Goal: Task Accomplishment & Management: Manage account settings

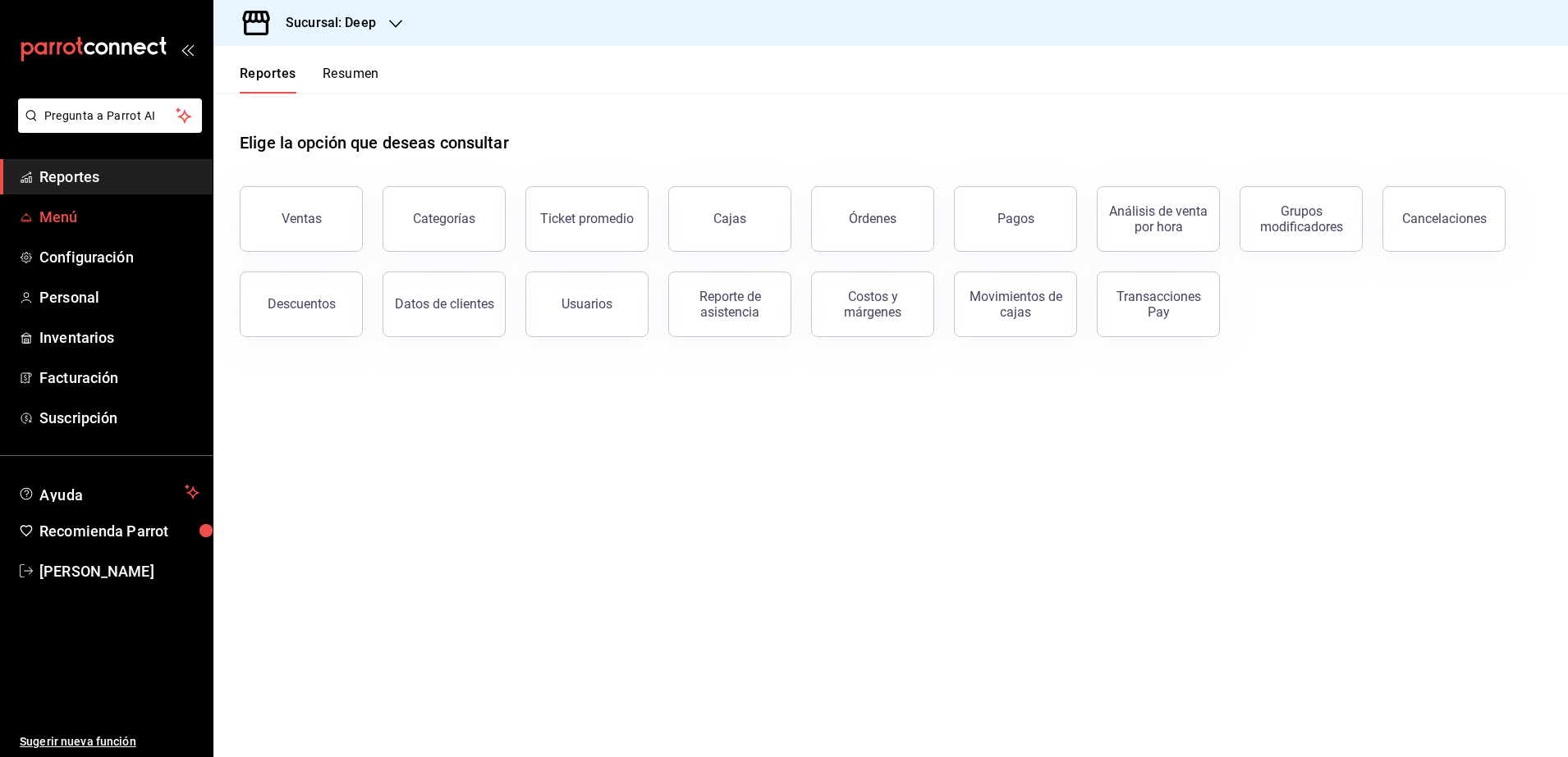
click at [105, 227] on span "Menú" at bounding box center [120, 217] width 160 height 22
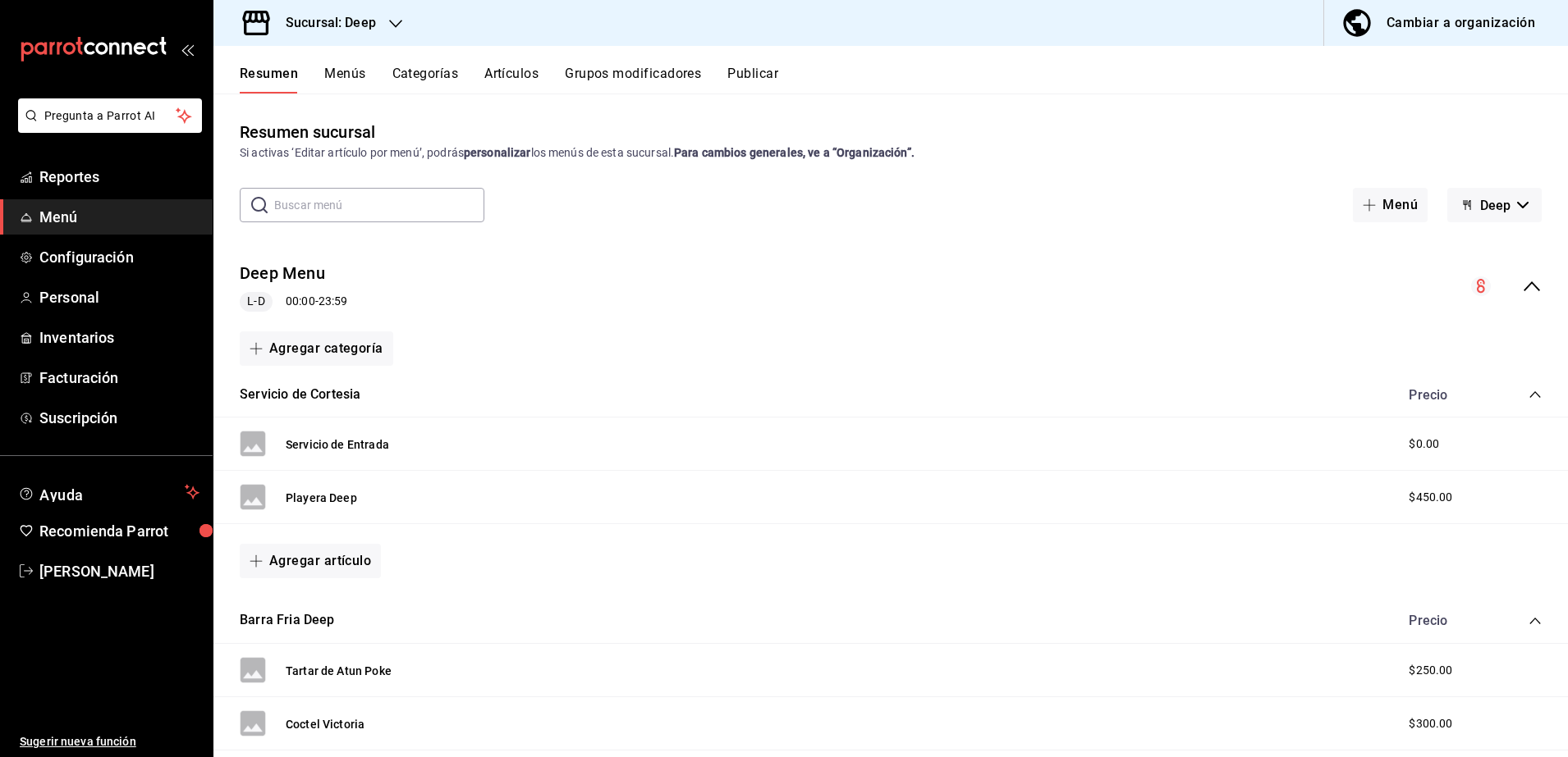
click at [200, 50] on div "mailbox folders" at bounding box center [106, 49] width 213 height 99
click at [197, 50] on div "mailbox folders" at bounding box center [106, 49] width 213 height 99
click at [182, 51] on icon "open_drawer_menu" at bounding box center [186, 48] width 13 height 13
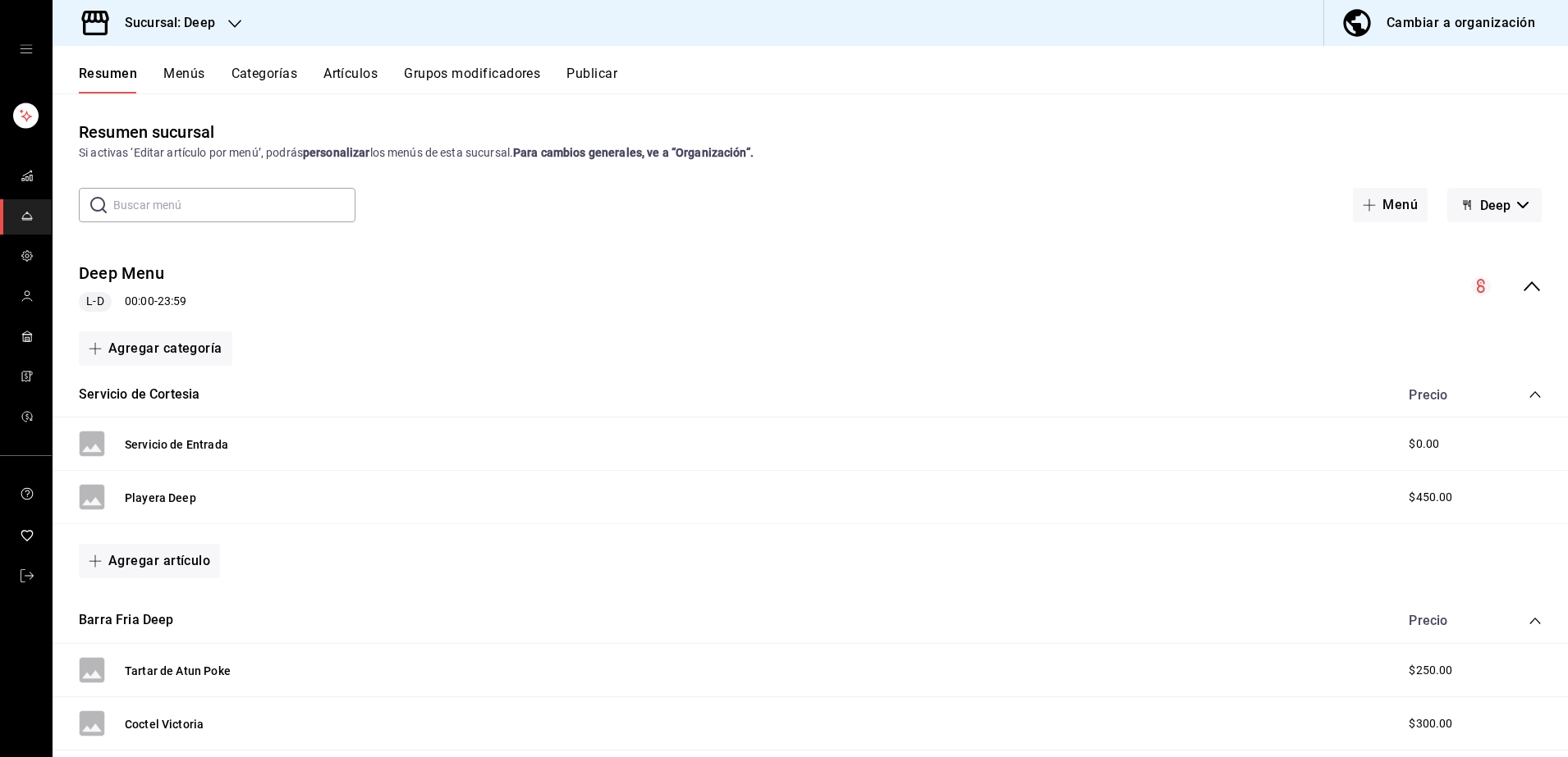
click at [192, 74] on button "Menús" at bounding box center [183, 79] width 41 height 28
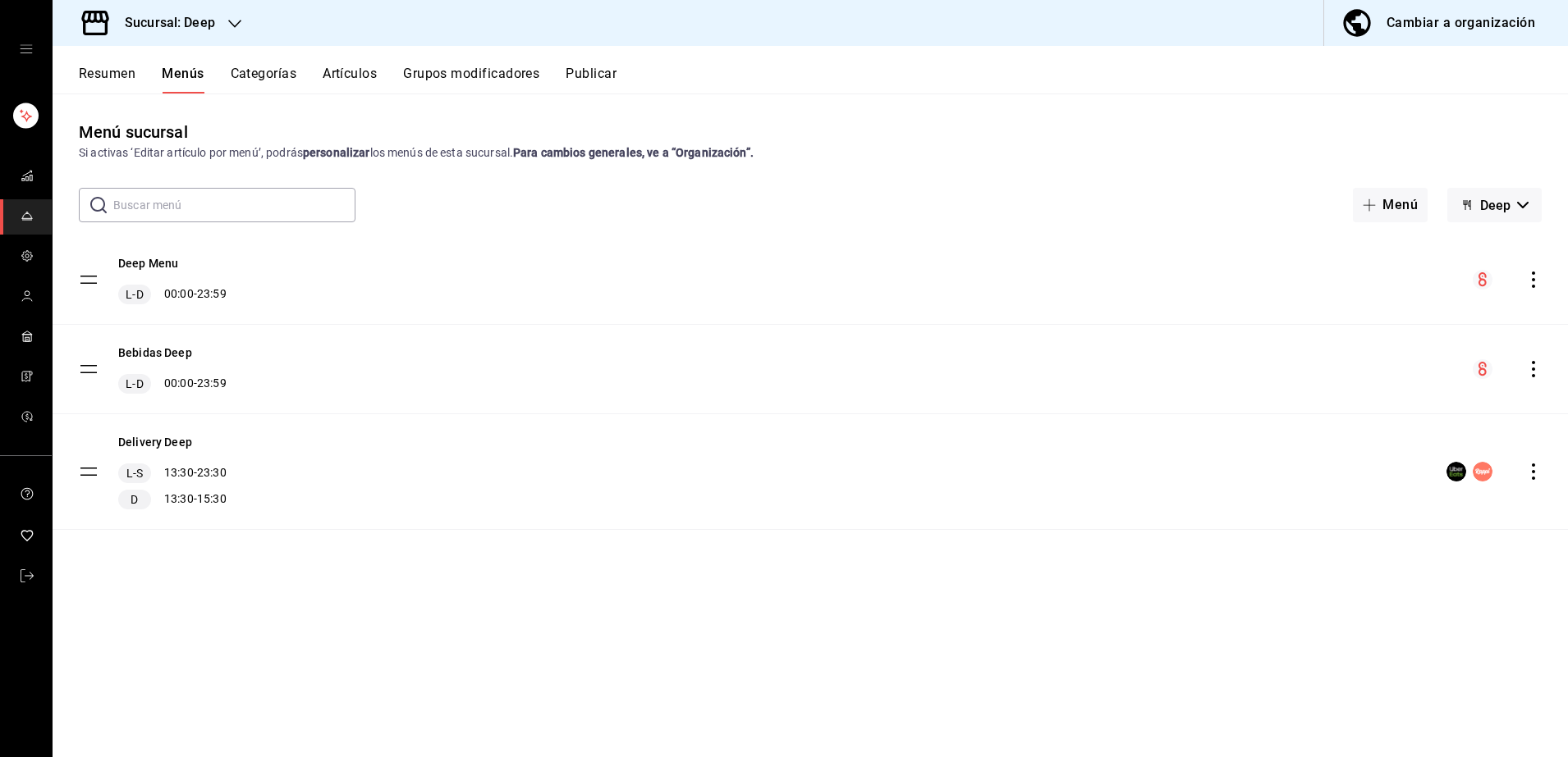
click at [353, 86] on button "Artículos" at bounding box center [349, 79] width 54 height 28
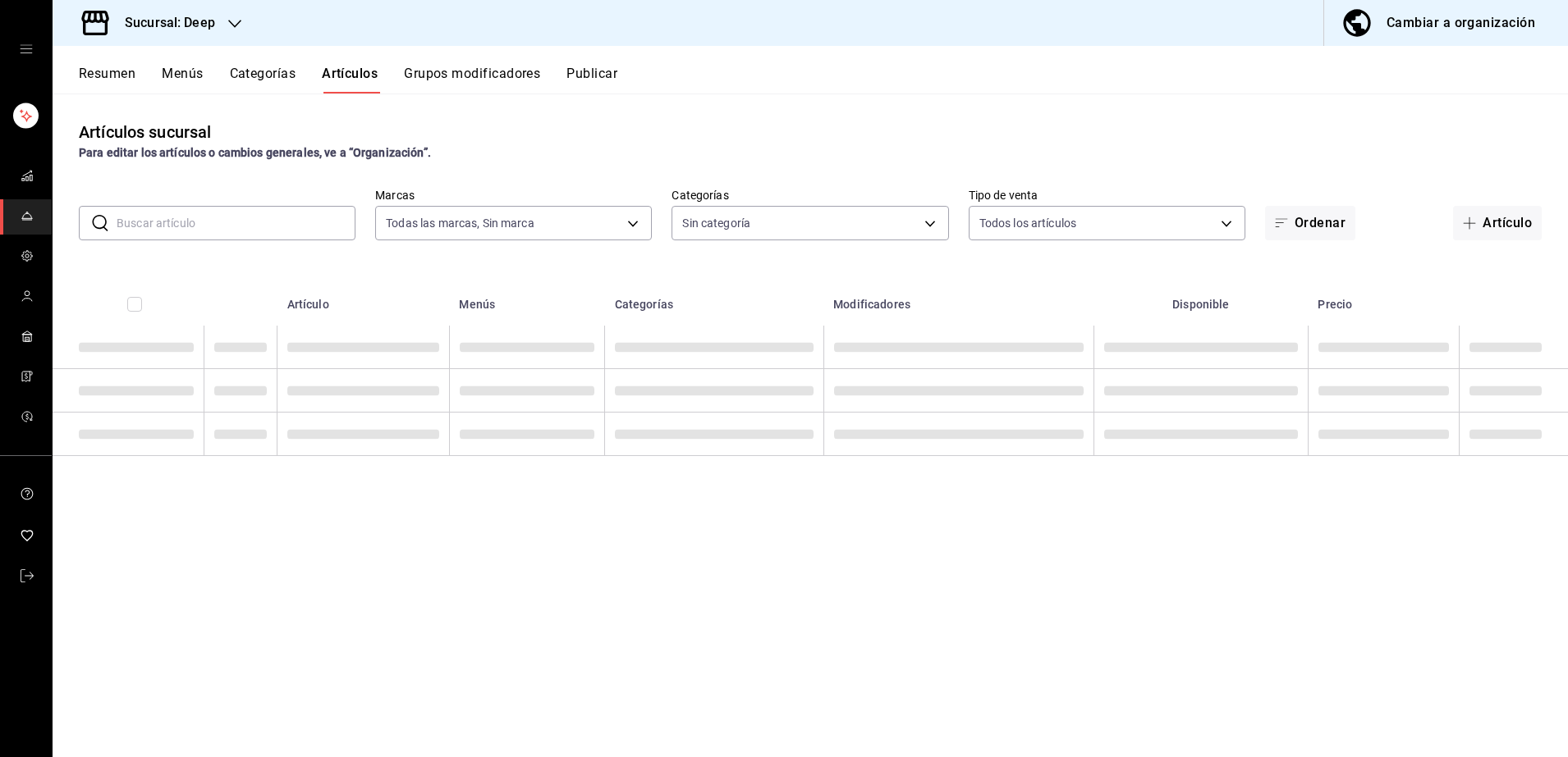
type input "4a277d3d-b871-4e54-9010-bb562c7bff6e"
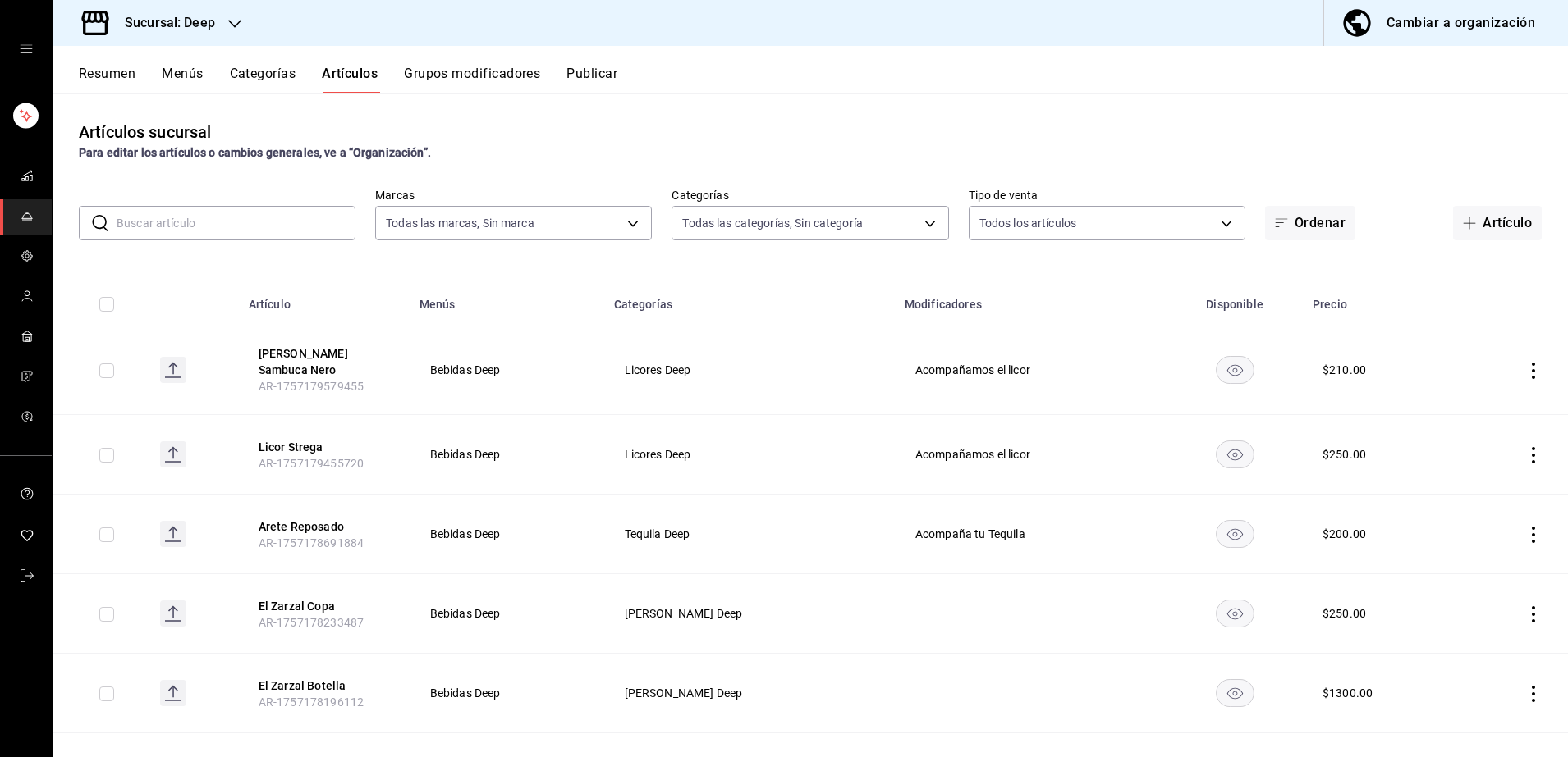
type input "ddb230fc-2149-46a3-9158-6941609bcea4,37b1b8cc-20bc-4ec6-9eb2-fc1007adb248,52e76…"
click at [261, 217] on input "text" at bounding box center [236, 223] width 239 height 33
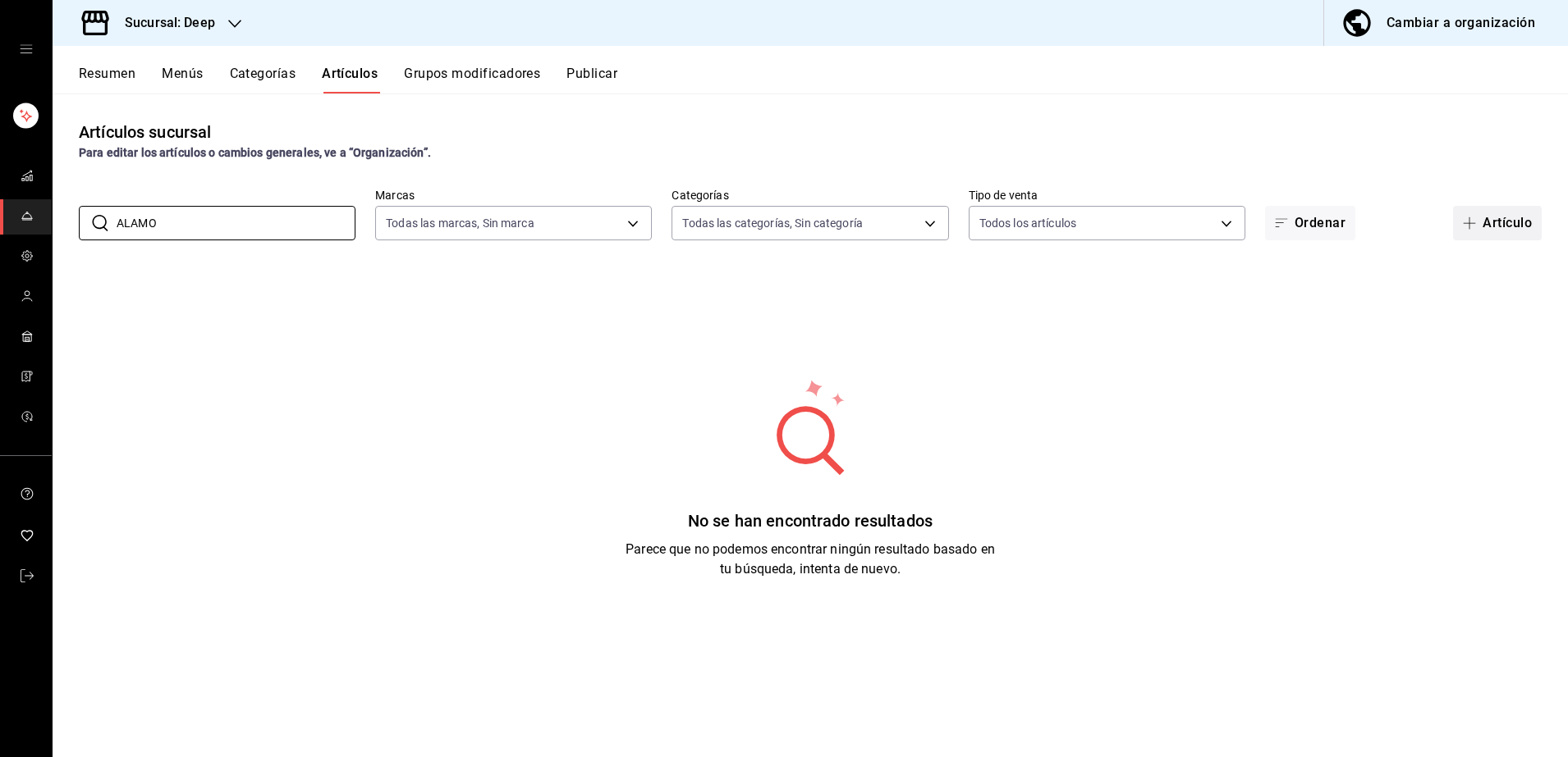
type input "ALAMO"
click at [1474, 230] on button "Artículo" at bounding box center [1498, 223] width 89 height 35
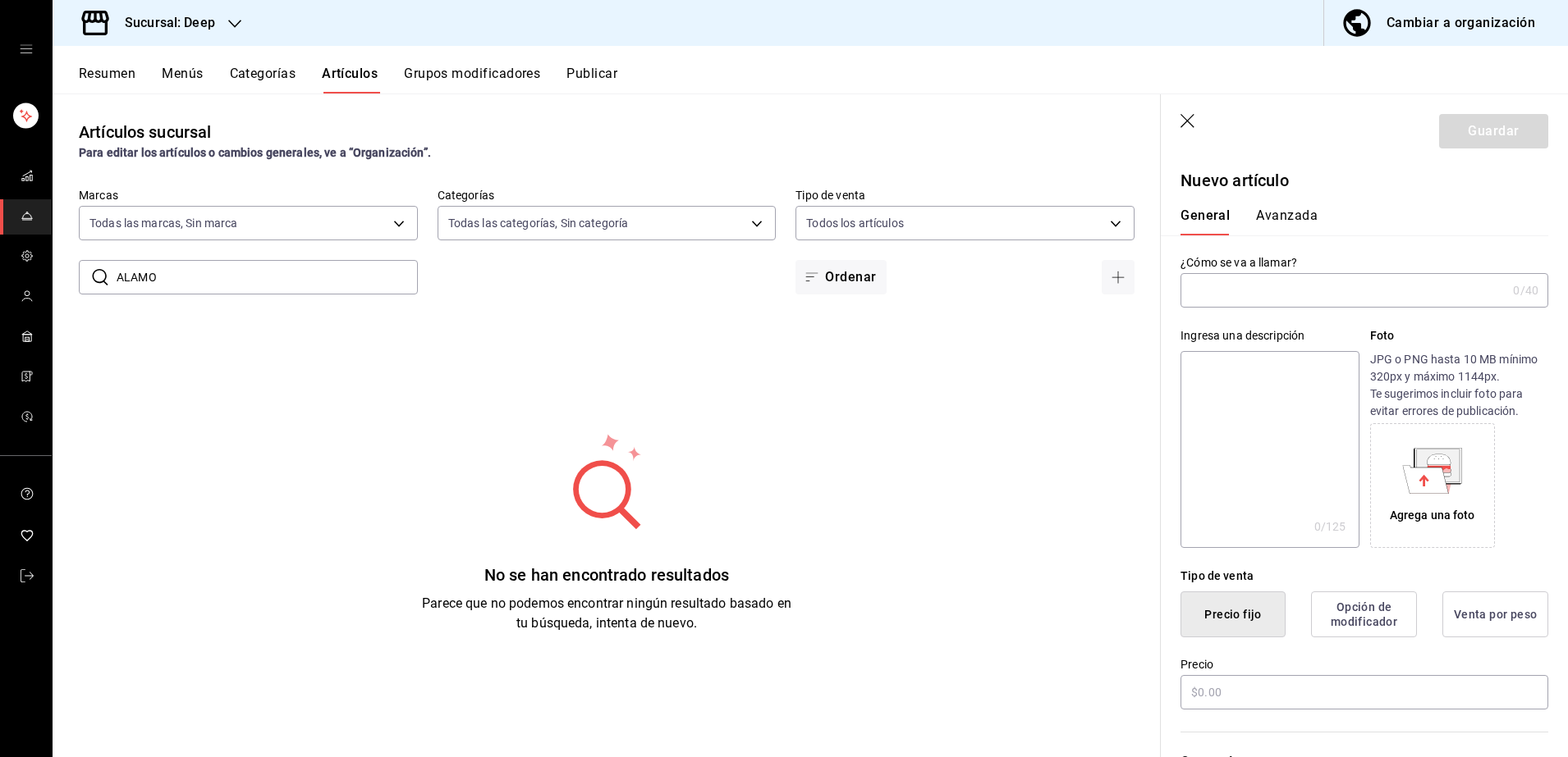
click at [1277, 287] on input "text" at bounding box center [1343, 290] width 326 height 33
click at [1257, 698] on input "text" at bounding box center [1365, 693] width 368 height 35
click at [1266, 296] on input "Alamos" at bounding box center [1343, 290] width 326 height 33
type input "Alamos Copa"
click at [1293, 690] on input "text" at bounding box center [1365, 693] width 368 height 35
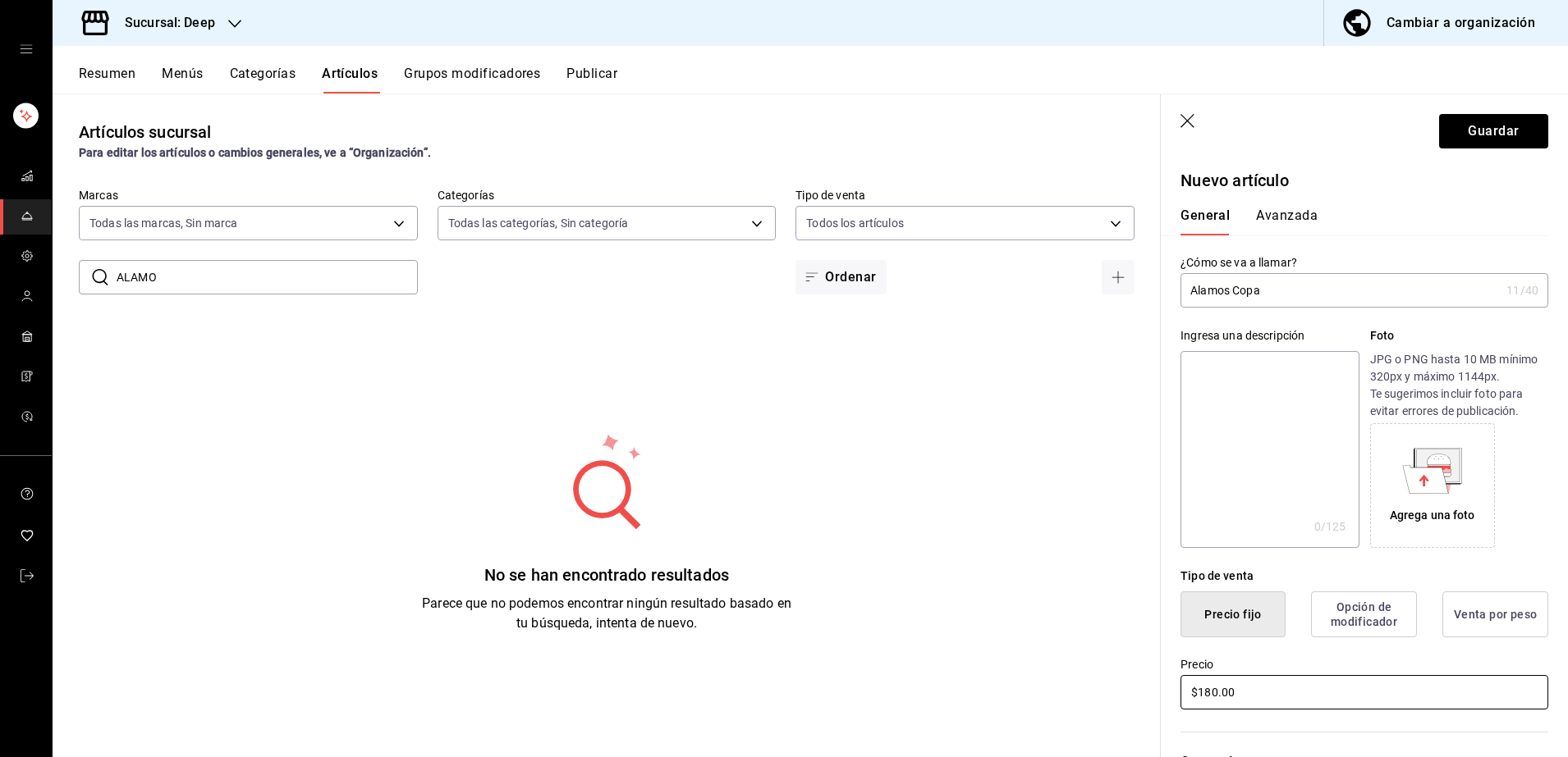
type input "$180.00"
click at [1316, 722] on div "Categorías Elige una categoría existente" at bounding box center [1354, 771] width 387 height 118
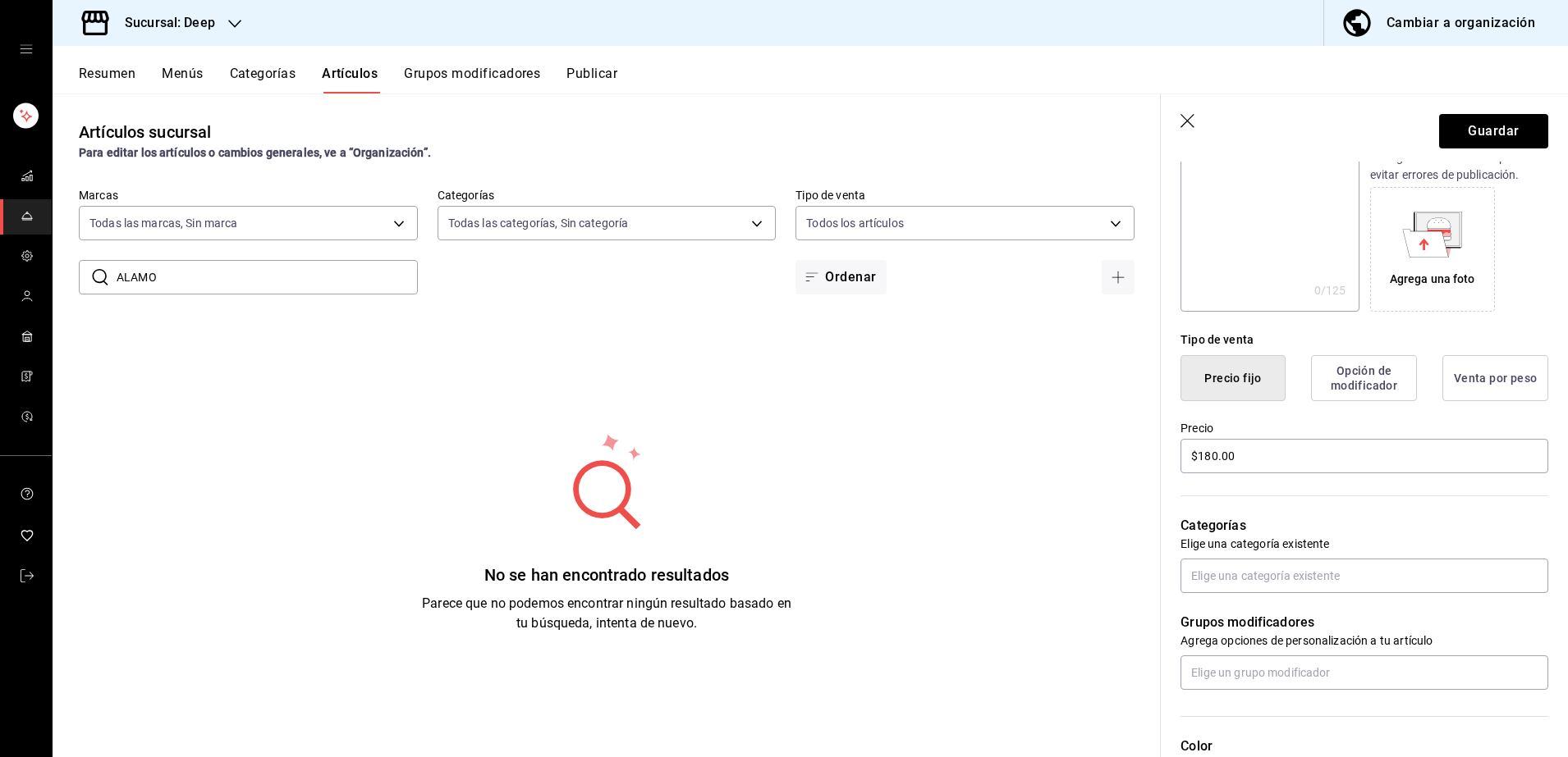
scroll to position [246, 0]
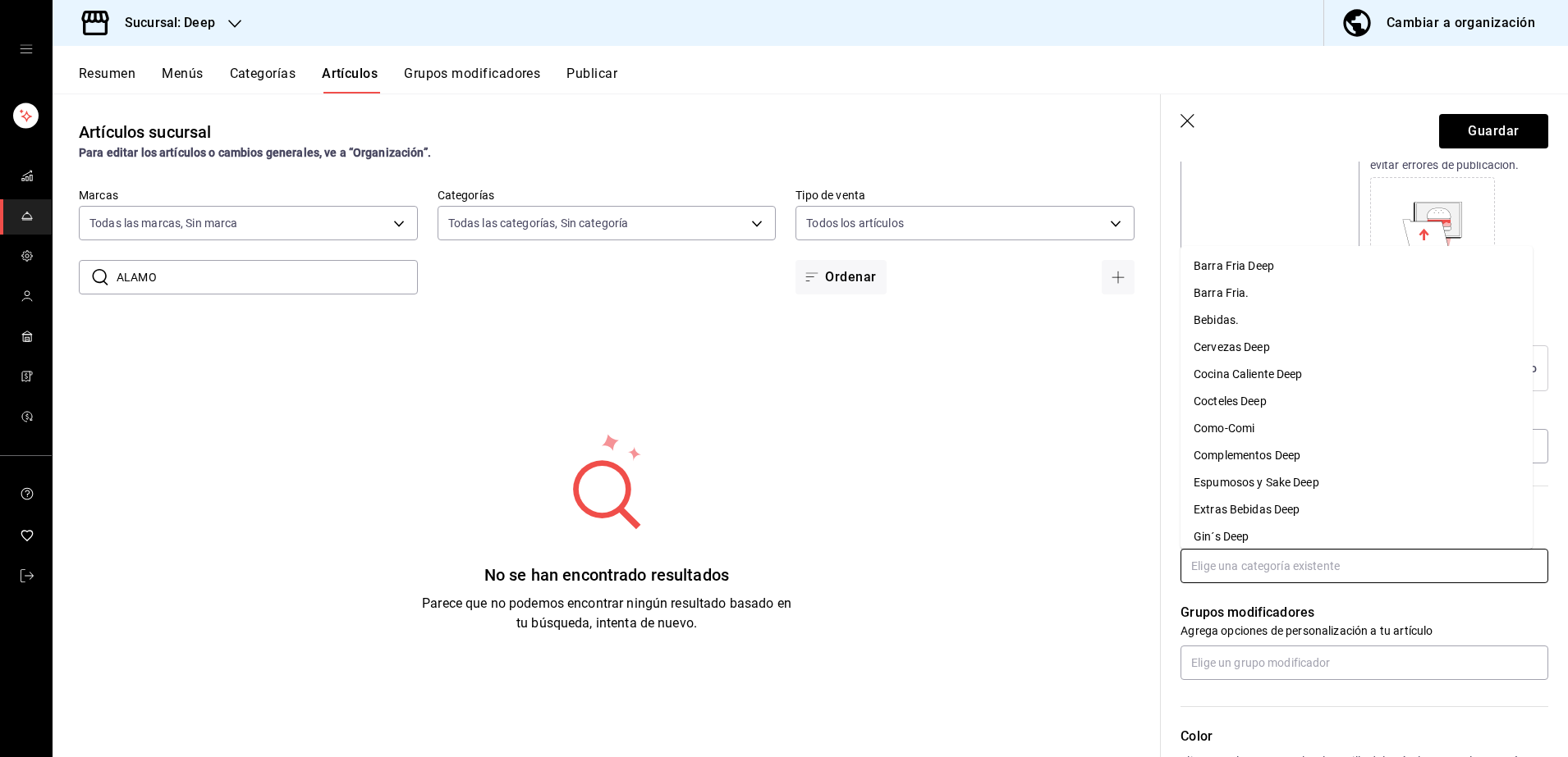
click at [1269, 572] on input "text" at bounding box center [1365, 566] width 368 height 35
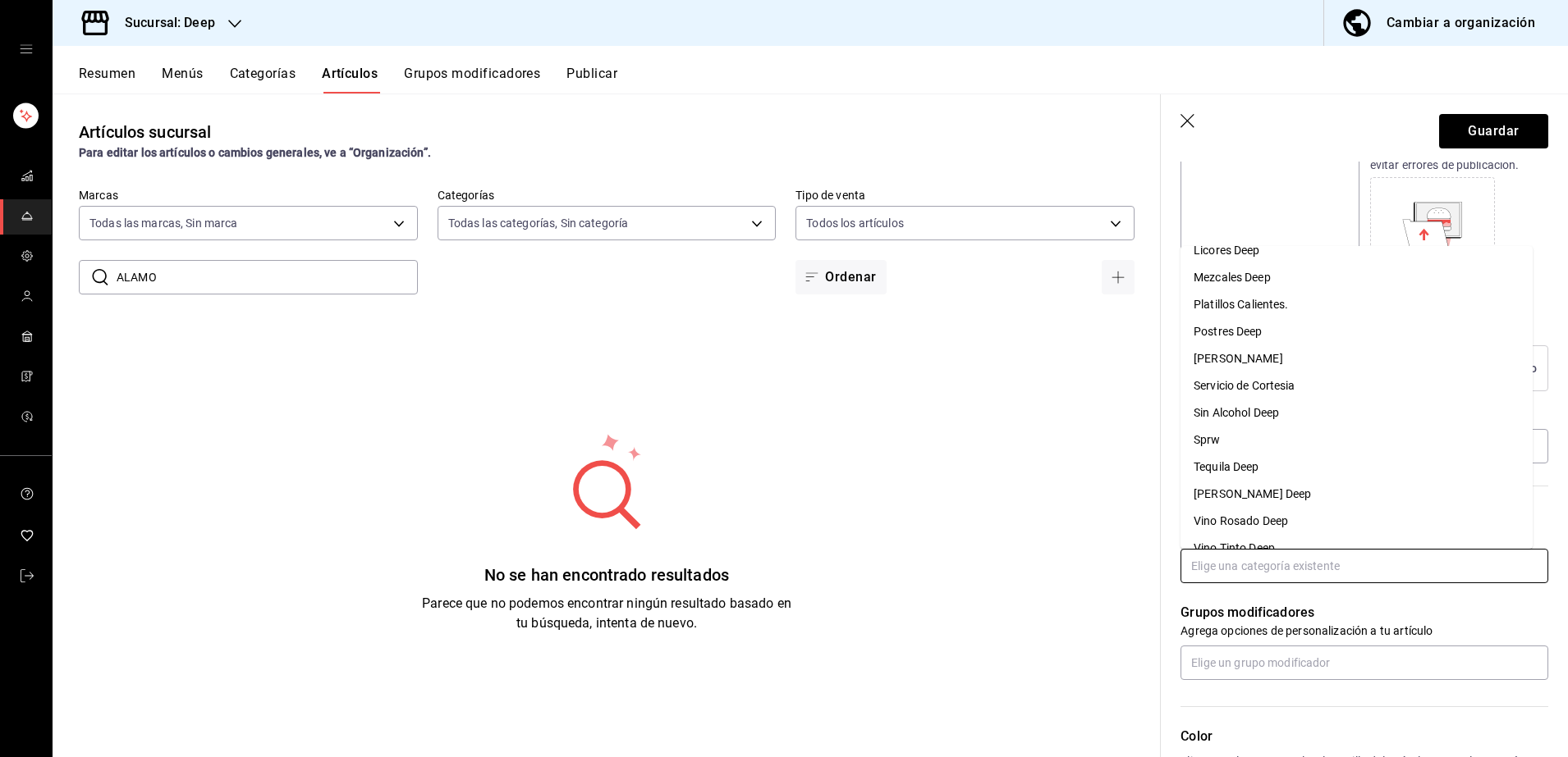
scroll to position [329, 0]
click at [1296, 479] on li "[PERSON_NAME] Deep" at bounding box center [1357, 479] width 352 height 27
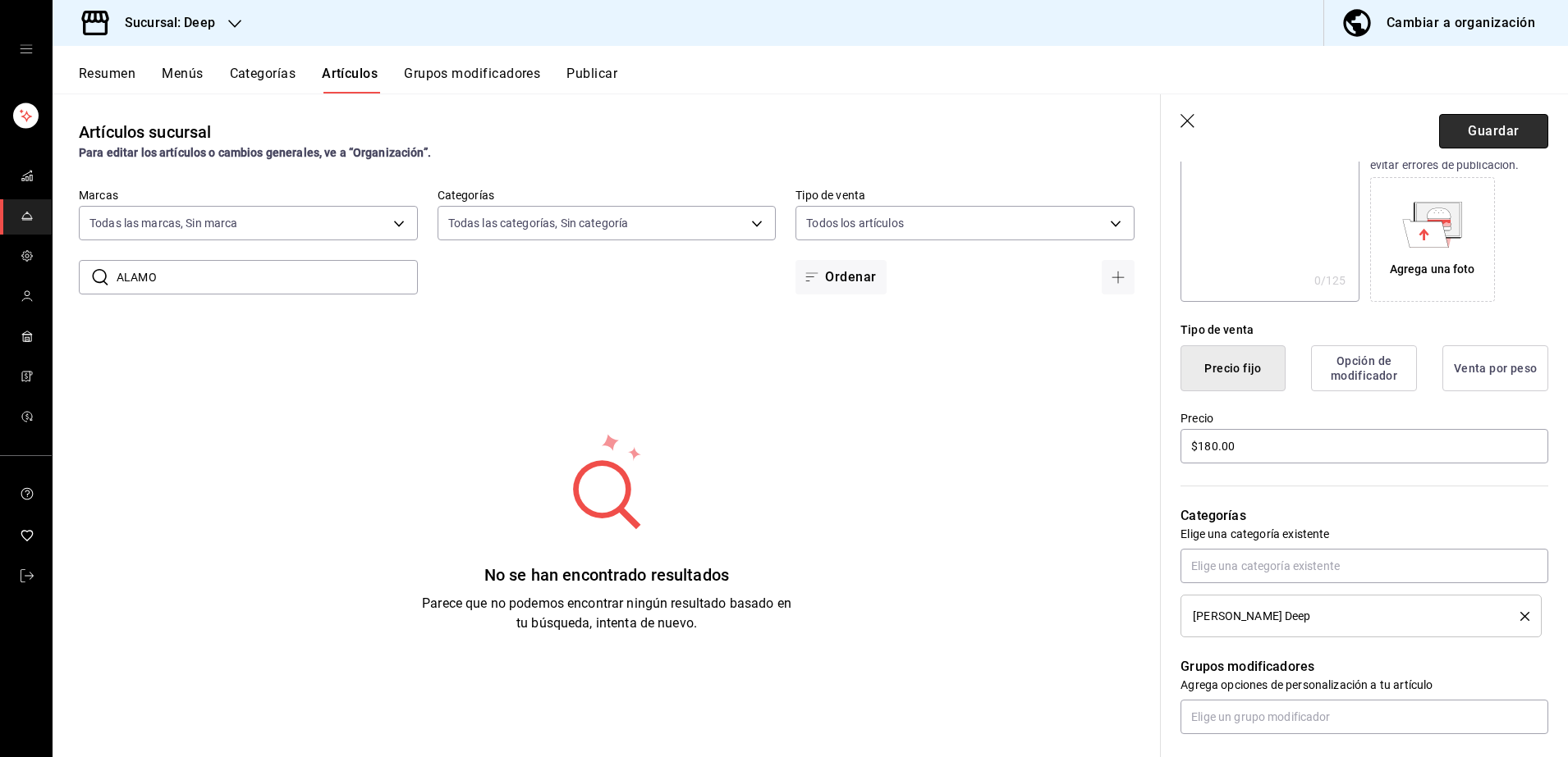
click at [1479, 137] on button "Guardar" at bounding box center [1494, 131] width 109 height 35
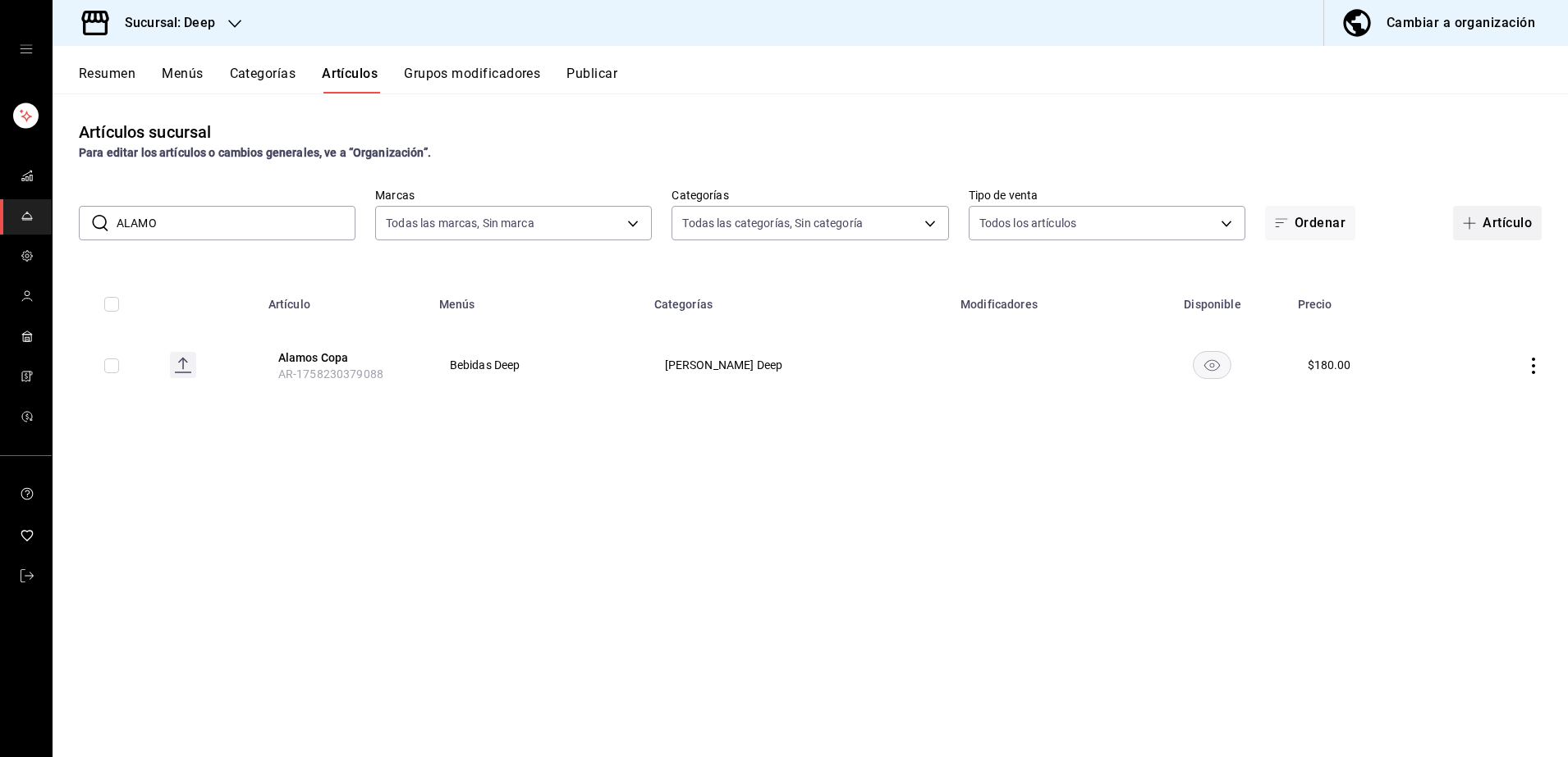
click at [1504, 231] on button "Artículo" at bounding box center [1498, 223] width 89 height 35
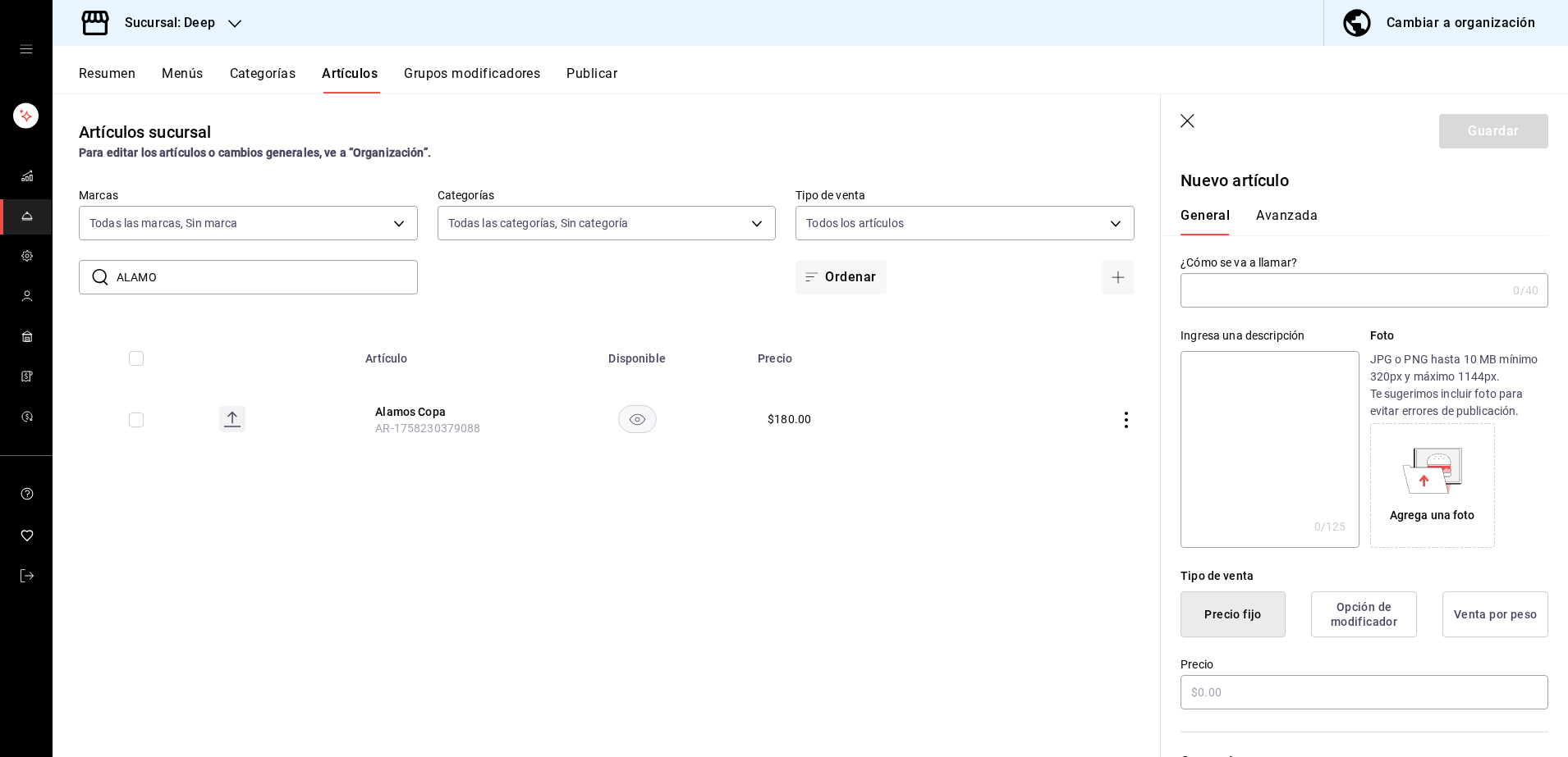
click at [1257, 290] on input "text" at bounding box center [1343, 290] width 326 height 33
type input "Alamos Botella"
click at [1329, 698] on input "text" at bounding box center [1365, 693] width 368 height 35
type input "$900.00"
click at [1325, 654] on div "Precio $900.00" at bounding box center [1354, 674] width 387 height 74
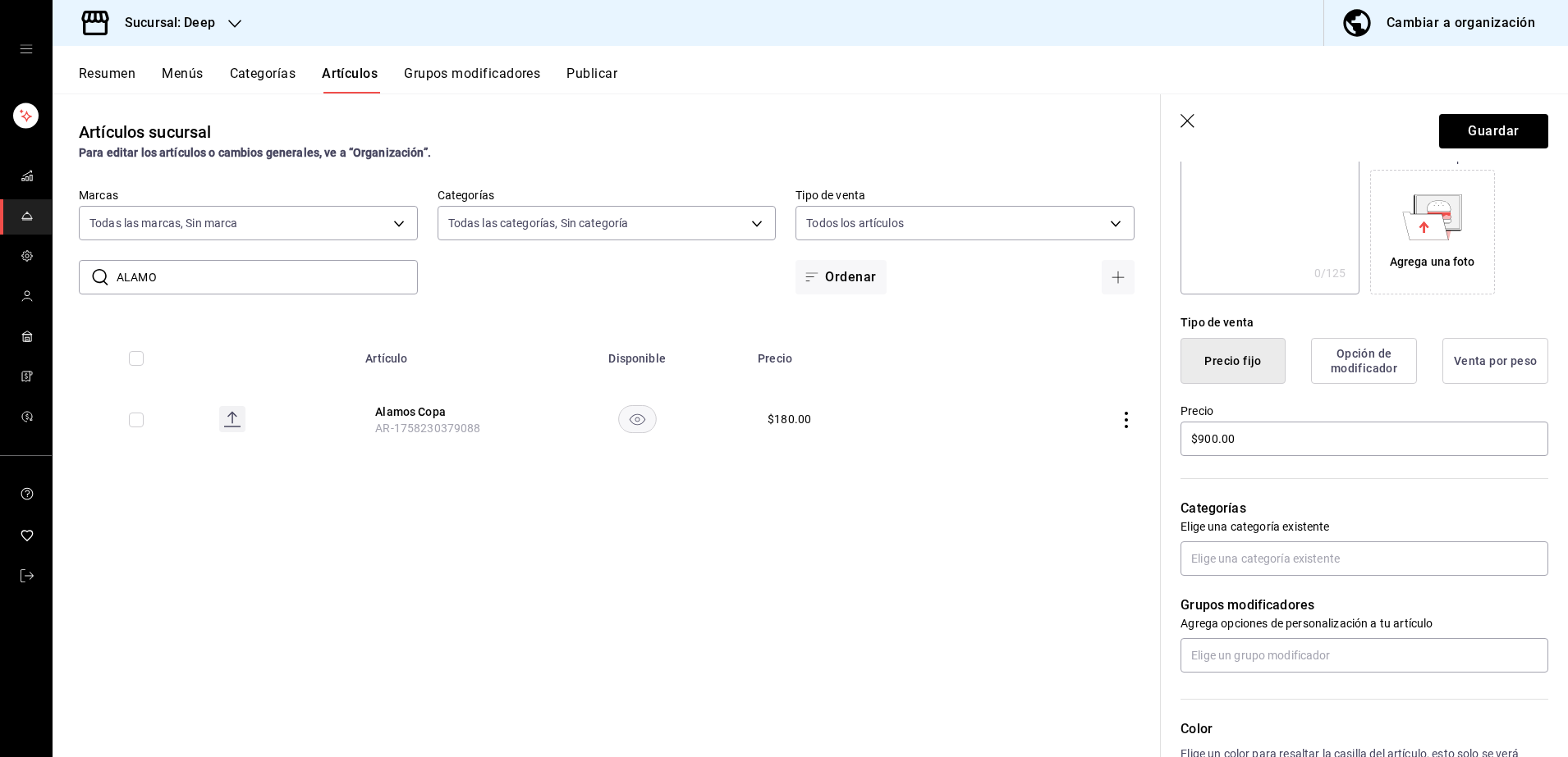
scroll to position [287, 0]
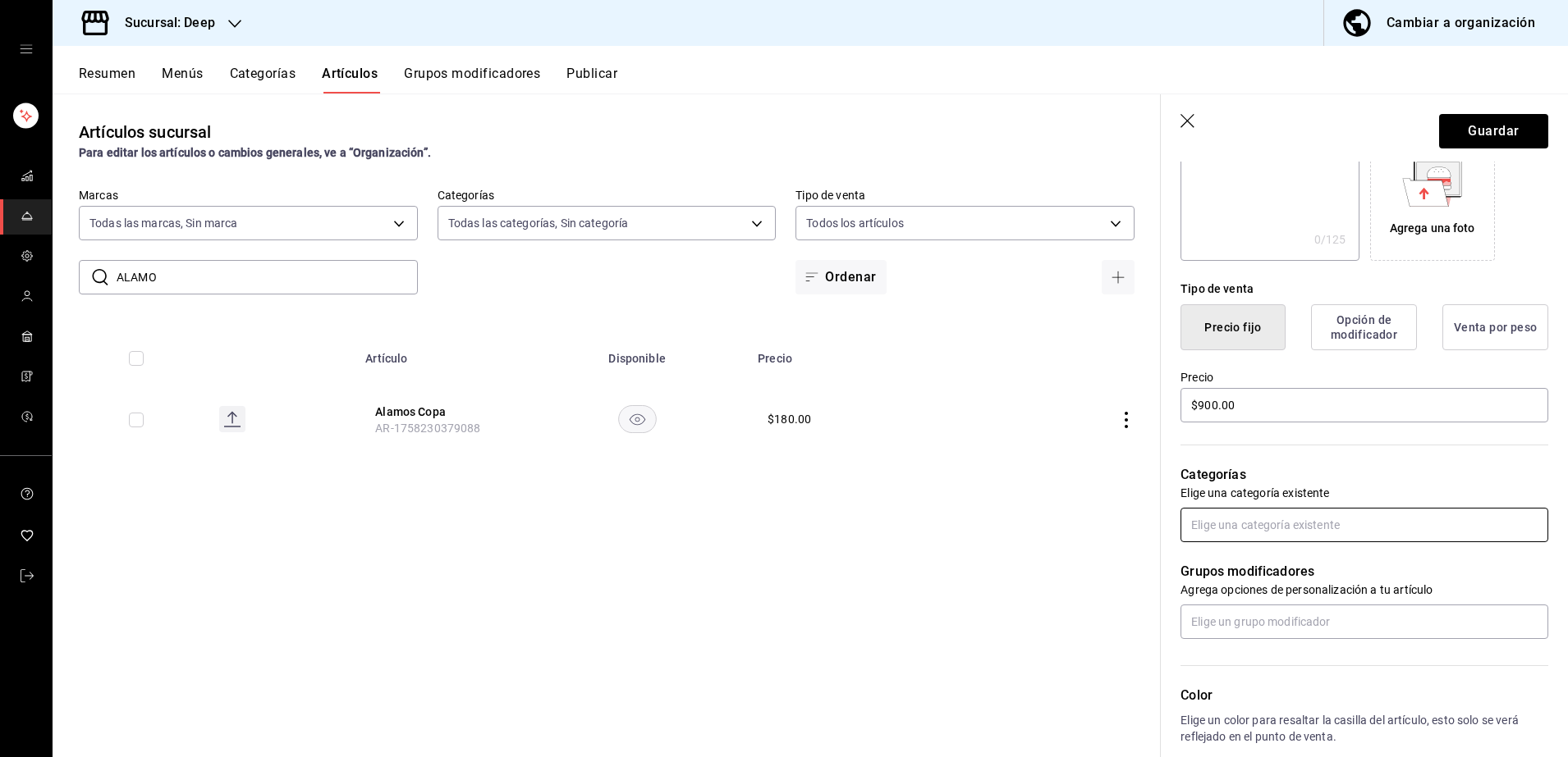
click at [1274, 520] on input "text" at bounding box center [1365, 524] width 368 height 35
type input "vino"
click at [1273, 560] on li "[PERSON_NAME] Deep" at bounding box center [1357, 562] width 352 height 27
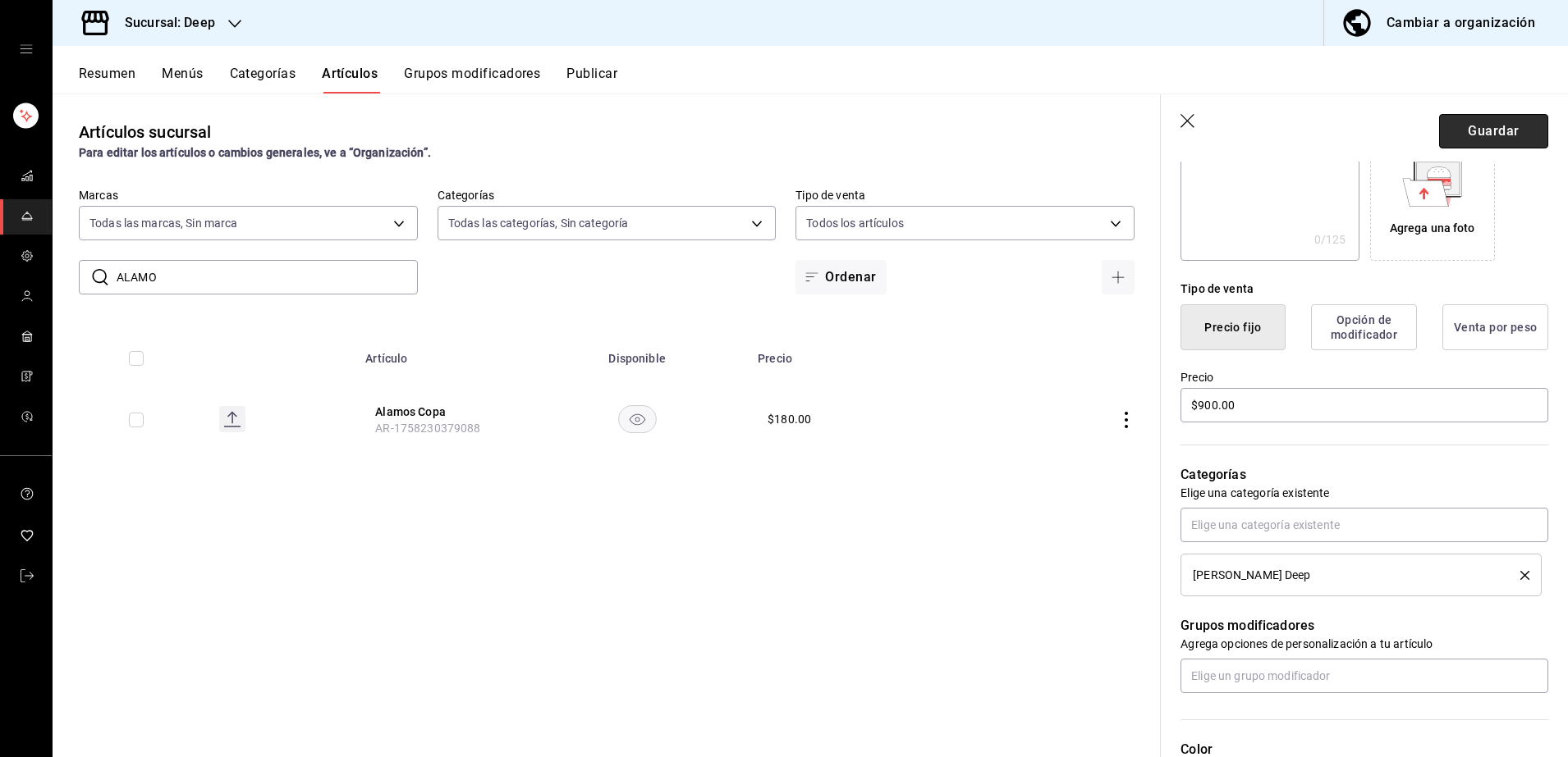
click at [1456, 132] on button "Guardar" at bounding box center [1494, 131] width 109 height 35
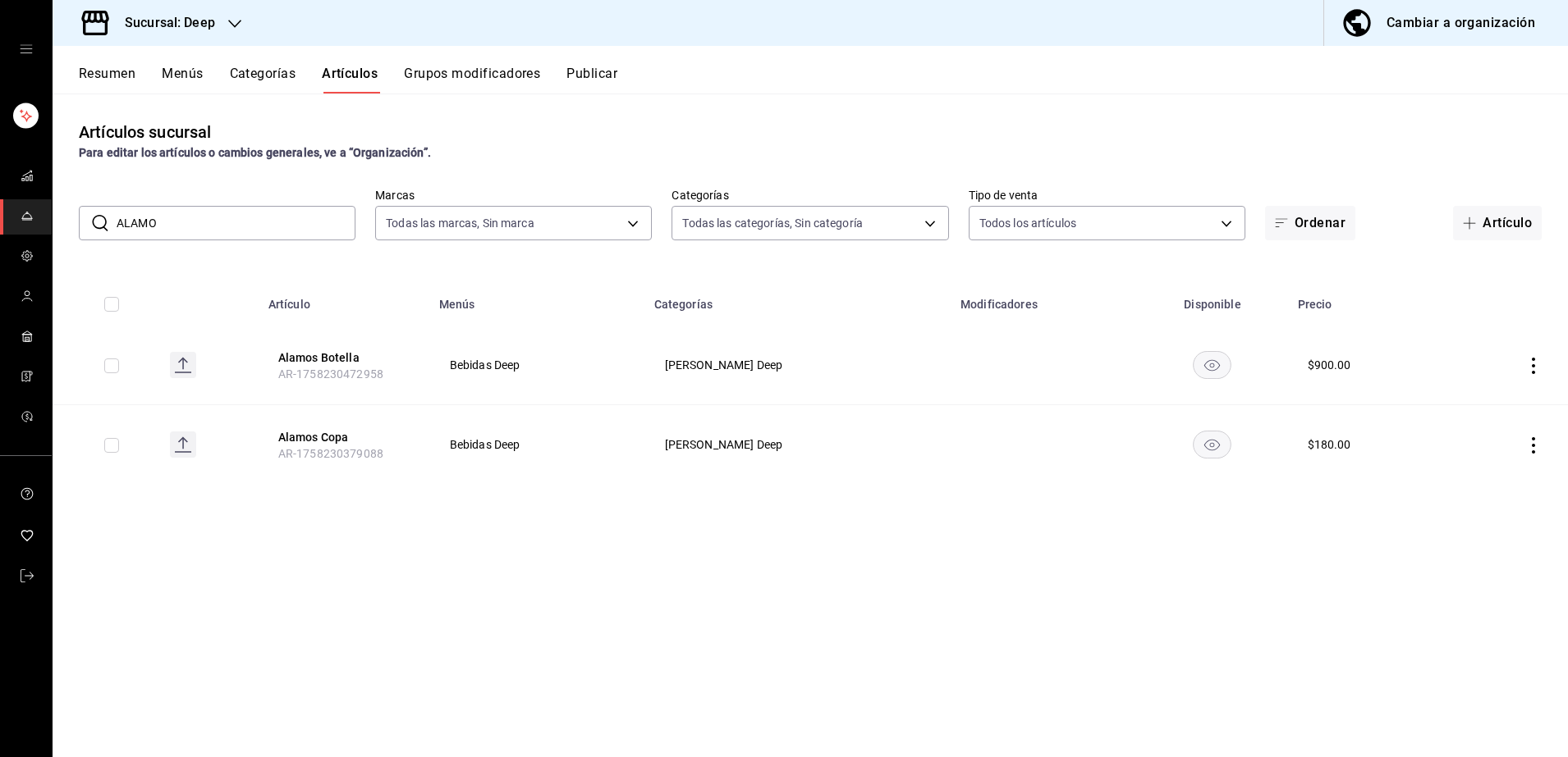
click at [287, 216] on input "ALAMO" at bounding box center [236, 223] width 239 height 33
type input "A"
type input "c"
type input "v"
click at [287, 216] on input "osadia" at bounding box center [236, 223] width 239 height 33
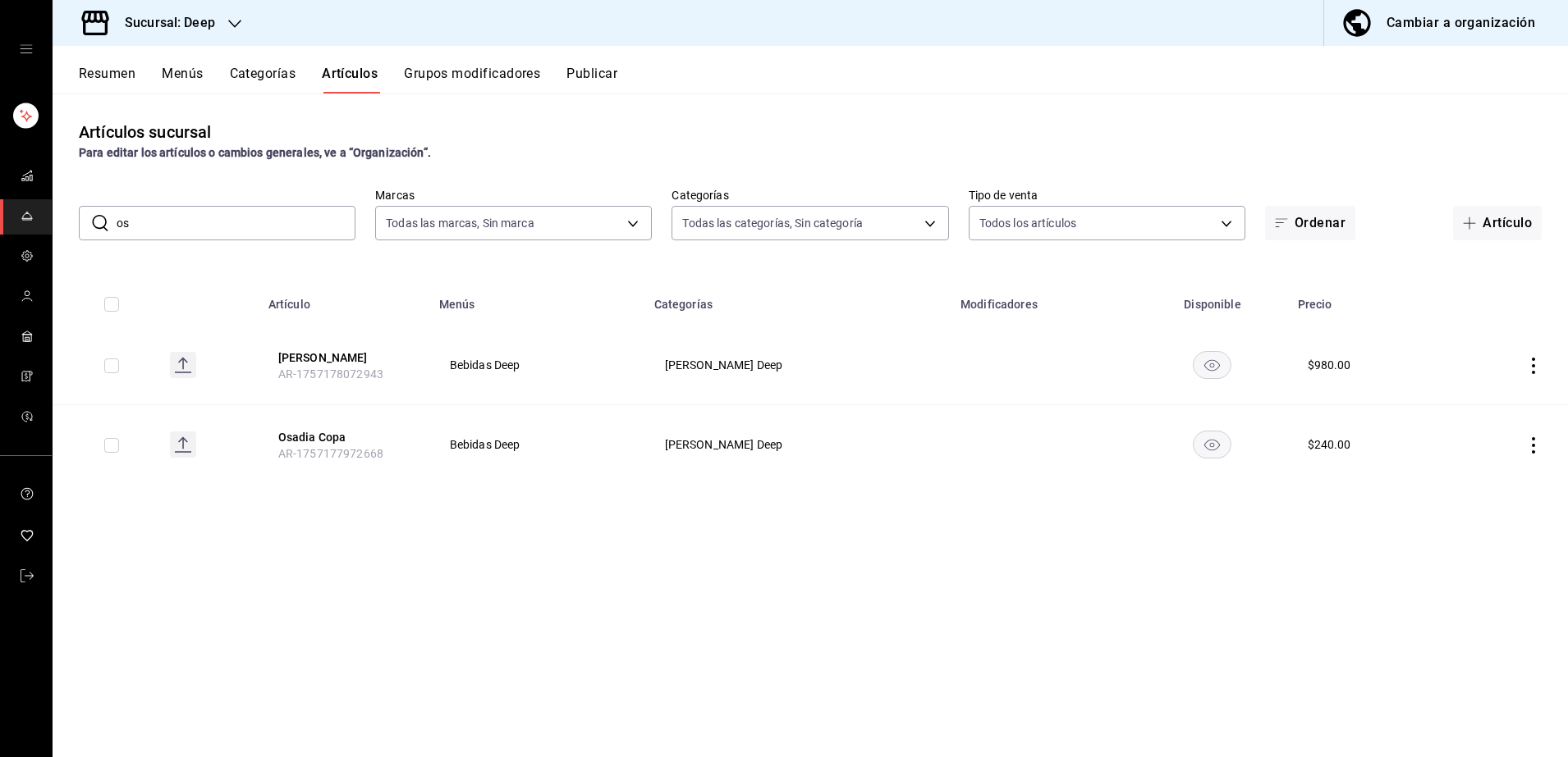
type input "o"
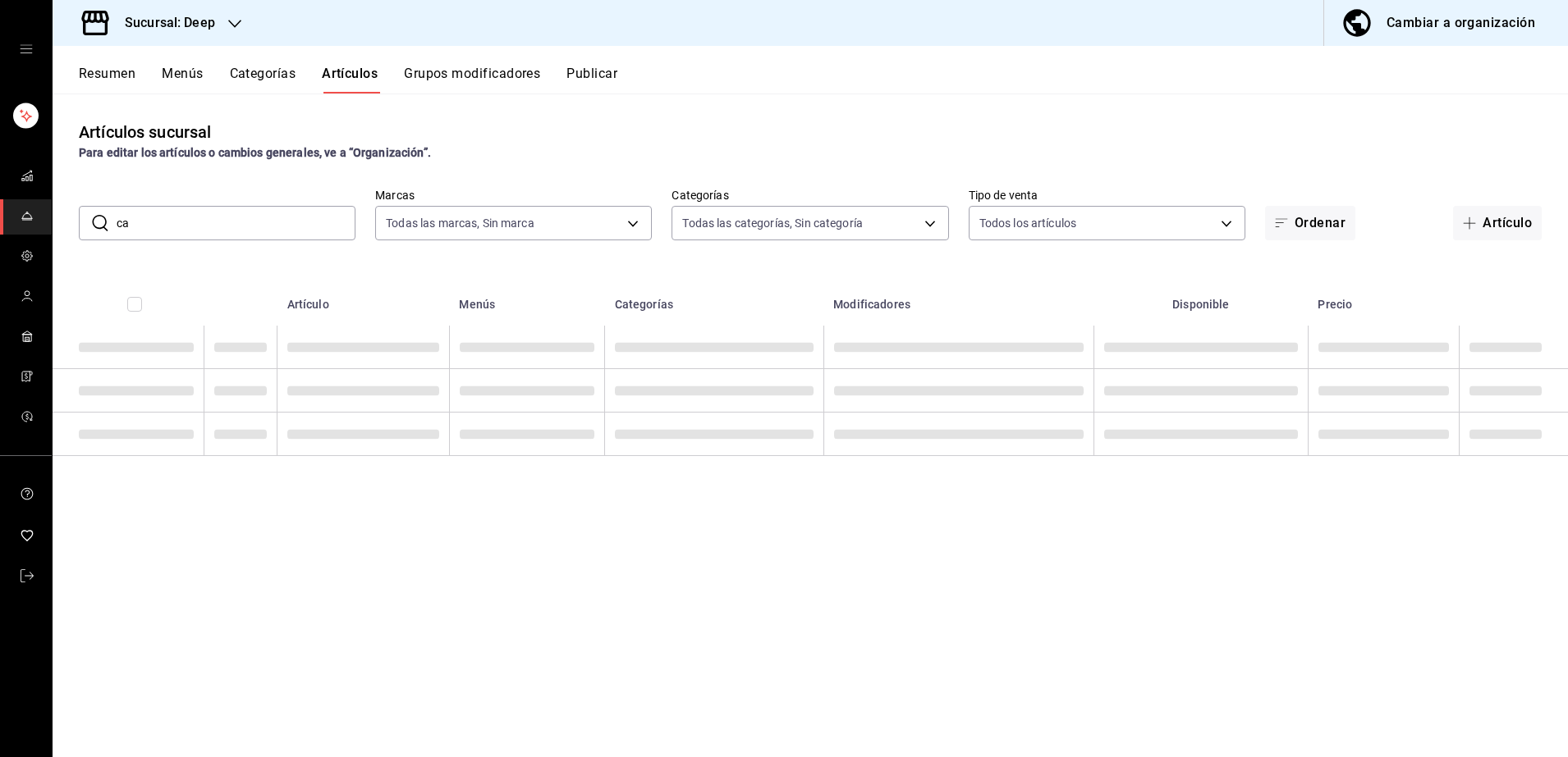
type input "c"
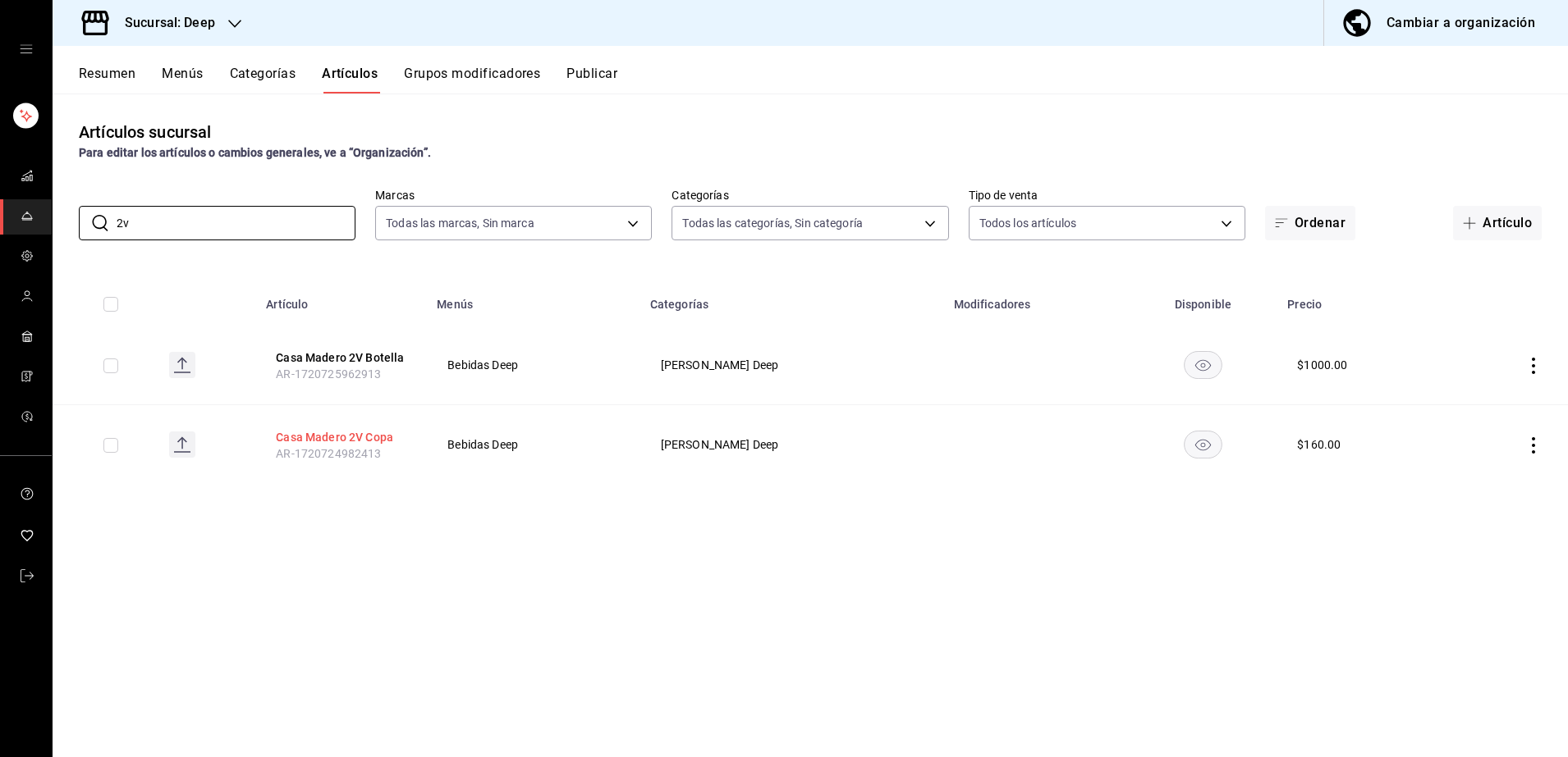
type input "2v"
click at [328, 435] on button "Casa Madero 2V Copa" at bounding box center [342, 437] width 132 height 17
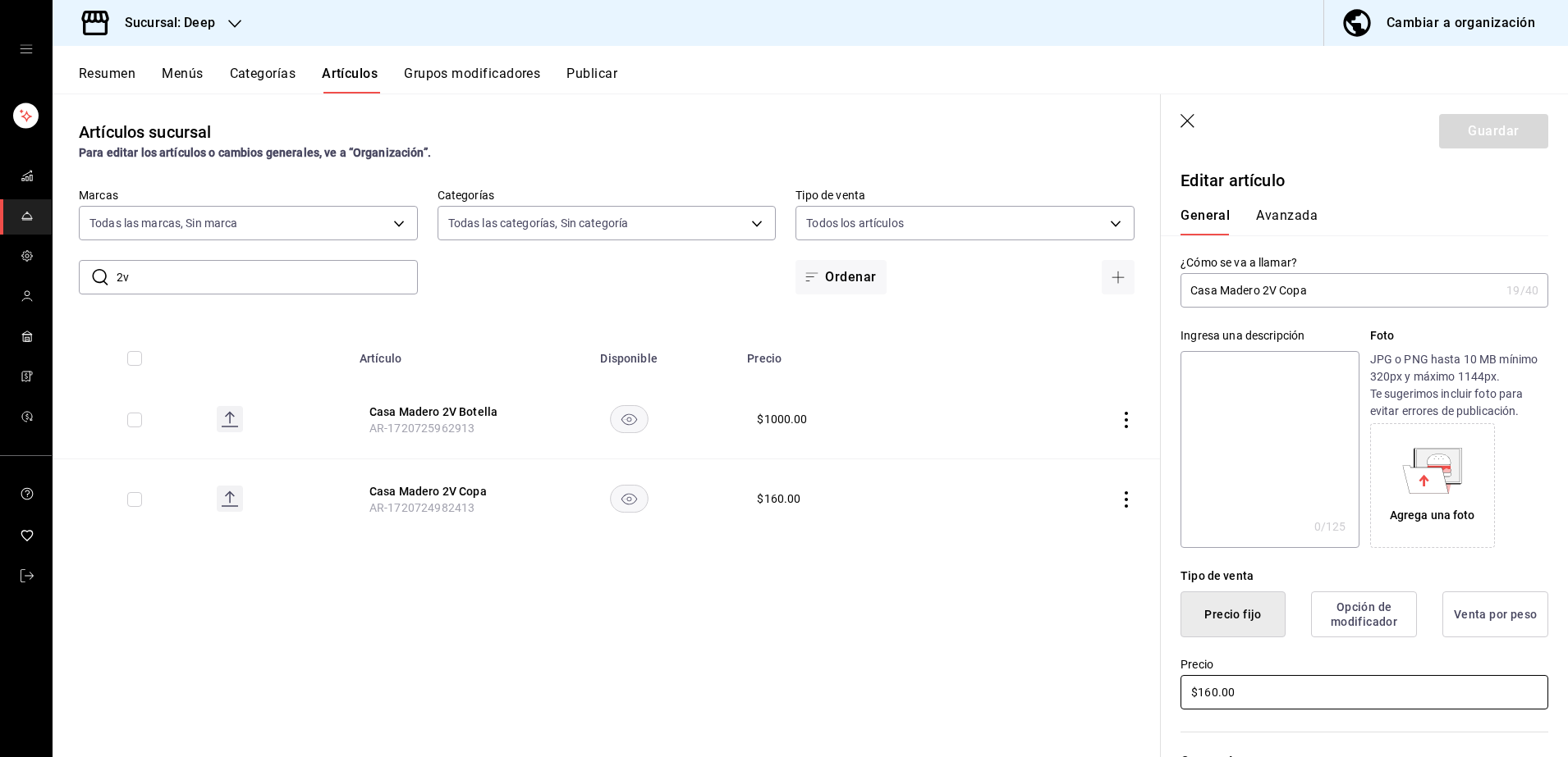
click at [1321, 685] on input "$160.00" at bounding box center [1365, 693] width 368 height 35
type input "$1.00"
type input "$215.00"
click at [1464, 137] on button "Guardar" at bounding box center [1494, 131] width 109 height 35
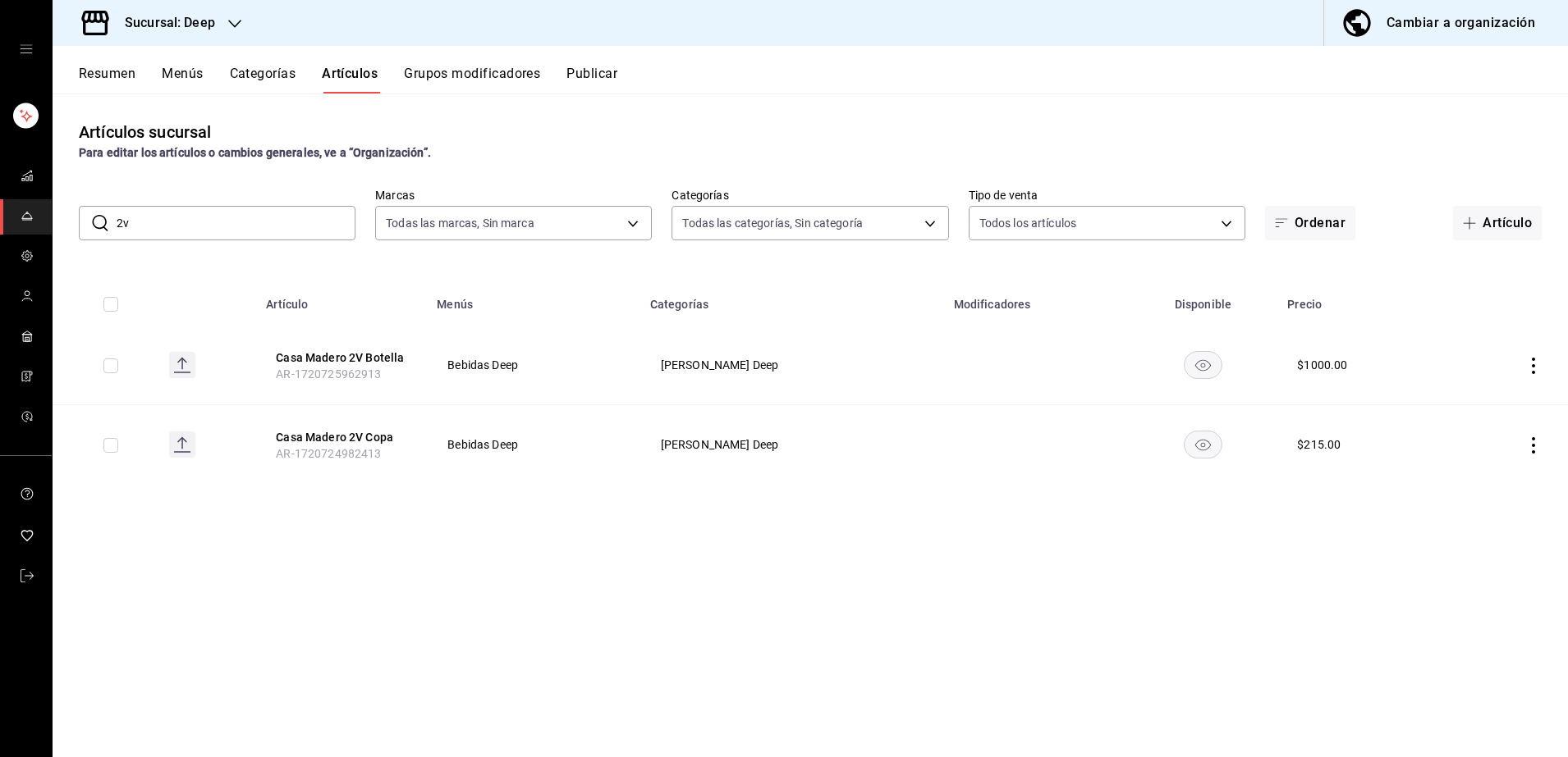
click at [252, 229] on input "2v" at bounding box center [236, 223] width 239 height 33
type input "2"
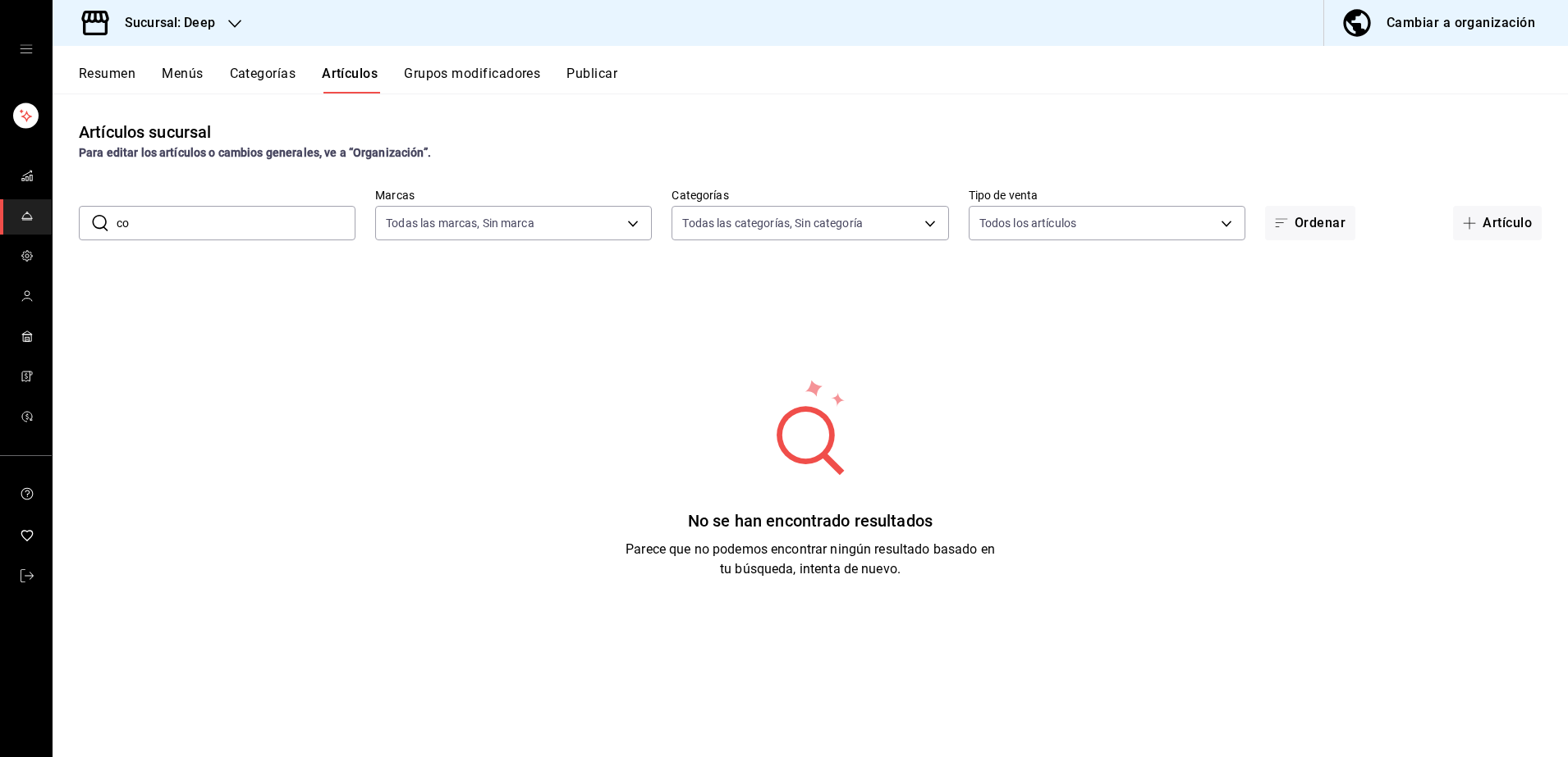
type input "c"
type input "verdejo"
click at [1475, 223] on icon "button" at bounding box center [1469, 223] width 13 height 13
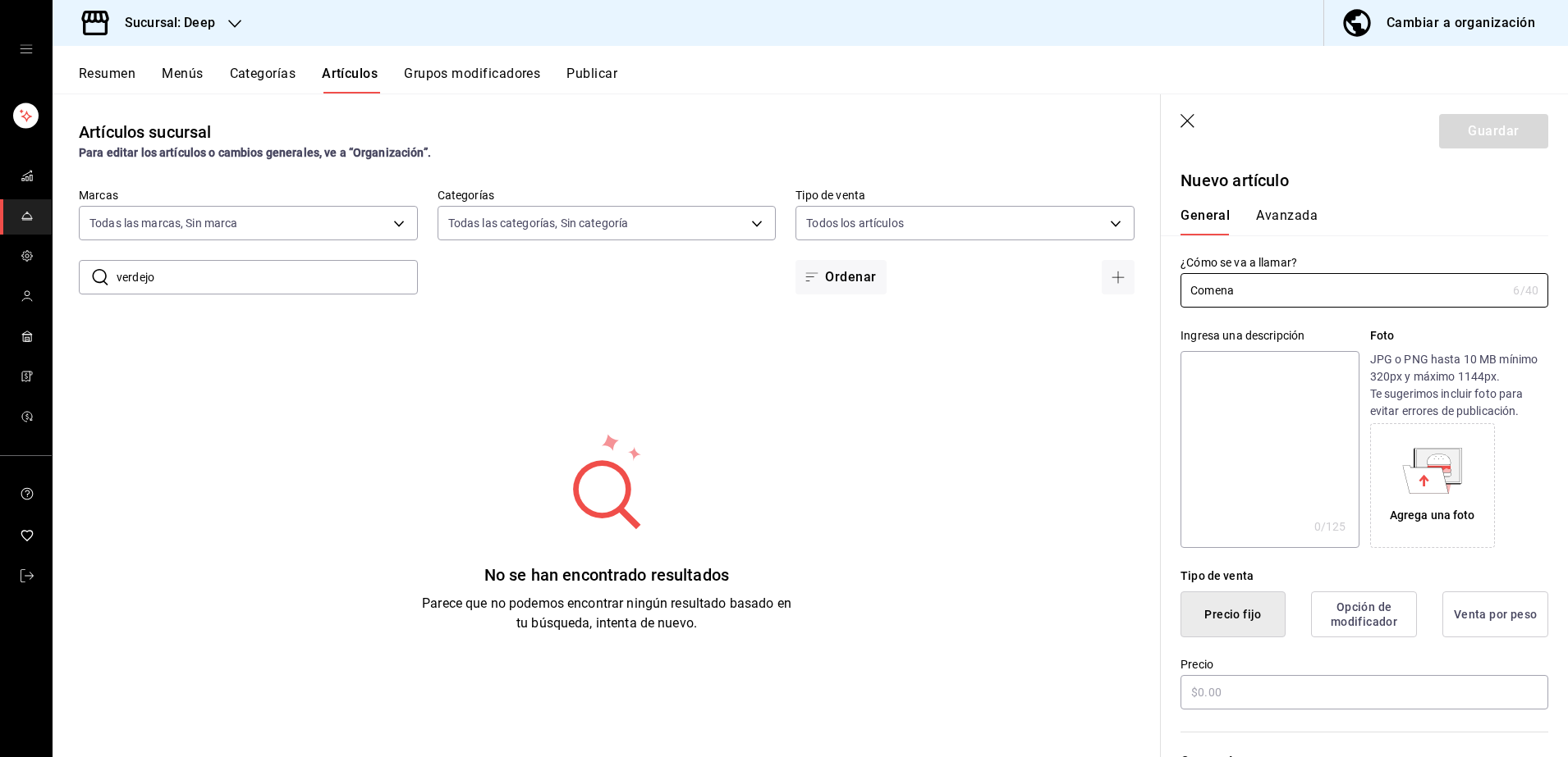
type input "Comena"
click at [377, 278] on input "verdejo" at bounding box center [267, 277] width 301 height 33
type input "v"
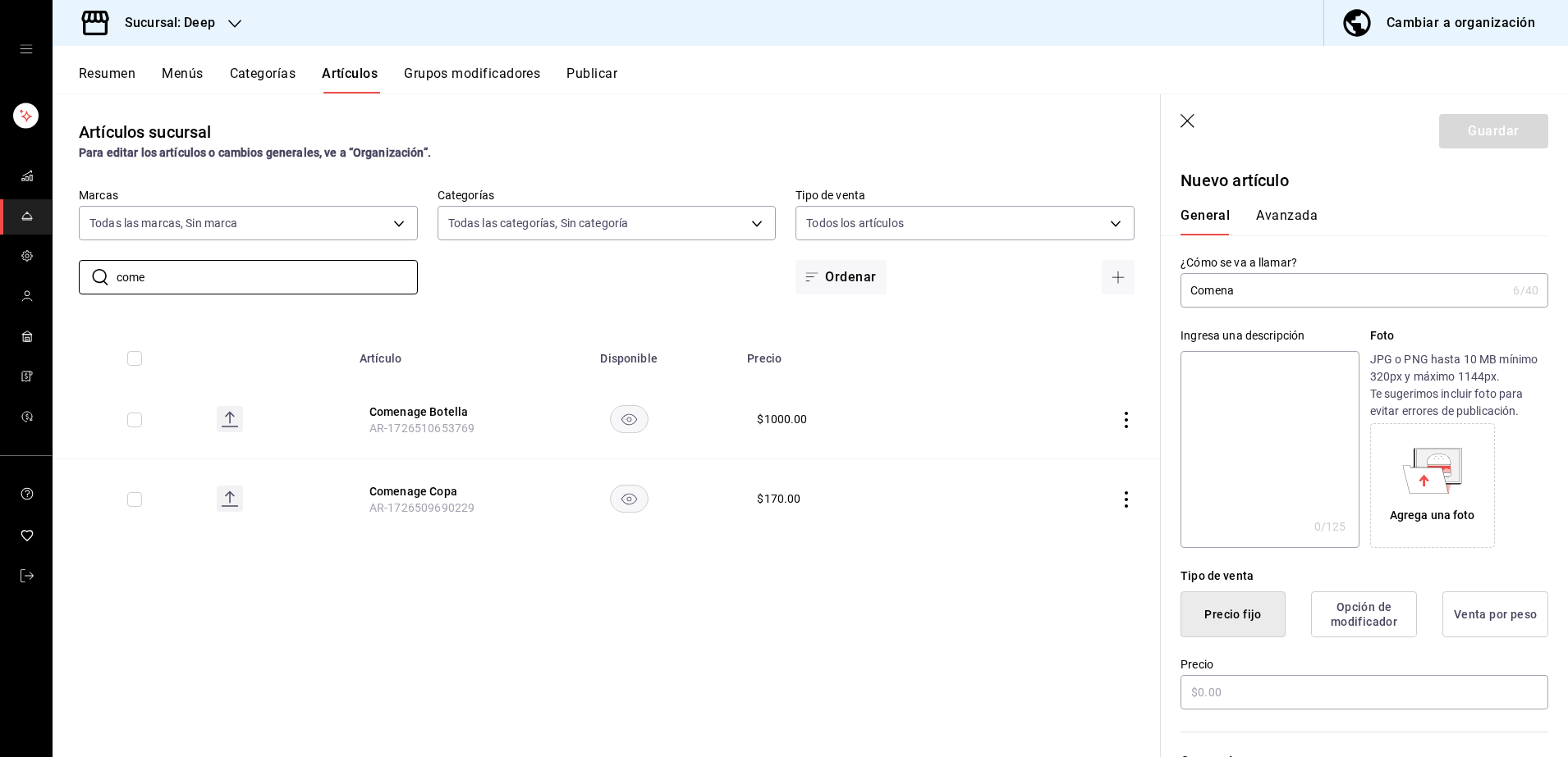
type input "come"
click at [1189, 120] on icon "button" at bounding box center [1188, 121] width 14 height 14
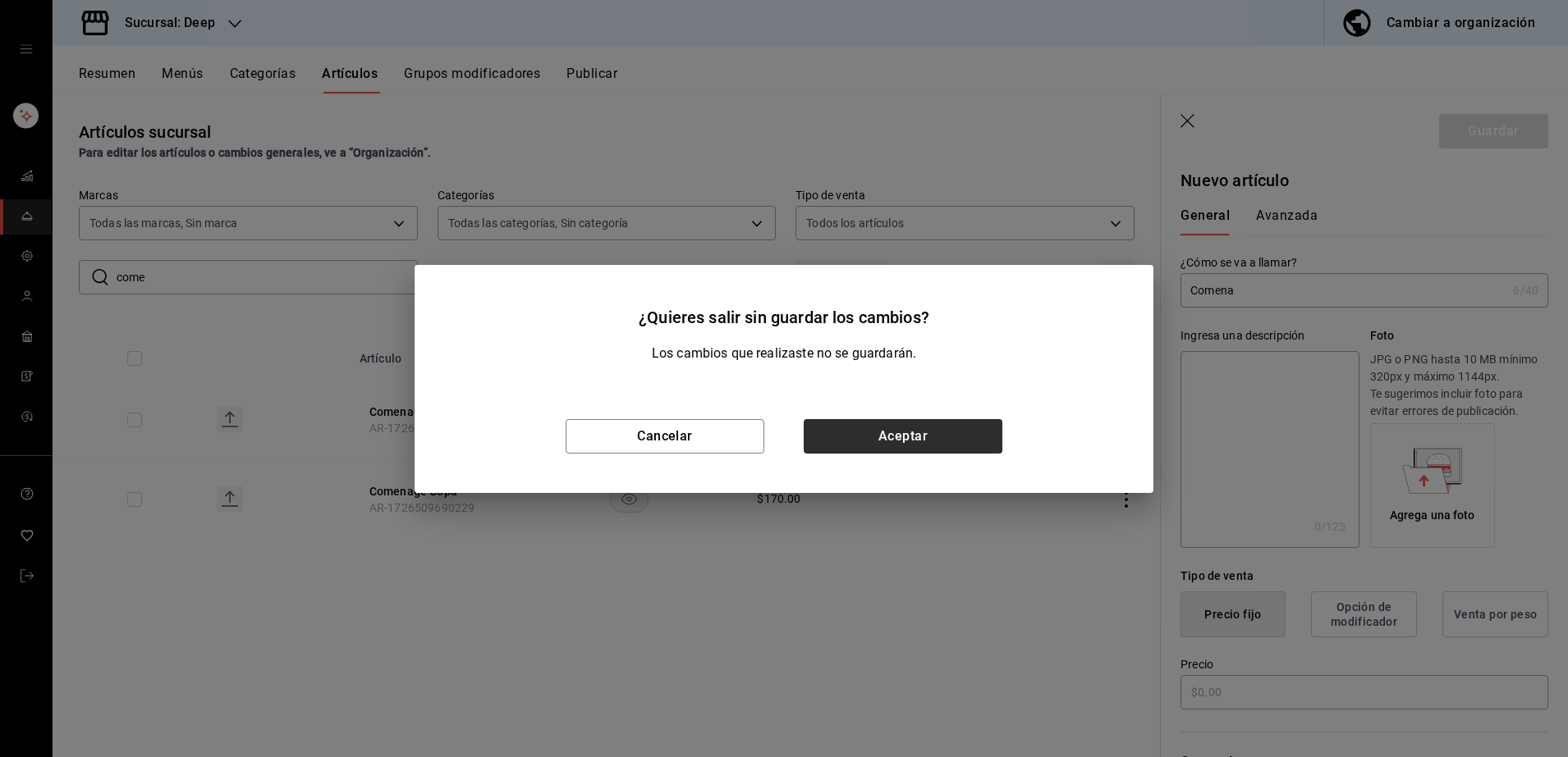
drag, startPoint x: 796, startPoint y: 444, endPoint x: 834, endPoint y: 436, distance: 38.8
click at [834, 436] on div "Cancelar Aceptar" at bounding box center [784, 436] width 738 height 113
click at [834, 436] on button "Aceptar" at bounding box center [903, 436] width 199 height 35
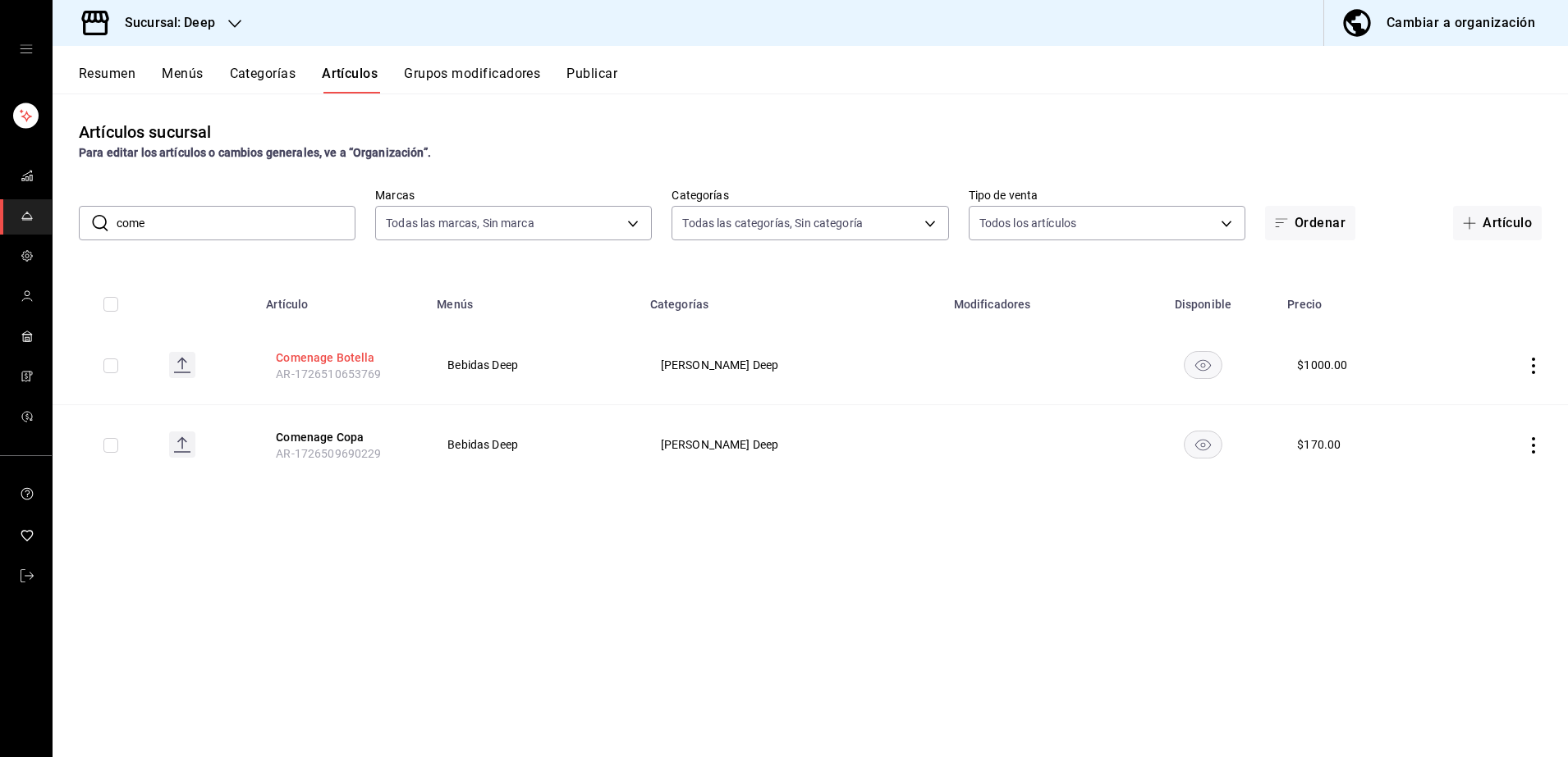
click at [337, 362] on button "Comenage Botella" at bounding box center [342, 357] width 132 height 17
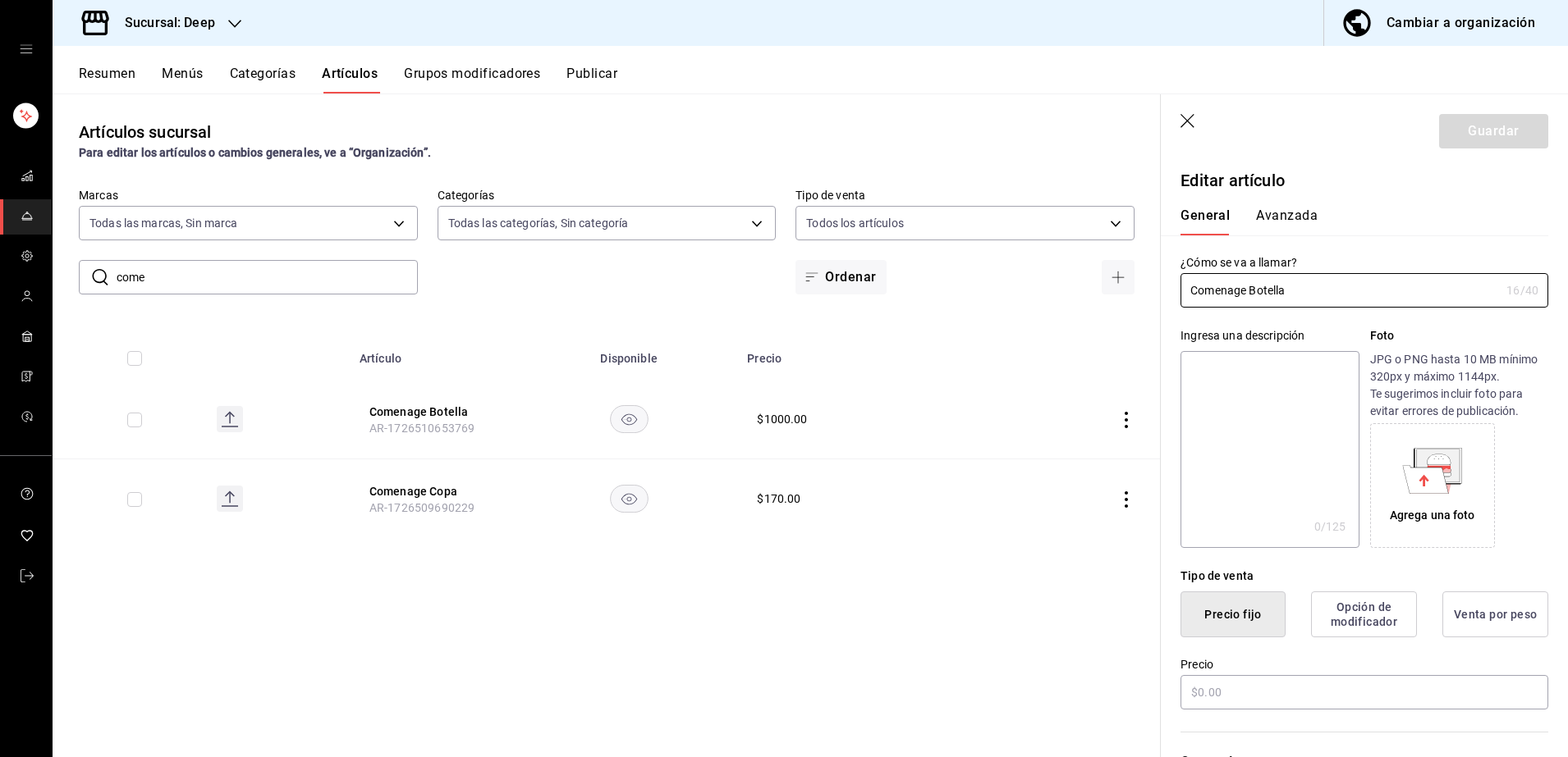
type input "$1000.00"
click at [1317, 322] on div "Ingresa una descripción x 0 /125 ​ Foto JPG o PNG hasta 10 MB mínimo 320px y má…" at bounding box center [1354, 427] width 387 height 240
click at [1316, 296] on input "Comenage Botella" at bounding box center [1340, 290] width 320 height 33
type input "Comenage Verdejo Botella"
click at [1312, 686] on input "$1000.00" at bounding box center [1365, 693] width 368 height 35
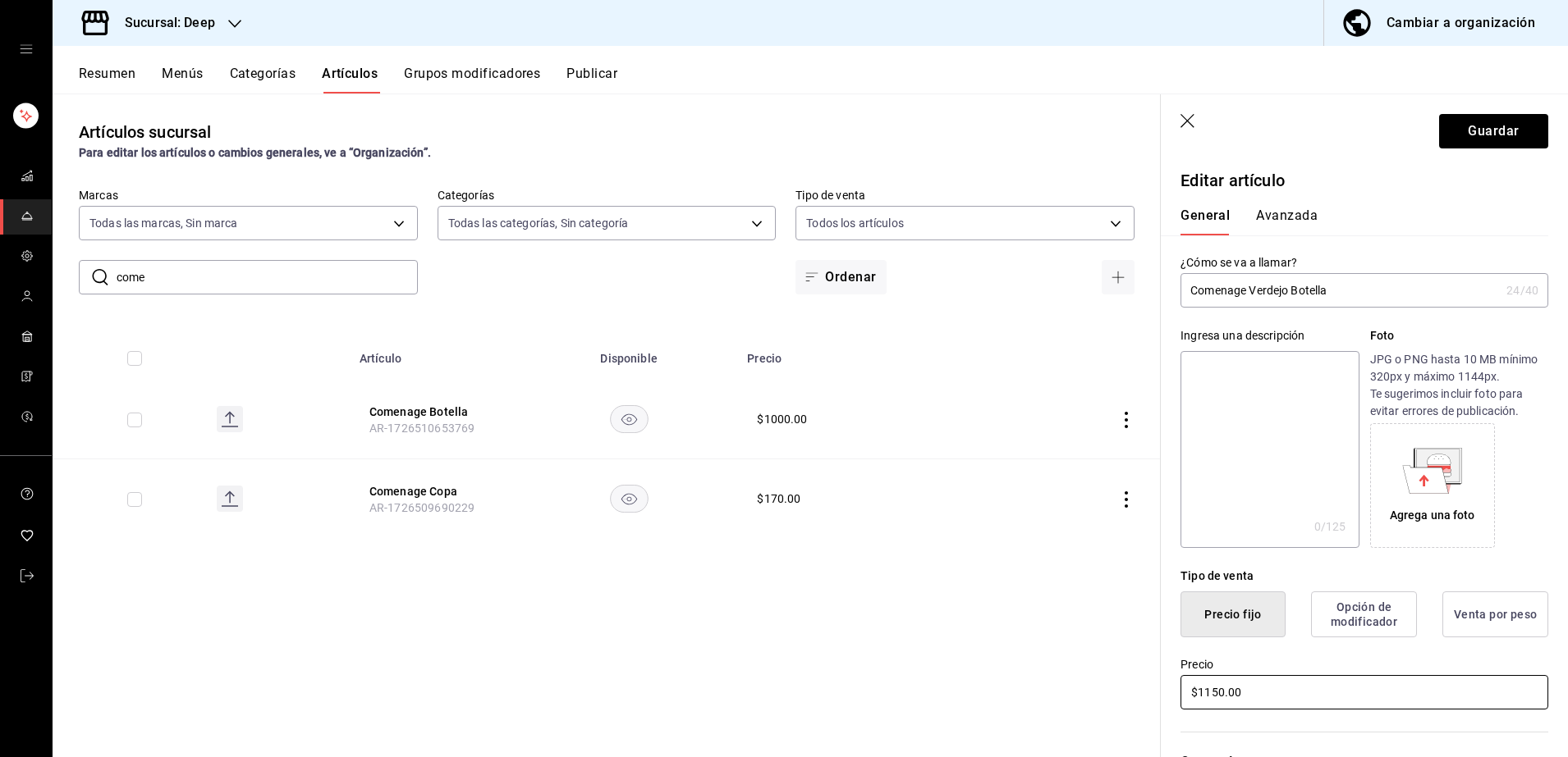
type input "$1150.00"
click at [1474, 125] on button "Guardar" at bounding box center [1494, 131] width 109 height 35
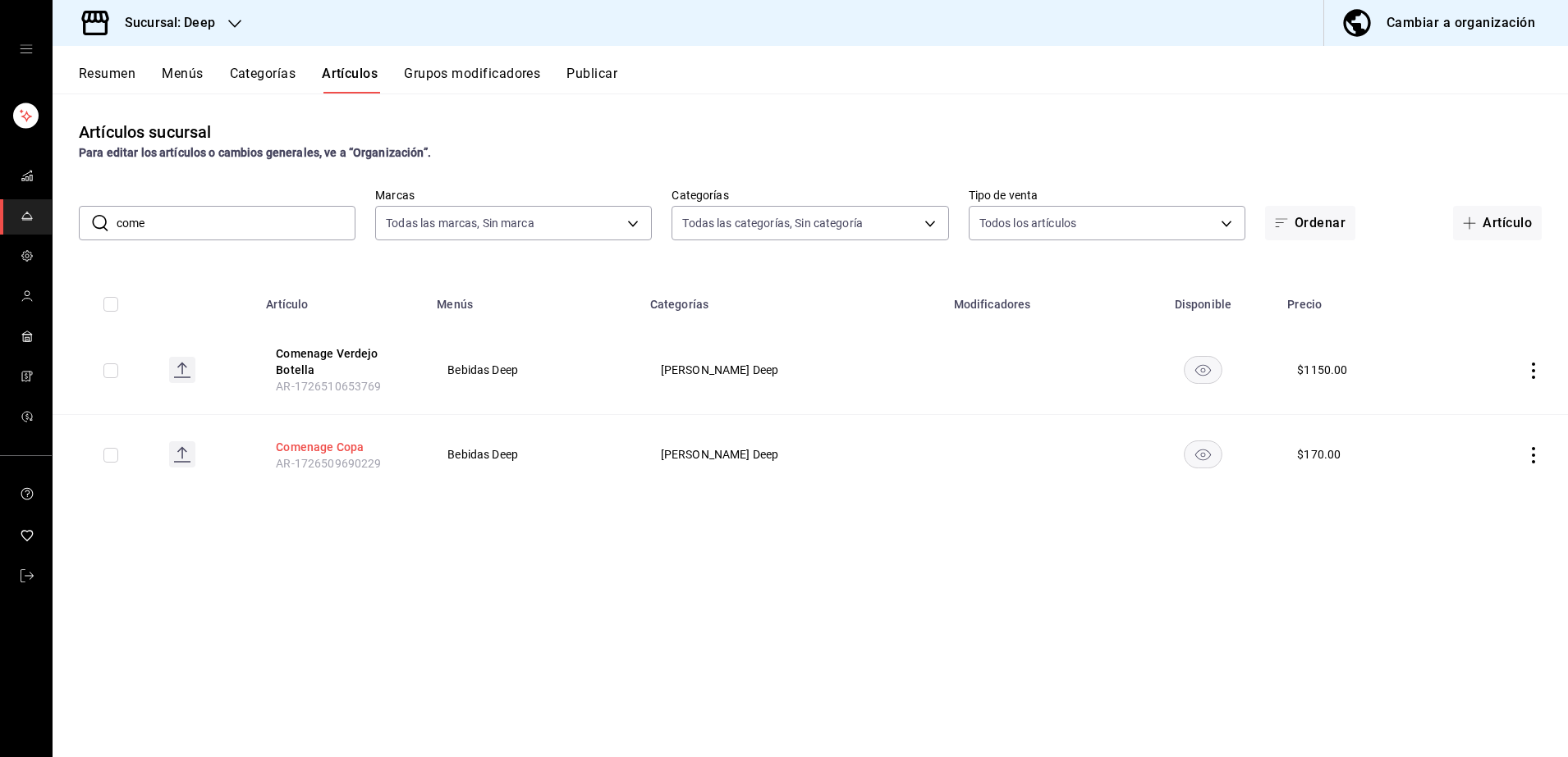
click at [339, 443] on button "Comenage Copa" at bounding box center [342, 447] width 132 height 17
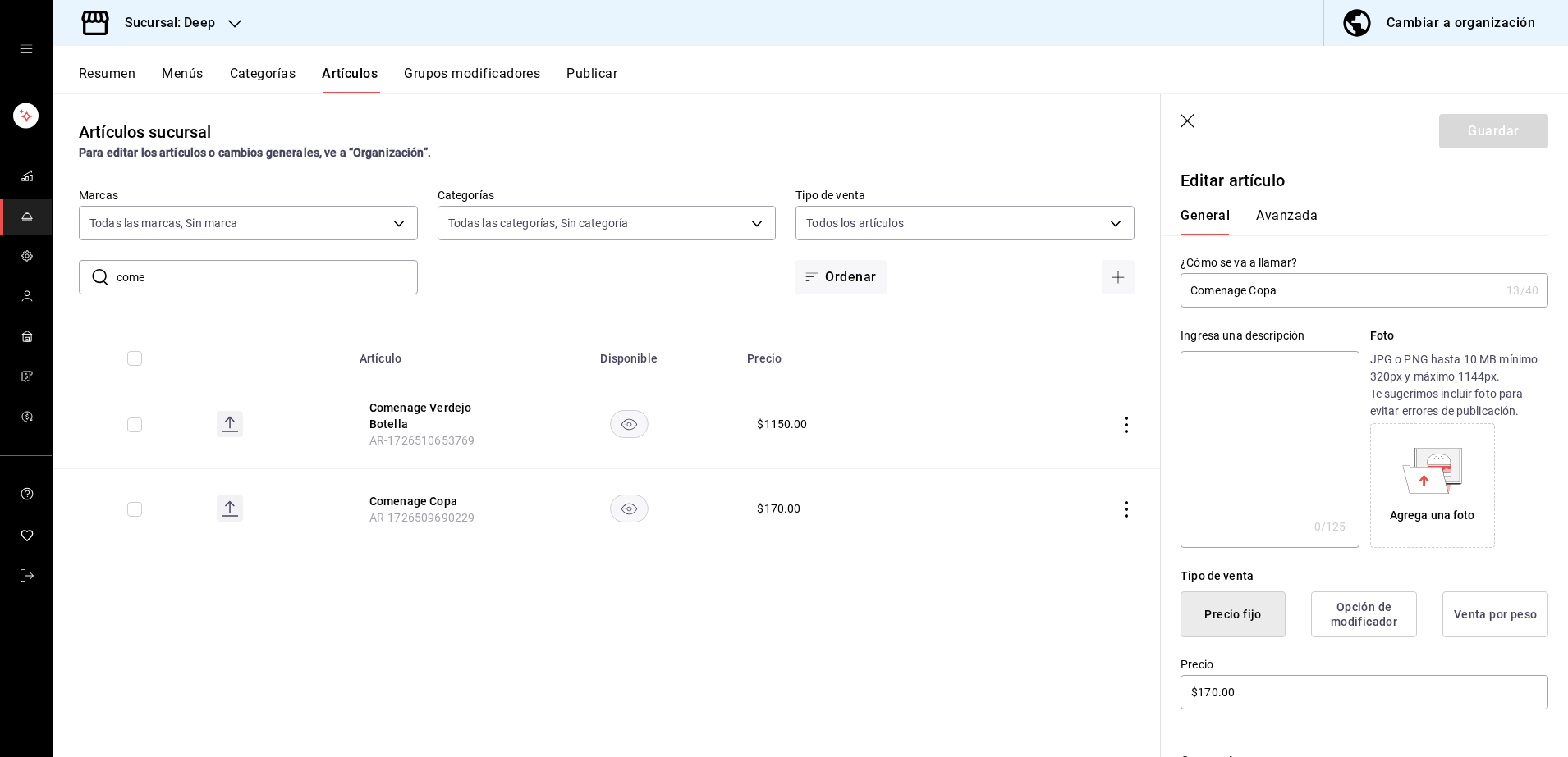
click at [1384, 558] on div "Tipo de venta Precio fijo Opción de modificador Venta por peso" at bounding box center [1354, 593] width 387 height 89
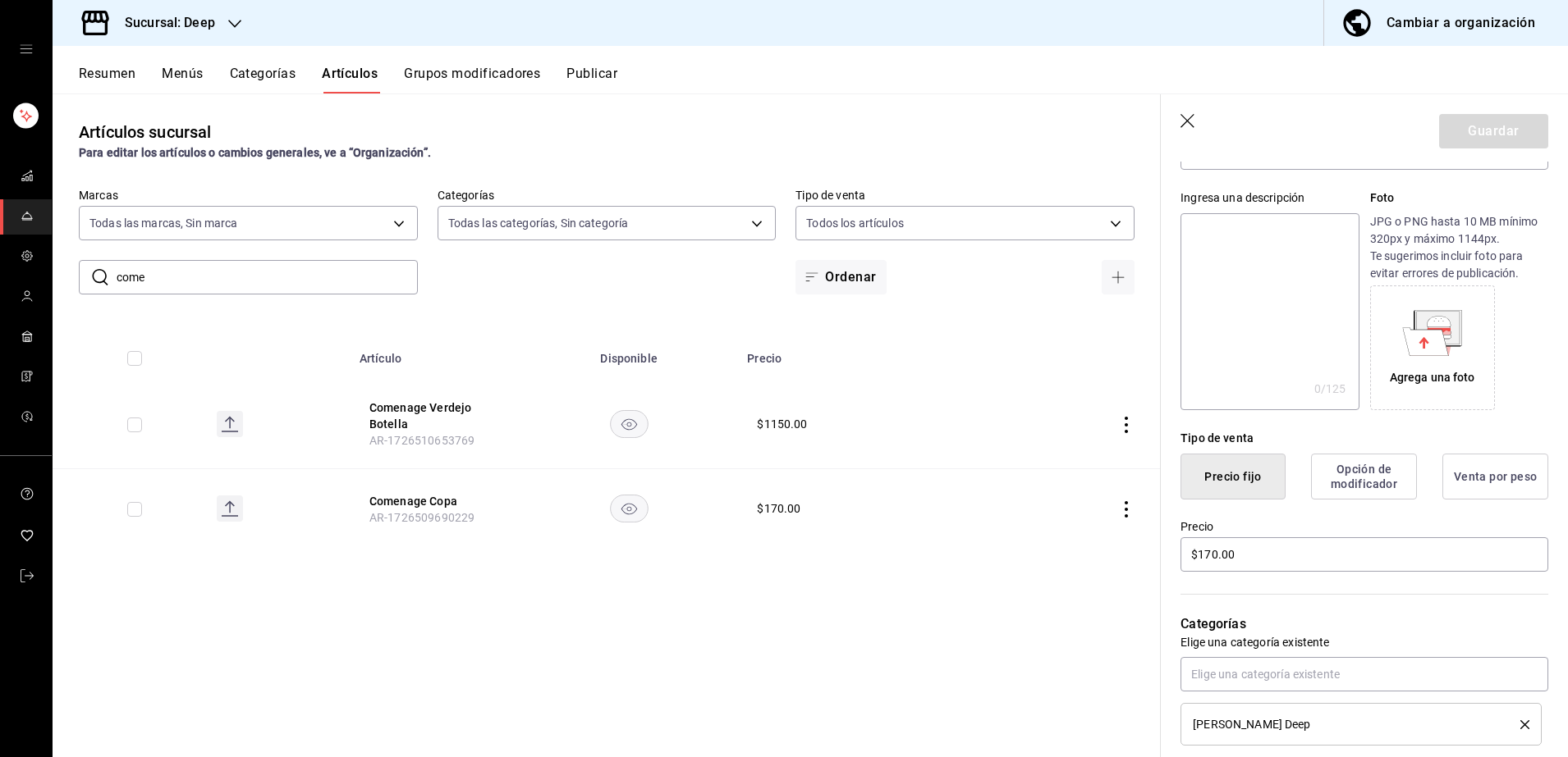
scroll to position [164, 0]
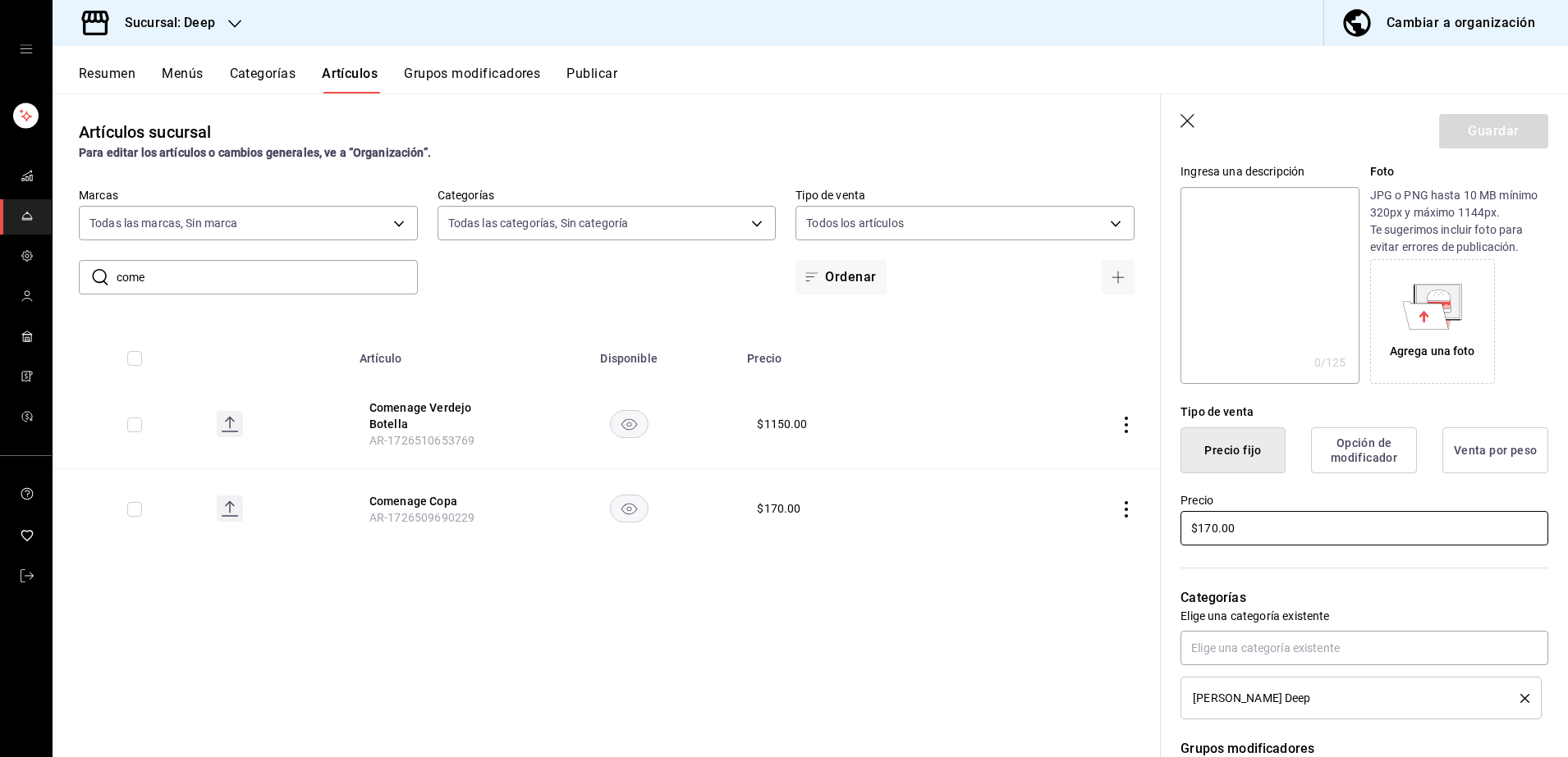
click at [1344, 535] on input "$170.00" at bounding box center [1365, 528] width 368 height 35
type input "$1.00"
click at [1362, 490] on div "Precio $2.00" at bounding box center [1354, 511] width 387 height 74
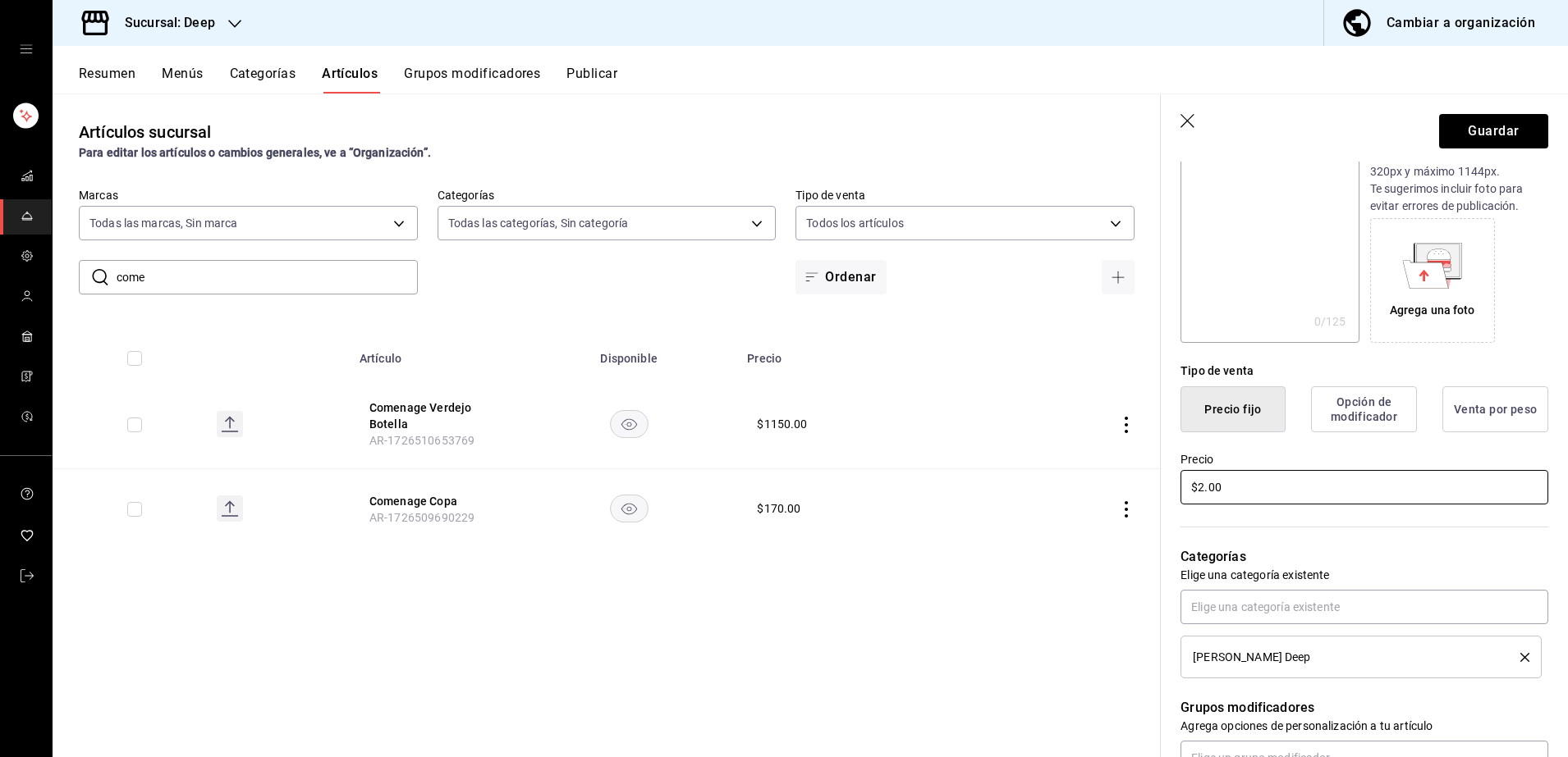
click at [1362, 490] on input "$2.00" at bounding box center [1365, 487] width 368 height 35
type input "$230.00"
click at [1400, 548] on p "Categorías" at bounding box center [1365, 557] width 368 height 20
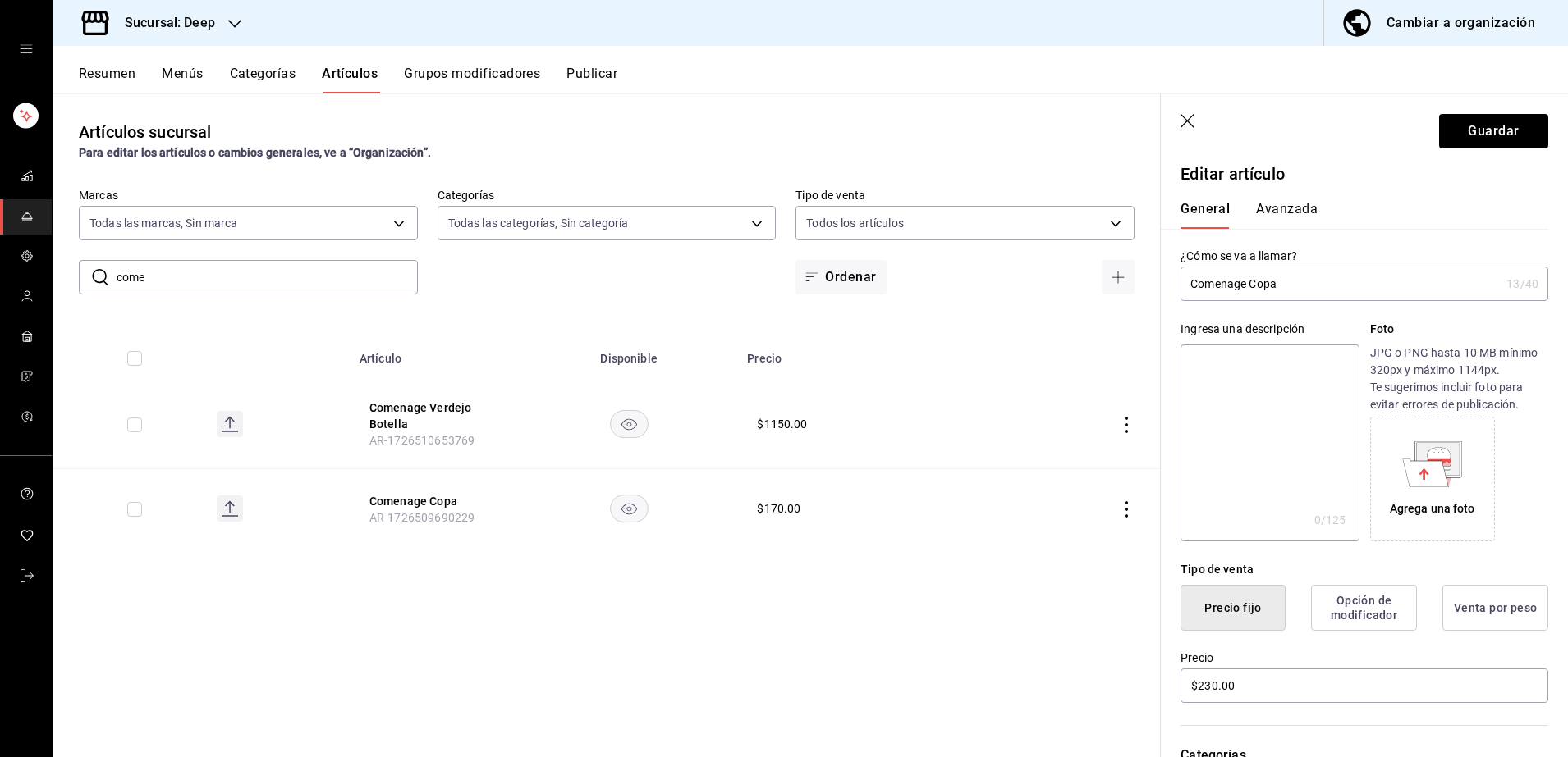
scroll to position [0, 0]
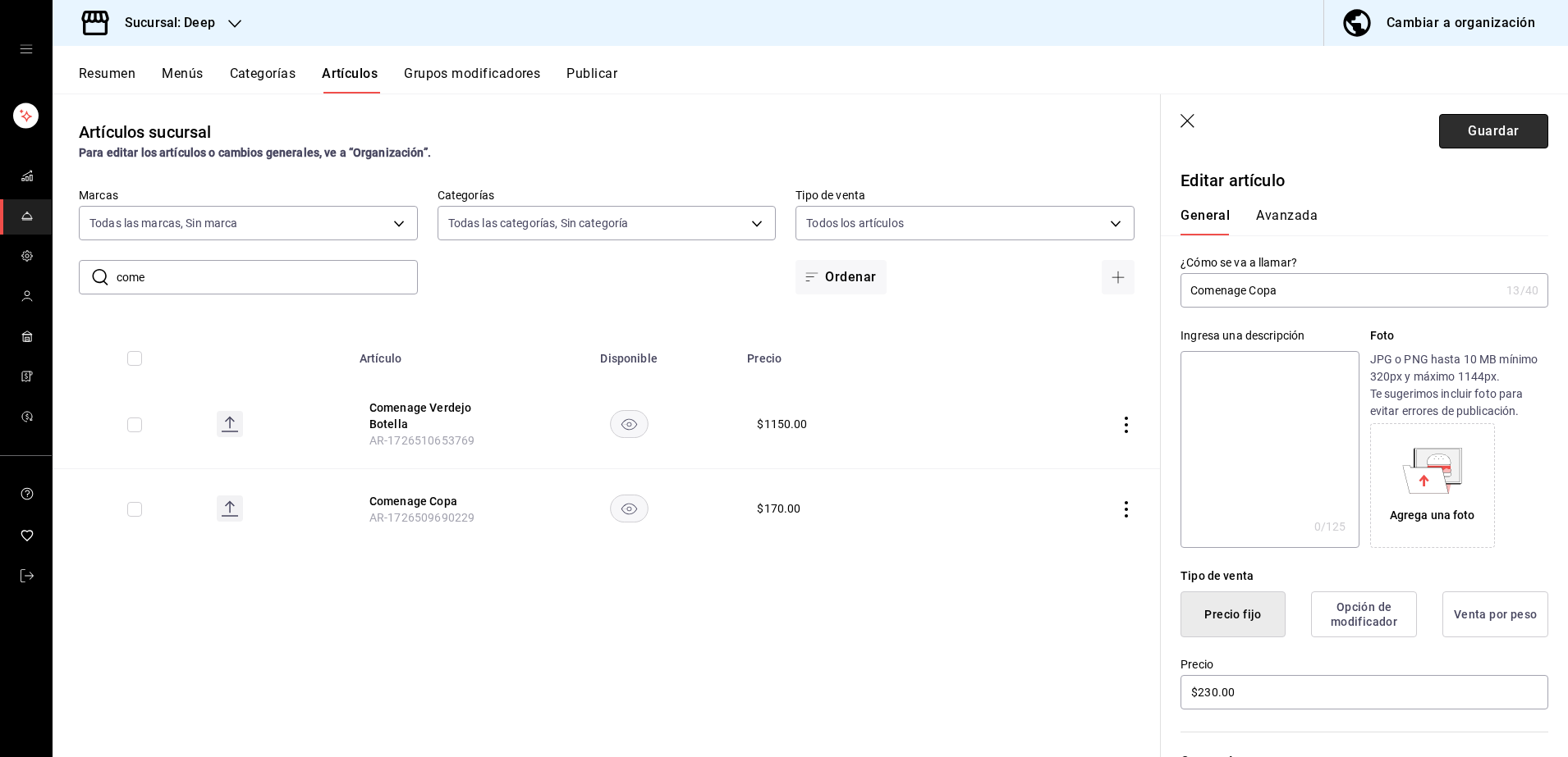
click at [1504, 139] on button "Guardar" at bounding box center [1494, 131] width 109 height 35
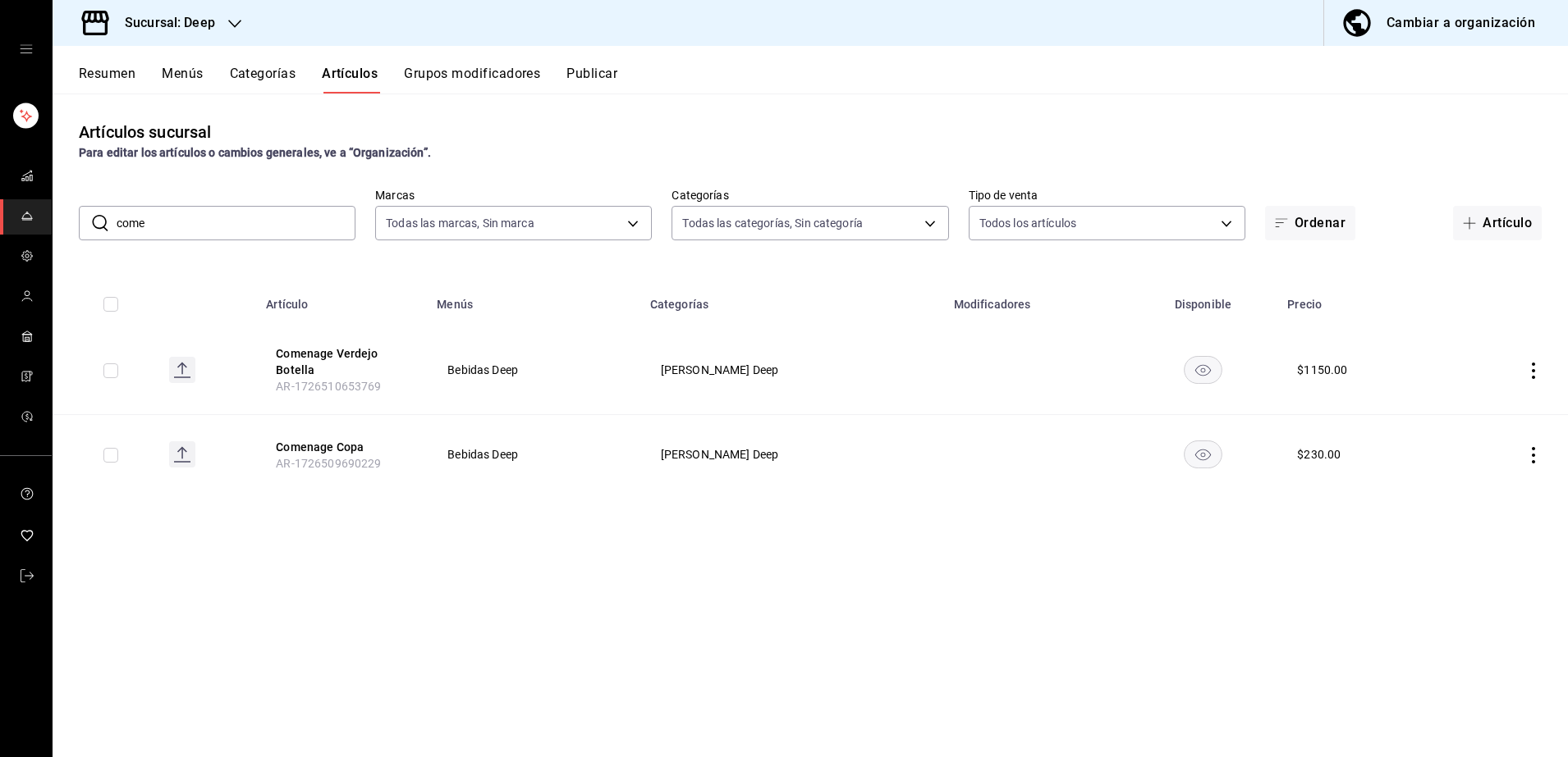
click at [271, 222] on input "come" at bounding box center [236, 223] width 239 height 33
type input "c"
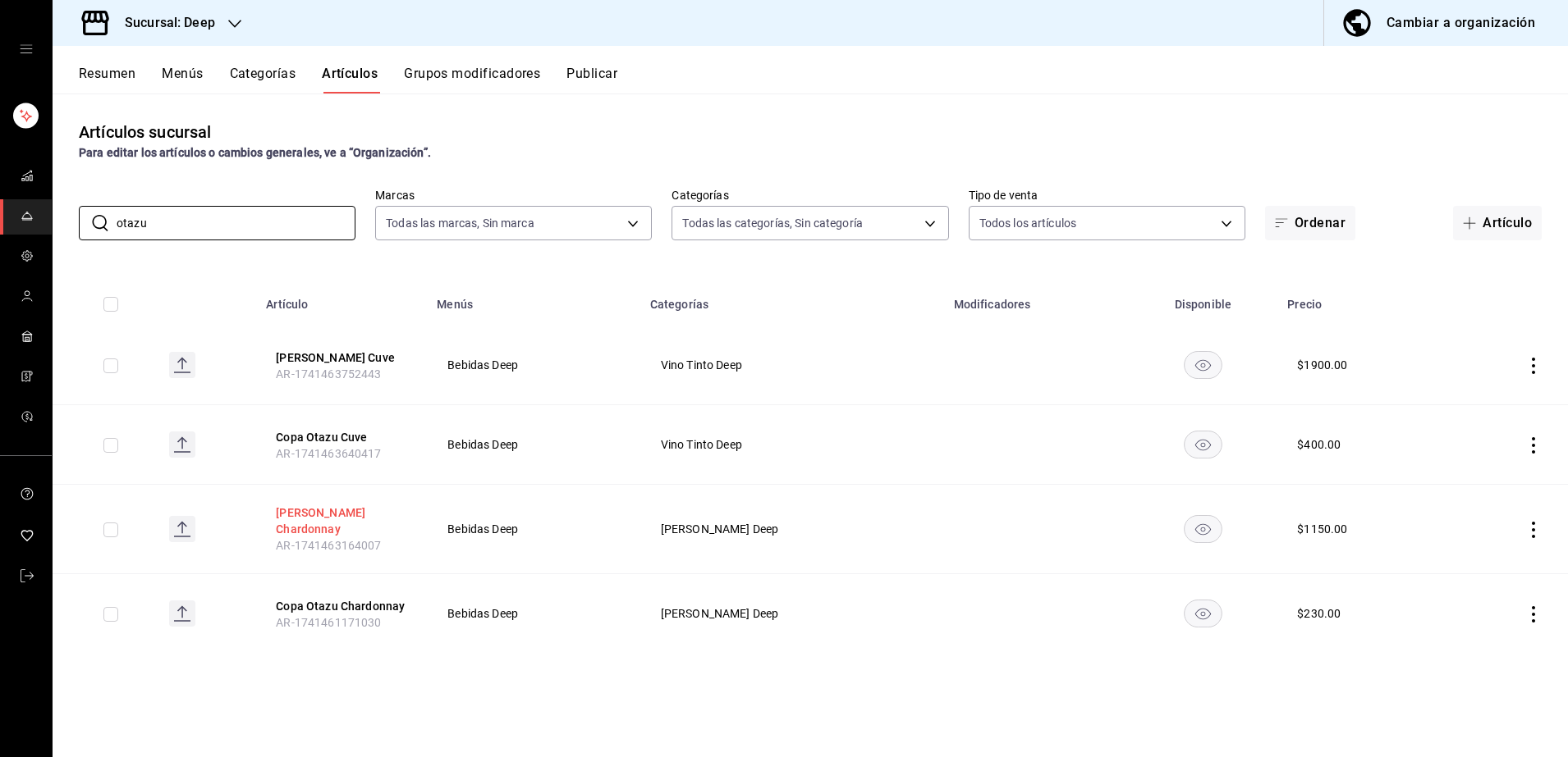
type input "otazu"
click at [350, 516] on button "[PERSON_NAME] Chardonnay" at bounding box center [342, 520] width 132 height 33
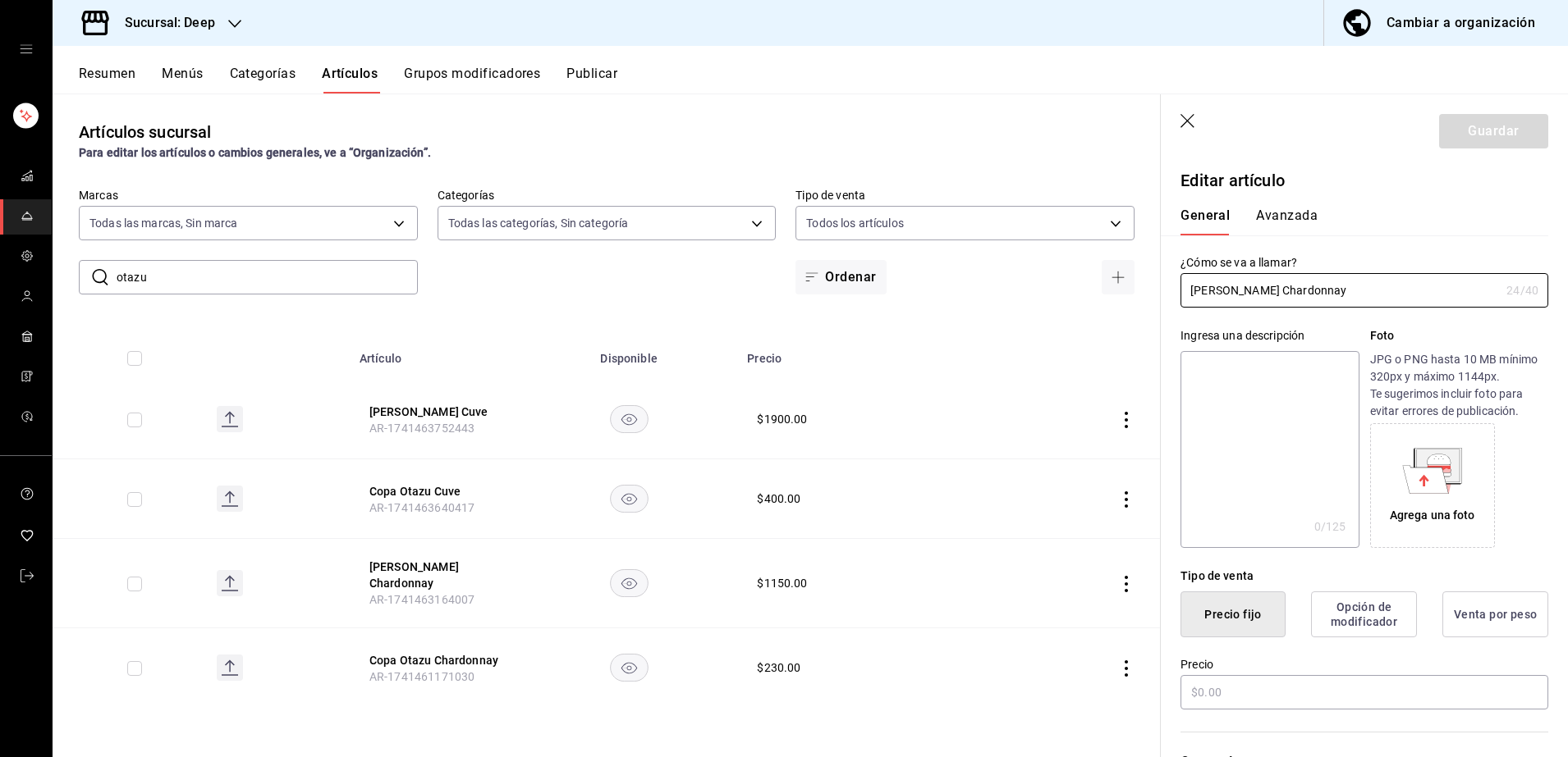
type input "$1150.00"
click at [1498, 479] on div "Agrega una foto" at bounding box center [1459, 486] width 178 height 125
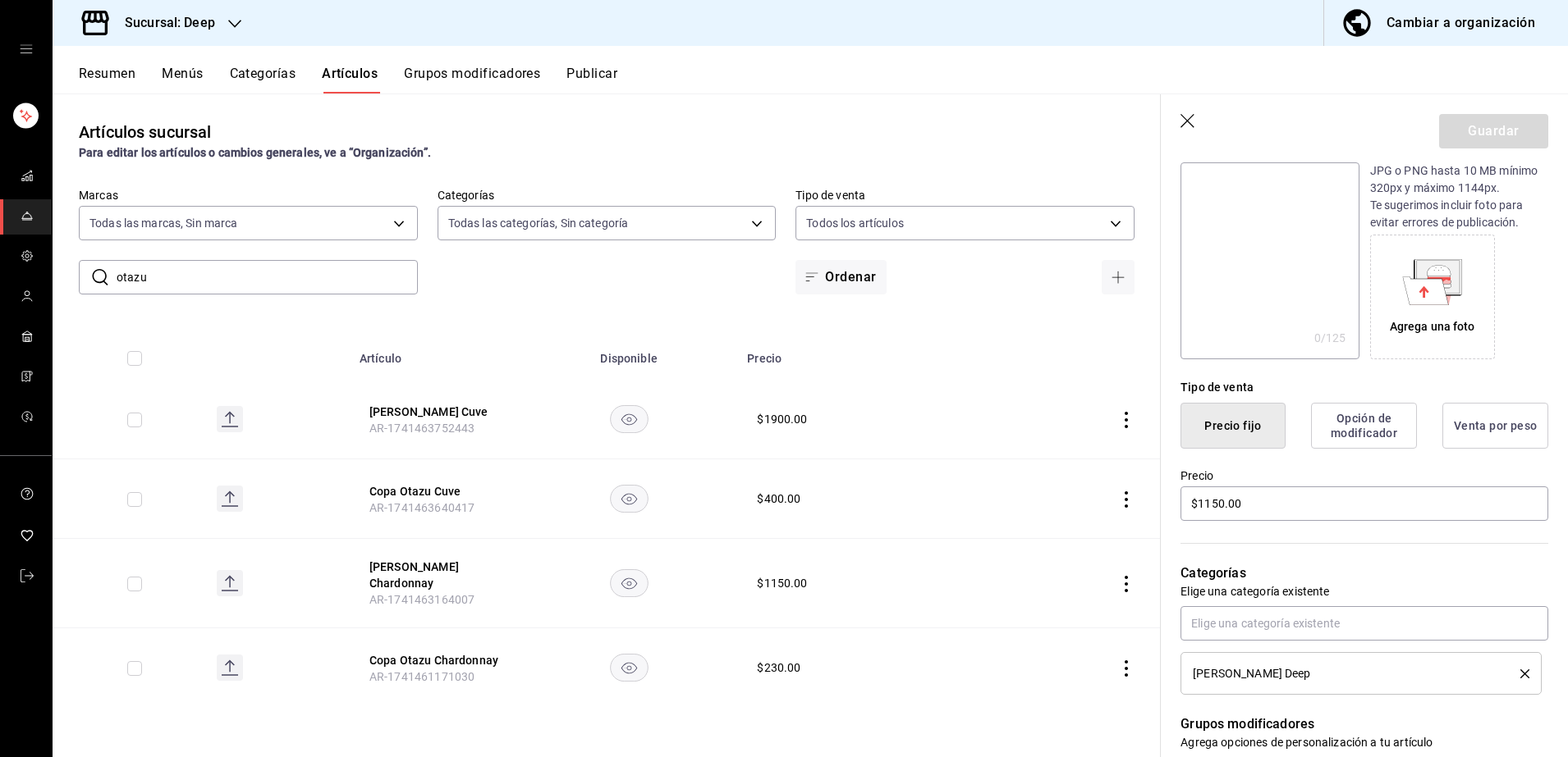
scroll to position [205, 0]
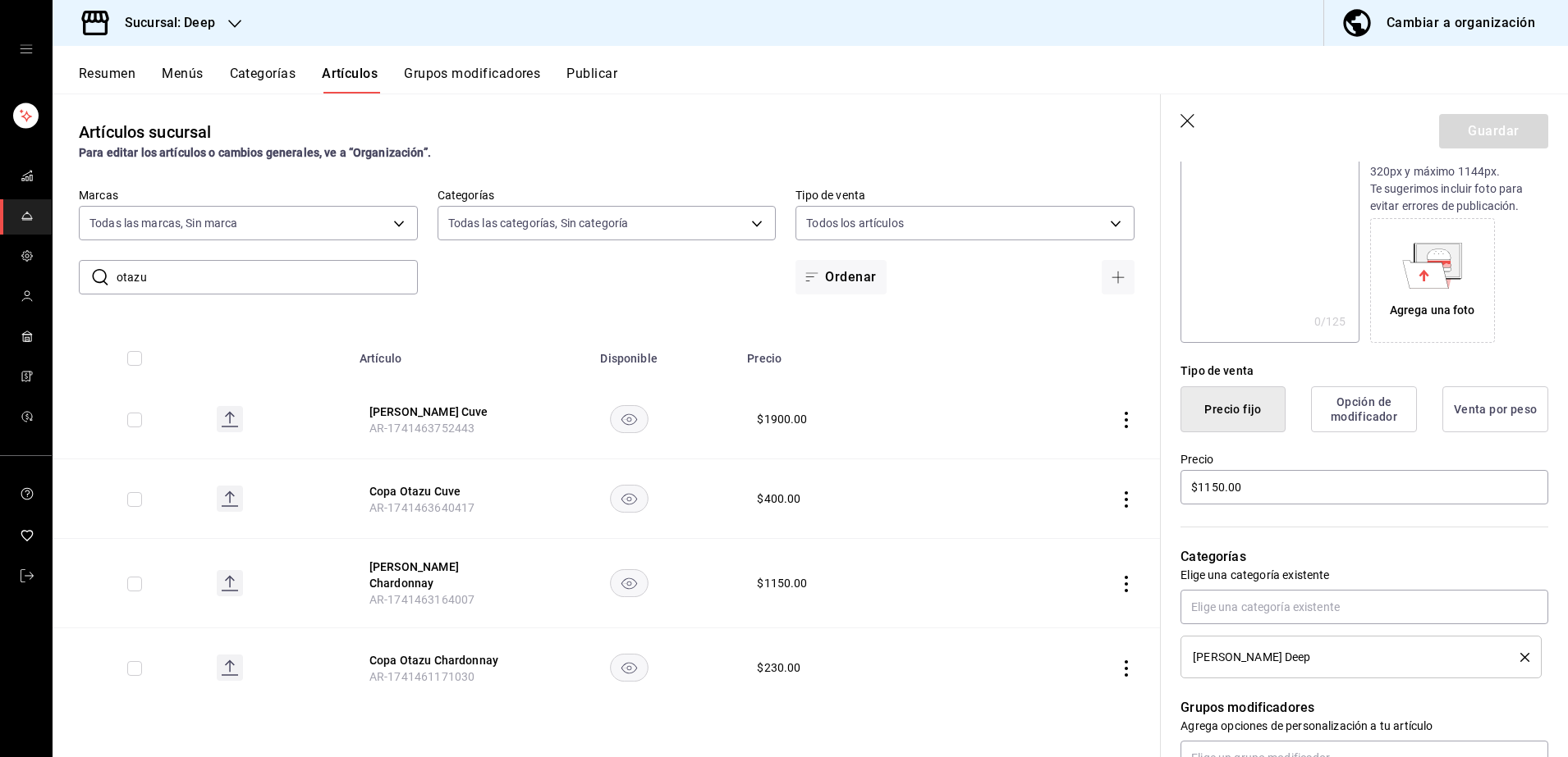
click at [1189, 123] on icon "button" at bounding box center [1189, 122] width 17 height 17
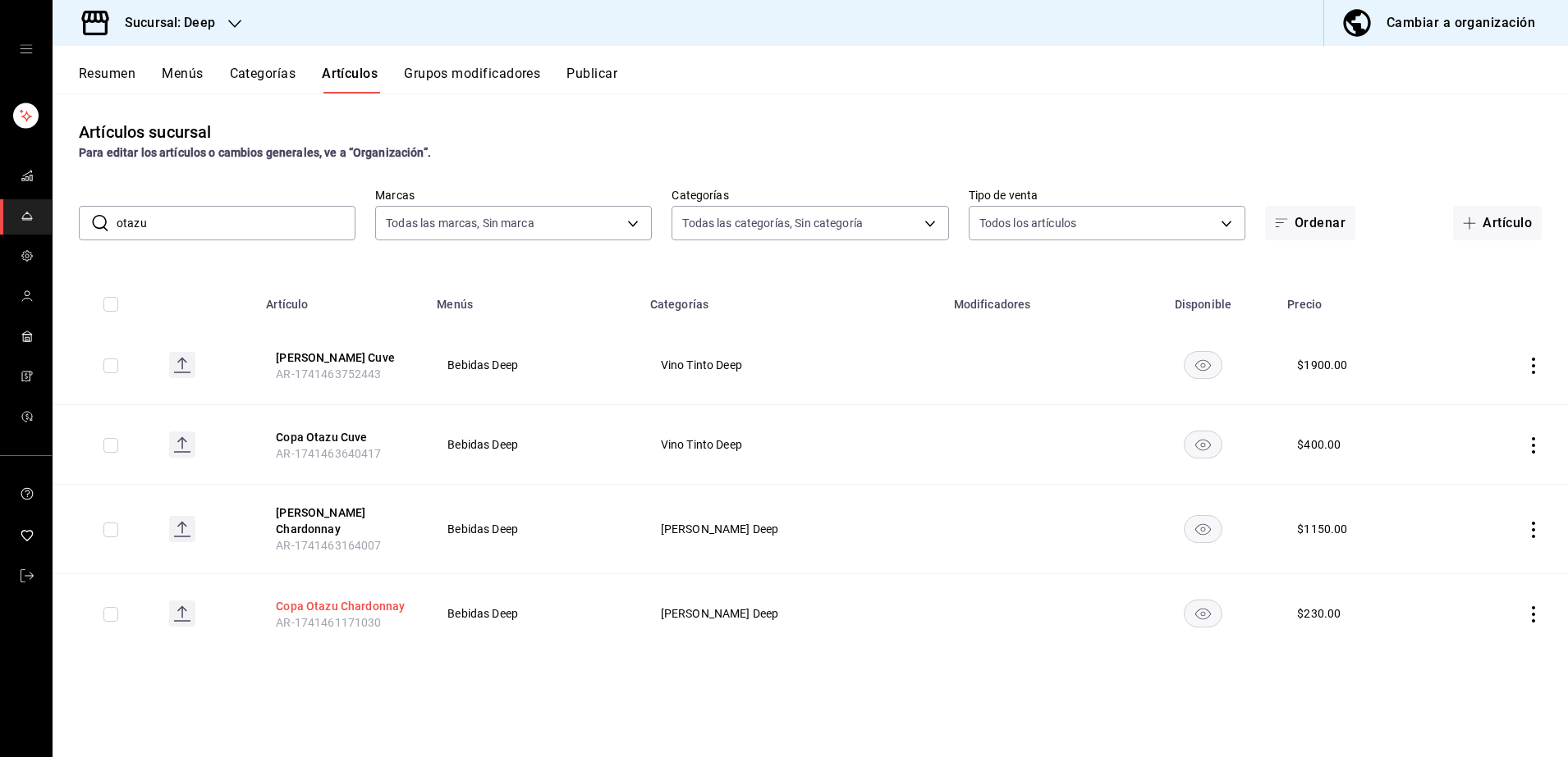
click at [377, 602] on button "Copa Otazu Chardonnay" at bounding box center [342, 607] width 132 height 17
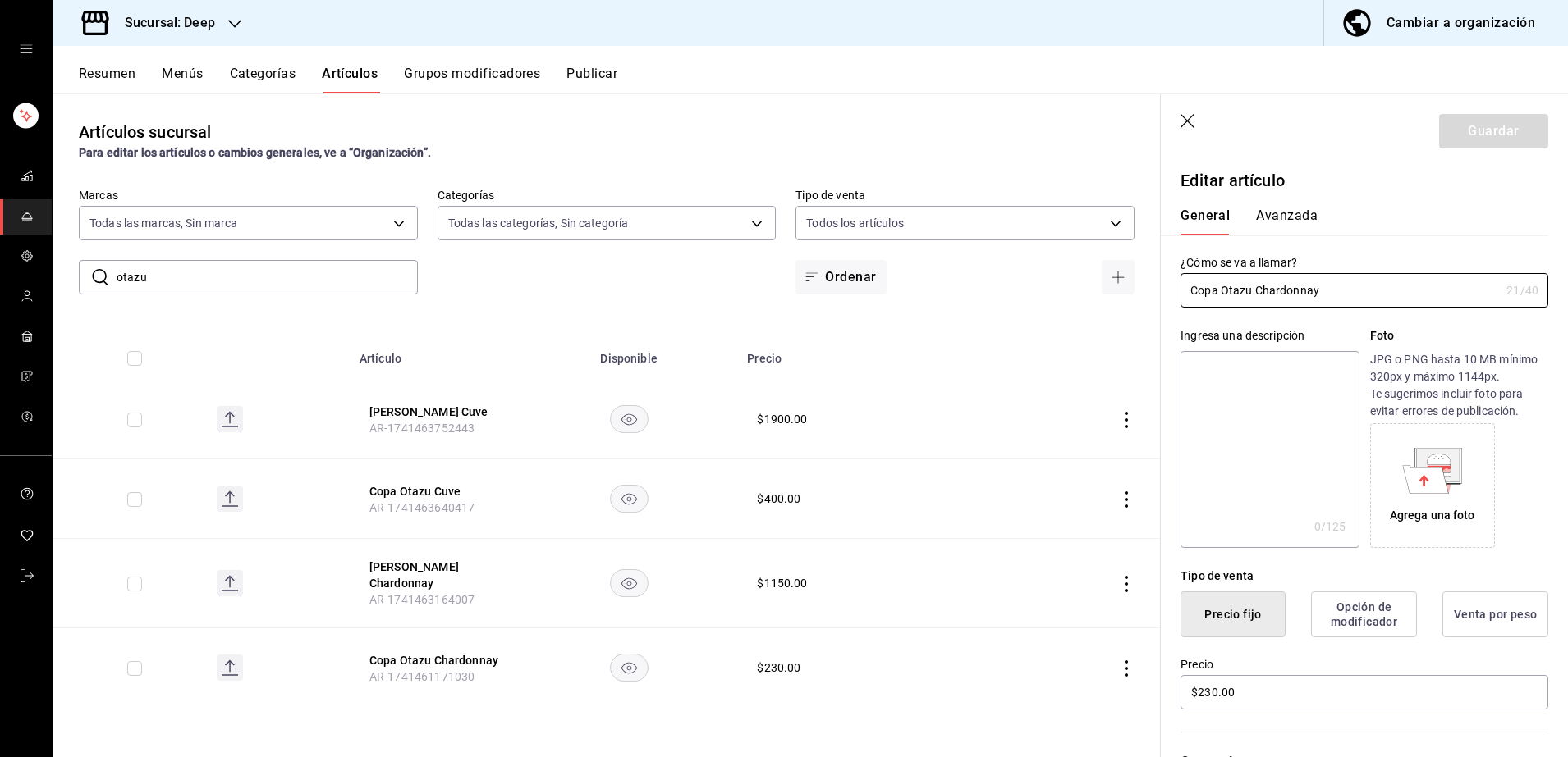
click at [1492, 559] on div "Tipo de venta Precio fijo Opción de modificador Venta por peso" at bounding box center [1354, 593] width 387 height 89
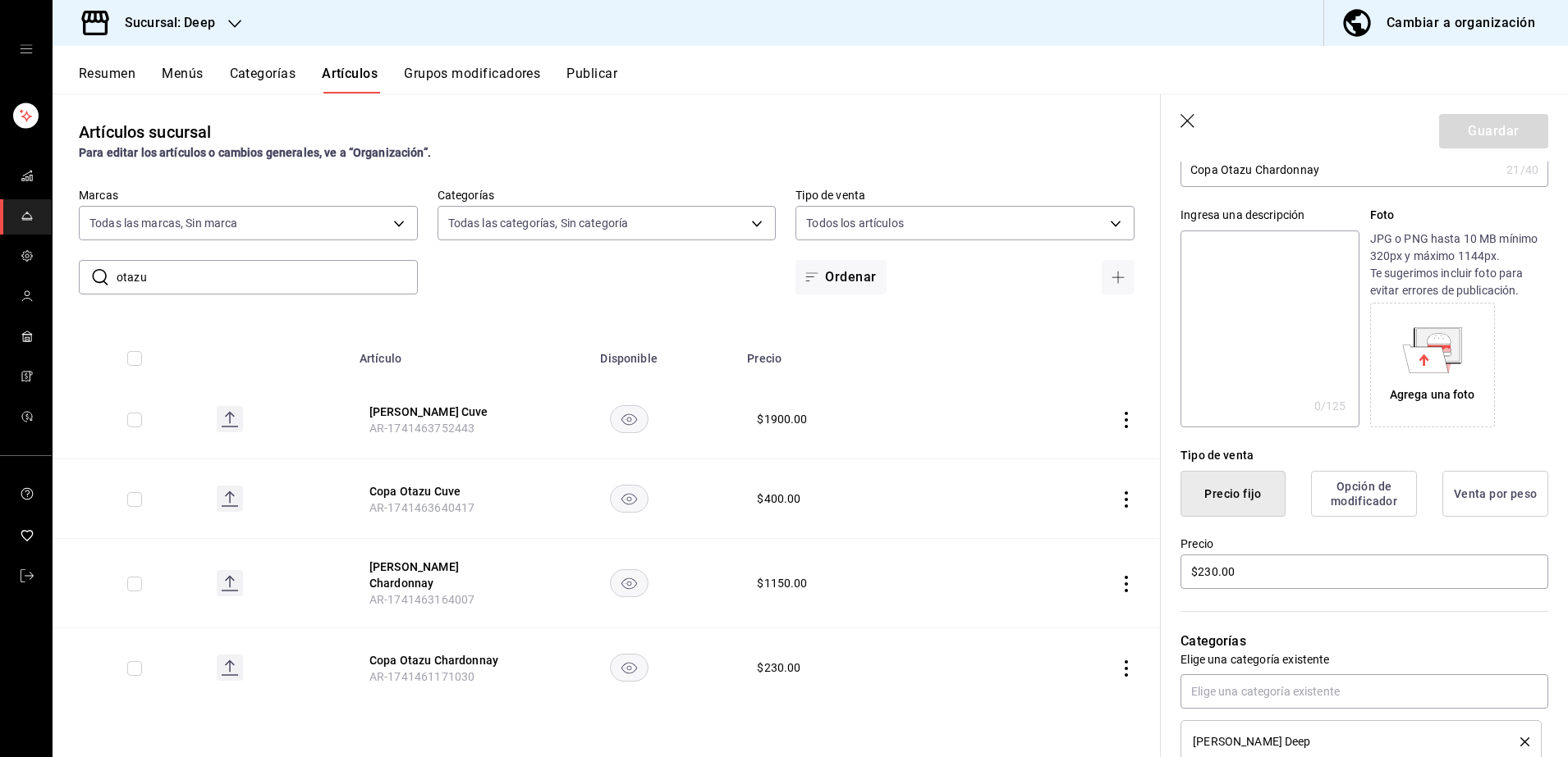
scroll to position [164, 0]
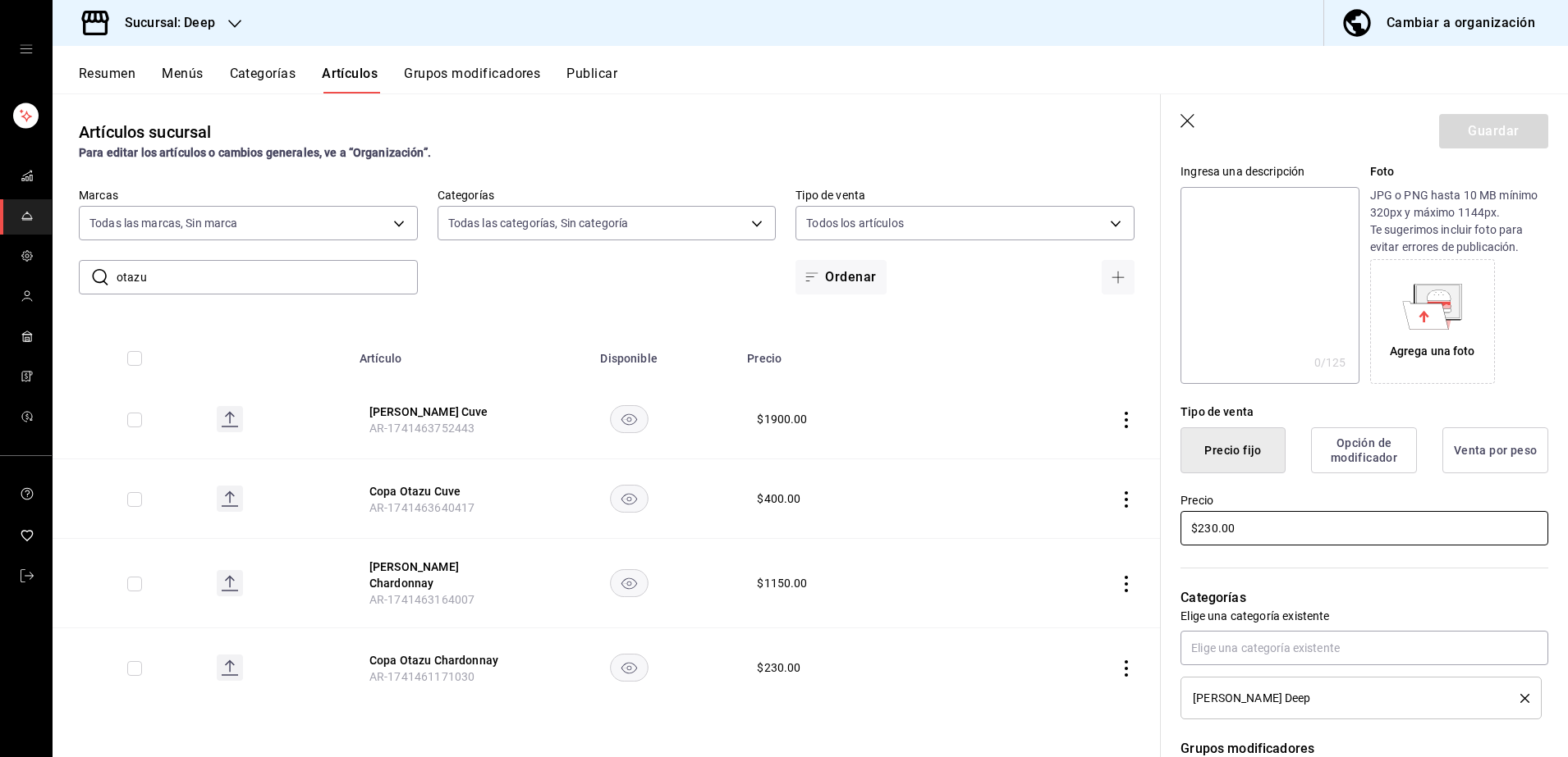
click at [1370, 534] on input "$230.00" at bounding box center [1365, 528] width 368 height 35
type input "$250.00"
click at [1466, 135] on button "Guardar" at bounding box center [1494, 131] width 109 height 35
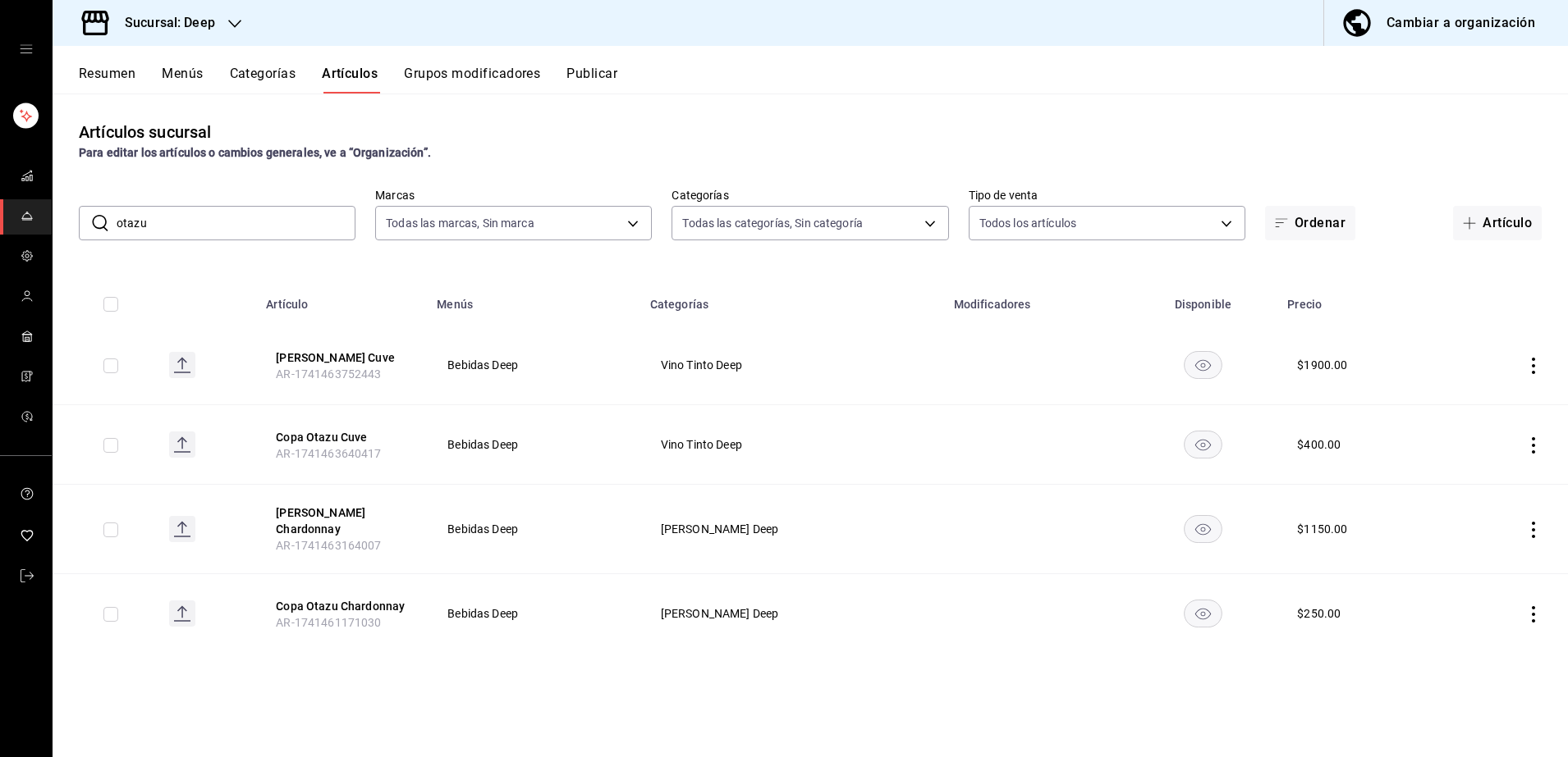
click at [262, 222] on input "otazu" at bounding box center [236, 223] width 239 height 33
type input "o"
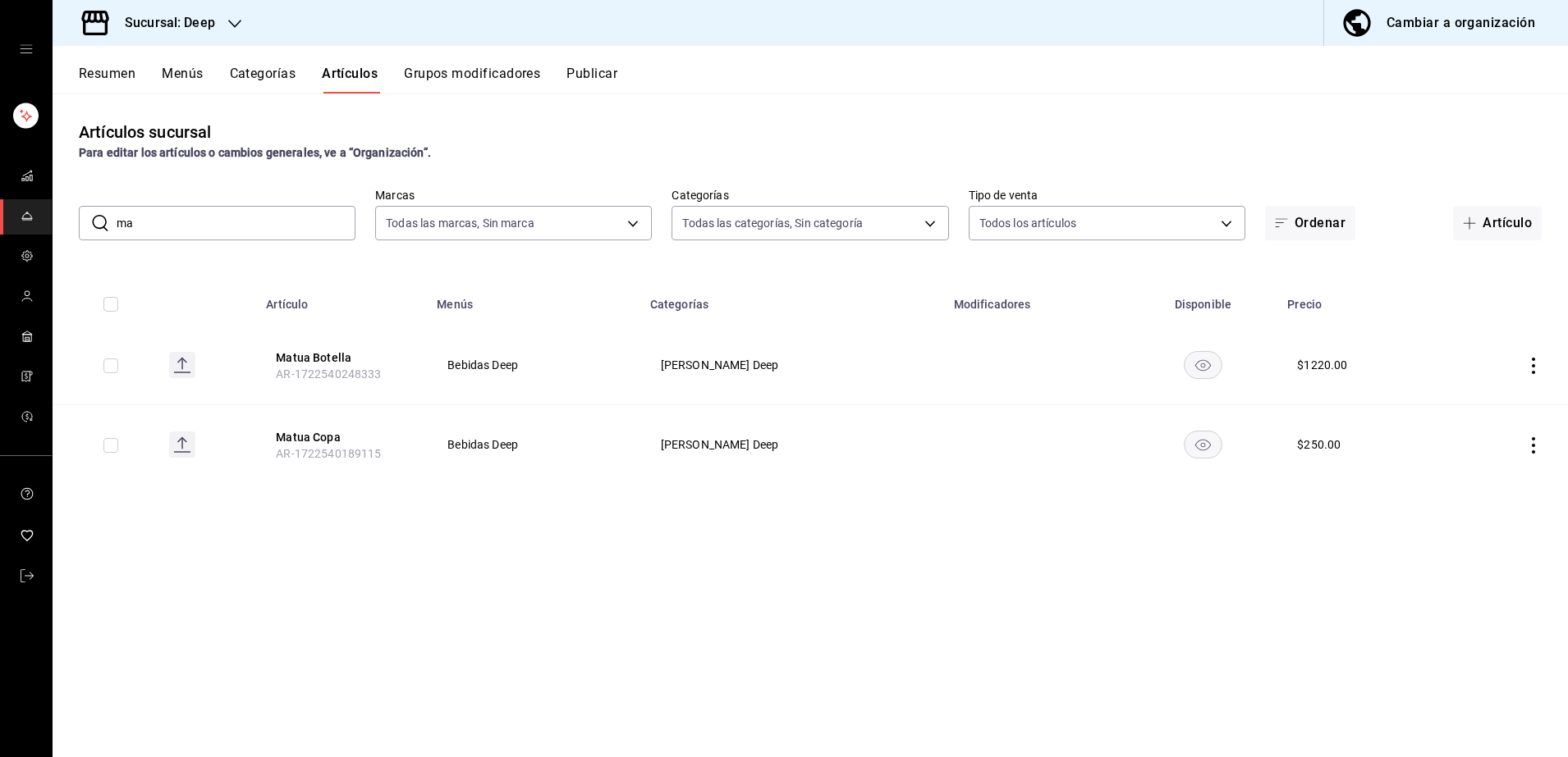
type input "m"
click at [254, 223] on input "zarza" at bounding box center [236, 223] width 239 height 33
type input "z"
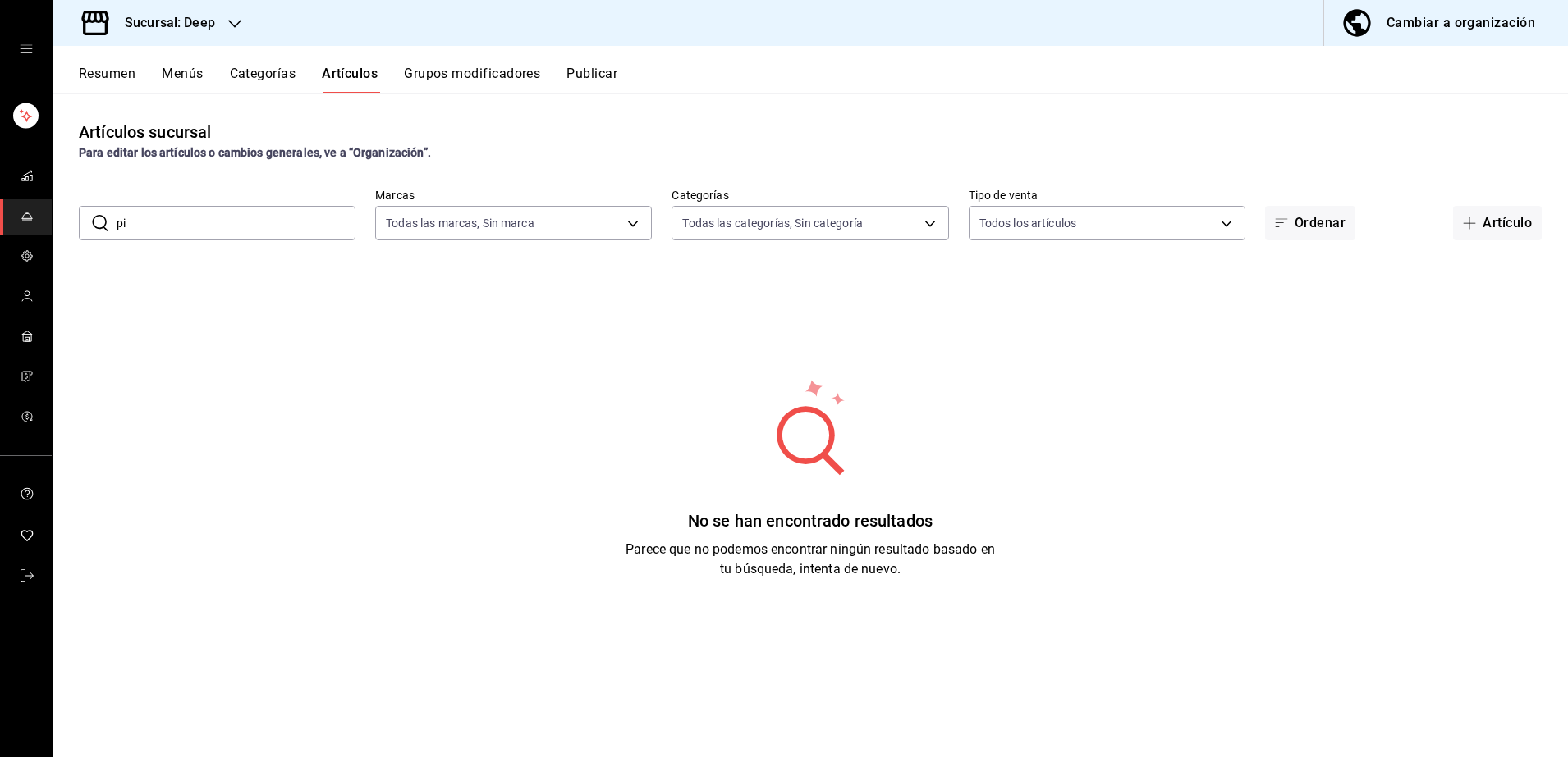
type input "p"
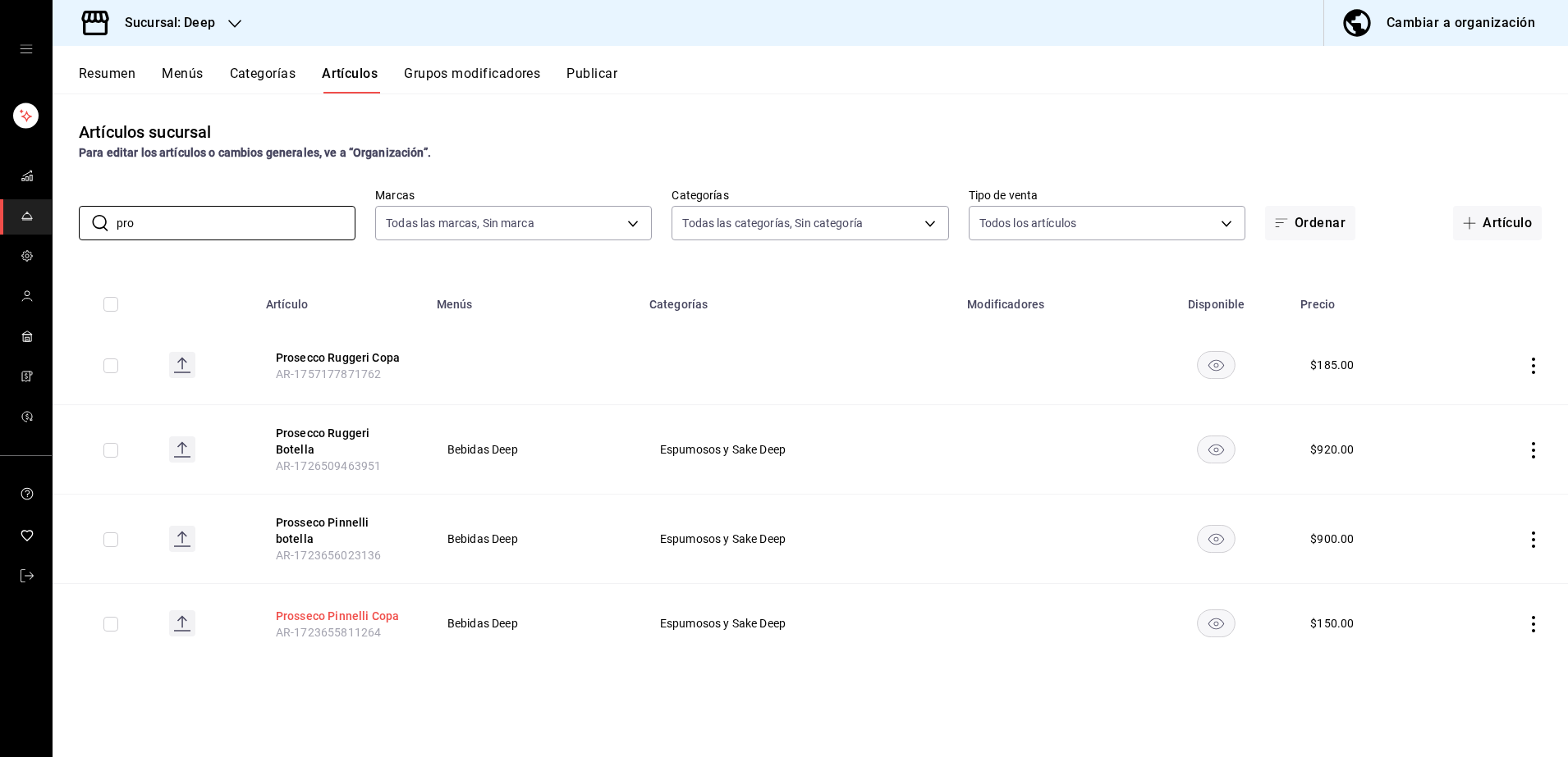
type input "pro"
click at [350, 609] on button "Prosseco Pinnelli Copa" at bounding box center [342, 616] width 132 height 17
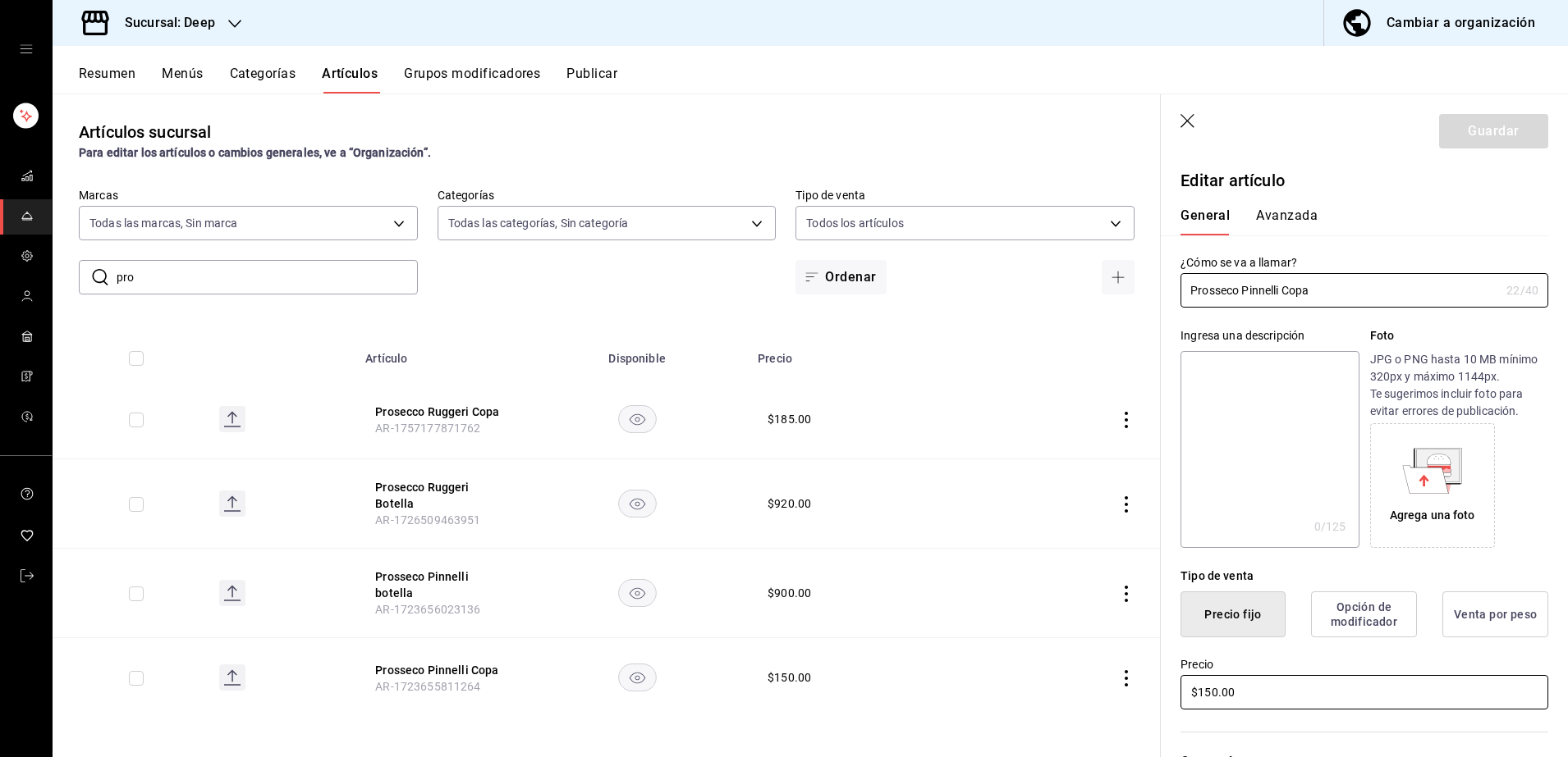
click at [1279, 698] on input "$150.00" at bounding box center [1365, 693] width 368 height 35
type input "$185.00"
click at [1455, 141] on button "Guardar" at bounding box center [1494, 131] width 109 height 35
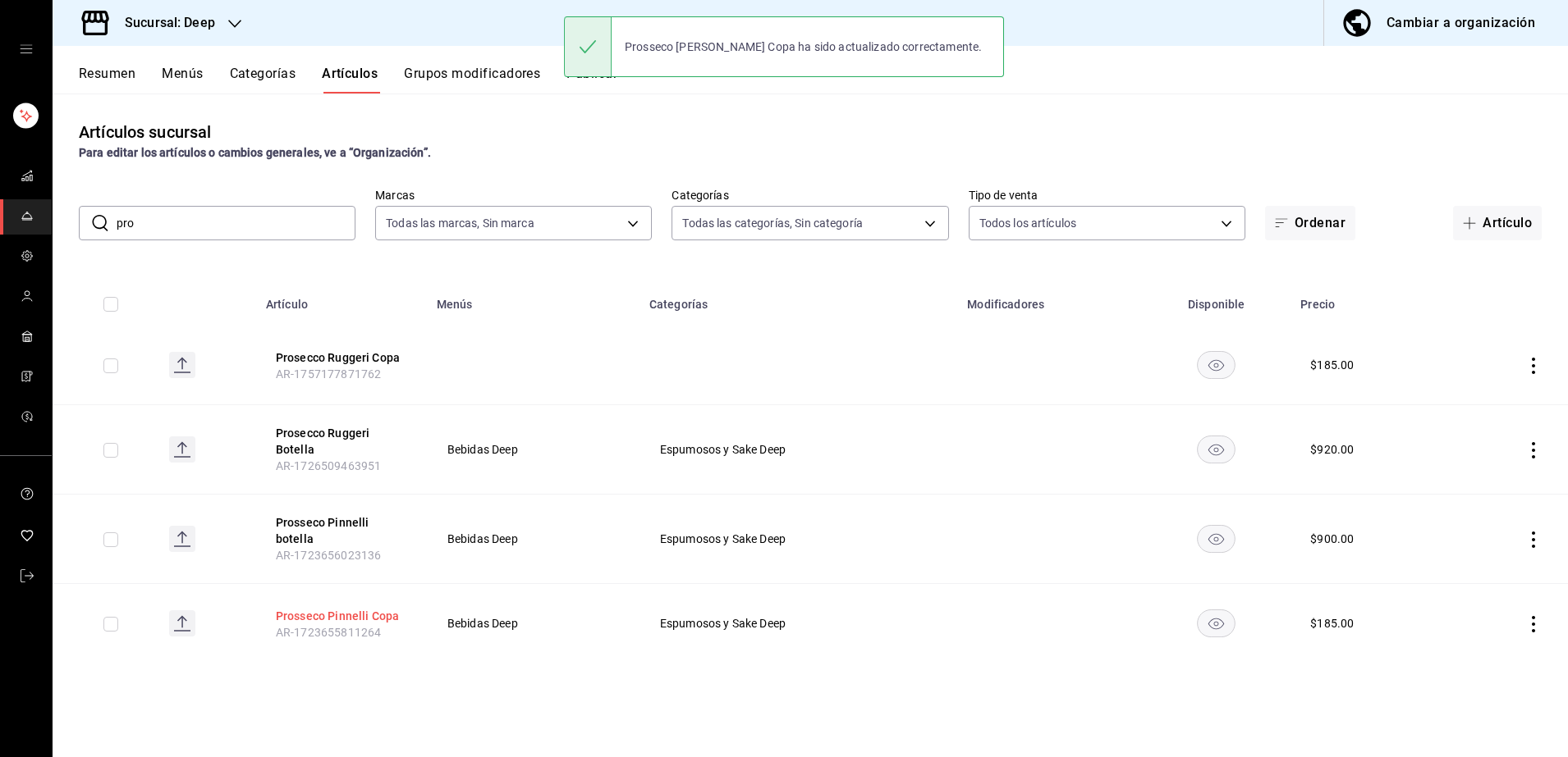
click at [397, 609] on button "Prosseco Pinnelli Copa" at bounding box center [342, 616] width 132 height 17
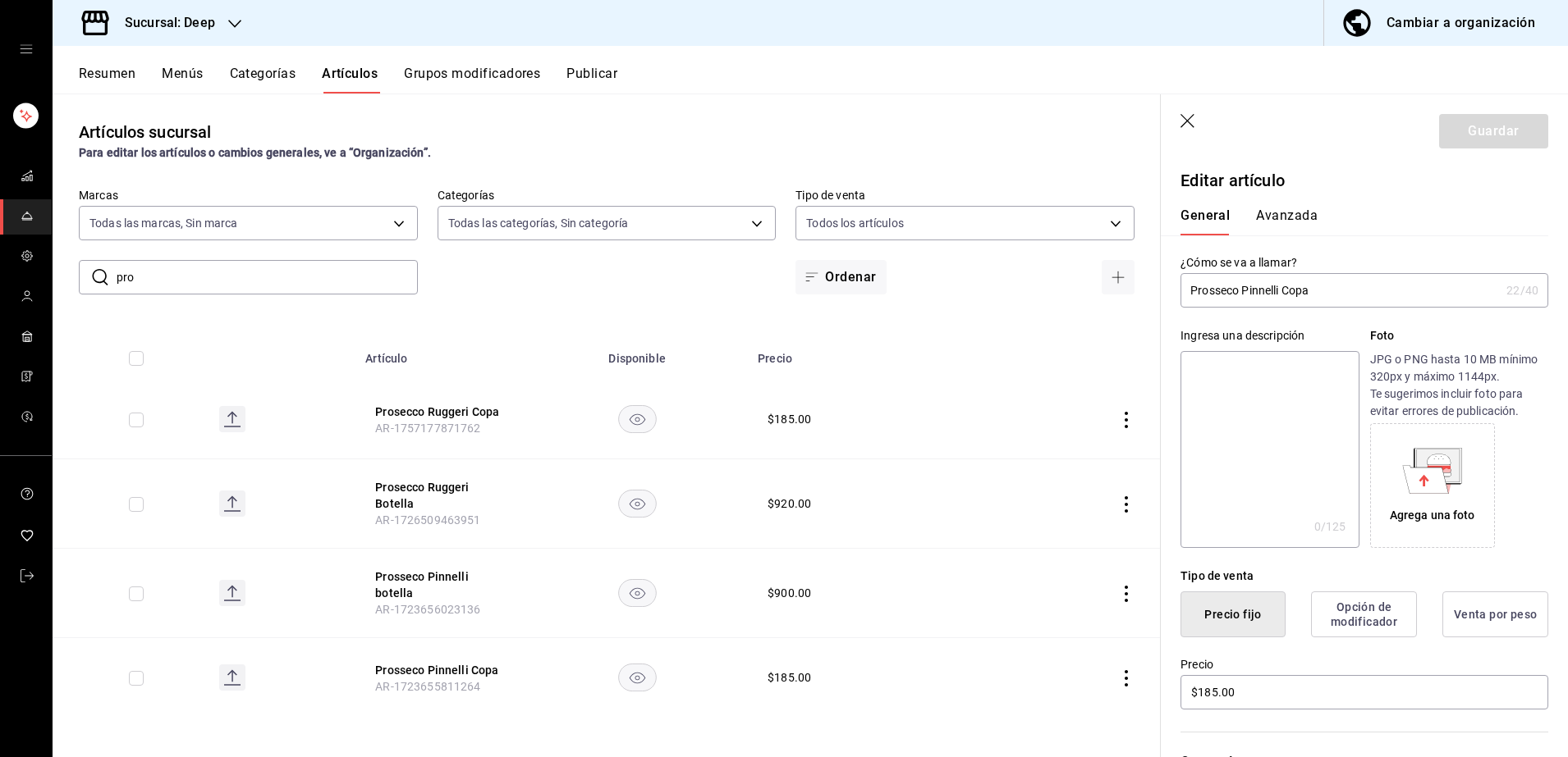
click at [1484, 574] on div "Tipo de venta" at bounding box center [1365, 576] width 368 height 17
click at [1187, 122] on icon "button" at bounding box center [1188, 121] width 14 height 14
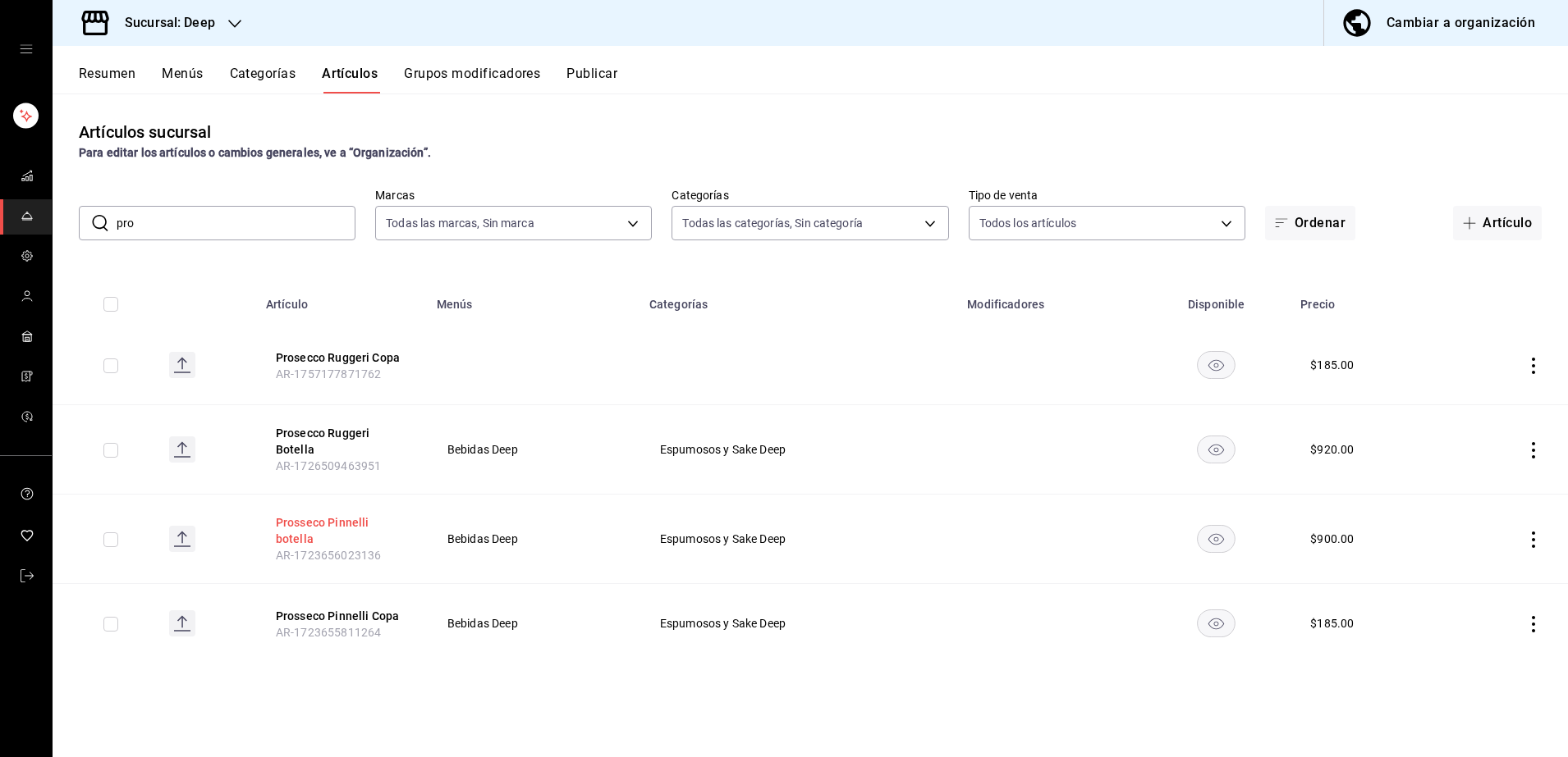
click at [373, 530] on button "Prosseco Pinnelli botella" at bounding box center [342, 530] width 132 height 33
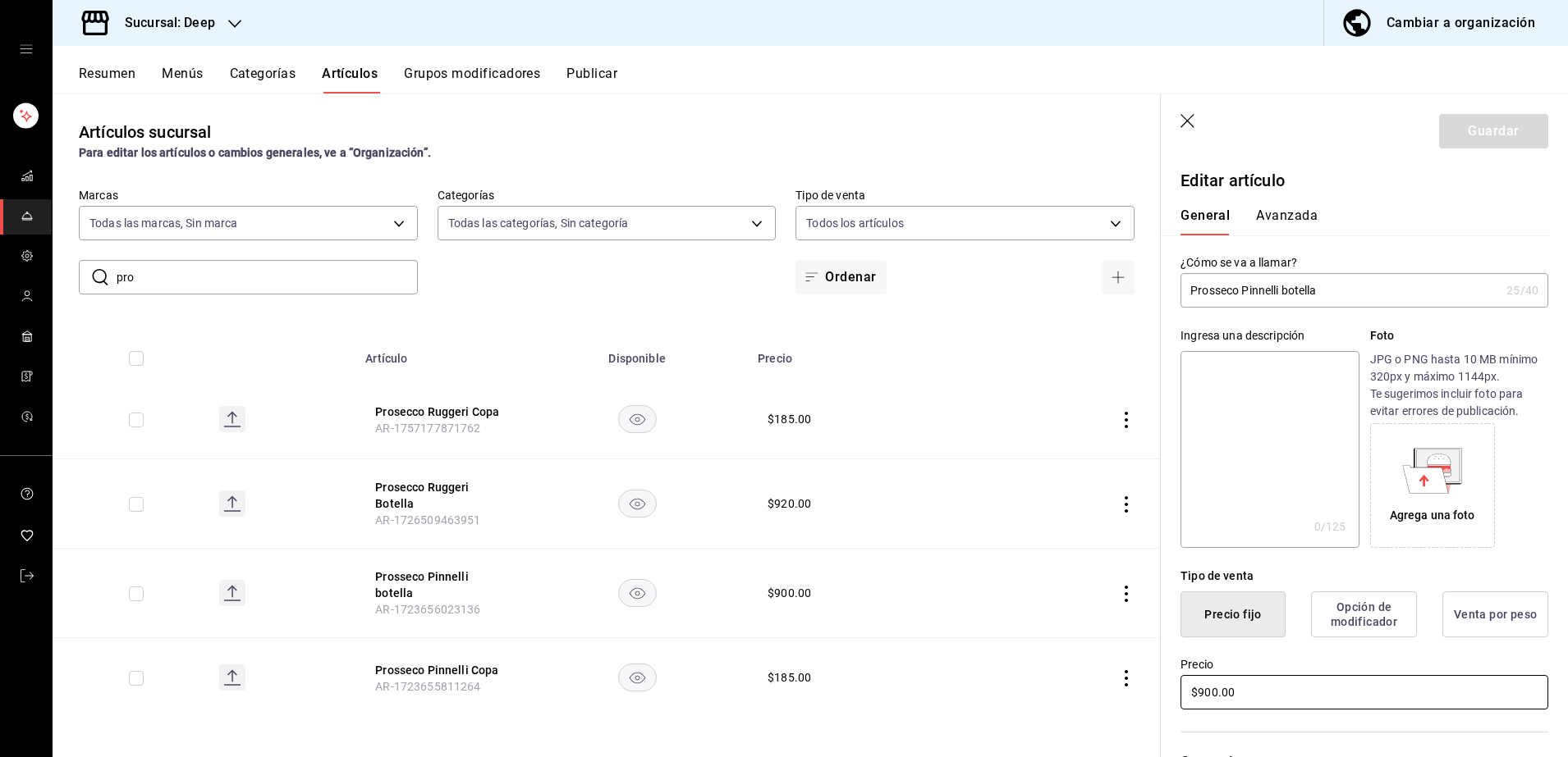
click at [1267, 690] on input "$900.00" at bounding box center [1365, 693] width 368 height 35
type input "$920.00"
click at [1460, 137] on button "Guardar" at bounding box center [1494, 131] width 109 height 35
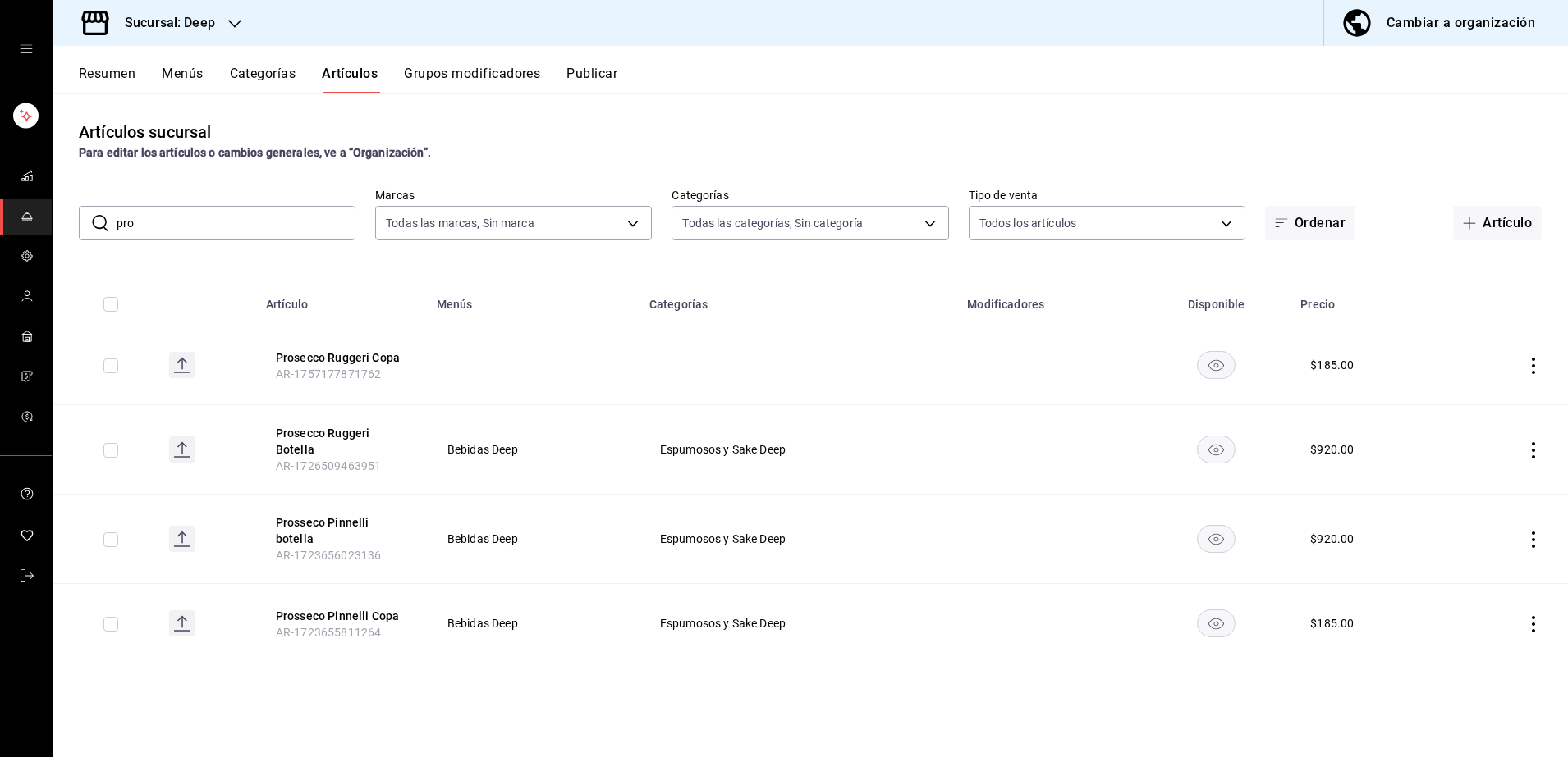
click at [266, 234] on input "pro" at bounding box center [236, 223] width 239 height 33
type input "p"
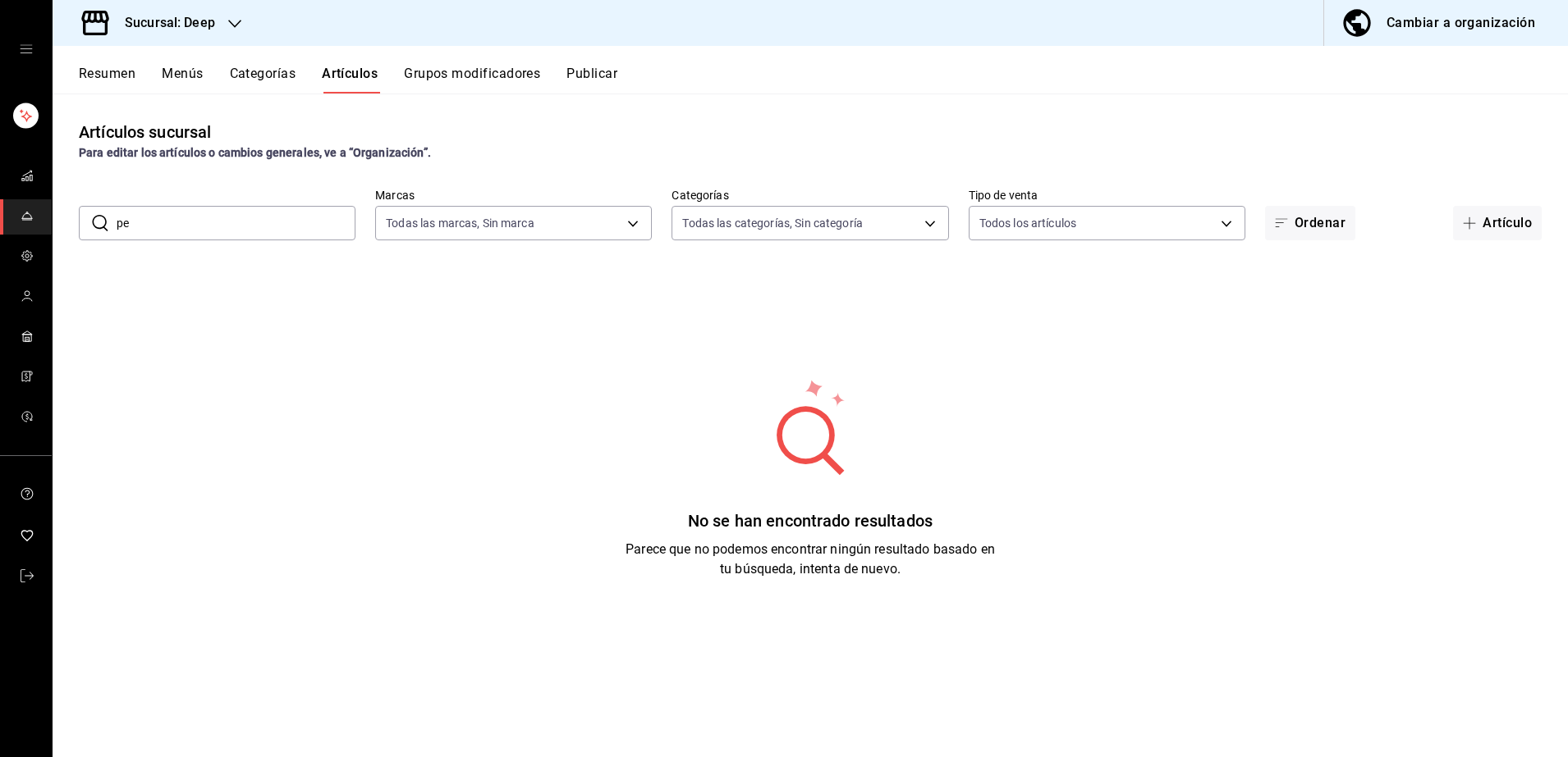
type input "p"
type input "l"
type input "w"
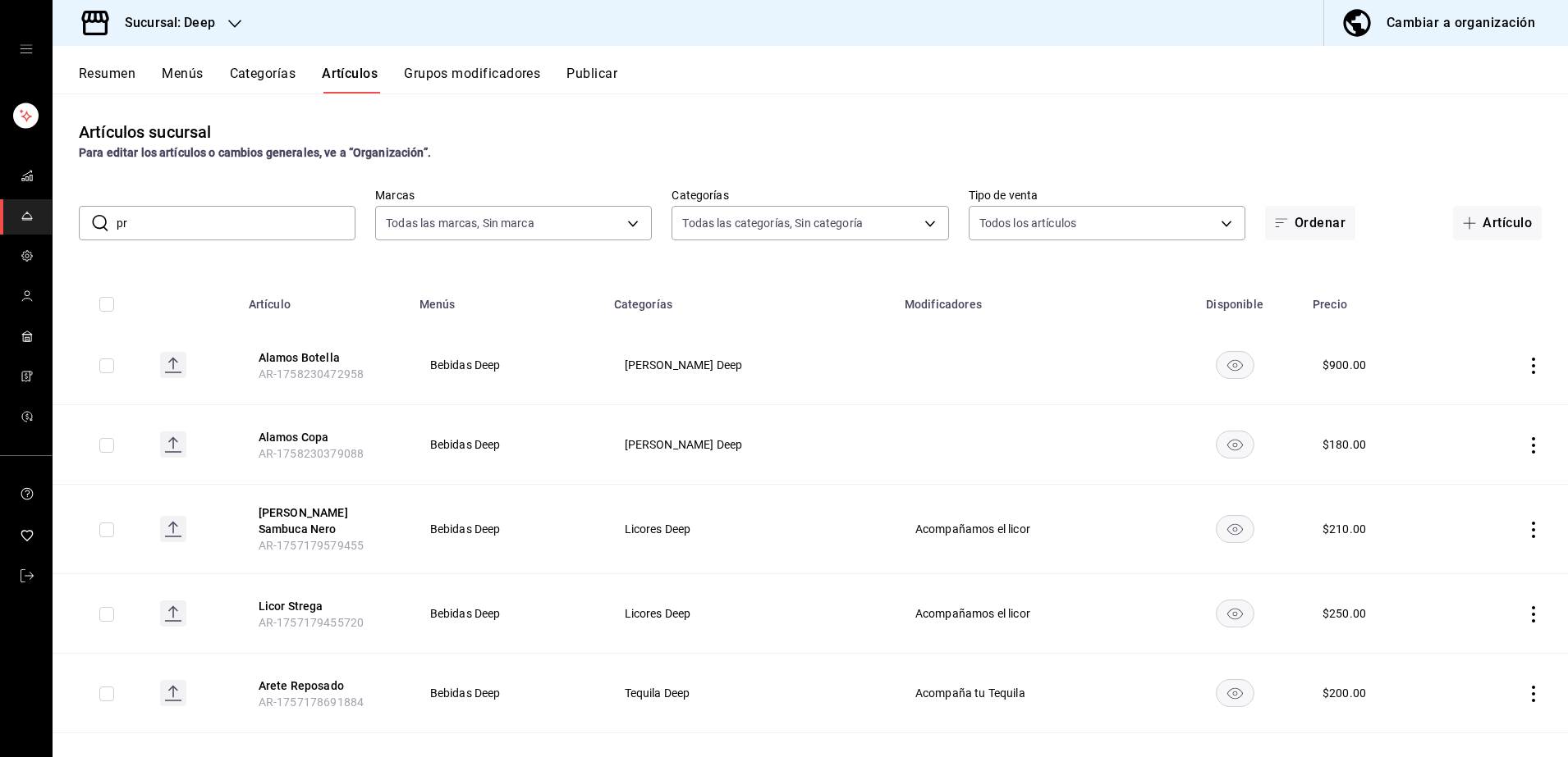
type input "pro"
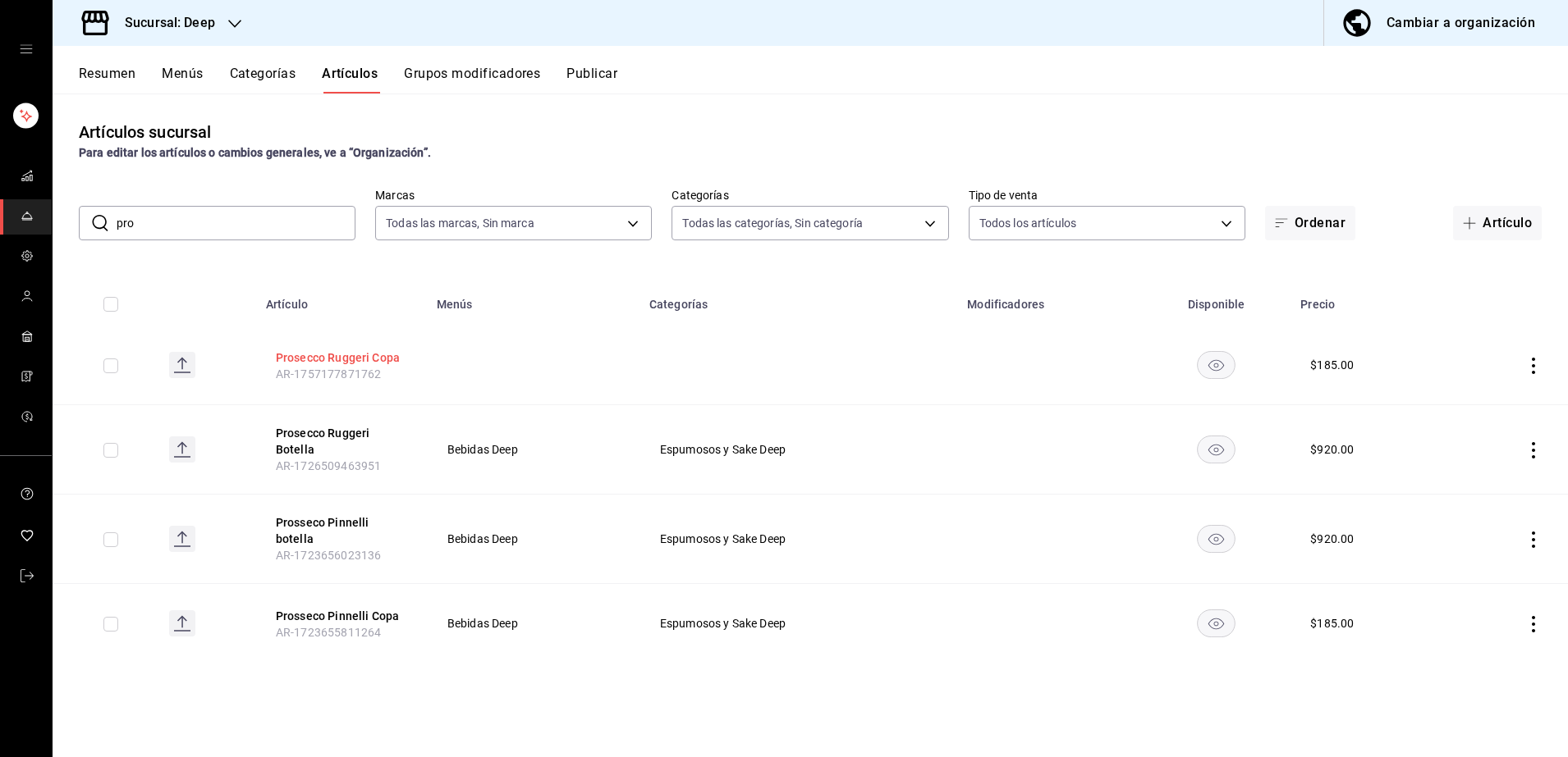
click at [390, 358] on button "Prosecco Ruggeri Copa" at bounding box center [342, 357] width 132 height 17
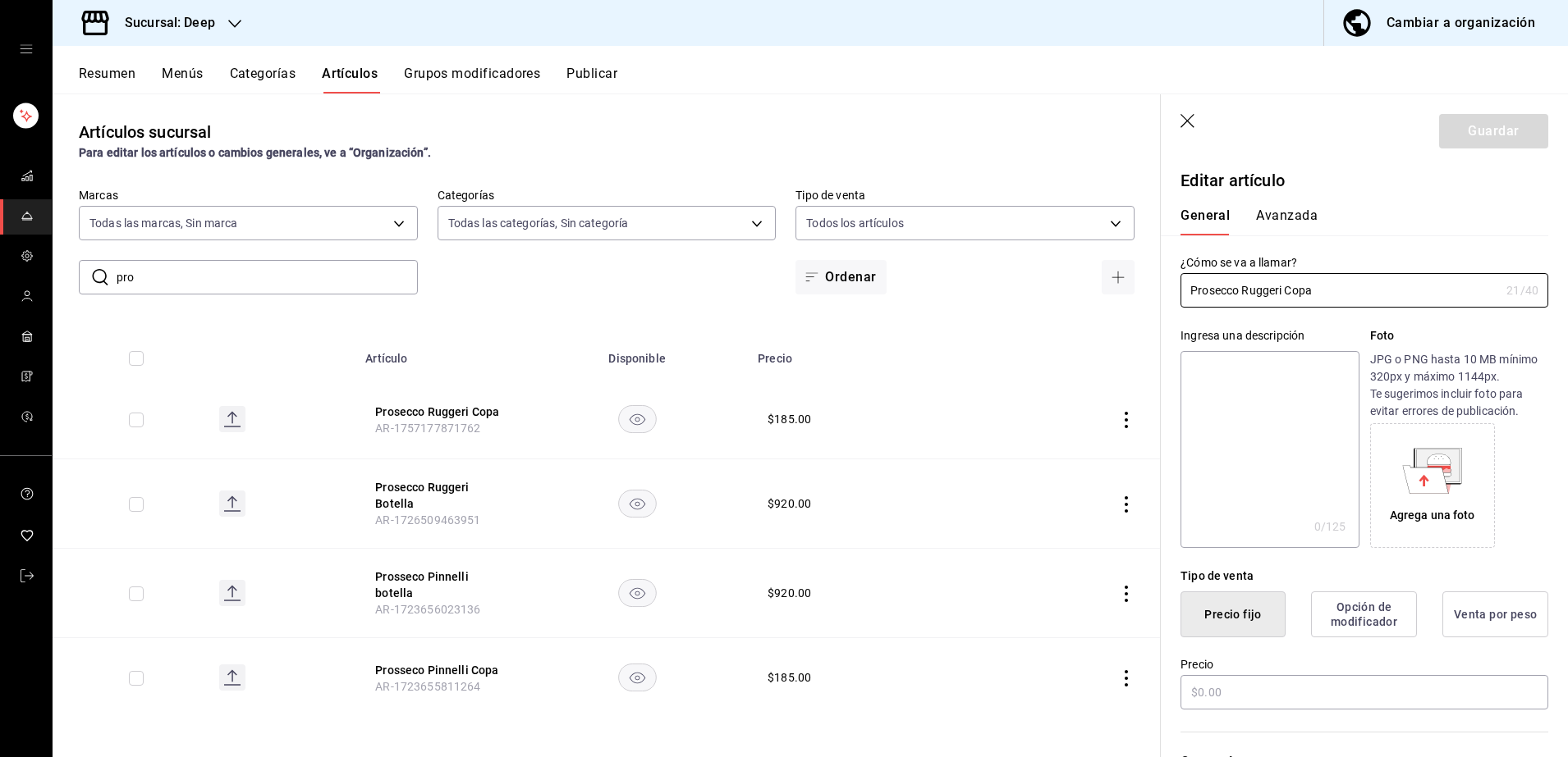
type input "$185.00"
click at [1355, 288] on input "Prosecco Ruggeri Copa" at bounding box center [1340, 290] width 320 height 33
type input "P"
type input "Waingut [PERSON_NAME] copa"
click at [1316, 690] on input "$185.00" at bounding box center [1365, 693] width 368 height 35
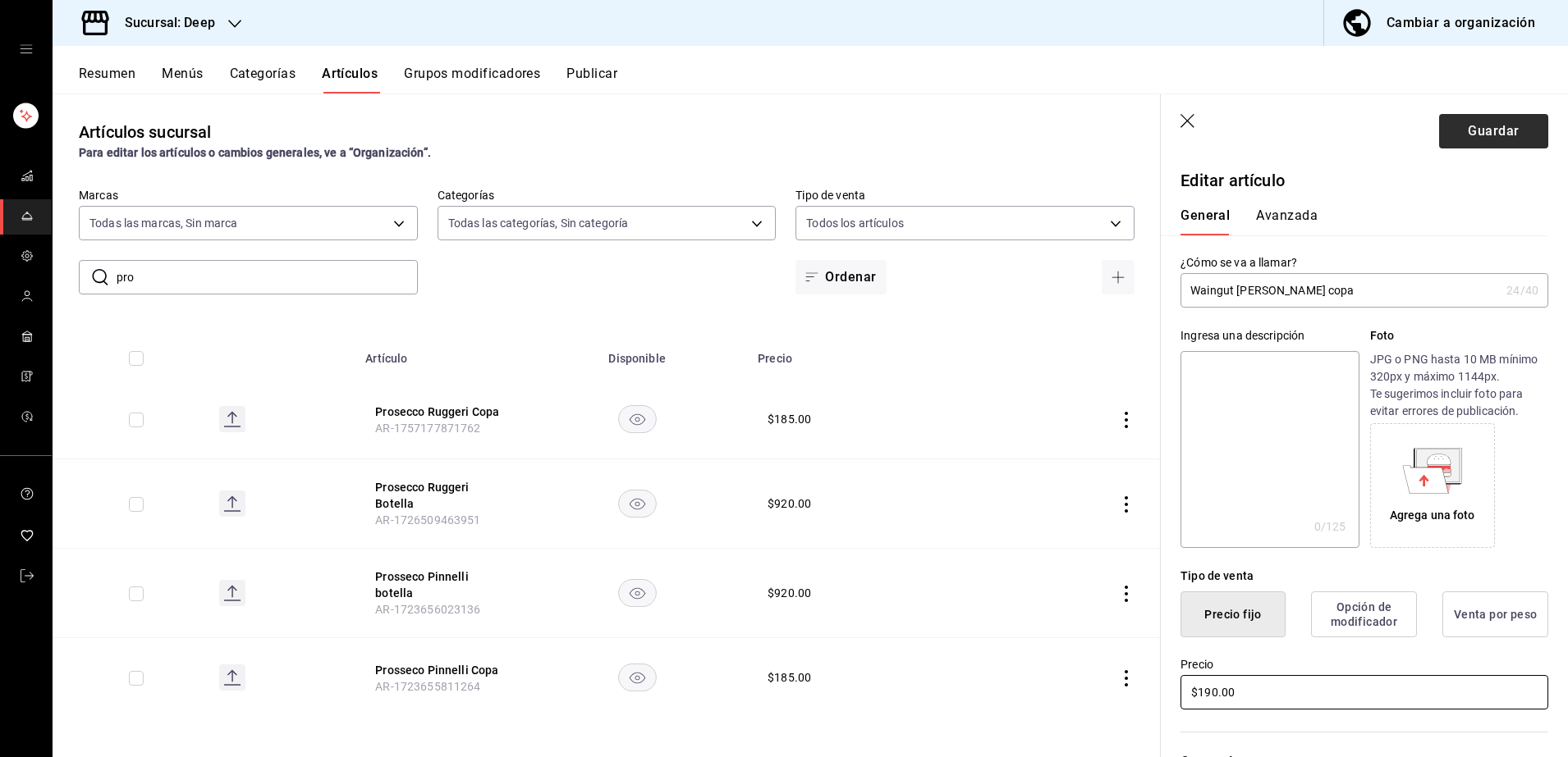
type input "$190.00"
click at [1463, 138] on button "Guardar" at bounding box center [1494, 131] width 109 height 35
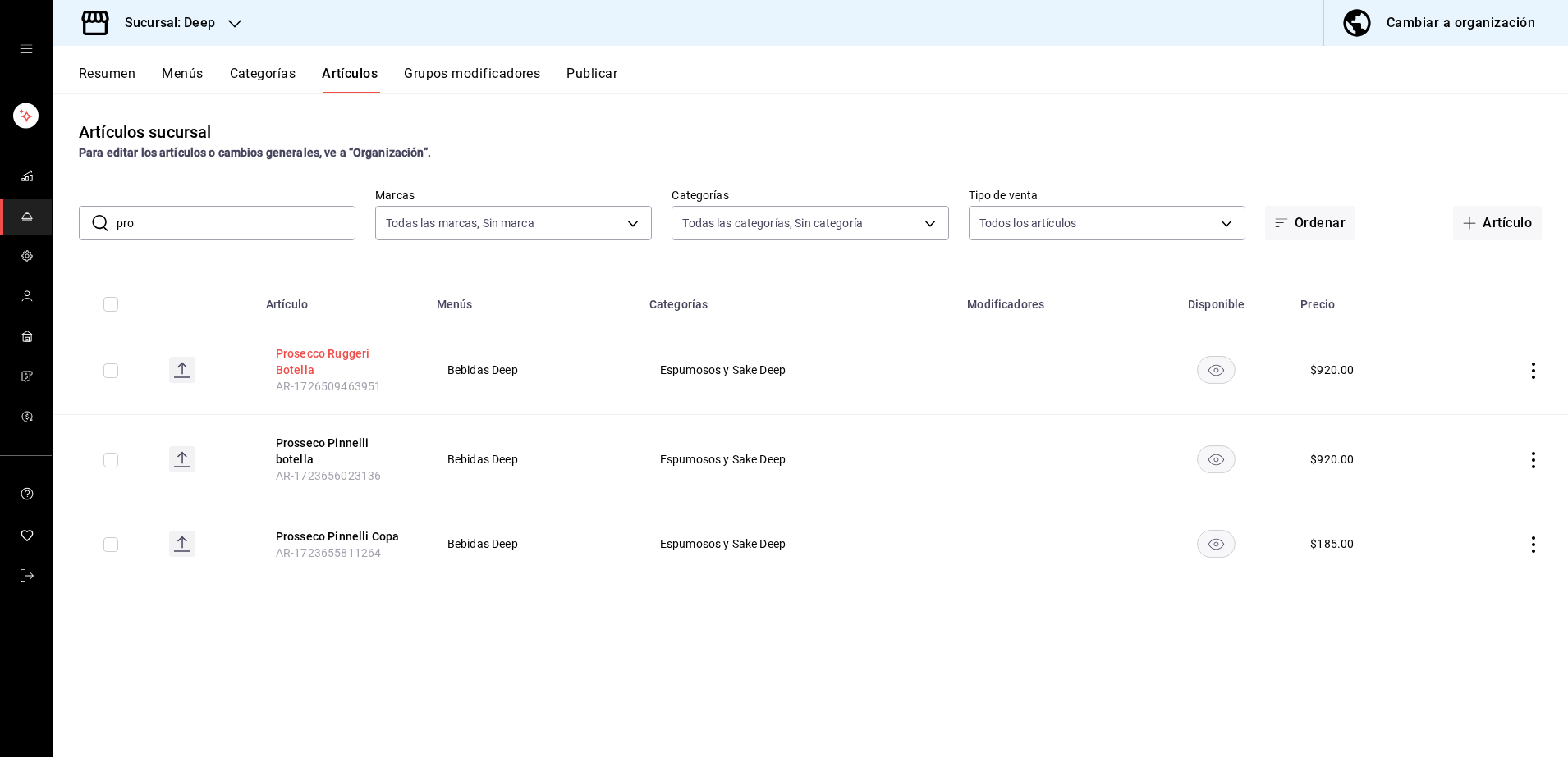
click at [322, 350] on button "Prosecco Ruggeri Botella" at bounding box center [342, 361] width 132 height 33
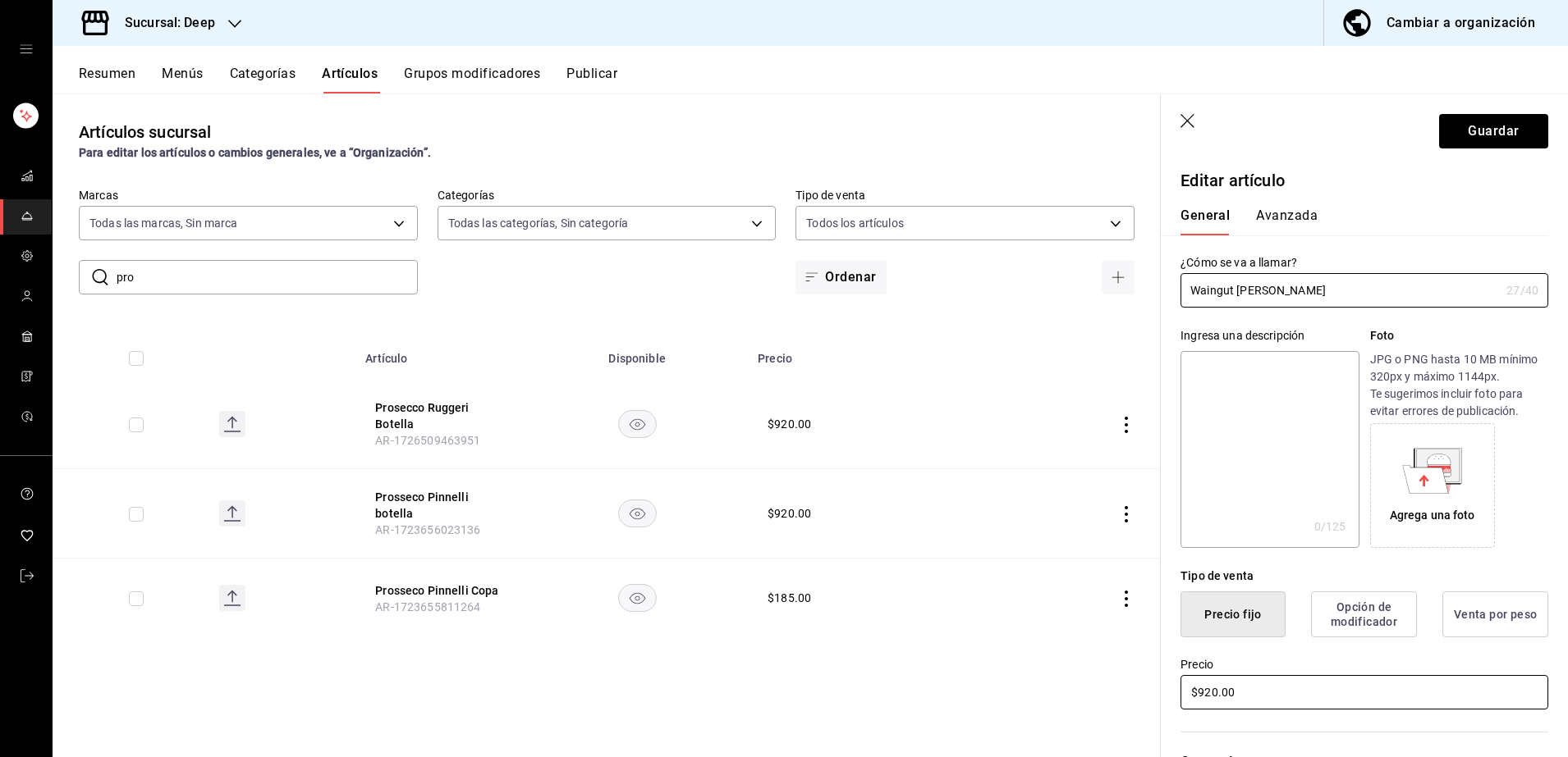
type input "Waingut [PERSON_NAME]"
click at [1312, 687] on input "$920.00" at bounding box center [1365, 693] width 368 height 35
type input "$9.00"
type input "$1000.00"
click at [1455, 137] on button "Guardar" at bounding box center [1494, 131] width 109 height 35
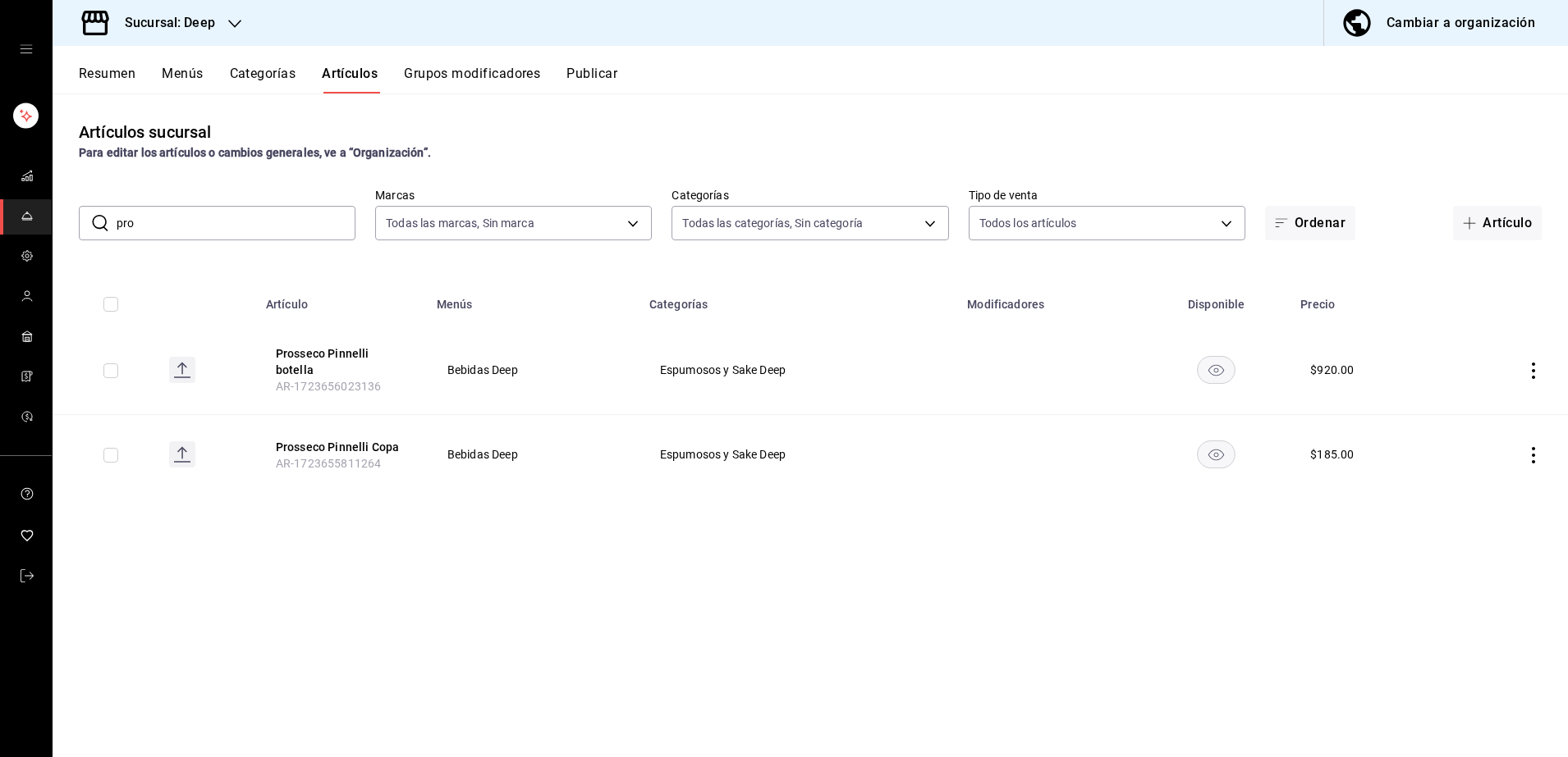
click at [1455, 137] on div "Artículos sucursal Para editar los artículos o cambios generales, ve a “Organiz…" at bounding box center [810, 141] width 1516 height 42
click at [245, 222] on input "pro" at bounding box center [236, 223] width 239 height 33
type input "p"
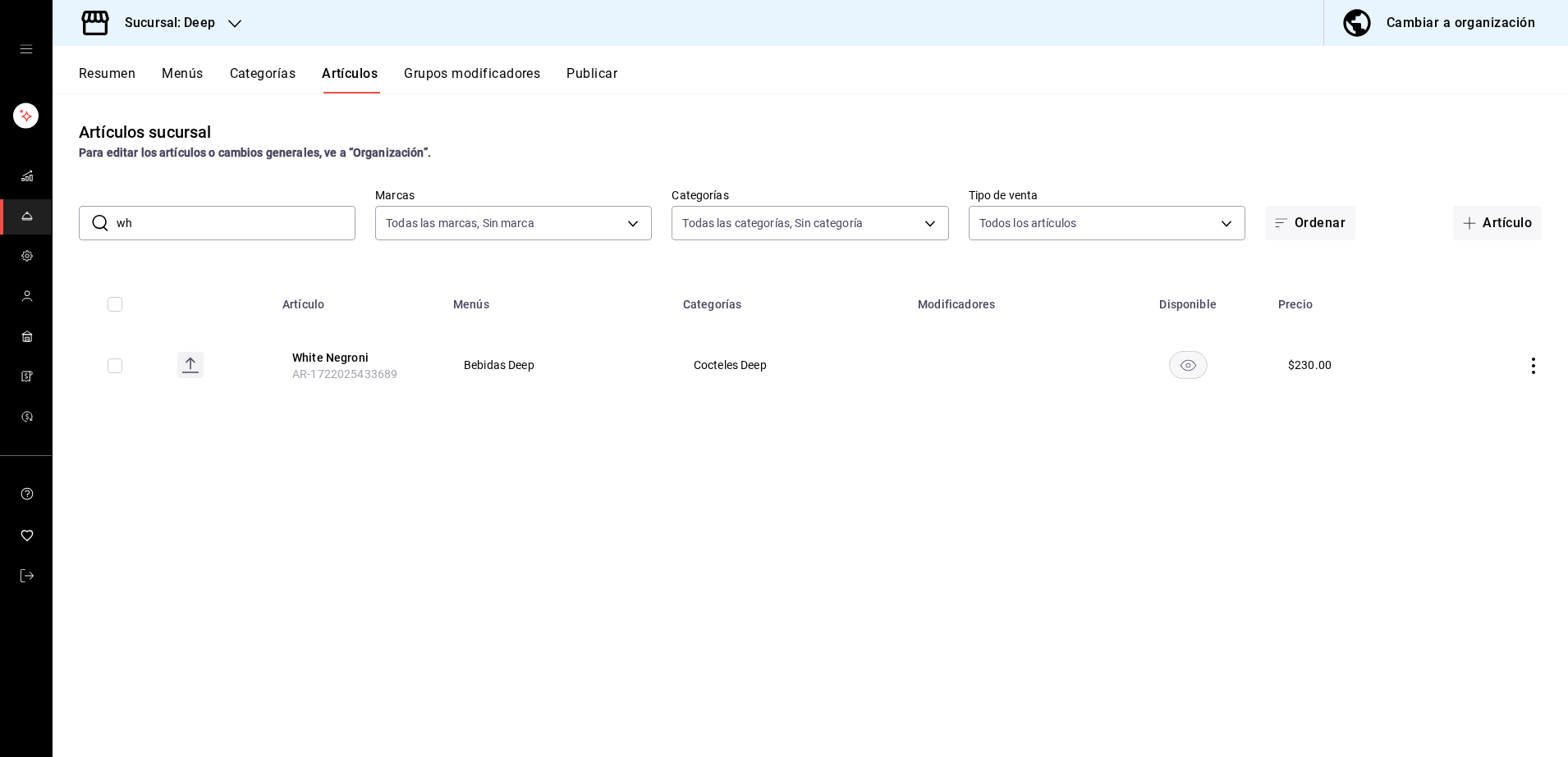
type input "w"
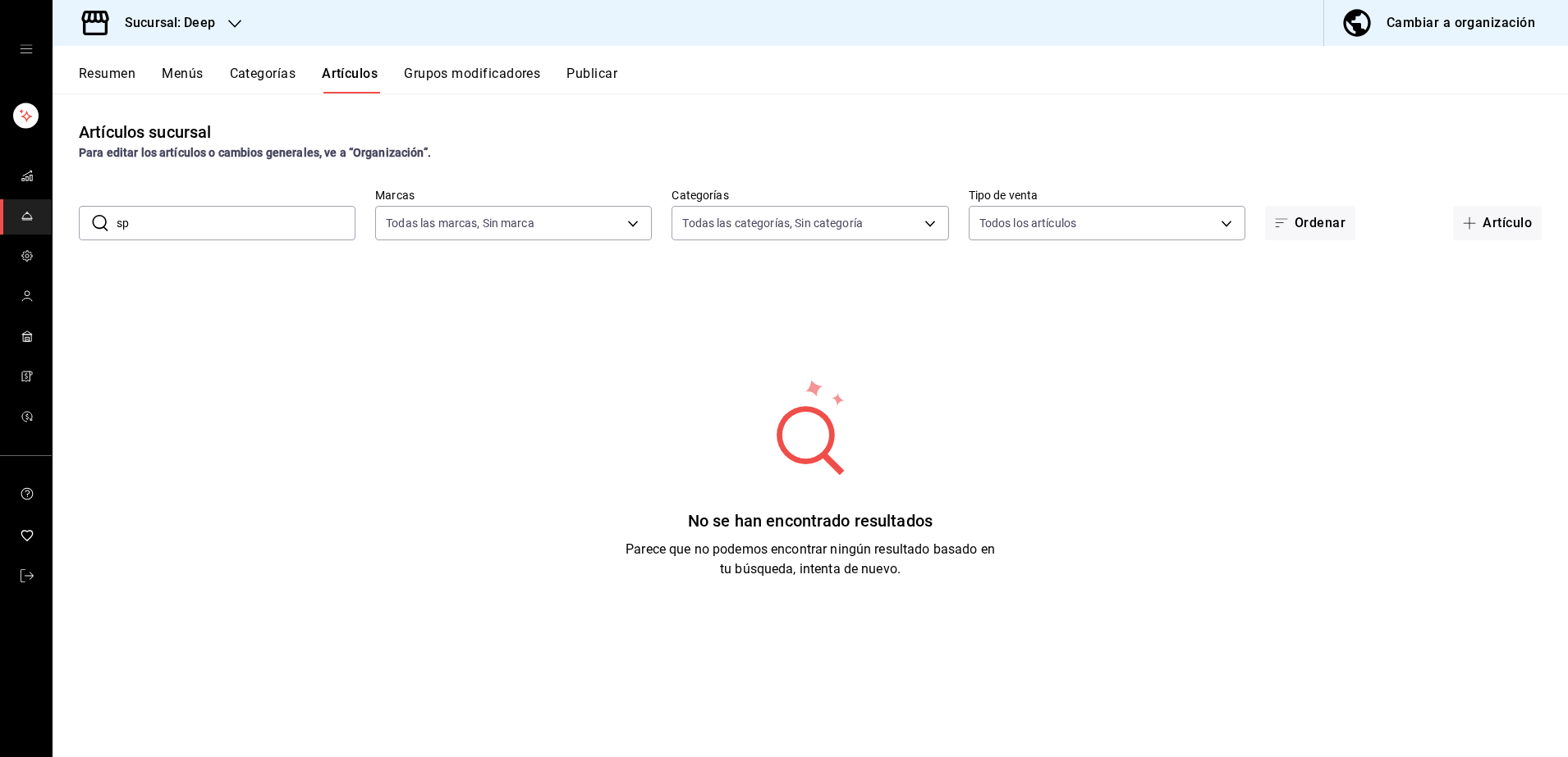
type input "s"
type input "R"
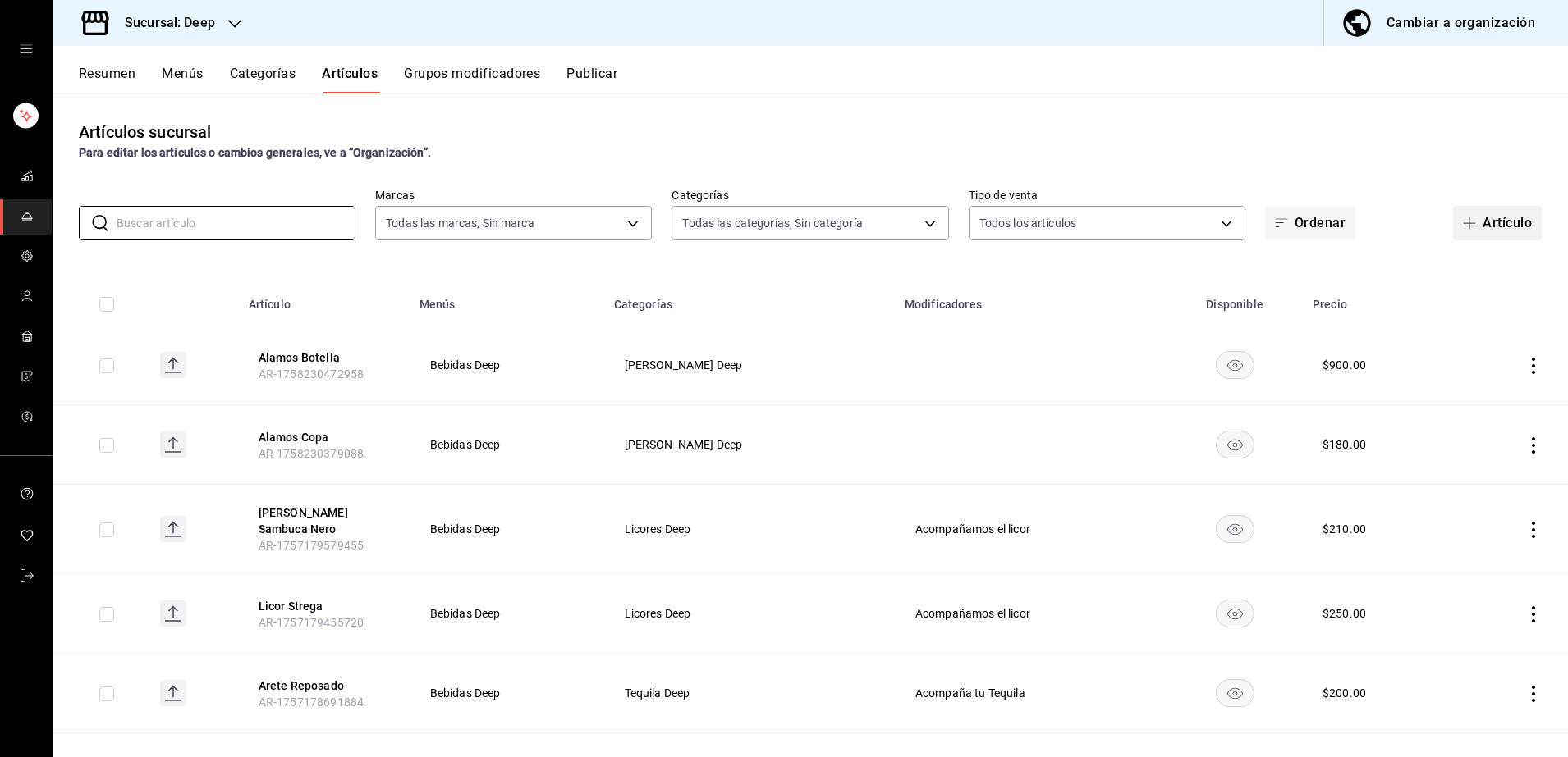
click at [1463, 218] on icon "button" at bounding box center [1469, 223] width 13 height 13
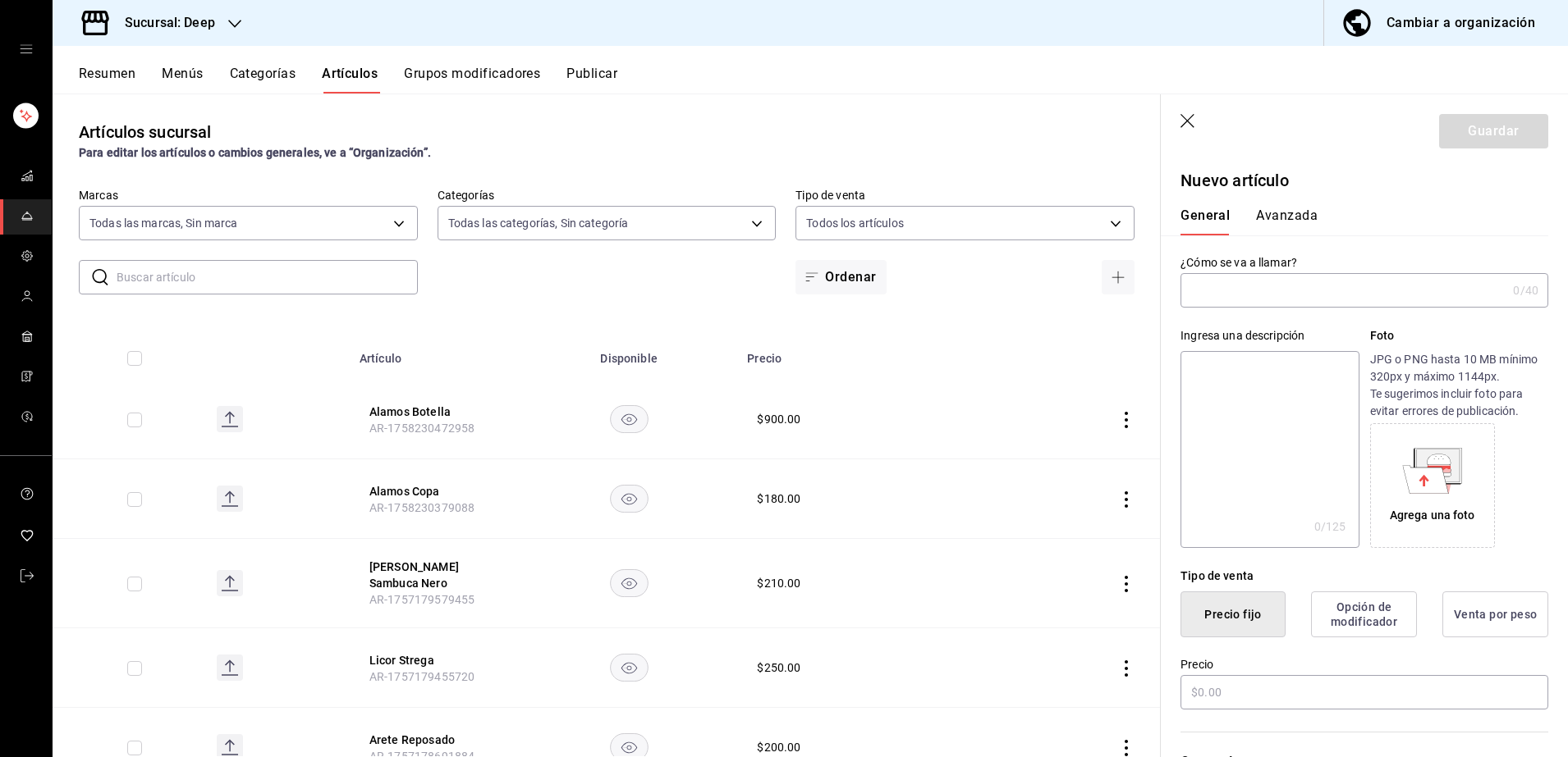
click at [1259, 300] on input "text" at bounding box center [1343, 290] width 326 height 33
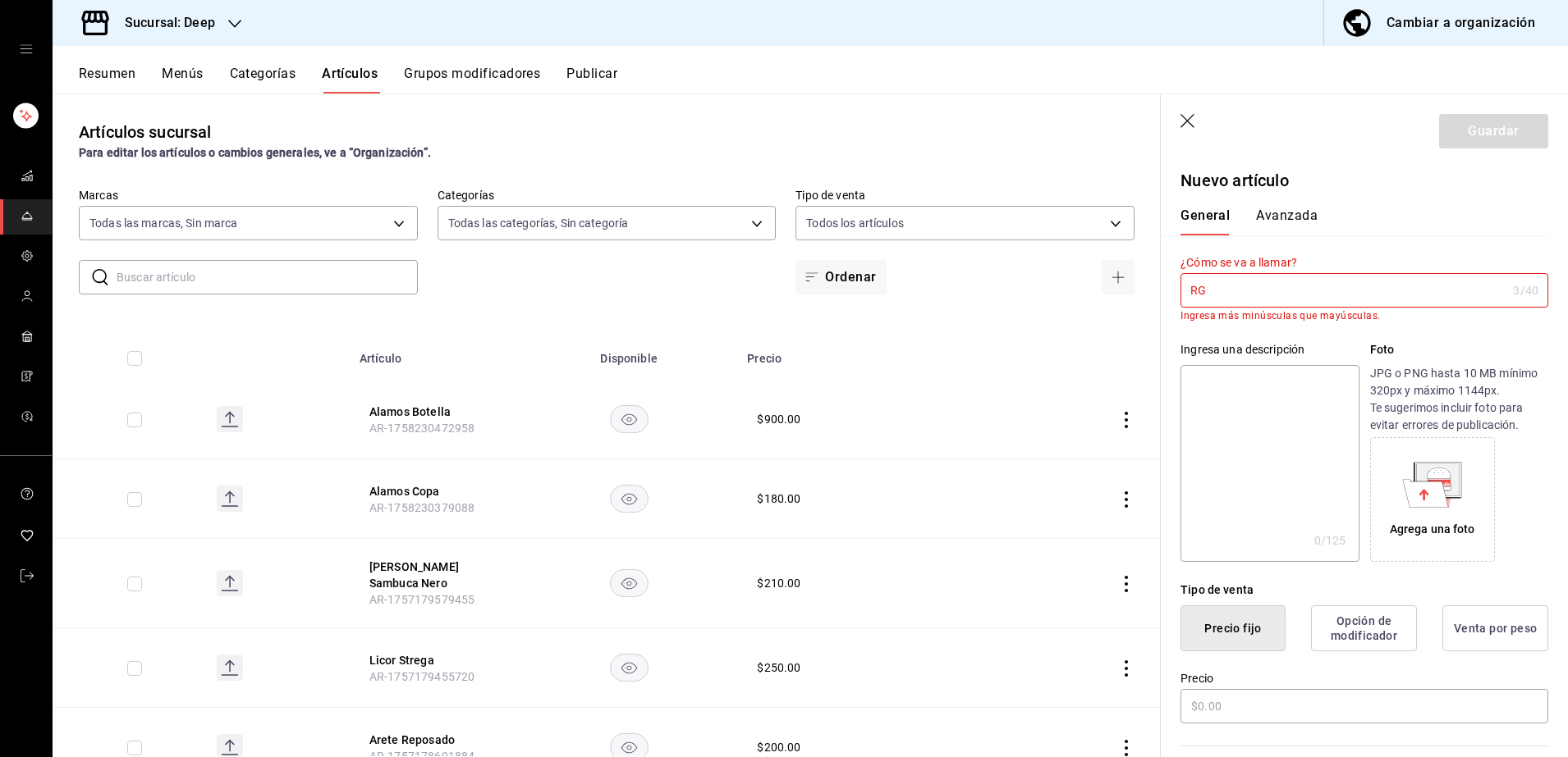
type input "R"
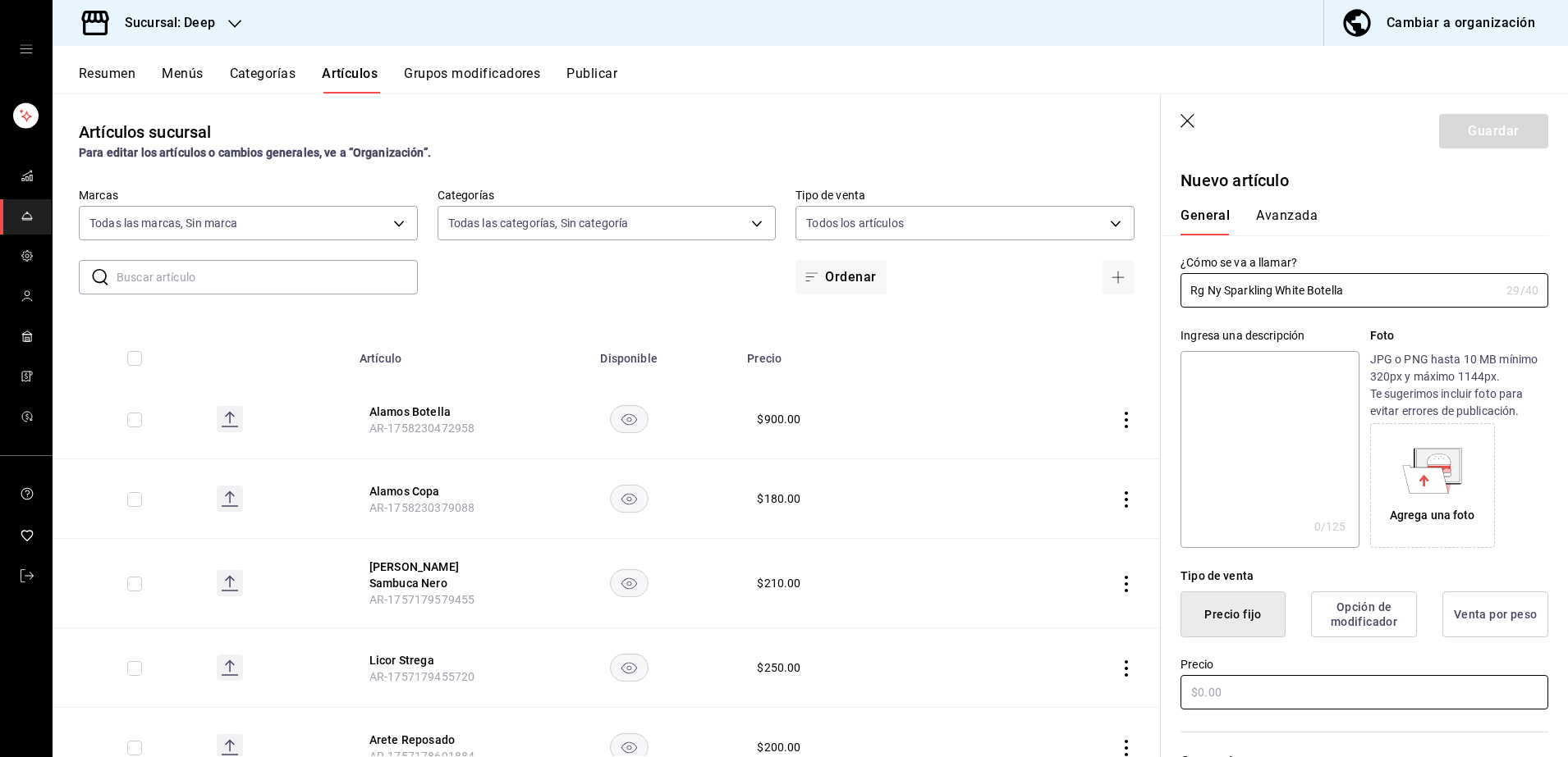
type input "Rg Ny Sparkling White Botella"
click at [1308, 685] on input "text" at bounding box center [1365, 693] width 368 height 35
type input "$1850.00"
click at [1325, 642] on div "Precio $1850.00" at bounding box center [1354, 674] width 387 height 74
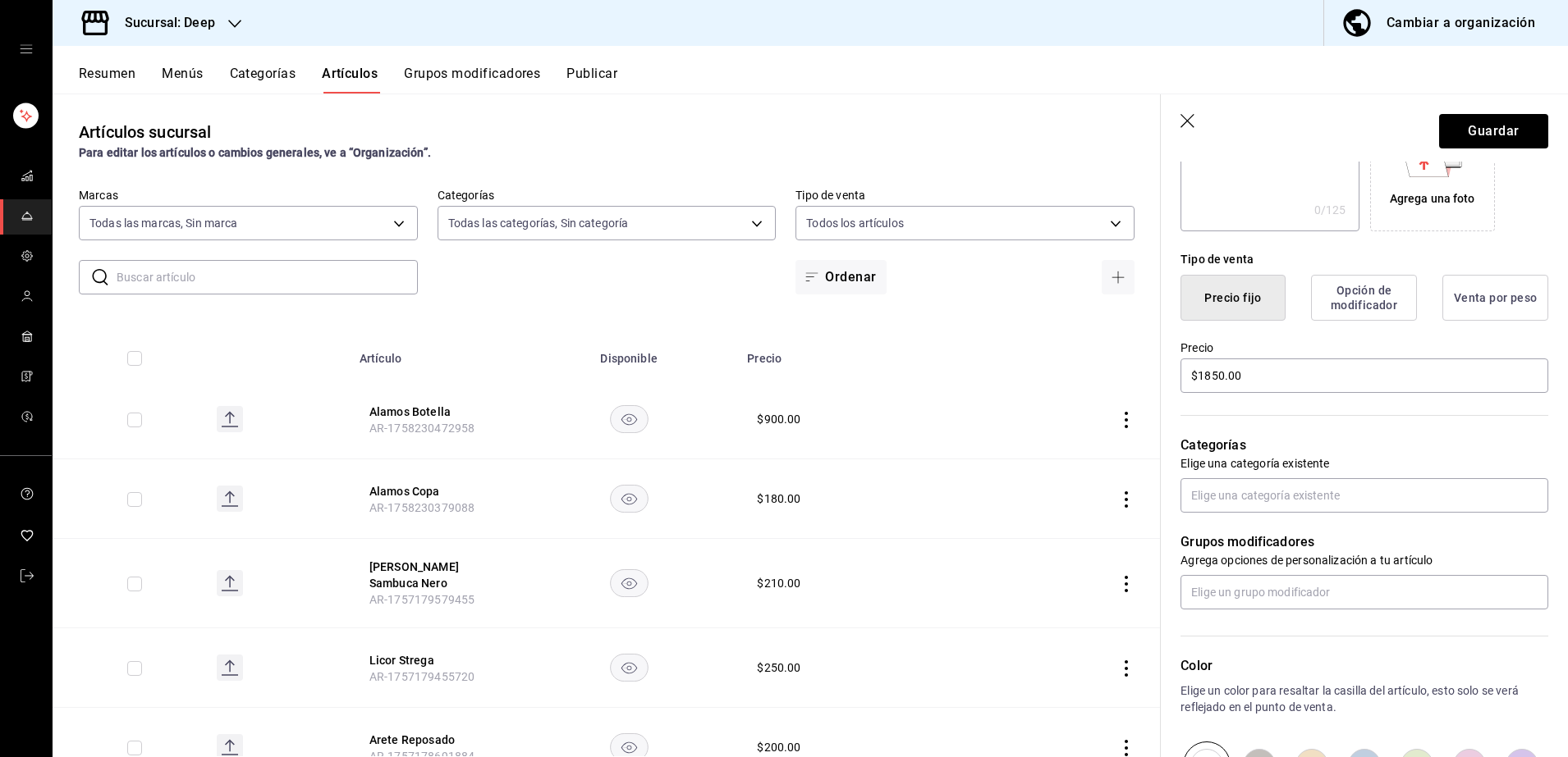
scroll to position [329, 0]
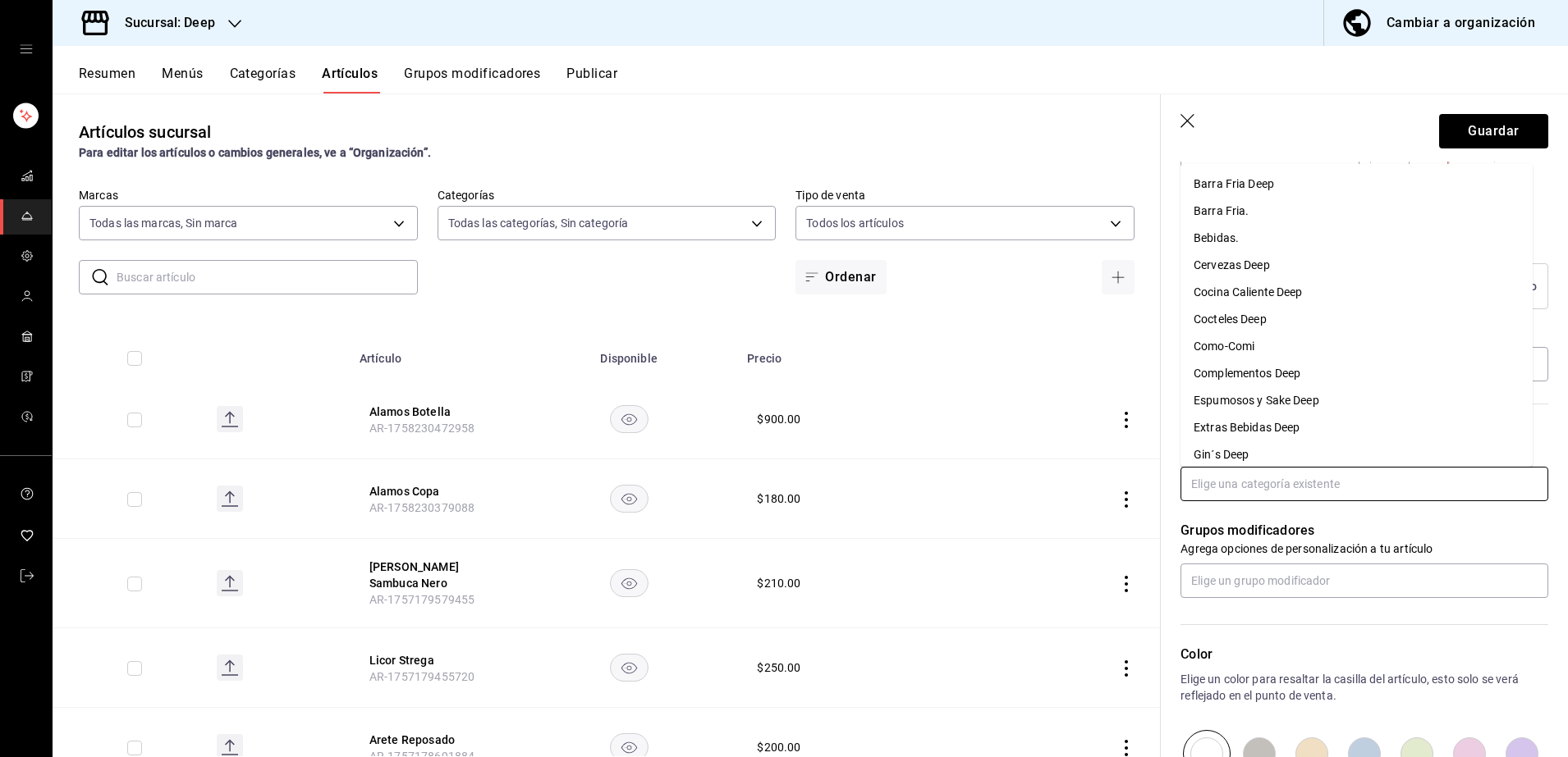
click at [1306, 481] on input "text" at bounding box center [1365, 484] width 368 height 35
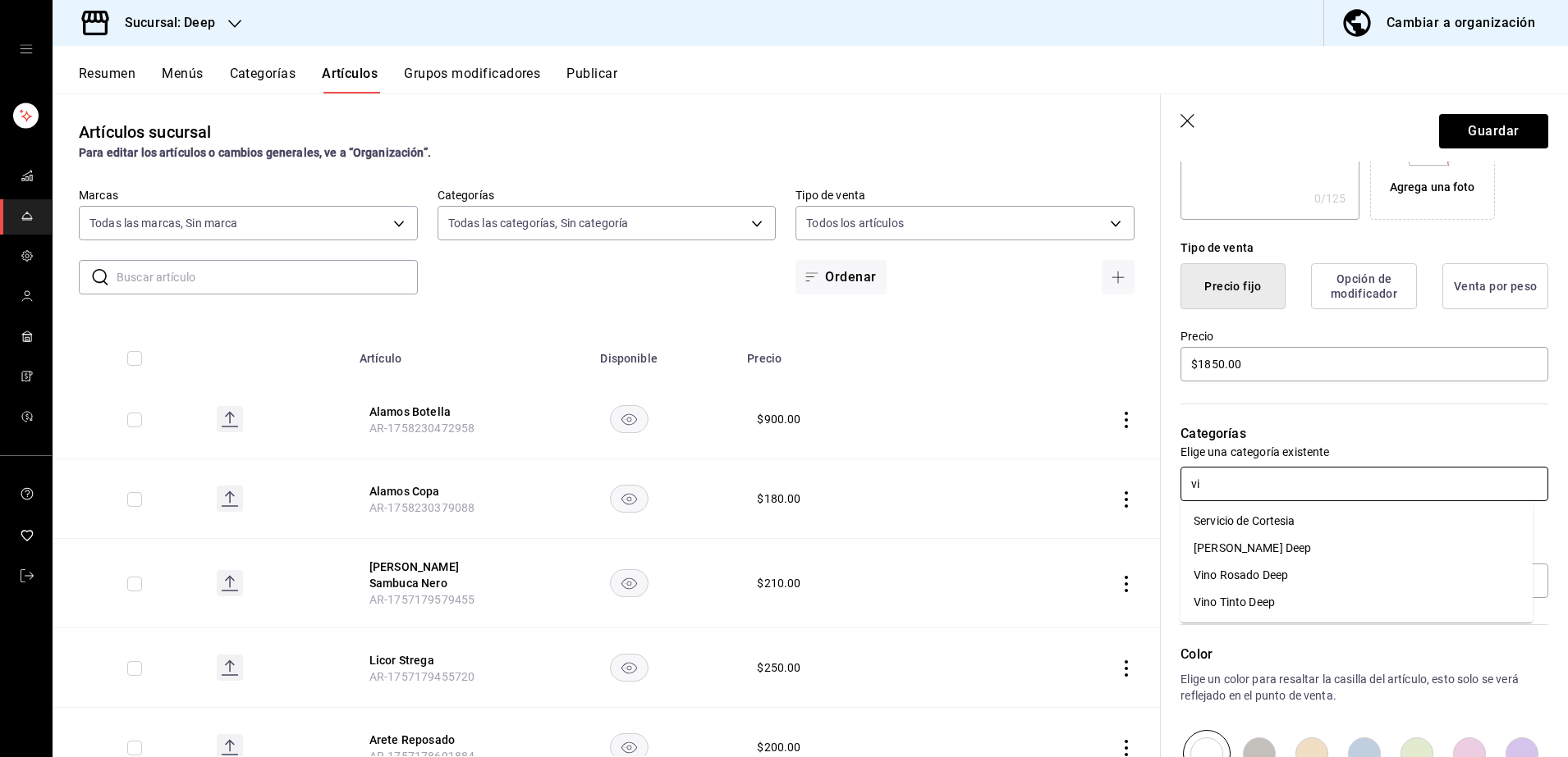
type input "v"
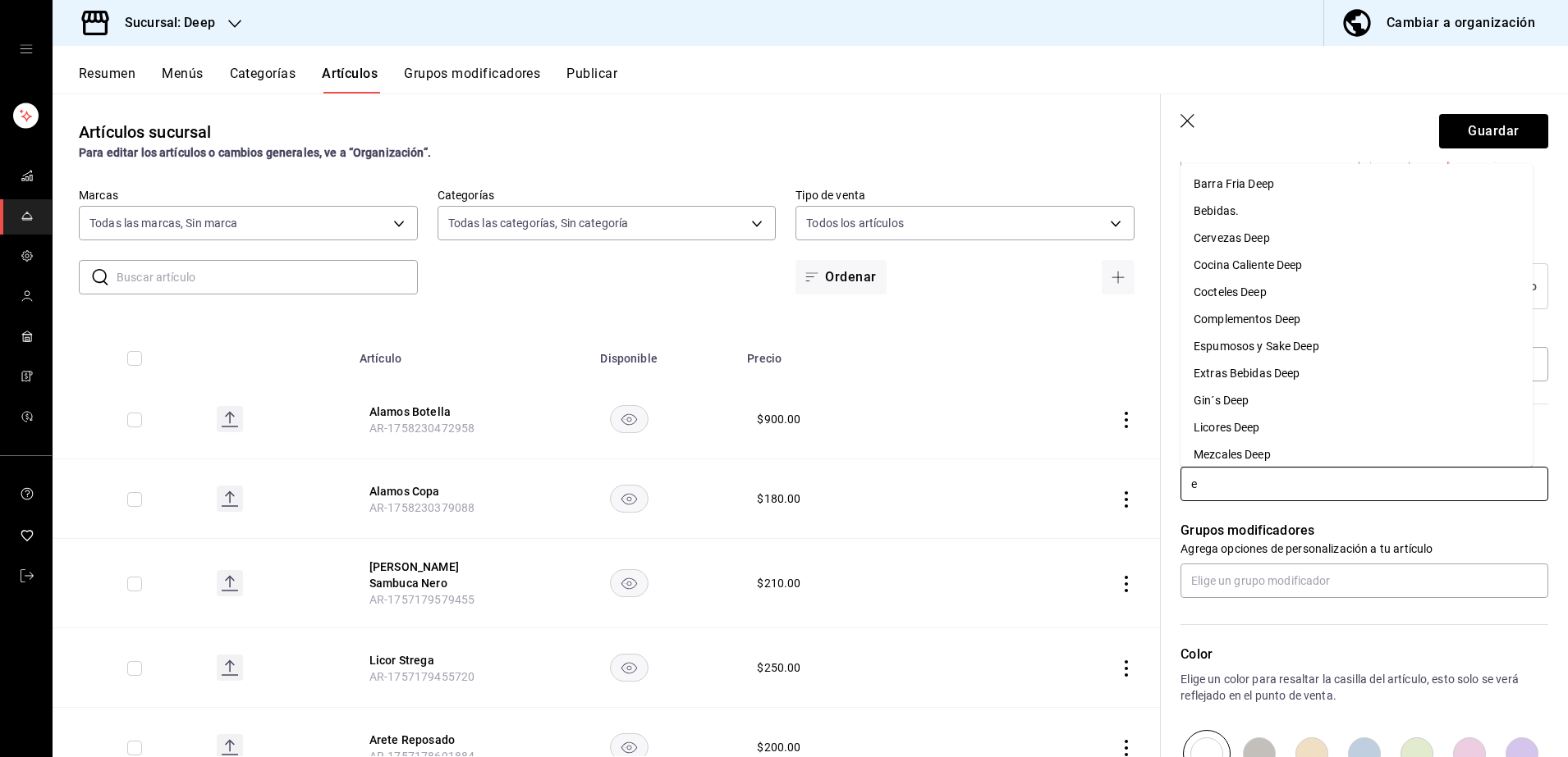
type input "es"
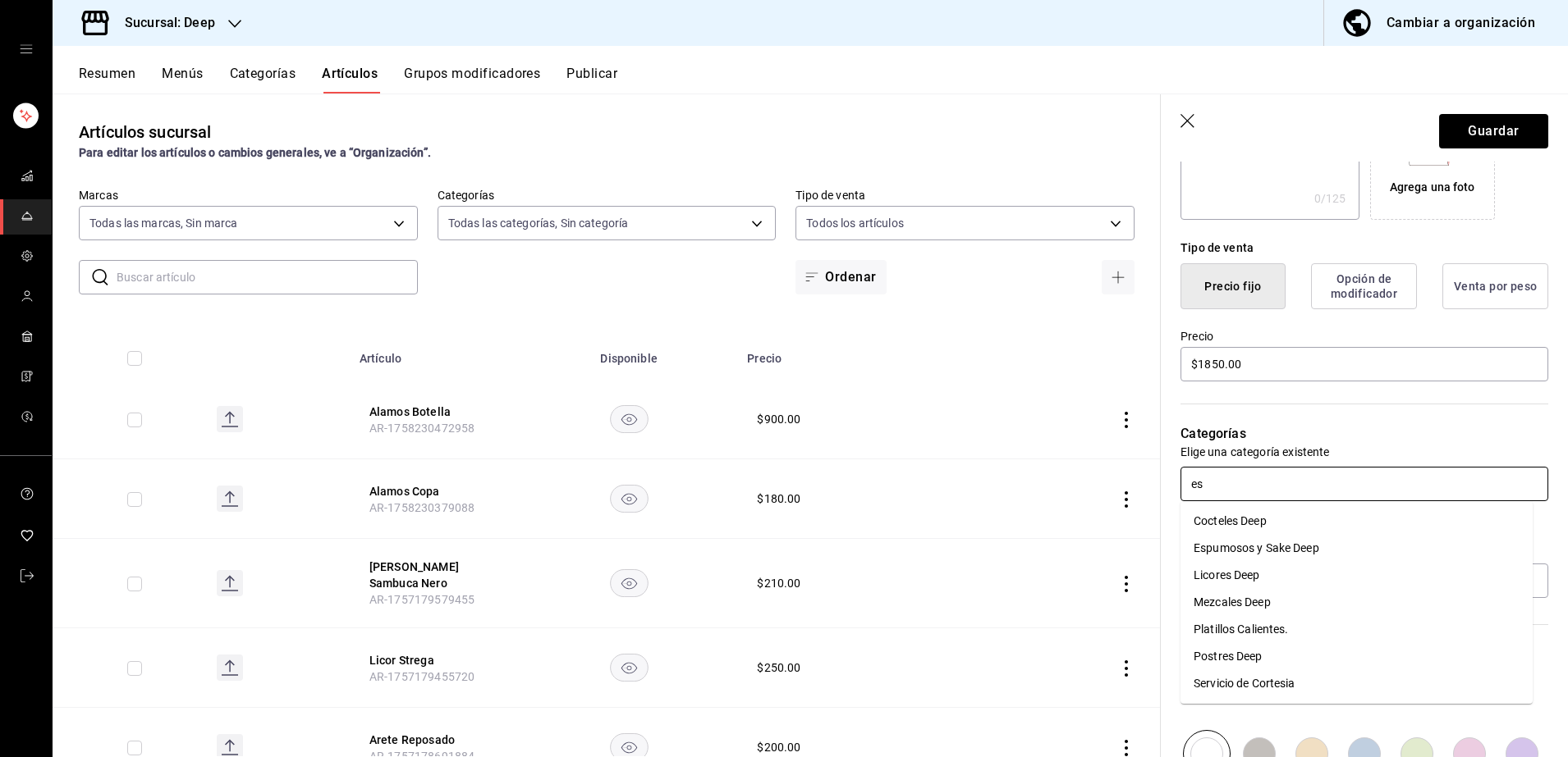
click at [1286, 547] on li "Espumosos y Sake Deep" at bounding box center [1357, 548] width 352 height 27
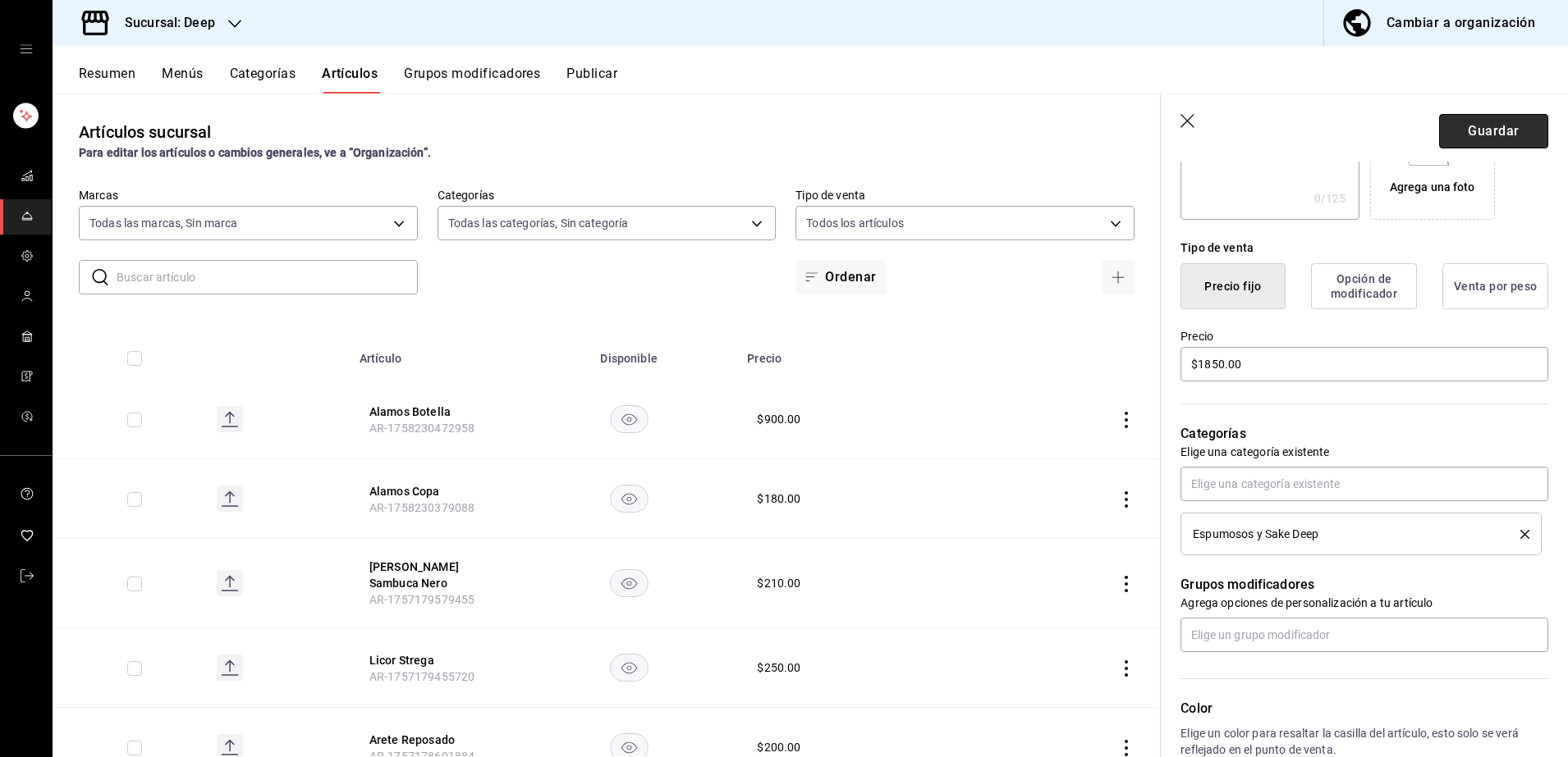
click at [1474, 134] on button "Guardar" at bounding box center [1494, 131] width 109 height 35
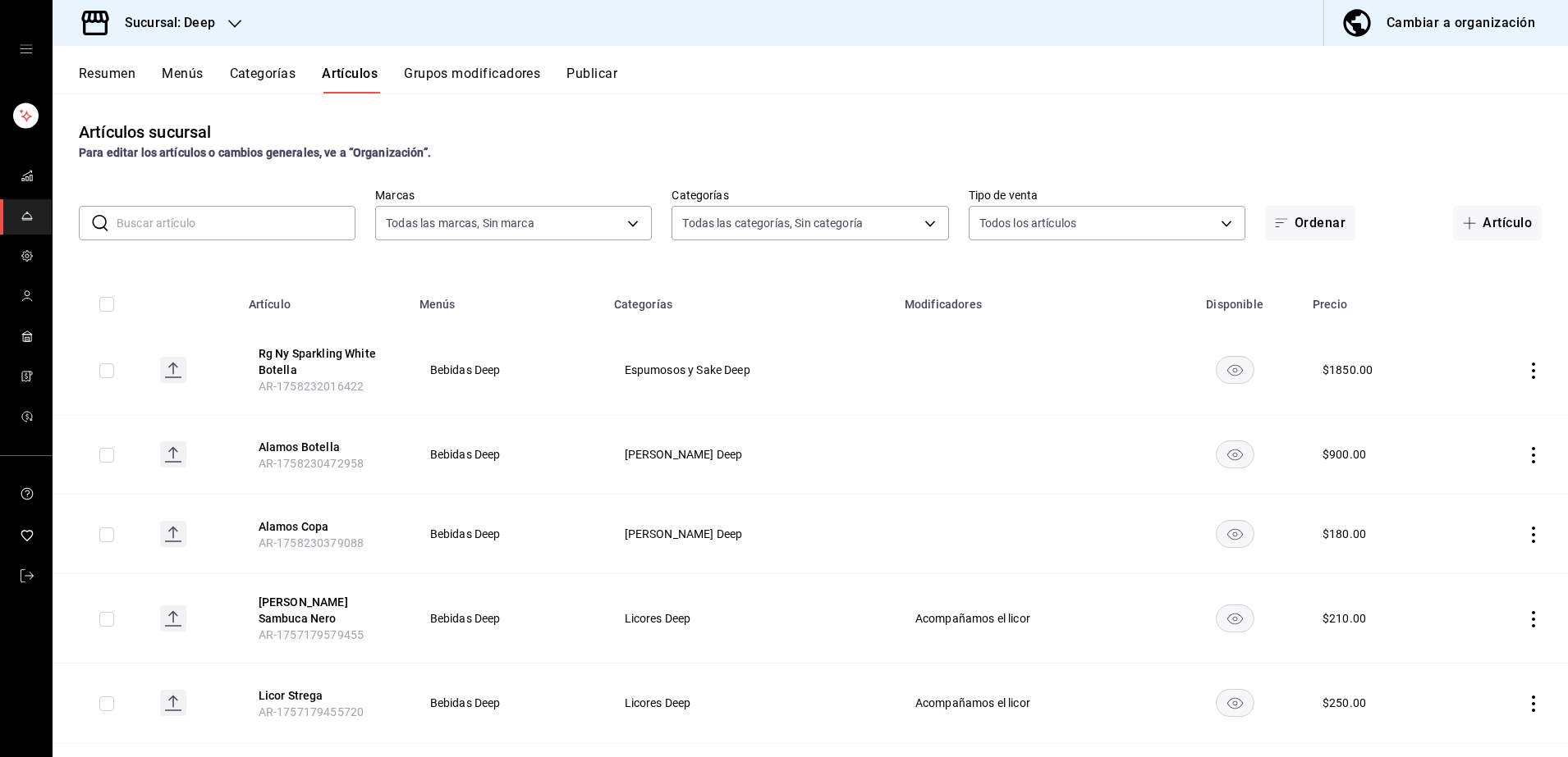
click at [240, 232] on input "text" at bounding box center [236, 223] width 239 height 33
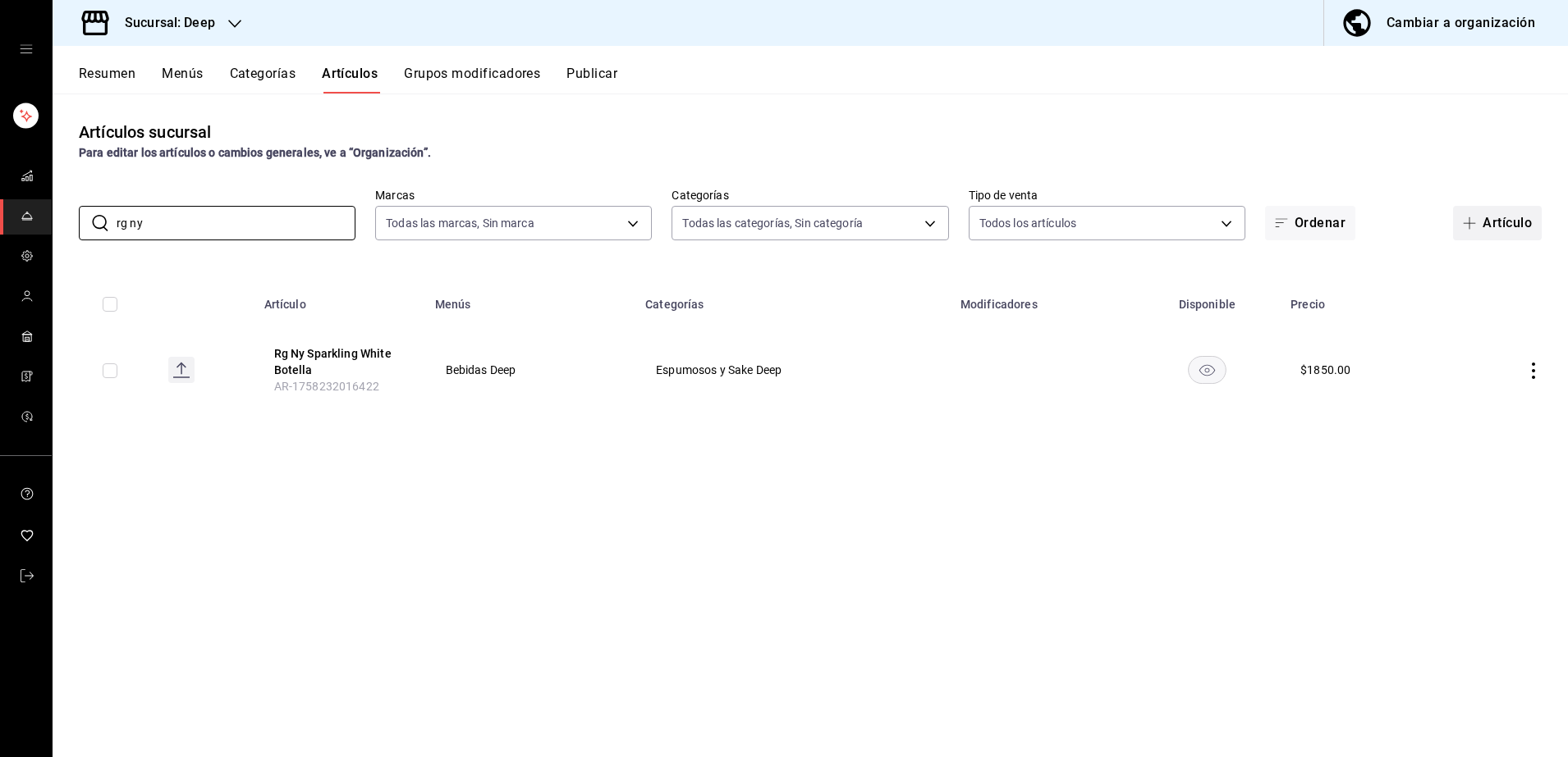
type input "rg ny"
click at [1519, 216] on button "Artículo" at bounding box center [1498, 223] width 89 height 35
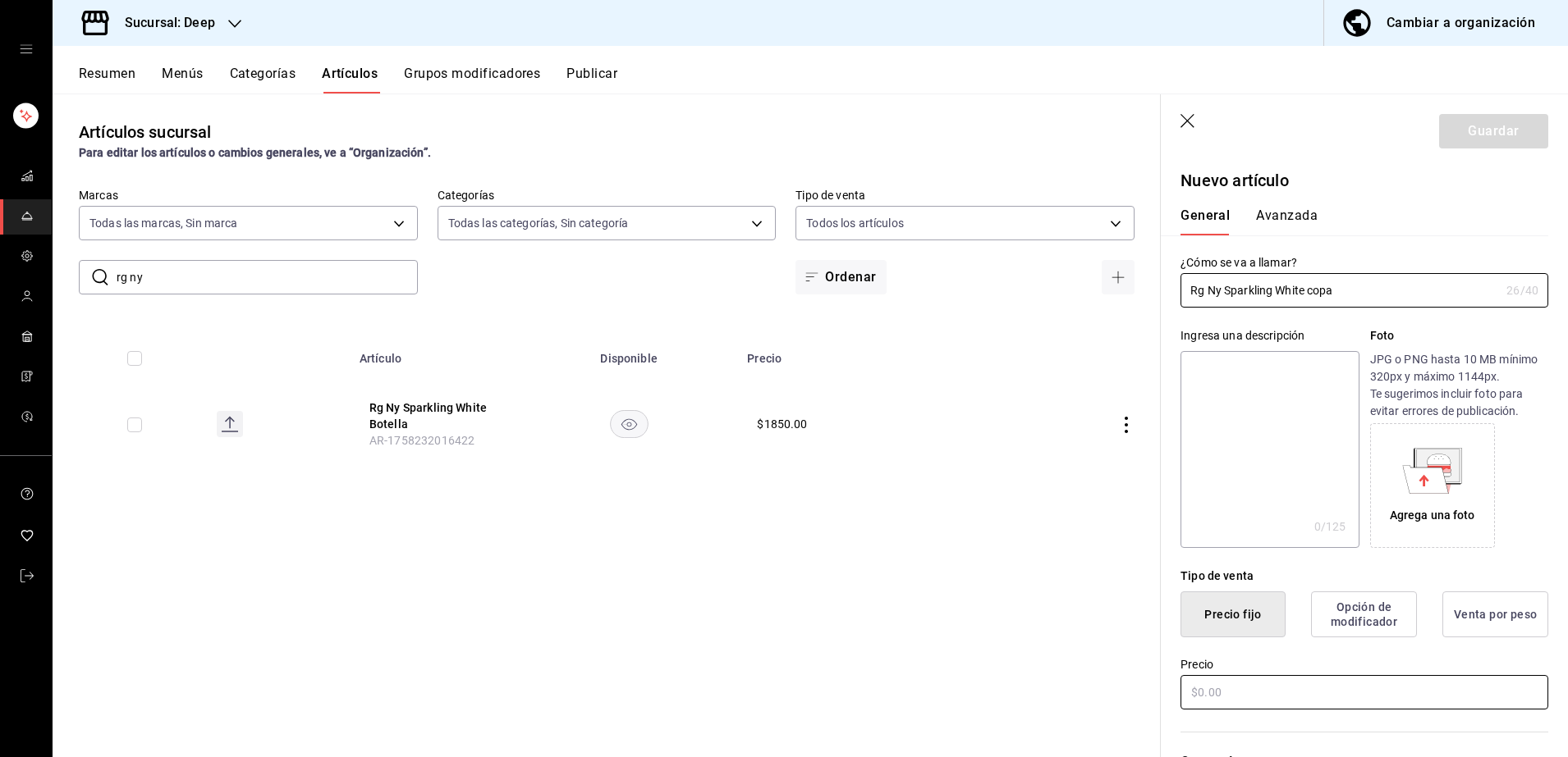
type input "Rg Ny Sparkling White copa"
click at [1353, 683] on input "text" at bounding box center [1365, 693] width 368 height 35
type input "$380.00"
click at [1349, 723] on div "Categorías Elige una categoría existente" at bounding box center [1354, 771] width 387 height 118
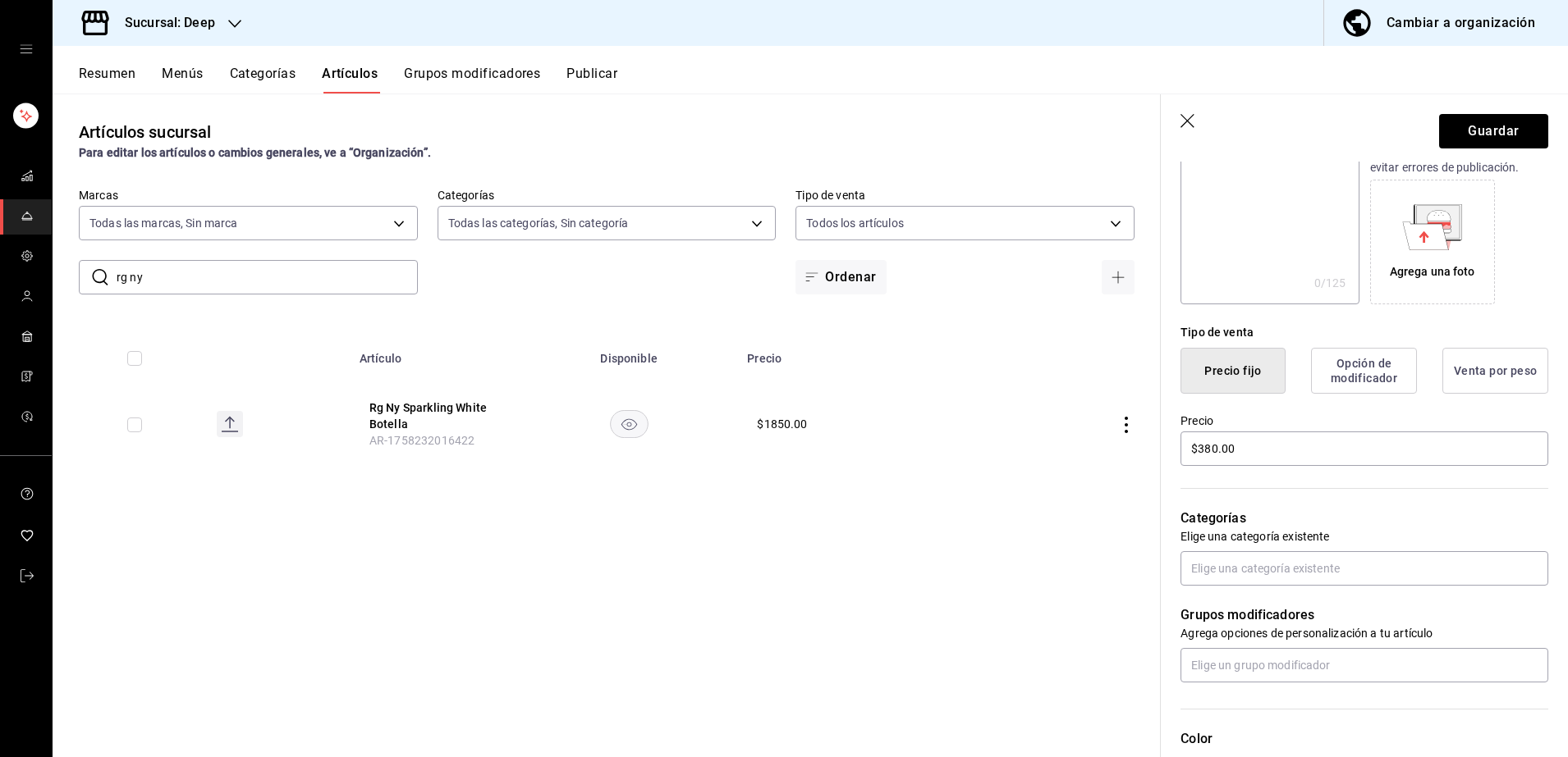
scroll to position [246, 0]
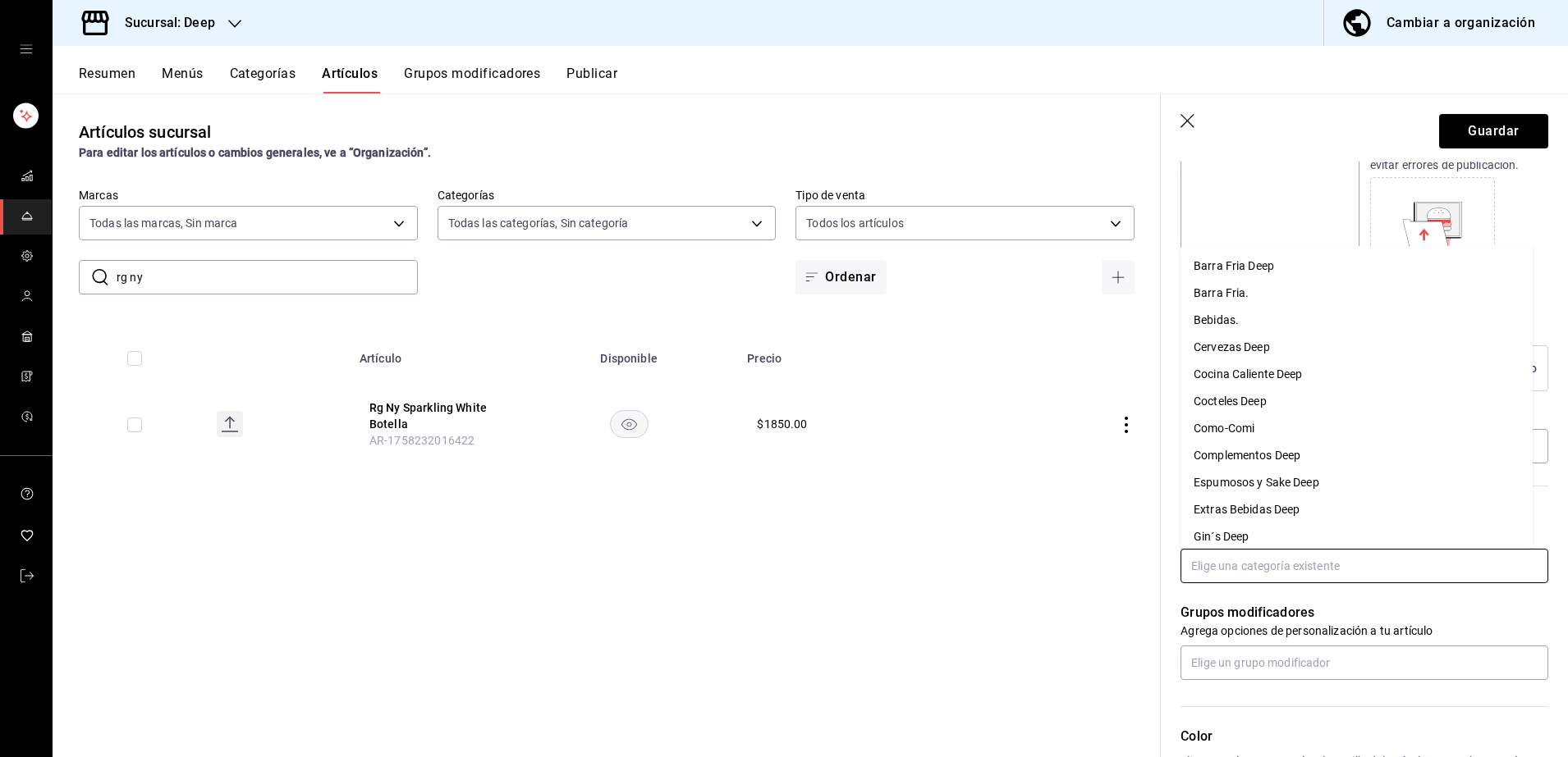
click at [1303, 579] on input "text" at bounding box center [1365, 566] width 368 height 35
type input "es"
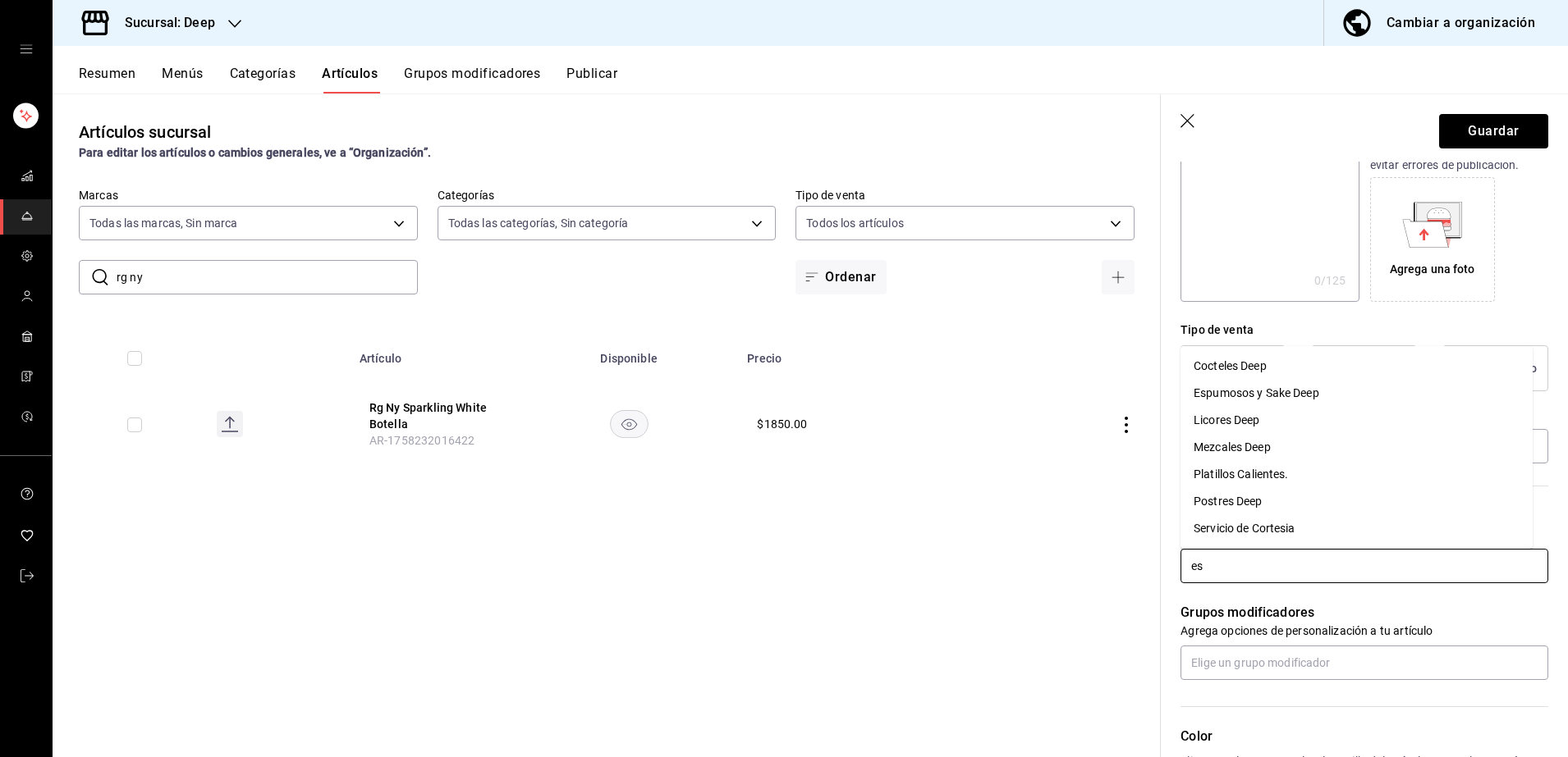
click at [1279, 387] on li "Espumosos y Sake Deep" at bounding box center [1357, 393] width 352 height 27
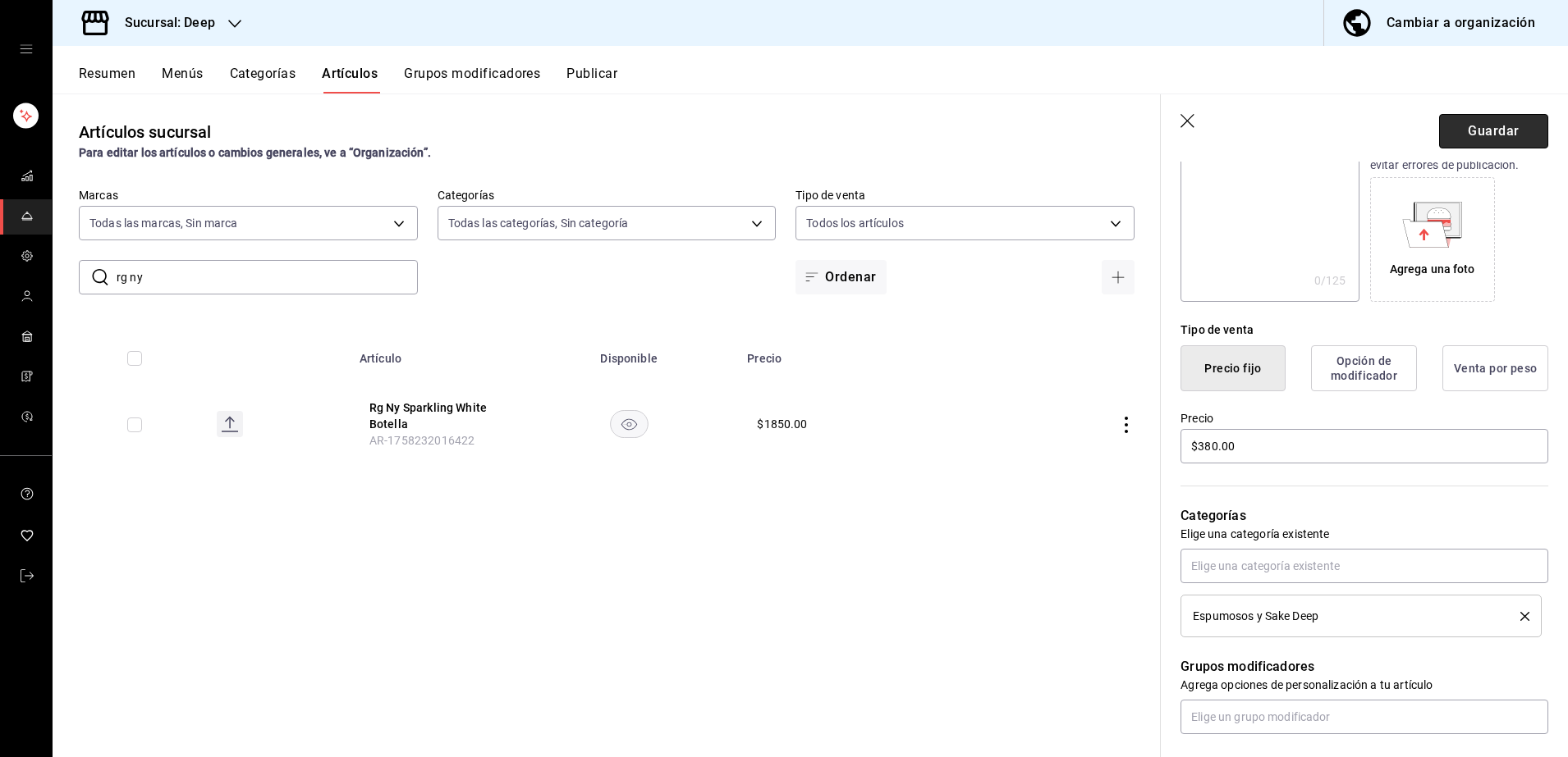
click at [1464, 142] on button "Guardar" at bounding box center [1494, 131] width 109 height 35
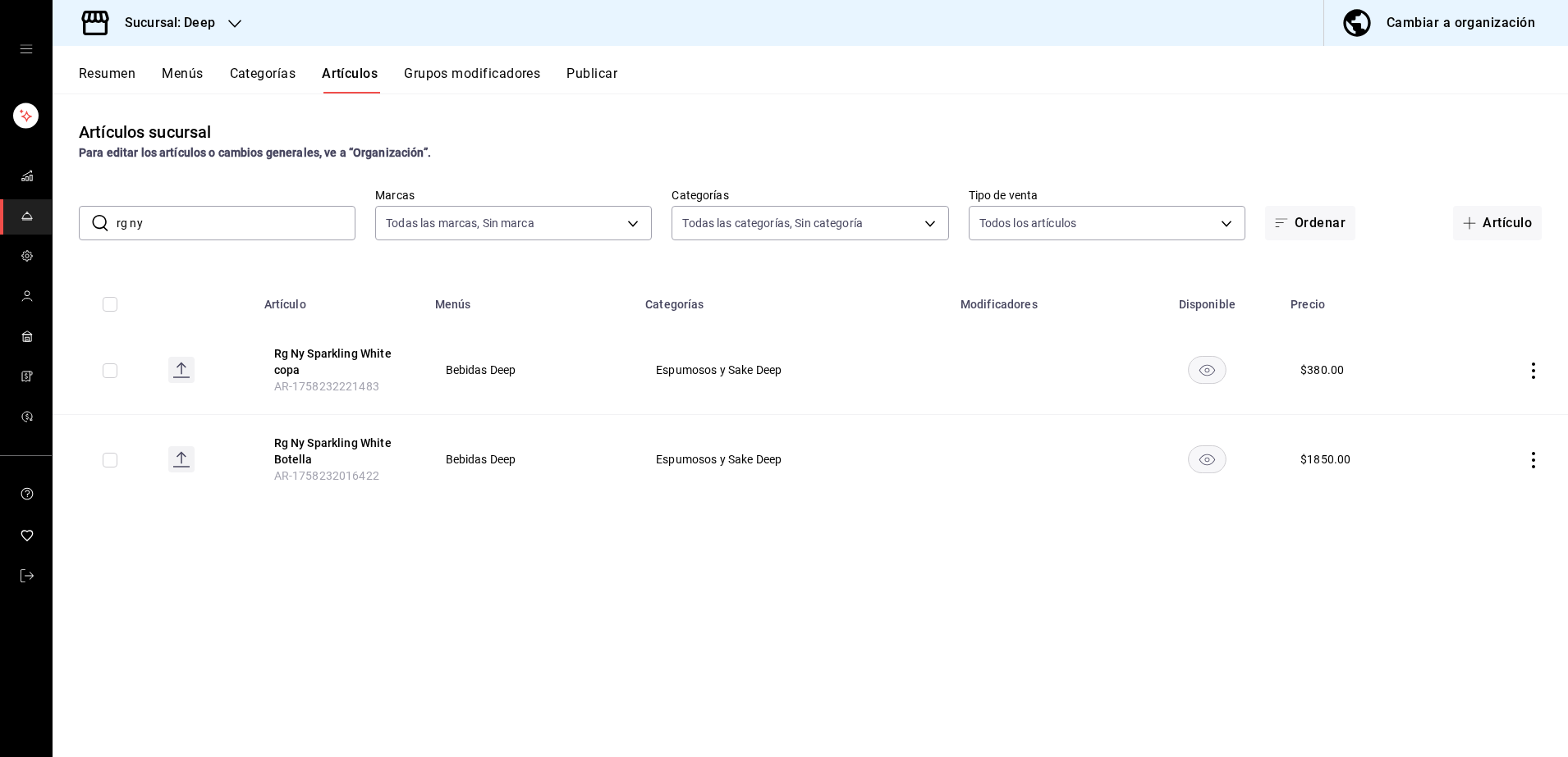
click at [289, 215] on input "rg ny" at bounding box center [236, 223] width 239 height 33
type input "r"
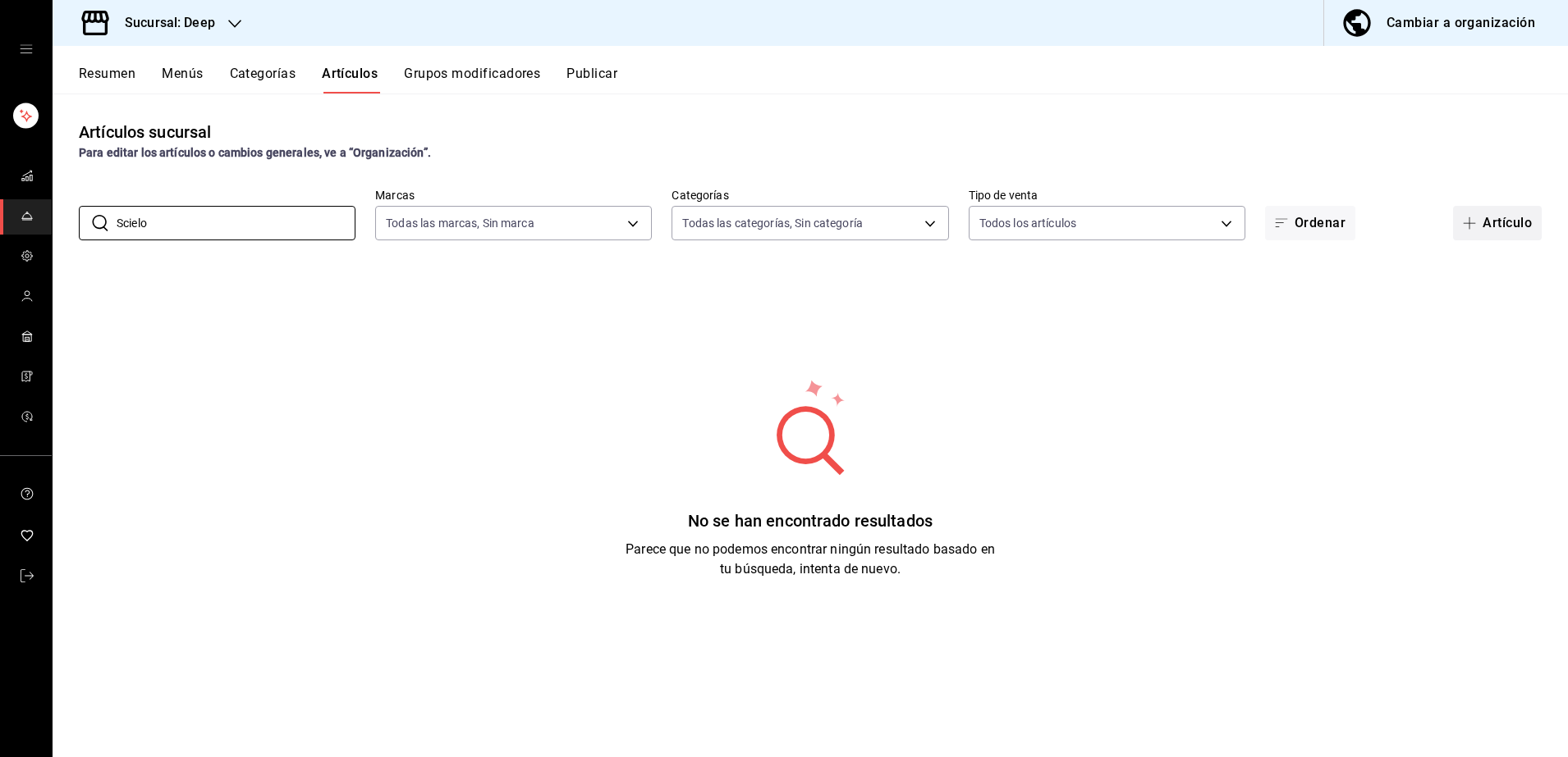
type input "Scielo"
click at [1487, 223] on button "Artículo" at bounding box center [1498, 223] width 89 height 35
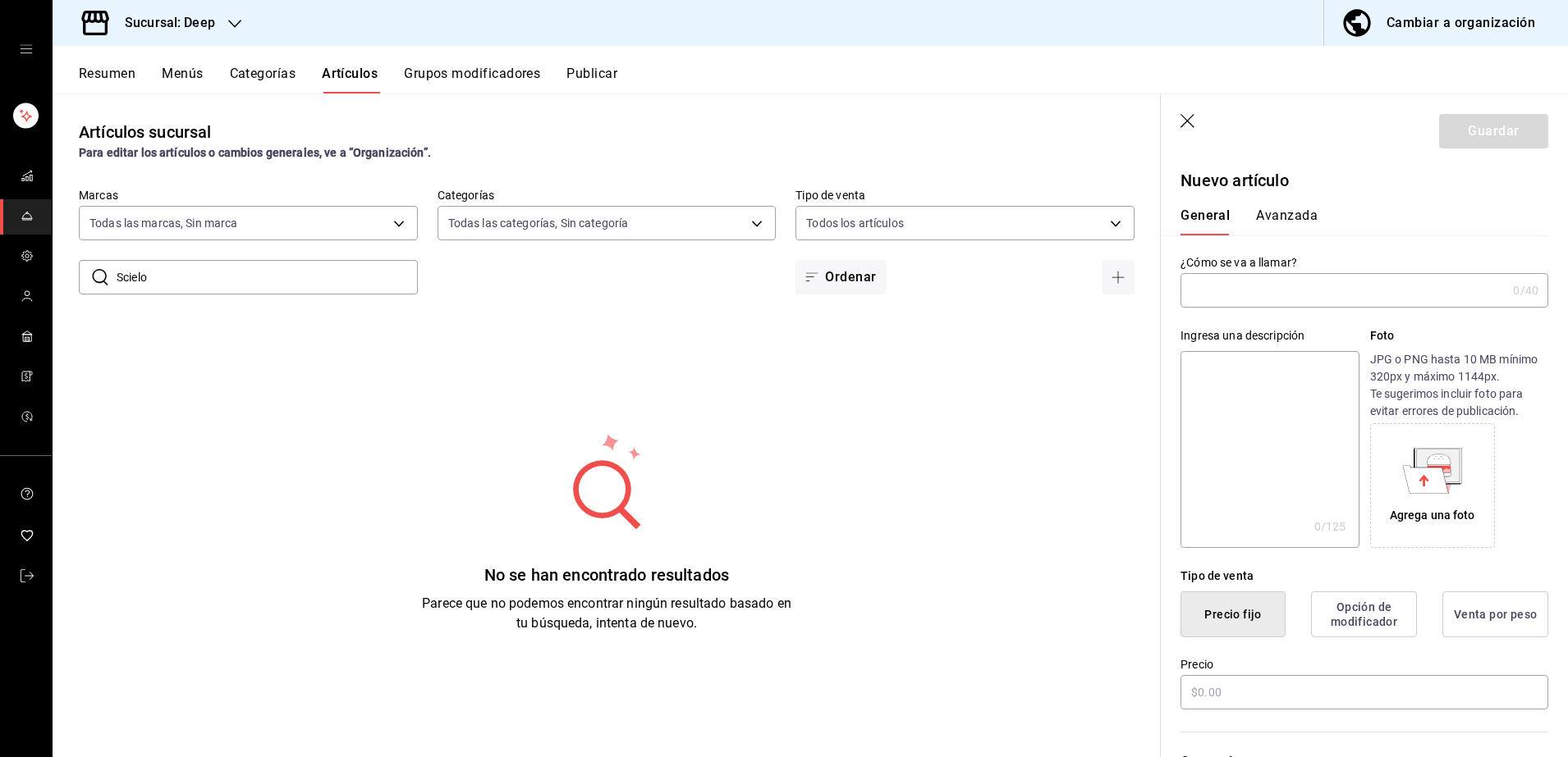
click at [1314, 291] on input "text" at bounding box center [1343, 290] width 326 height 33
type input "Scielo Ny Rose copa"
click at [1322, 698] on input "text" at bounding box center [1365, 693] width 368 height 35
type input "$180.00"
click at [1329, 717] on div "Categorías Elige una categoría existente" at bounding box center [1354, 771] width 387 height 118
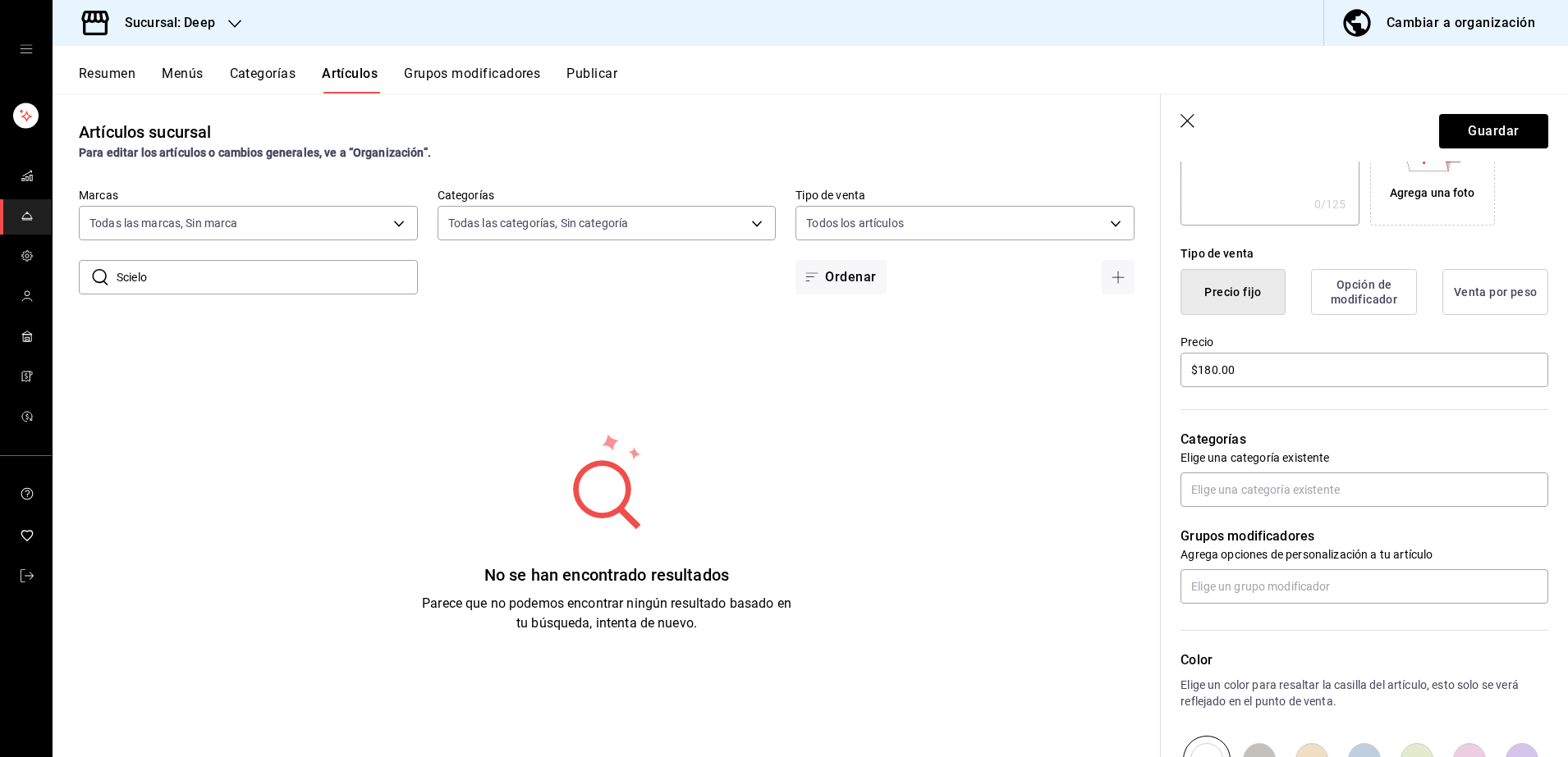
scroll to position [329, 0]
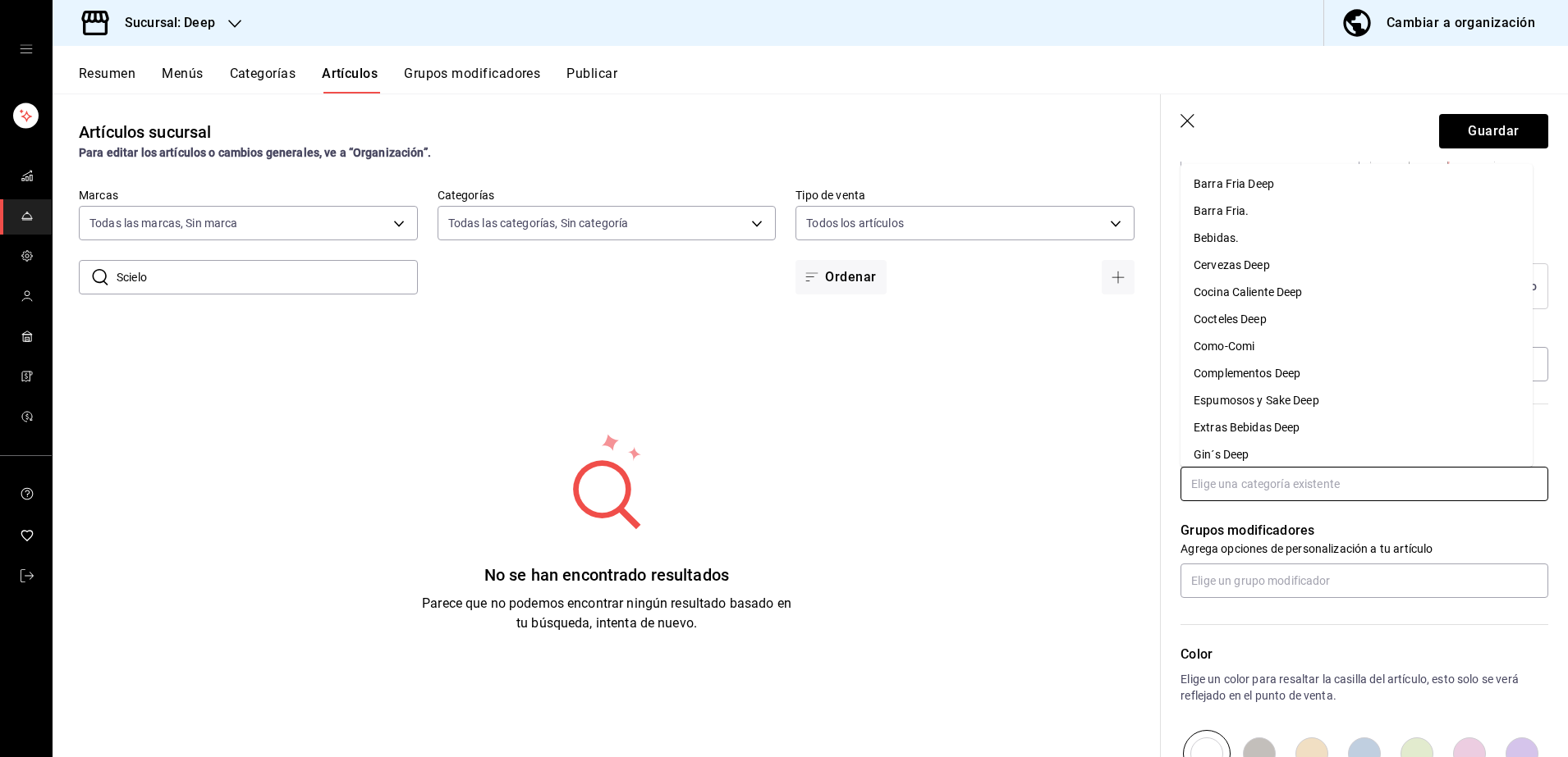
click at [1233, 491] on input "text" at bounding box center [1365, 484] width 368 height 35
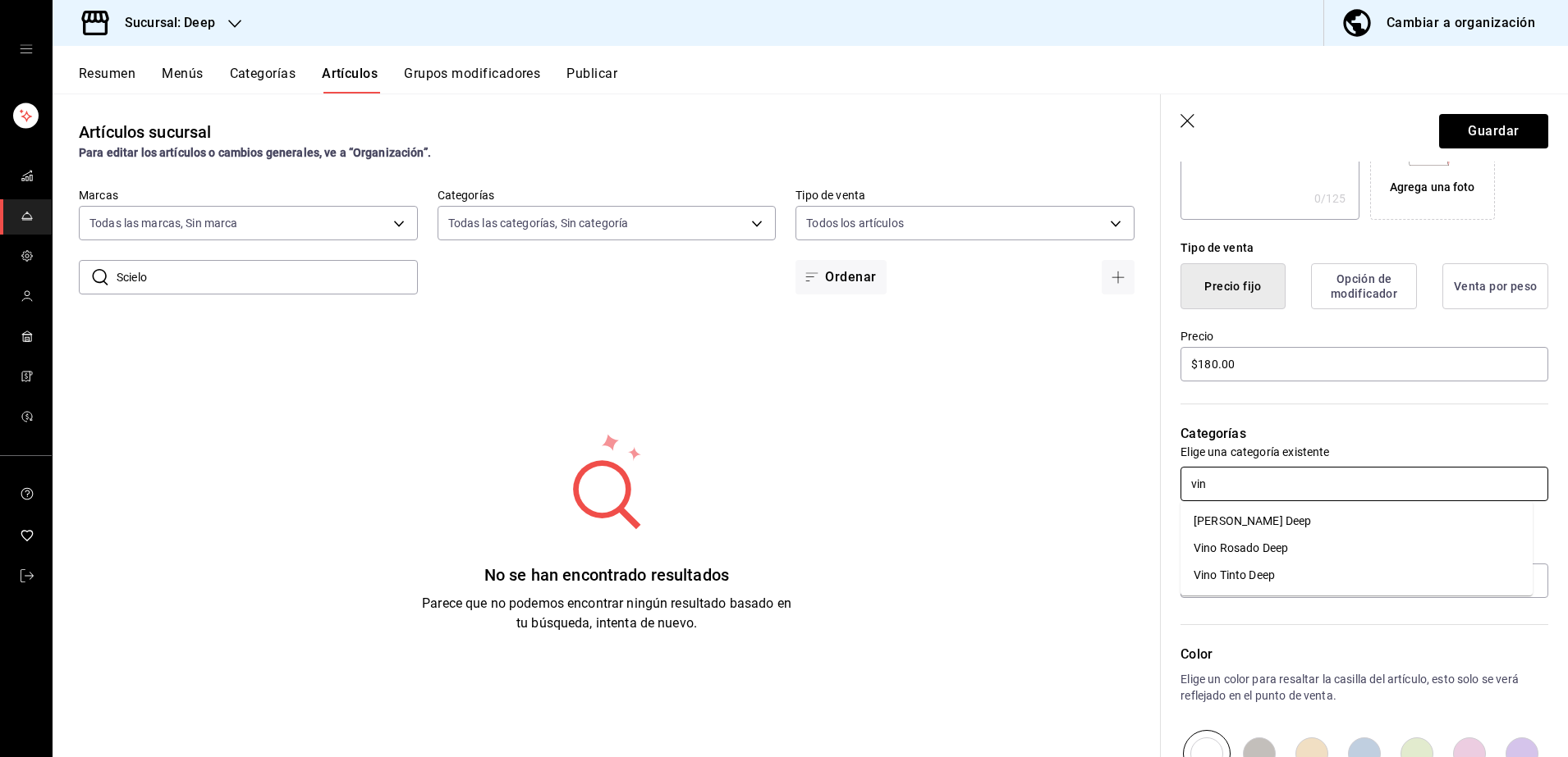
type input "vino"
click at [1261, 558] on li "Vino Rosado Deep" at bounding box center [1357, 548] width 352 height 27
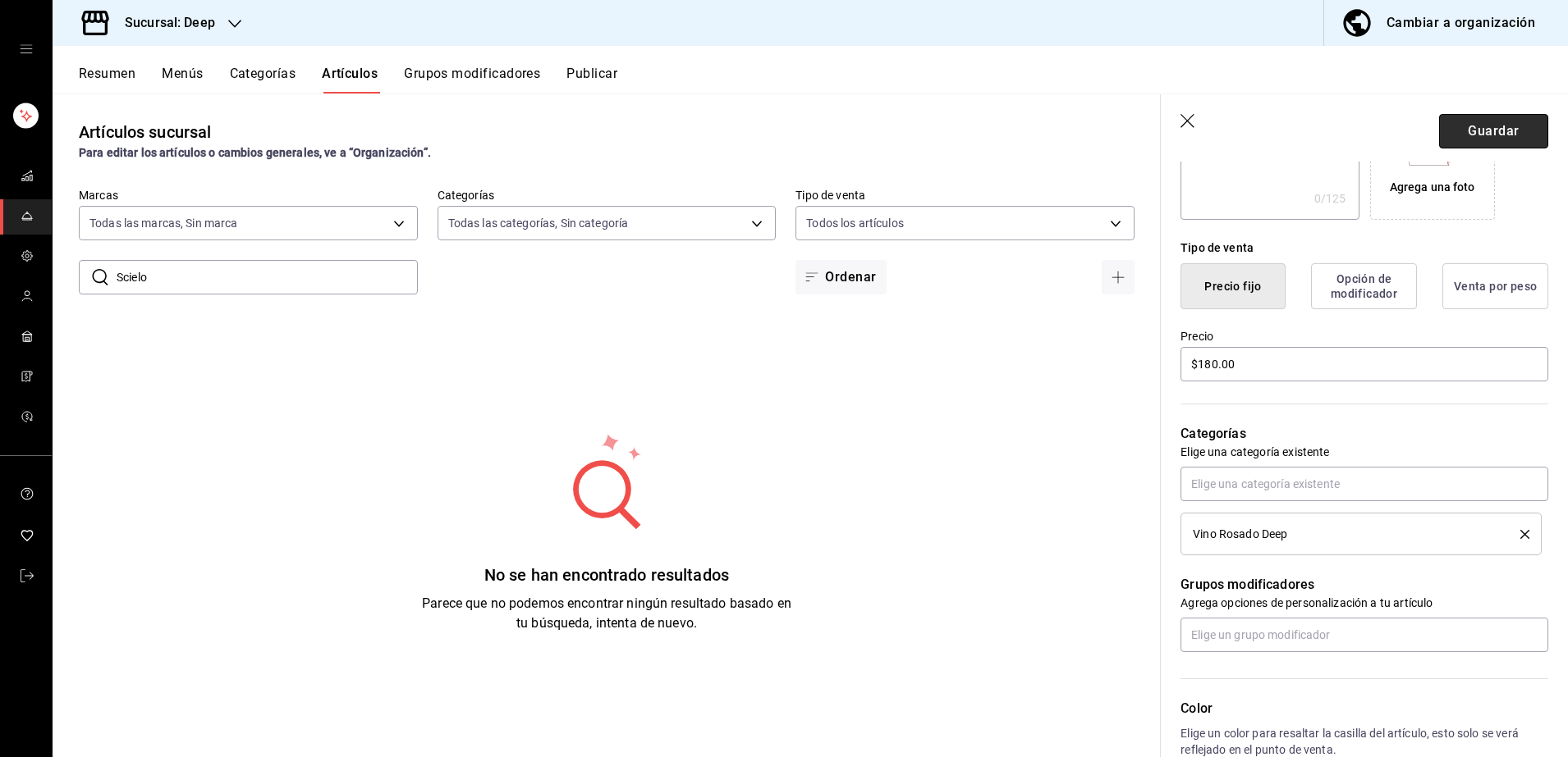
click at [1460, 137] on button "Guardar" at bounding box center [1494, 131] width 109 height 35
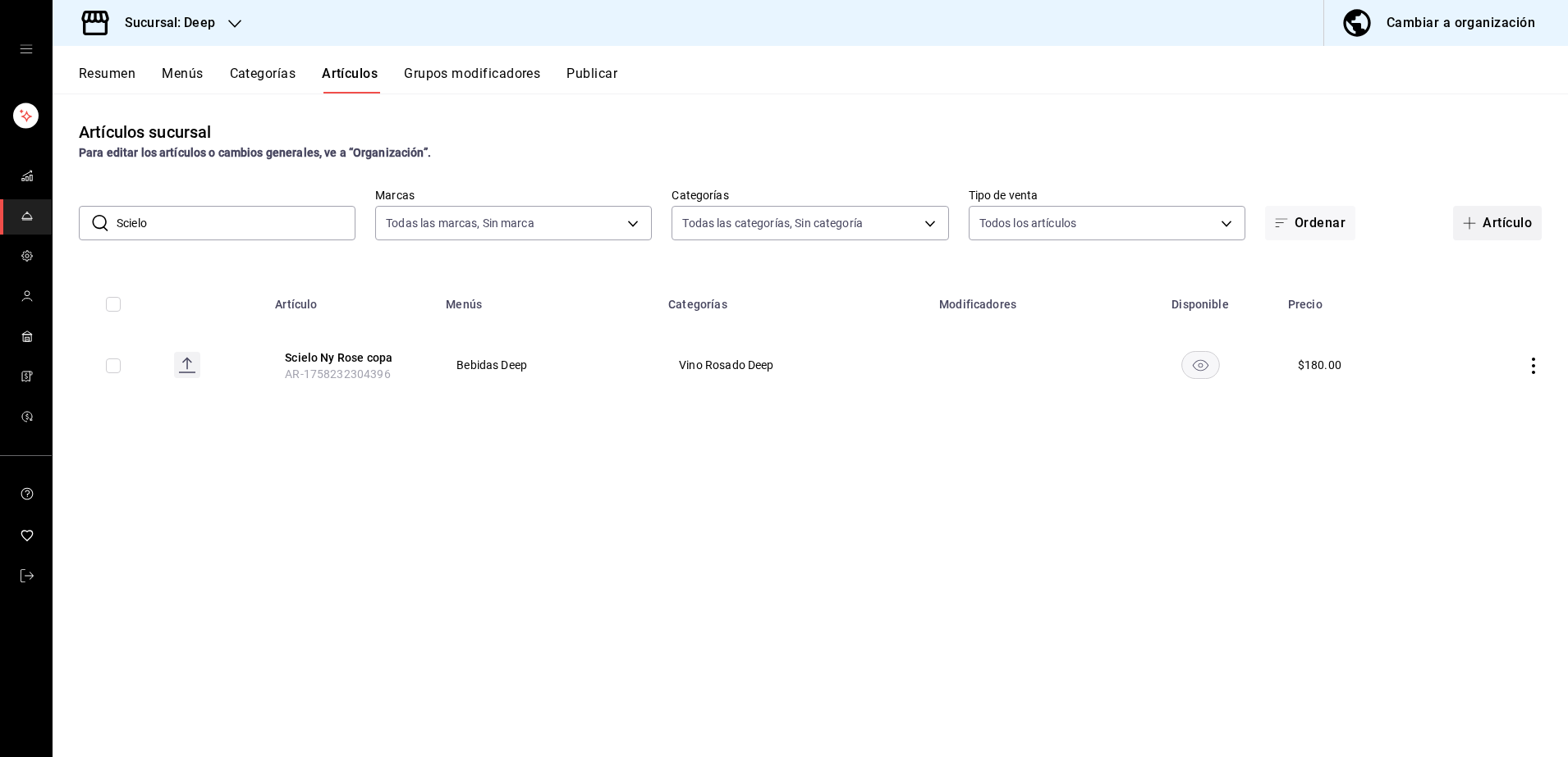
click at [1498, 233] on button "Artículo" at bounding box center [1498, 223] width 89 height 35
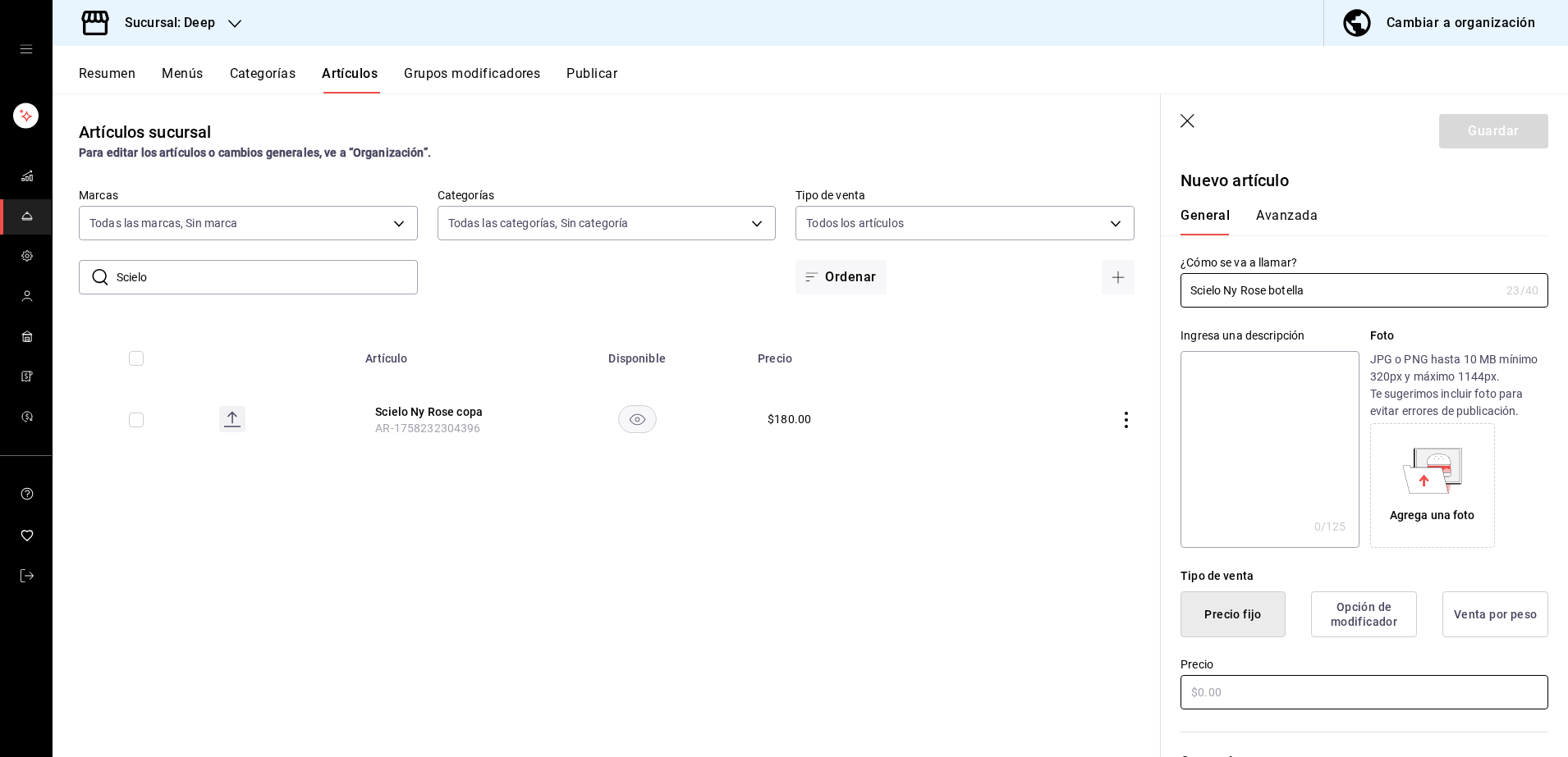
type input "Scielo Ny Rose botella"
click at [1290, 689] on input "text" at bounding box center [1365, 693] width 368 height 35
type input "$850.00"
click at [1311, 718] on div "Categorías Elige una categoría existente" at bounding box center [1354, 771] width 387 height 118
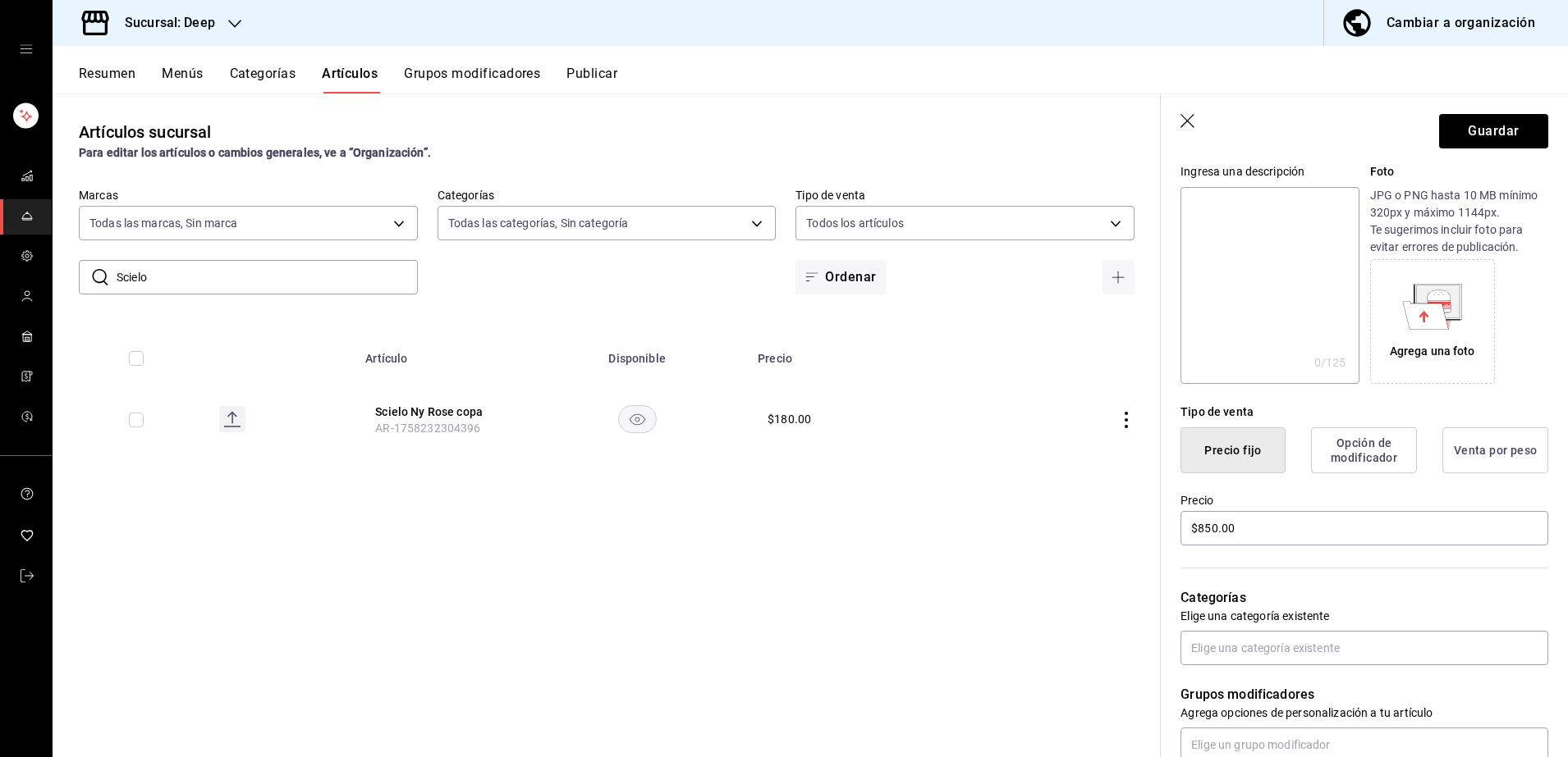
scroll to position [205, 0]
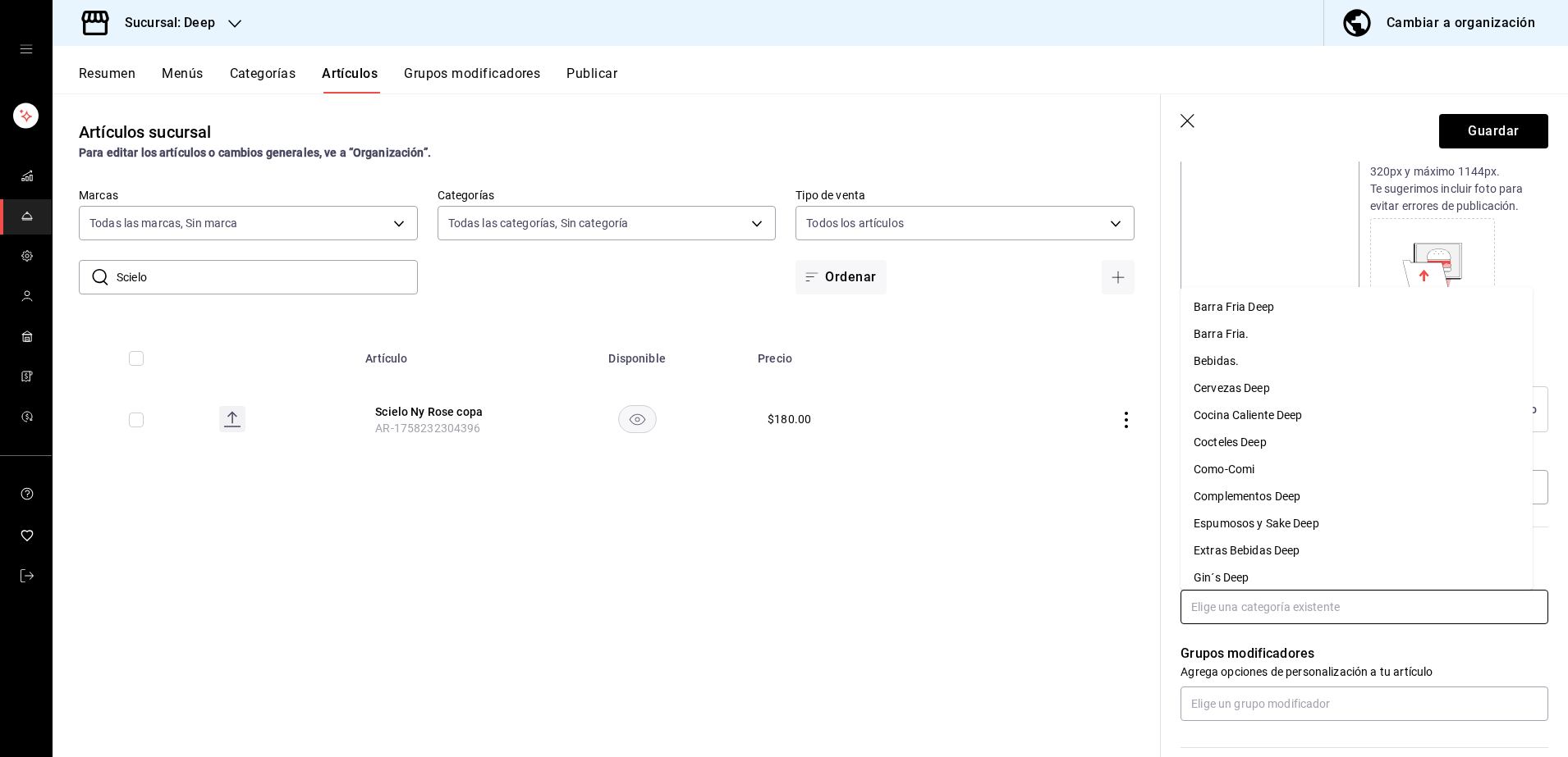
click at [1269, 613] on input "text" at bounding box center [1365, 607] width 368 height 35
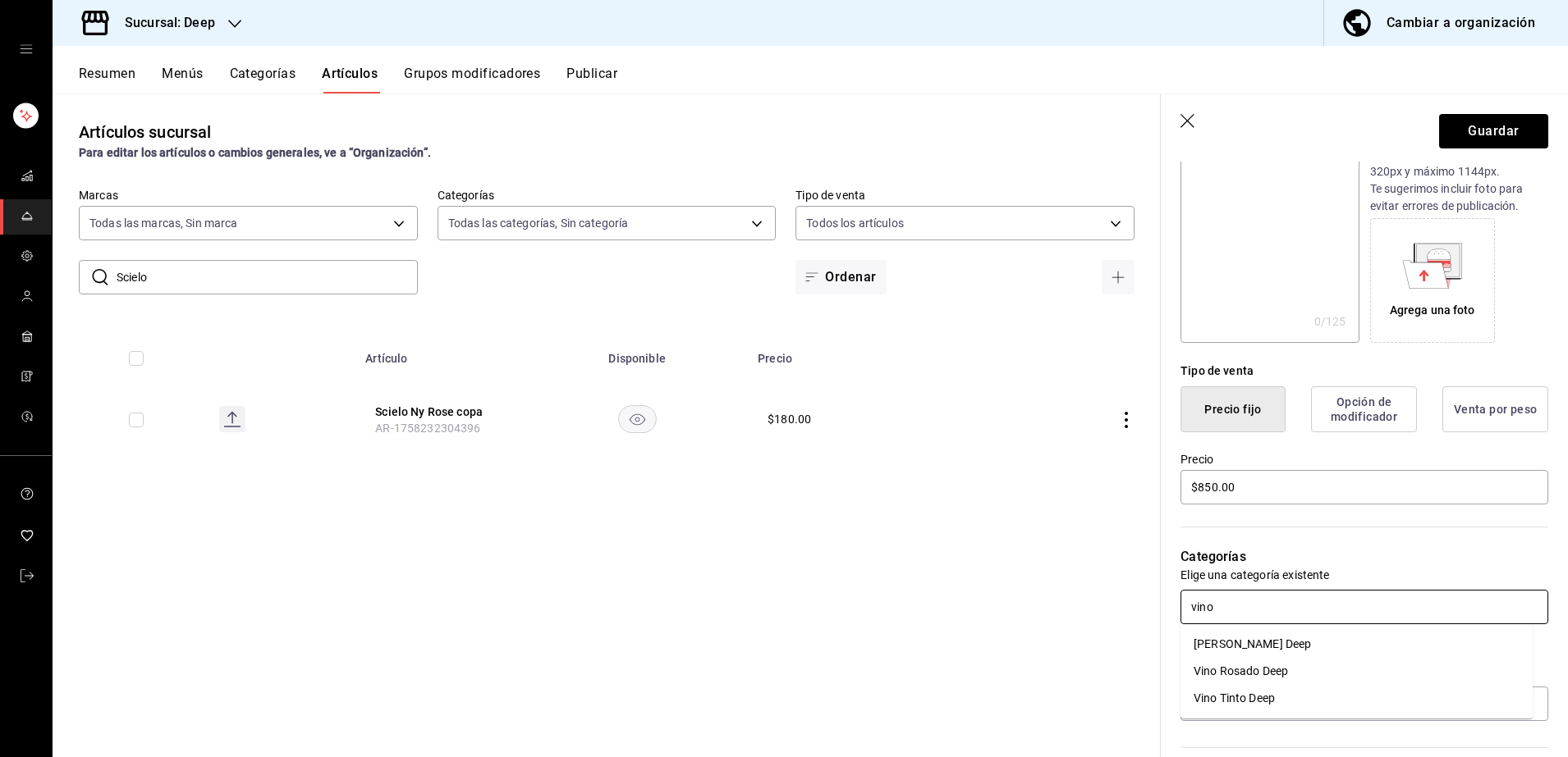
type input "vino"
click at [1270, 668] on li "Vino Rosado Deep" at bounding box center [1357, 671] width 352 height 27
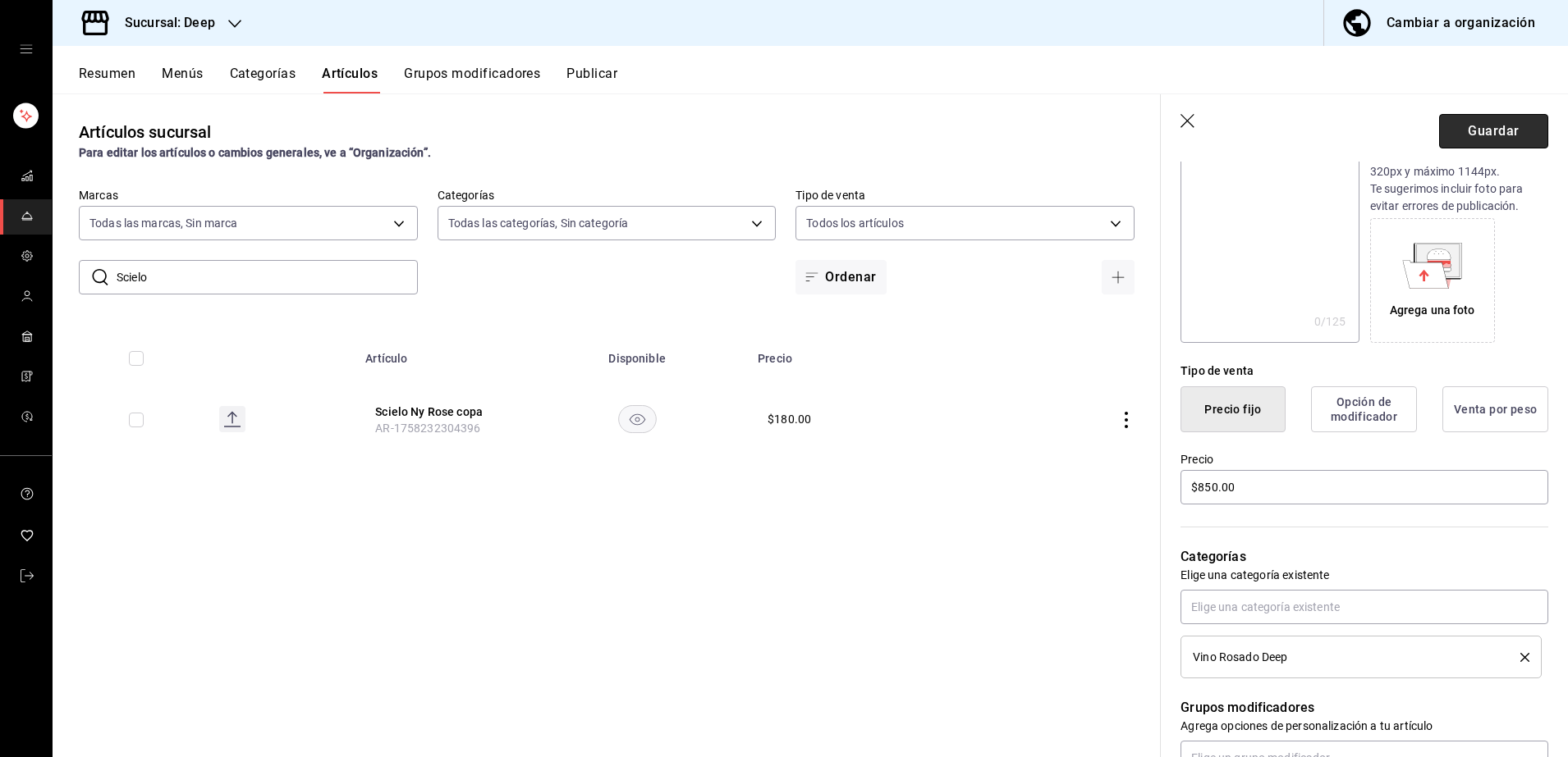
click at [1464, 140] on button "Guardar" at bounding box center [1494, 131] width 109 height 35
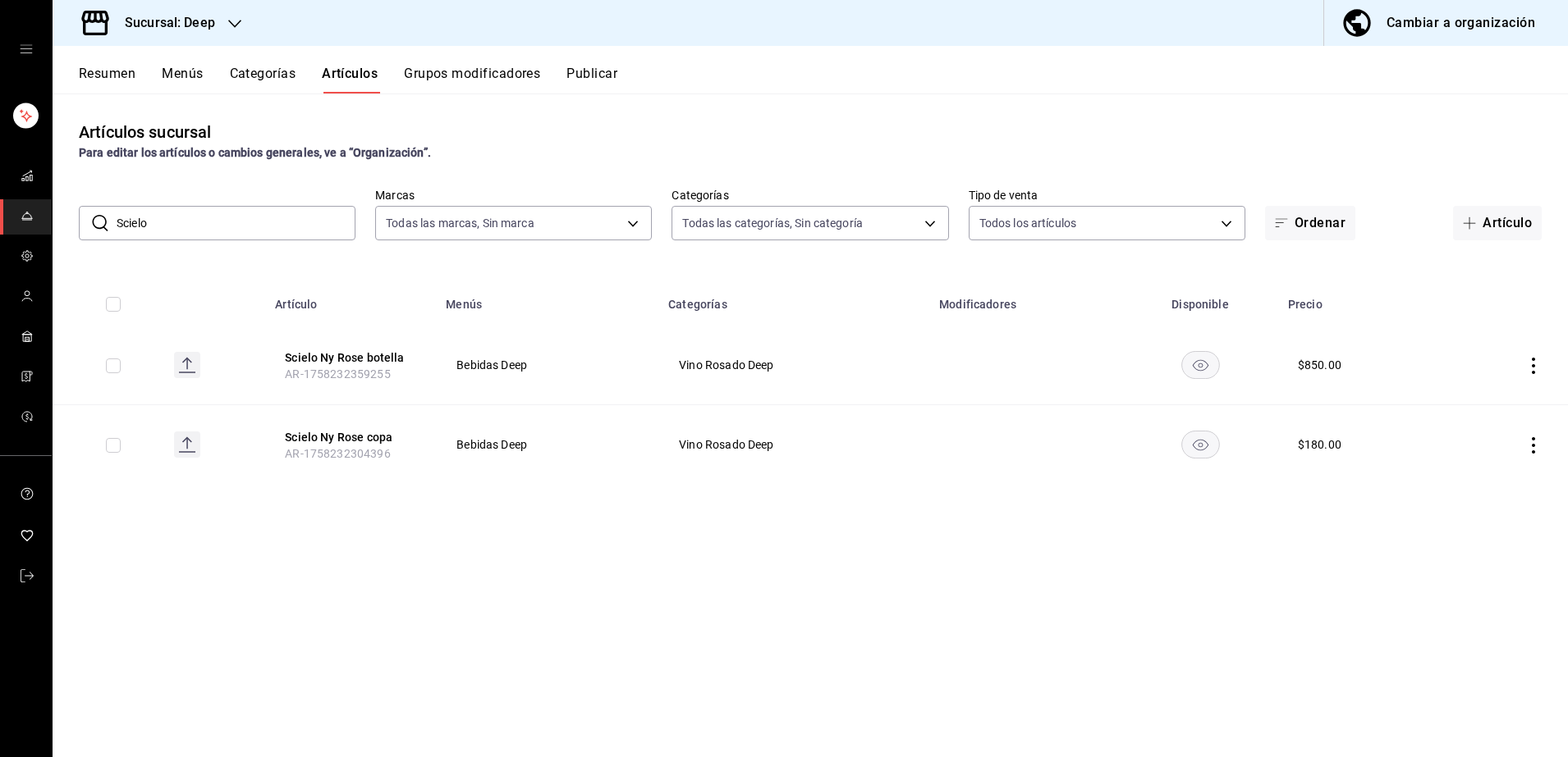
click at [212, 230] on input "Scielo" at bounding box center [236, 223] width 239 height 33
type input "S"
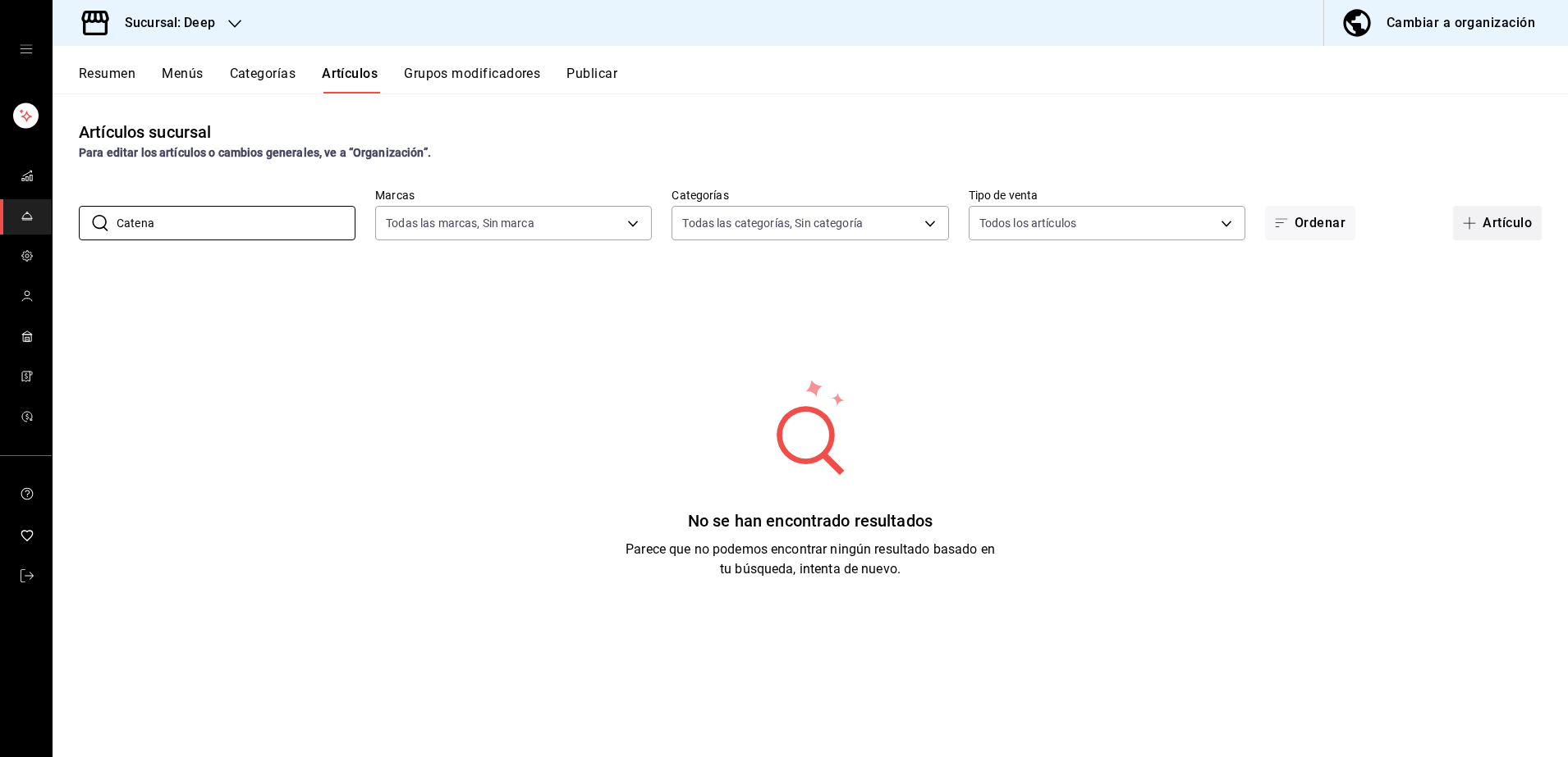
type input "Catena"
click at [1478, 225] on span "button" at bounding box center [1473, 223] width 20 height 13
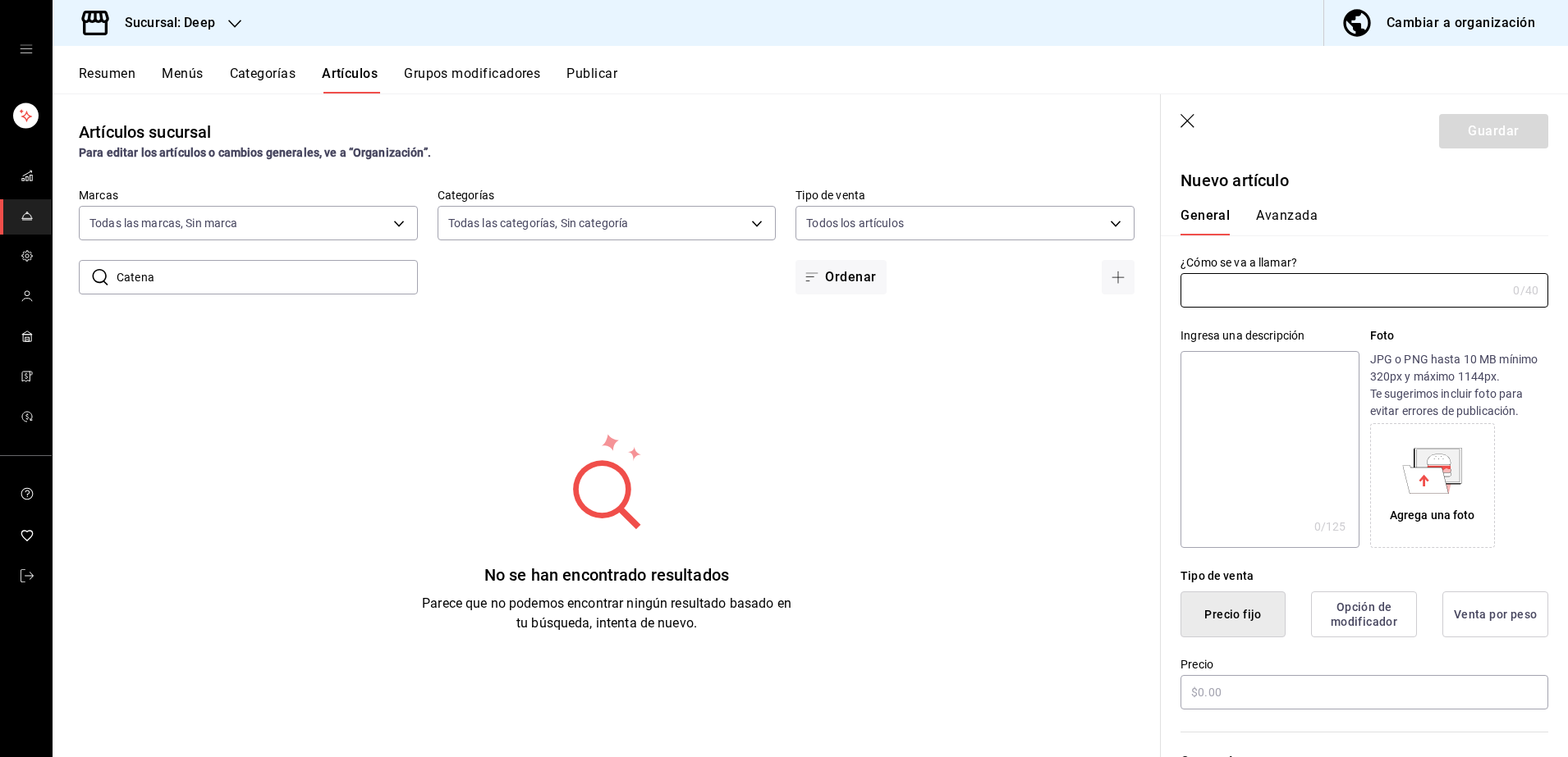
type input "AR-1758232429531"
click at [1303, 307] on div "0 /40 ¿Cómo se va a llamar?" at bounding box center [1365, 290] width 368 height 35
type input "[PERSON_NAME] copa"
click at [1283, 695] on input "text" at bounding box center [1365, 693] width 368 height 35
type input "$190.00"
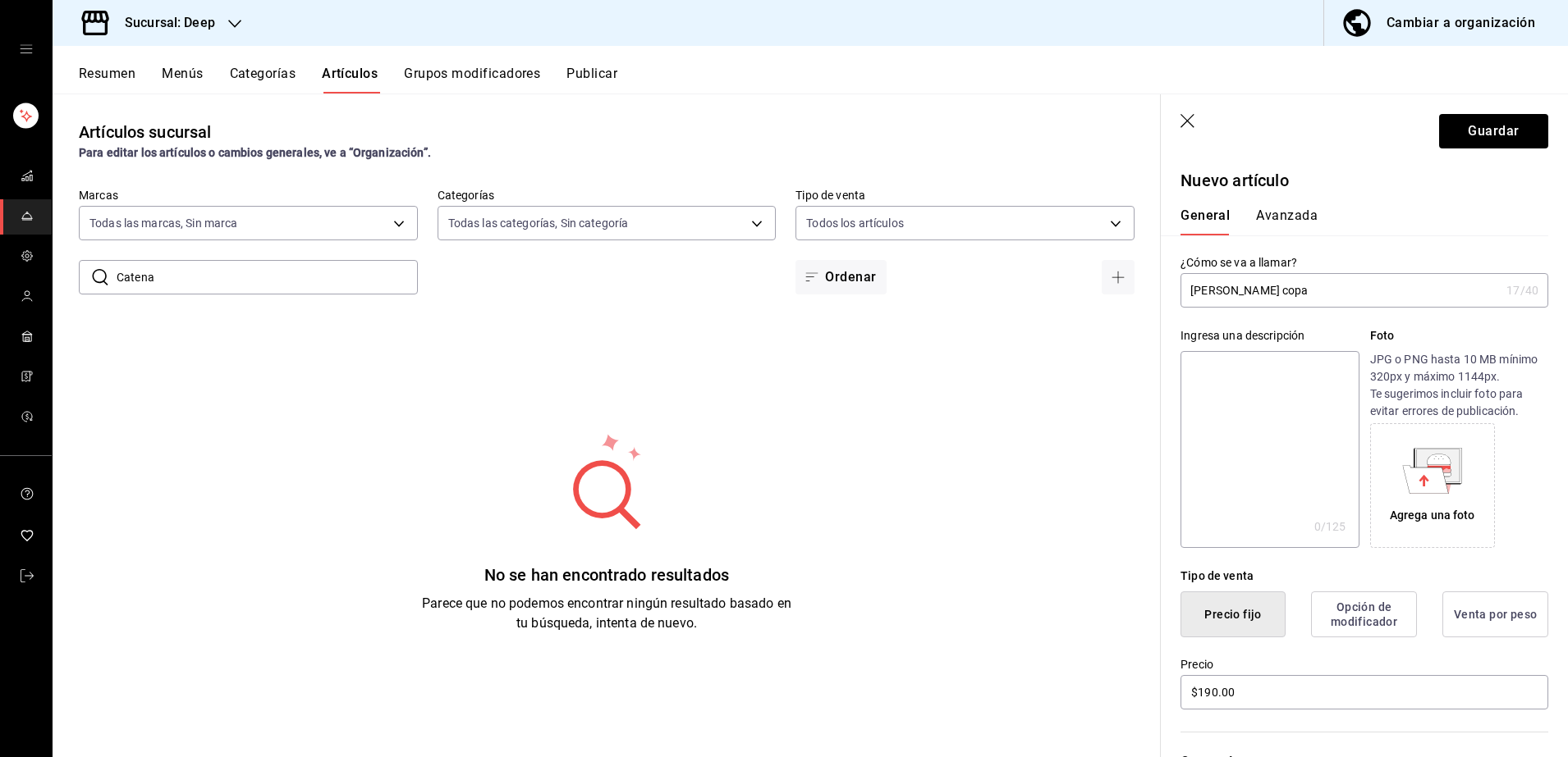
click at [1310, 723] on div "Categorías Elige una categoría existente" at bounding box center [1354, 771] width 387 height 118
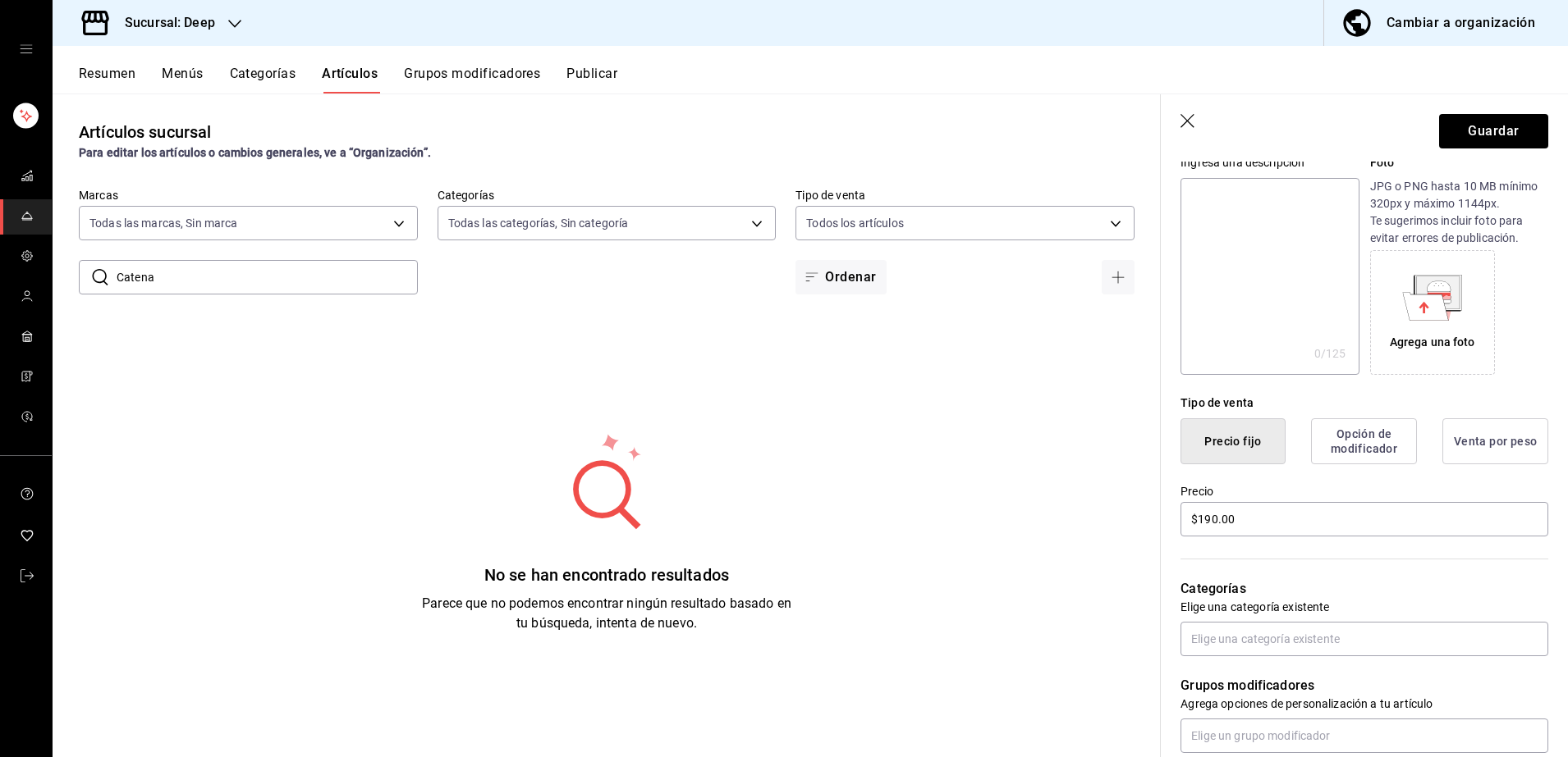
scroll to position [205, 0]
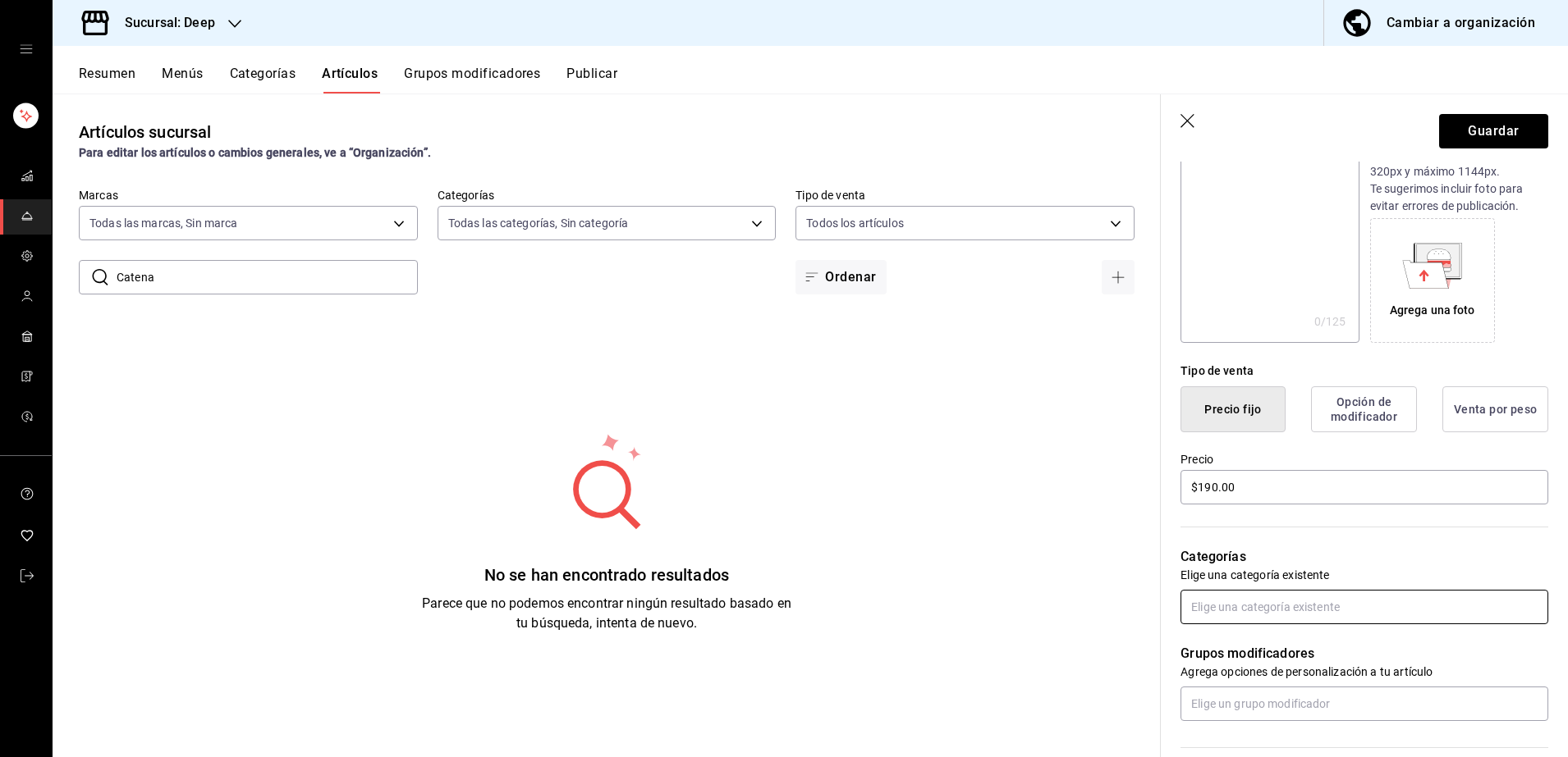
click at [1229, 609] on input "text" at bounding box center [1365, 607] width 368 height 35
type input "vino"
click at [1242, 669] on li "Vino Rosado Deep" at bounding box center [1357, 671] width 352 height 27
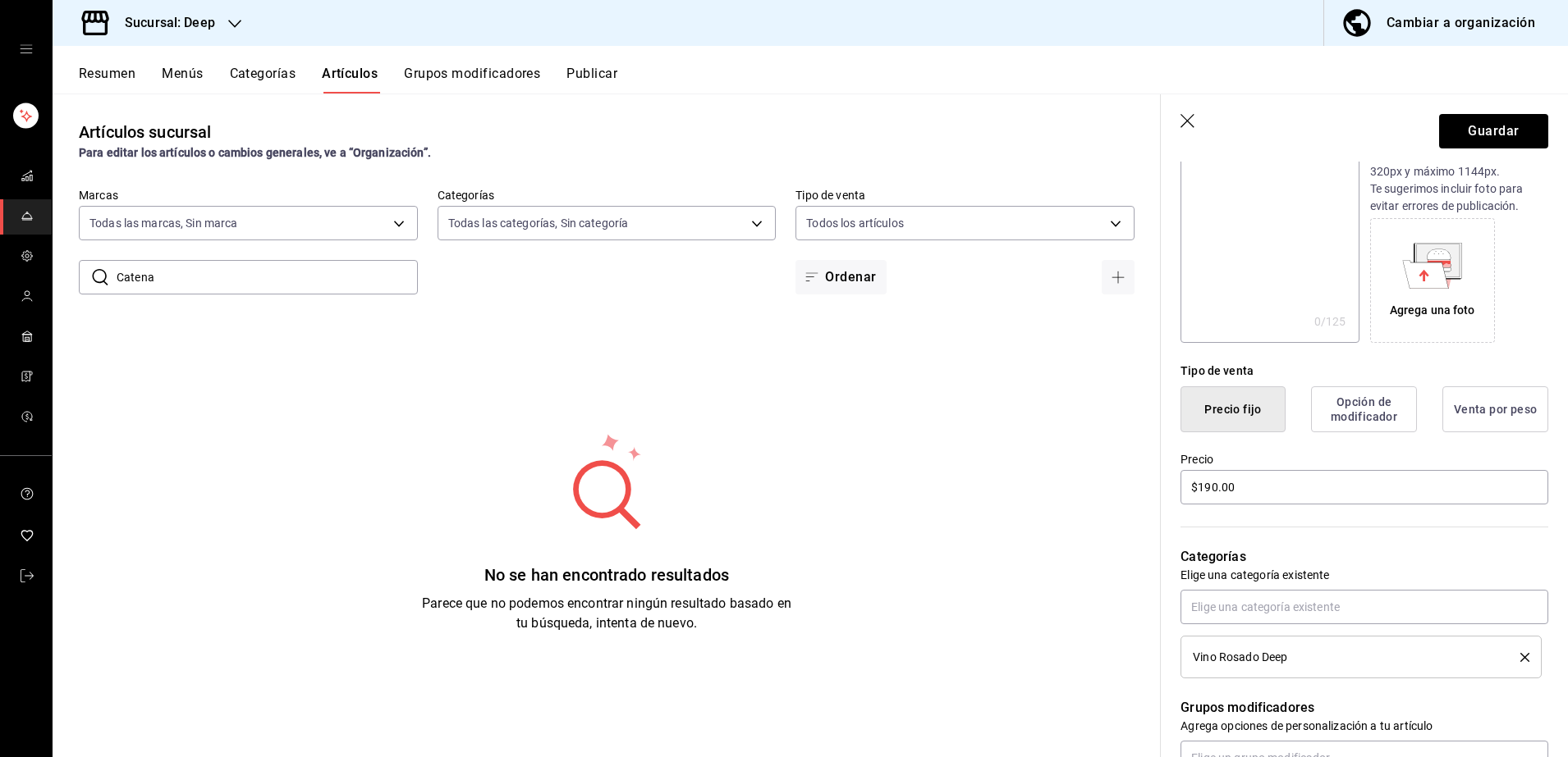
click at [1291, 700] on p "Grupos modificadores" at bounding box center [1365, 709] width 368 height 20
click at [1353, 699] on p "Grupos modificadores" at bounding box center [1365, 709] width 368 height 20
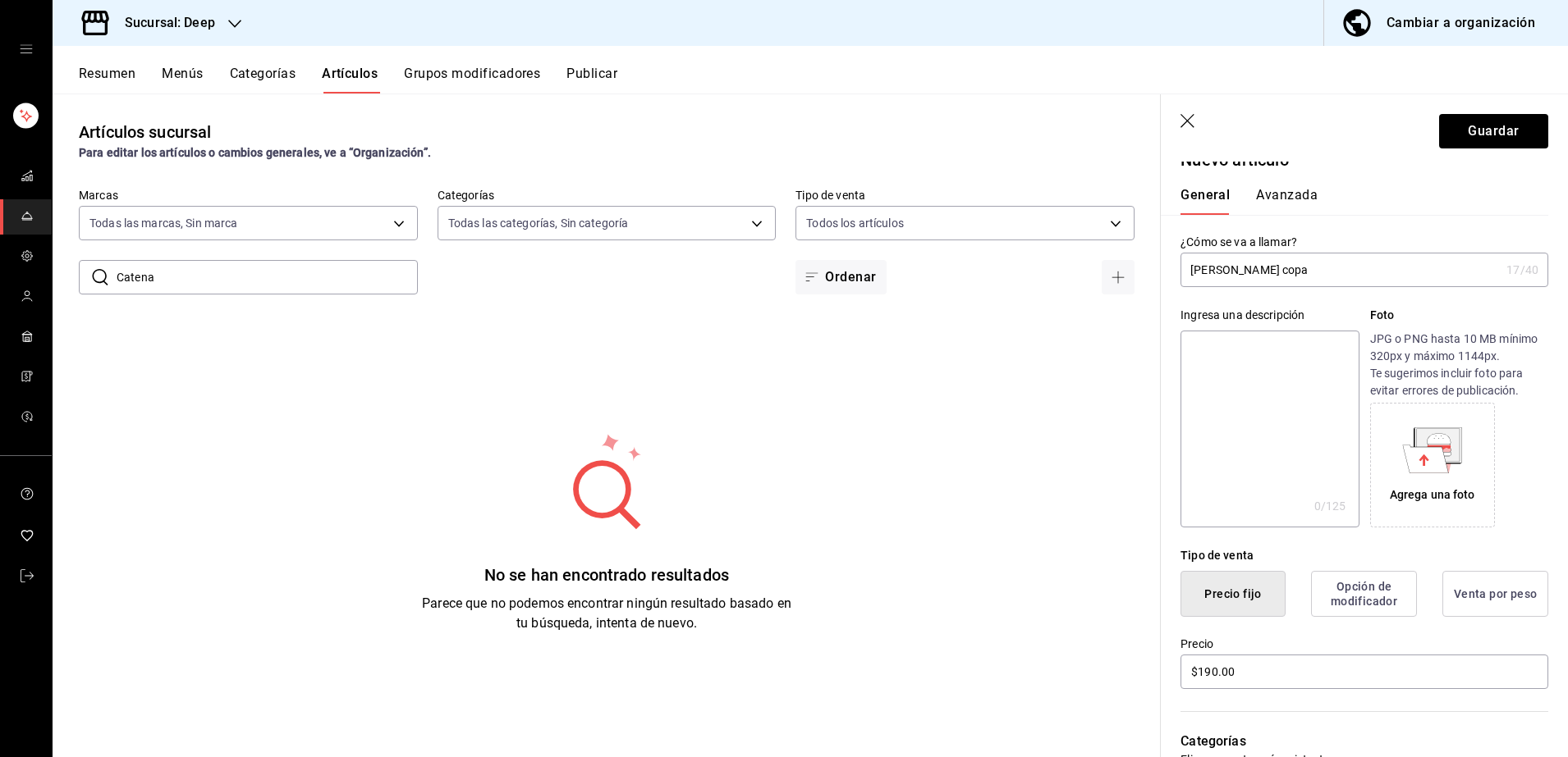
scroll to position [0, 0]
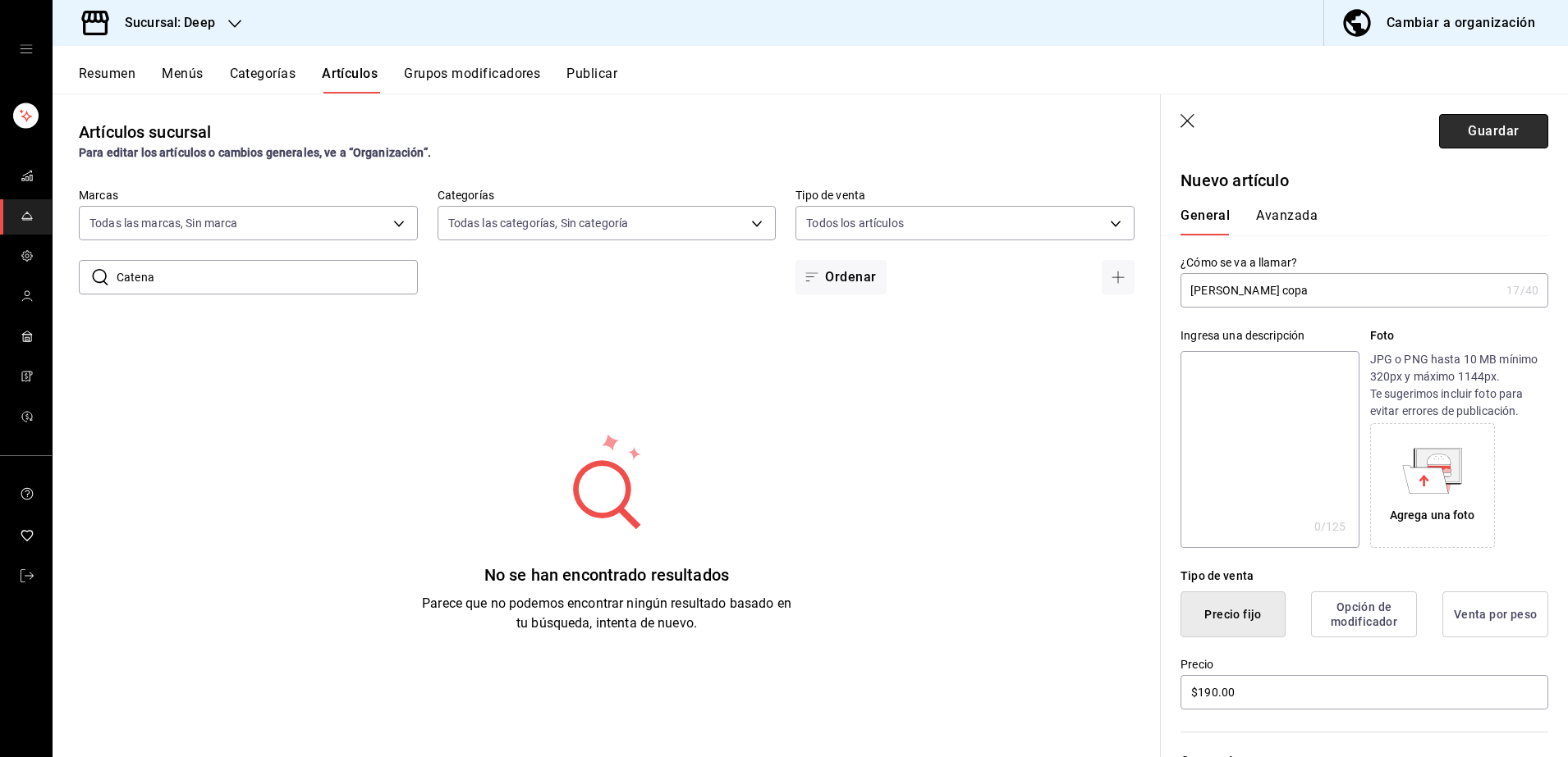
click at [1457, 127] on button "Guardar" at bounding box center [1494, 131] width 109 height 35
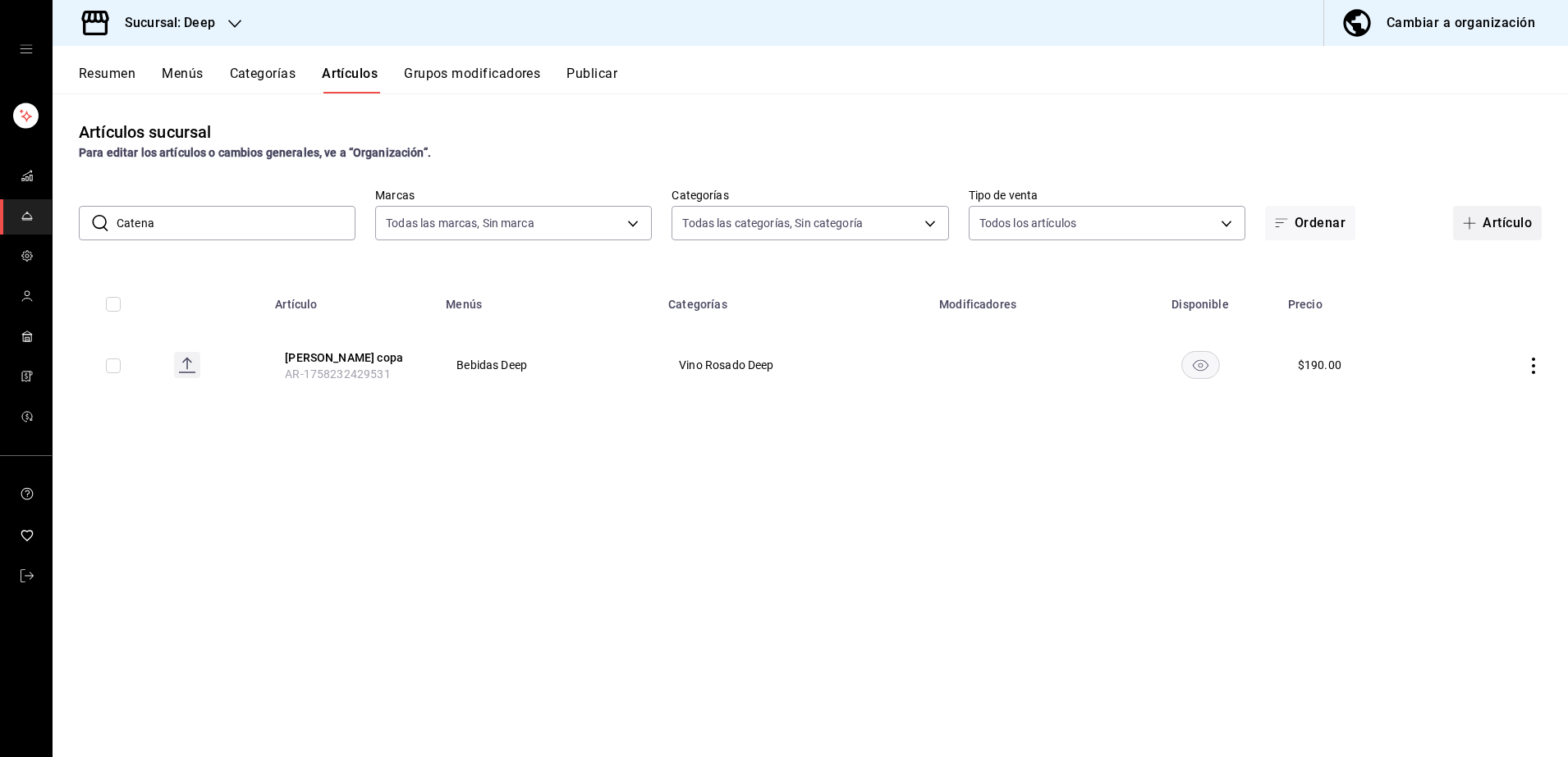
click at [1482, 220] on button "Artículo" at bounding box center [1498, 223] width 89 height 35
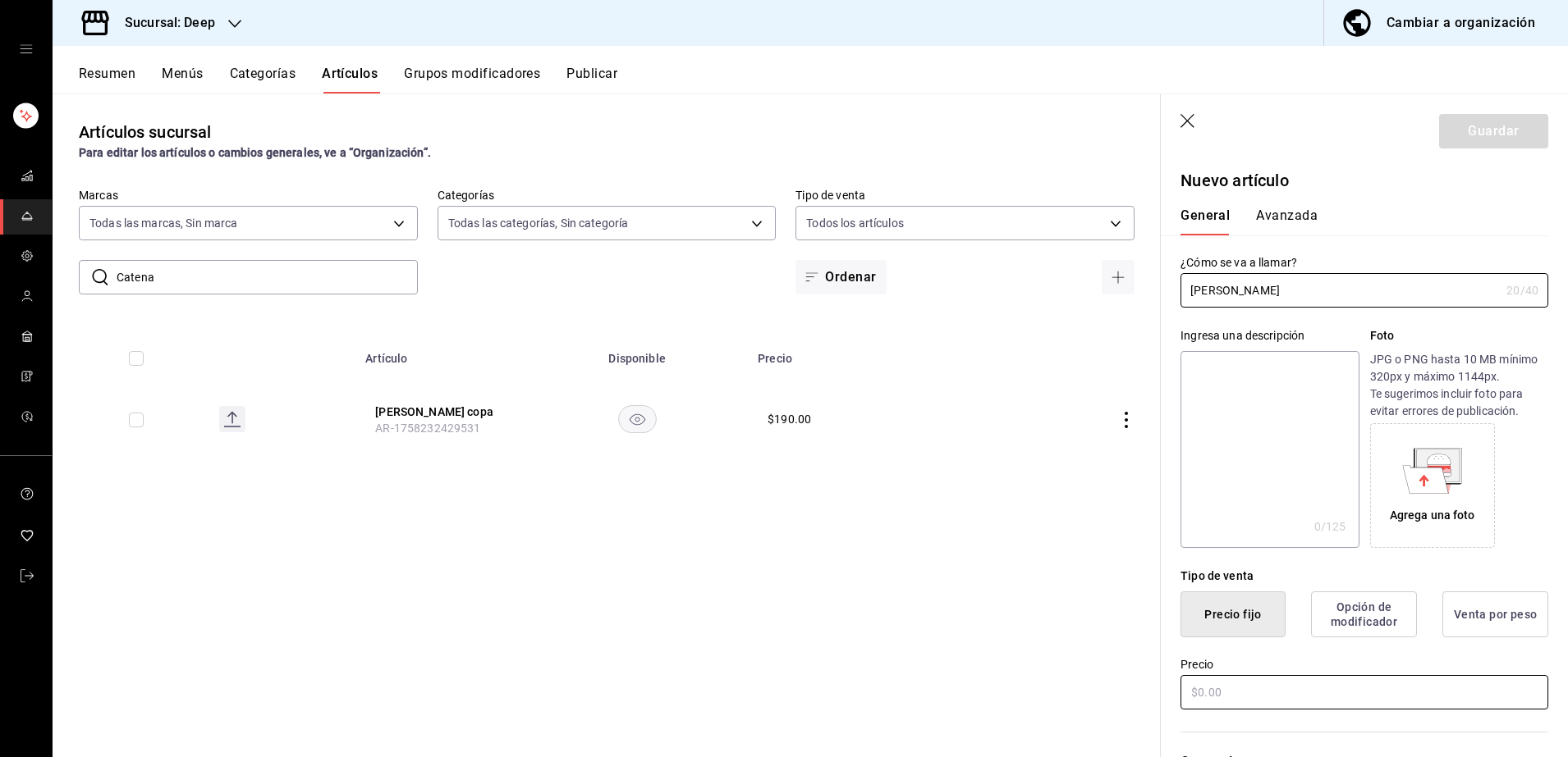
type input "[PERSON_NAME]"
click at [1296, 686] on input "text" at bounding box center [1365, 693] width 368 height 35
type input "$1000.00"
click at [1315, 728] on div "Categorías Elige una categoría existente" at bounding box center [1354, 771] width 387 height 118
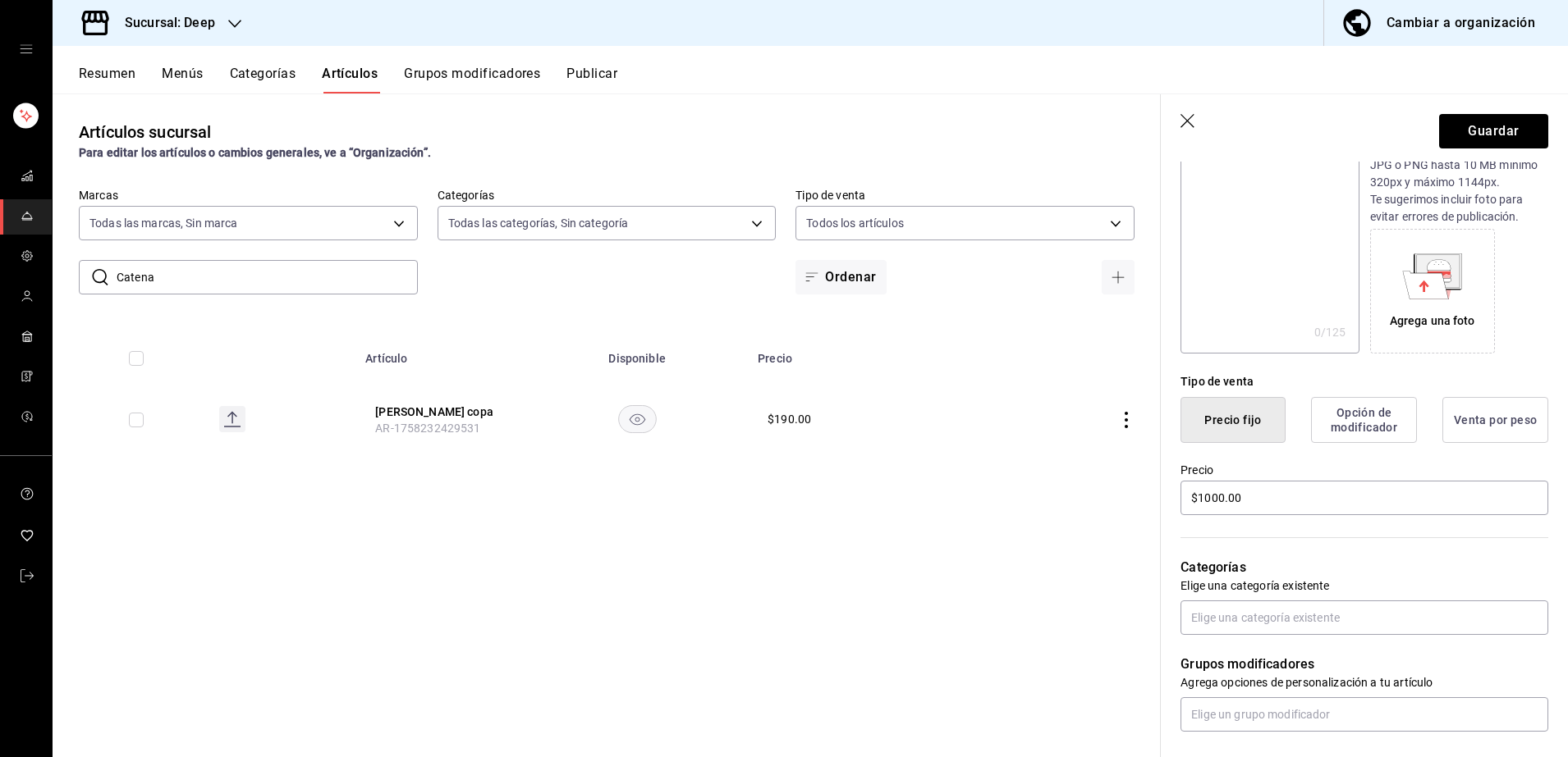
scroll to position [205, 0]
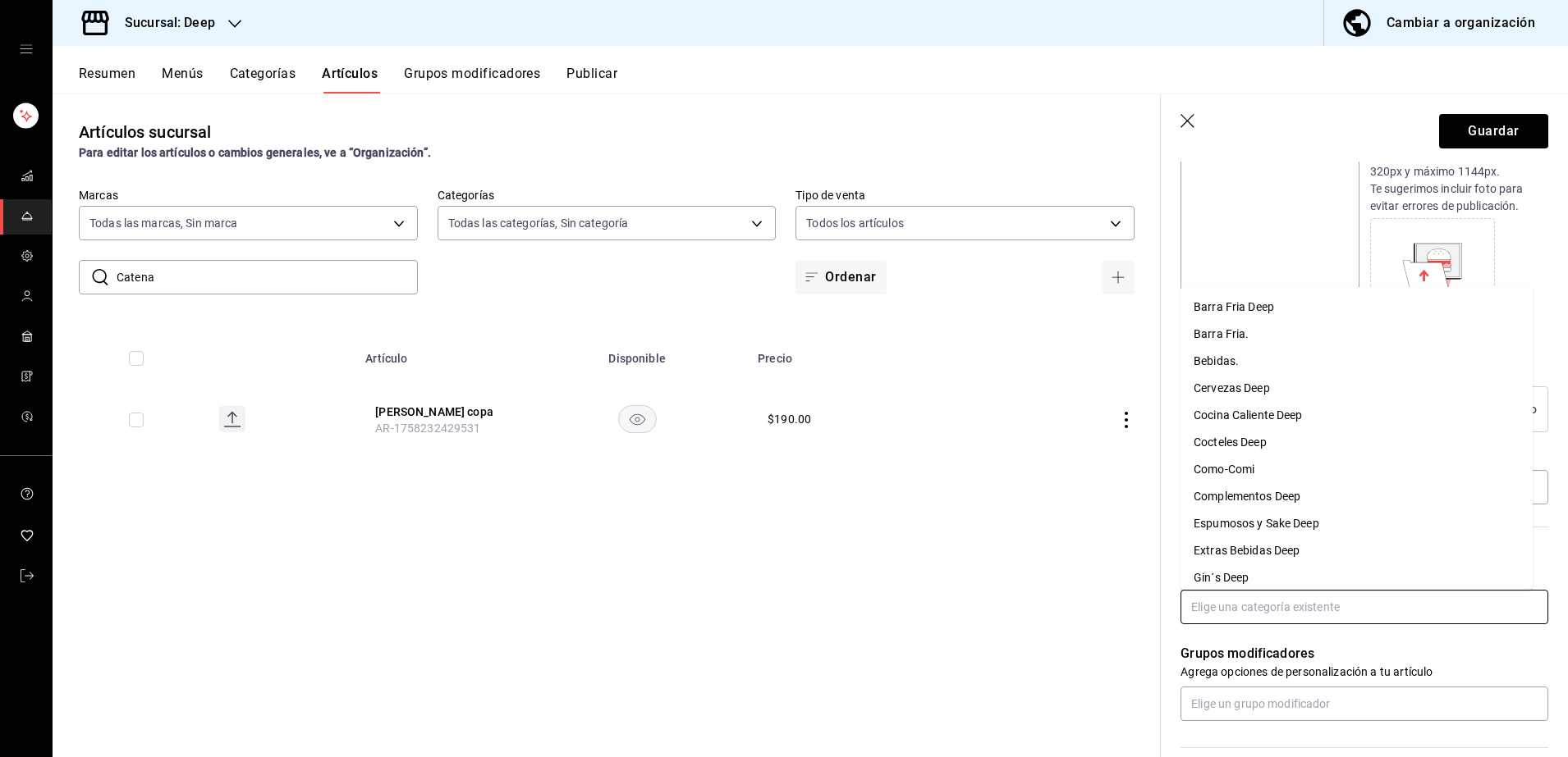
click at [1280, 621] on input "text" at bounding box center [1365, 607] width 368 height 35
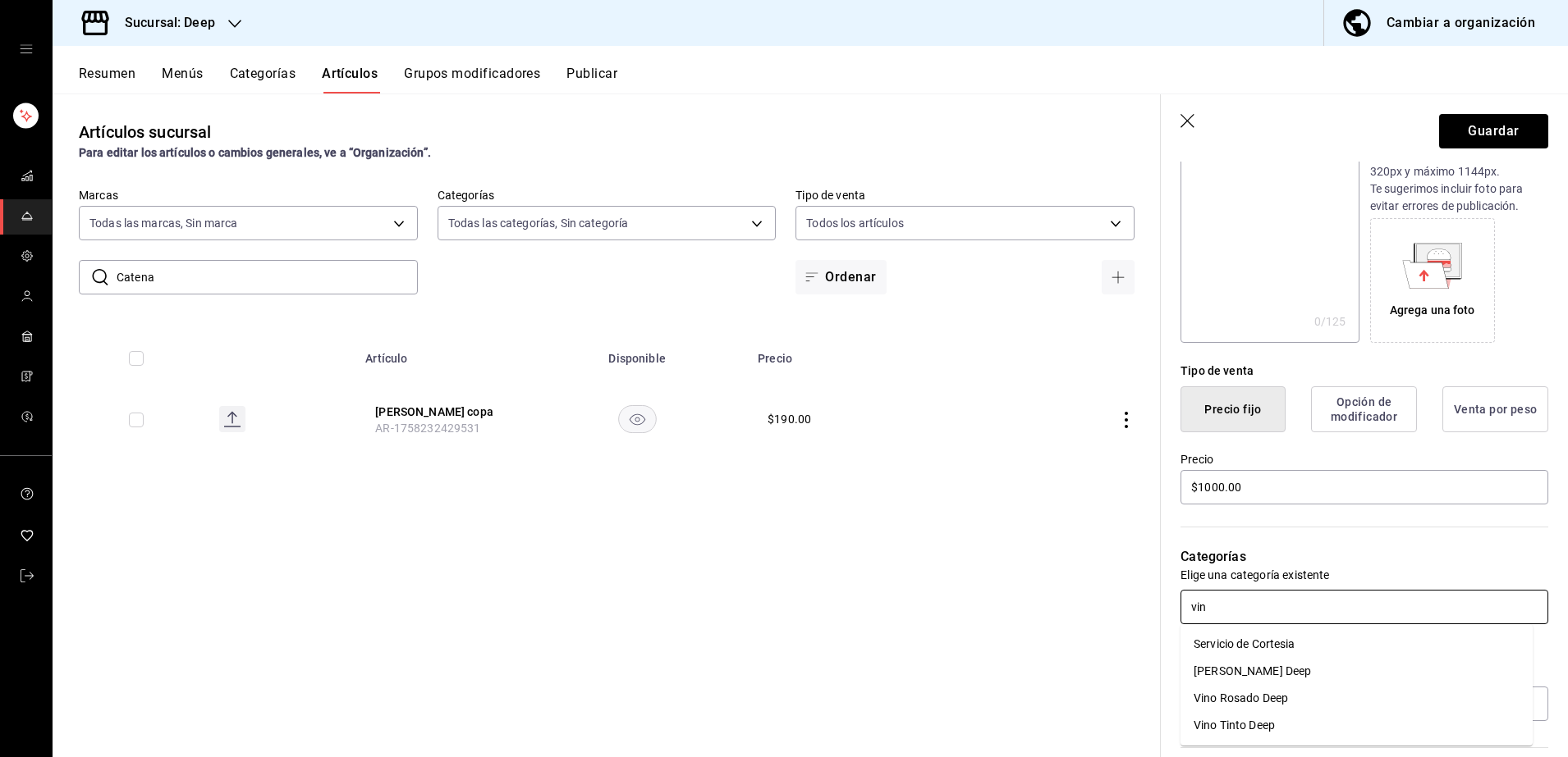
type input "vino"
click at [1277, 669] on li "Vino Rosado Deep" at bounding box center [1357, 671] width 352 height 27
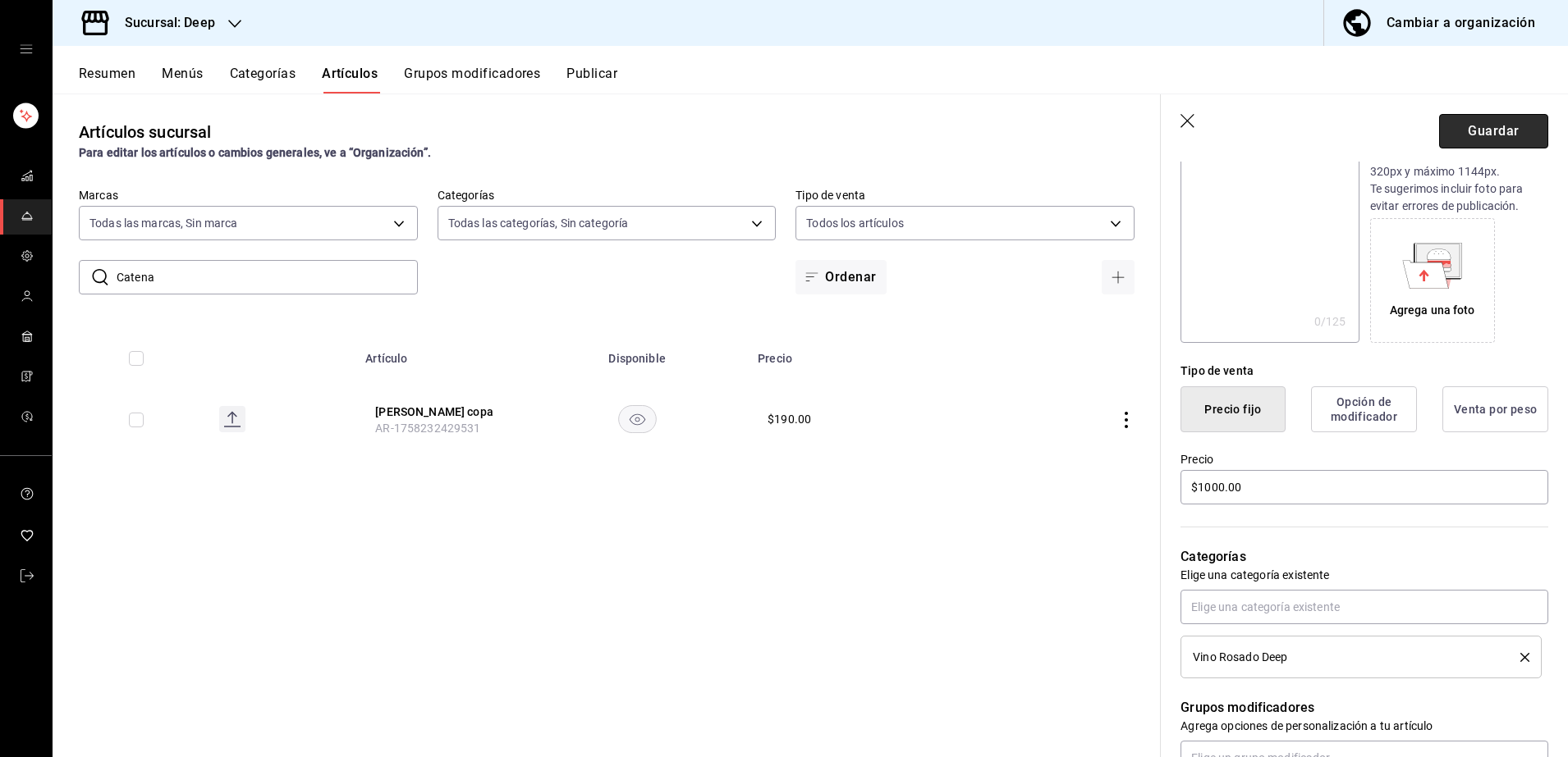
click at [1456, 138] on button "Guardar" at bounding box center [1494, 131] width 109 height 35
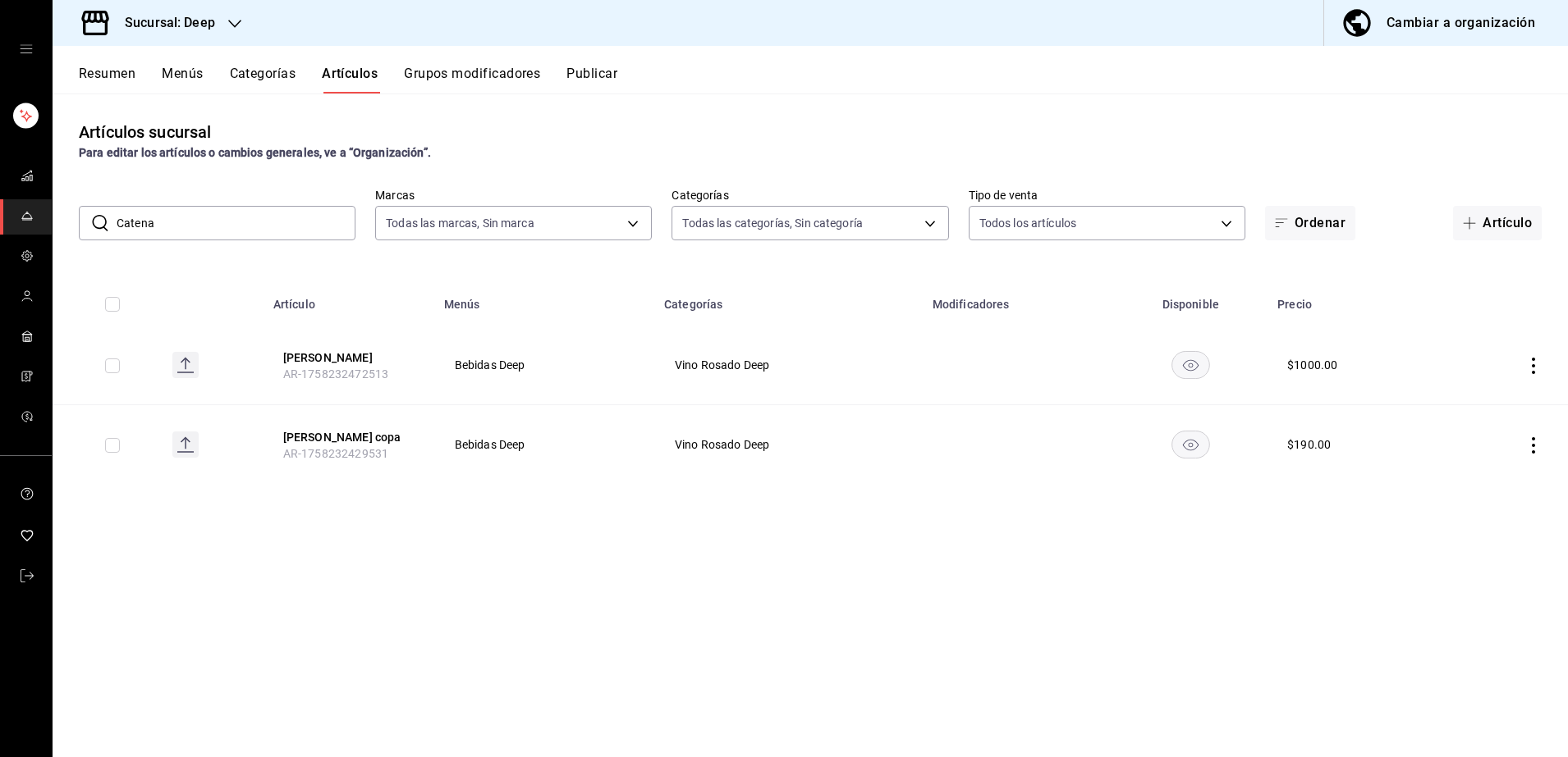
click at [279, 225] on input "Catena" at bounding box center [236, 223] width 239 height 33
type input "C"
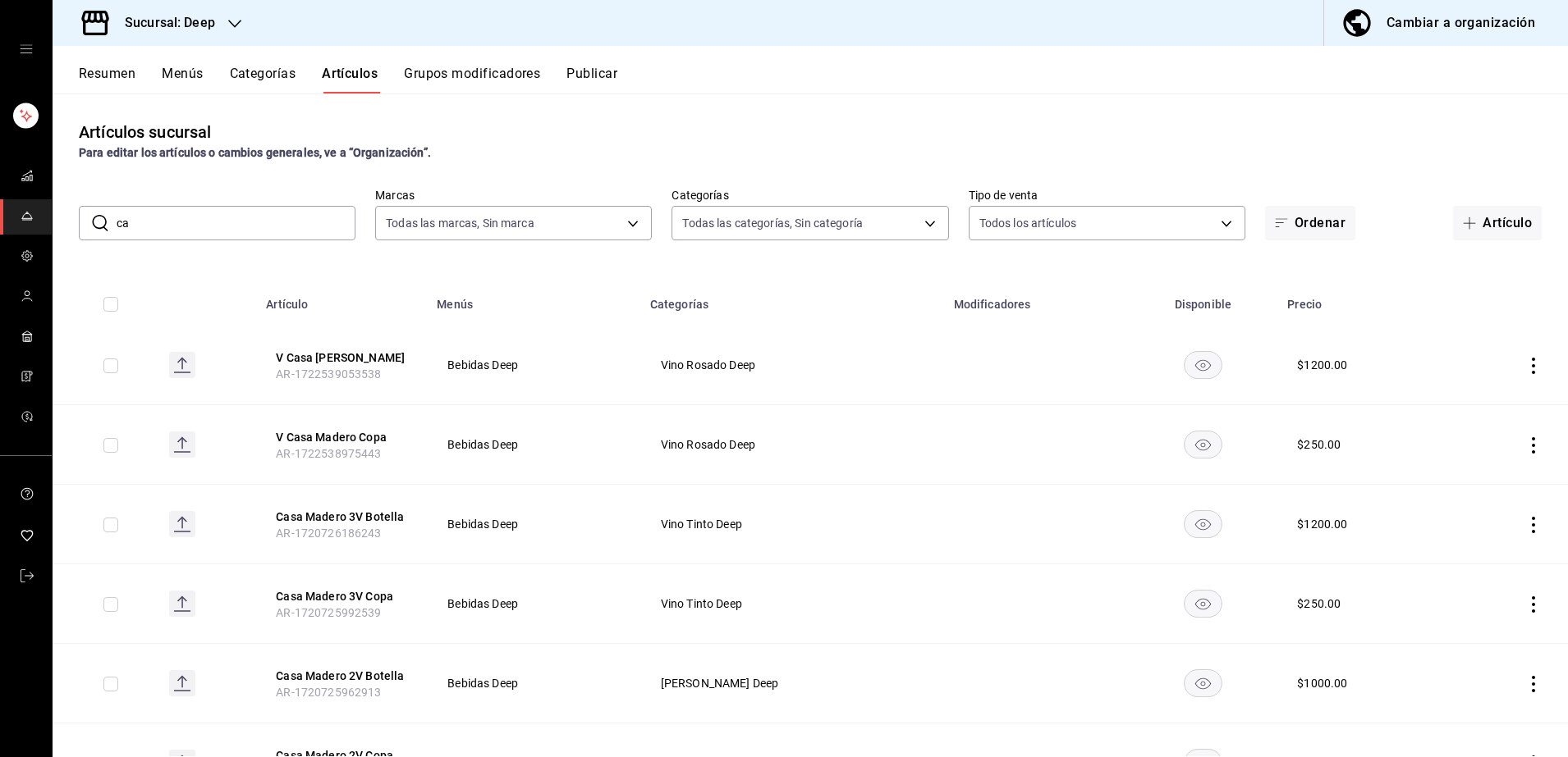
type input "c"
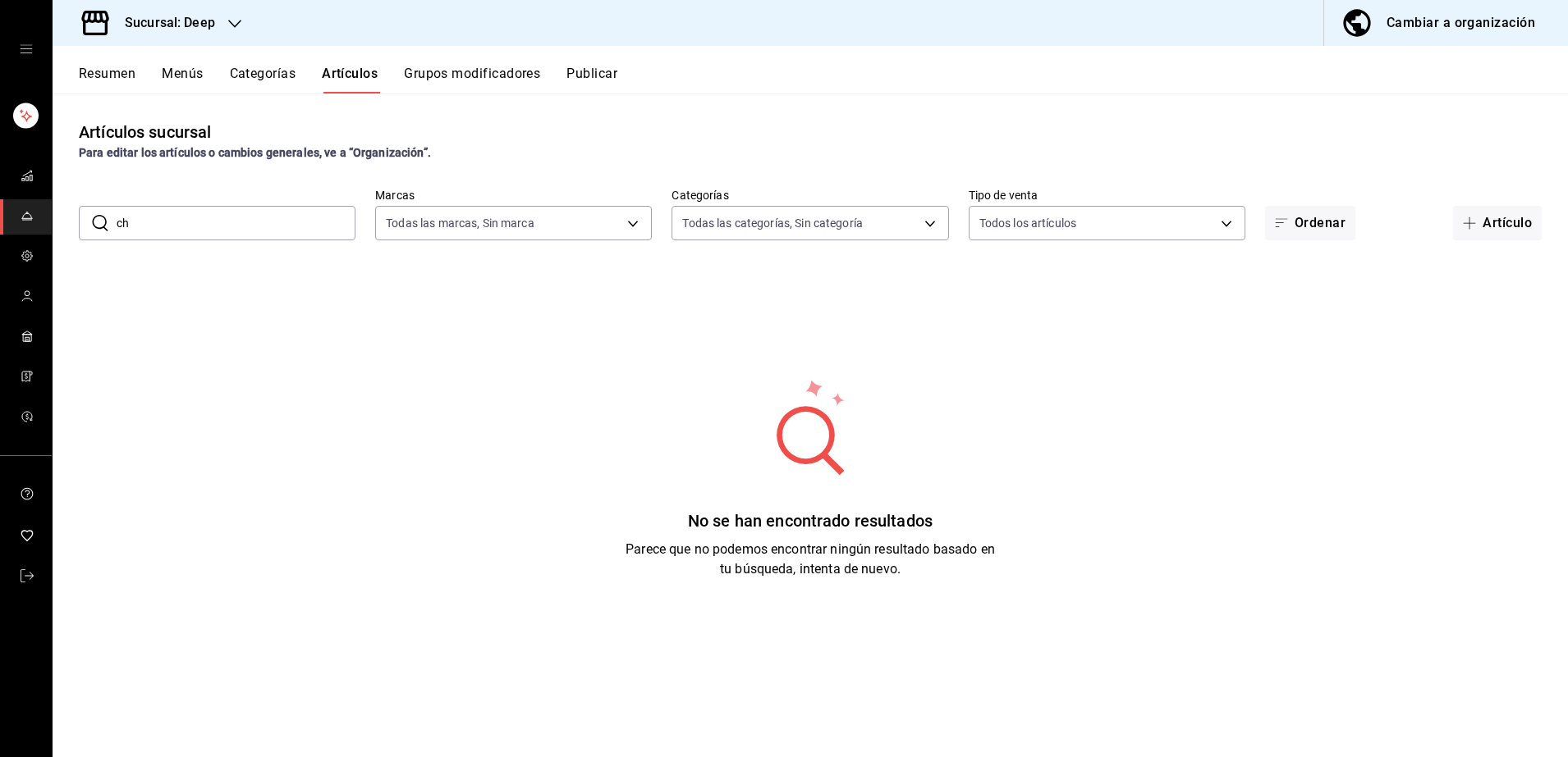
type input "c"
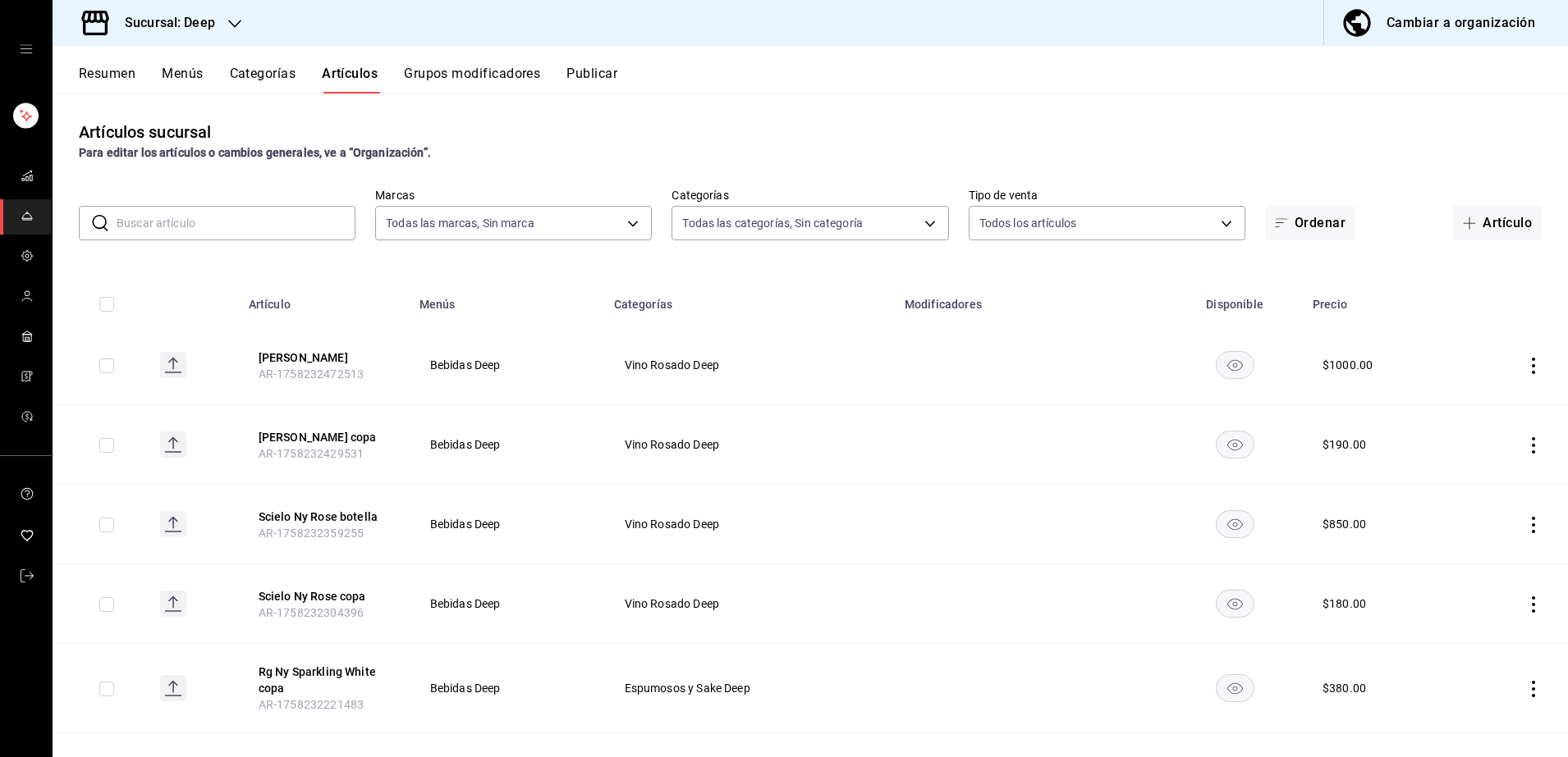
click at [240, 212] on input "text" at bounding box center [236, 223] width 239 height 33
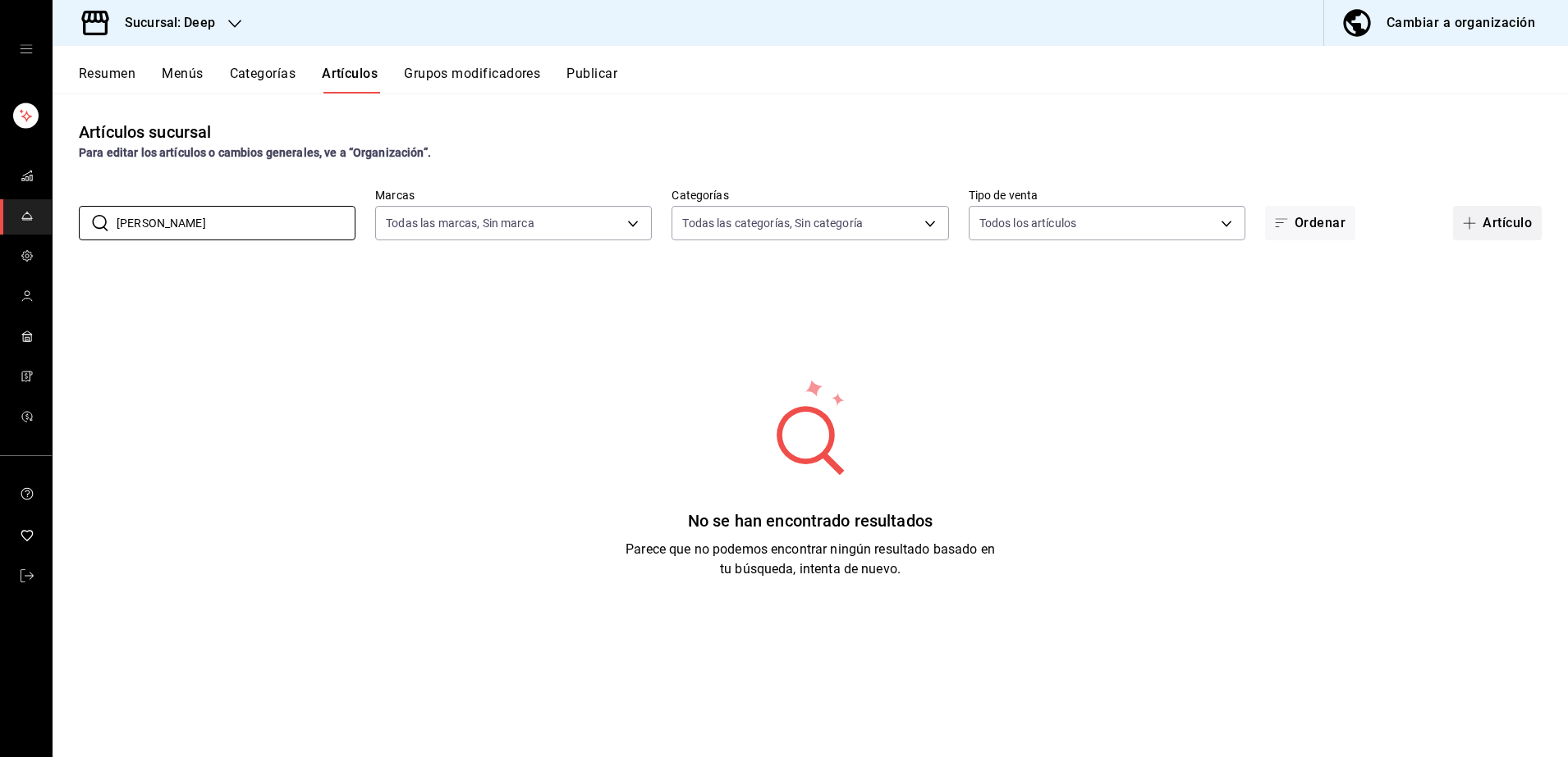
type input "[PERSON_NAME]"
click at [1474, 219] on icon "button" at bounding box center [1469, 223] width 13 height 13
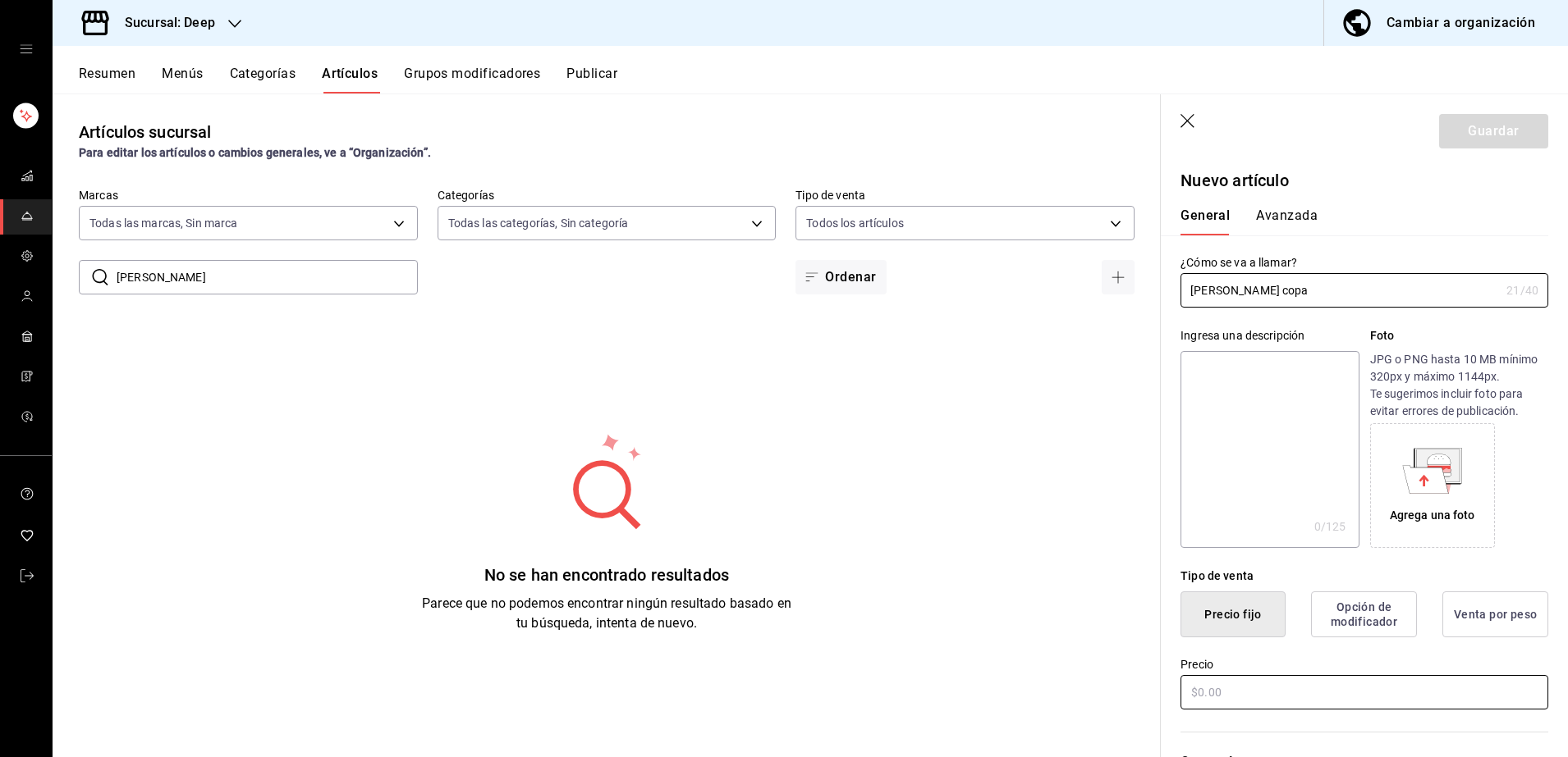
type input "[PERSON_NAME] copa"
click at [1283, 690] on input "text" at bounding box center [1365, 693] width 368 height 35
type input "$200.00"
click at [1295, 723] on div "Categorías Elige una categoría existente" at bounding box center [1354, 771] width 387 height 118
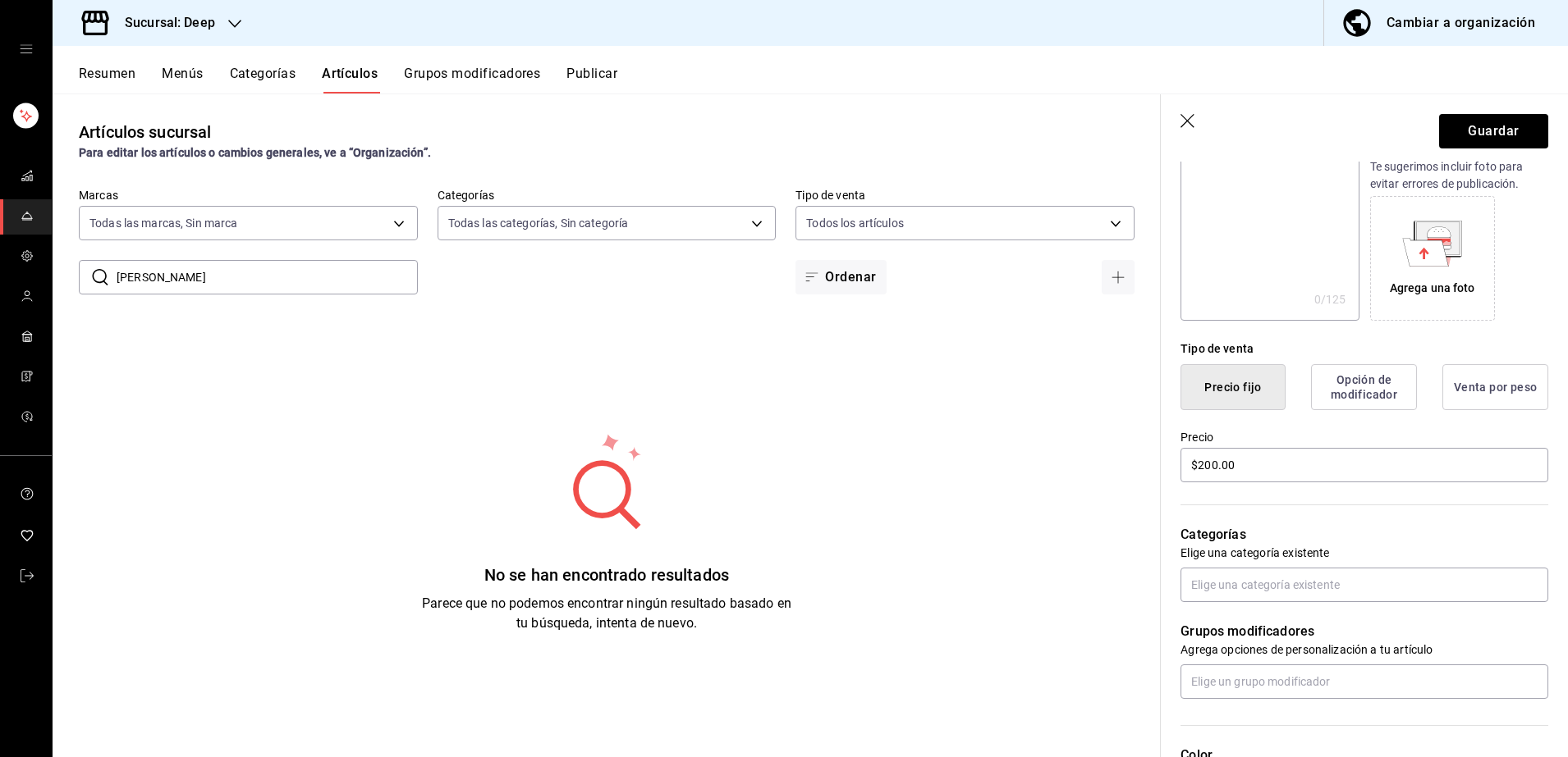
scroll to position [246, 0]
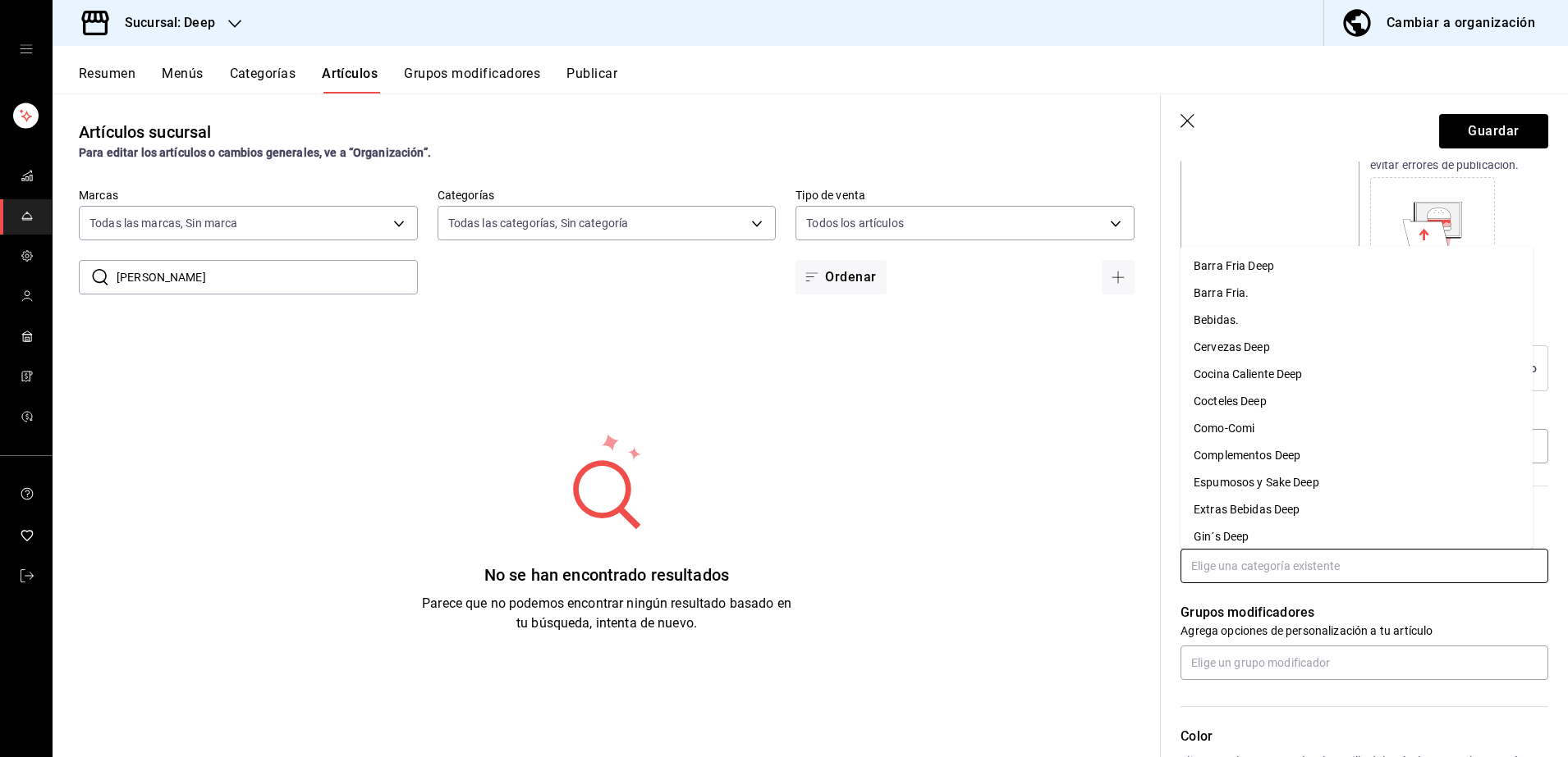
click at [1260, 565] on input "text" at bounding box center [1365, 566] width 368 height 35
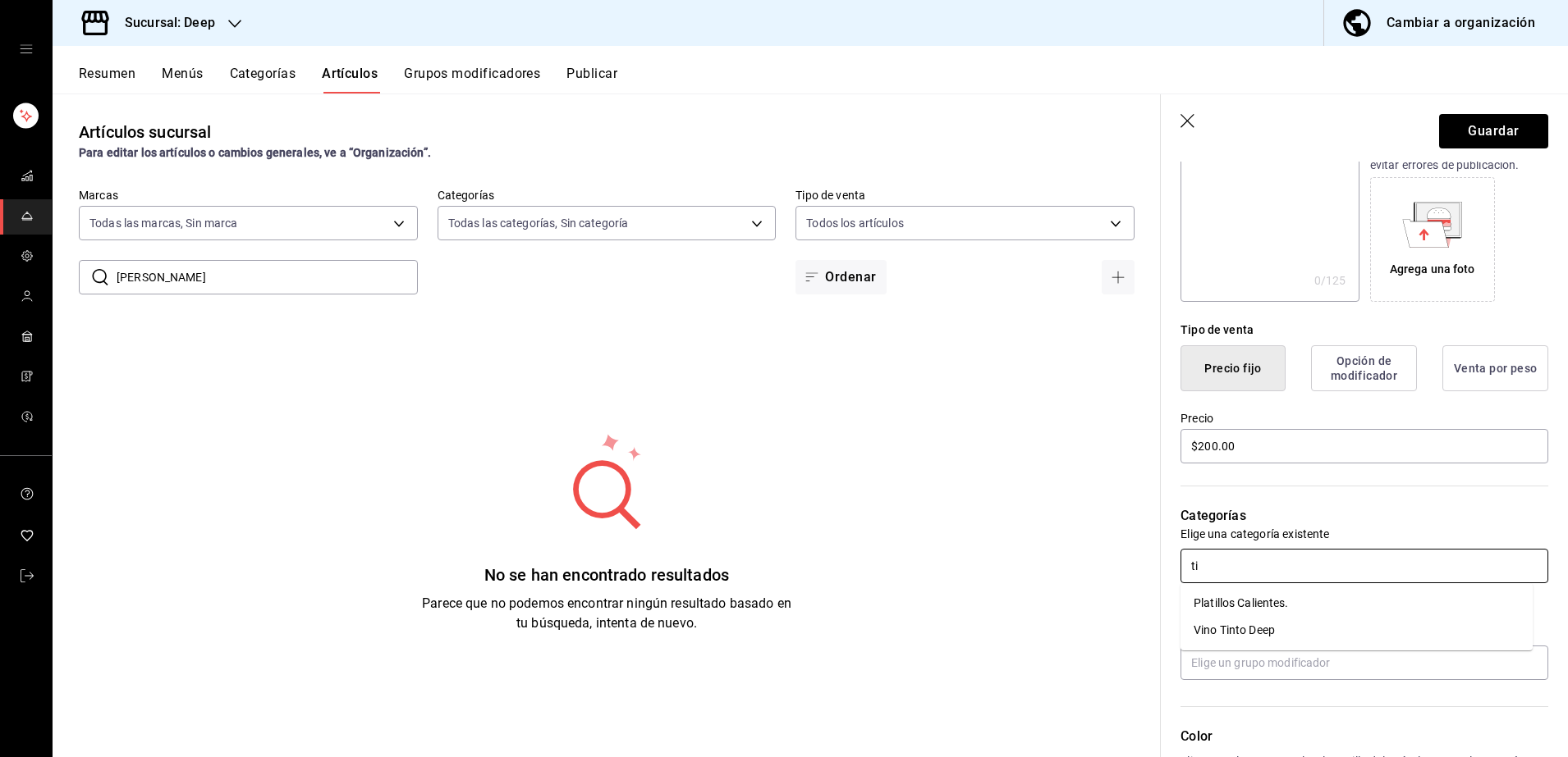
type input "tin"
click at [1262, 597] on li "Vino Tinto Deep" at bounding box center [1357, 603] width 352 height 27
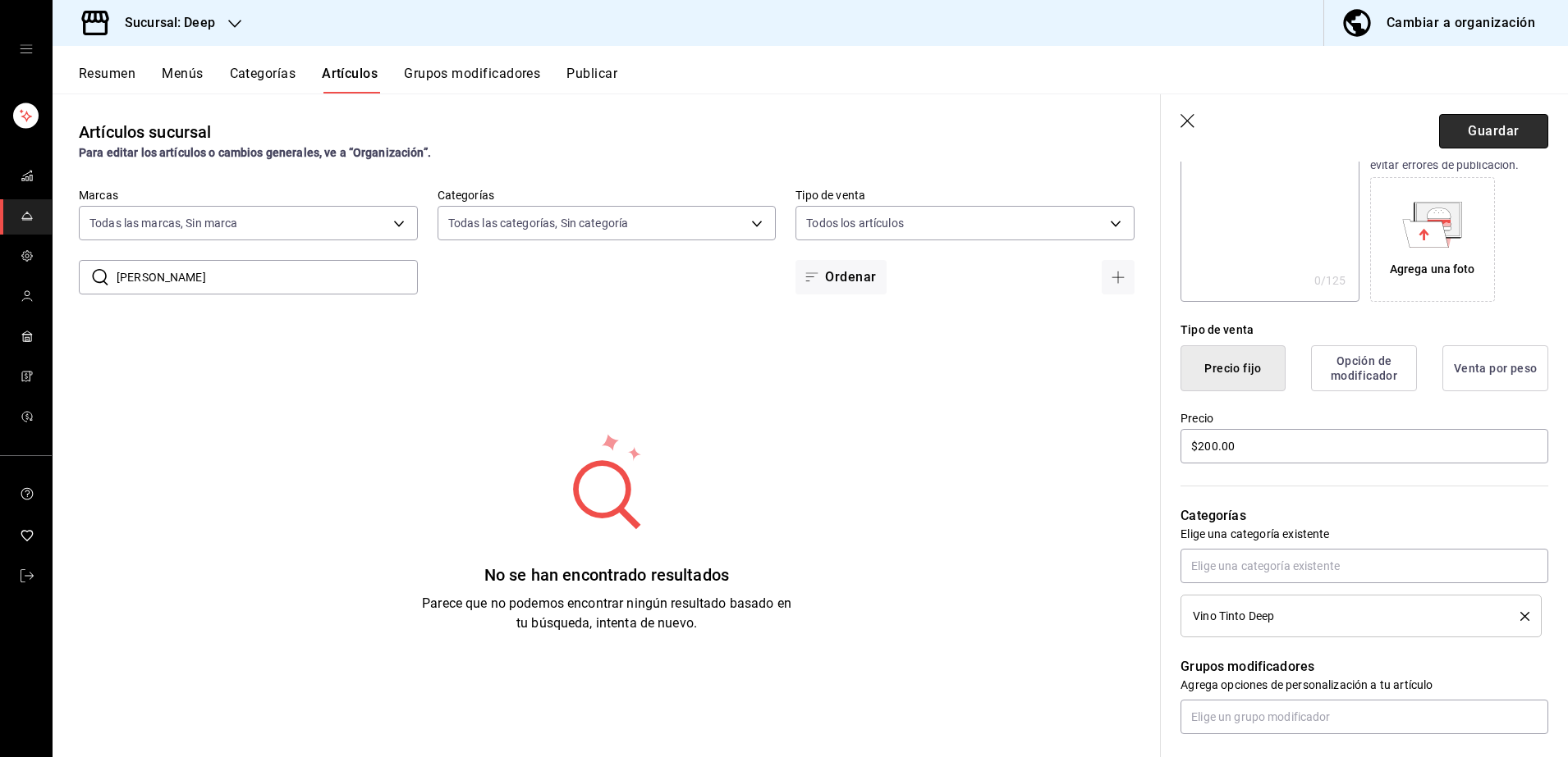
click at [1461, 137] on button "Guardar" at bounding box center [1494, 131] width 109 height 35
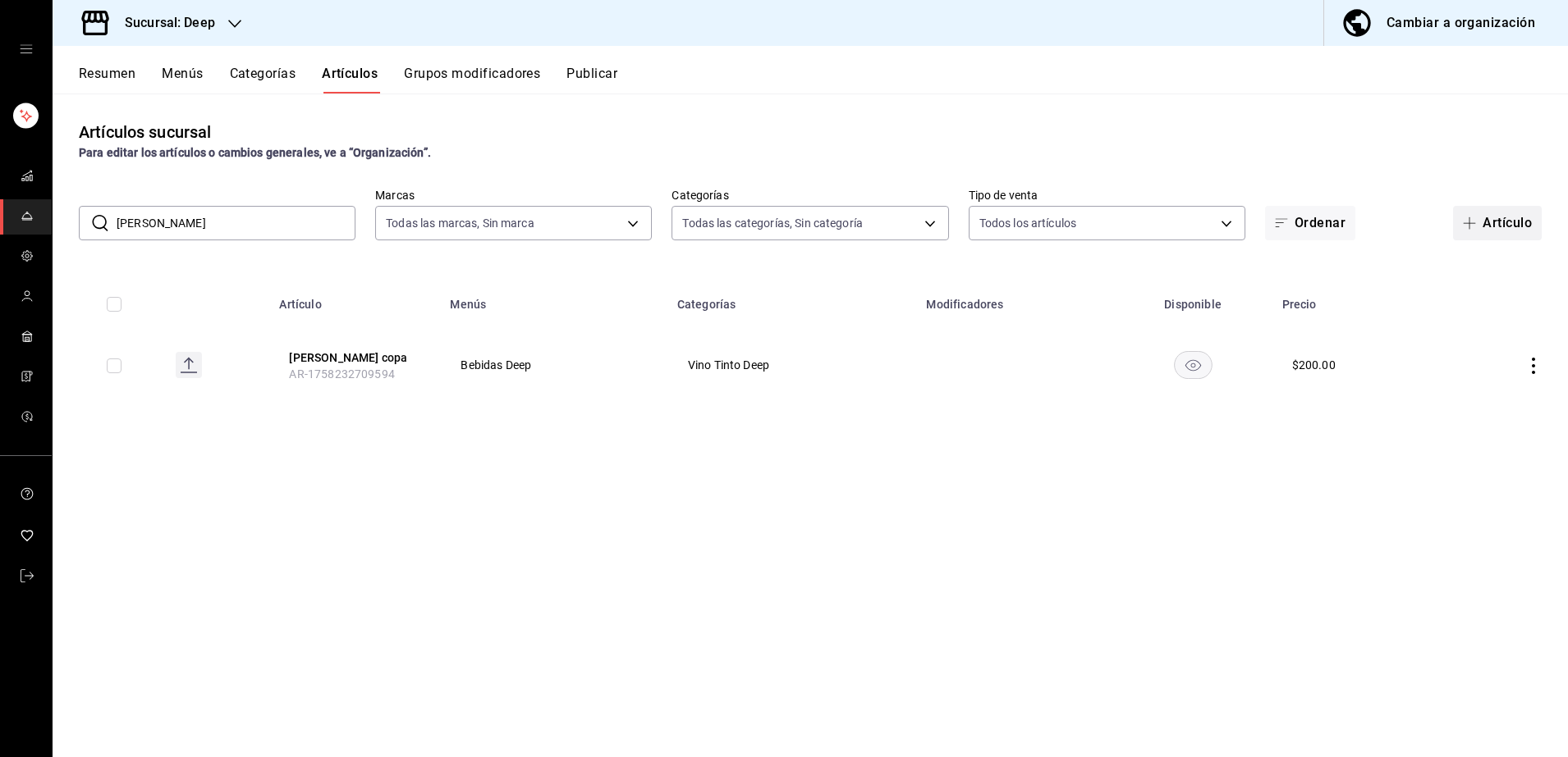
click at [1474, 227] on icon "button" at bounding box center [1469, 223] width 13 height 13
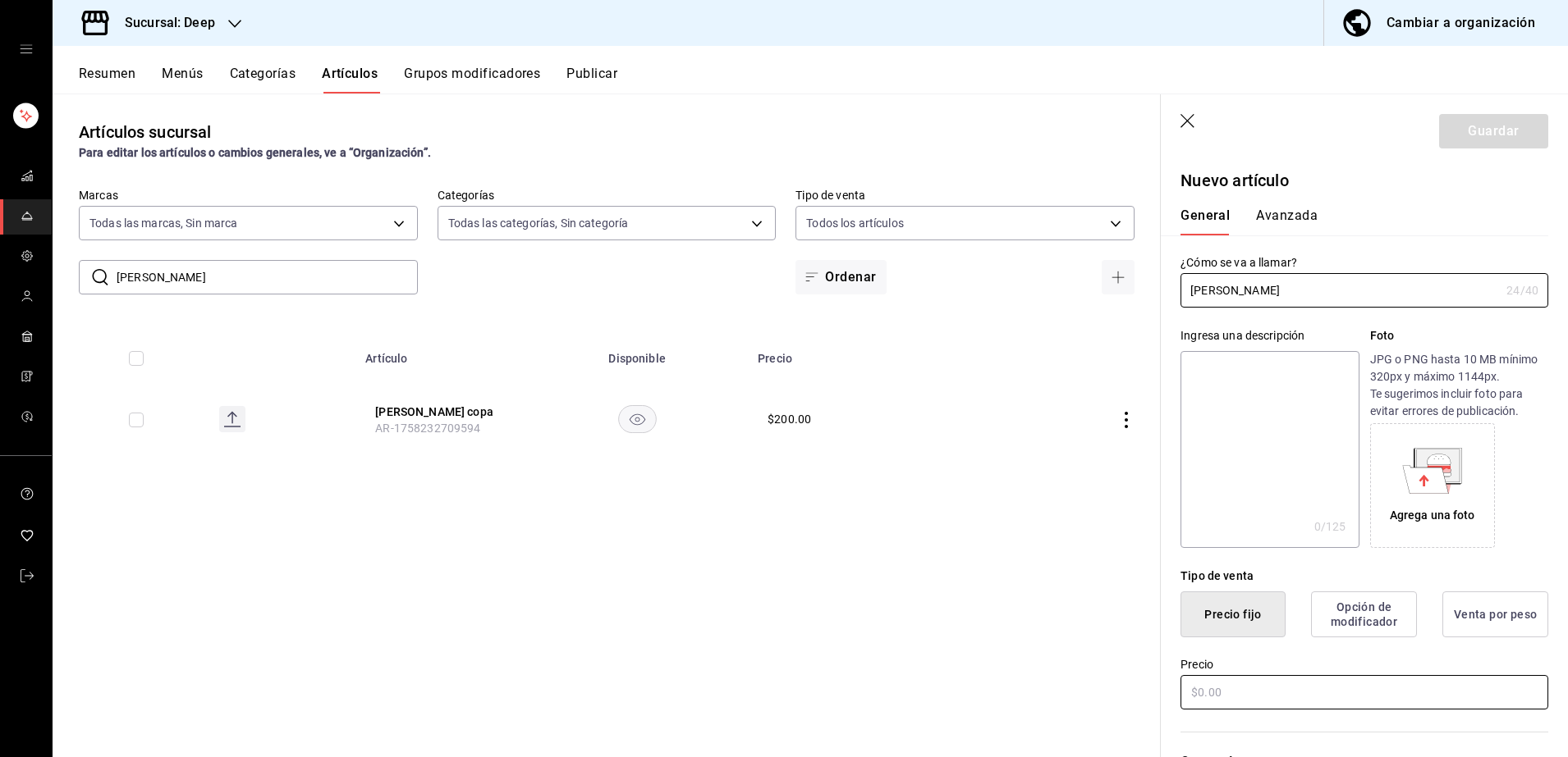
type input "[PERSON_NAME]"
click at [1322, 683] on input "text" at bounding box center [1365, 693] width 368 height 35
type input "$900.00"
click at [1421, 214] on div "General [PERSON_NAME]" at bounding box center [1355, 222] width 348 height 28
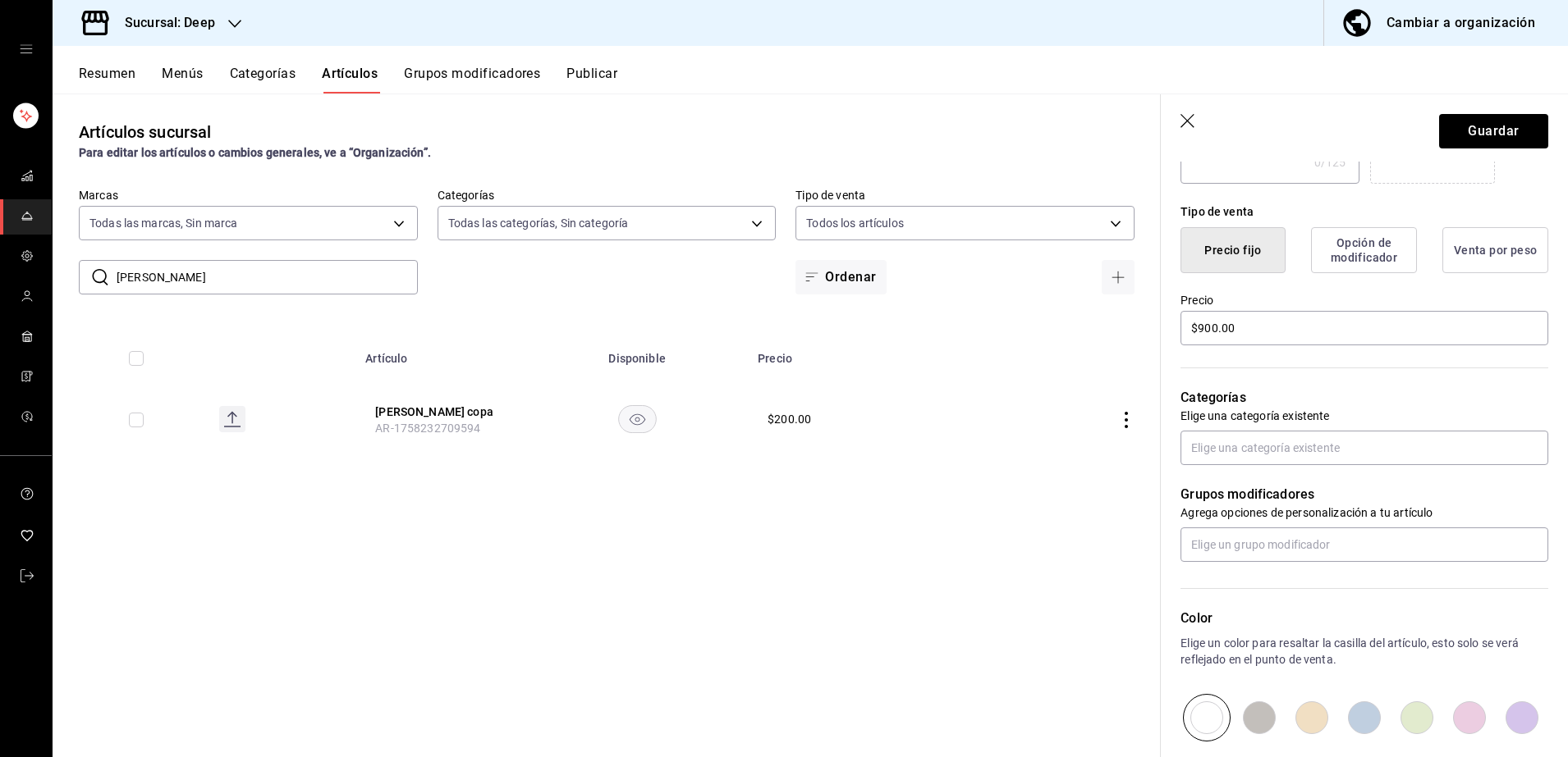
scroll to position [369, 0]
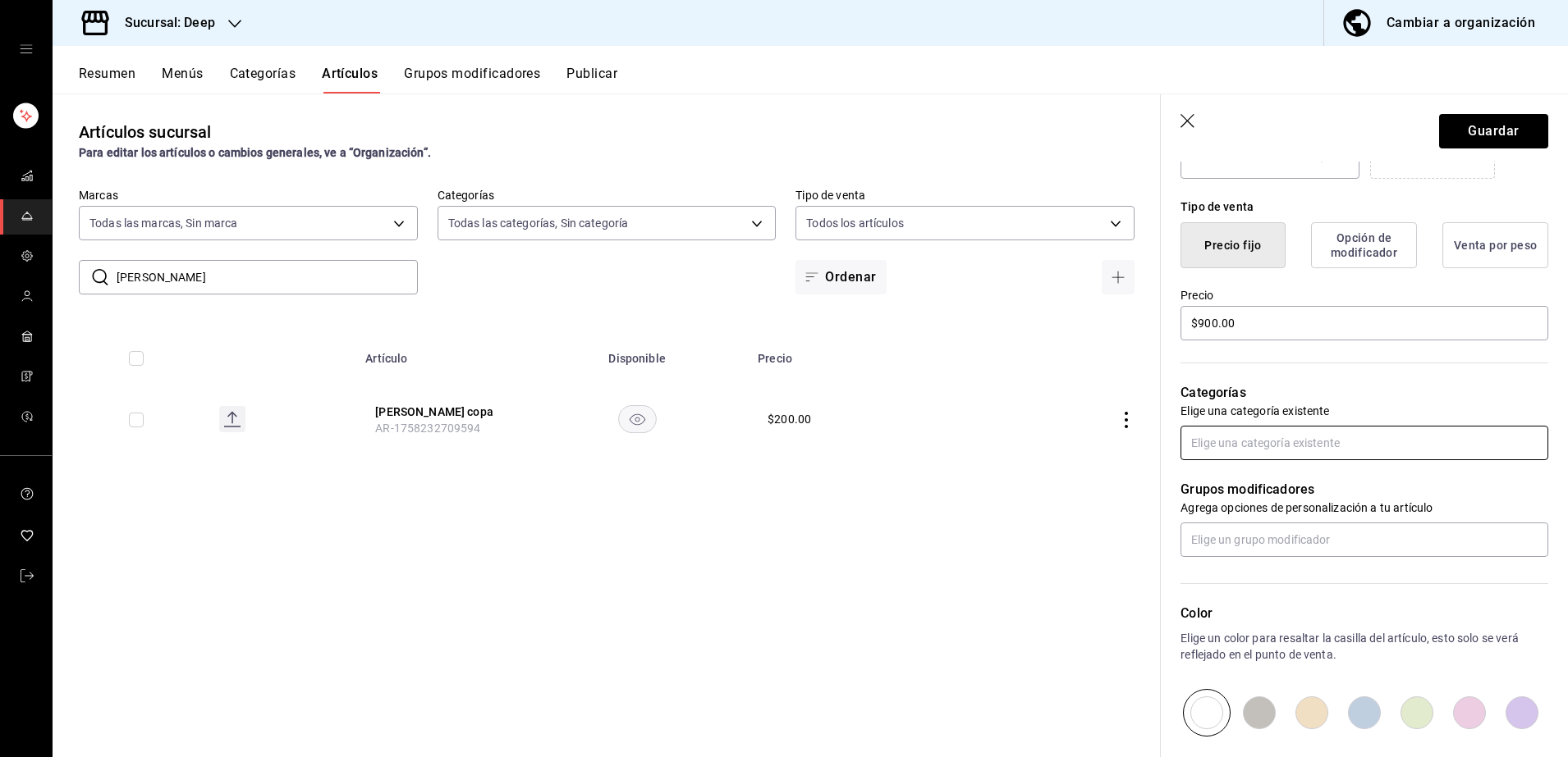
click at [1346, 445] on input "text" at bounding box center [1365, 442] width 368 height 35
type input "tinto"
click at [1338, 492] on li "Vino Tinto Deep" at bounding box center [1357, 480] width 352 height 27
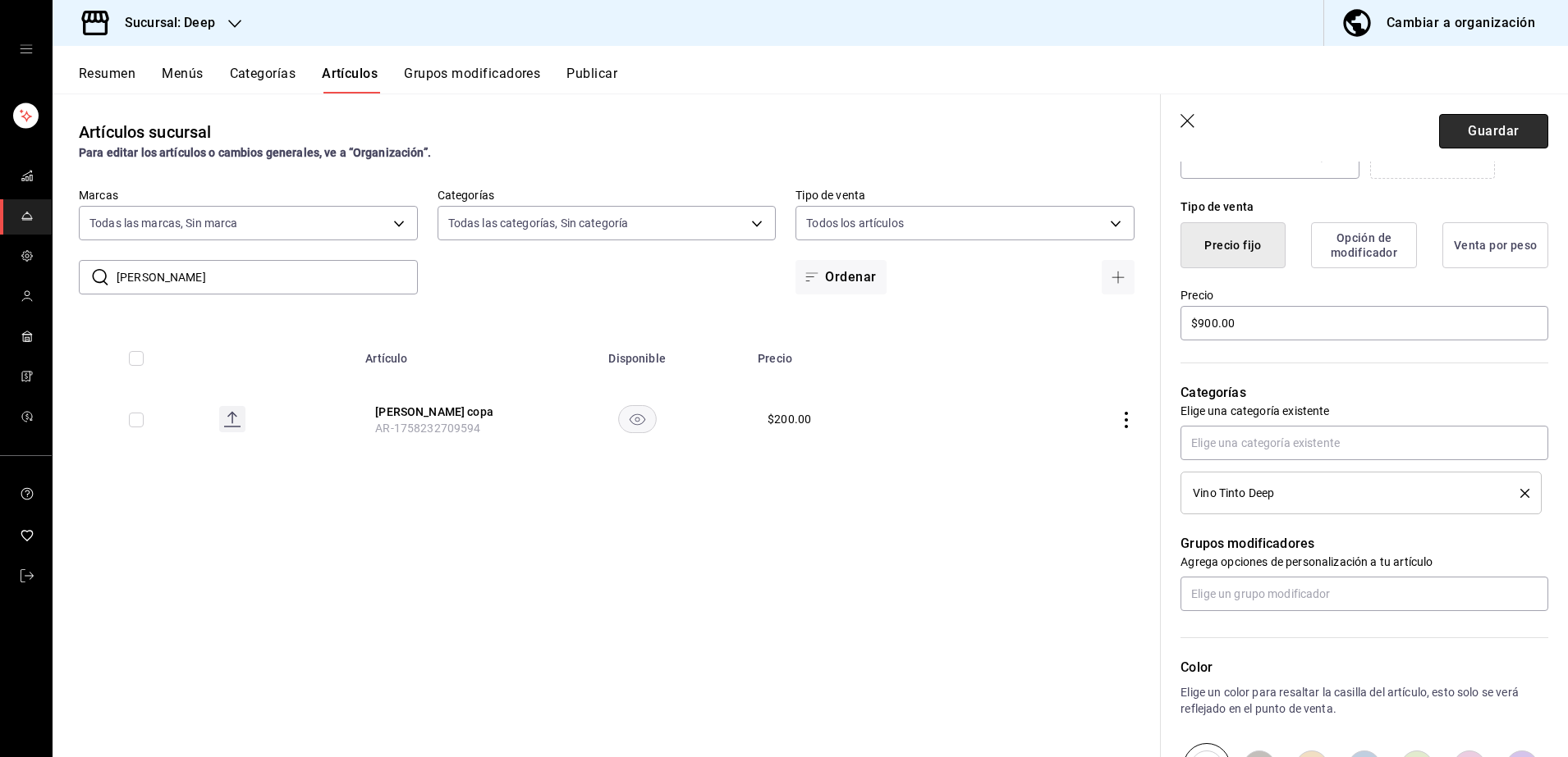
click at [1464, 134] on button "Guardar" at bounding box center [1494, 131] width 109 height 35
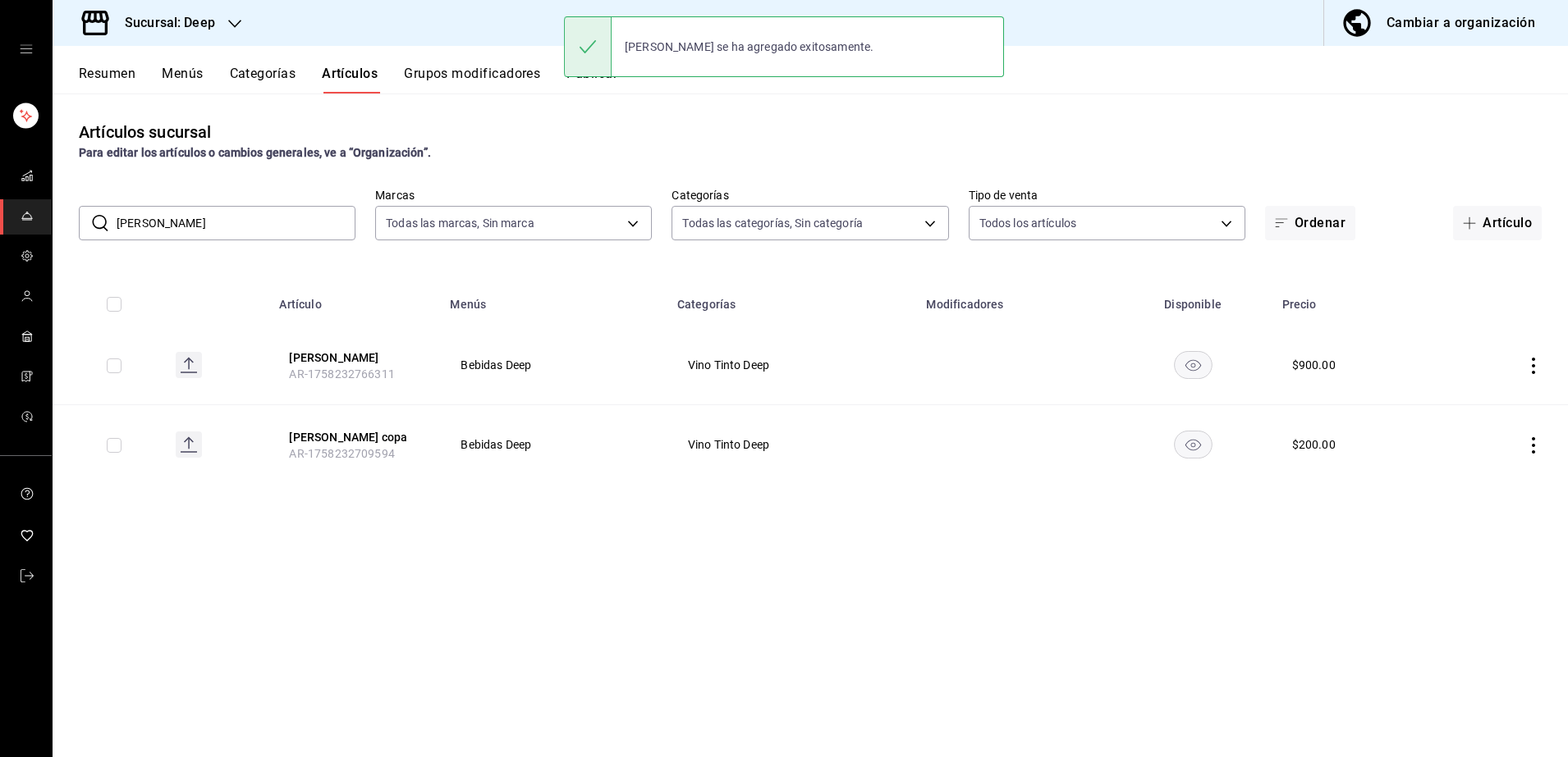
click at [243, 206] on div "​ Charles ​" at bounding box center [217, 223] width 276 height 35
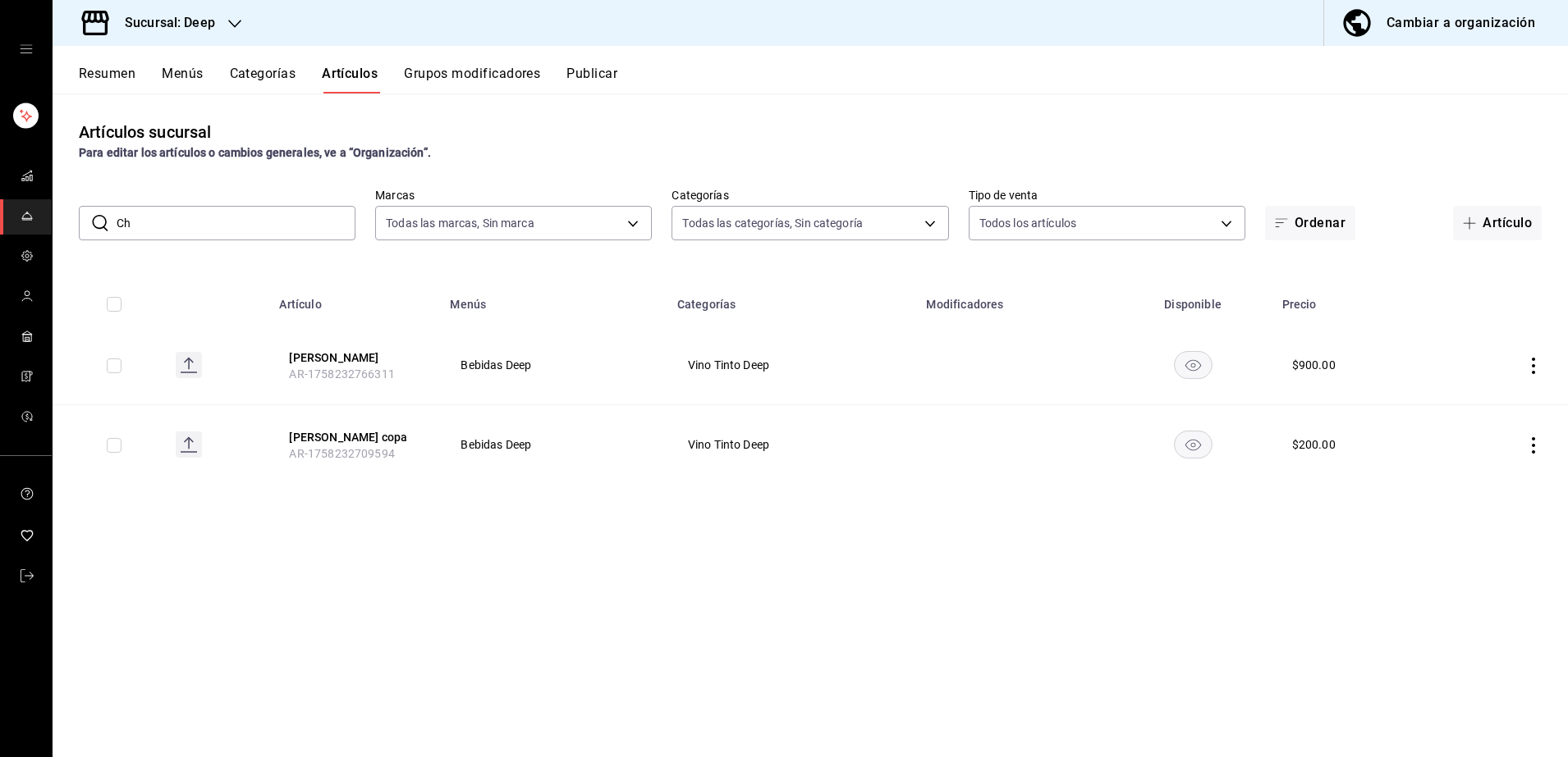
type input "C"
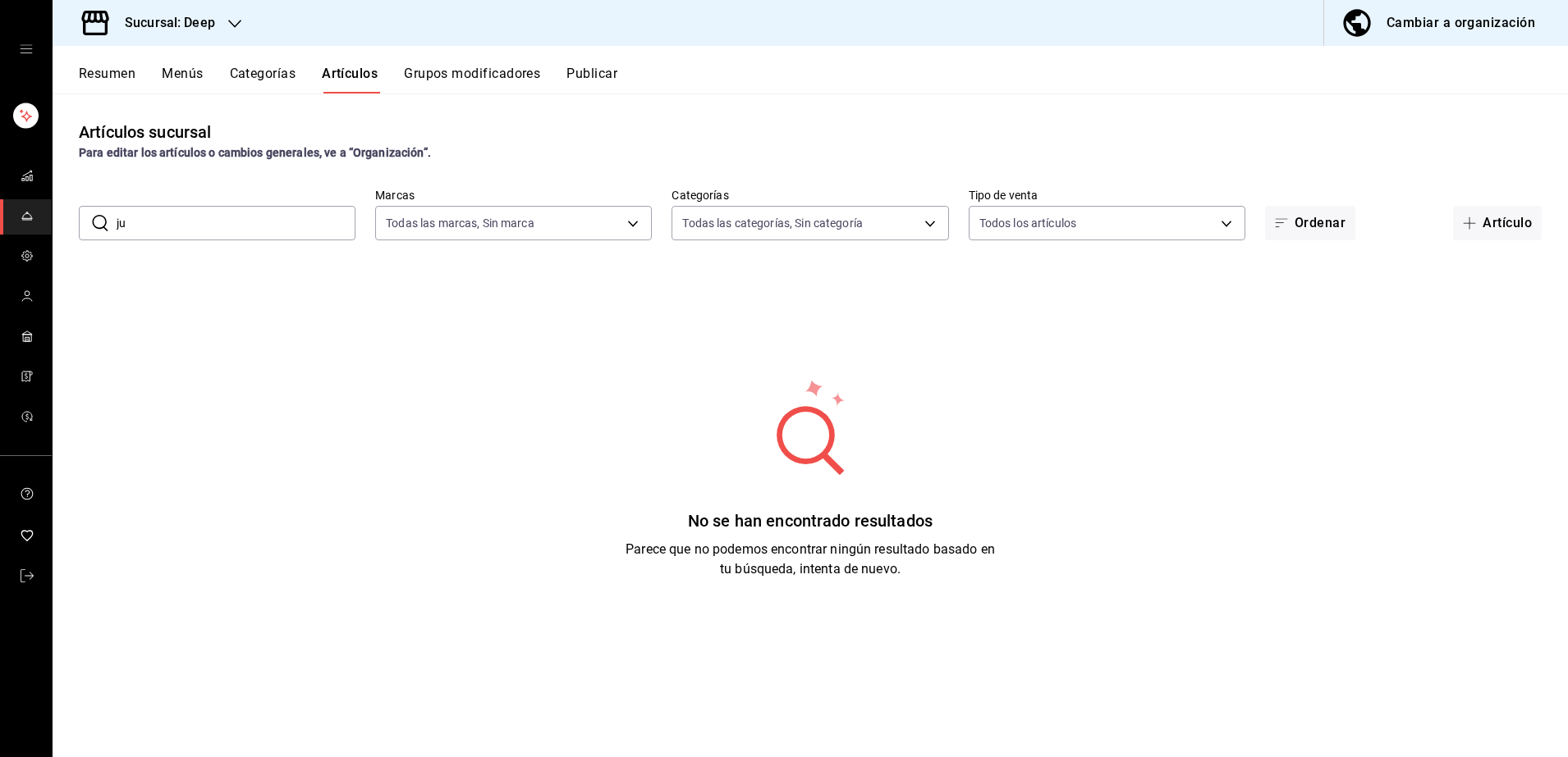
type input "j"
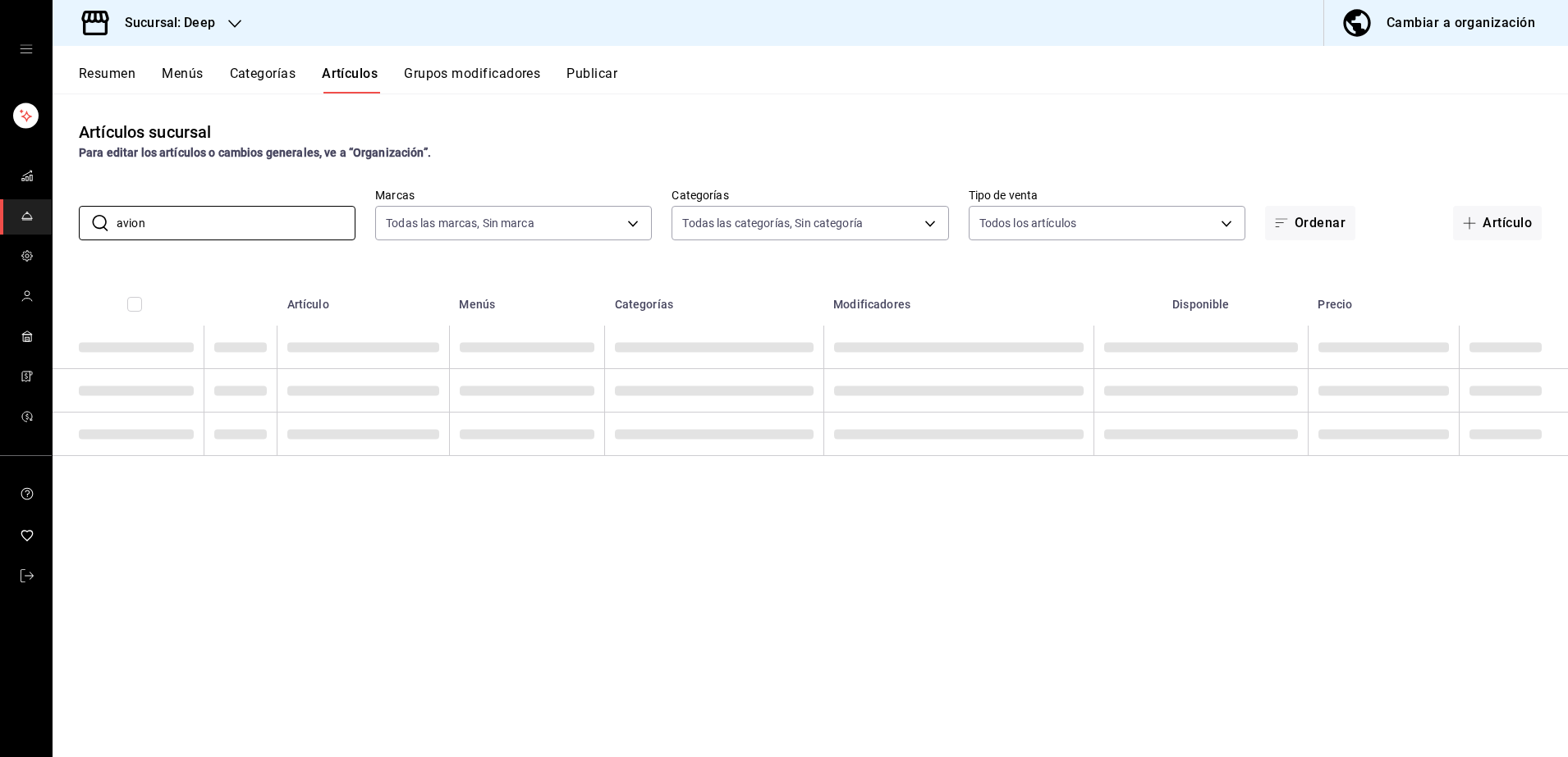
click at [283, 252] on div "Artículos sucursal Para editar los artículos o cambios generales, ve a “Organiz…" at bounding box center [810, 426] width 1516 height 663
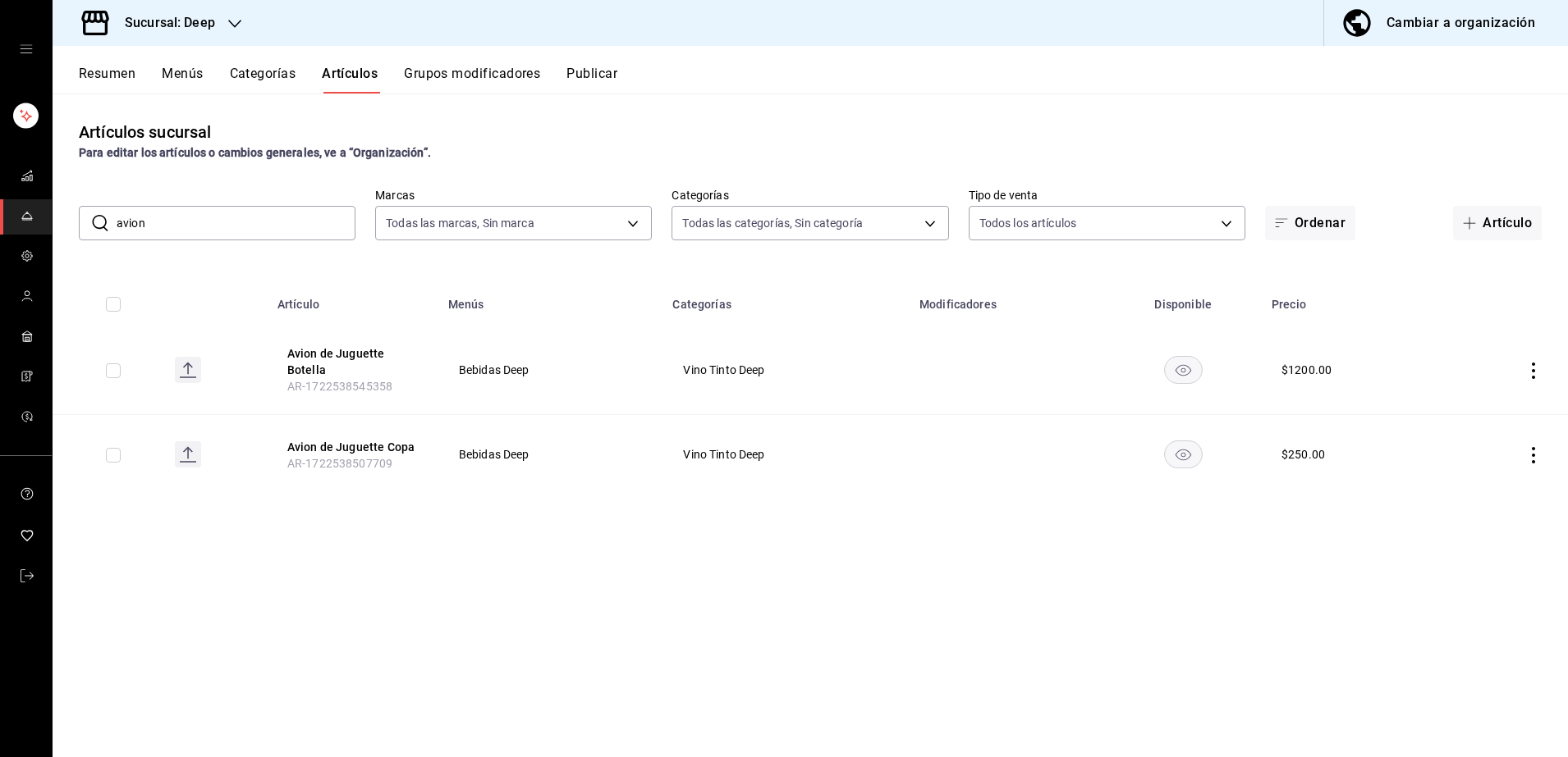
click at [251, 231] on input "avion" at bounding box center [236, 223] width 239 height 33
type input "a"
click at [228, 227] on input "3v" at bounding box center [236, 223] width 239 height 33
type input "3"
click at [247, 223] on input "[PERSON_NAME]" at bounding box center [236, 223] width 239 height 33
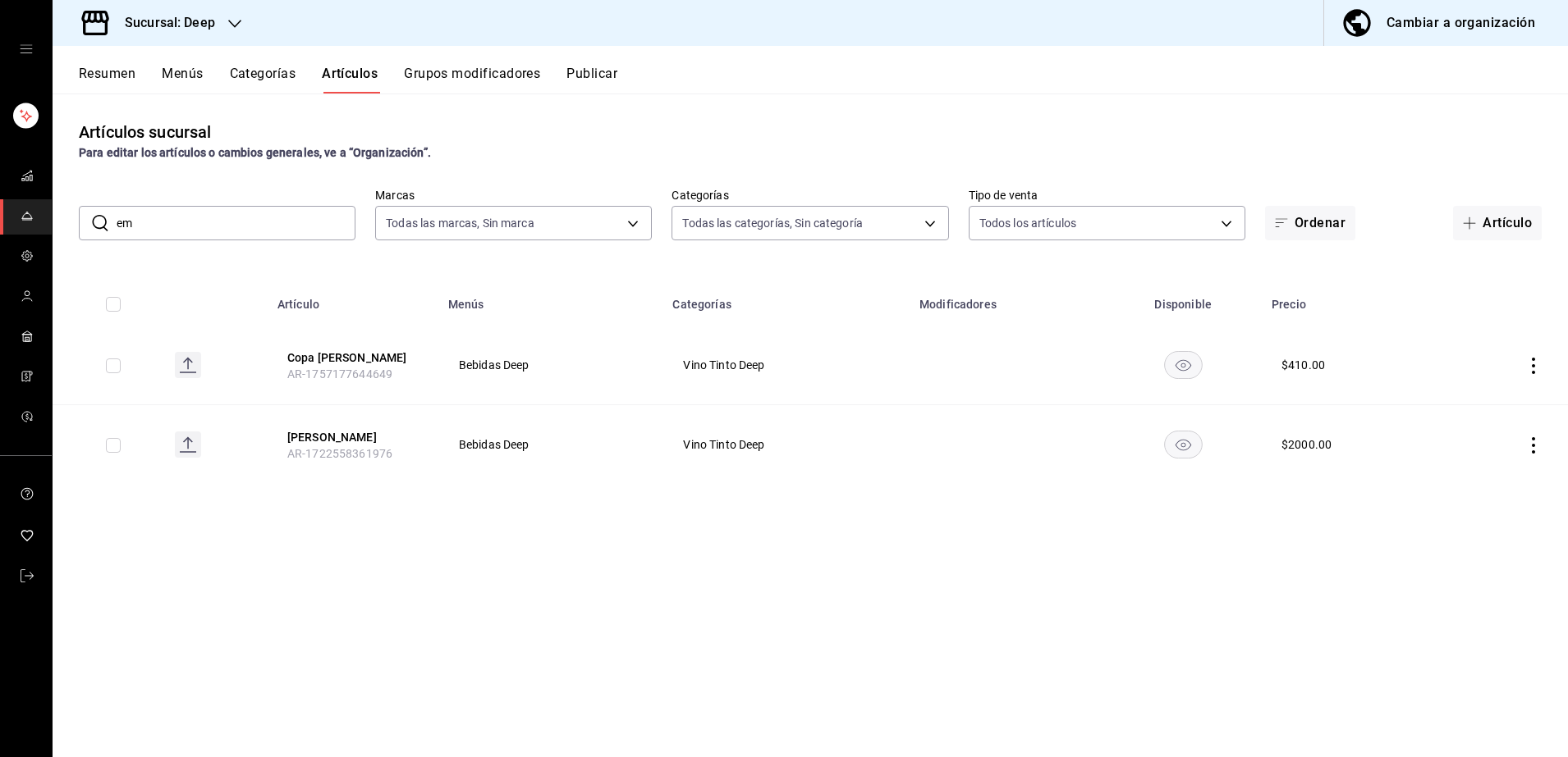
type input "e"
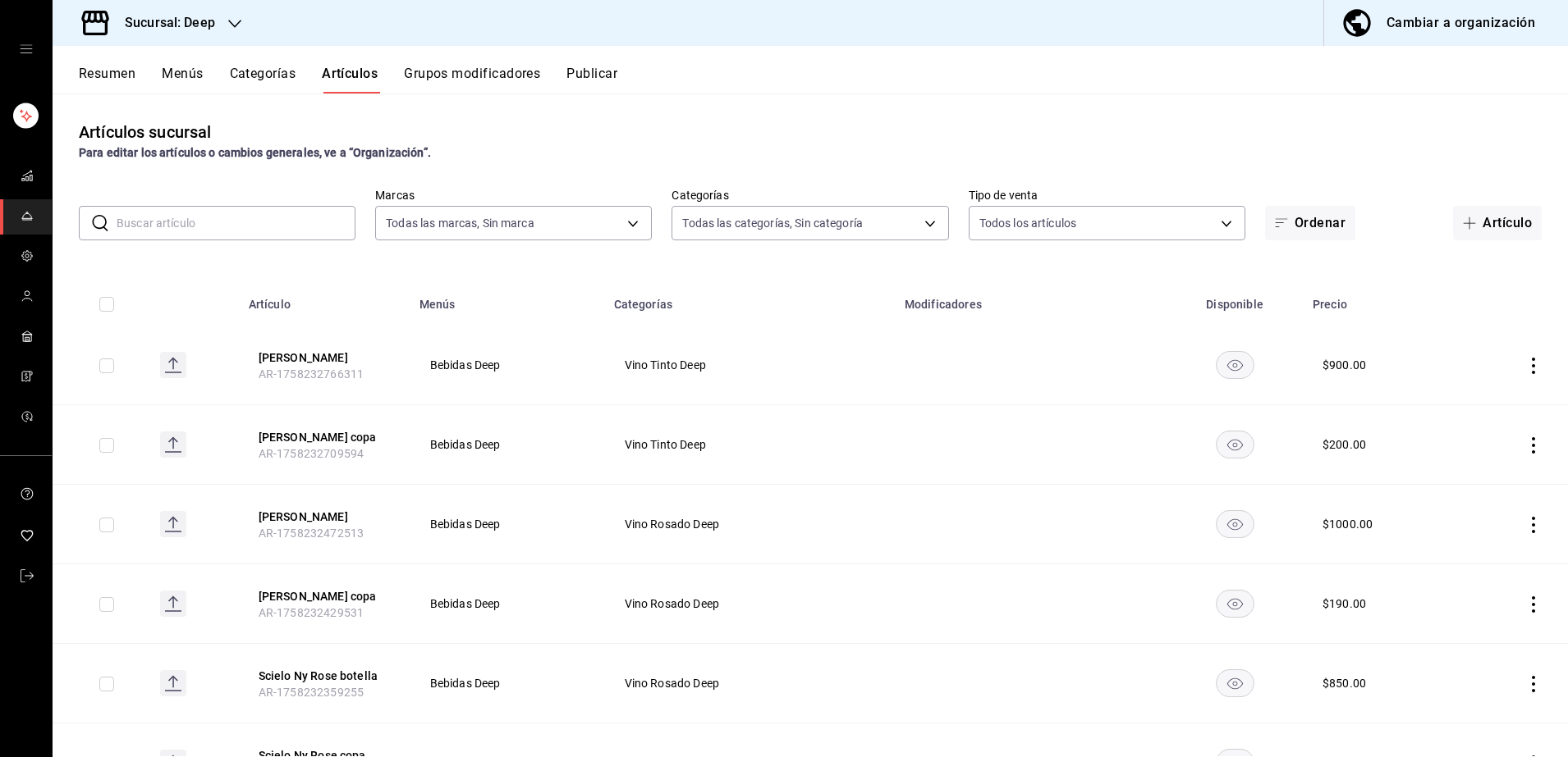
click at [594, 74] on button "Publicar" at bounding box center [591, 79] width 50 height 28
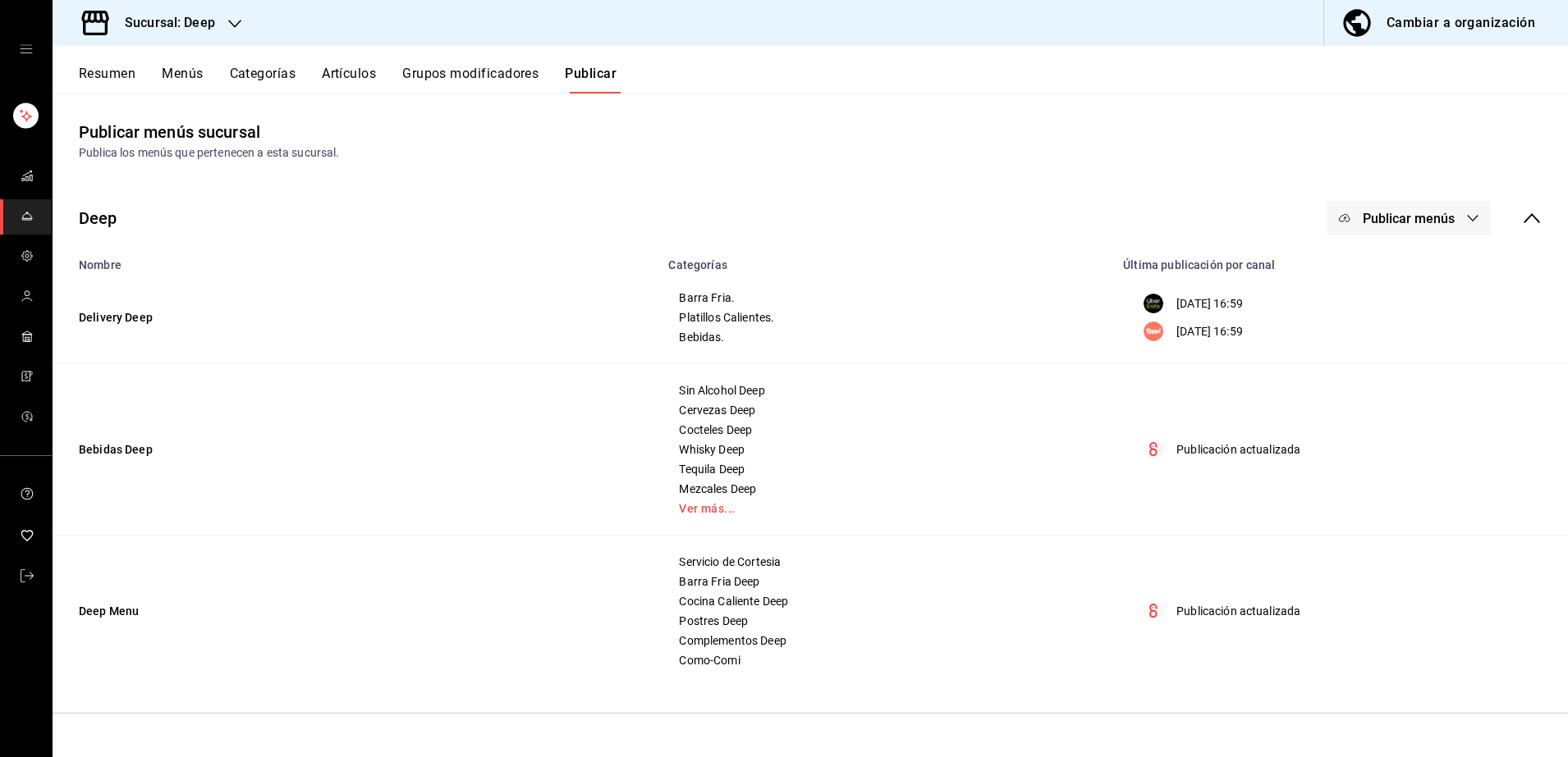
click at [1382, 214] on span "Publicar menús" at bounding box center [1409, 219] width 92 height 16
click at [1402, 358] on span "Punto de venta" at bounding box center [1432, 363] width 79 height 17
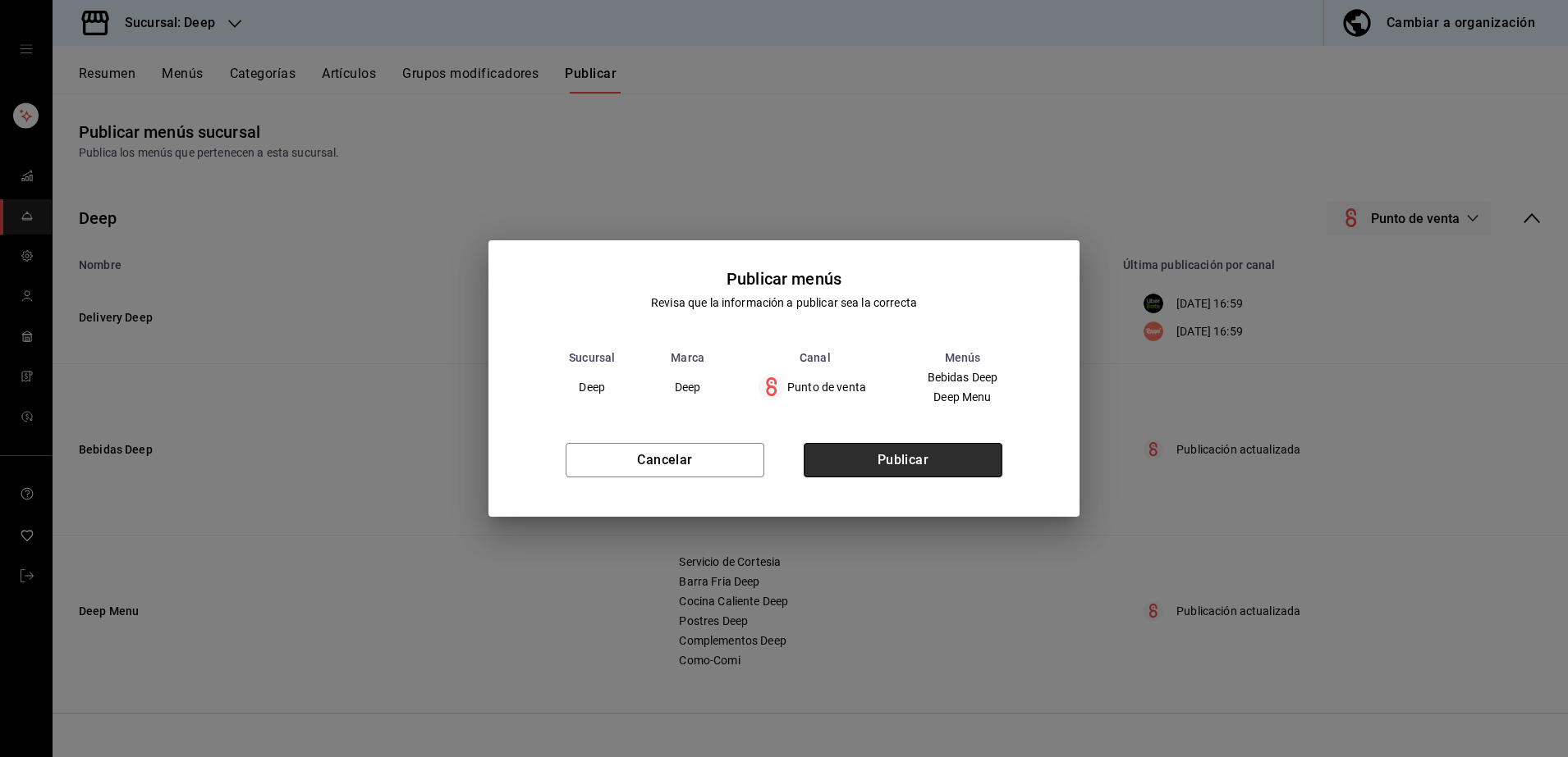
click at [929, 455] on button "Publicar" at bounding box center [903, 460] width 199 height 35
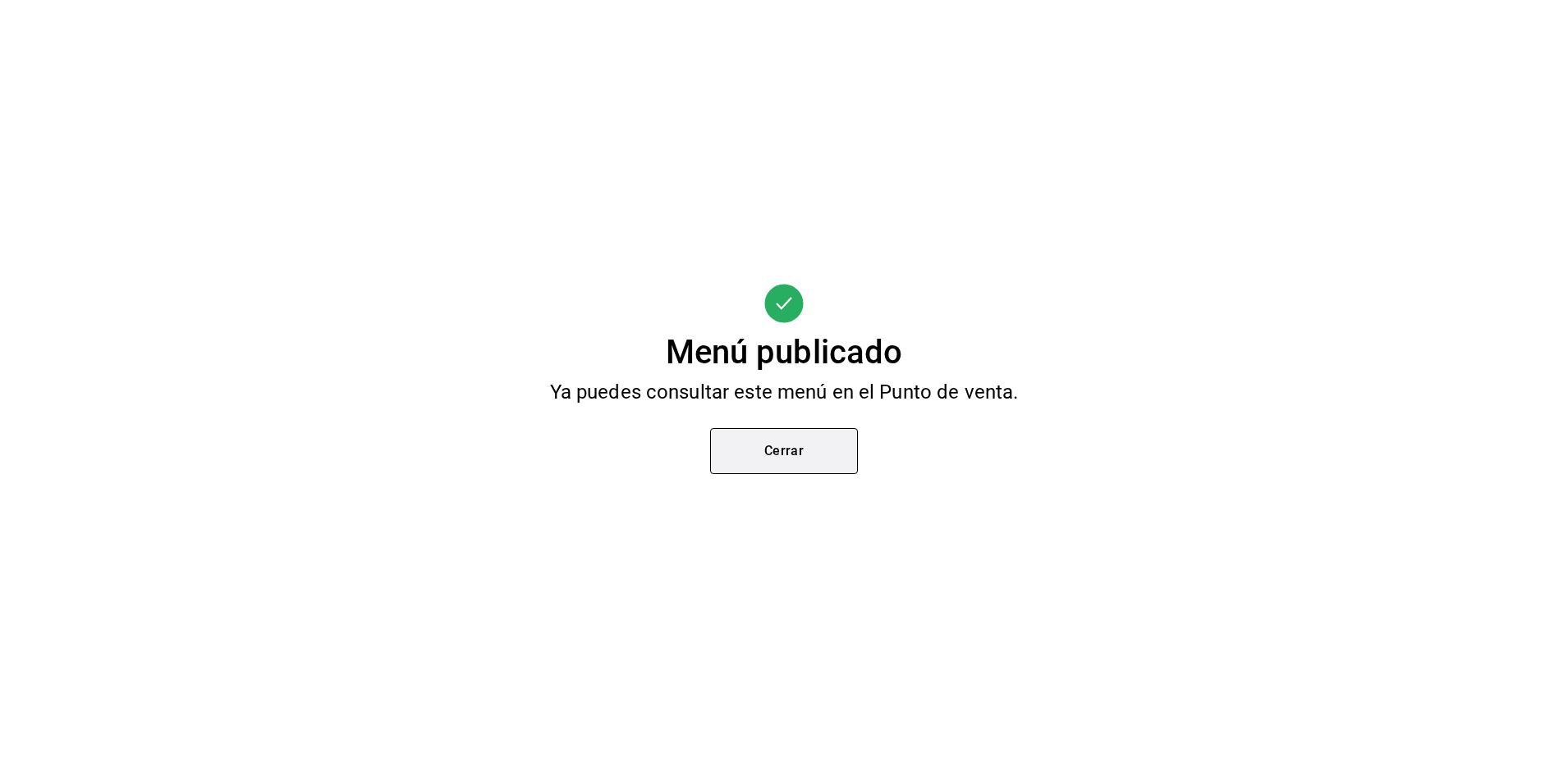
click at [794, 454] on button "Cerrar" at bounding box center [783, 451] width 147 height 46
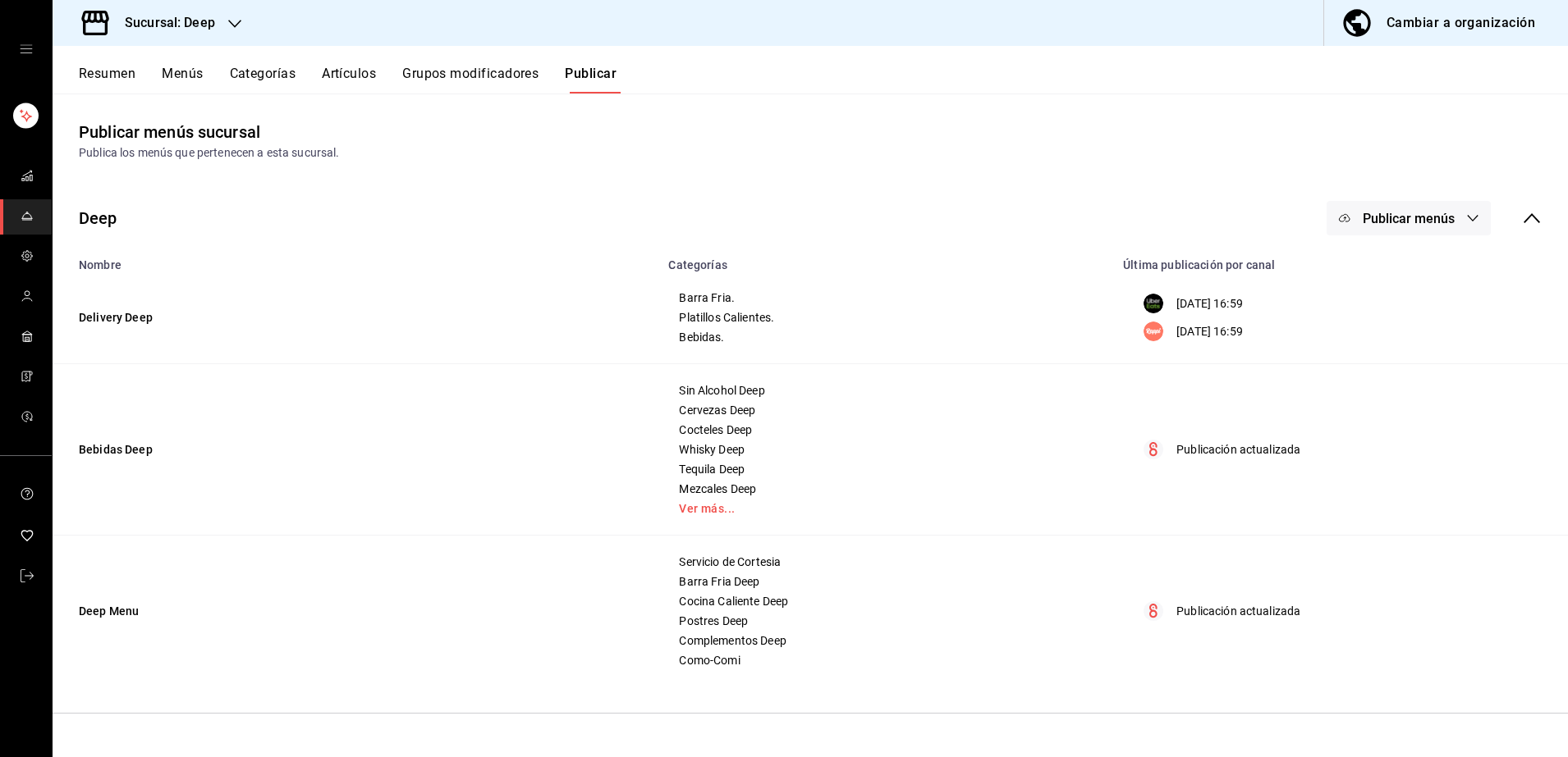
click at [352, 70] on button "Artículos" at bounding box center [348, 79] width 54 height 28
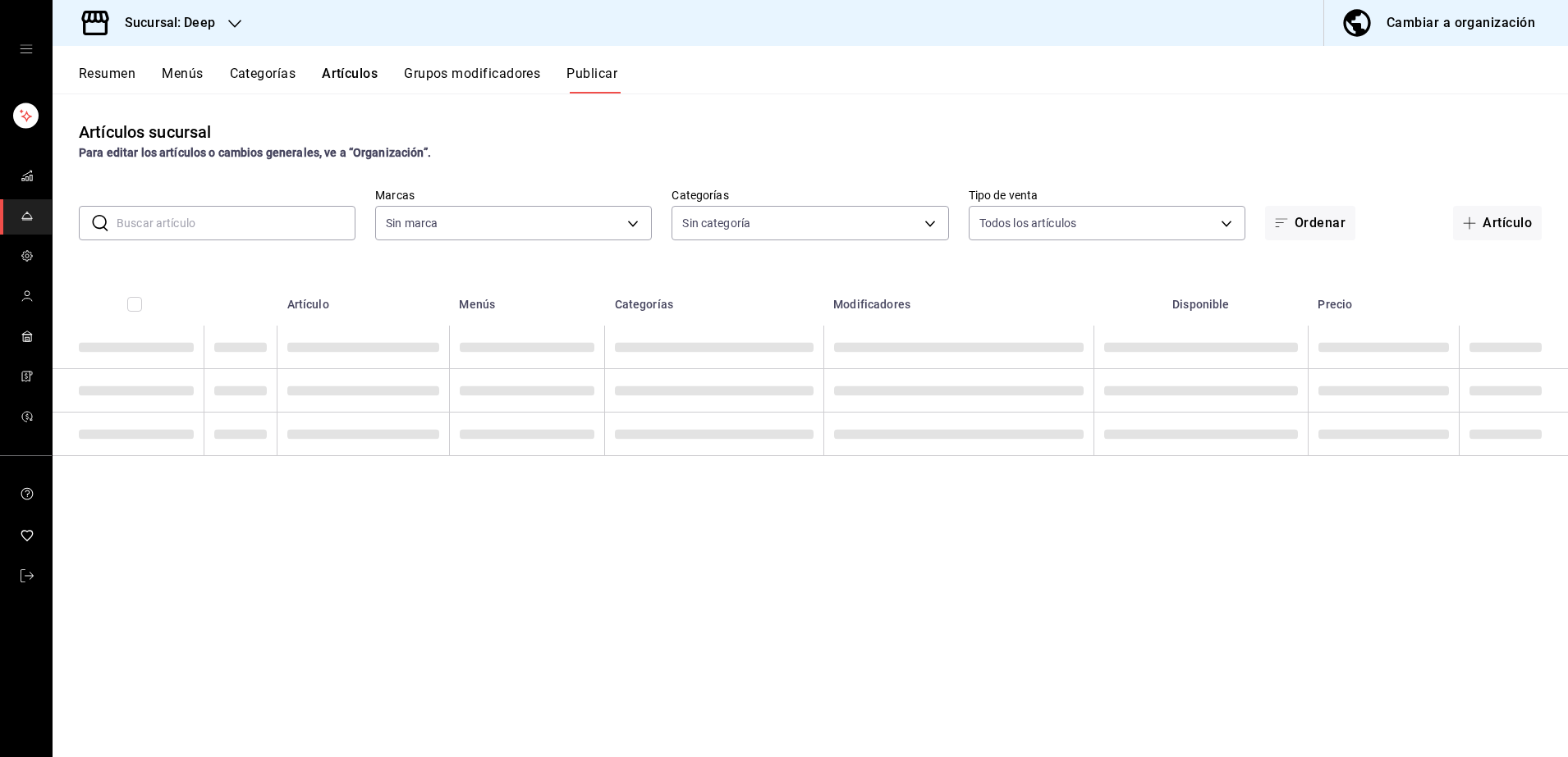
type input "4a277d3d-b871-4e54-9010-bb562c7bff6e"
click at [274, 234] on input "text" at bounding box center [236, 223] width 239 height 33
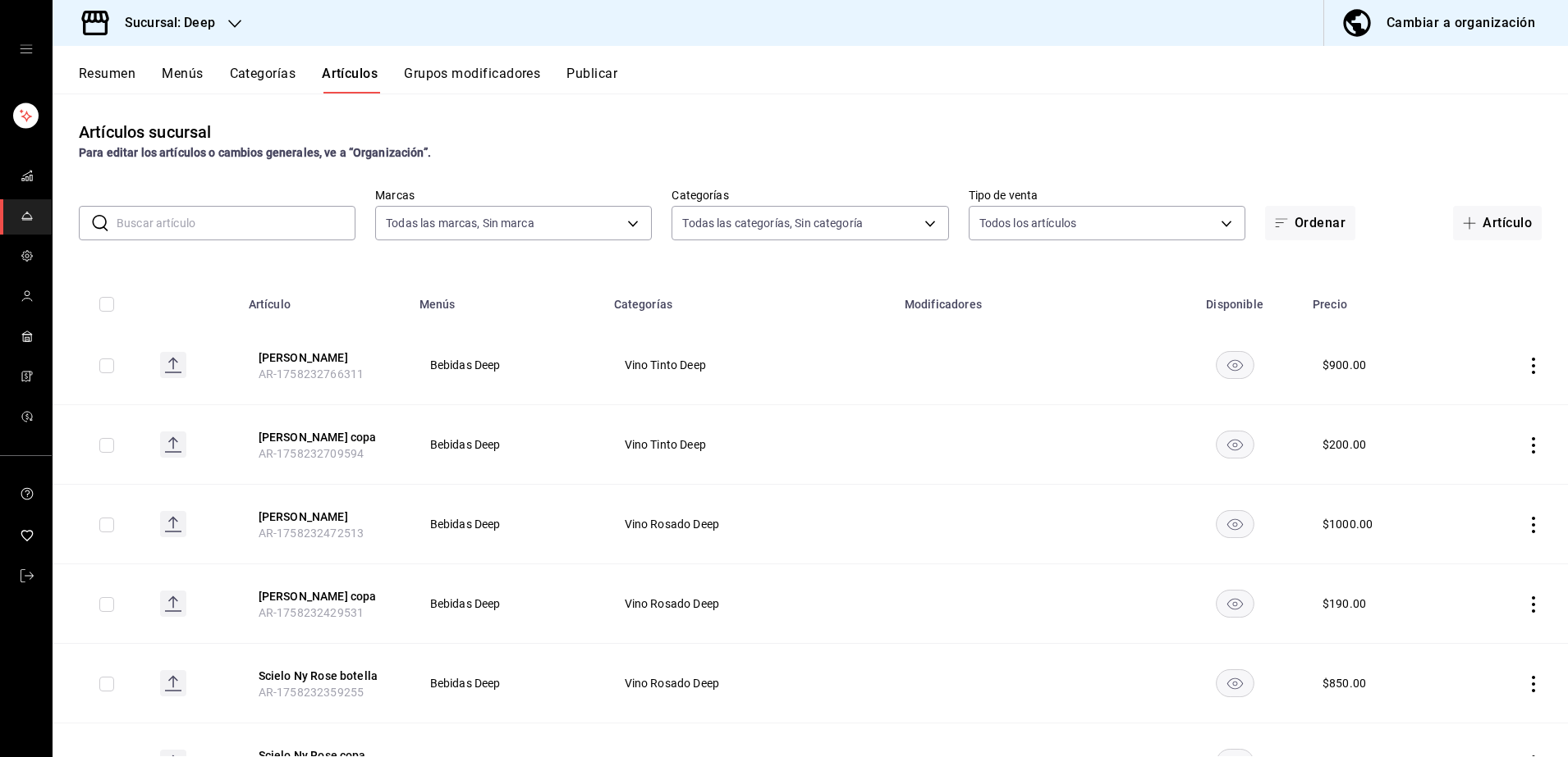
type input "ddb230fc-2149-46a3-9158-6941609bcea4,37b1b8cc-20bc-4ec6-9eb2-fc1007adb248,52e76…"
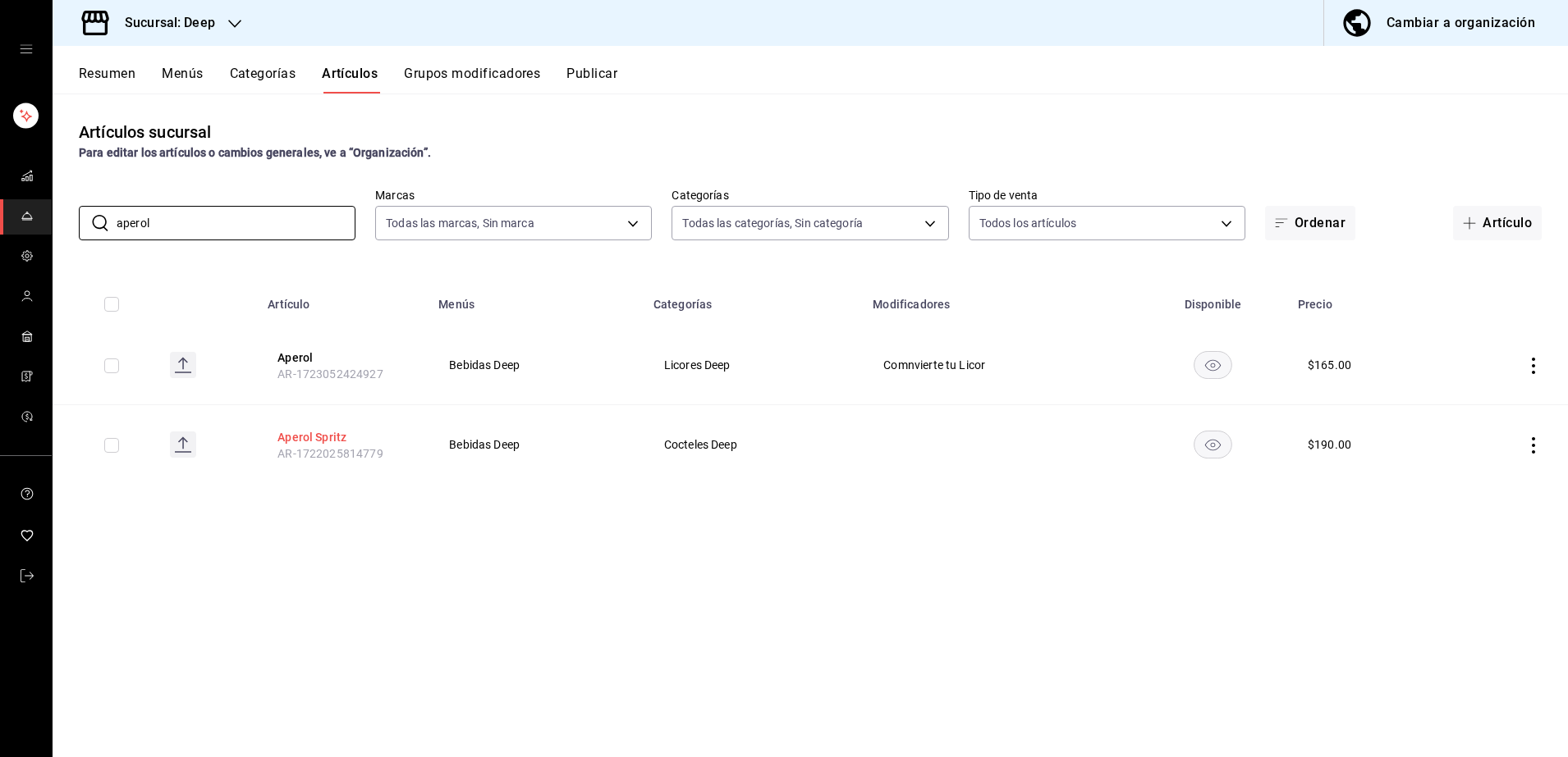
type input "aperol"
click at [329, 439] on button "Aperol Spritz" at bounding box center [343, 437] width 132 height 17
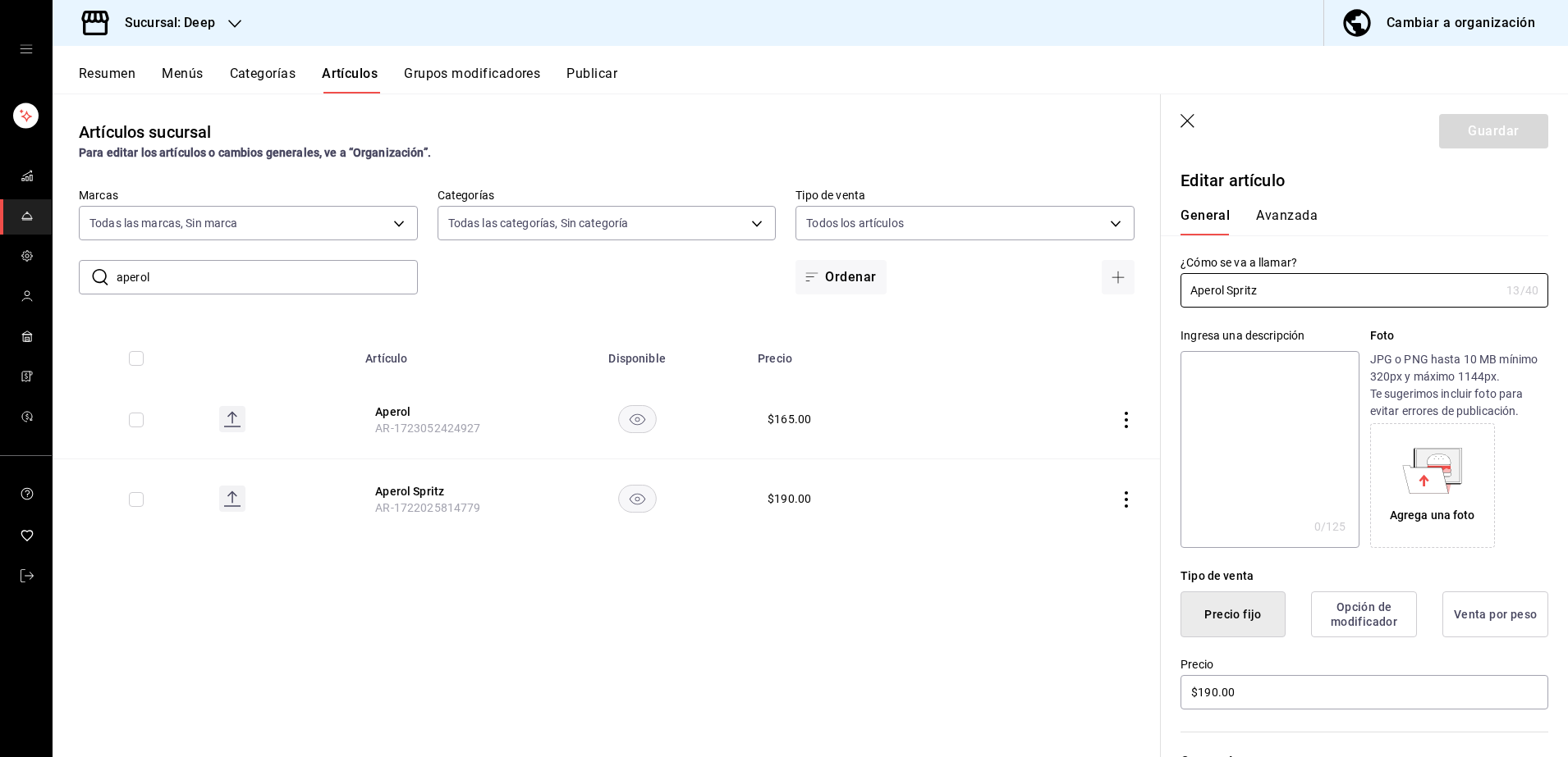
click at [1430, 580] on div "Tipo de venta" at bounding box center [1365, 576] width 368 height 17
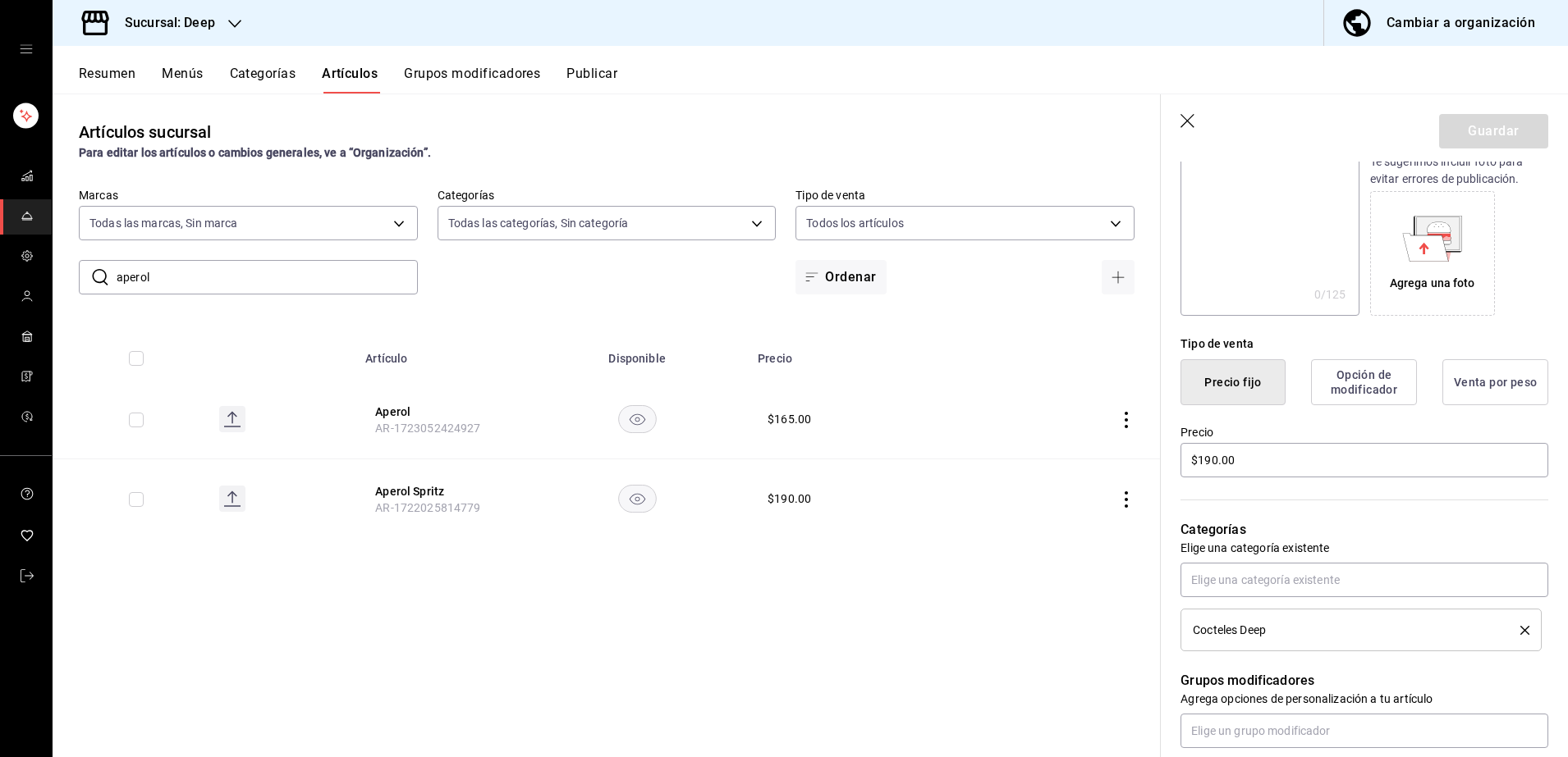
scroll to position [246, 0]
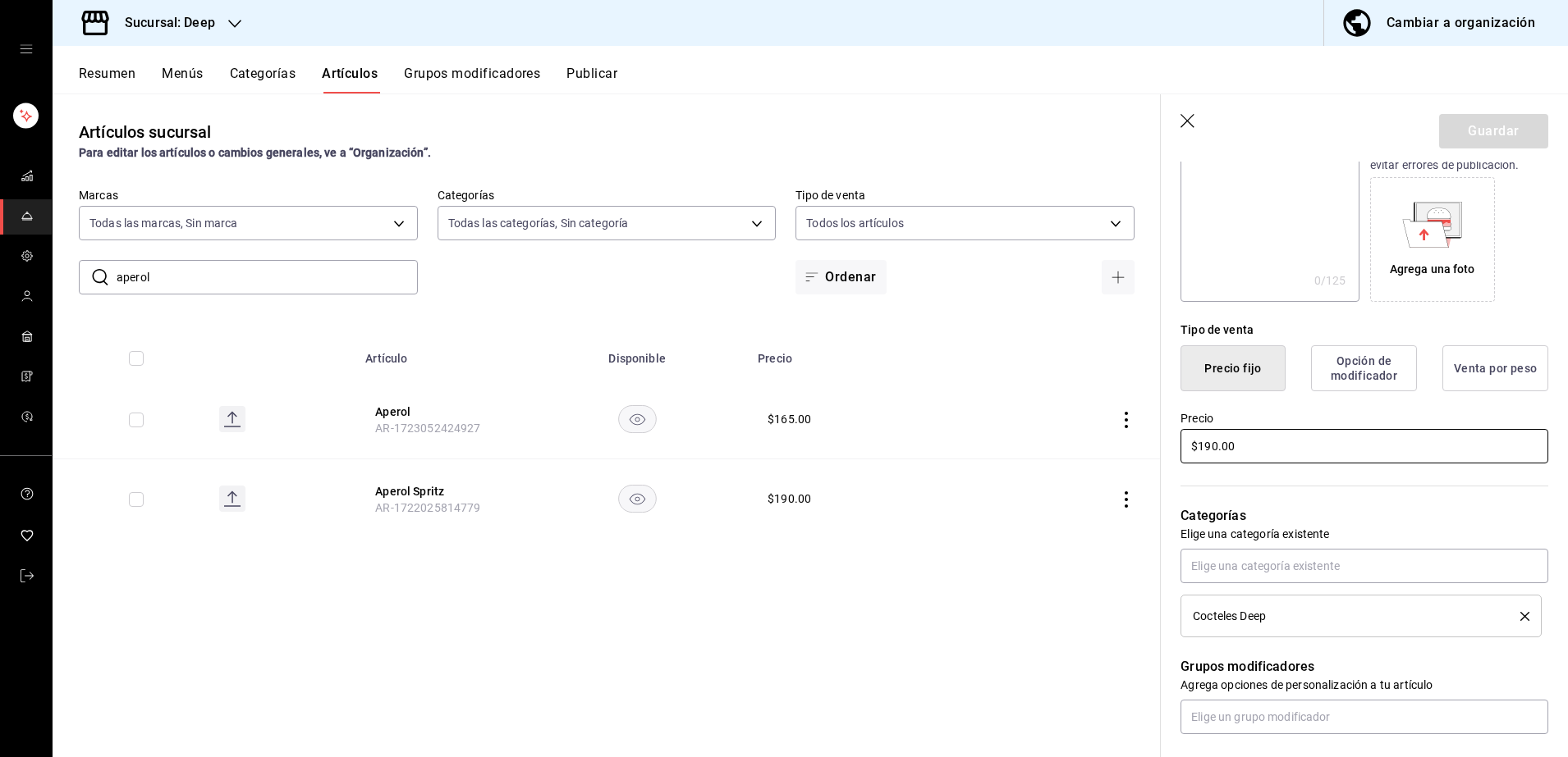
click at [1329, 441] on input "$190.00" at bounding box center [1365, 446] width 368 height 35
type input "$1.00"
type input "$200.00"
click at [1482, 123] on button "Guardar" at bounding box center [1494, 131] width 109 height 35
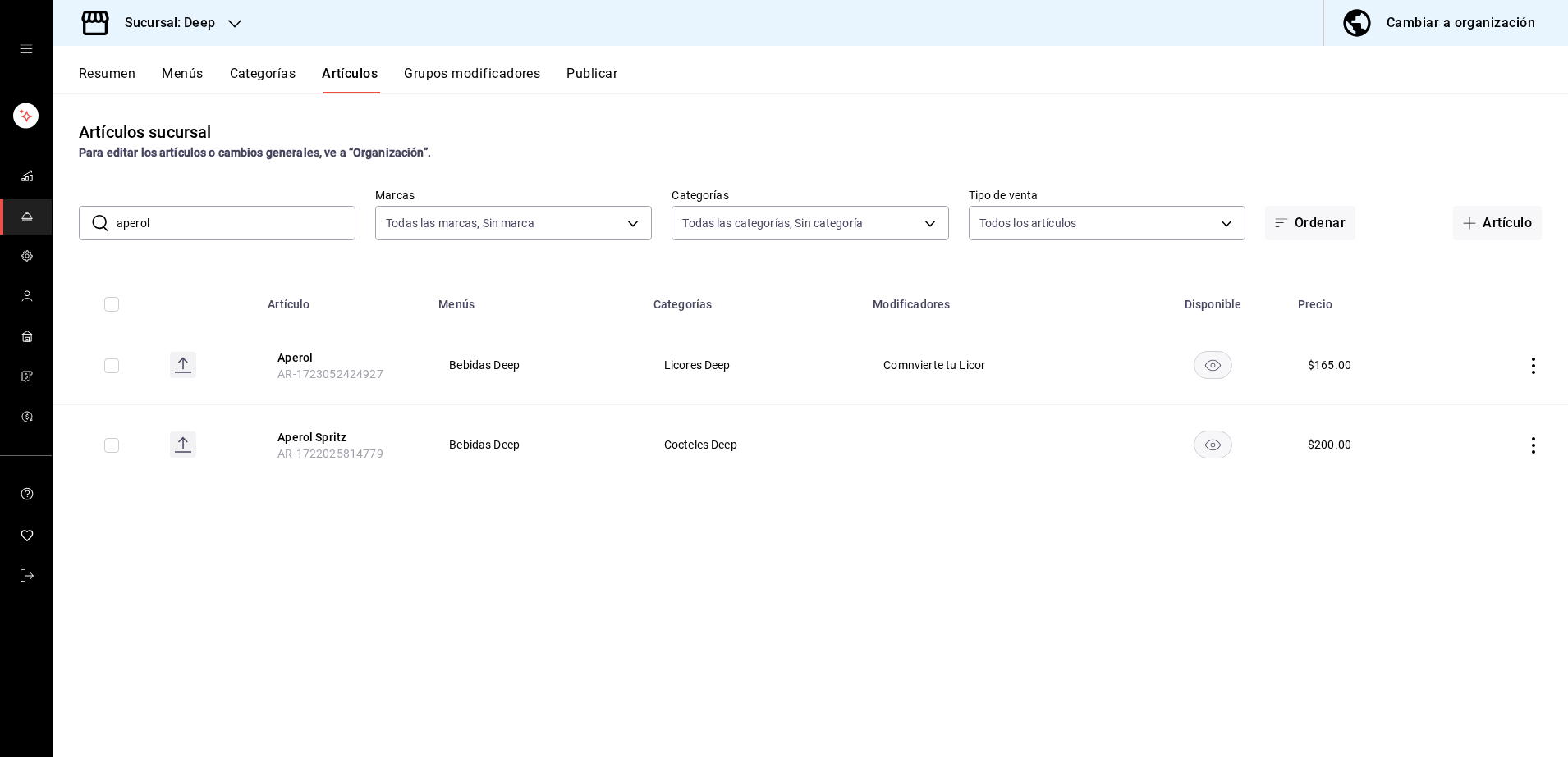
click at [263, 234] on input "aperol" at bounding box center [236, 223] width 239 height 33
type input "a"
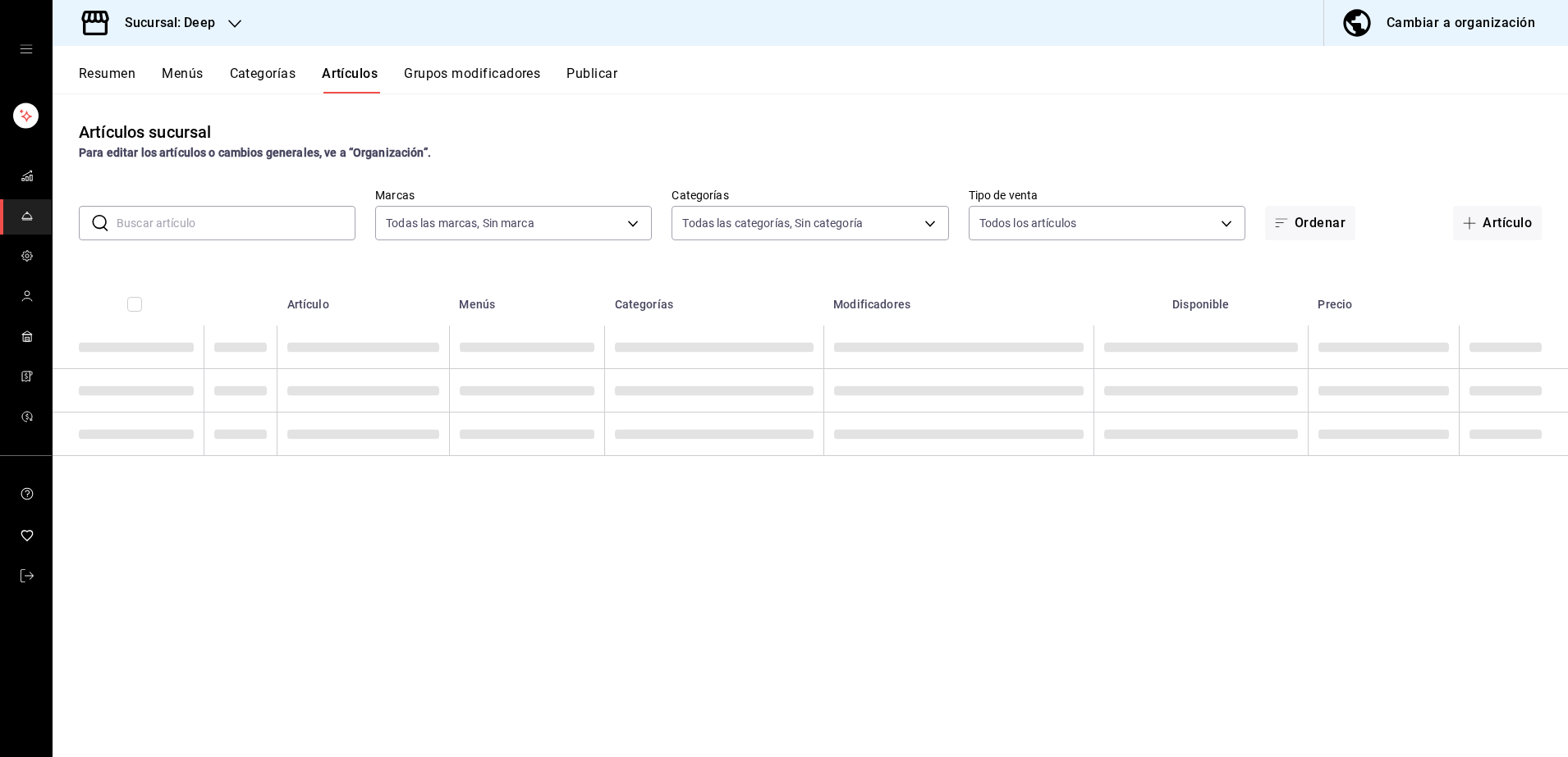
type input "s"
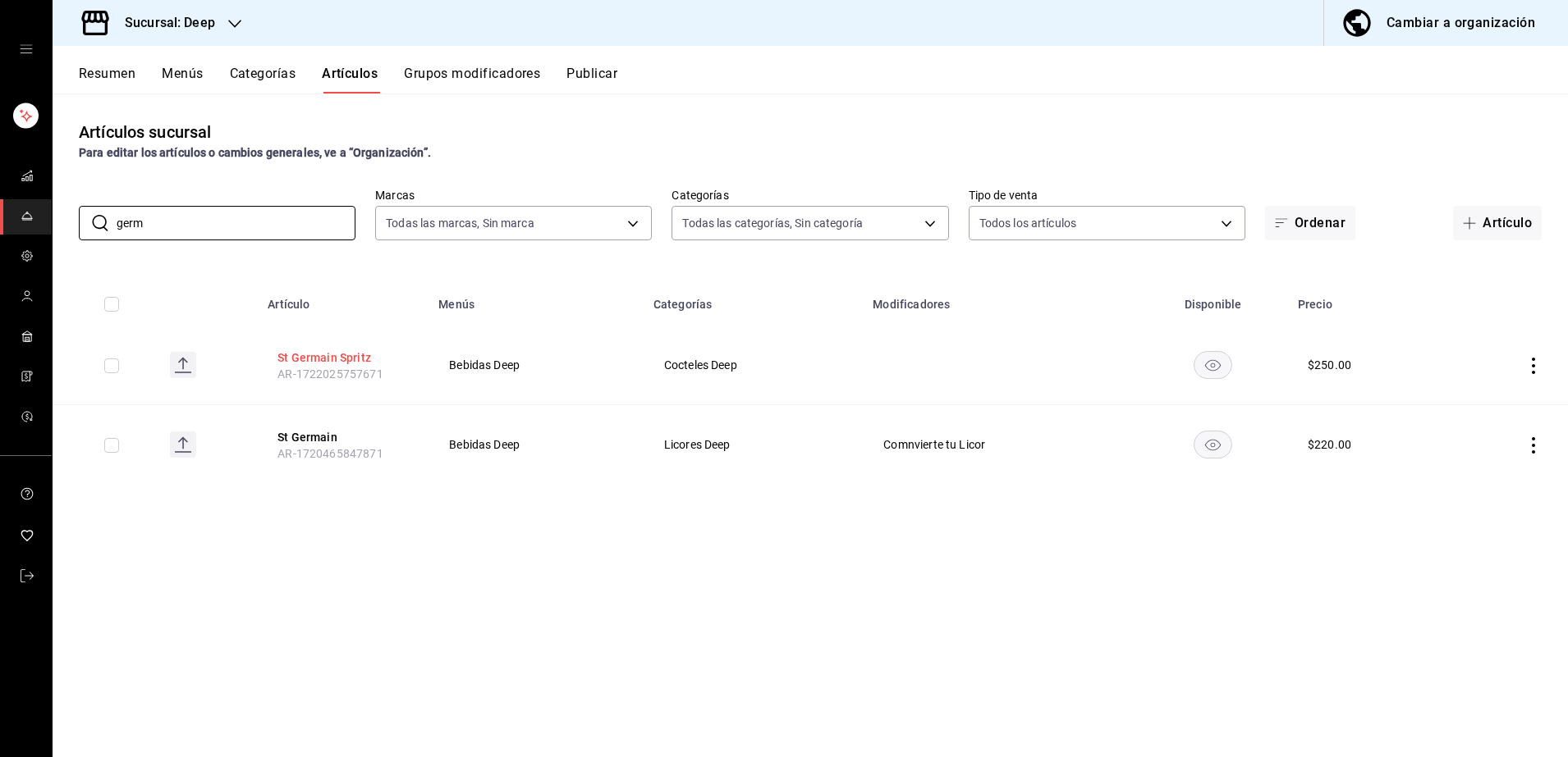
type input "germ"
click at [358, 357] on button "St Germain Spritz" at bounding box center [343, 357] width 132 height 17
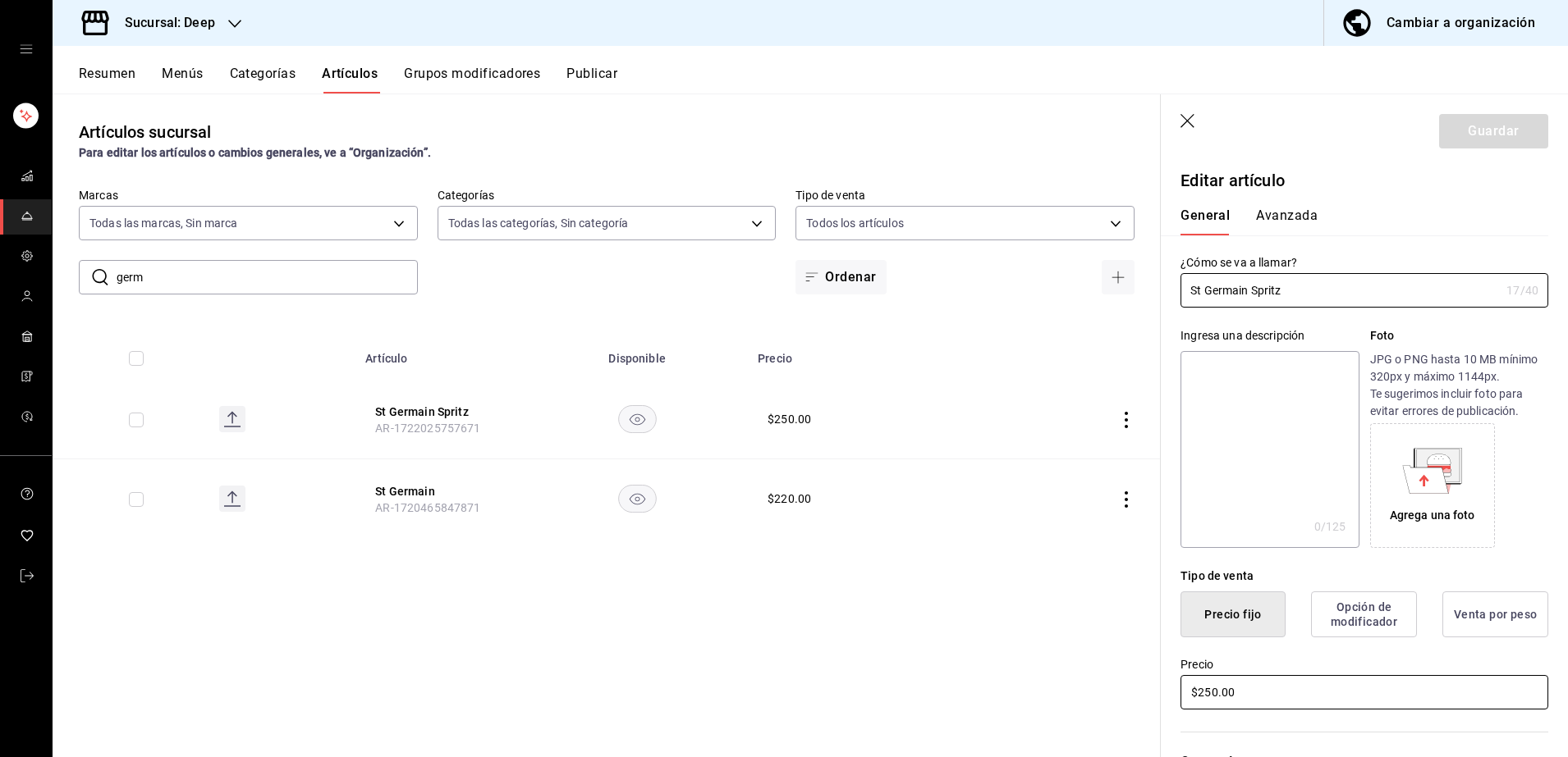
click at [1313, 688] on input "$250.00" at bounding box center [1365, 693] width 368 height 35
type input "$255.00"
click at [1462, 145] on button "Guardar" at bounding box center [1494, 131] width 109 height 35
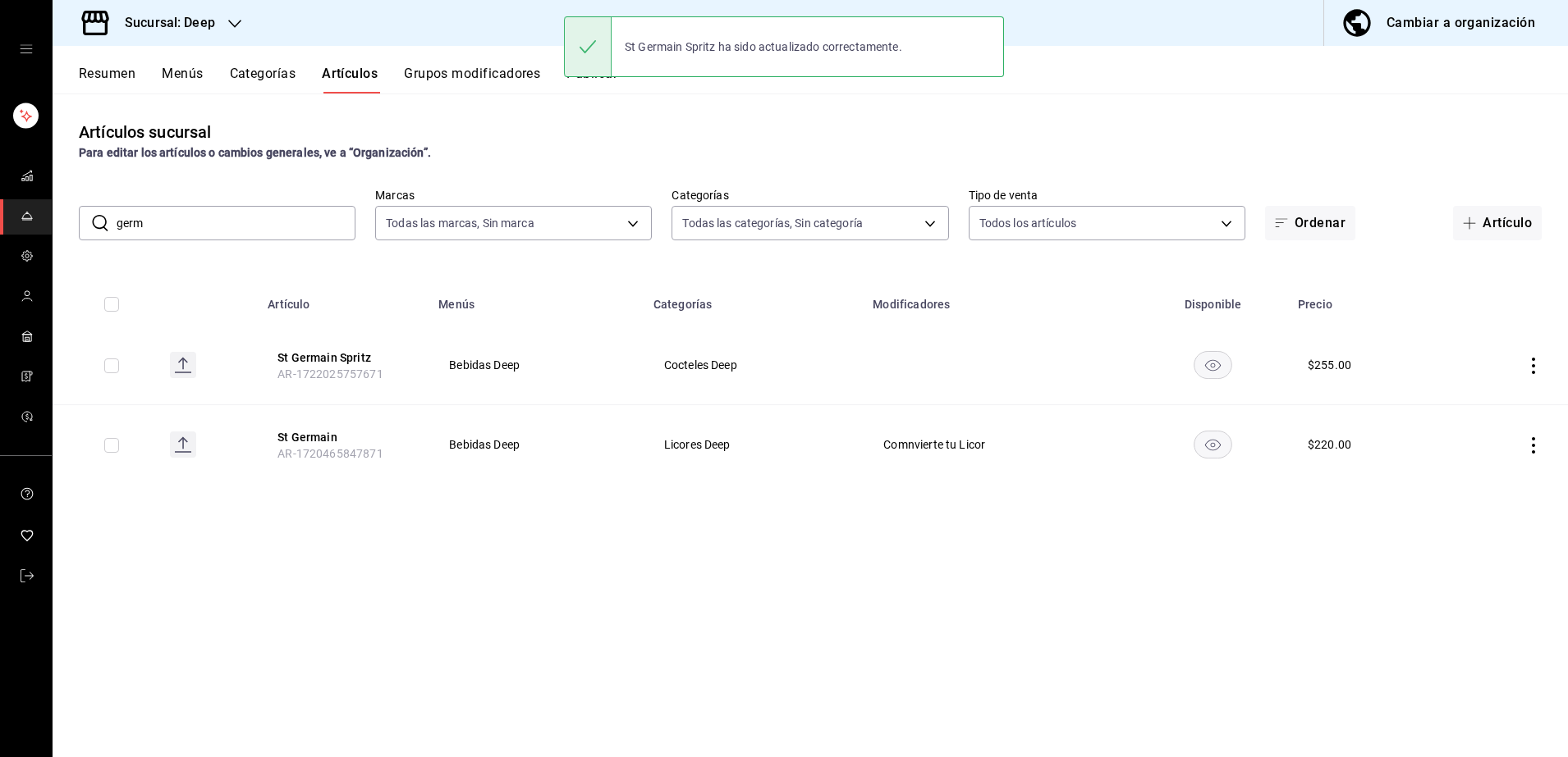
click at [206, 227] on input "germ" at bounding box center [236, 223] width 239 height 33
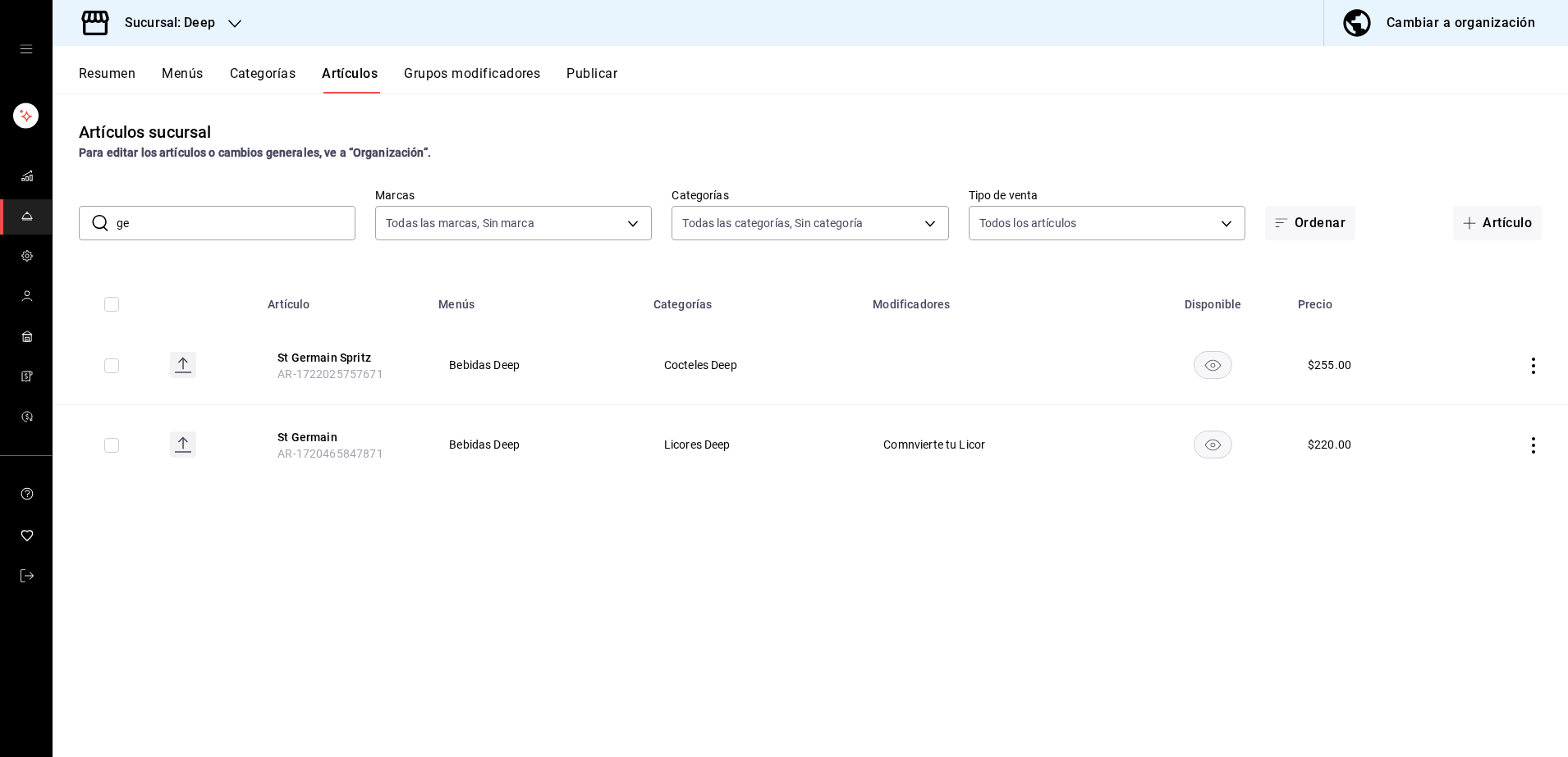
type input "g"
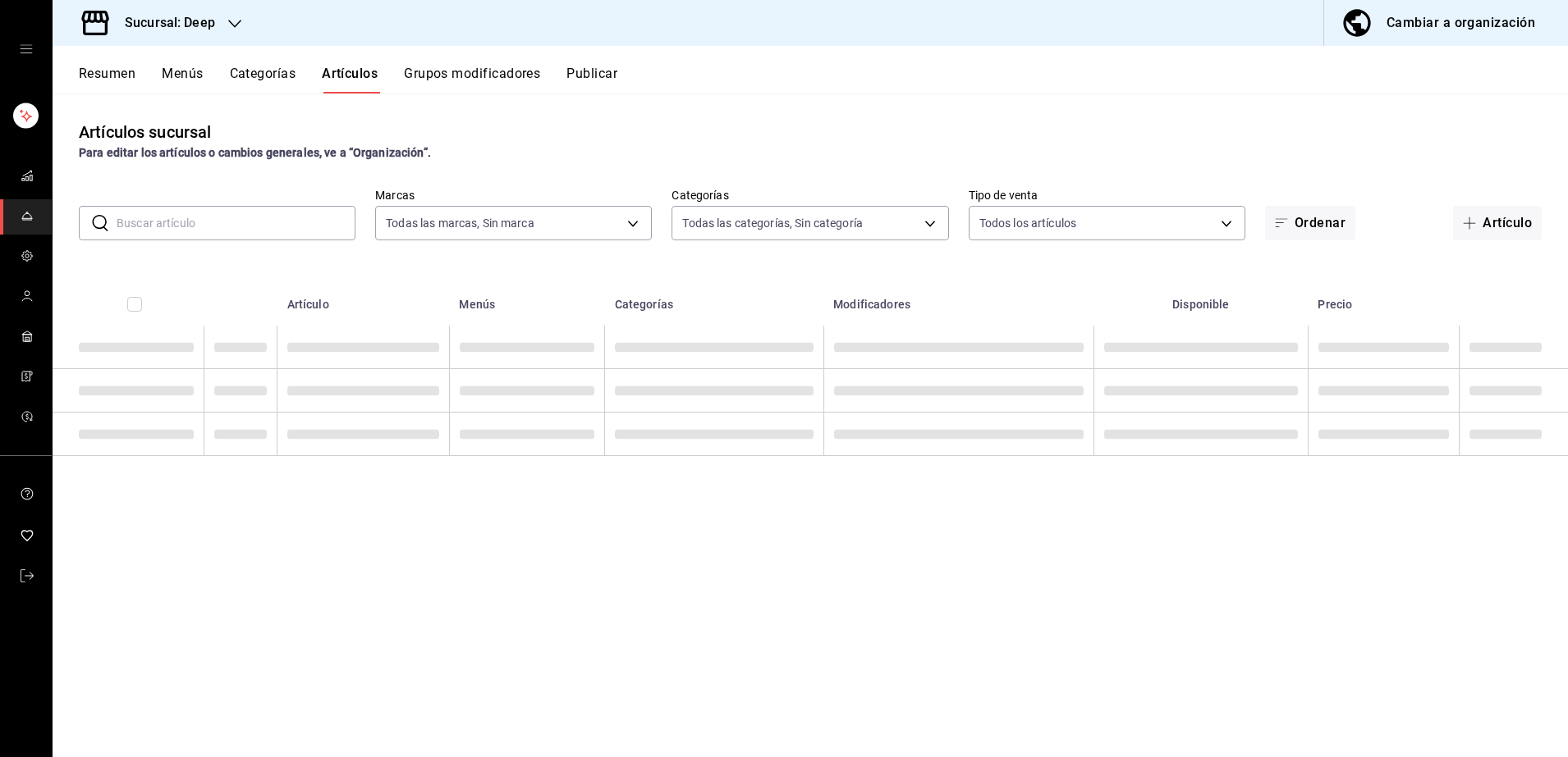
type input "m"
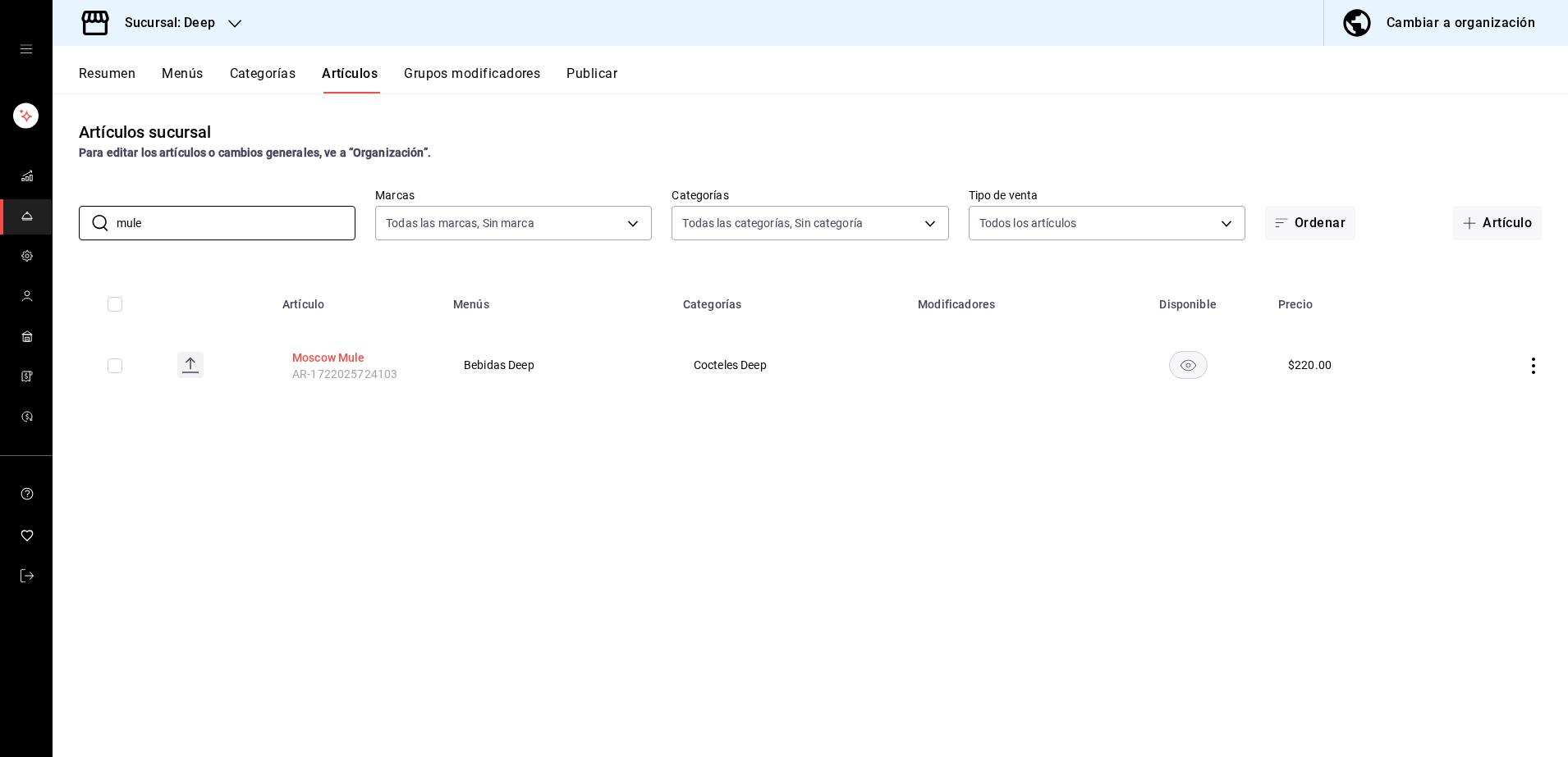
type input "mule"
click at [336, 364] on button "Moscow Mule" at bounding box center [357, 357] width 132 height 17
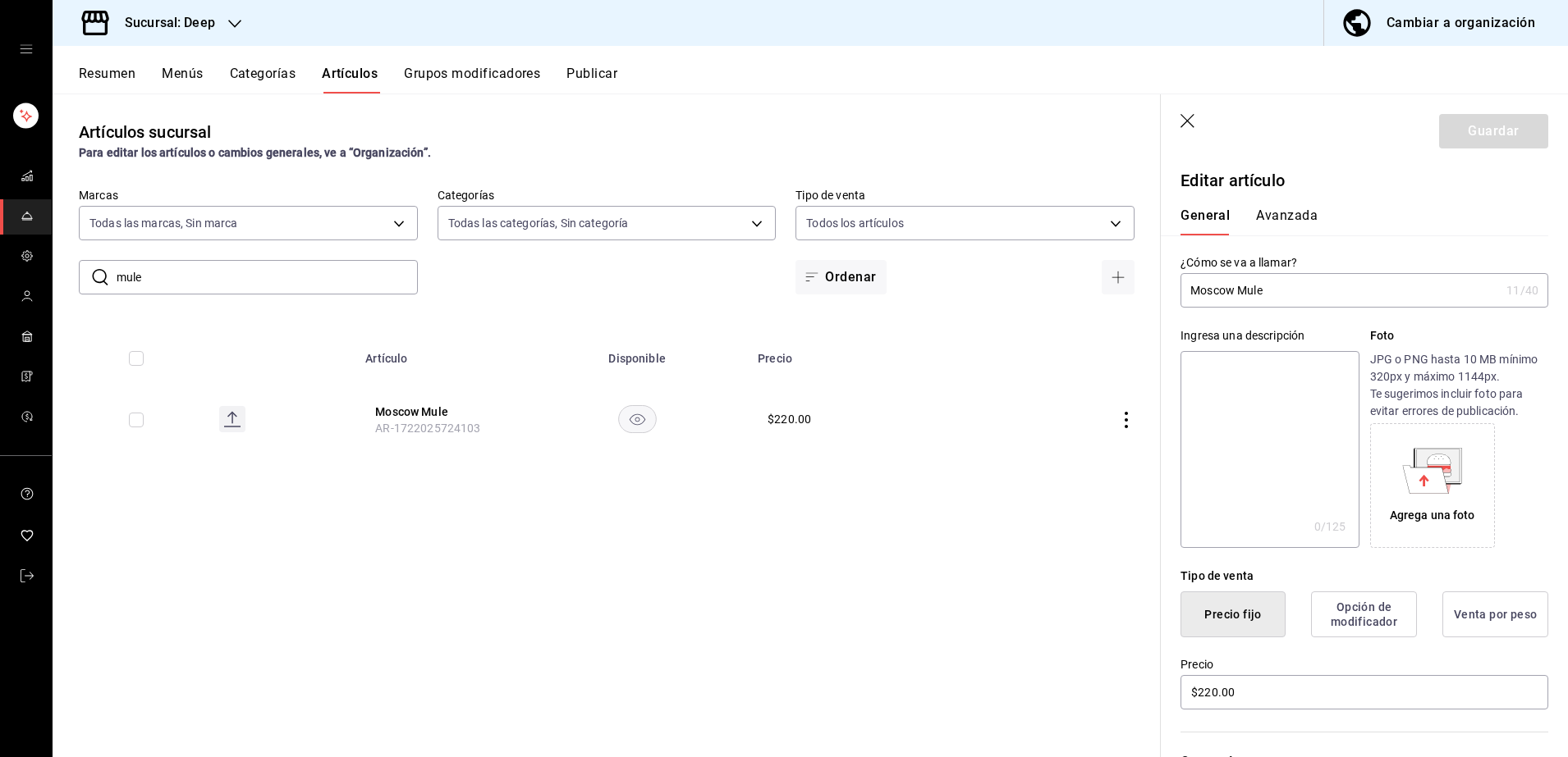
drag, startPoint x: 1490, startPoint y: 574, endPoint x: 1357, endPoint y: 653, distance: 154.7
click at [1357, 653] on div "Precio $220.00" at bounding box center [1354, 674] width 387 height 74
click at [1316, 701] on input "$220.00" at bounding box center [1365, 693] width 368 height 35
type input "$230.00"
click at [1446, 133] on button "Guardar" at bounding box center [1494, 131] width 109 height 35
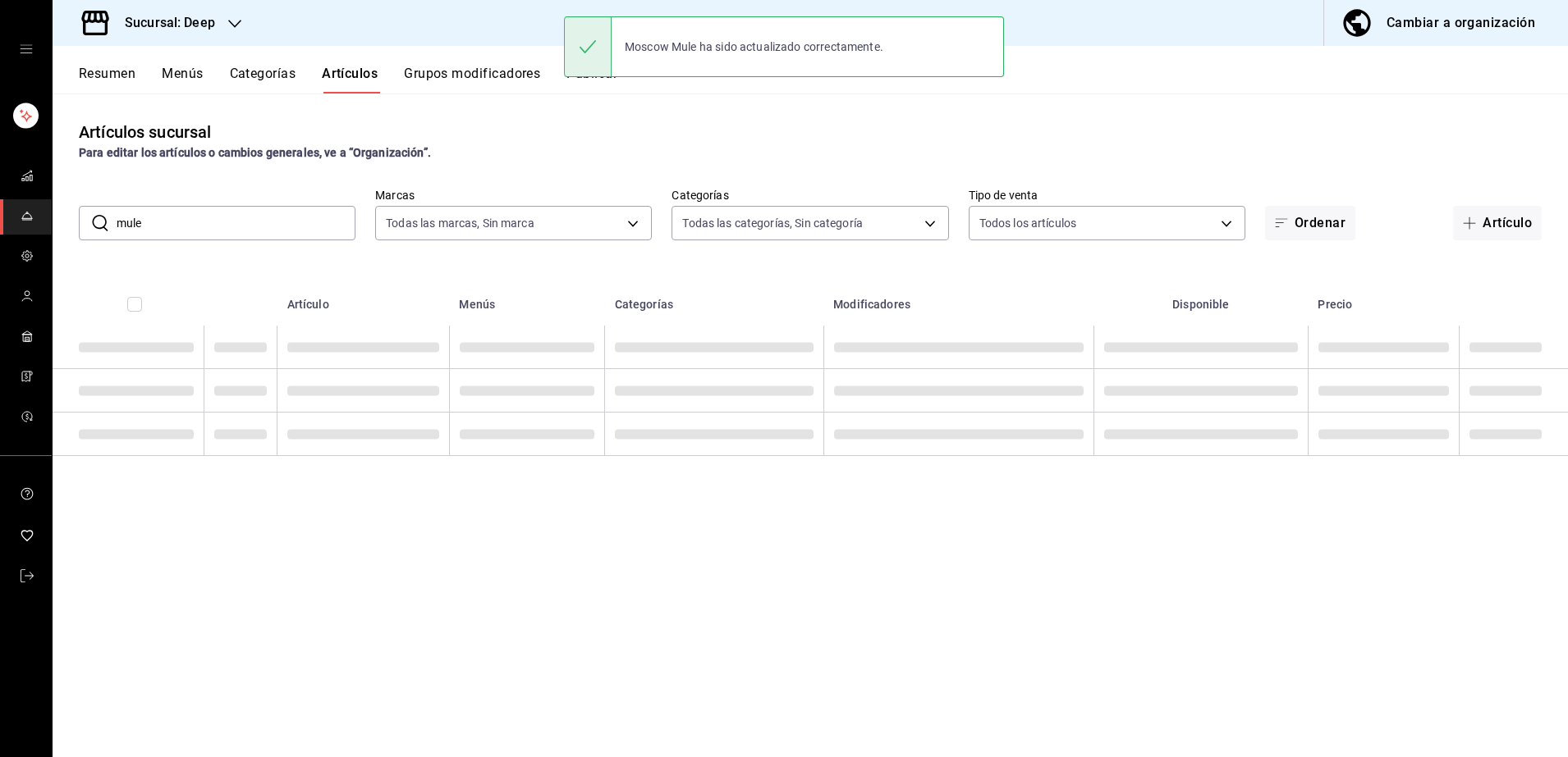
click at [214, 228] on input "mule" at bounding box center [236, 223] width 239 height 33
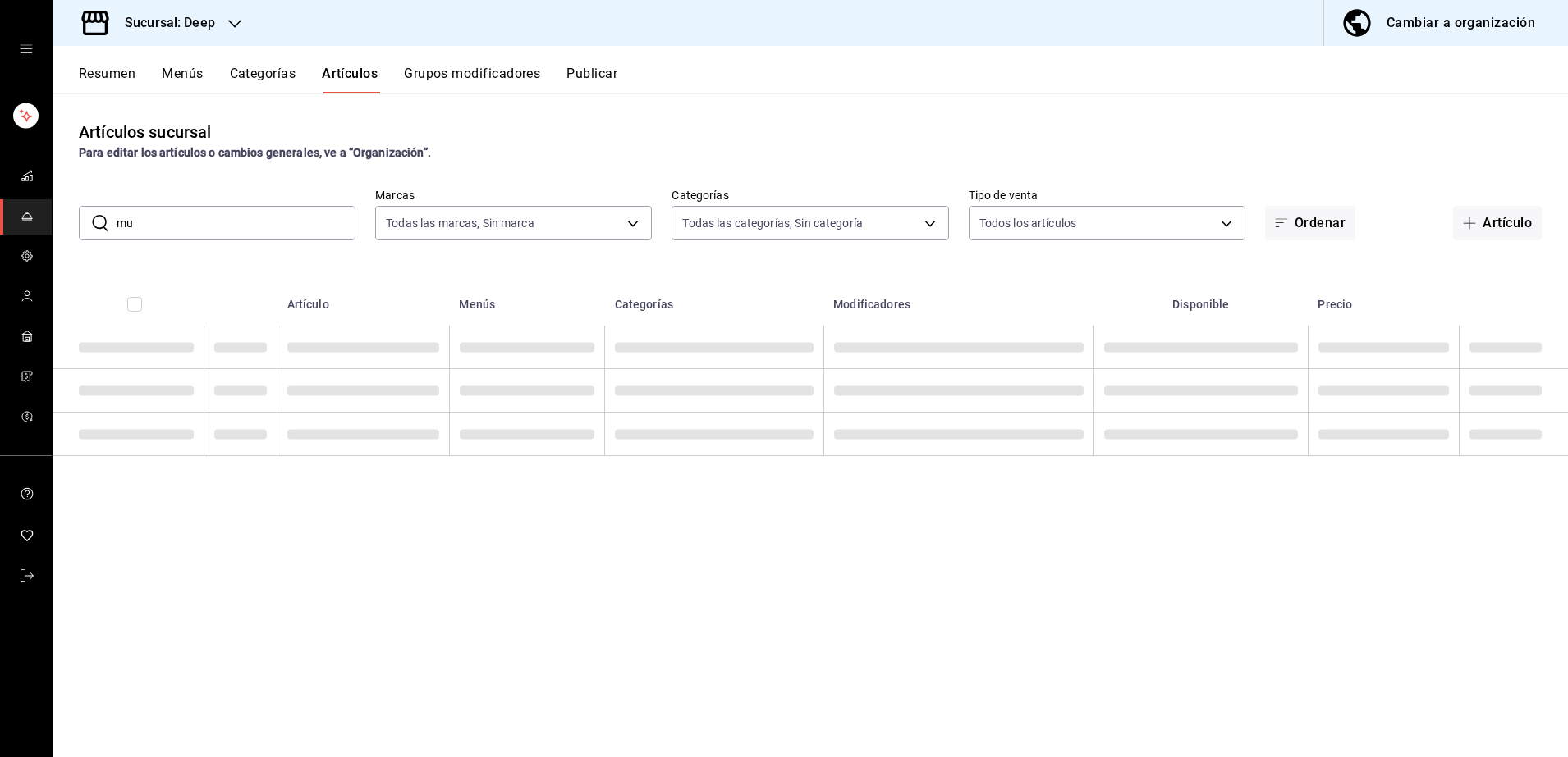
type input "m"
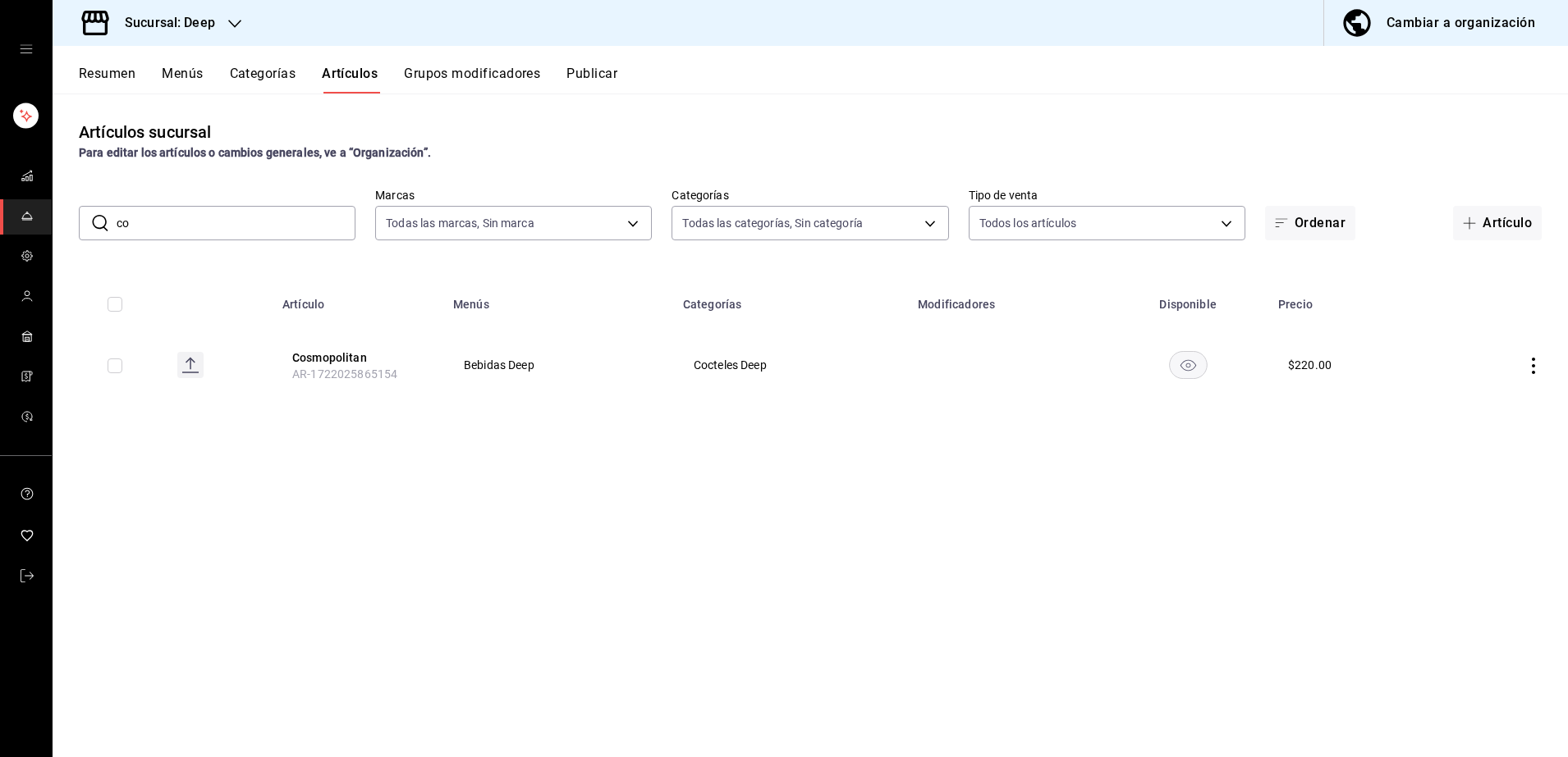
type input "c"
type input "moji"
click at [309, 358] on button "Mojito" at bounding box center [357, 357] width 132 height 17
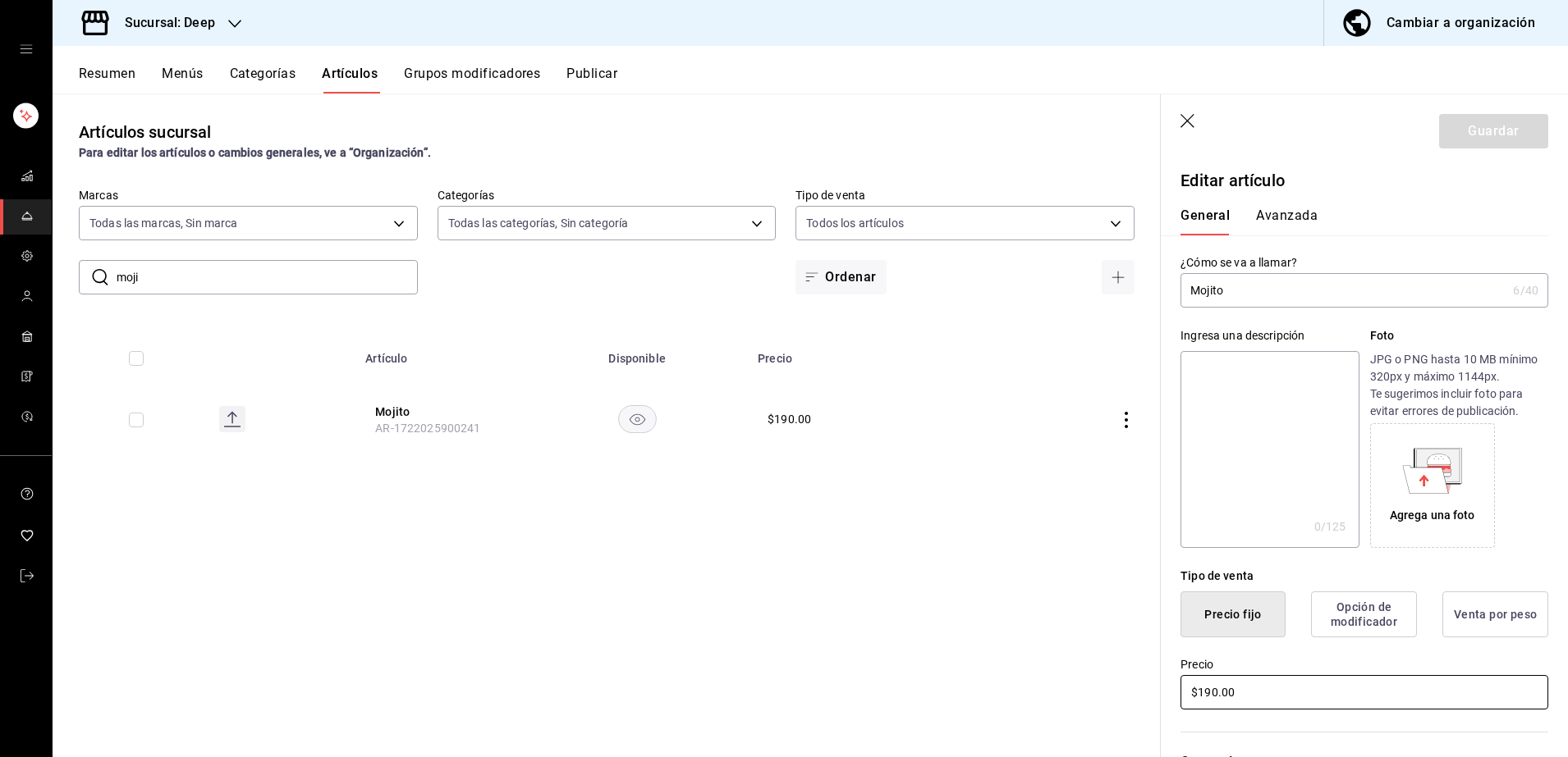
click at [1262, 695] on input "$190.00" at bounding box center [1365, 693] width 368 height 35
type input "$195.00"
click at [1468, 111] on header "Guardar" at bounding box center [1364, 128] width 407 height 67
click at [1469, 116] on button "Guardar" at bounding box center [1494, 131] width 109 height 35
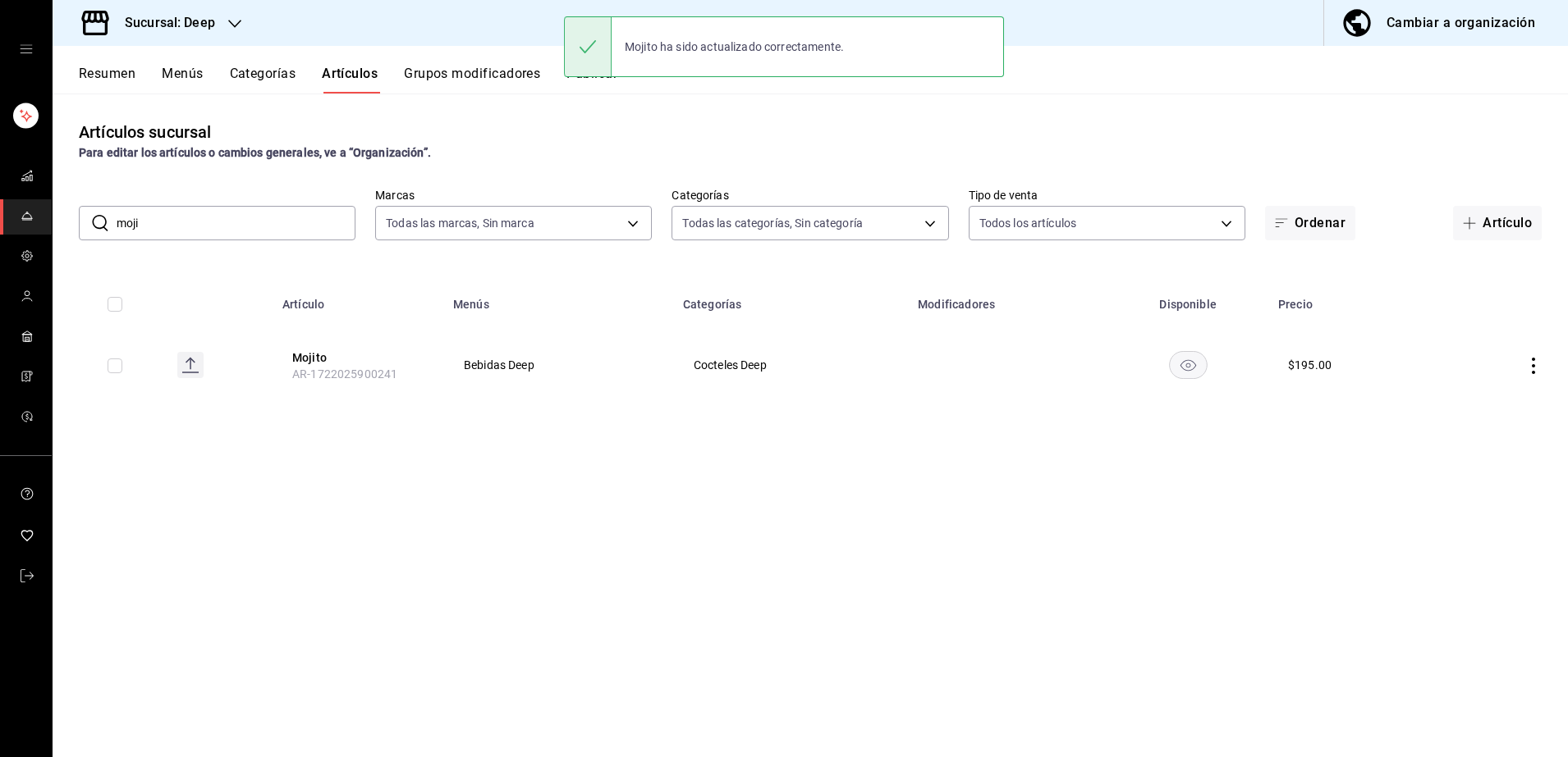
click at [296, 234] on input "moji" at bounding box center [236, 223] width 239 height 33
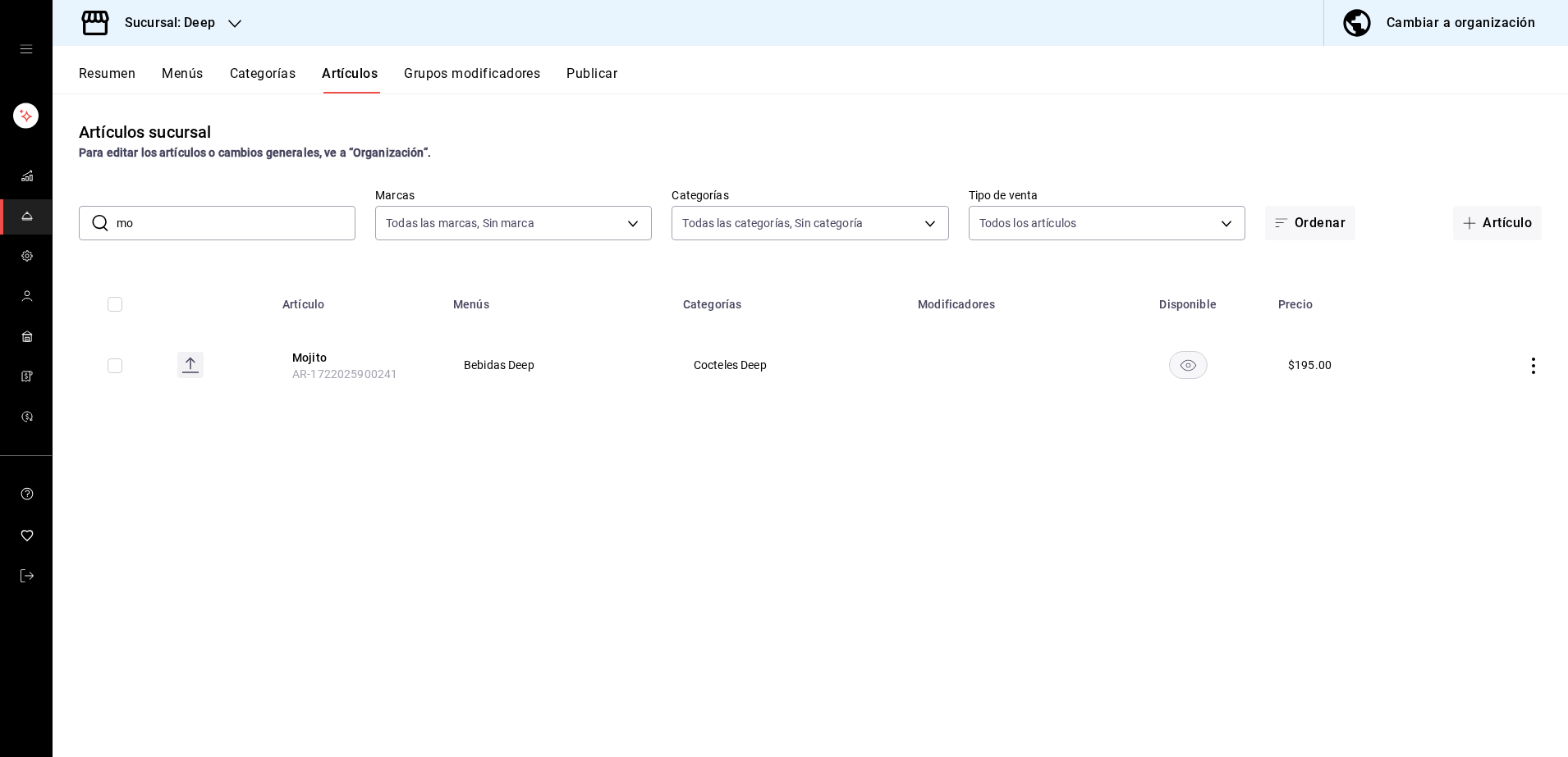
type input "m"
type input "mez"
click at [328, 359] on button "Mezcalita" at bounding box center [357, 357] width 132 height 17
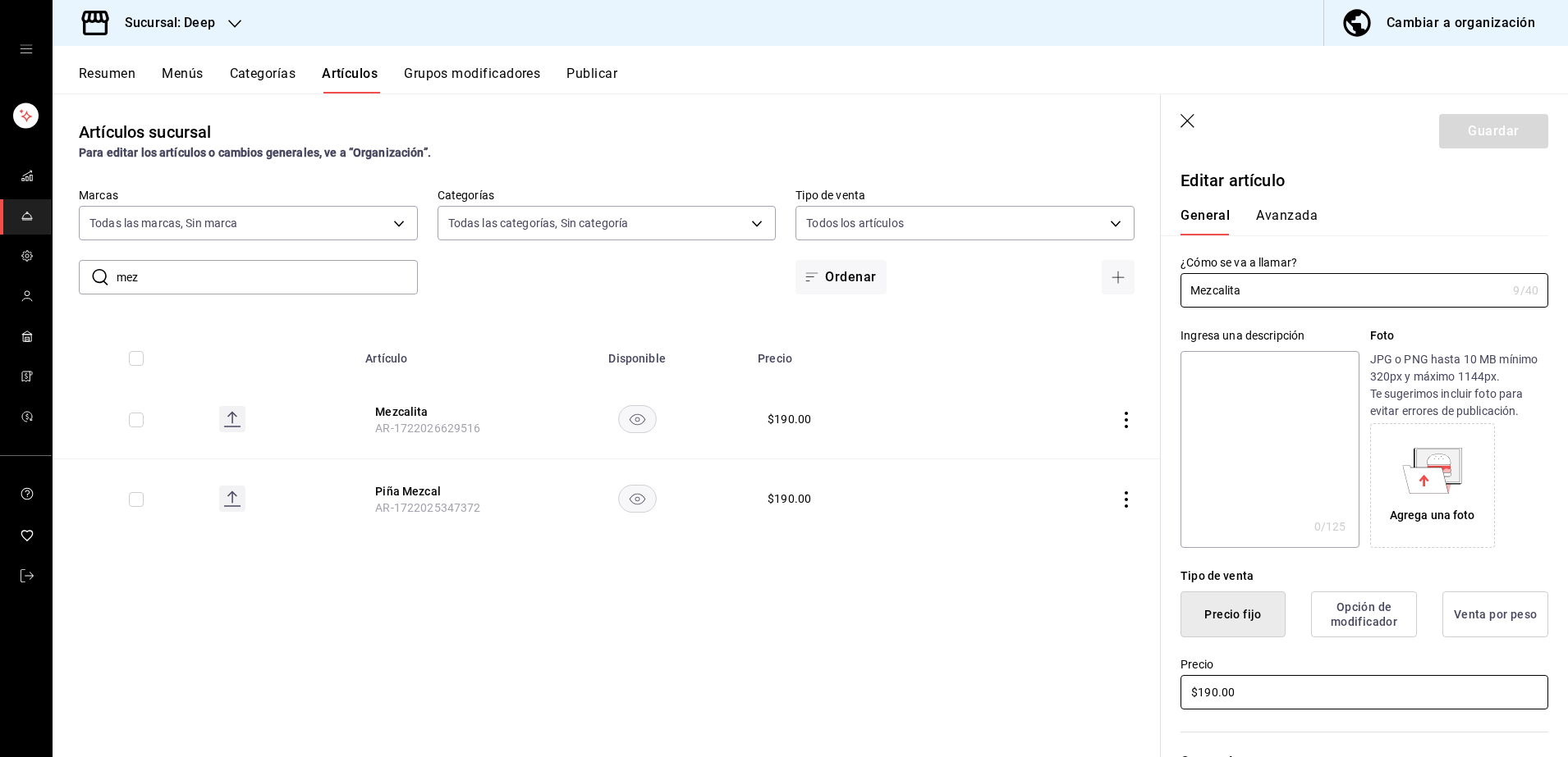
click at [1302, 694] on input "$190.00" at bounding box center [1365, 693] width 368 height 35
type input "$195.00"
click at [1462, 133] on button "Guardar" at bounding box center [1494, 131] width 109 height 35
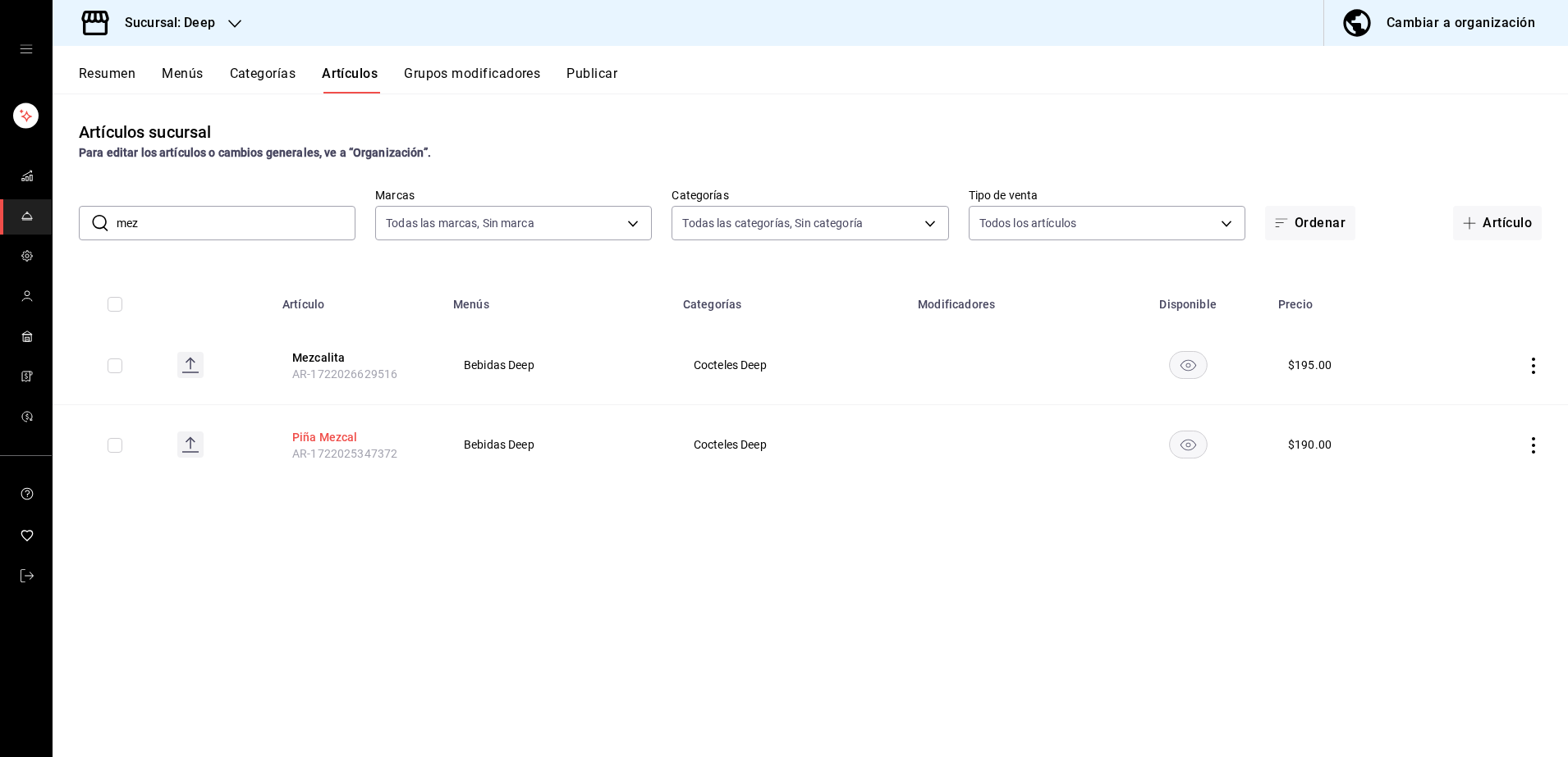
click at [337, 434] on button "Piña Mezcal" at bounding box center [357, 437] width 132 height 17
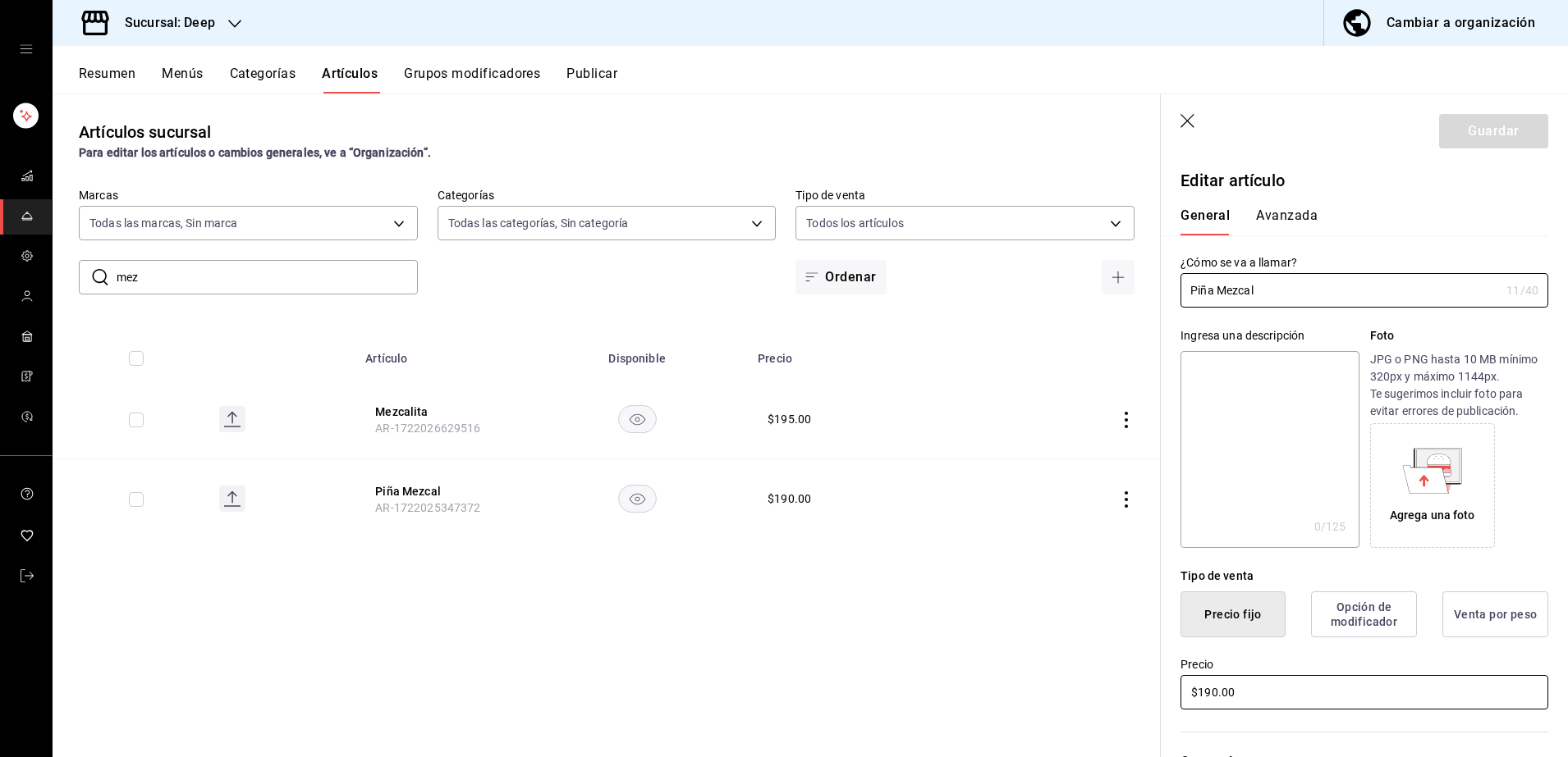
click at [1322, 696] on input "$190.00" at bounding box center [1365, 693] width 368 height 35
type input "$195.00"
click at [1475, 140] on button "Guardar" at bounding box center [1494, 131] width 109 height 35
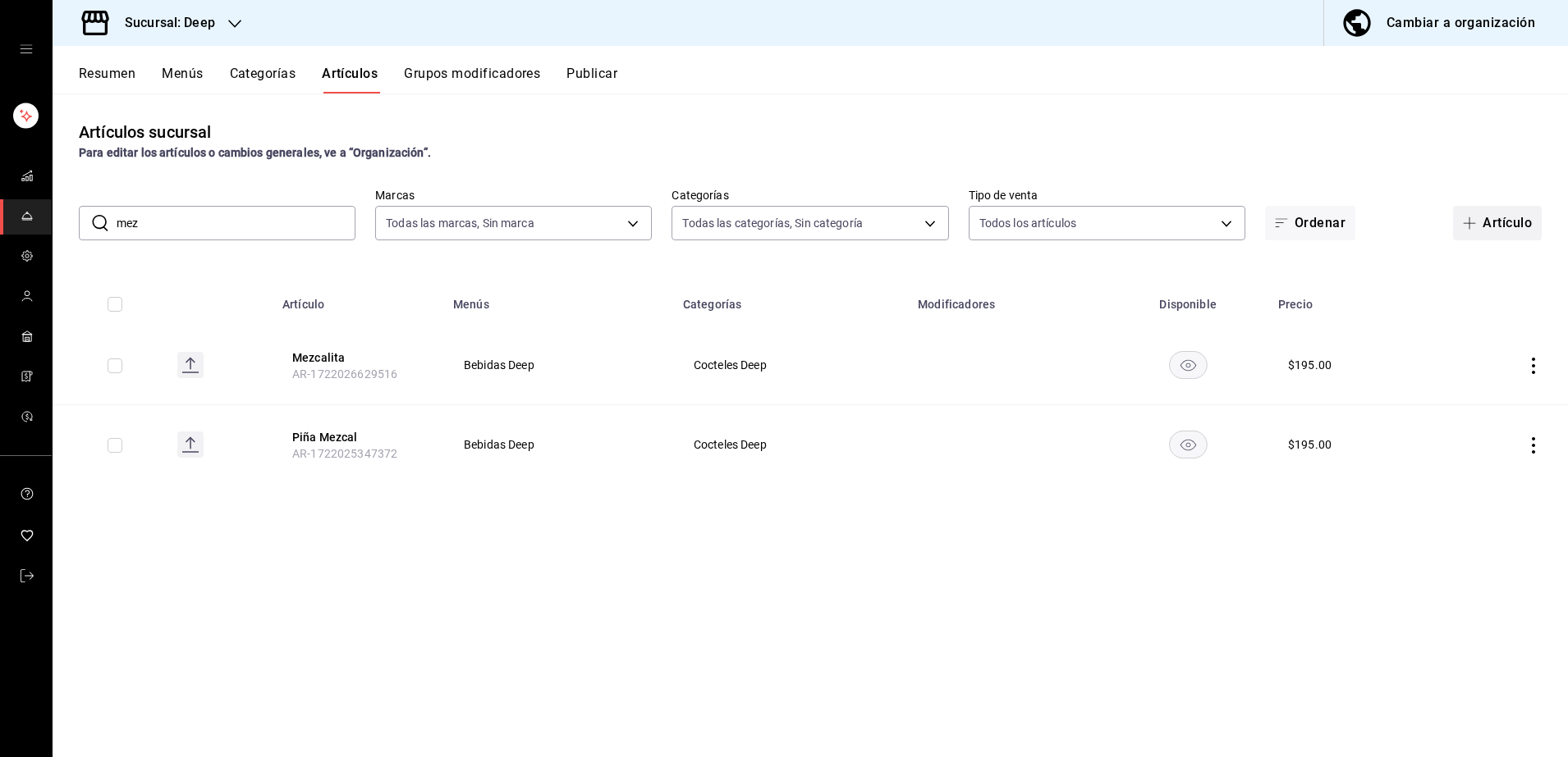
click at [1489, 231] on button "Artículo" at bounding box center [1498, 223] width 89 height 35
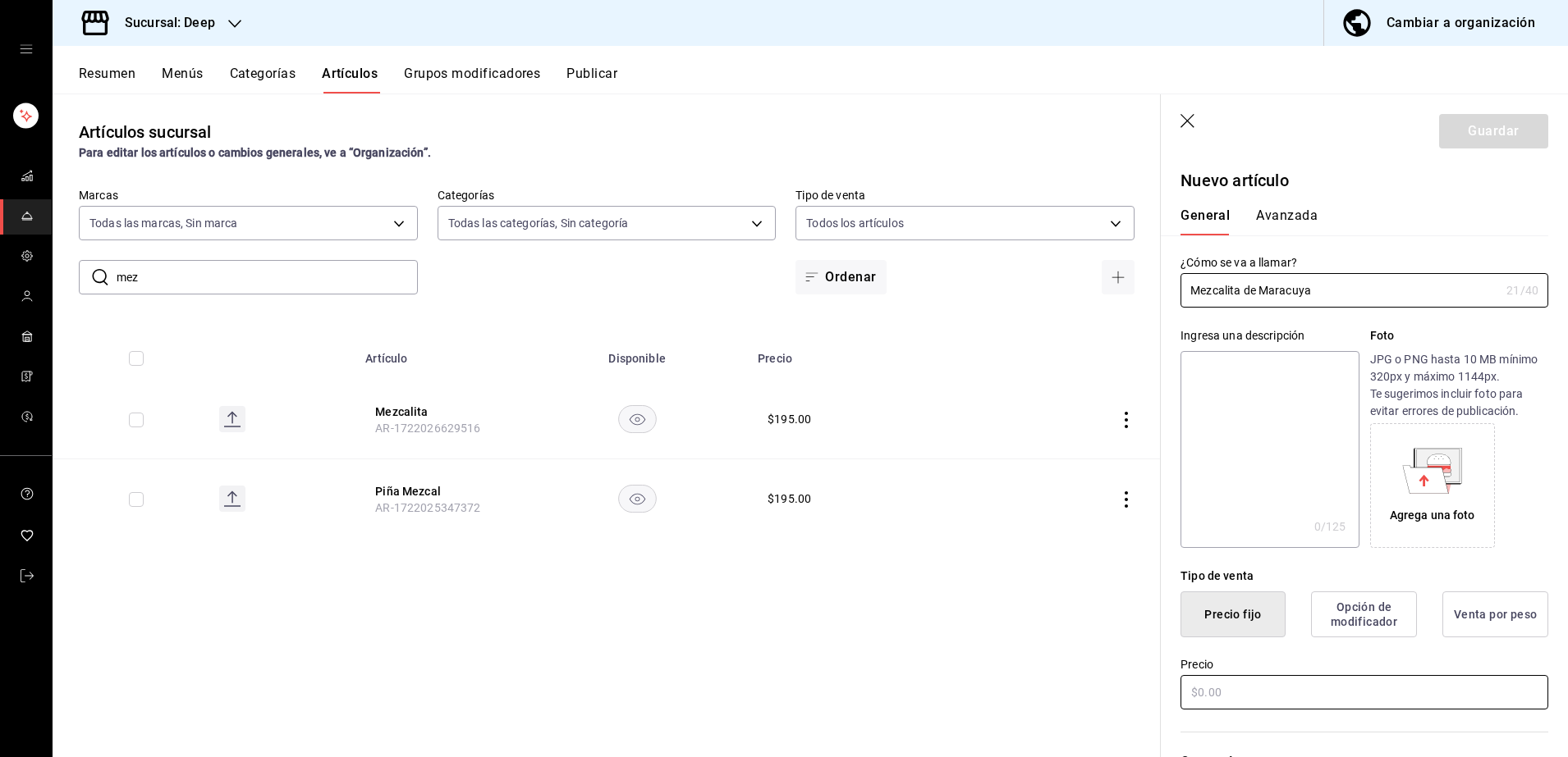
type input "Mezcalita de Maracuya"
click at [1287, 685] on input "text" at bounding box center [1365, 693] width 368 height 35
type input "$195.00"
click at [1341, 717] on div "Categorías Elige una categoría existente" at bounding box center [1354, 771] width 387 height 118
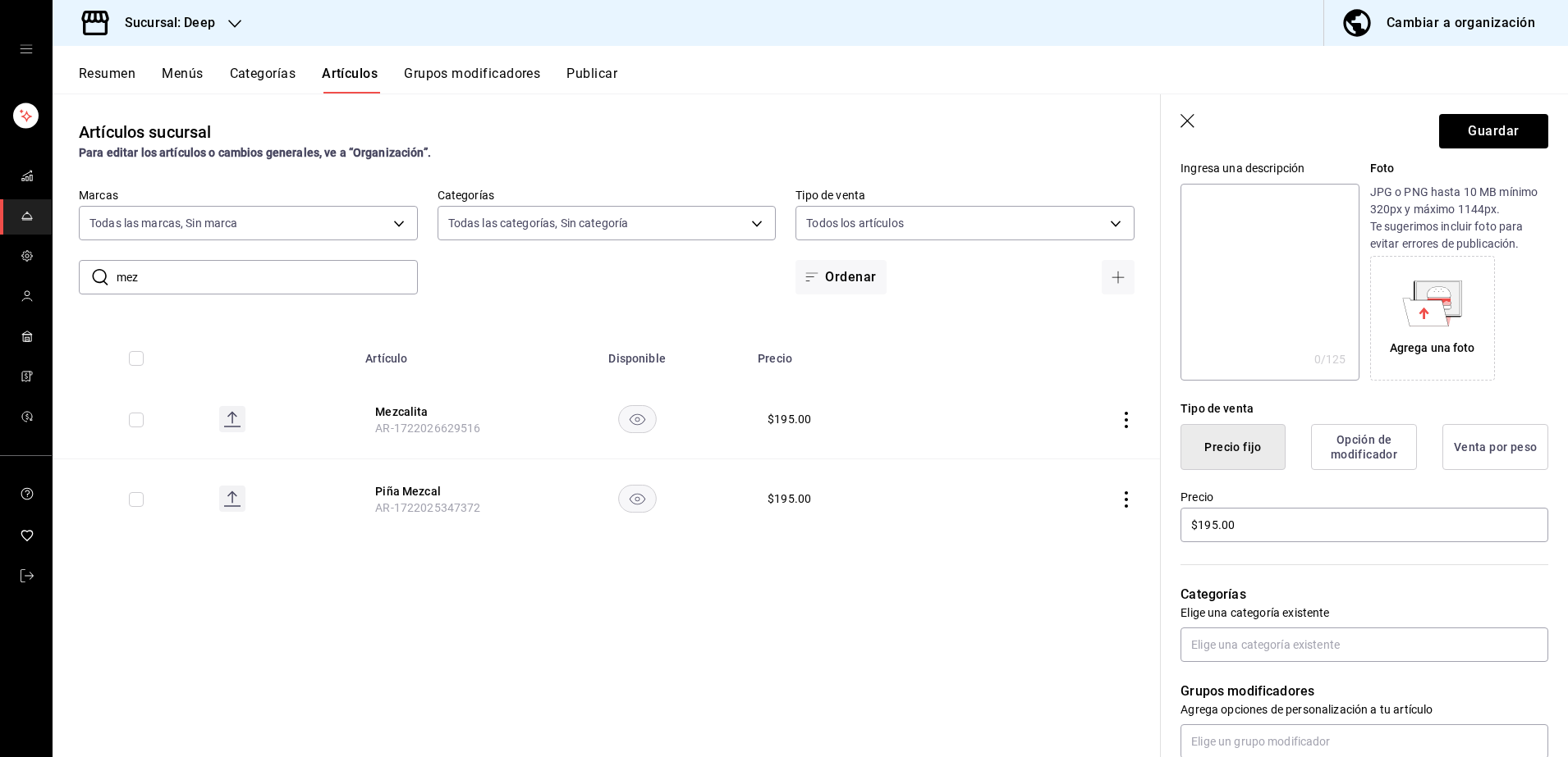
scroll to position [205, 0]
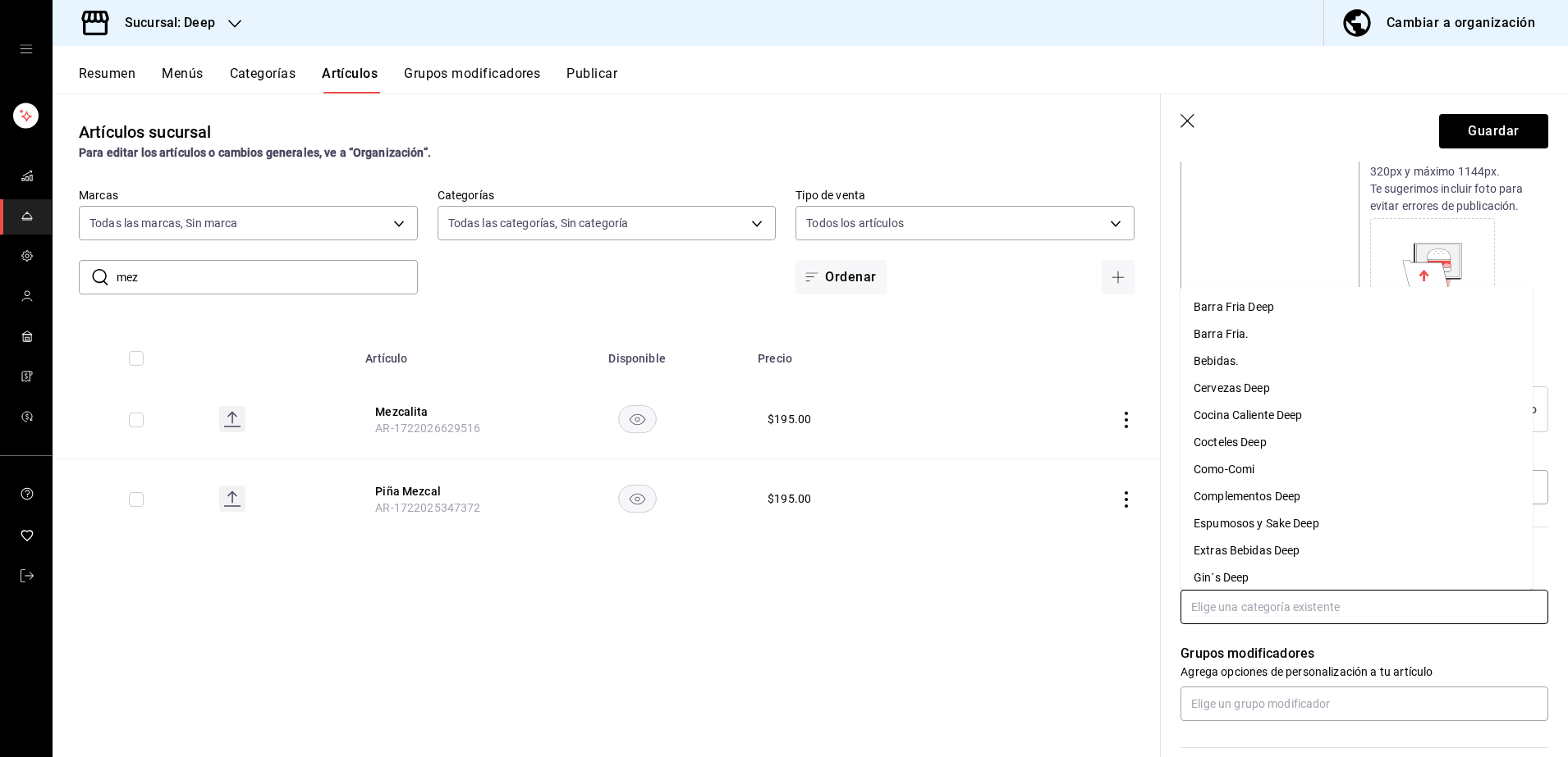
click at [1220, 604] on input "text" at bounding box center [1365, 607] width 368 height 35
type input "co"
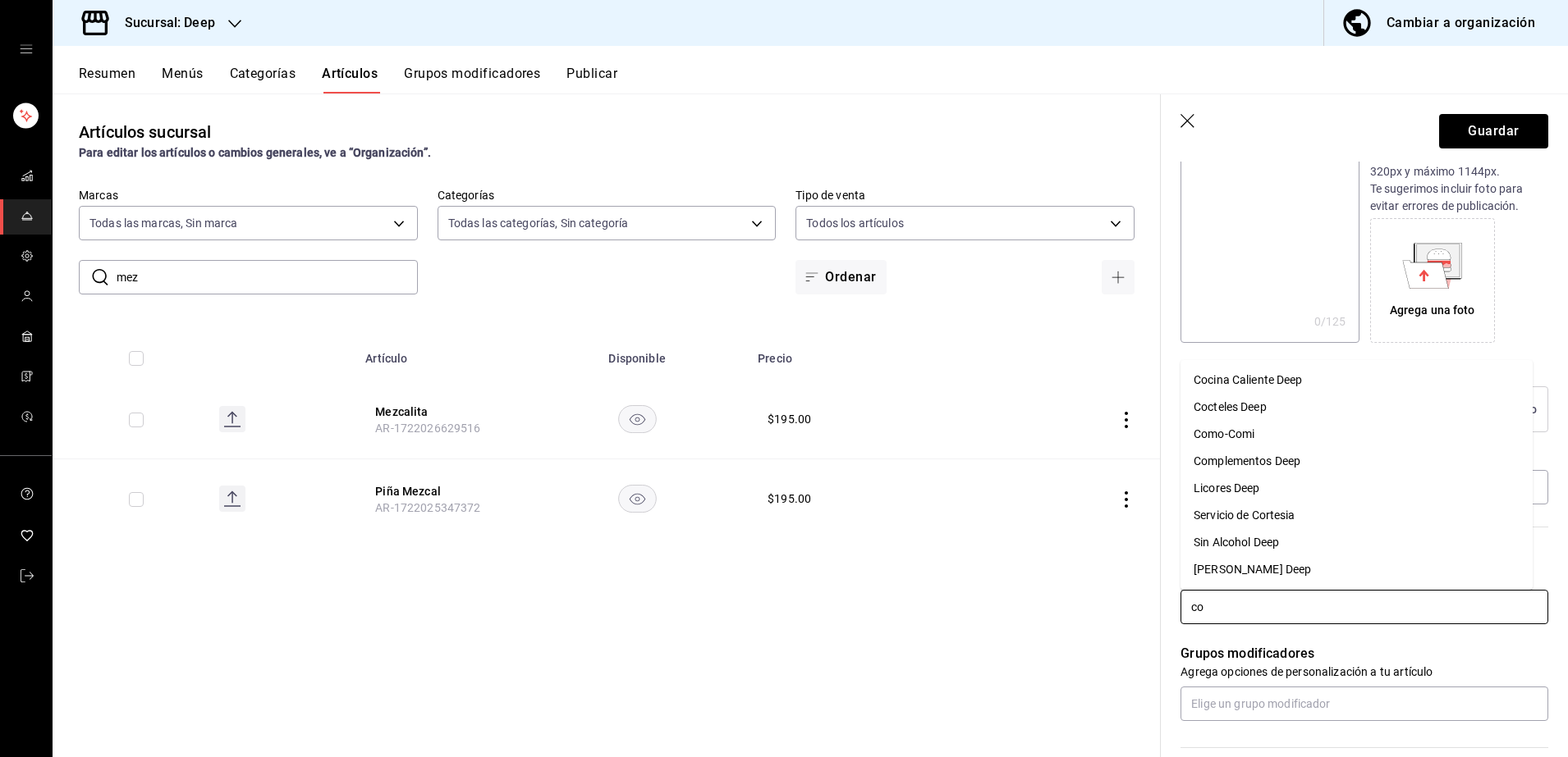
click at [1248, 409] on li "Cocteles Deep" at bounding box center [1357, 407] width 352 height 27
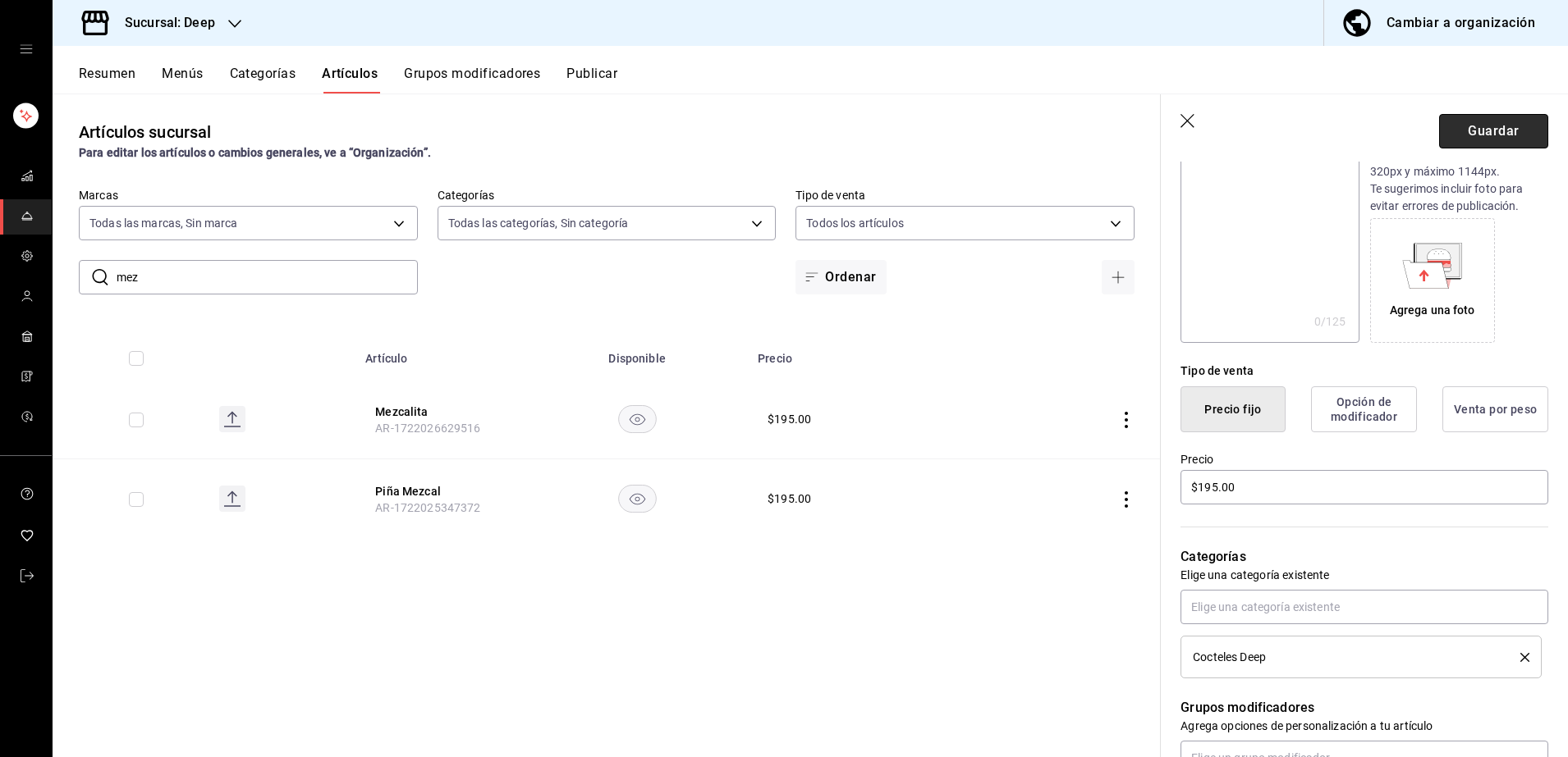
click at [1464, 141] on button "Guardar" at bounding box center [1494, 131] width 109 height 35
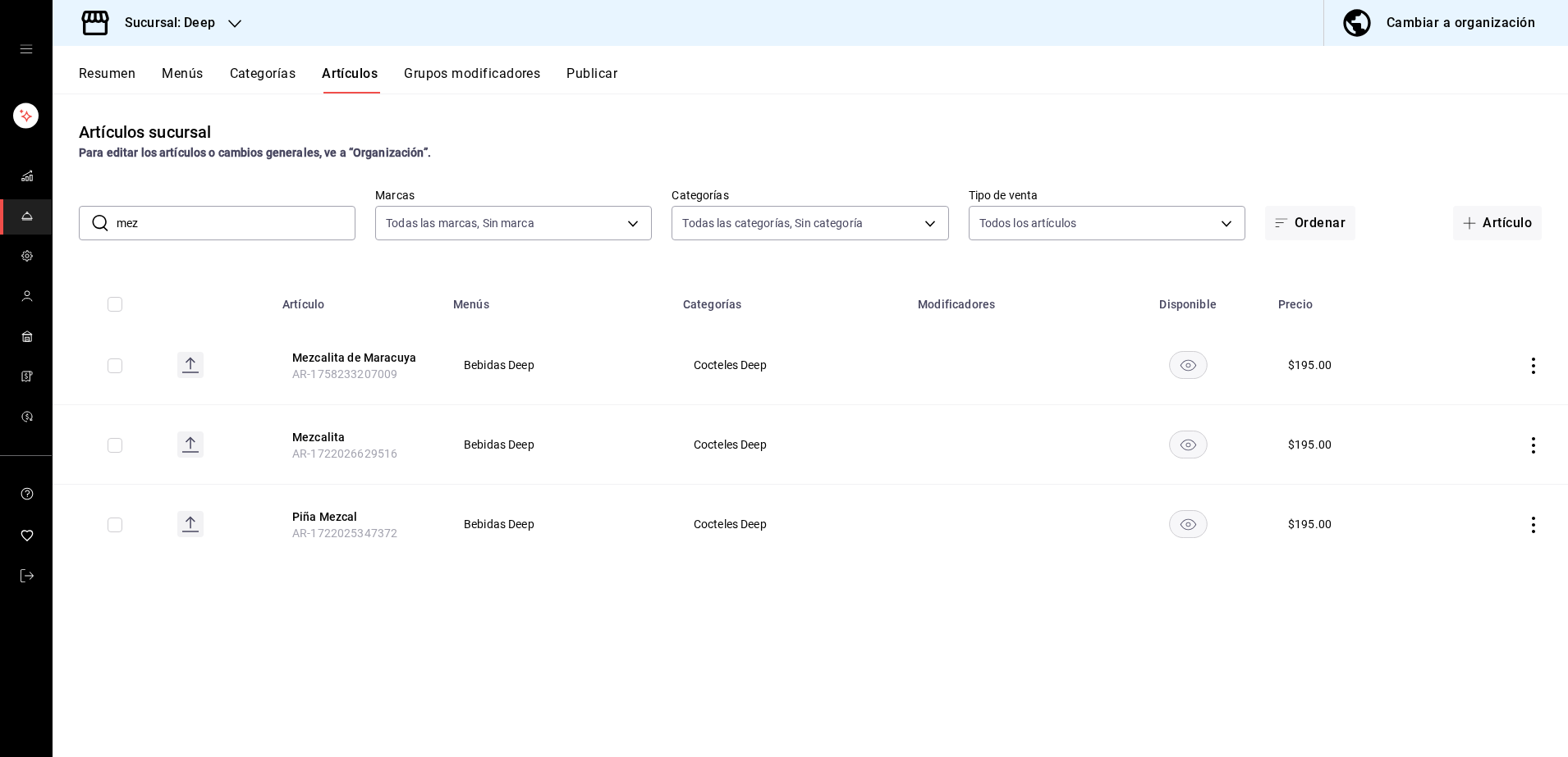
click at [309, 226] on input "mez" at bounding box center [236, 223] width 239 height 33
click at [320, 435] on button "Mezcalita" at bounding box center [357, 437] width 132 height 17
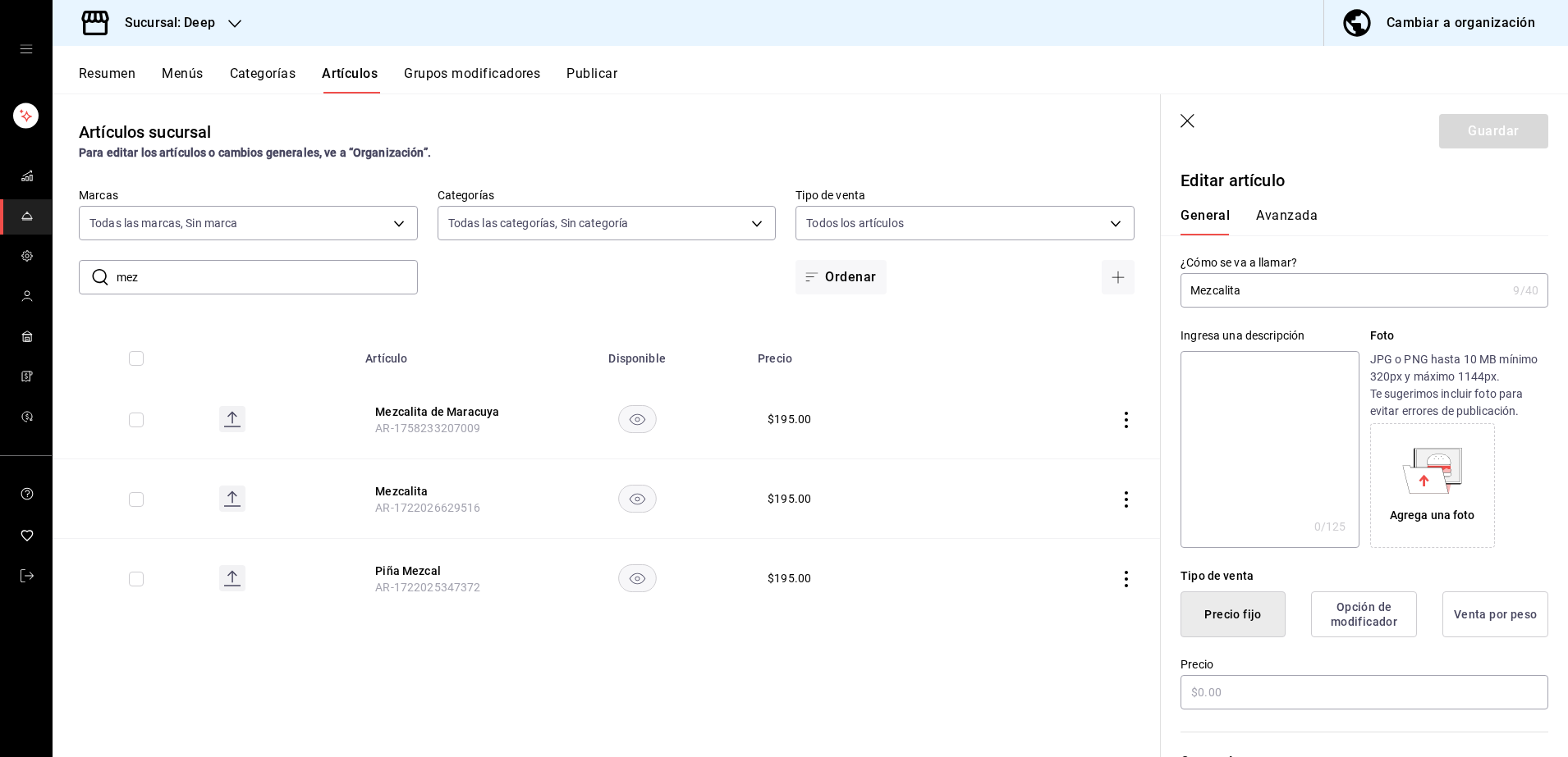
type input "$195.00"
type input "Mezcalita Jamaica"
click at [1456, 138] on button "Guardar" at bounding box center [1494, 131] width 109 height 35
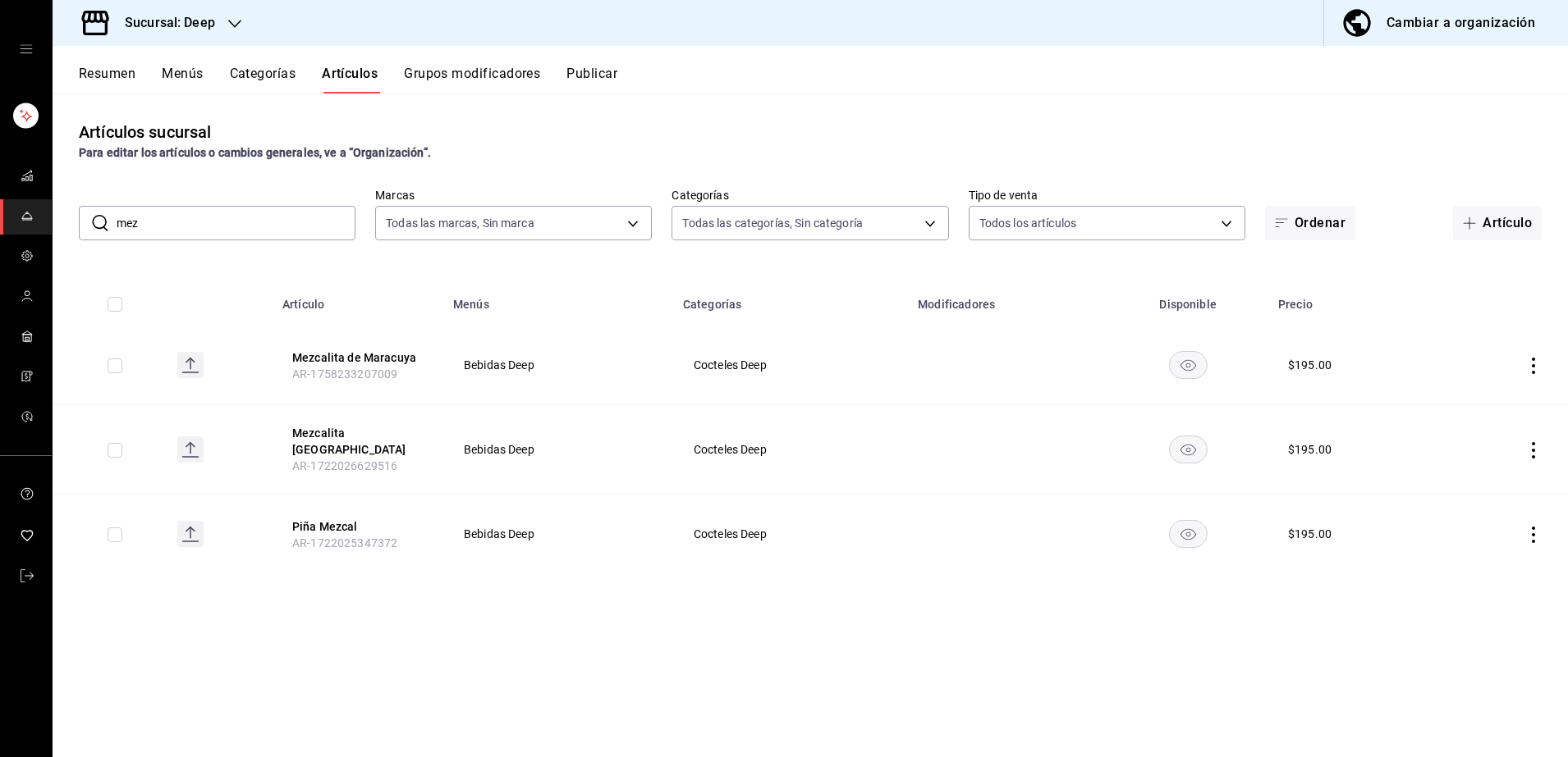
click at [329, 536] on span "AR-1722025347372" at bounding box center [344, 542] width 105 height 13
click at [330, 519] on button "Piña Mezcal" at bounding box center [357, 526] width 132 height 17
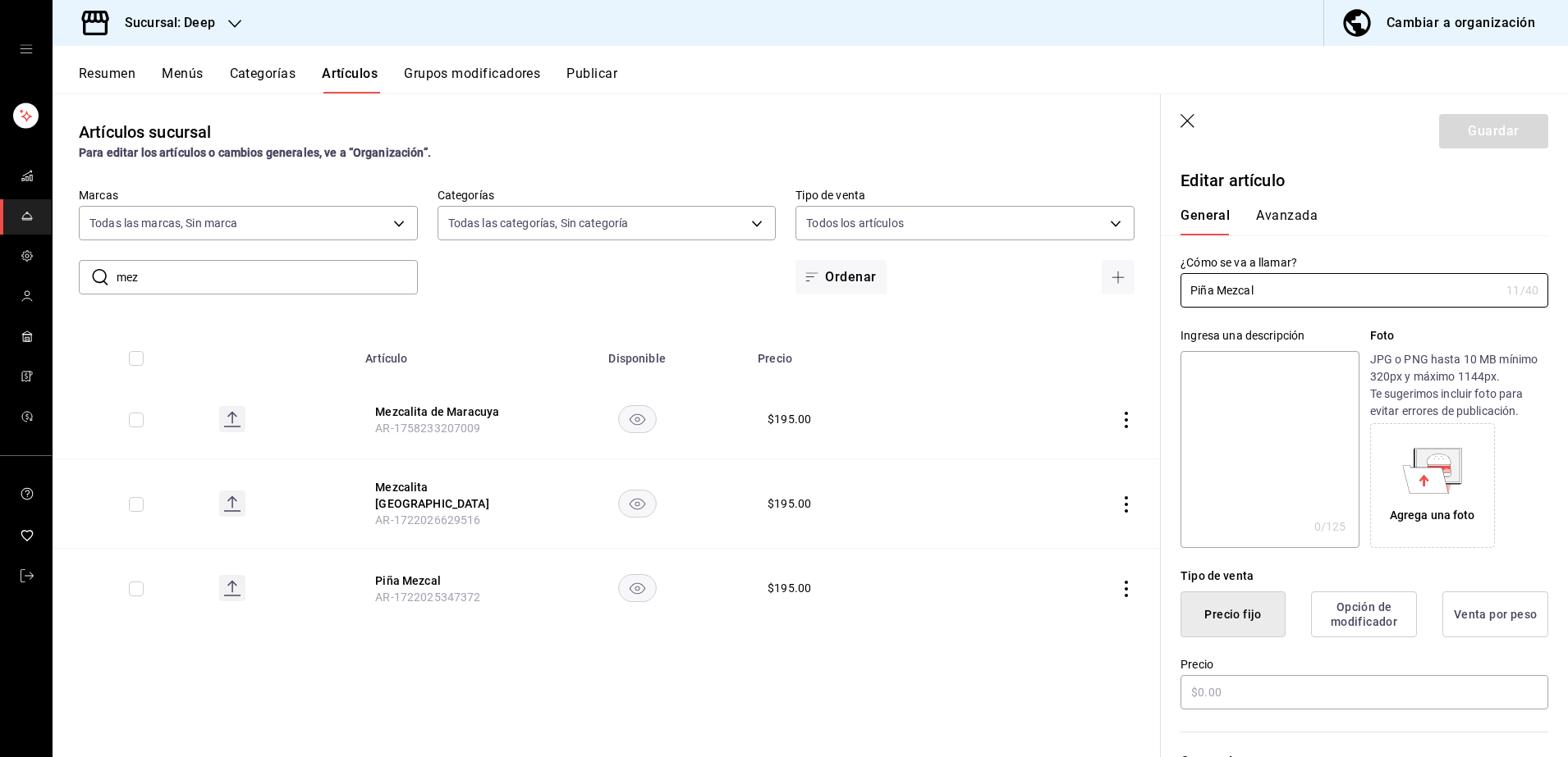
type input "$195.00"
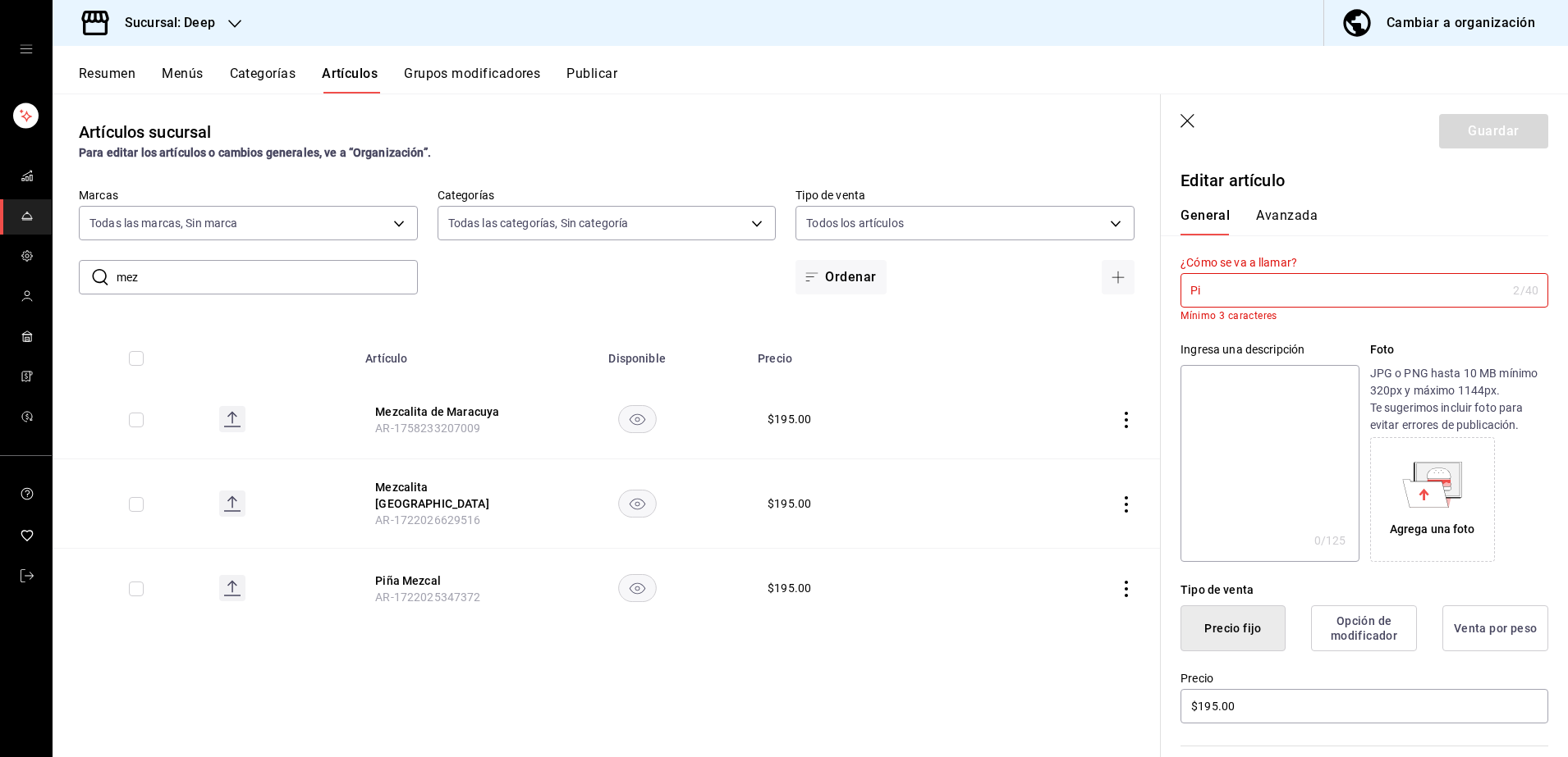
type input "P"
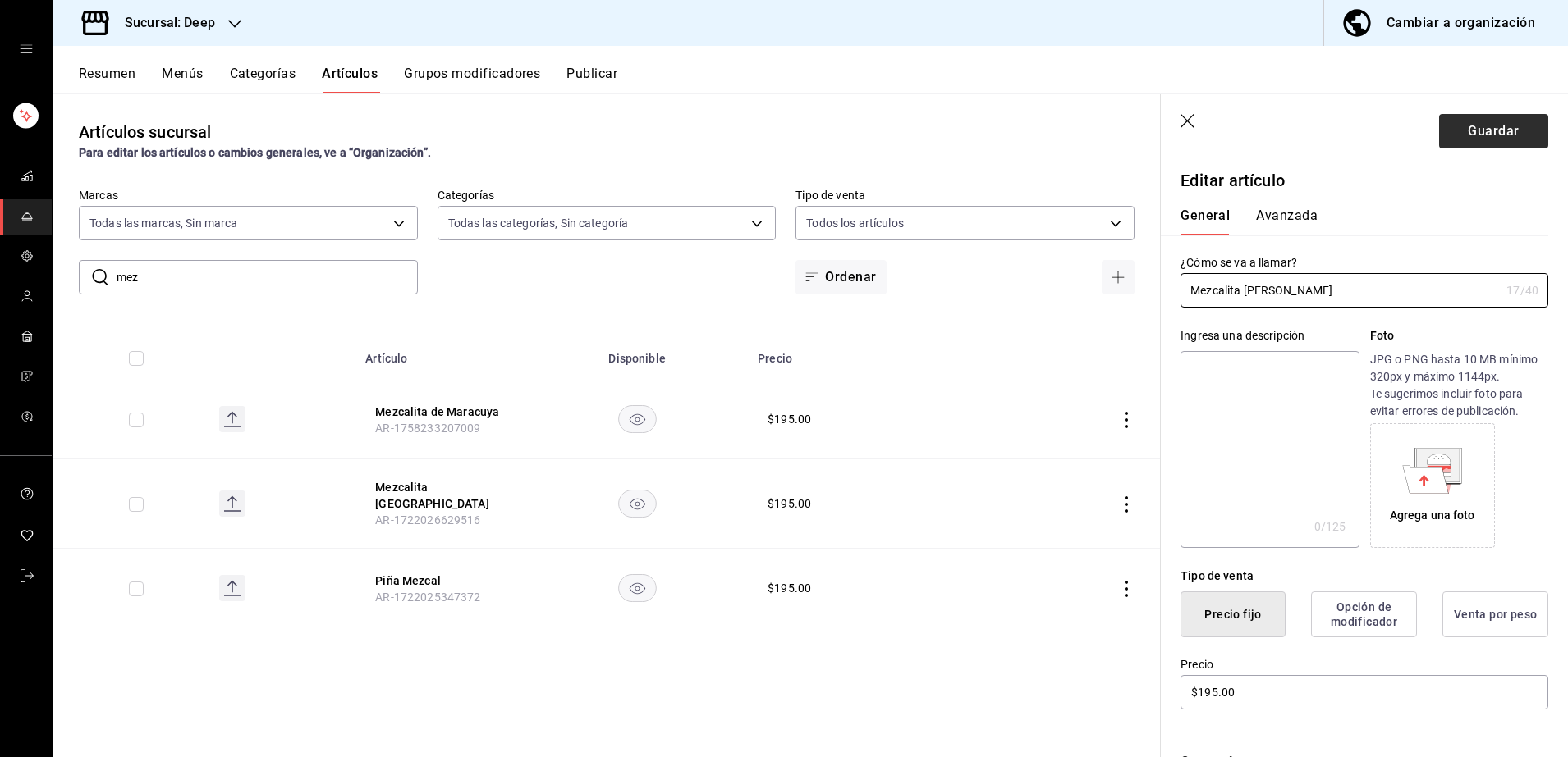
type input "Mezcalita de Piña"
click at [1473, 137] on button "Guardar" at bounding box center [1494, 131] width 109 height 35
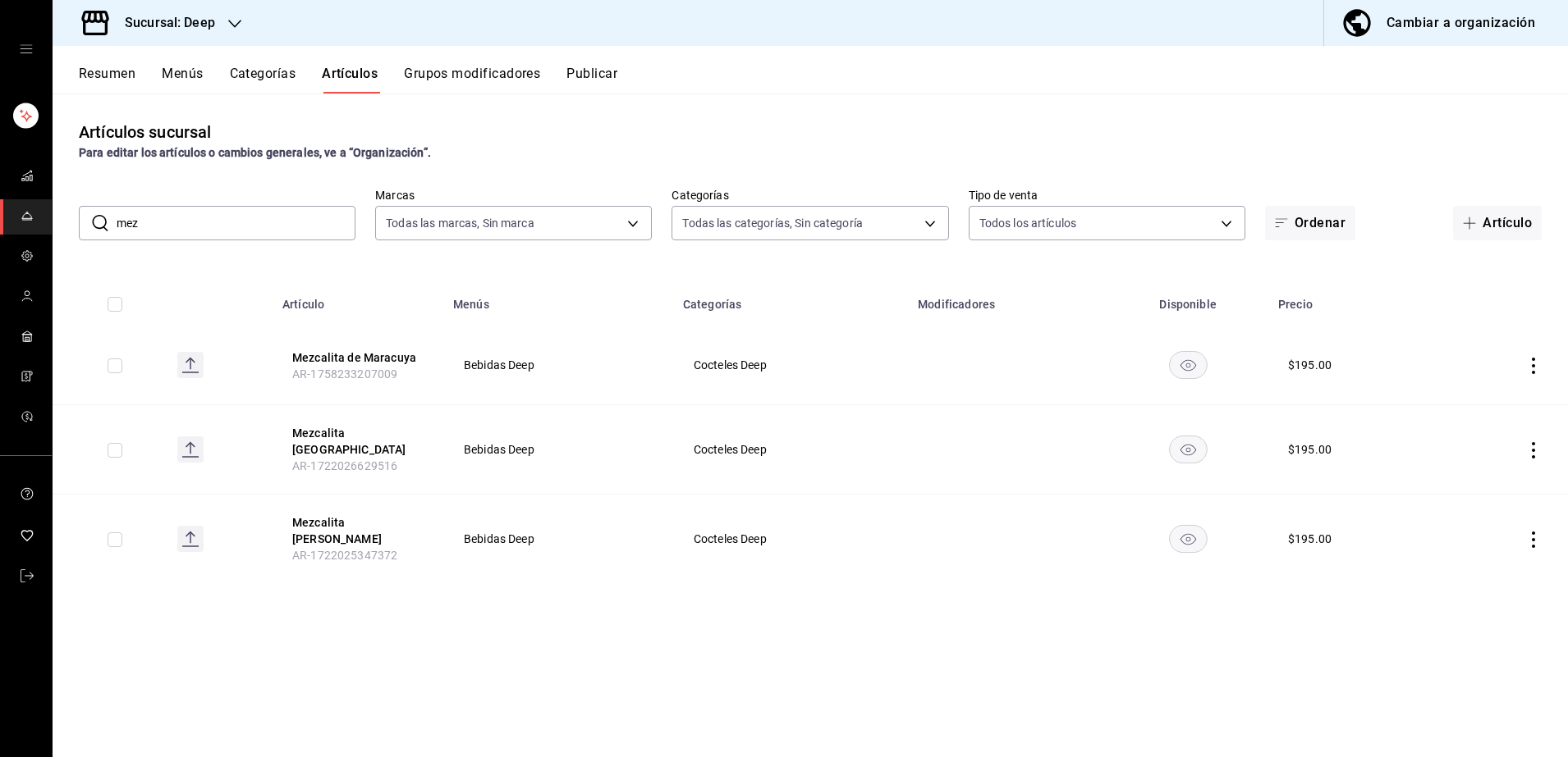
click at [261, 237] on input "mez" at bounding box center [236, 223] width 239 height 33
type input "m"
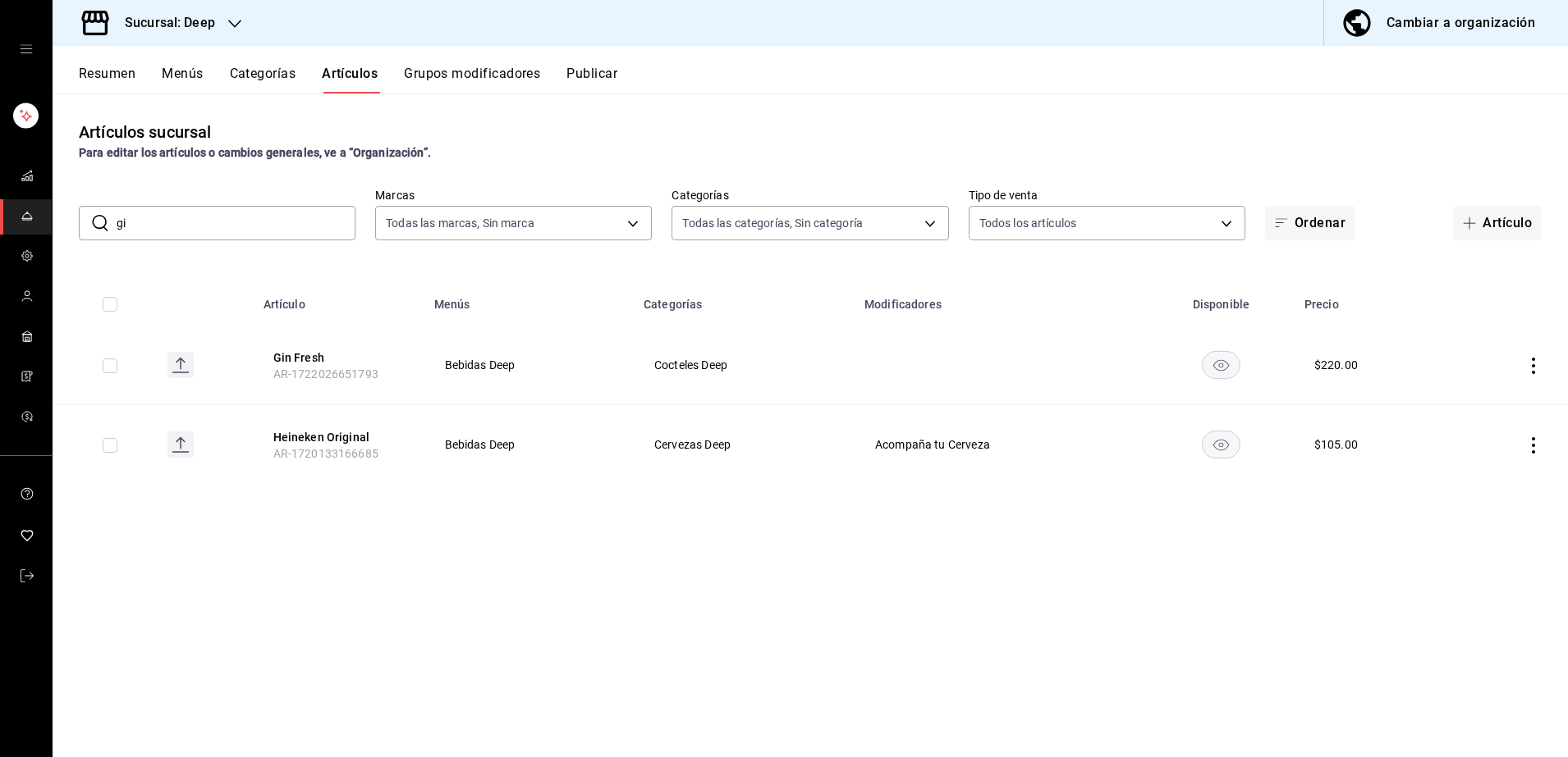
type input "g"
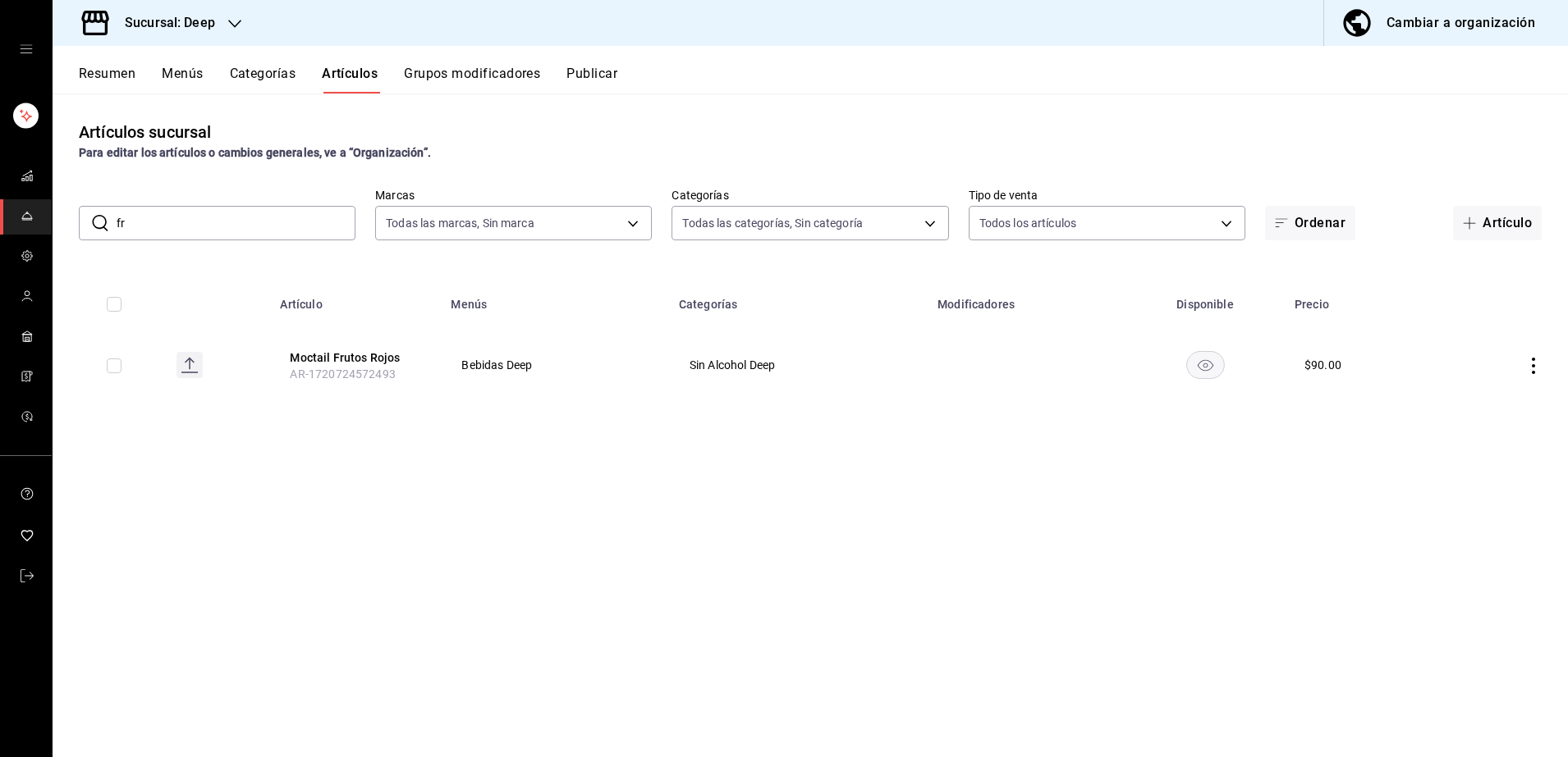
type input "f"
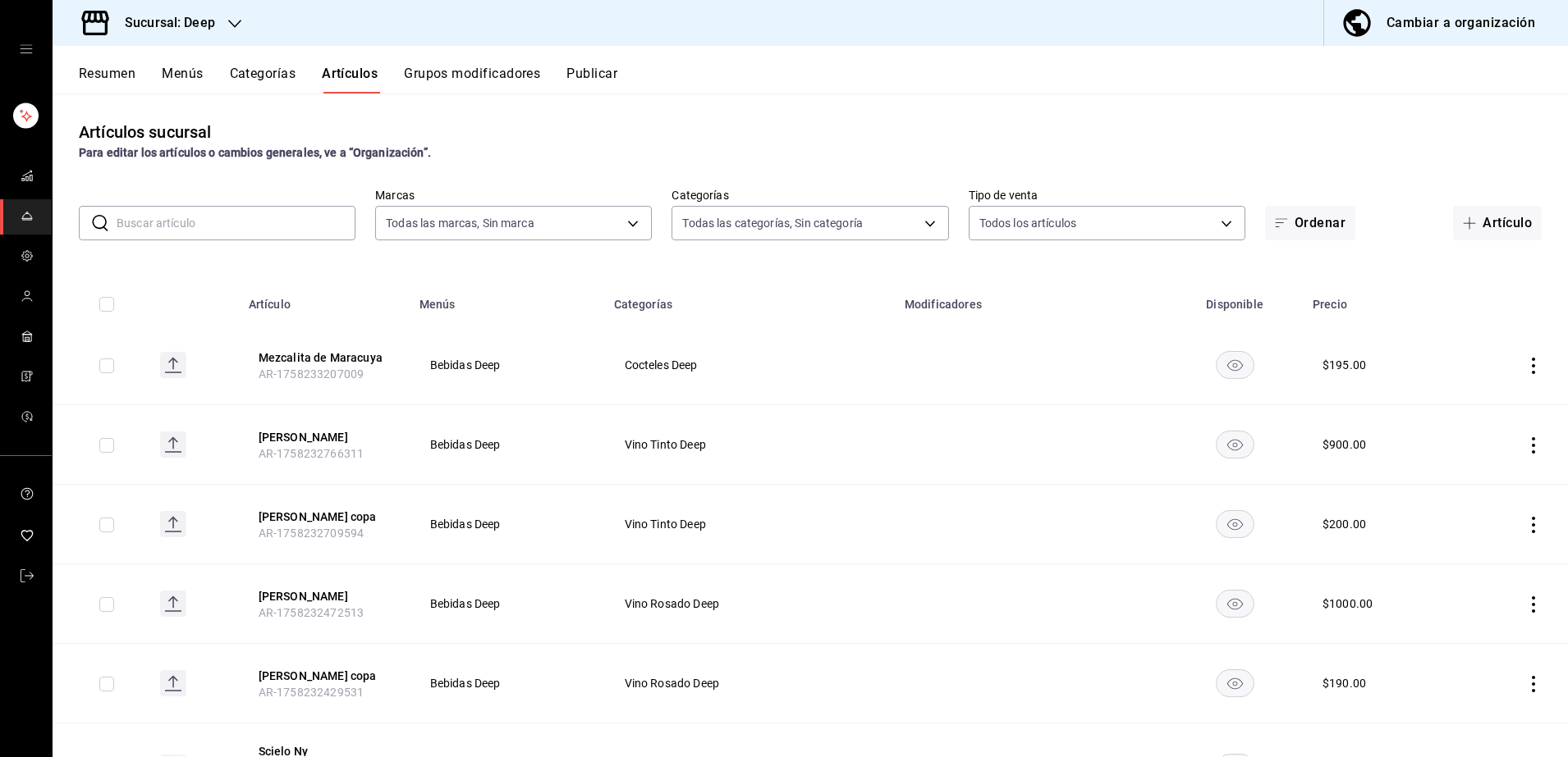
click at [231, 229] on input "text" at bounding box center [236, 223] width 239 height 33
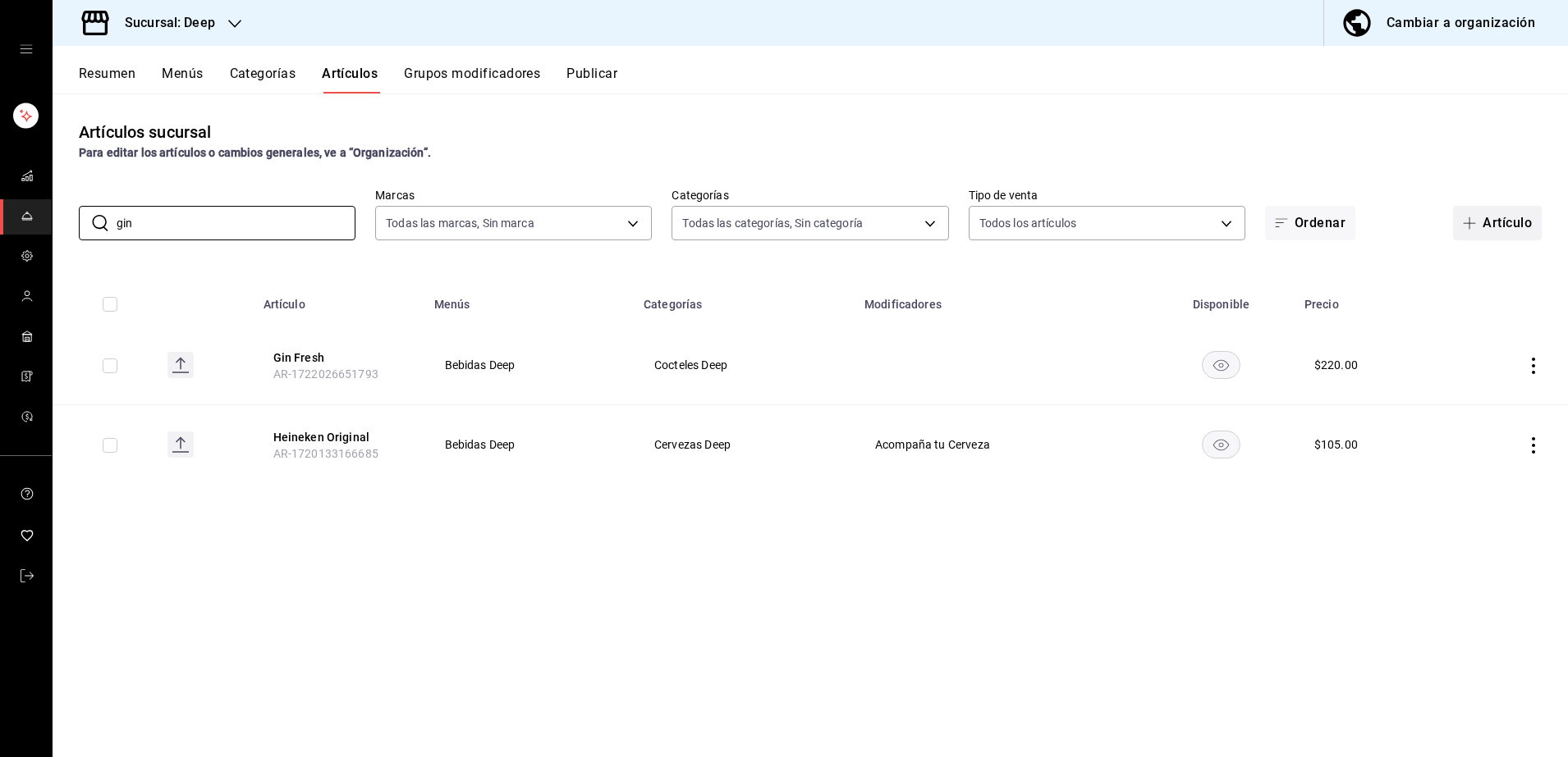
type input "gin"
click at [1479, 232] on button "Artículo" at bounding box center [1498, 223] width 89 height 35
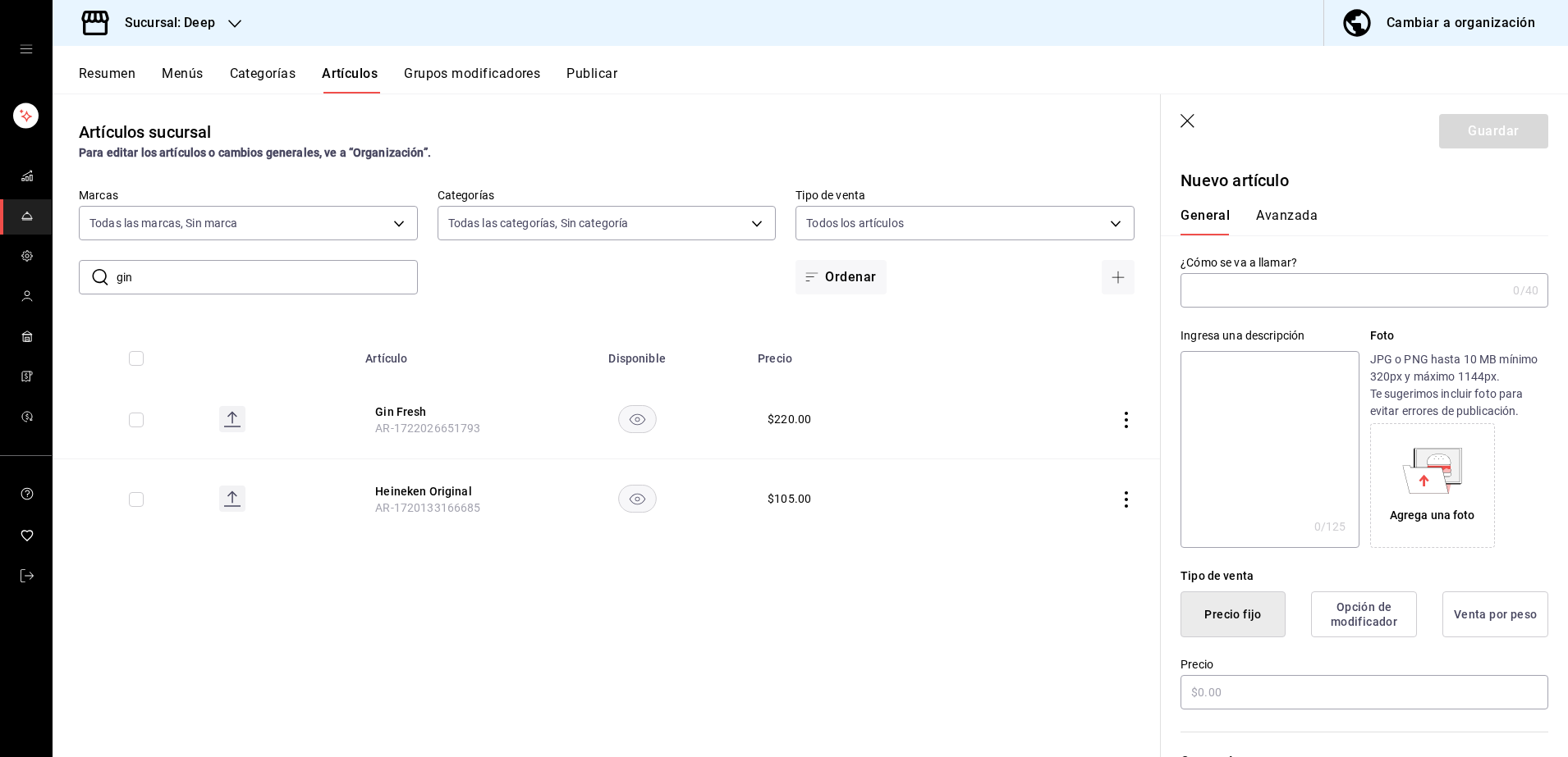
click at [1294, 290] on input "text" at bounding box center [1343, 290] width 326 height 33
type input "Gin de Frutos Rojos"
click at [1301, 687] on input "text" at bounding box center [1365, 693] width 368 height 35
type input "$225.00"
click at [1315, 722] on div "Categorías Elige una categoría existente" at bounding box center [1354, 771] width 387 height 118
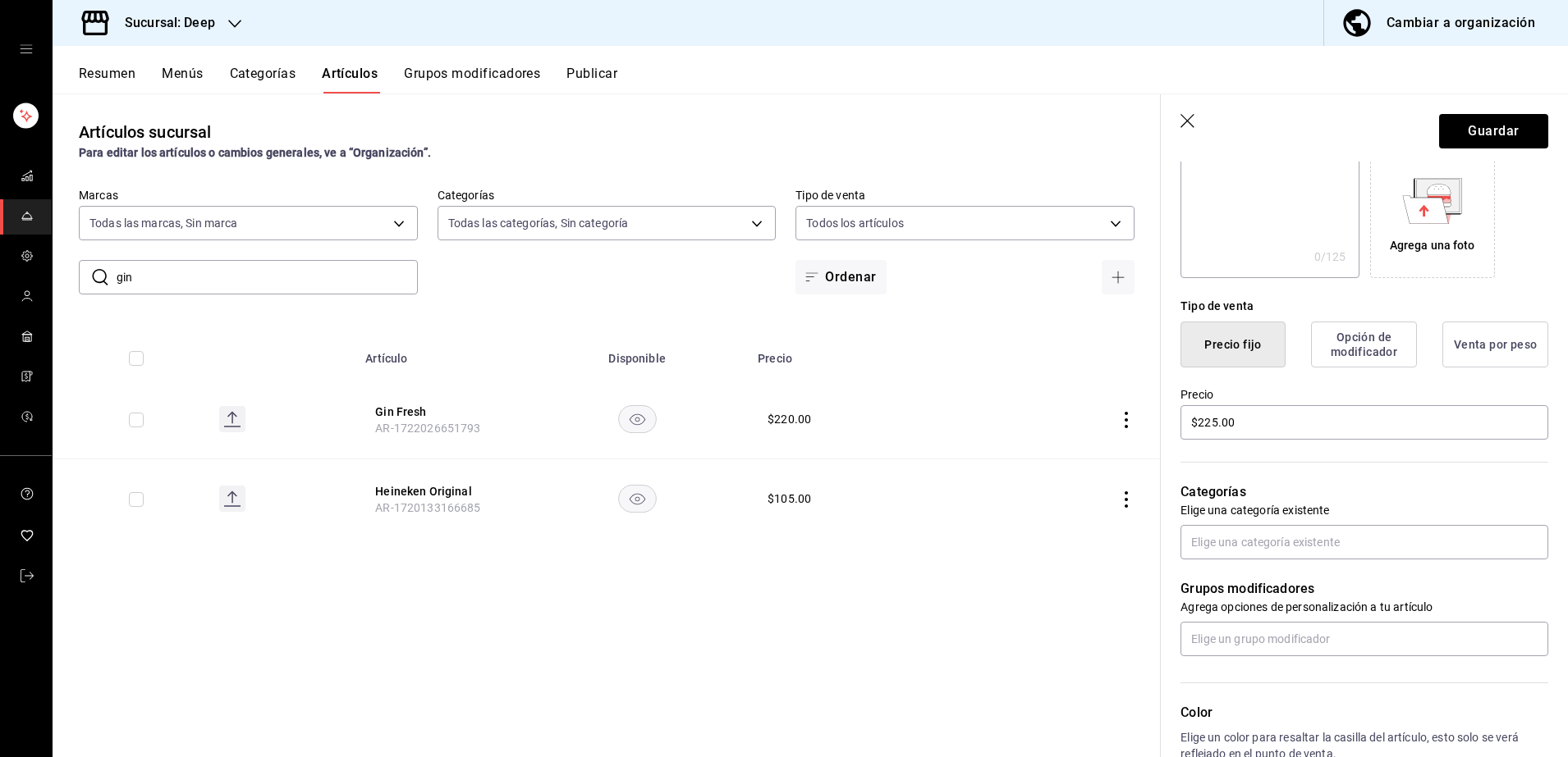
scroll to position [287, 0]
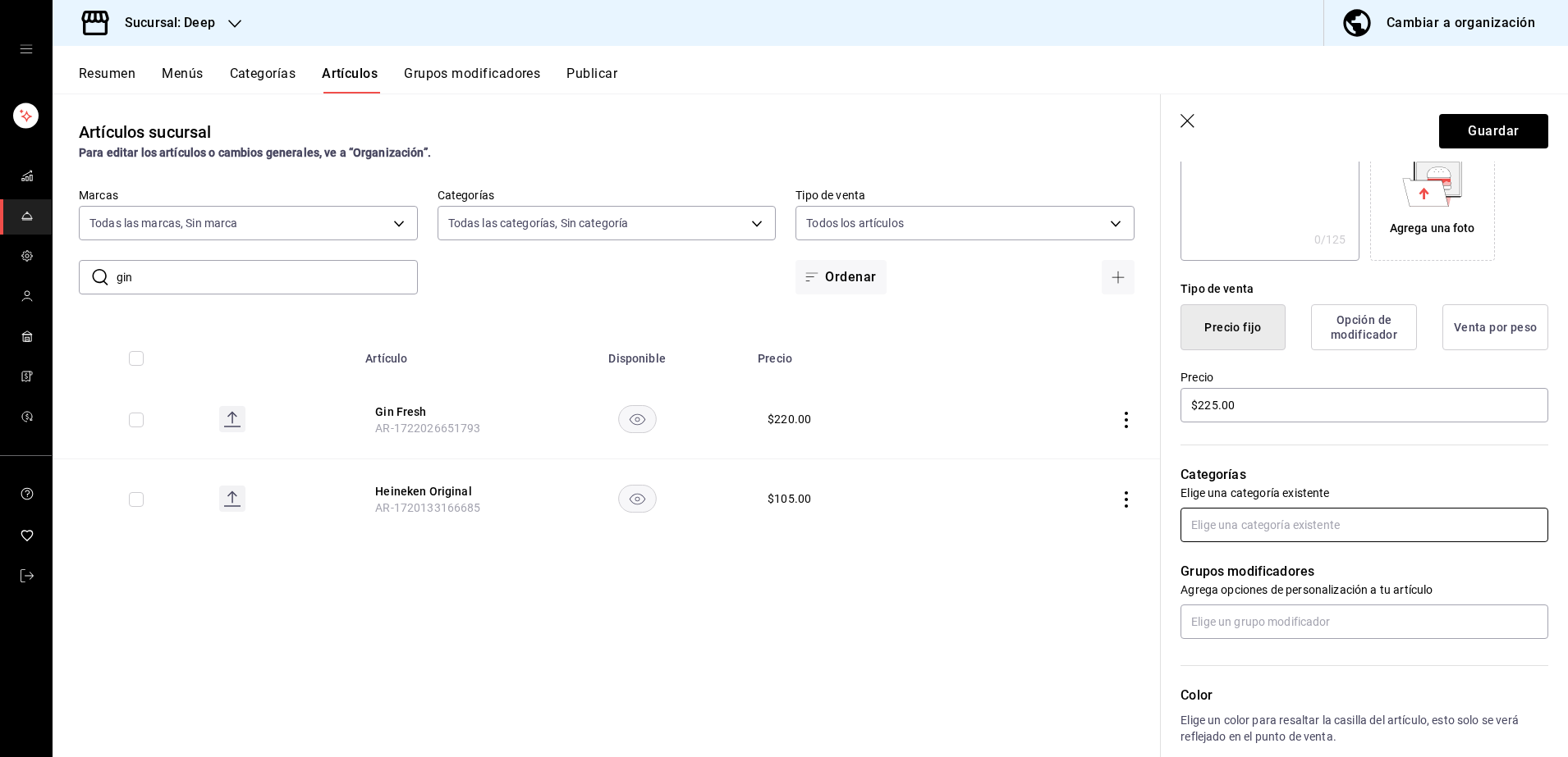
click at [1282, 528] on input "text" at bounding box center [1365, 524] width 368 height 35
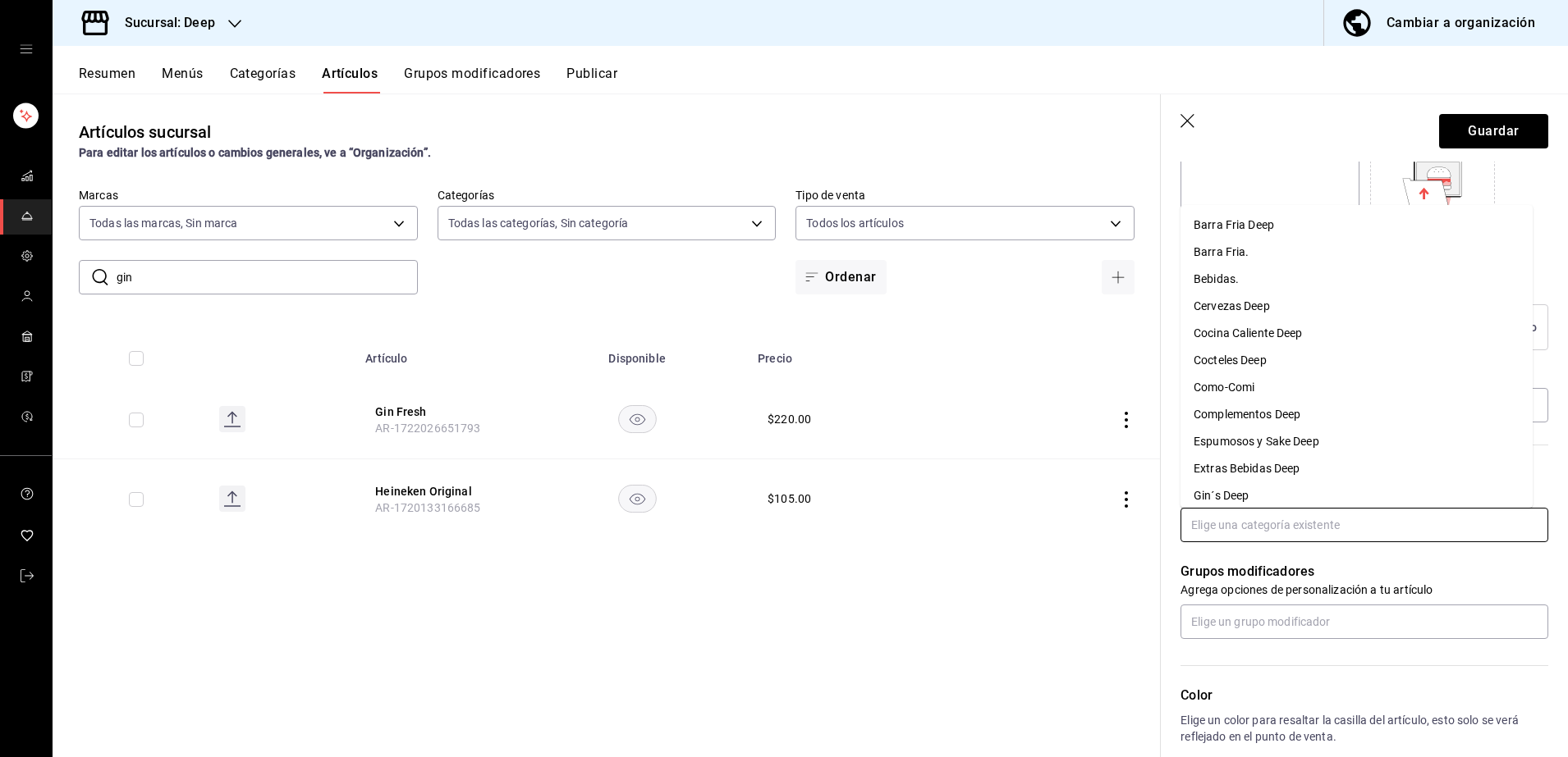
click at [1249, 363] on li "Cocteles Deep" at bounding box center [1357, 360] width 352 height 27
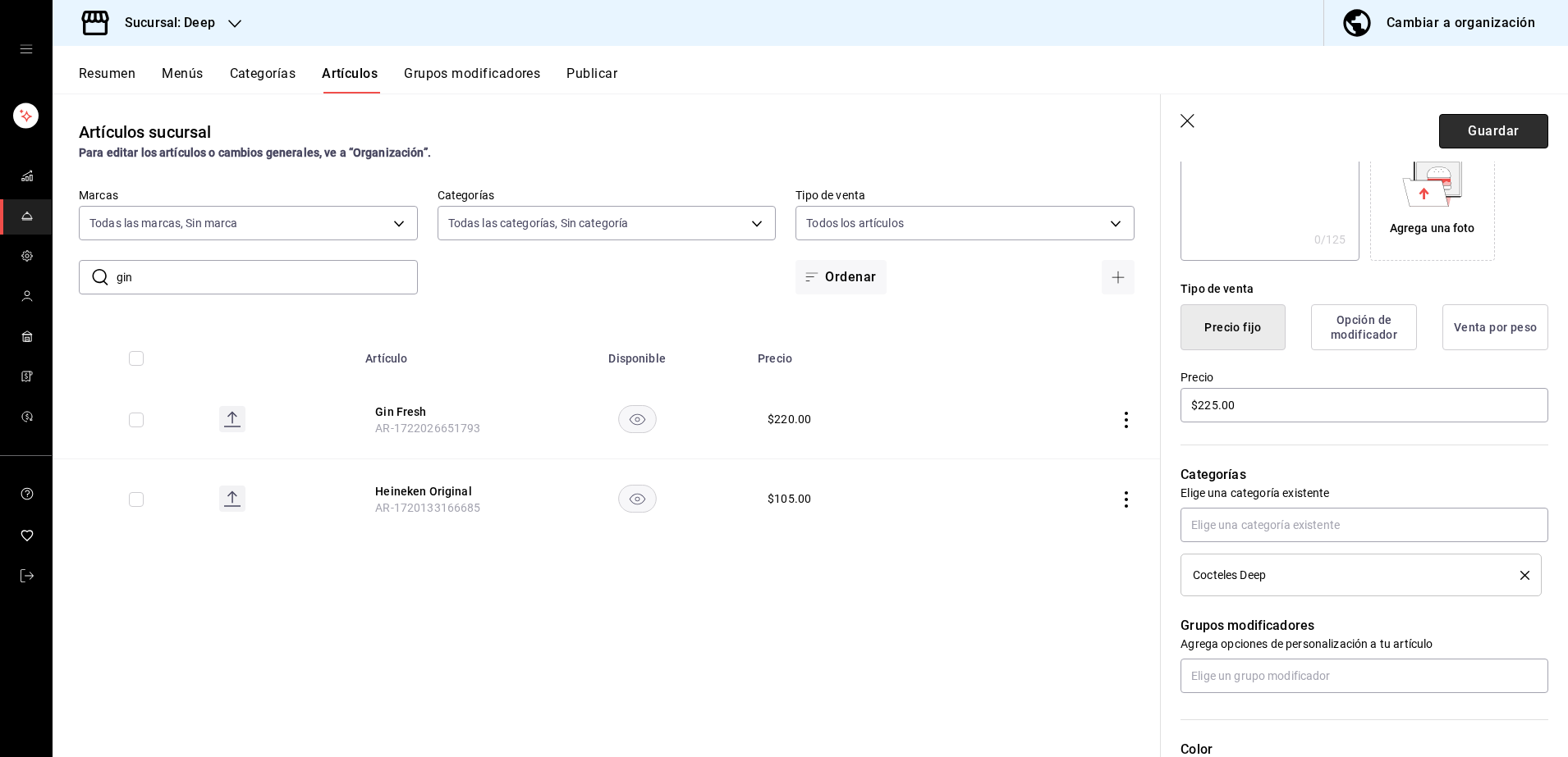
click at [1462, 135] on button "Guardar" at bounding box center [1494, 131] width 109 height 35
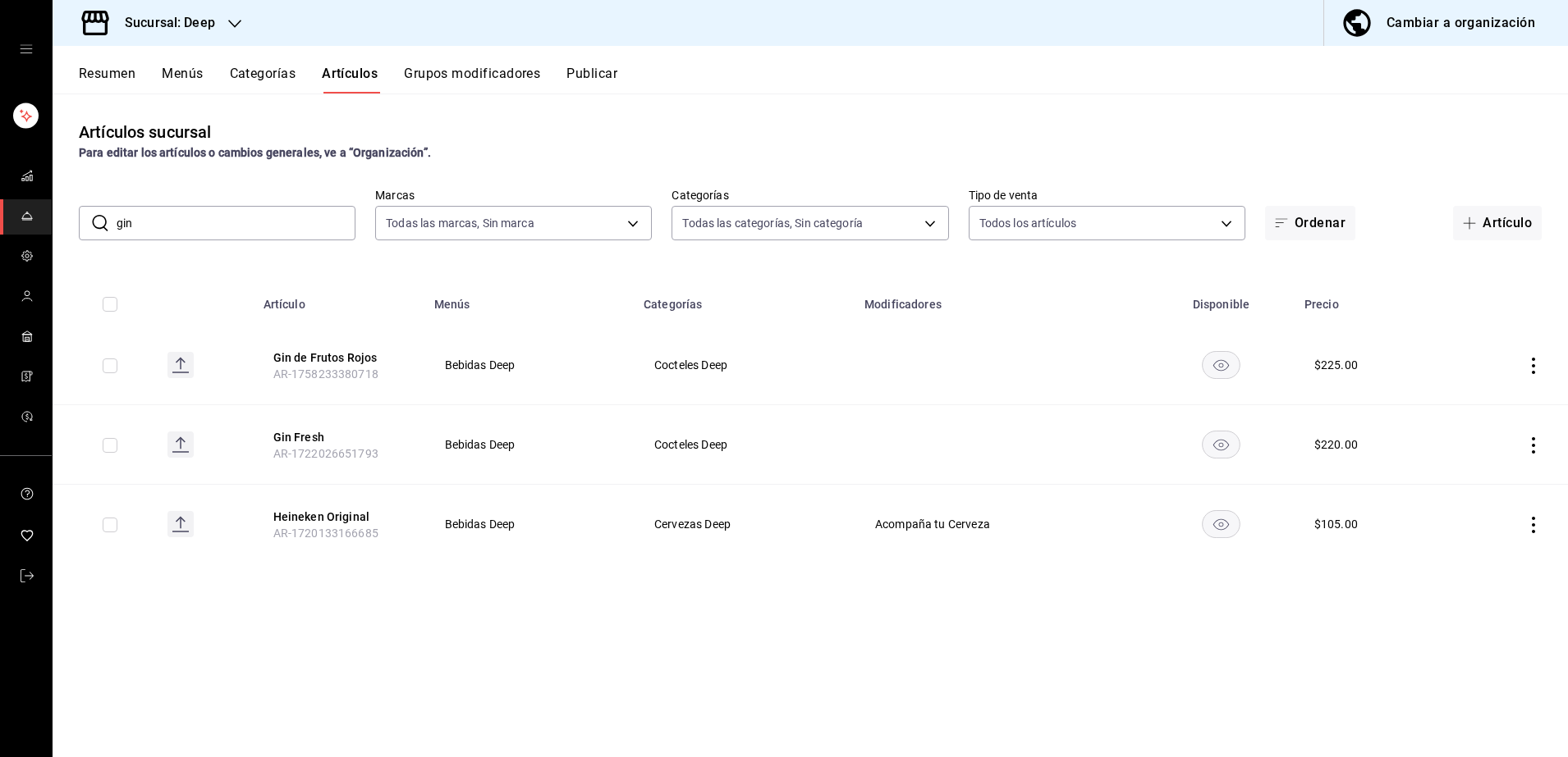
click at [268, 218] on input "gin" at bounding box center [236, 223] width 239 height 33
click at [1500, 223] on button "Artículo" at bounding box center [1498, 223] width 89 height 35
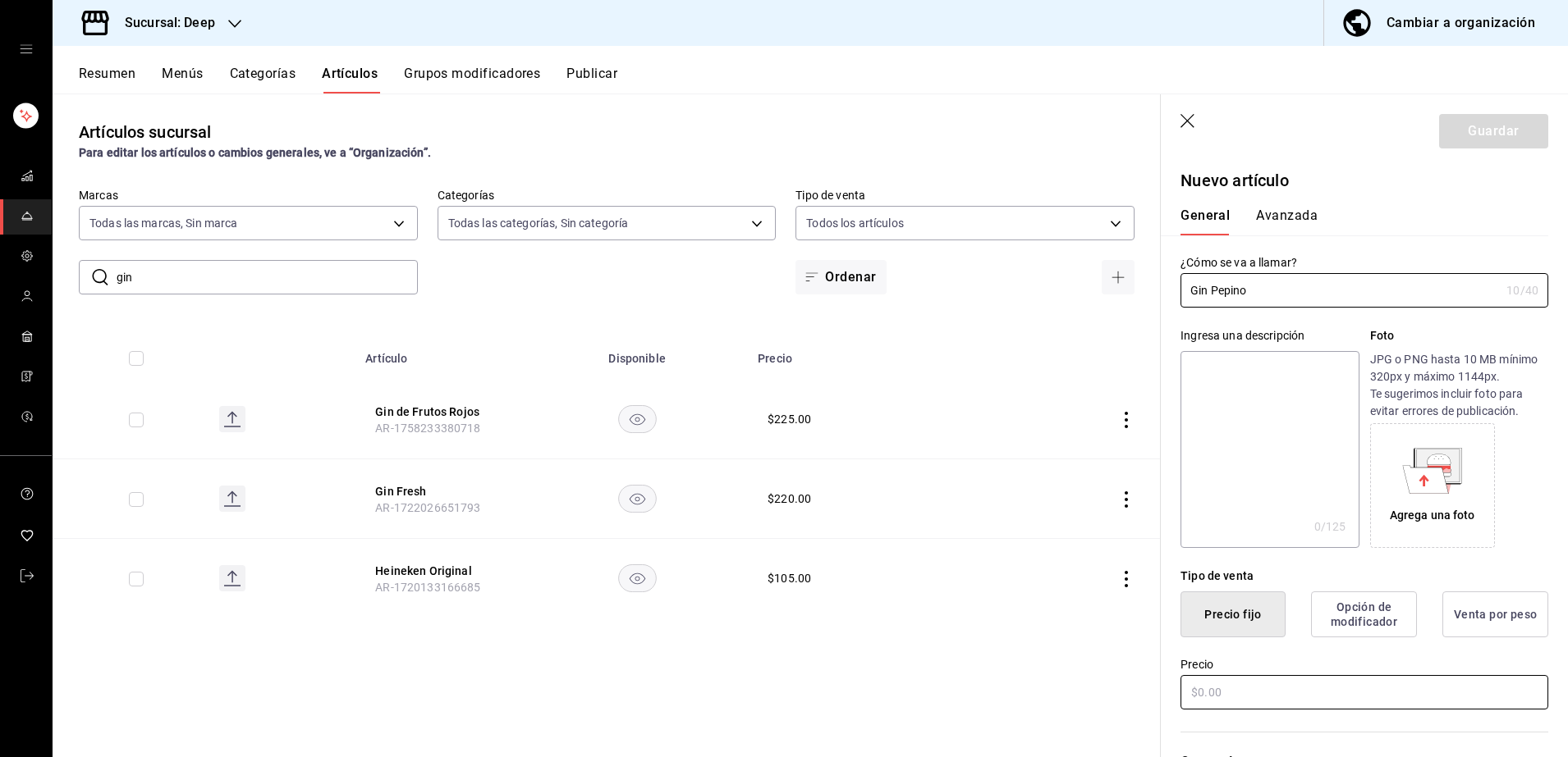
type input "Gin Pepino"
click at [1309, 706] on input "text" at bounding box center [1365, 693] width 368 height 35
type input "$225.00"
click at [1314, 722] on div "Categorías Elige una categoría existente" at bounding box center [1354, 771] width 387 height 118
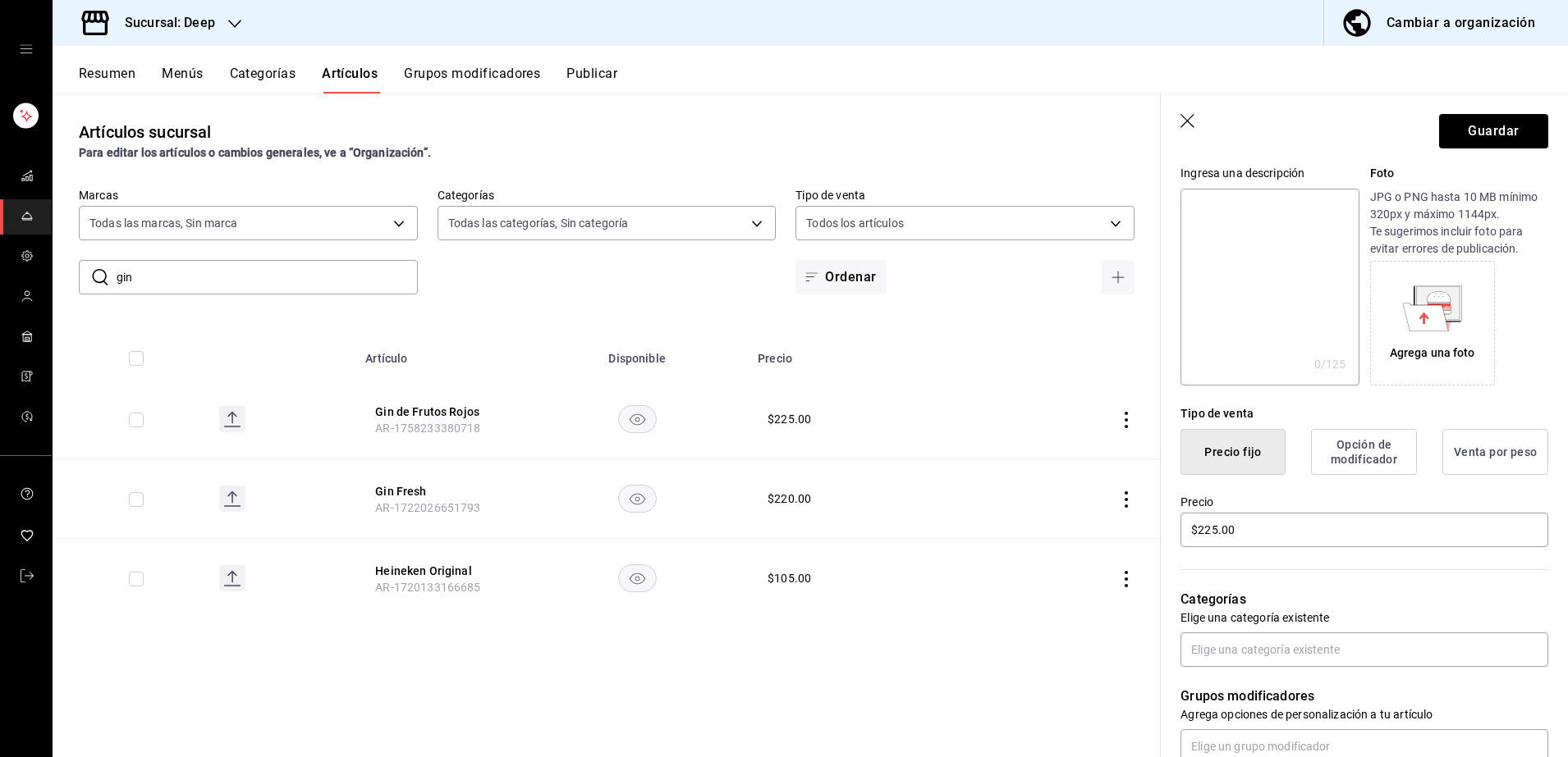
scroll to position [164, 0]
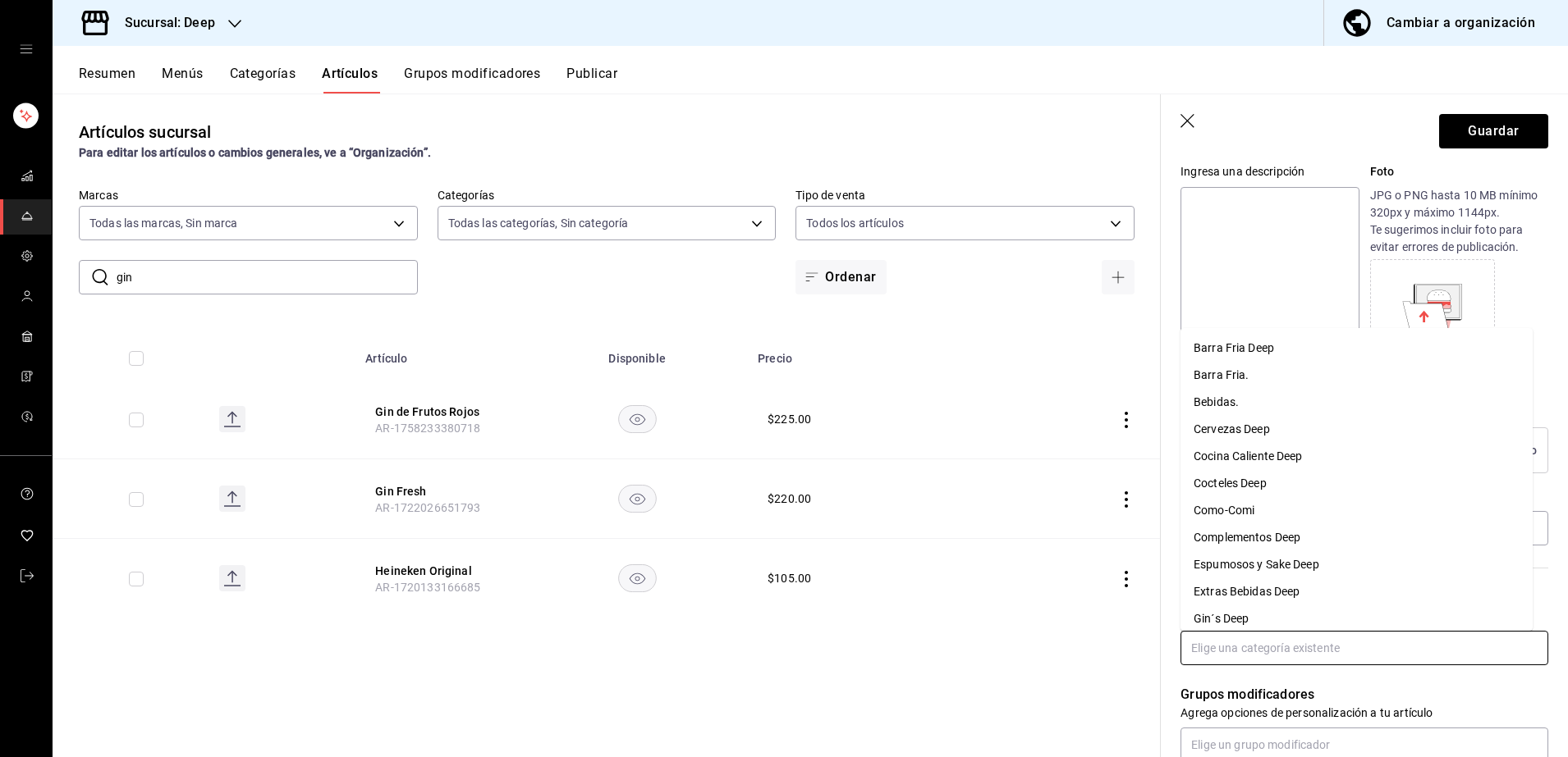
click at [1295, 643] on input "text" at bounding box center [1365, 648] width 368 height 35
click at [1249, 488] on li "Cocteles Deep" at bounding box center [1357, 483] width 352 height 27
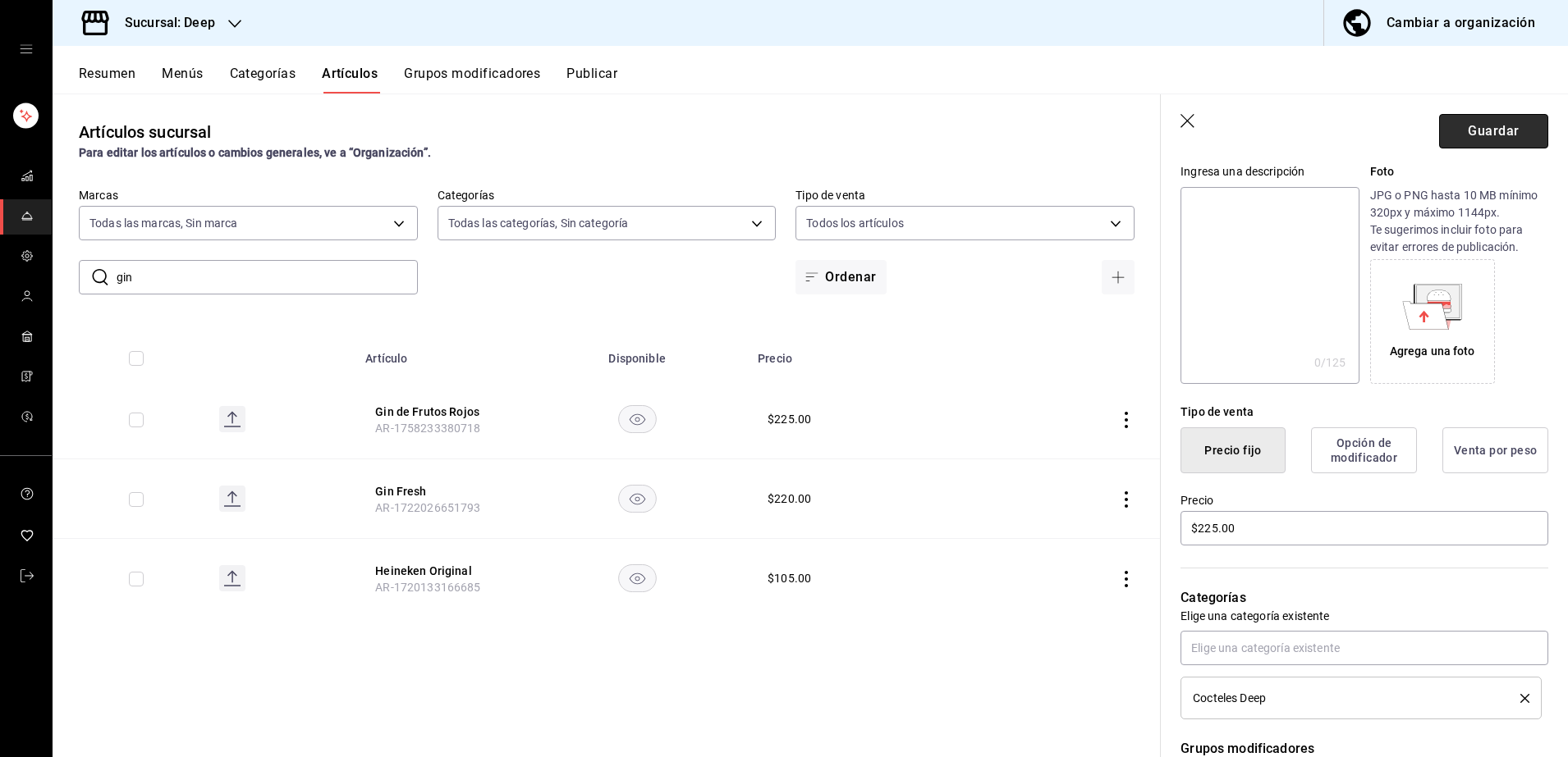
click at [1486, 137] on button "Guardar" at bounding box center [1494, 131] width 109 height 35
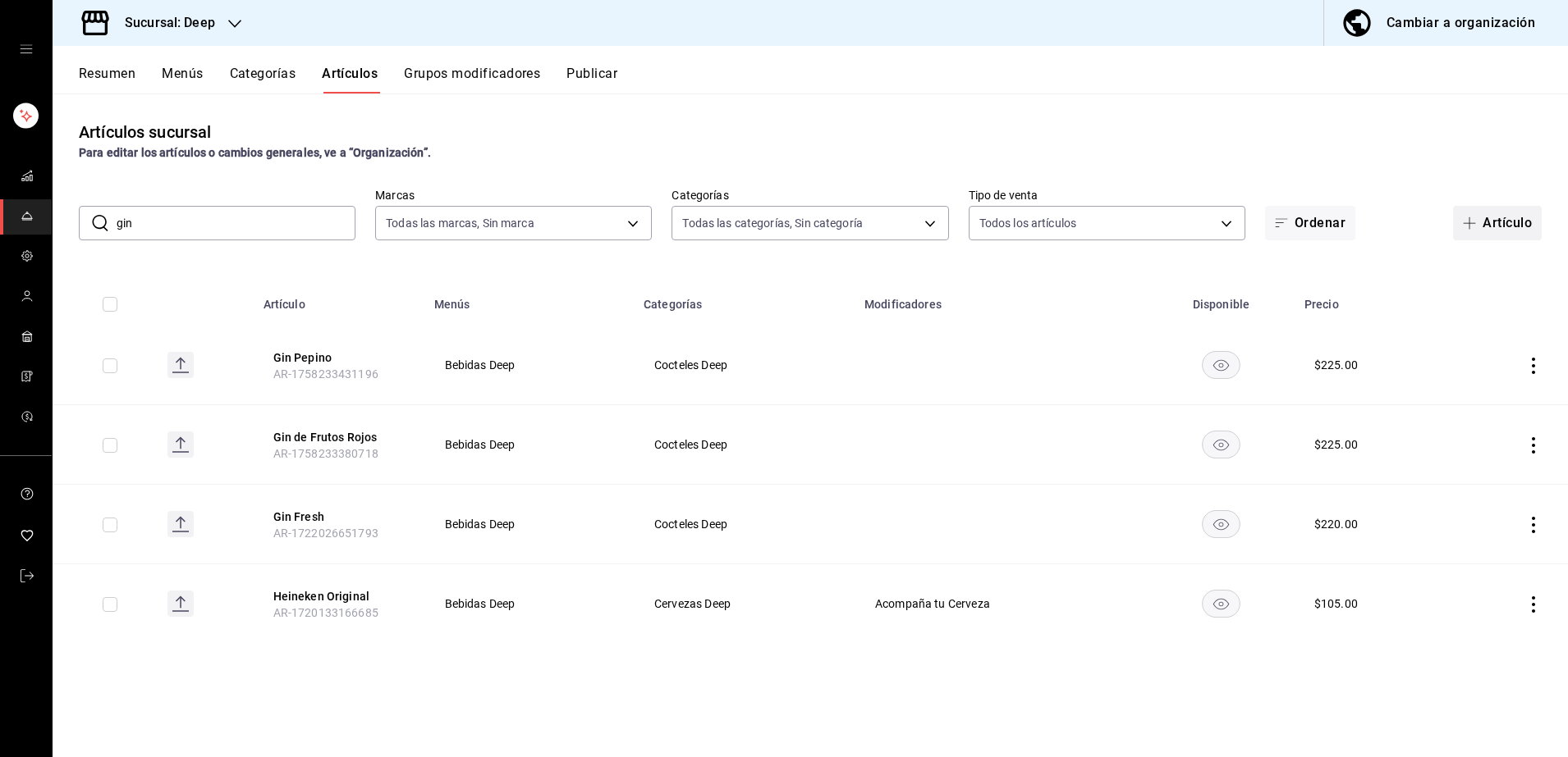
click at [1470, 229] on icon "button" at bounding box center [1469, 223] width 13 height 13
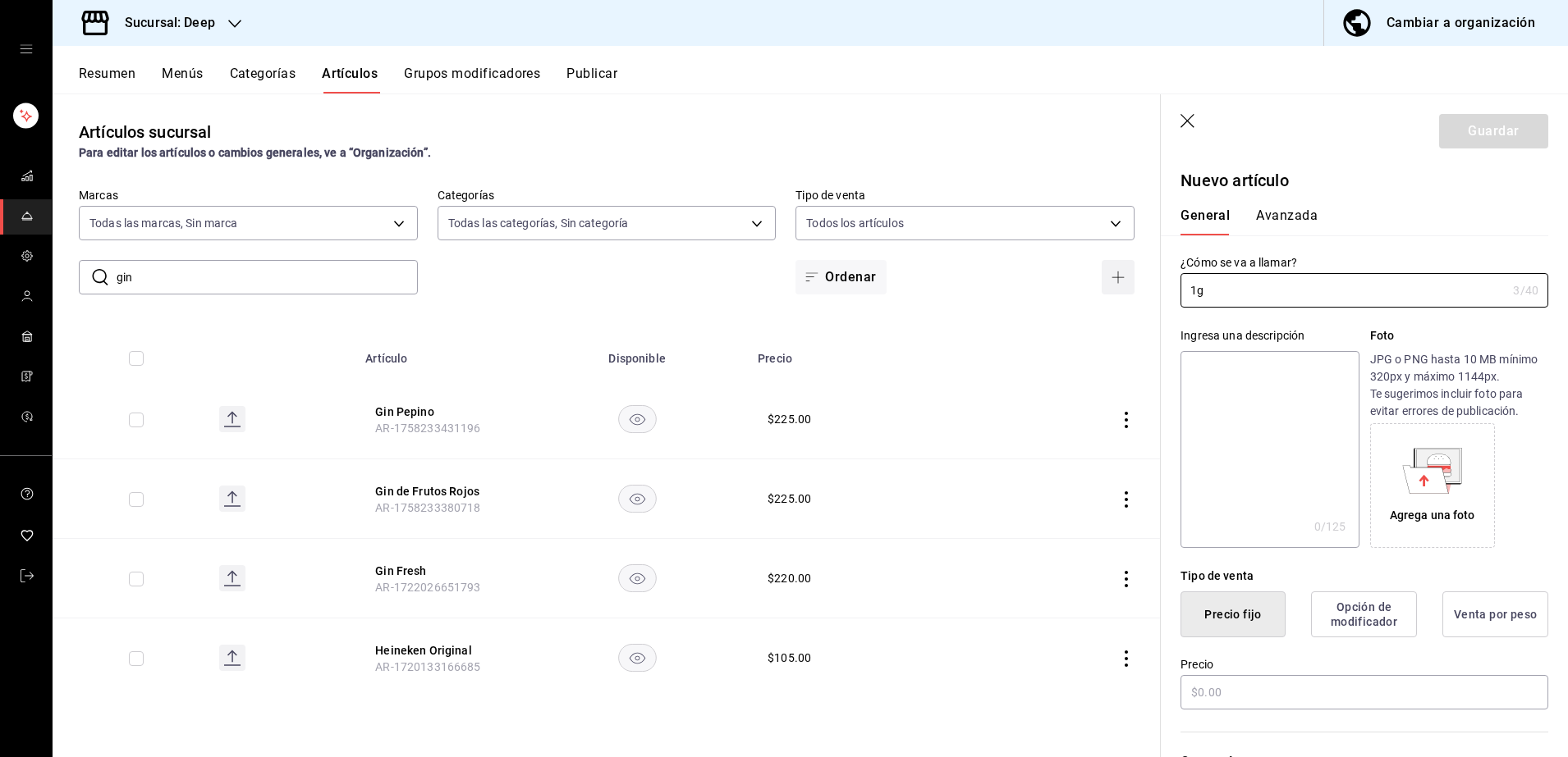
type input "1"
type input "Gin Rosa"
click at [1360, 695] on input "text" at bounding box center [1365, 693] width 368 height 35
type input "$225.00"
click at [1359, 738] on div "Categorías Elige una categoría existente" at bounding box center [1354, 771] width 387 height 118
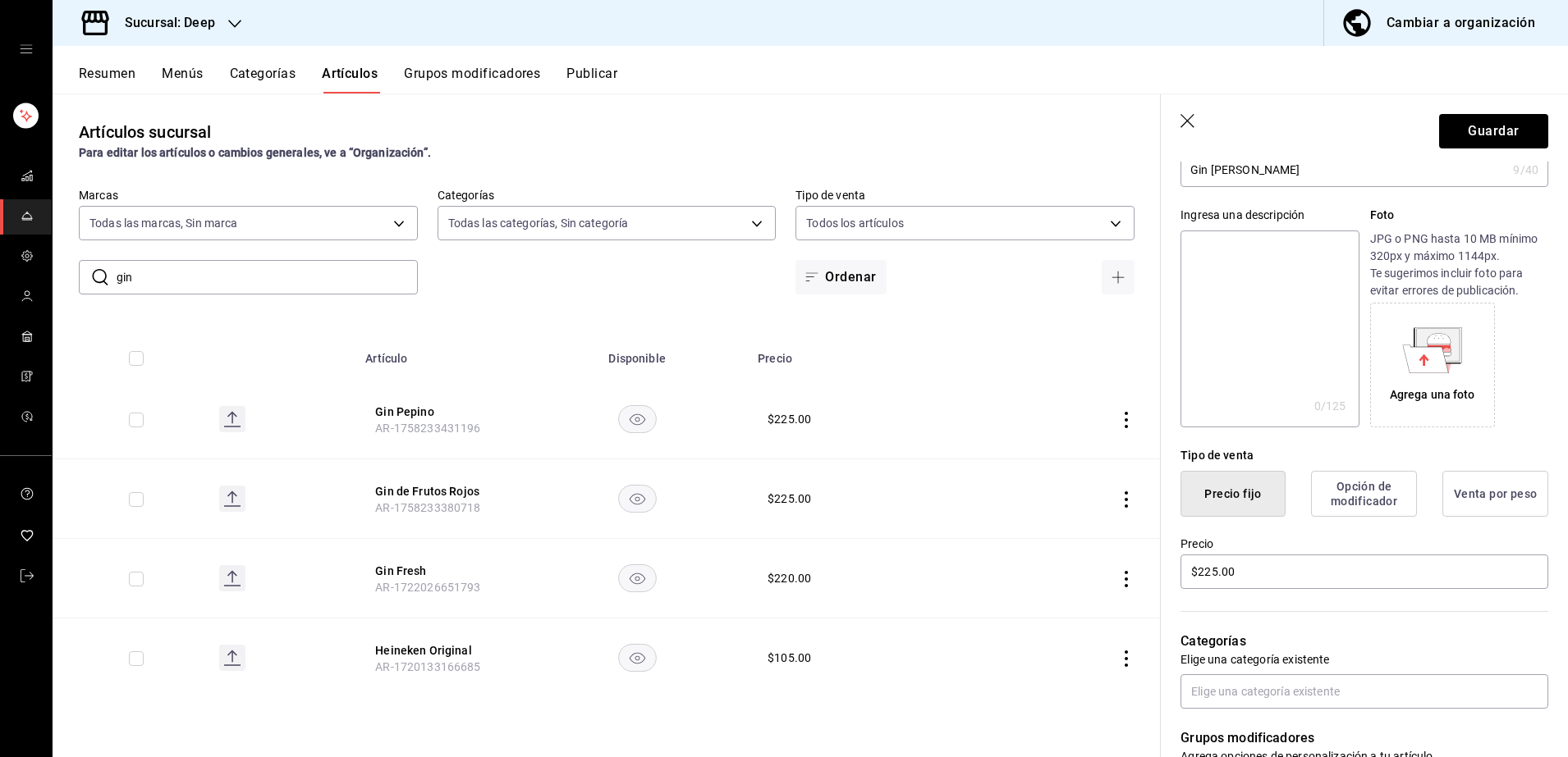
scroll to position [123, 0]
click at [1344, 696] on input "text" at bounding box center [1365, 689] width 368 height 35
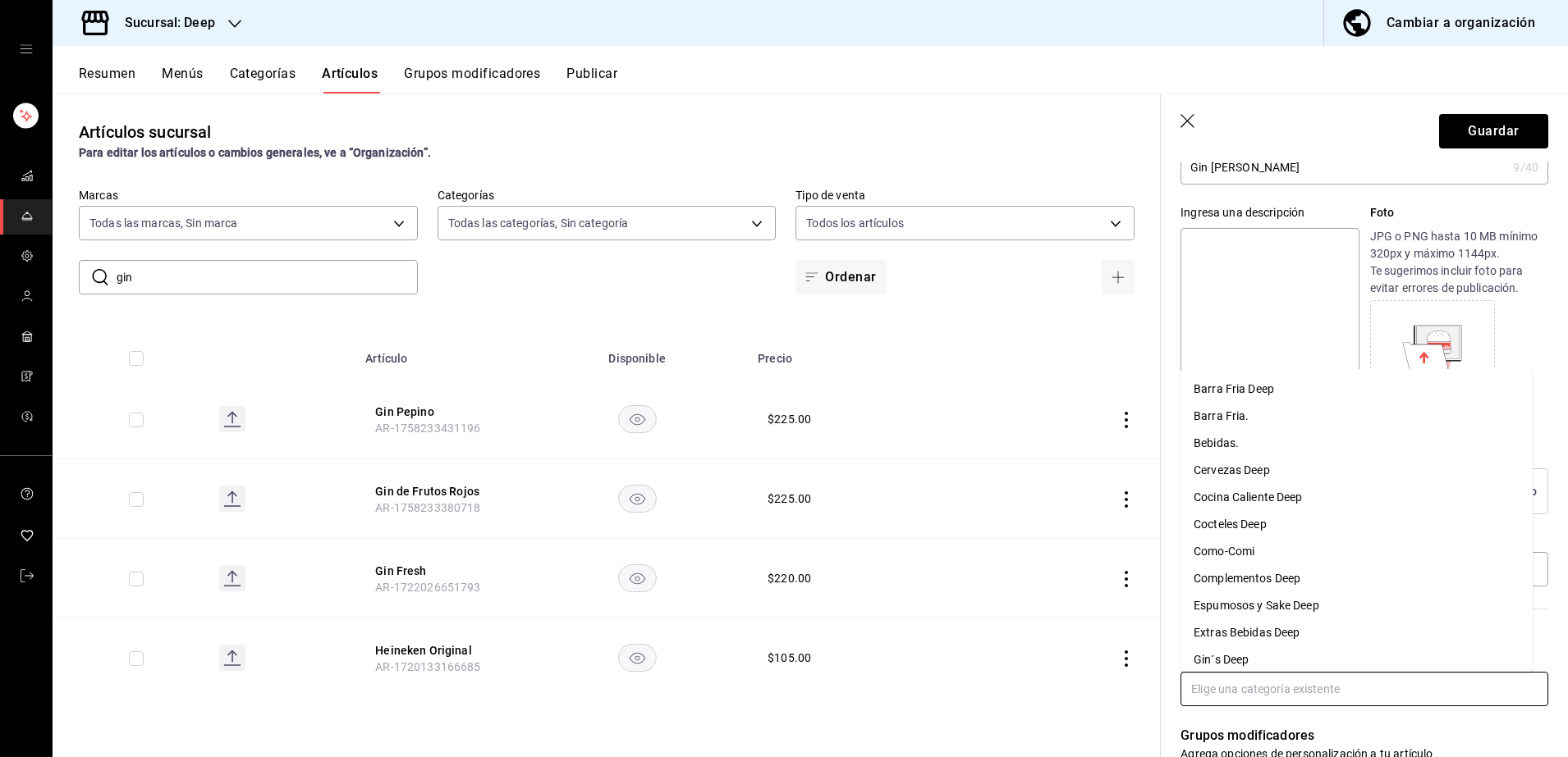
click at [1275, 524] on li "Cocteles Deep" at bounding box center [1357, 524] width 352 height 27
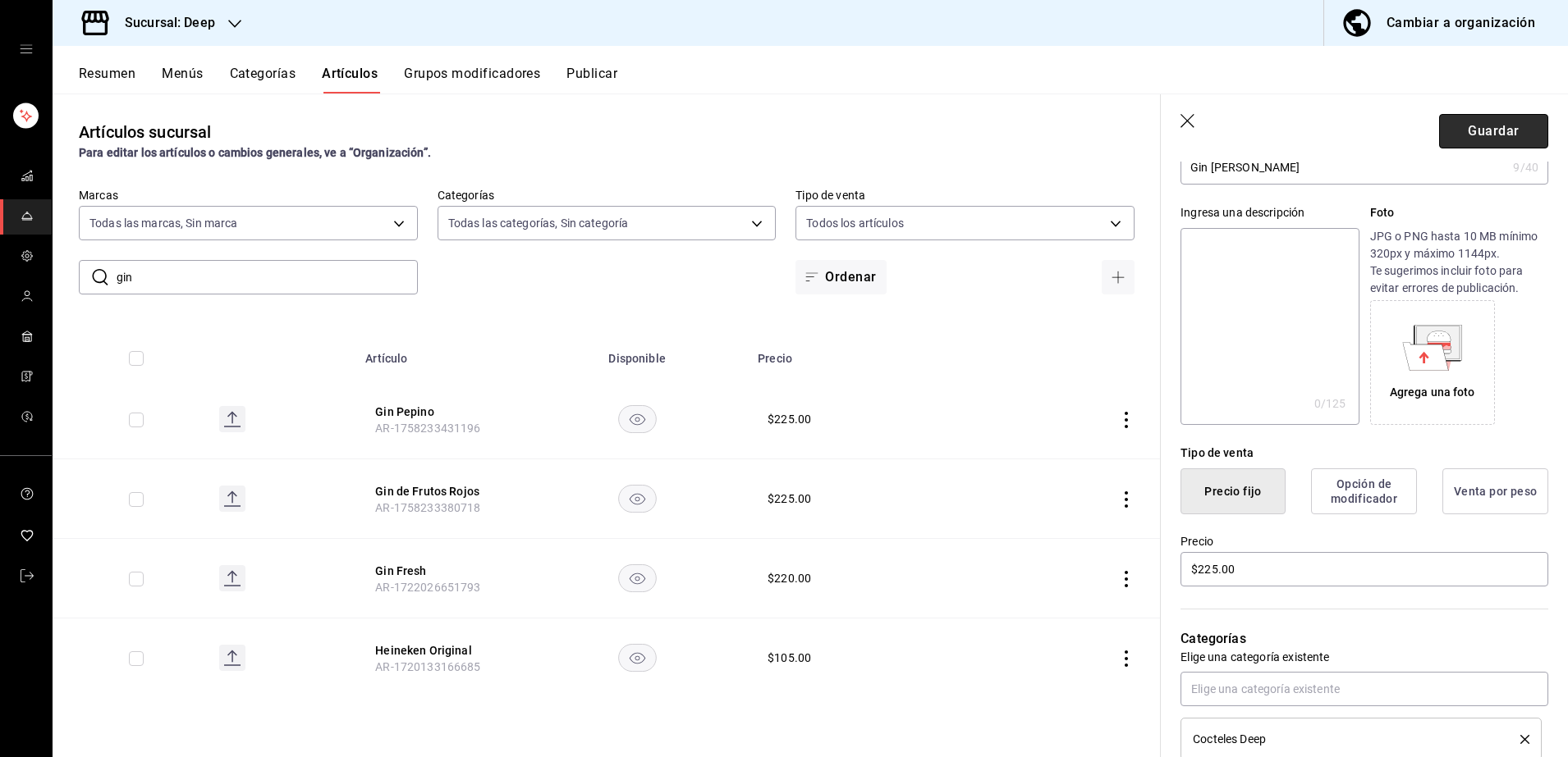
click at [1471, 129] on button "Guardar" at bounding box center [1494, 131] width 109 height 35
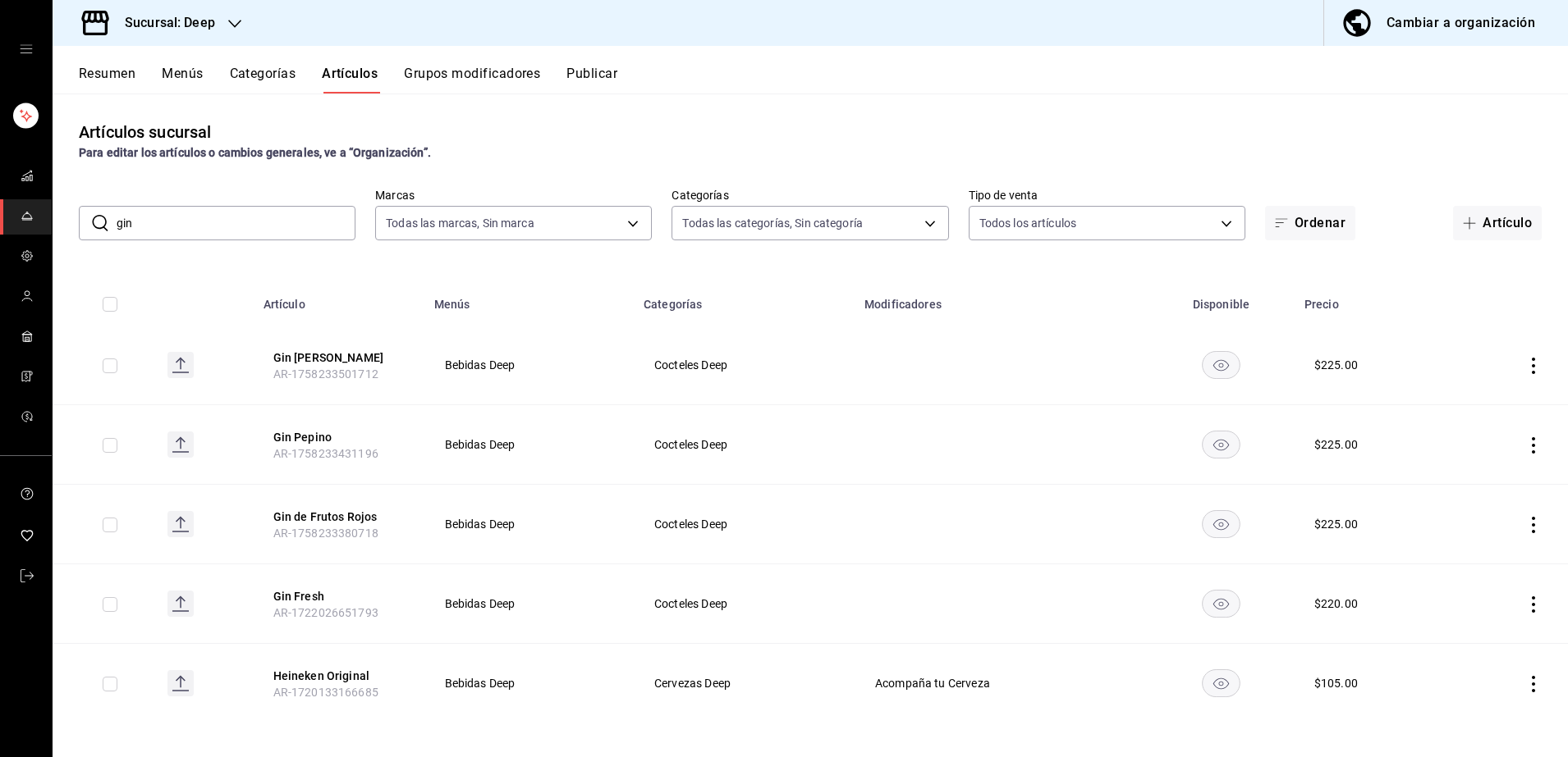
click at [308, 219] on input "gin" at bounding box center [236, 223] width 239 height 33
type input "g"
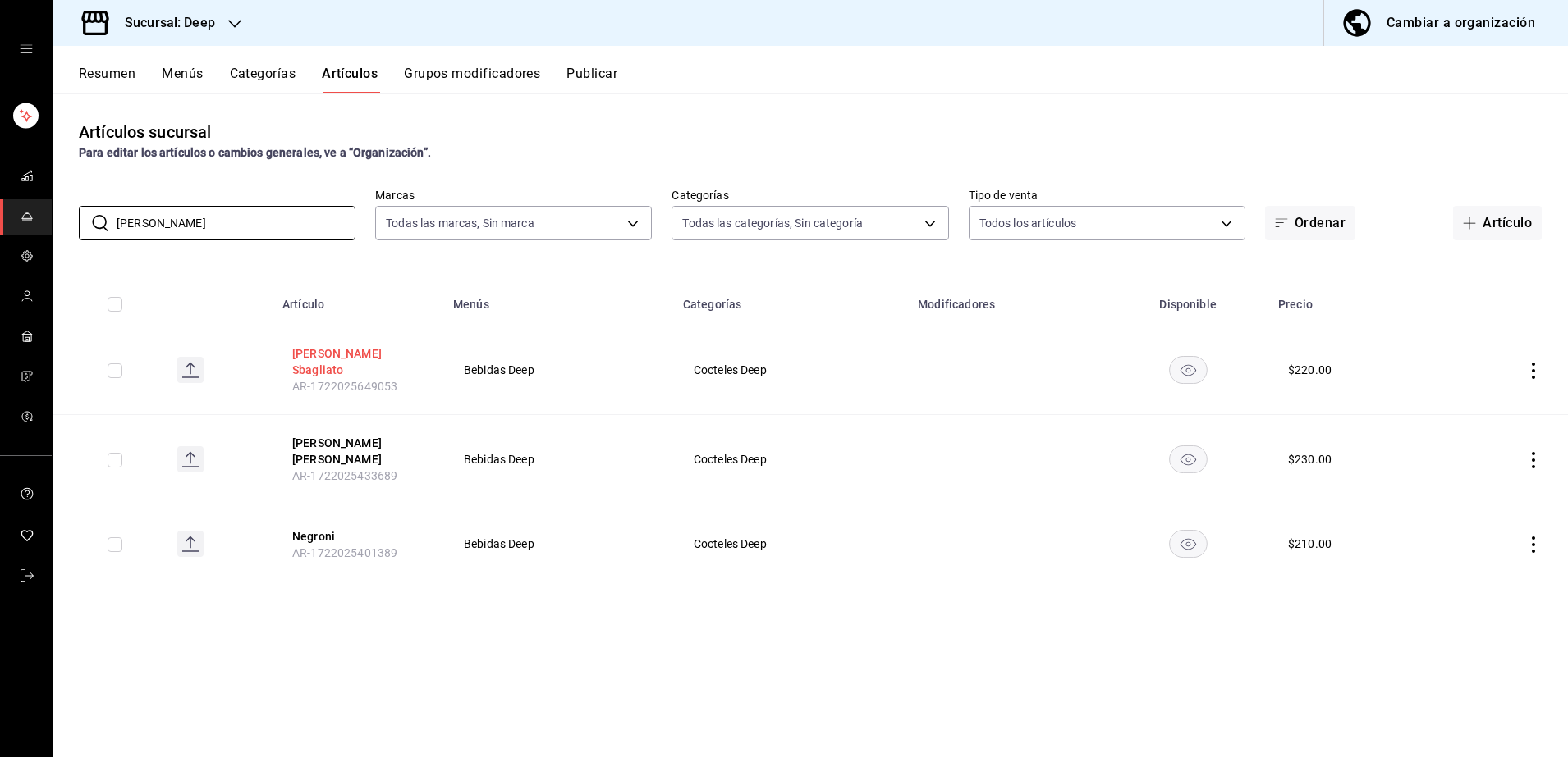
type input "negroni"
click at [362, 358] on button "Negroni Sbagliato" at bounding box center [357, 361] width 132 height 33
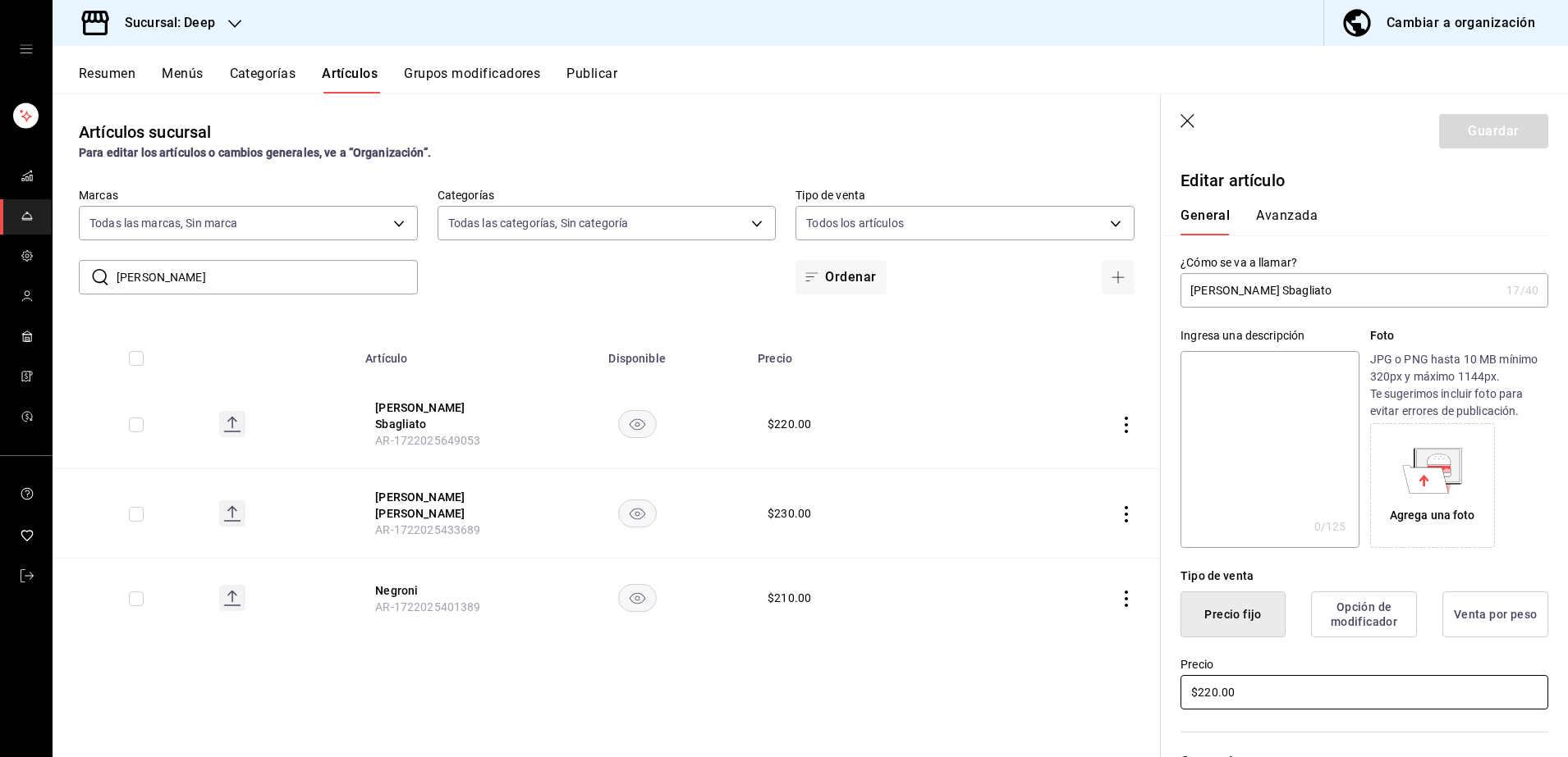
click at [1311, 694] on input "$220.00" at bounding box center [1365, 693] width 368 height 35
type input "$240.00"
click at [1464, 118] on button "Guardar" at bounding box center [1494, 131] width 109 height 35
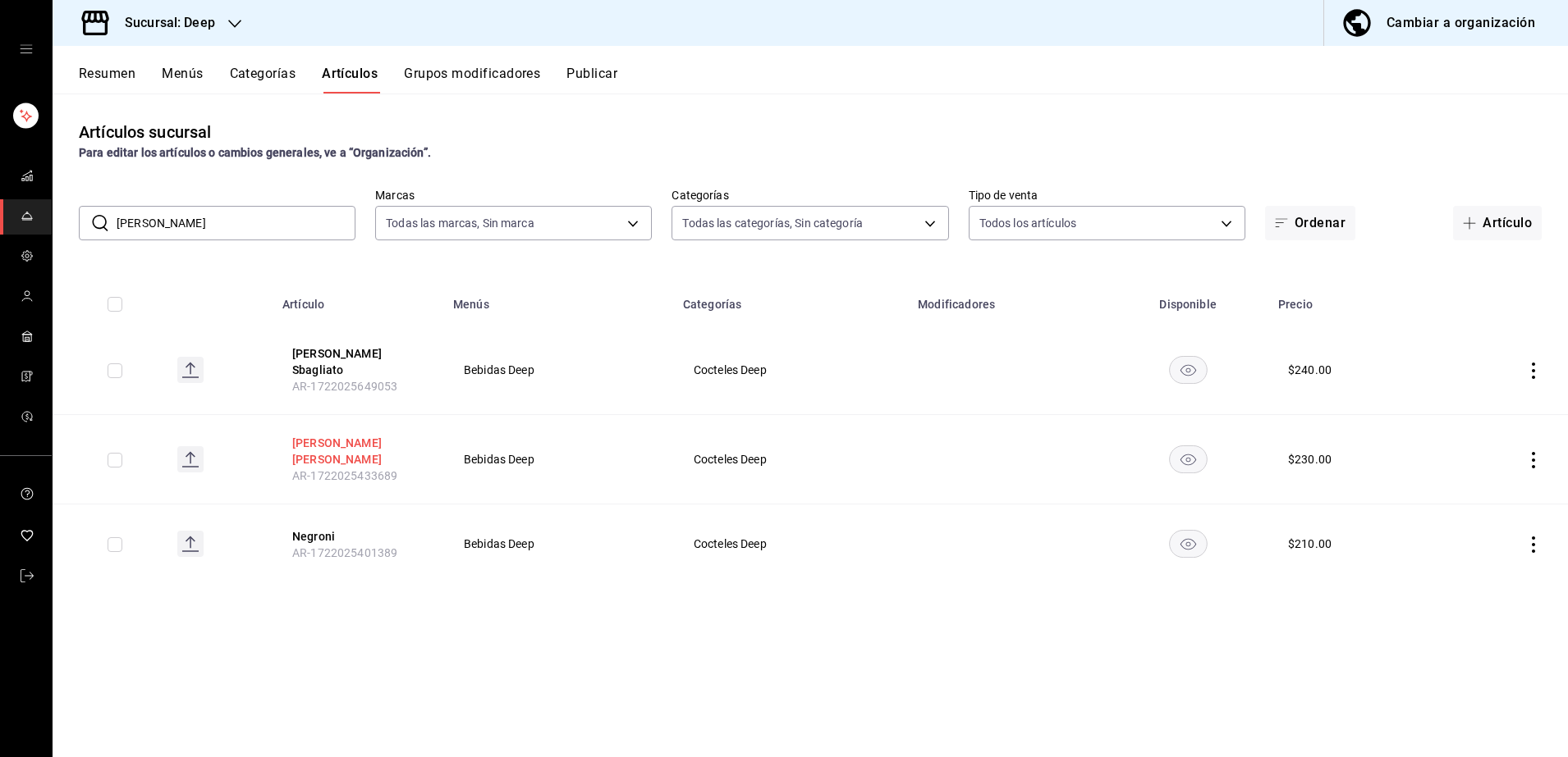
click at [368, 437] on button "White Negroni" at bounding box center [357, 451] width 132 height 33
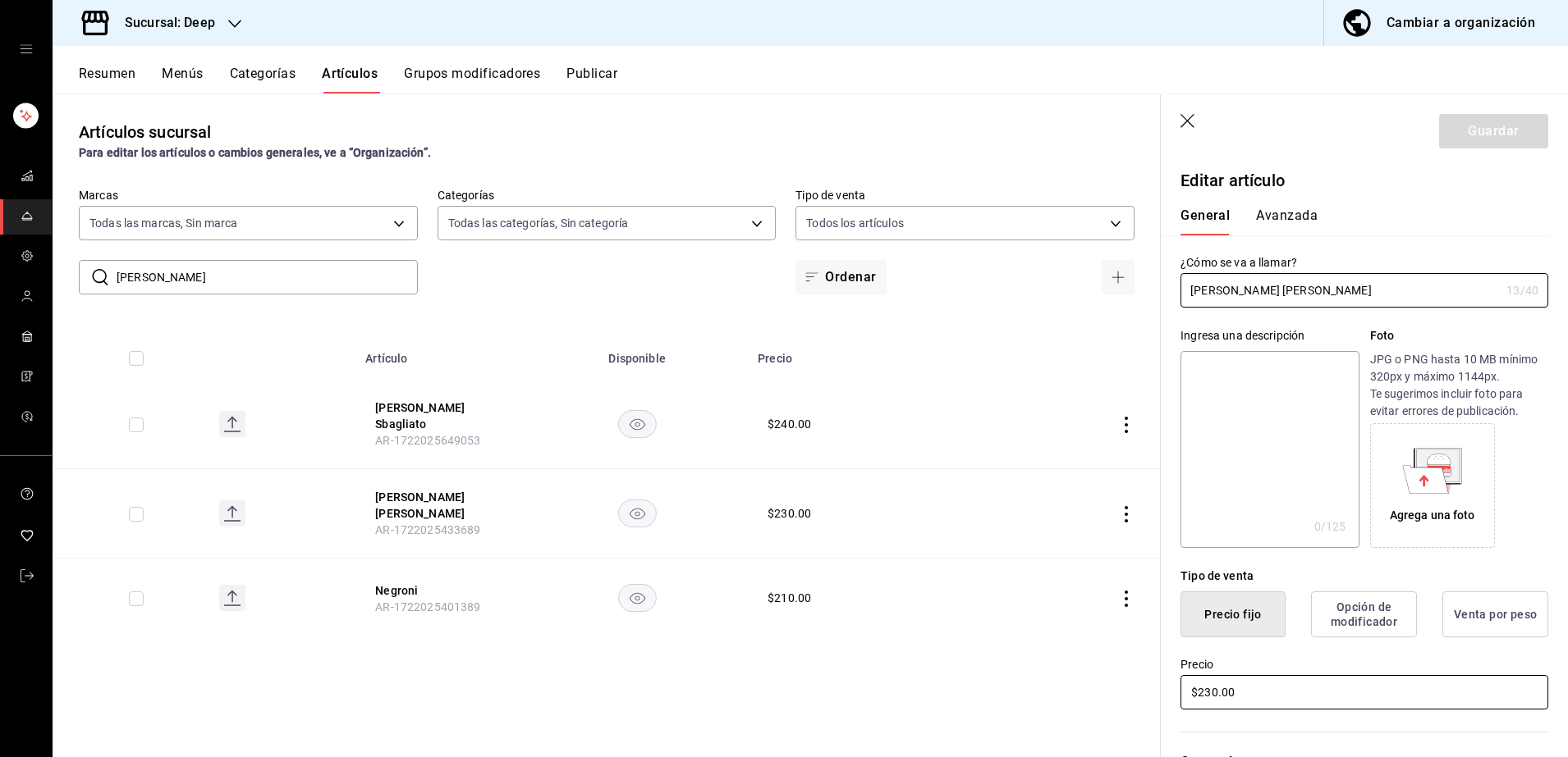
click at [1268, 691] on input "$230.00" at bounding box center [1365, 693] width 368 height 35
type input "$240.00"
click at [1463, 141] on button "Guardar" at bounding box center [1494, 131] width 109 height 35
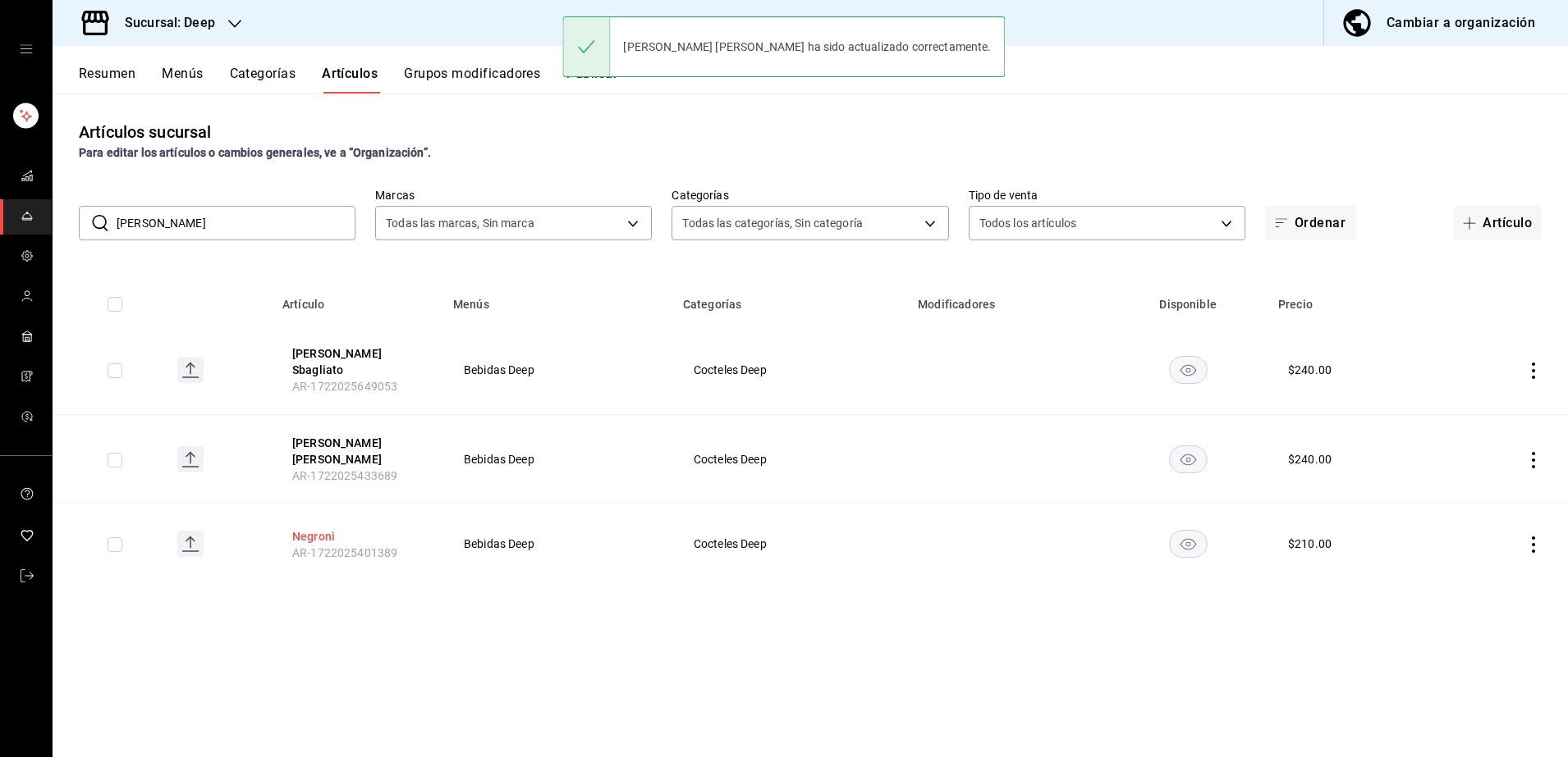
click at [335, 528] on button "Negroni" at bounding box center [357, 536] width 132 height 17
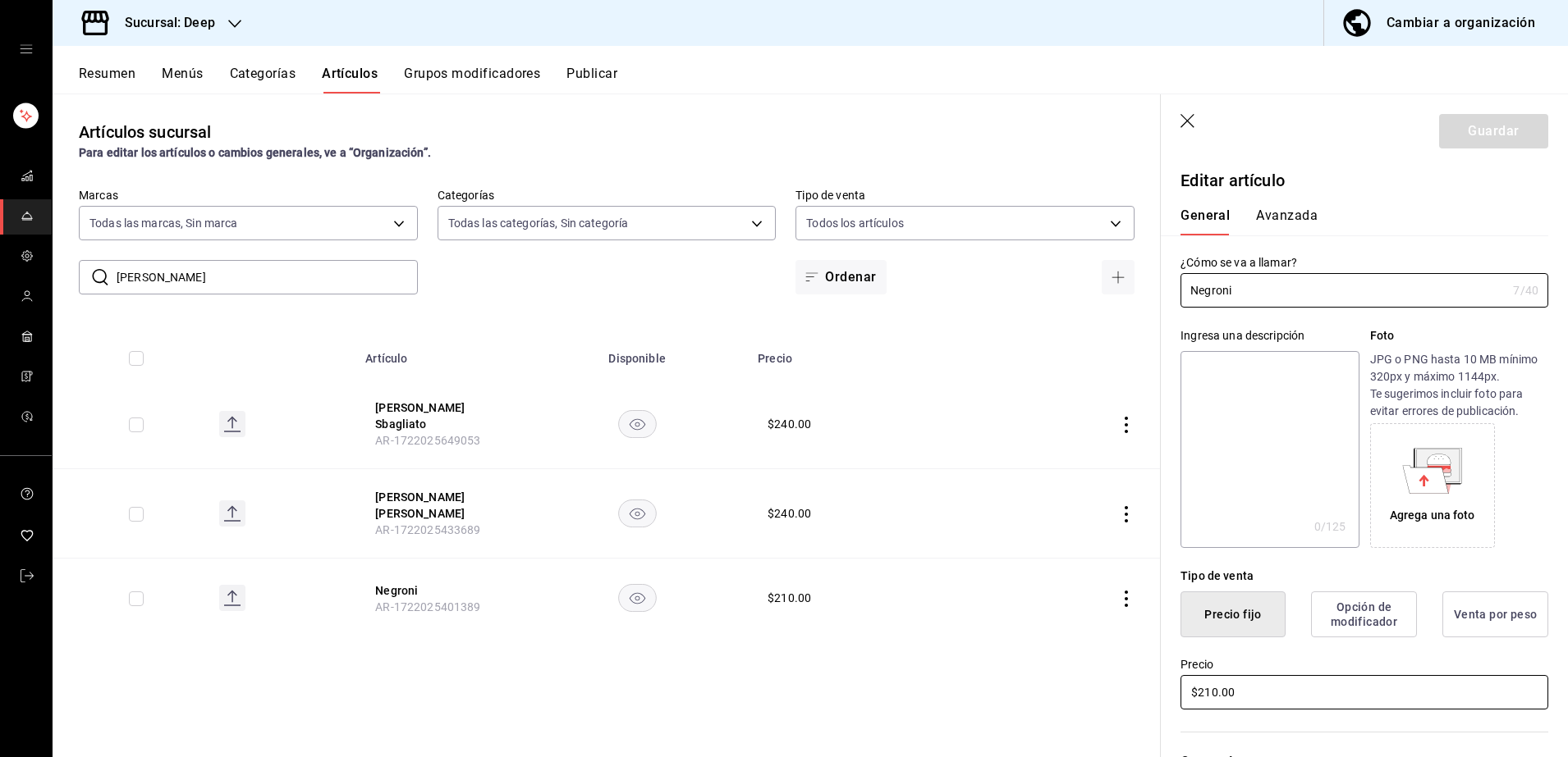
click at [1316, 692] on input "$210.00" at bounding box center [1365, 693] width 368 height 35
type input "$240.00"
click at [1471, 134] on button "Guardar" at bounding box center [1494, 131] width 109 height 35
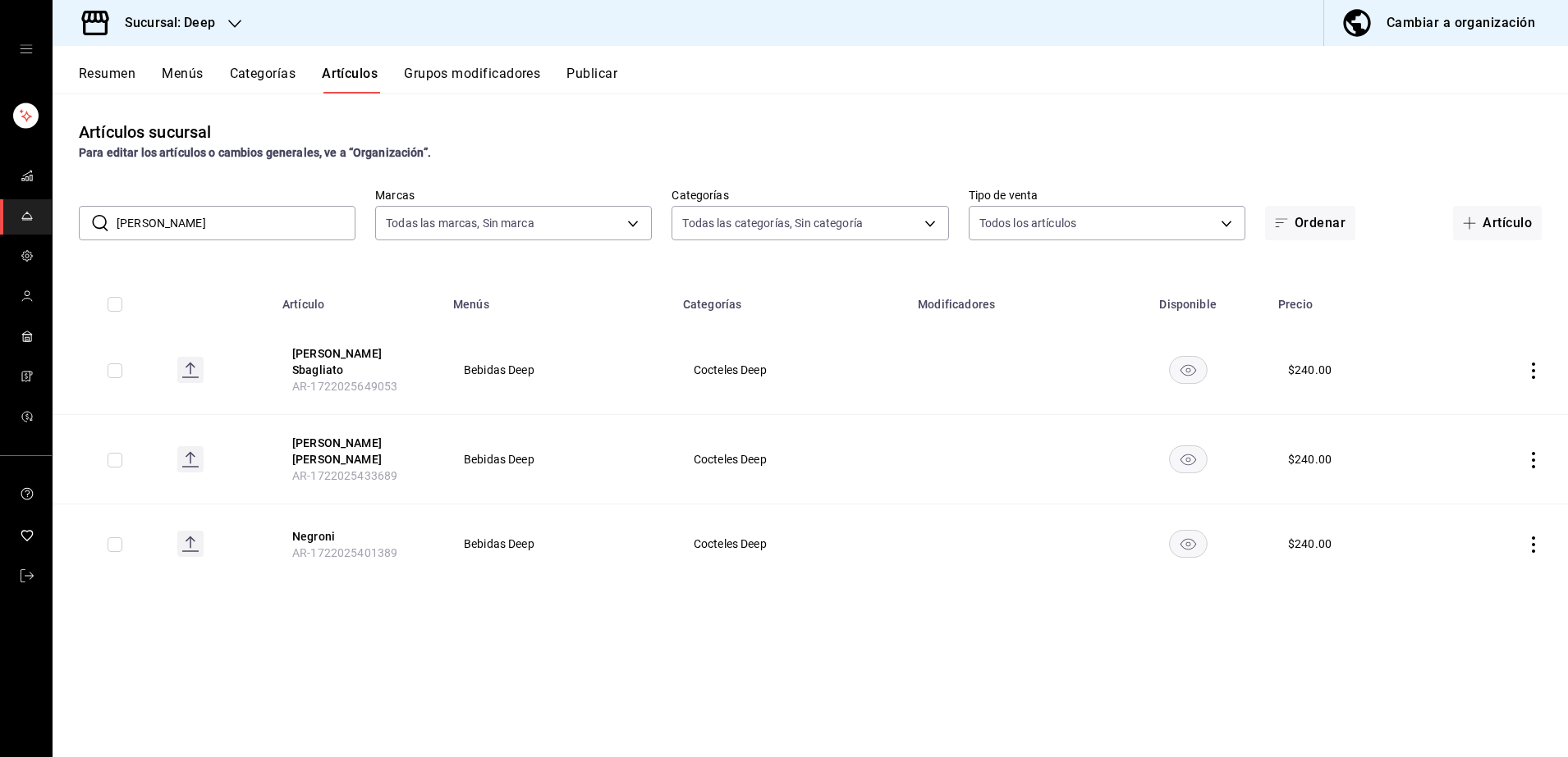
click at [267, 221] on input "negroni" at bounding box center [236, 223] width 239 height 33
type input "n"
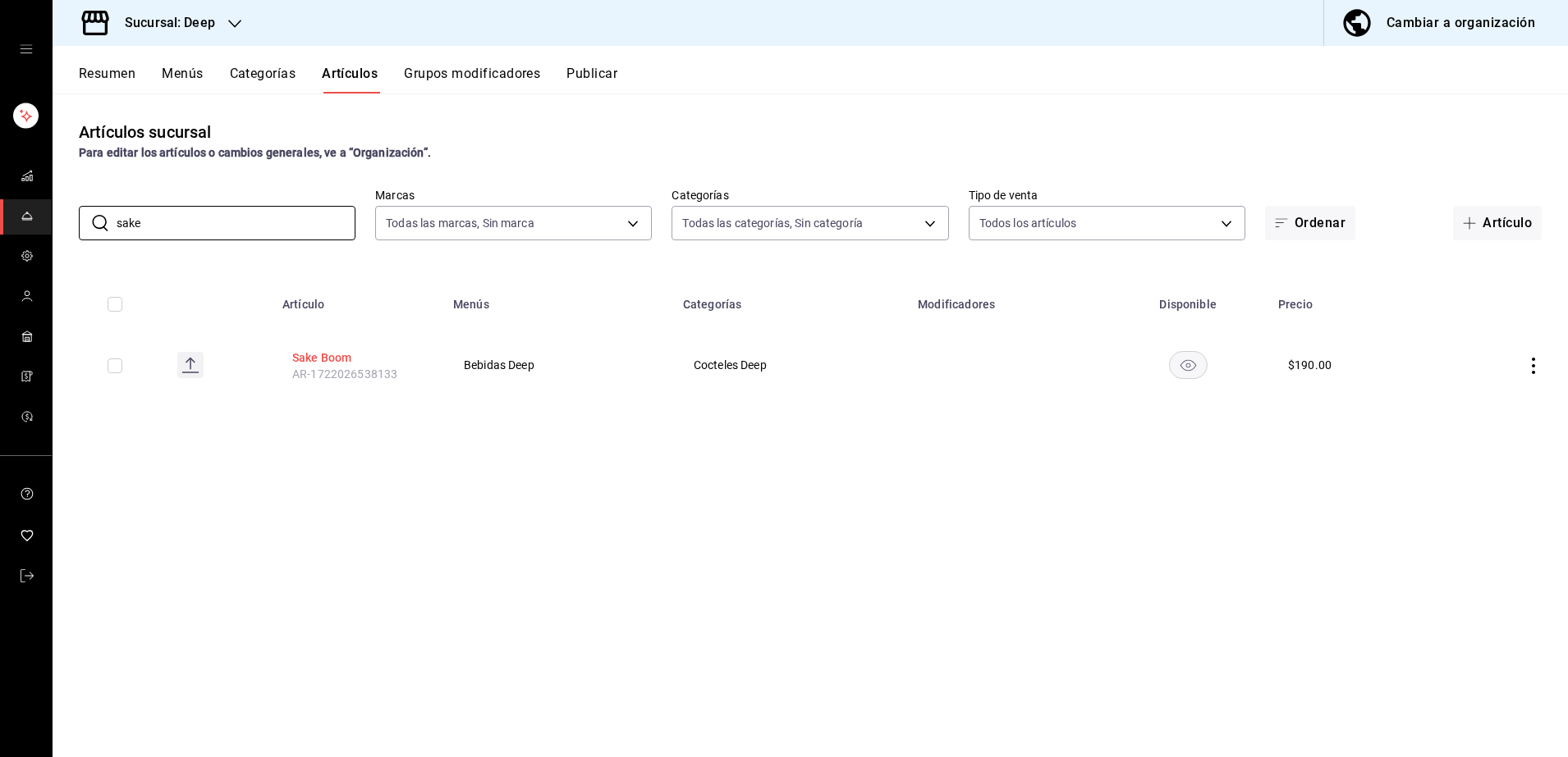
type input "sake"
click at [340, 353] on button "Sake Boom" at bounding box center [357, 357] width 132 height 17
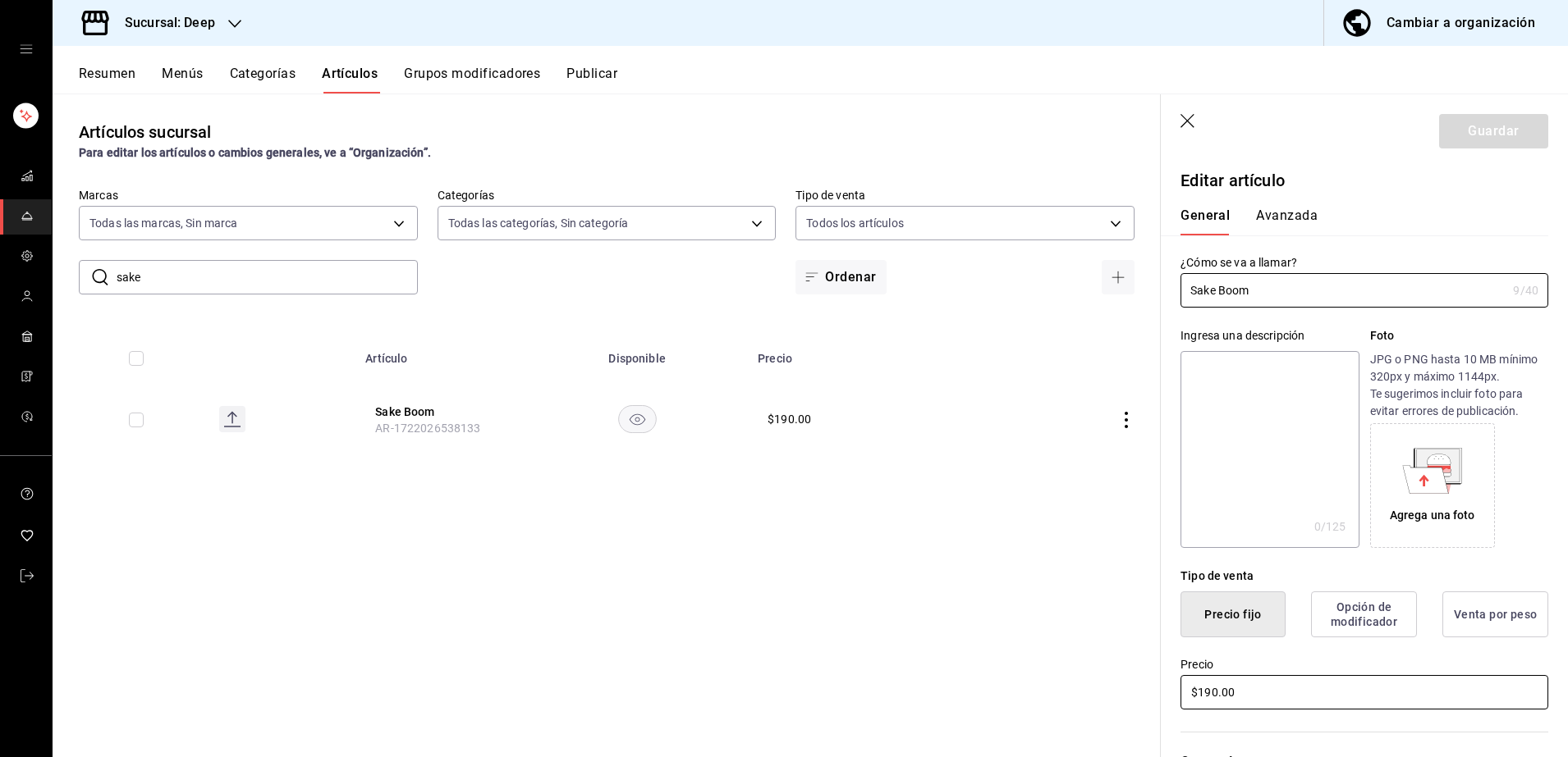
click at [1289, 685] on input "$190.00" at bounding box center [1365, 693] width 368 height 35
type input "$195.00"
click at [1446, 146] on button "Guardar" at bounding box center [1494, 131] width 109 height 35
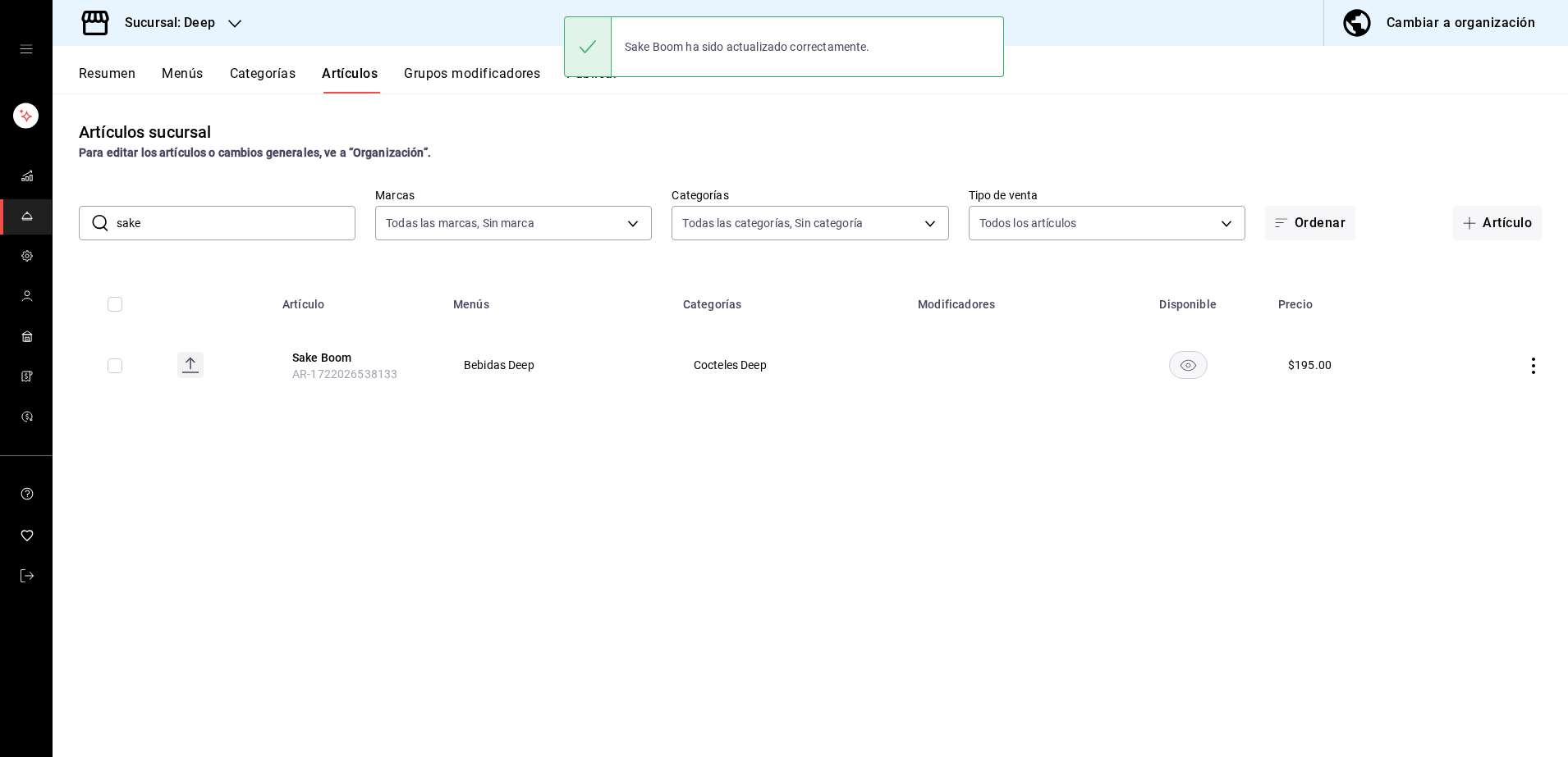
click at [270, 220] on input "sake" at bounding box center [236, 223] width 239 height 33
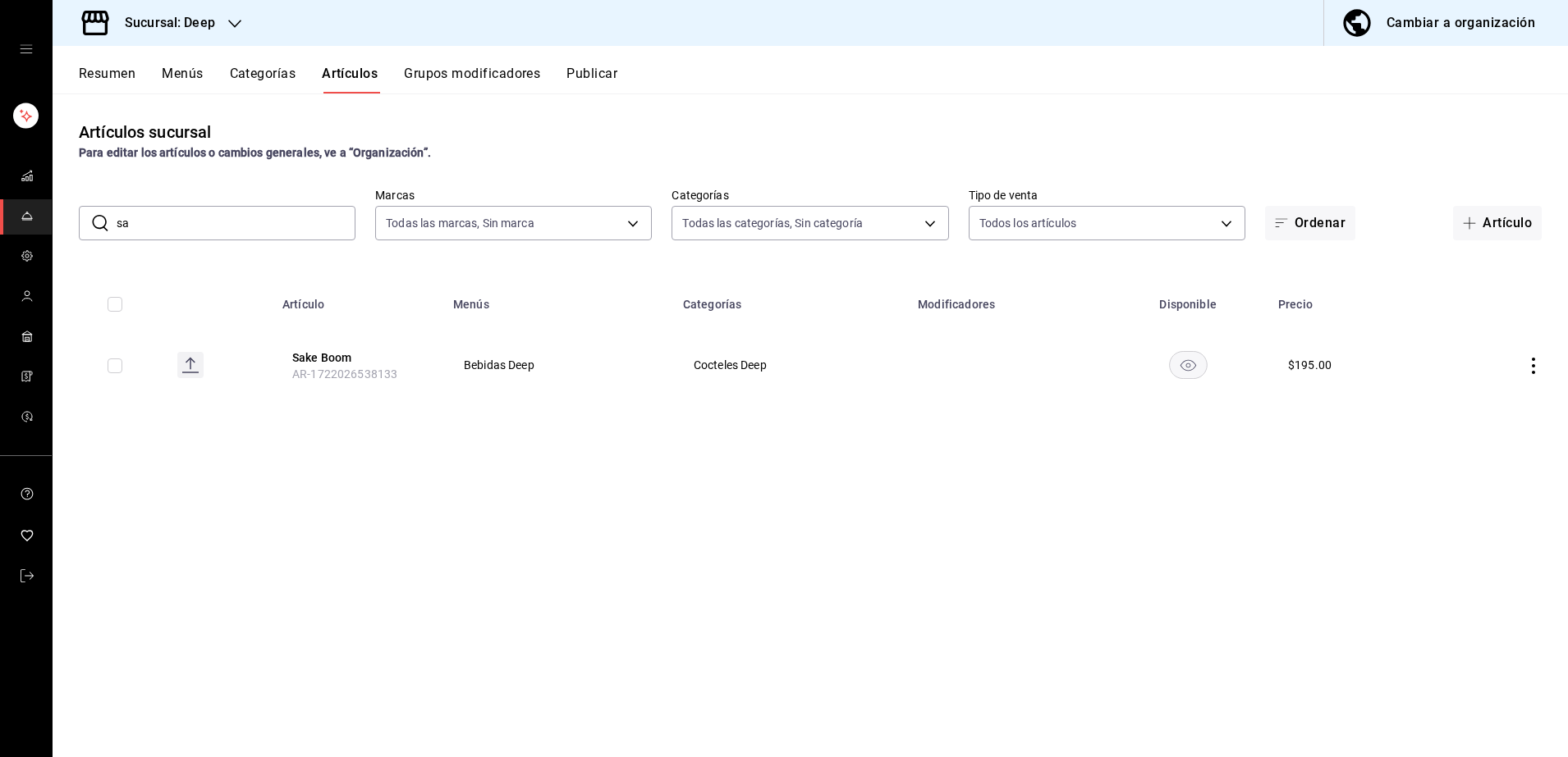
type input "s"
type input "lemon"
click at [306, 359] on button "Lemon Drop" at bounding box center [357, 357] width 132 height 17
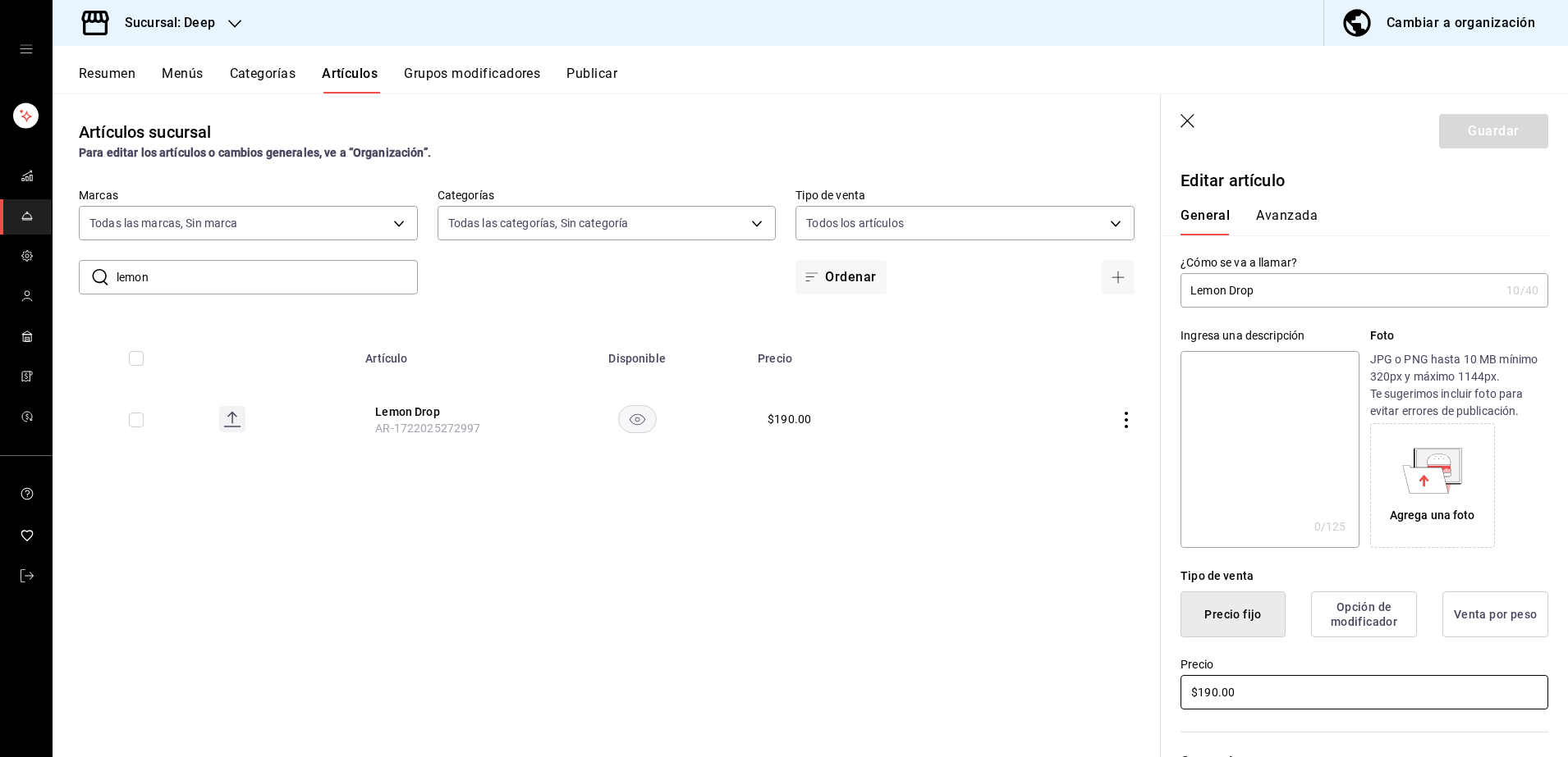
click at [1287, 693] on input "$190.00" at bounding box center [1365, 693] width 368 height 35
type input "$195.00"
click at [1445, 128] on button "Guardar" at bounding box center [1494, 131] width 109 height 35
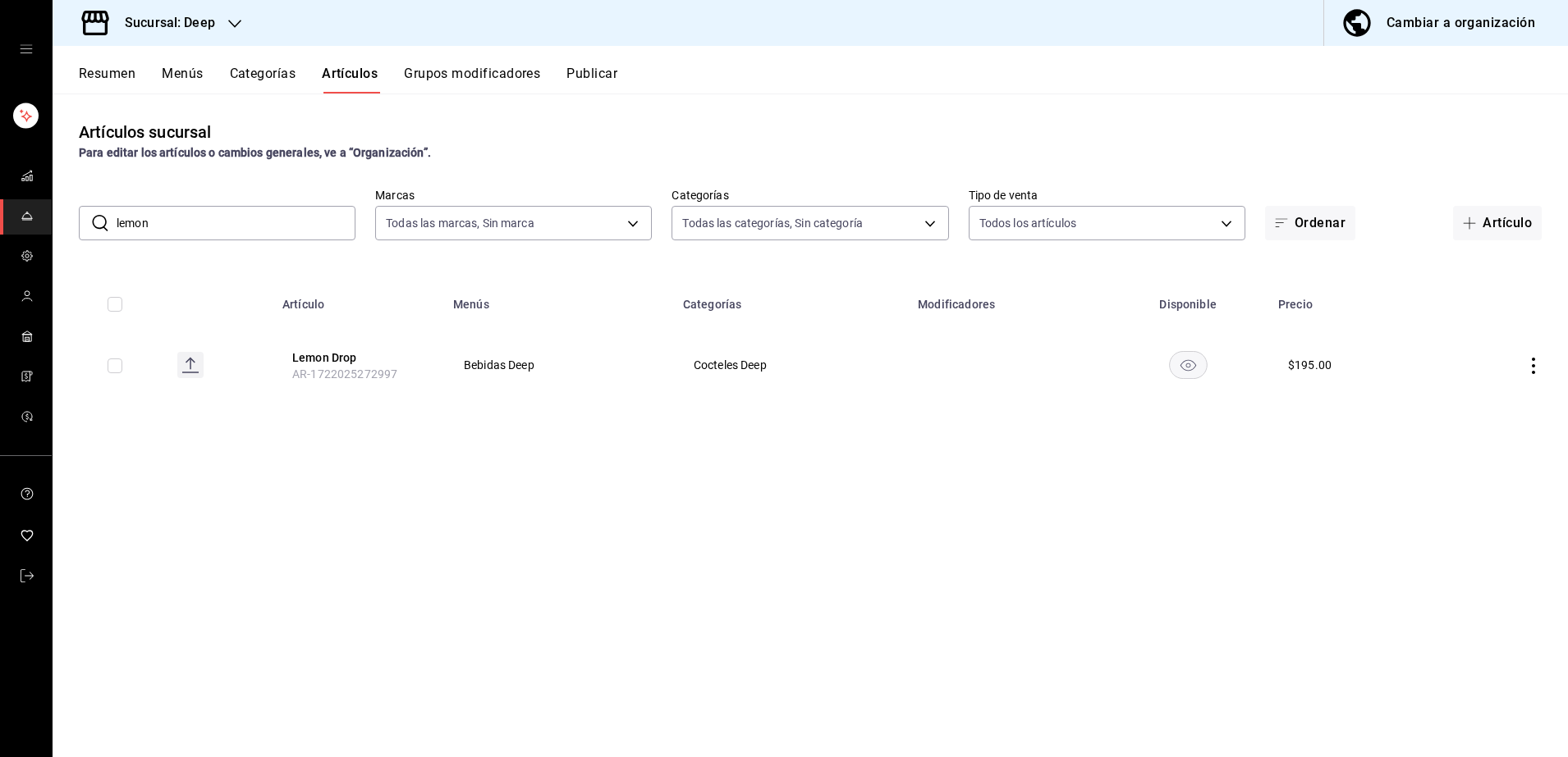
click at [288, 226] on input "lemon" at bounding box center [236, 223] width 239 height 33
type input "l"
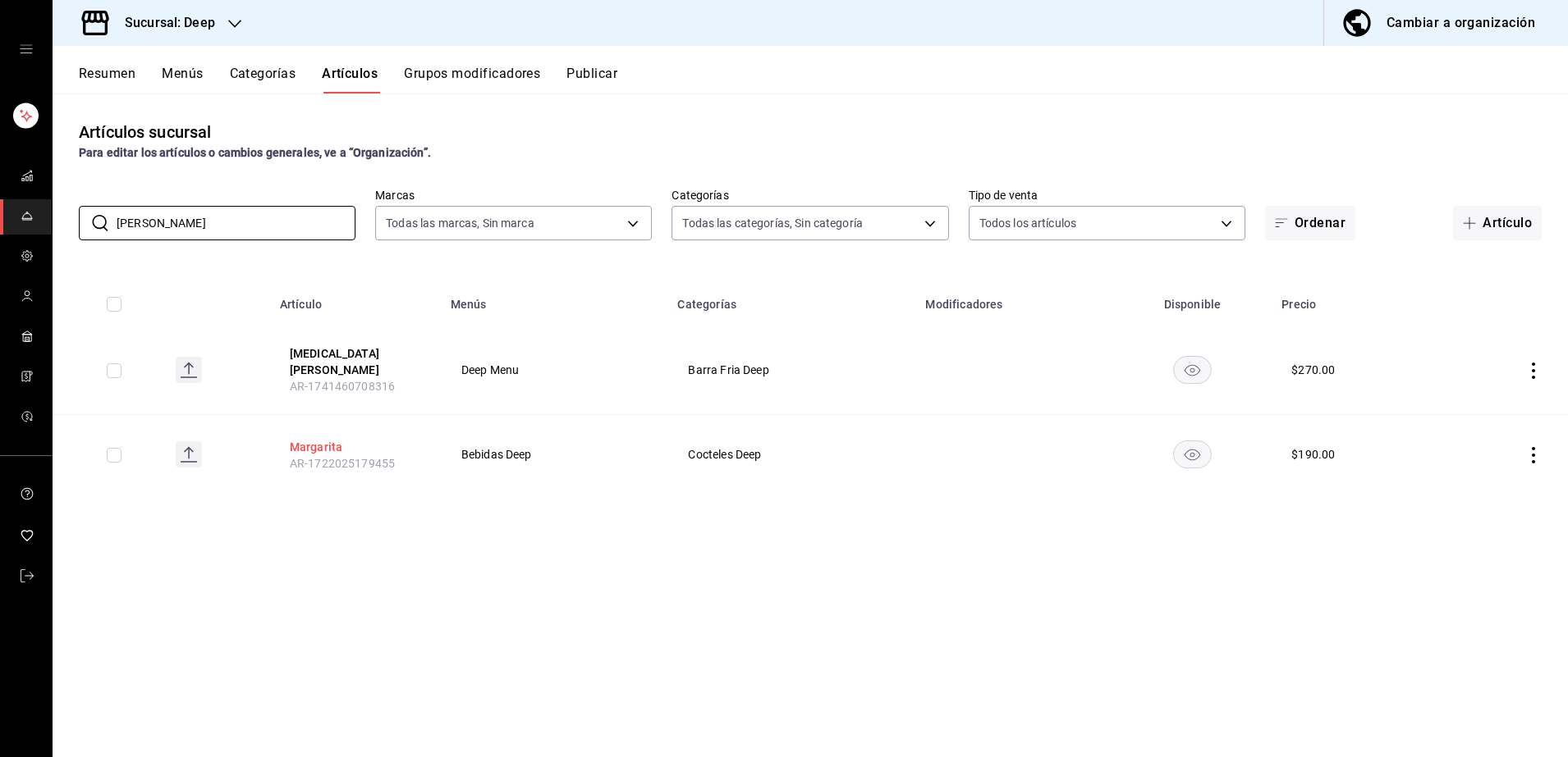
type input "margarita"
click at [338, 439] on button "Margarita" at bounding box center [355, 447] width 132 height 17
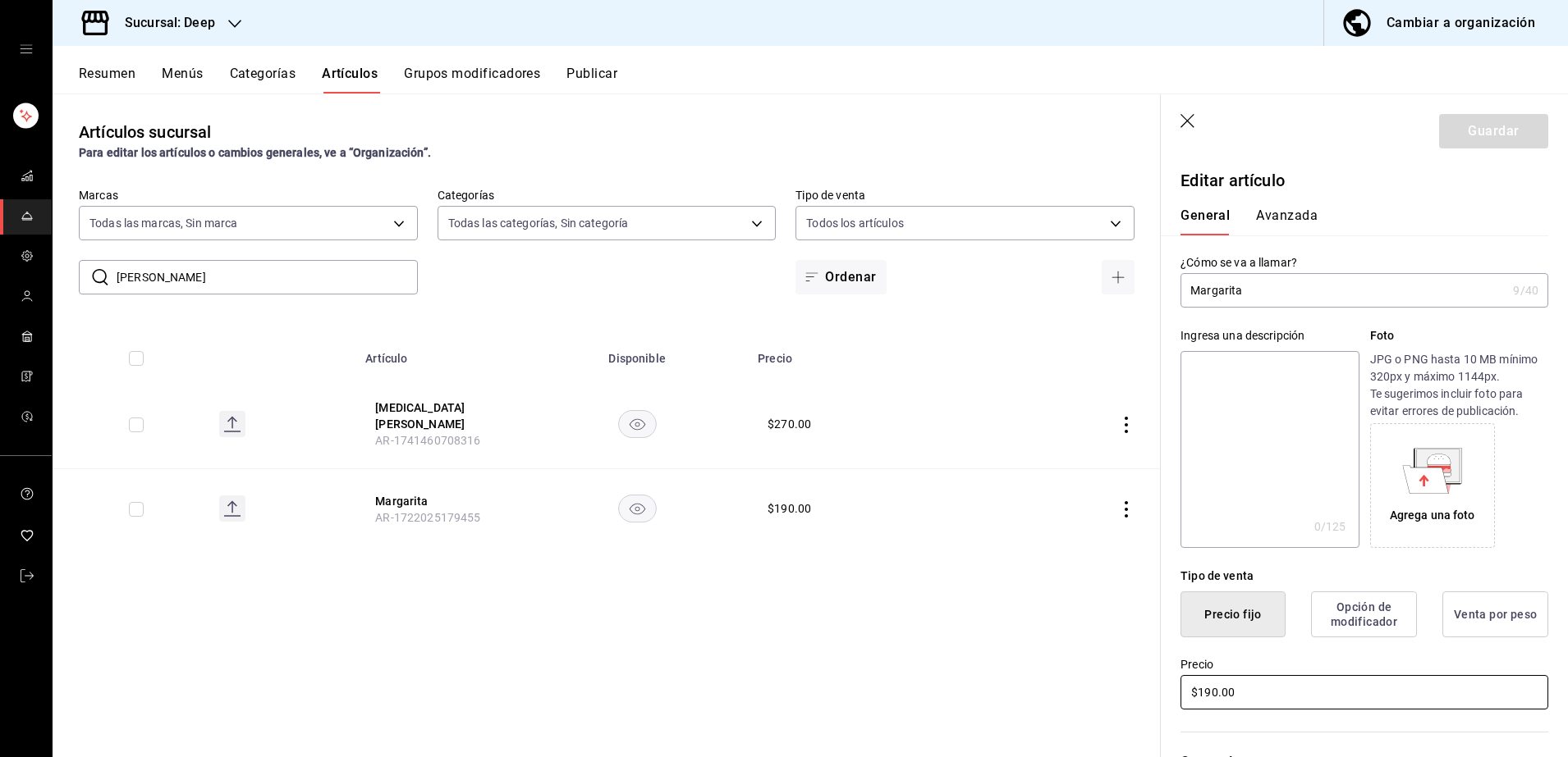
click at [1288, 701] on input "$190.00" at bounding box center [1365, 693] width 368 height 35
type input "$1.00"
type input "$200.00"
click at [1486, 133] on button "Guardar" at bounding box center [1494, 131] width 109 height 35
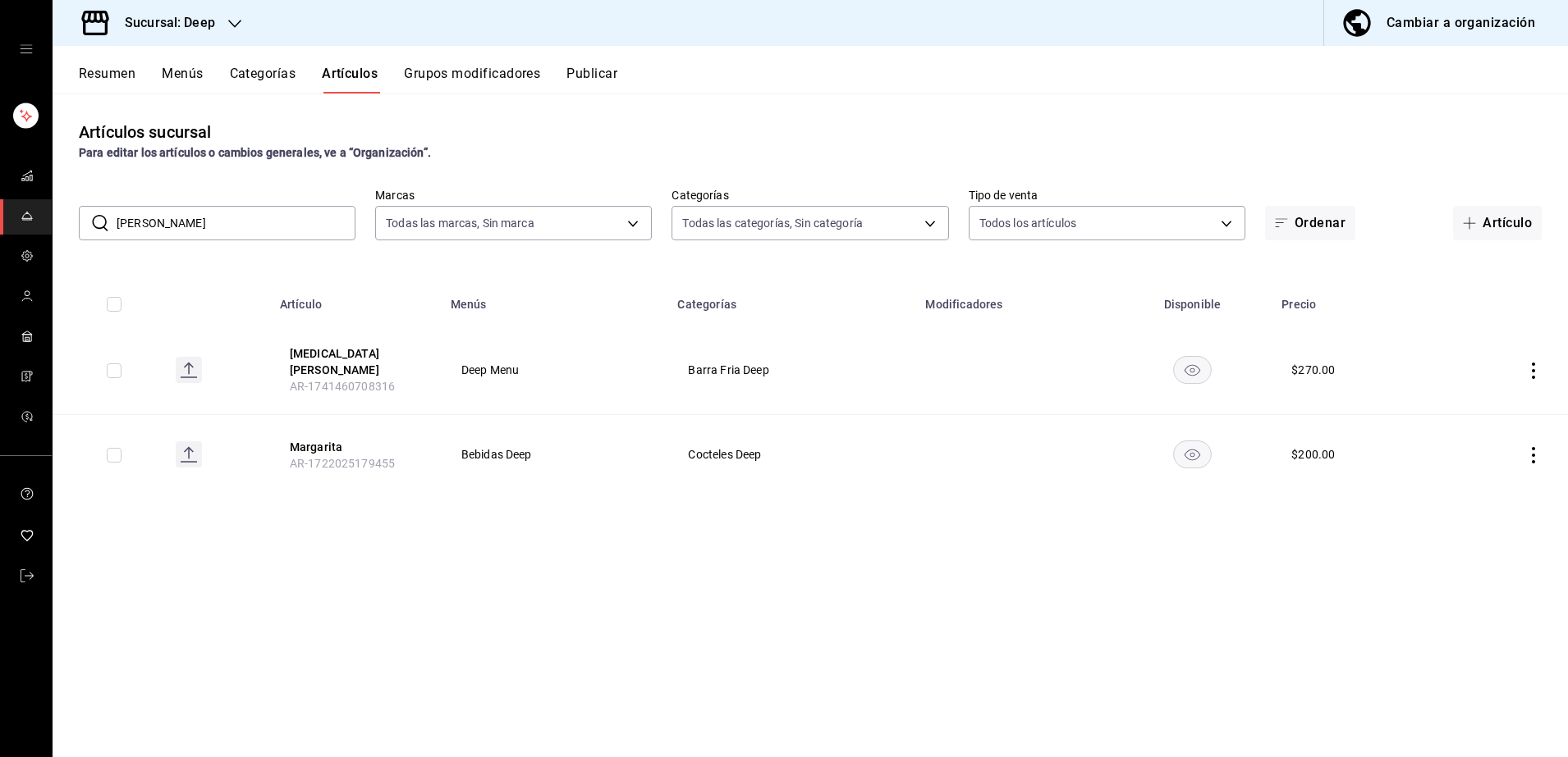
click at [277, 222] on input "margarita" at bounding box center [236, 223] width 239 height 33
type input "m"
type input "paloma"
click at [331, 361] on button "Paloma" at bounding box center [357, 357] width 132 height 17
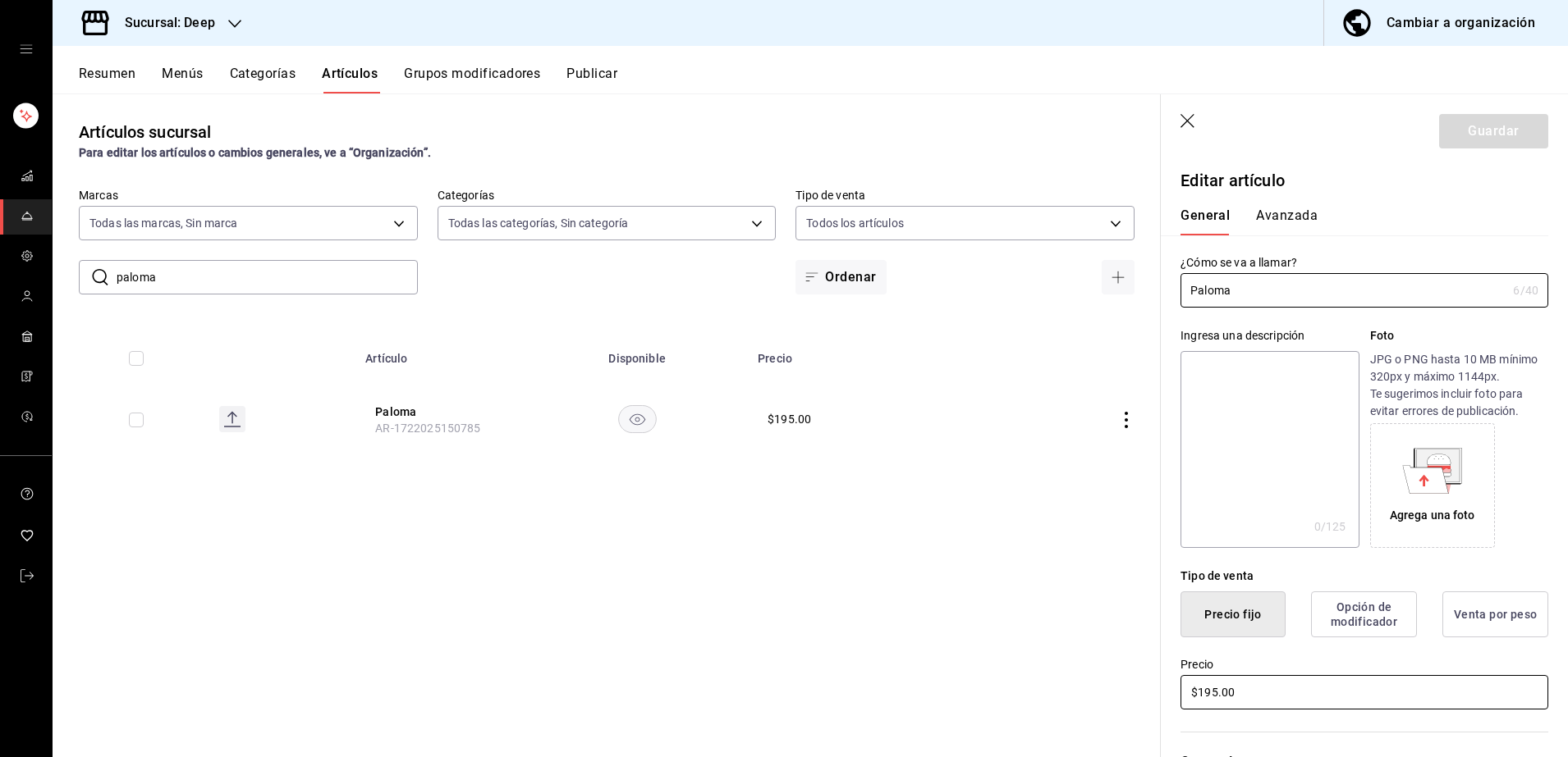
click at [1282, 690] on input "$195.00" at bounding box center [1365, 693] width 368 height 35
type input "$1.00"
type input "$200.00"
click at [1485, 131] on button "Guardar" at bounding box center [1494, 131] width 109 height 35
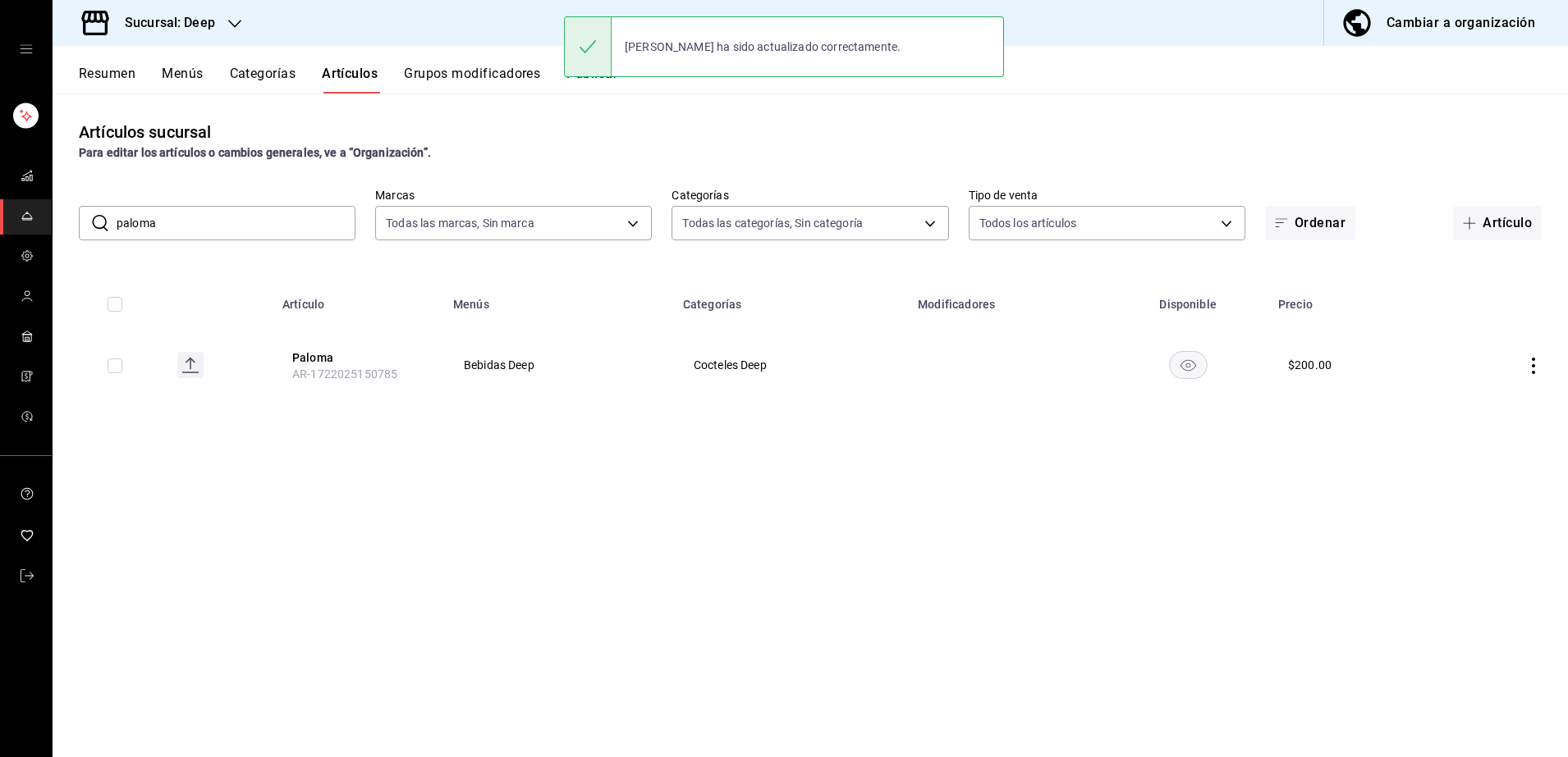
click at [286, 227] on input "paloma" at bounding box center [236, 223] width 239 height 33
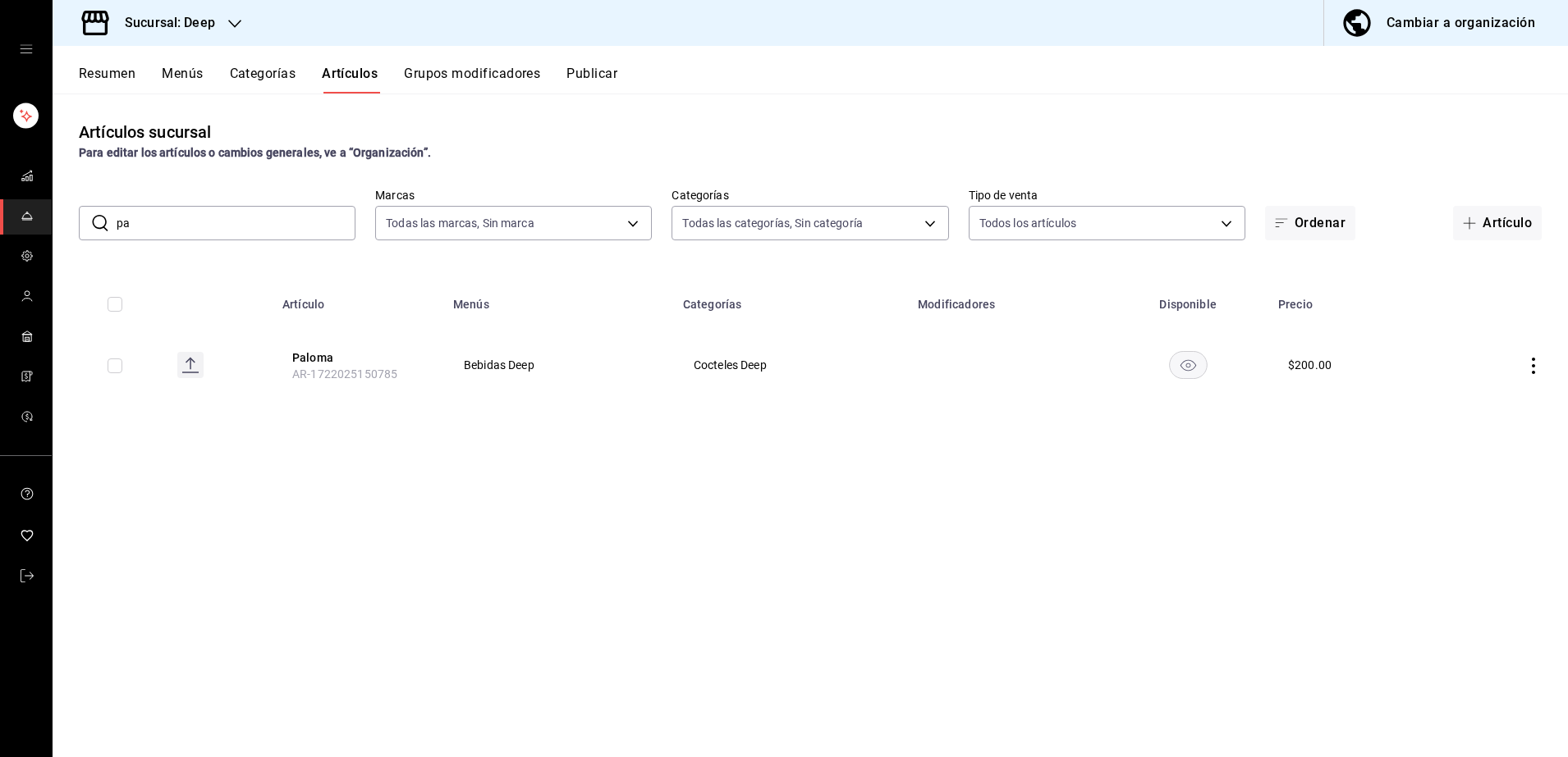
type input "p"
type input "tinto"
click at [307, 363] on button "Tinto de Verano" at bounding box center [357, 357] width 132 height 17
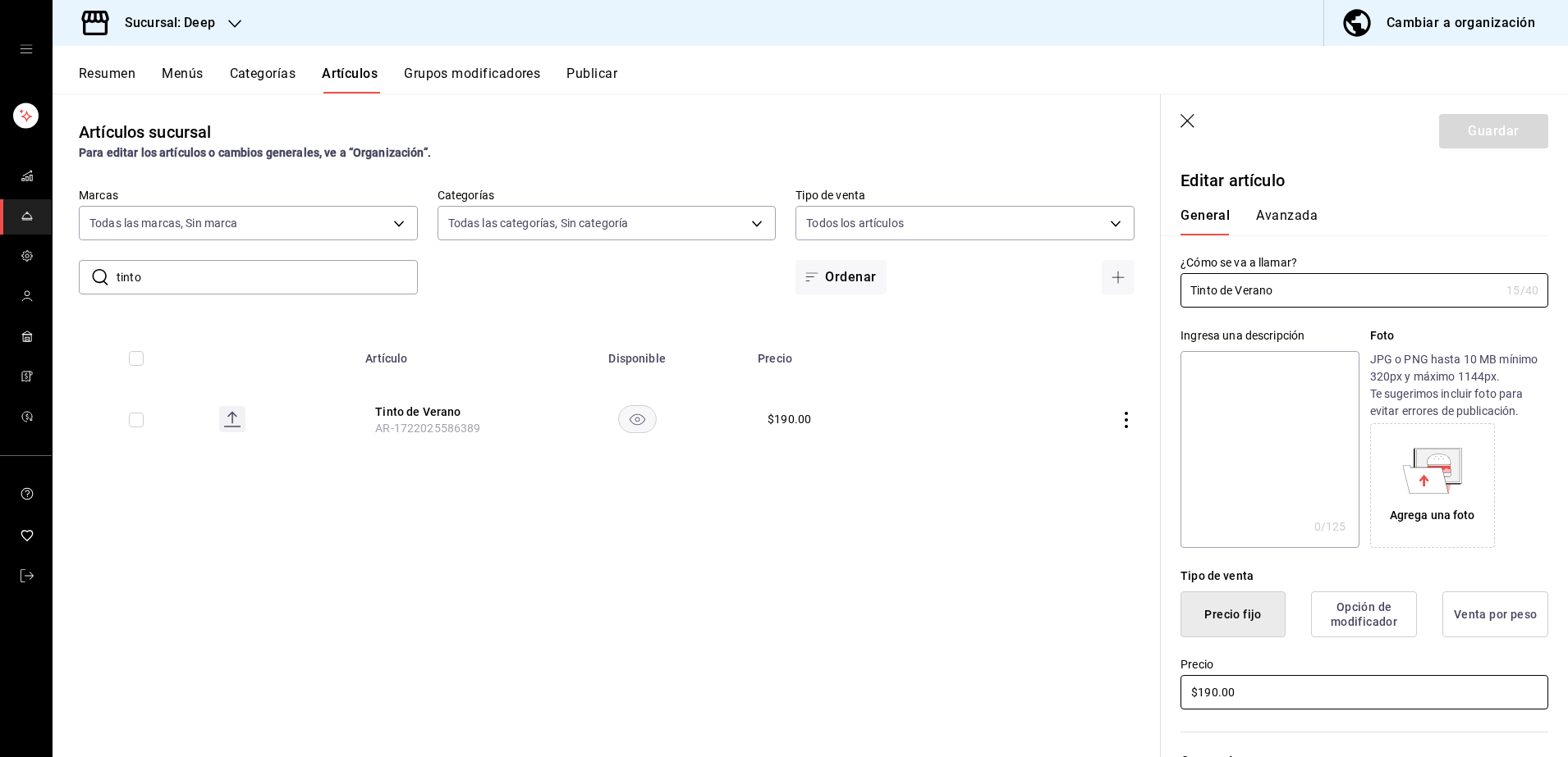
click at [1358, 687] on input "$190.00" at bounding box center [1365, 693] width 368 height 35
type input "$195.00"
click at [1458, 138] on button "Guardar" at bounding box center [1494, 131] width 109 height 35
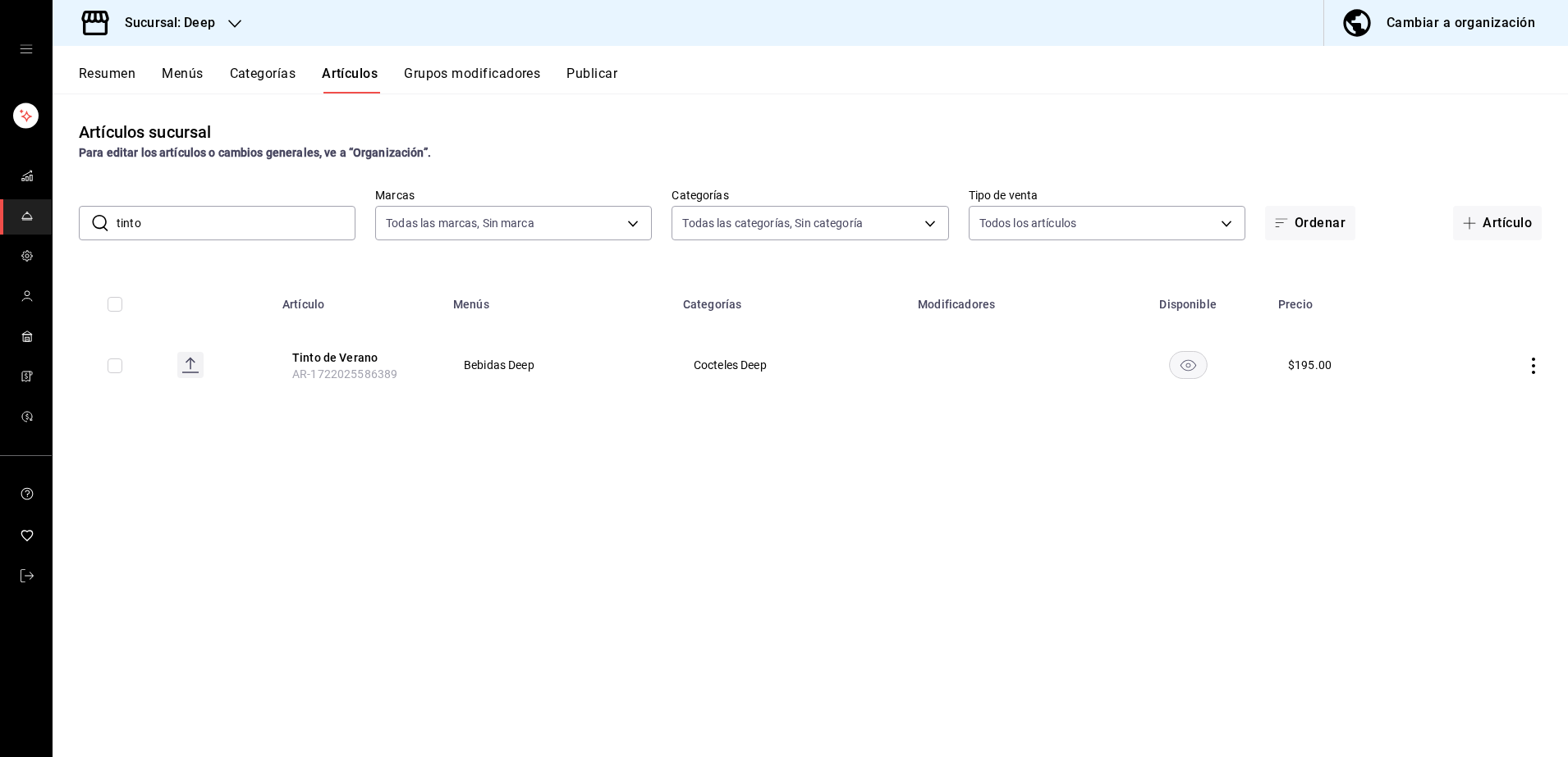
click at [286, 225] on input "tinto" at bounding box center [236, 223] width 239 height 33
type input "t"
type input "old"
click at [340, 356] on button "Old Fashion" at bounding box center [357, 357] width 132 height 17
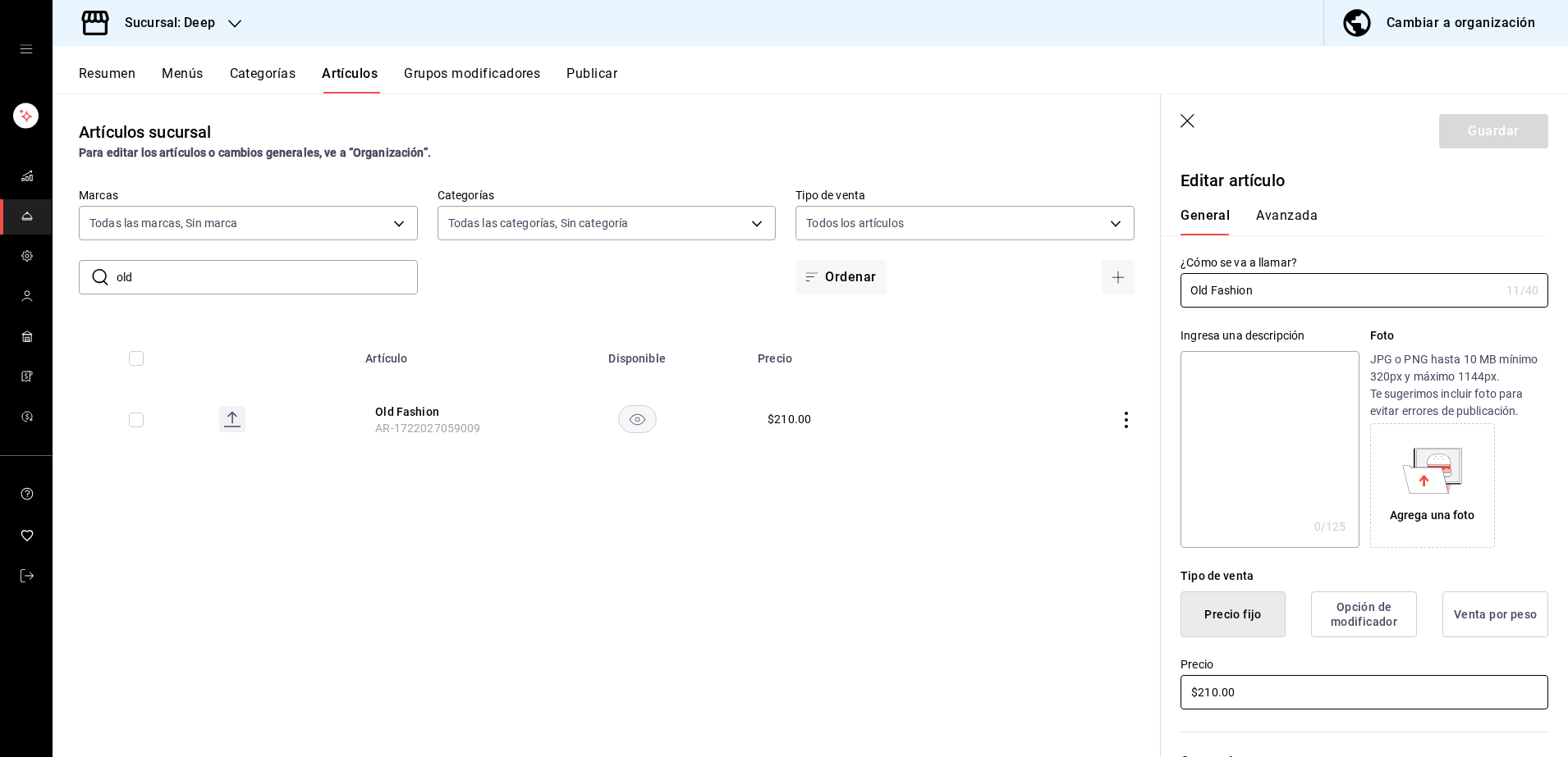
click at [1284, 699] on input "$210.00" at bounding box center [1365, 693] width 368 height 35
type input "$215.00"
click at [1443, 142] on button "Guardar" at bounding box center [1494, 131] width 109 height 35
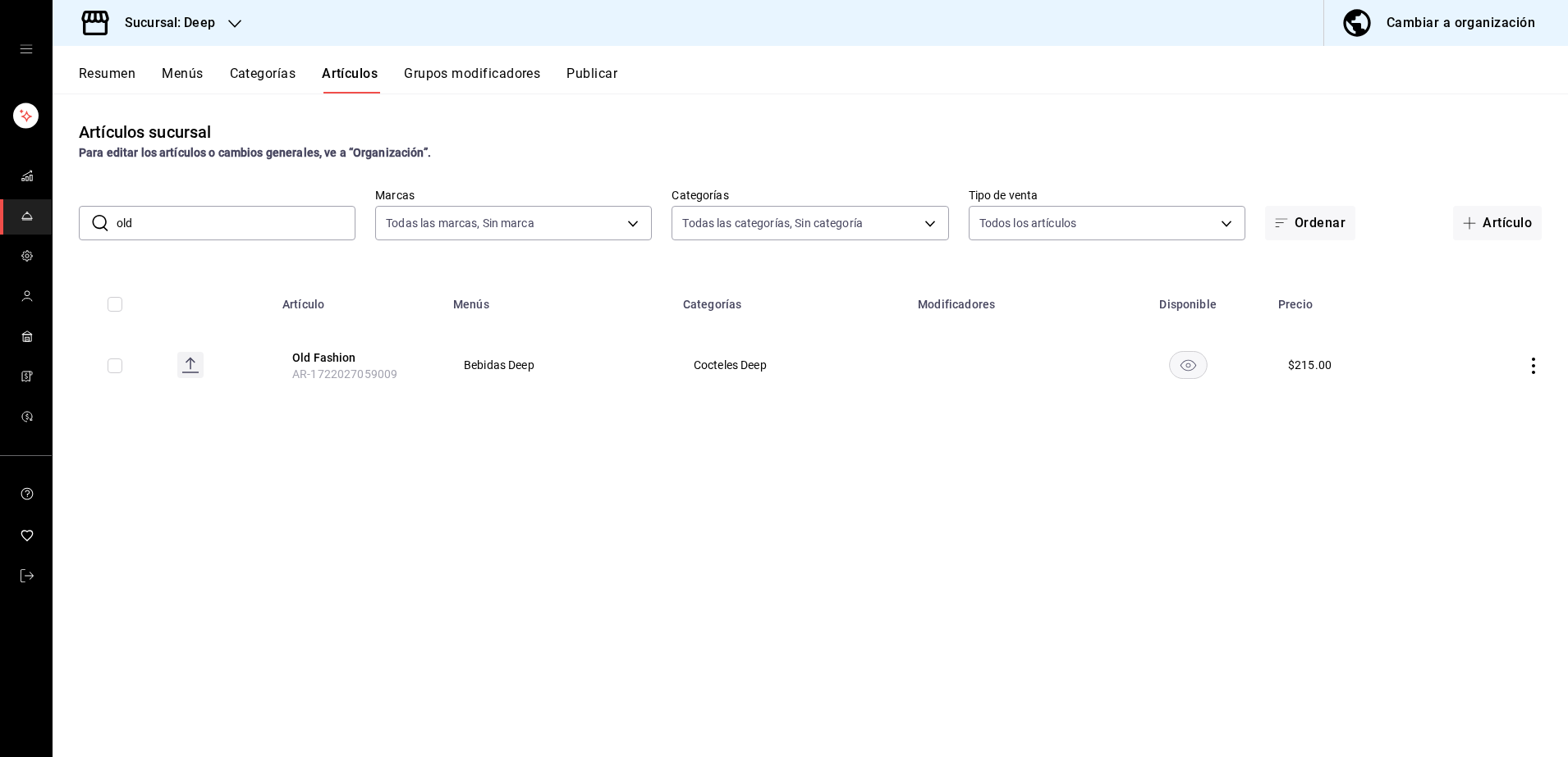
click at [228, 227] on input "old" at bounding box center [236, 223] width 239 height 33
type input "o"
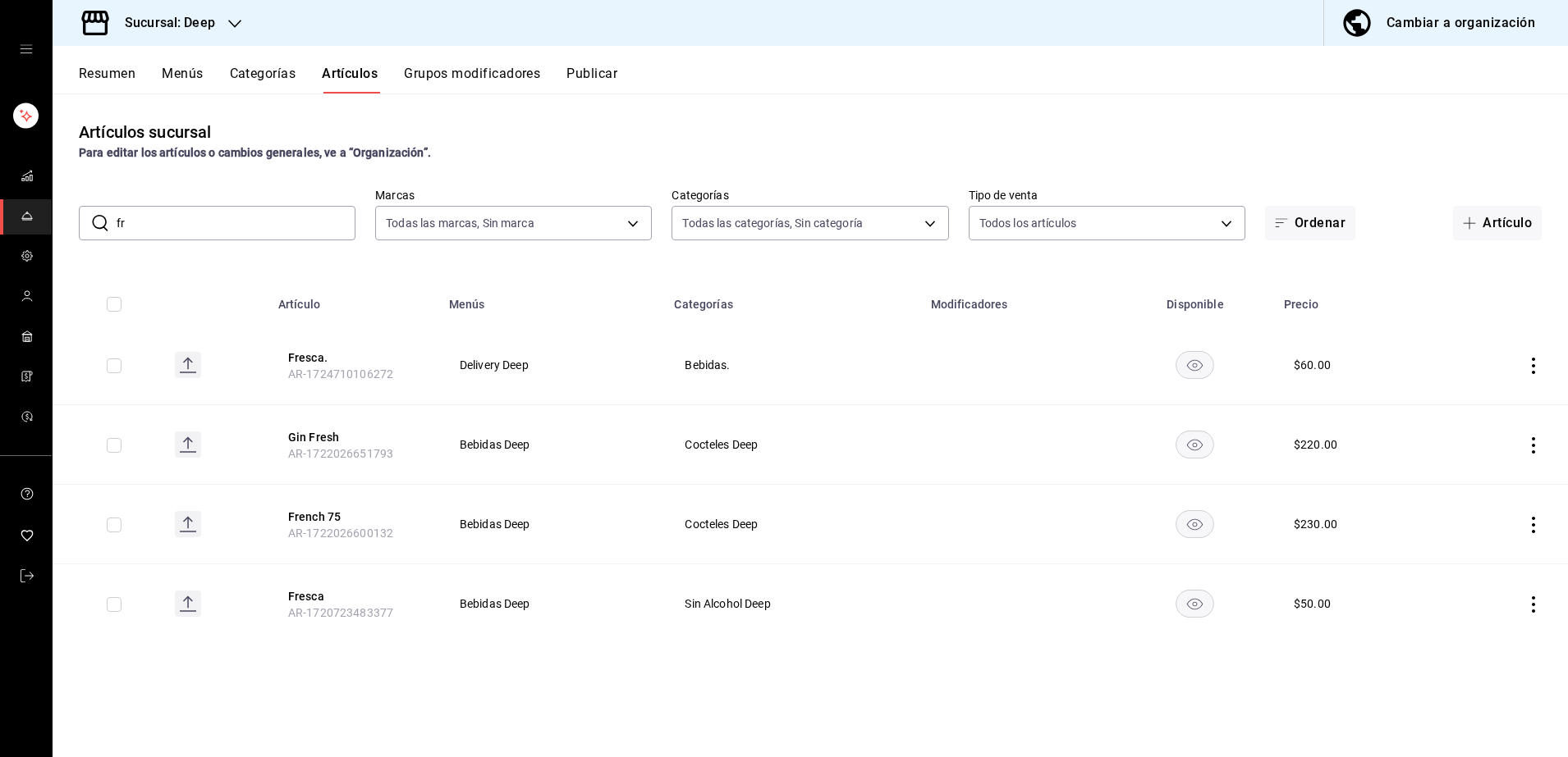
type input "f"
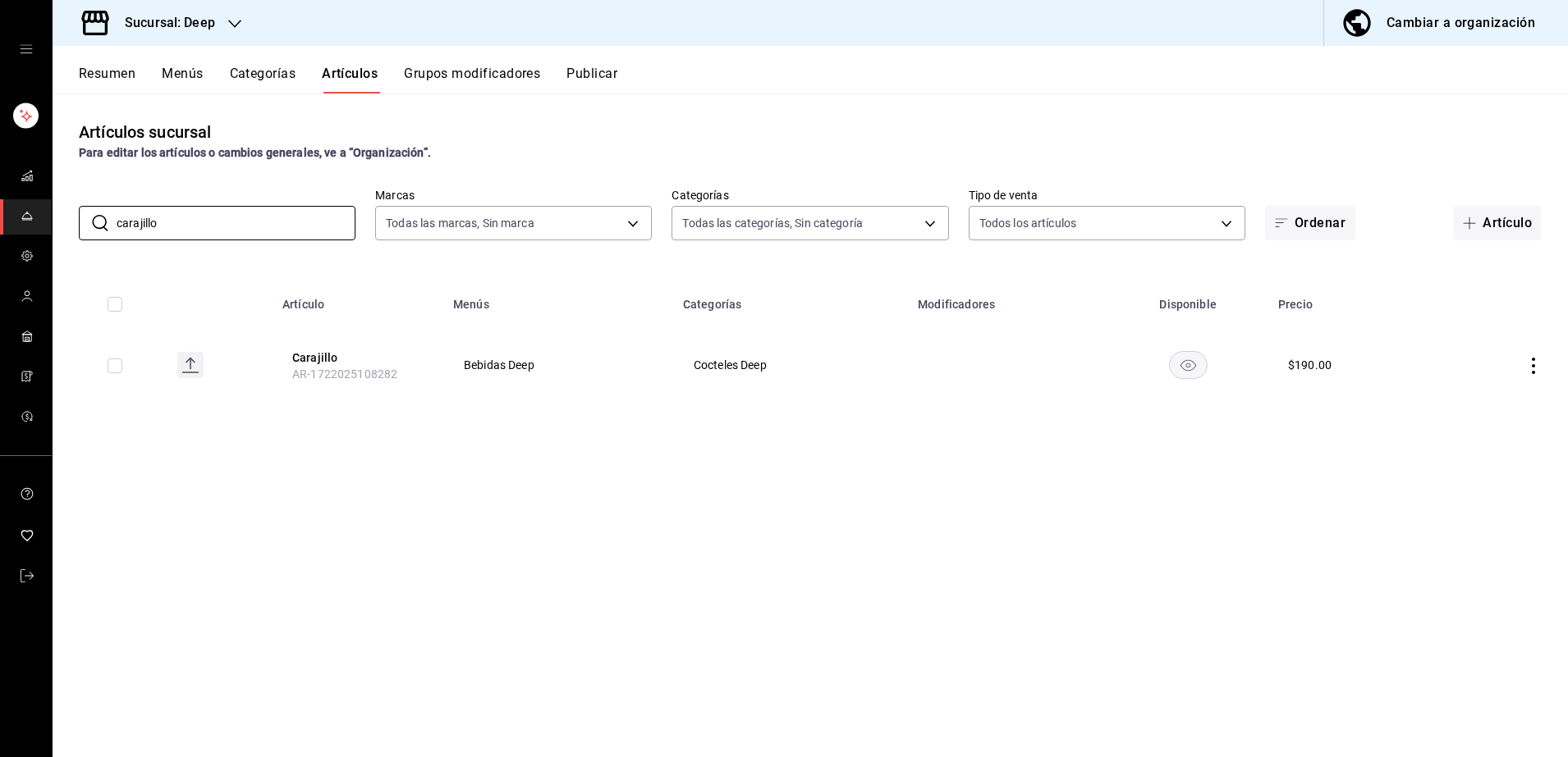
type input "carajillo"
click at [320, 368] on span "AR-1722025108282" at bounding box center [344, 374] width 105 height 13
click at [322, 345] on th "Carajillo AR-1722025108282" at bounding box center [357, 365] width 170 height 79
click at [326, 352] on button "Carajillo" at bounding box center [357, 357] width 132 height 17
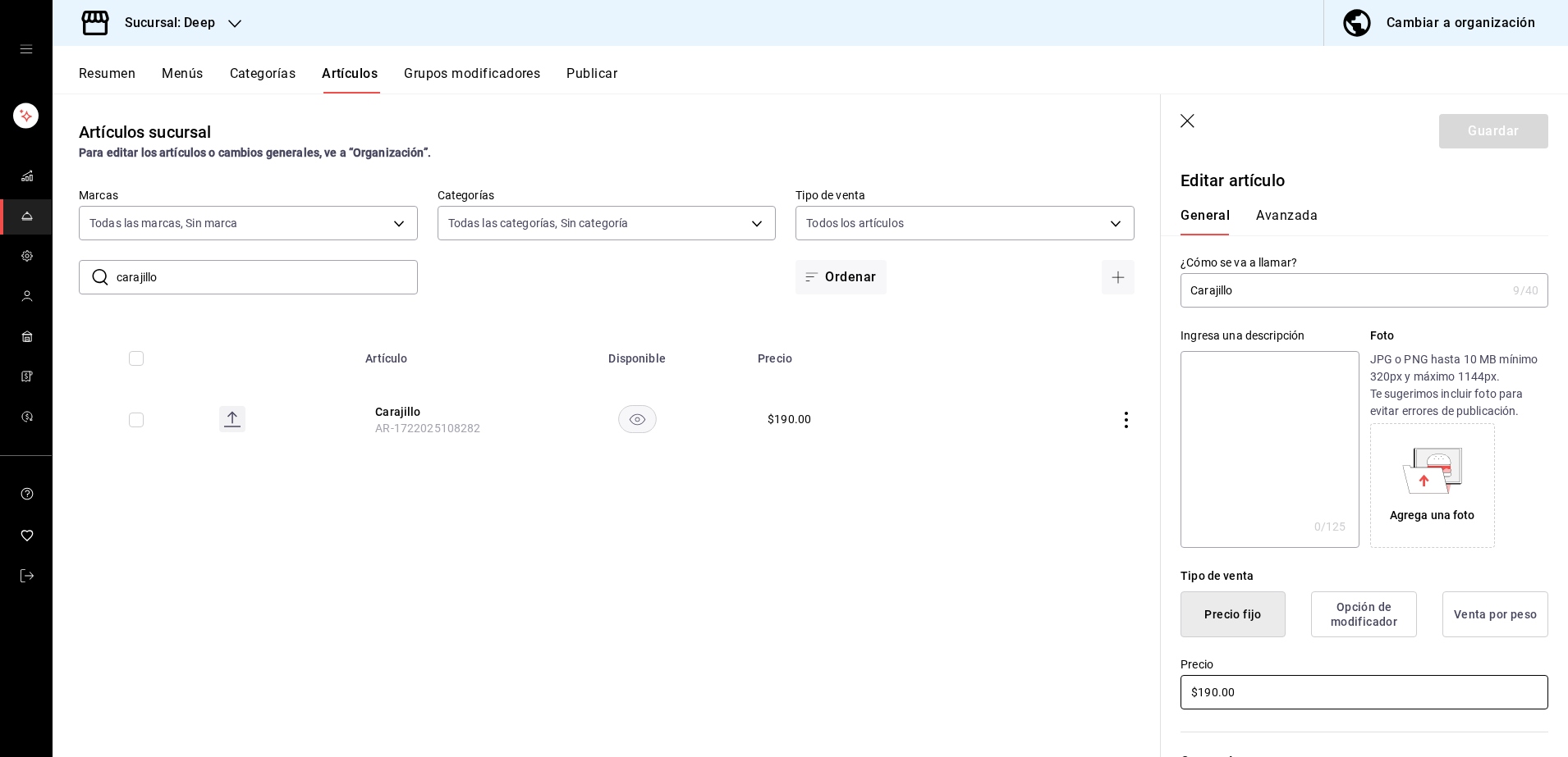
click at [1272, 677] on input "$190.00" at bounding box center [1365, 693] width 368 height 35
type input "$1.00"
type input "$200.00"
click at [1470, 137] on button "Guardar" at bounding box center [1494, 131] width 109 height 35
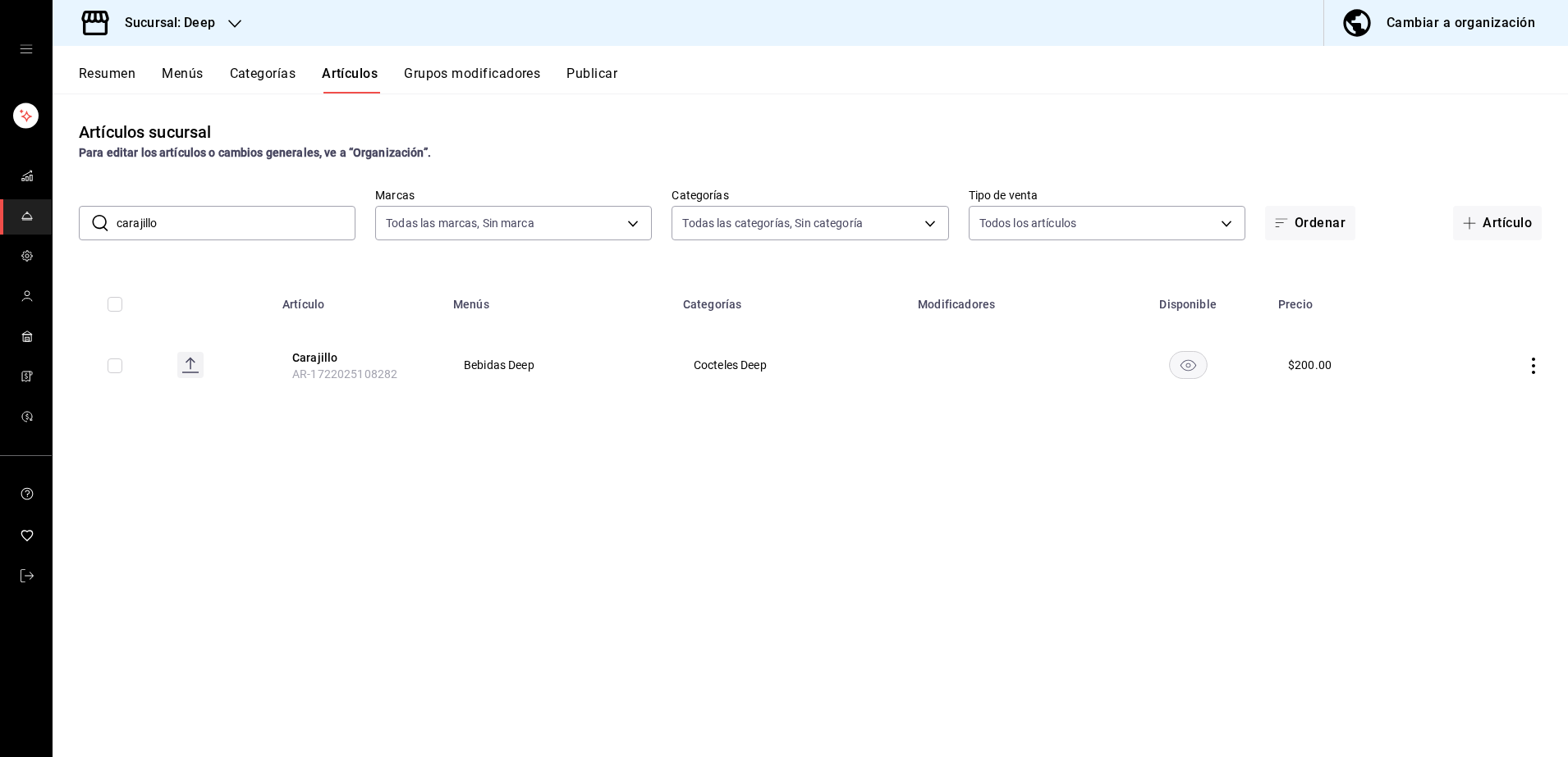
click at [269, 221] on input "carajillo" at bounding box center [236, 223] width 239 height 33
type input "c"
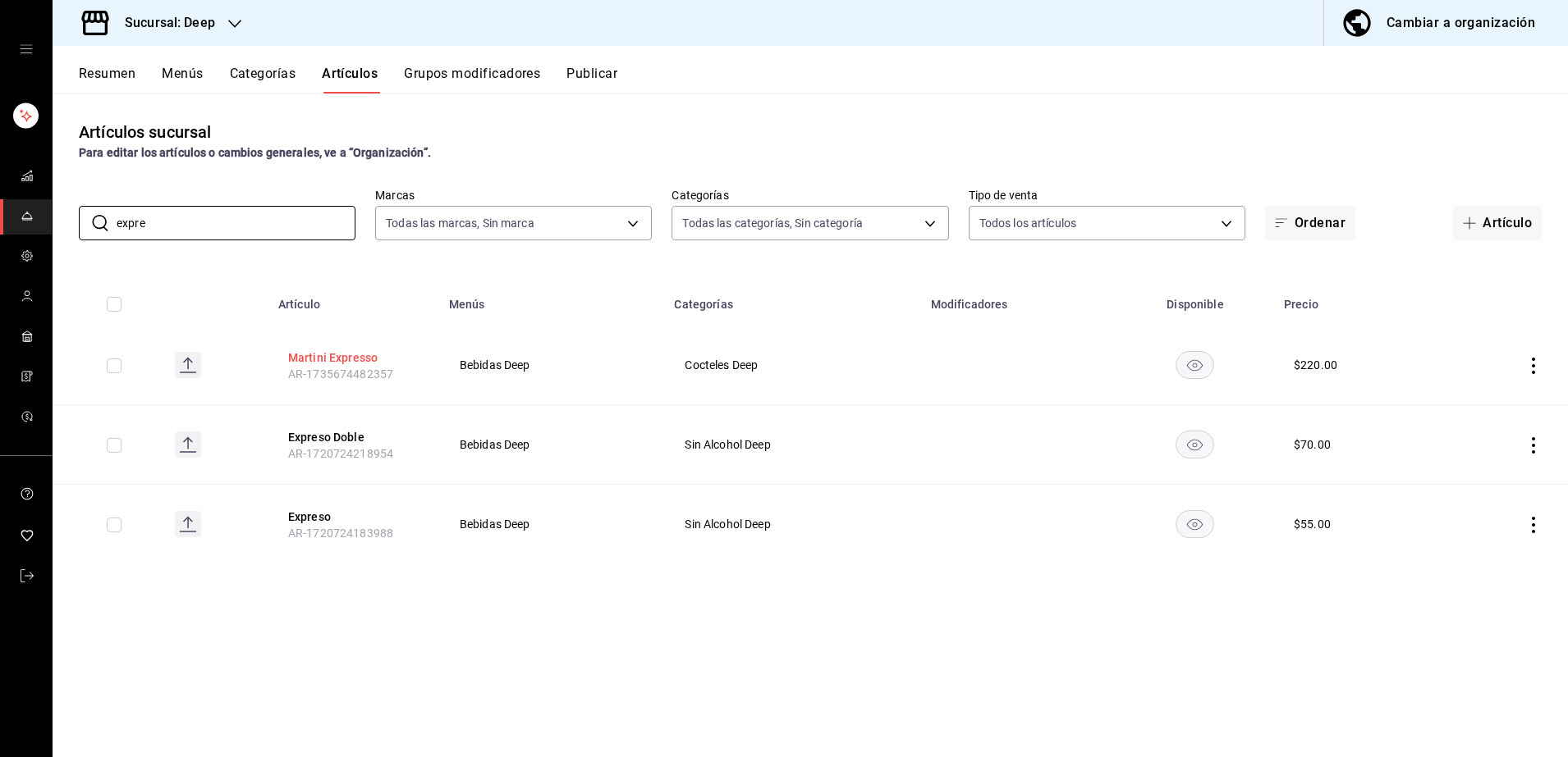
type input "expre"
click at [332, 349] on button "Martini Expresso" at bounding box center [353, 357] width 132 height 17
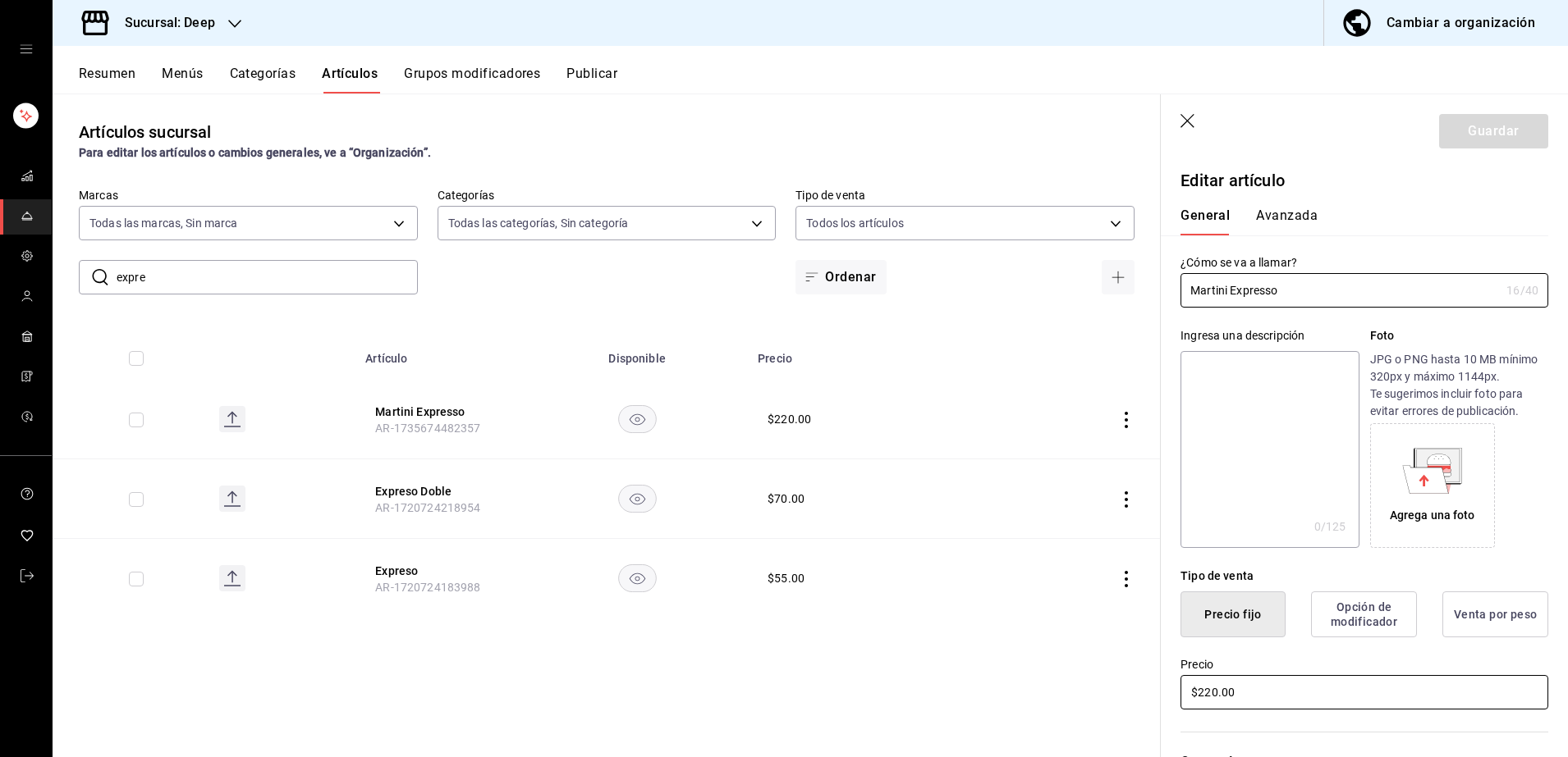
click at [1265, 696] on input "$220.00" at bounding box center [1365, 693] width 368 height 35
type input "$230.00"
click at [1479, 135] on button "Guardar" at bounding box center [1494, 131] width 109 height 35
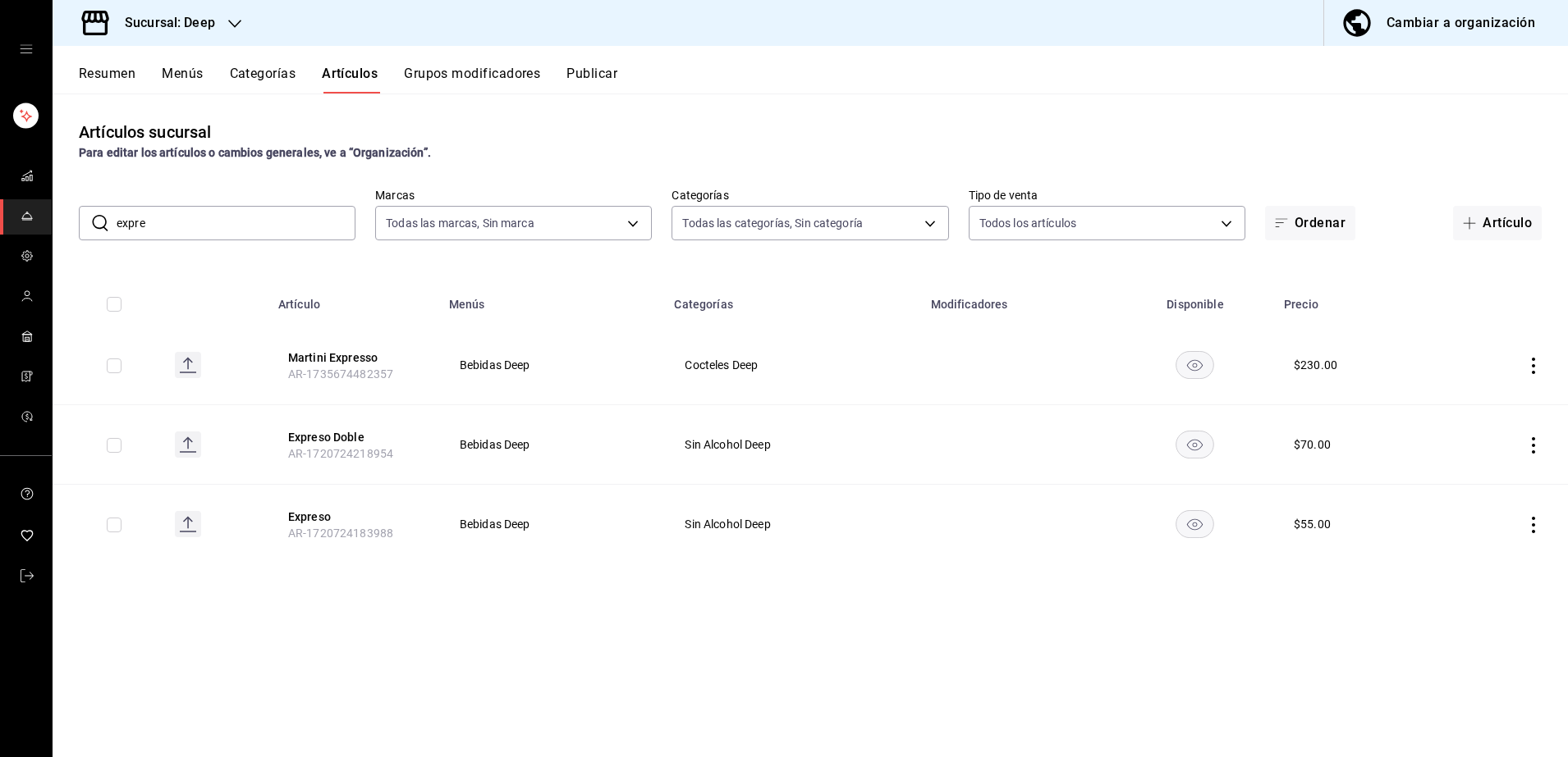
click at [252, 216] on input "expre" at bounding box center [236, 223] width 239 height 33
type input "e"
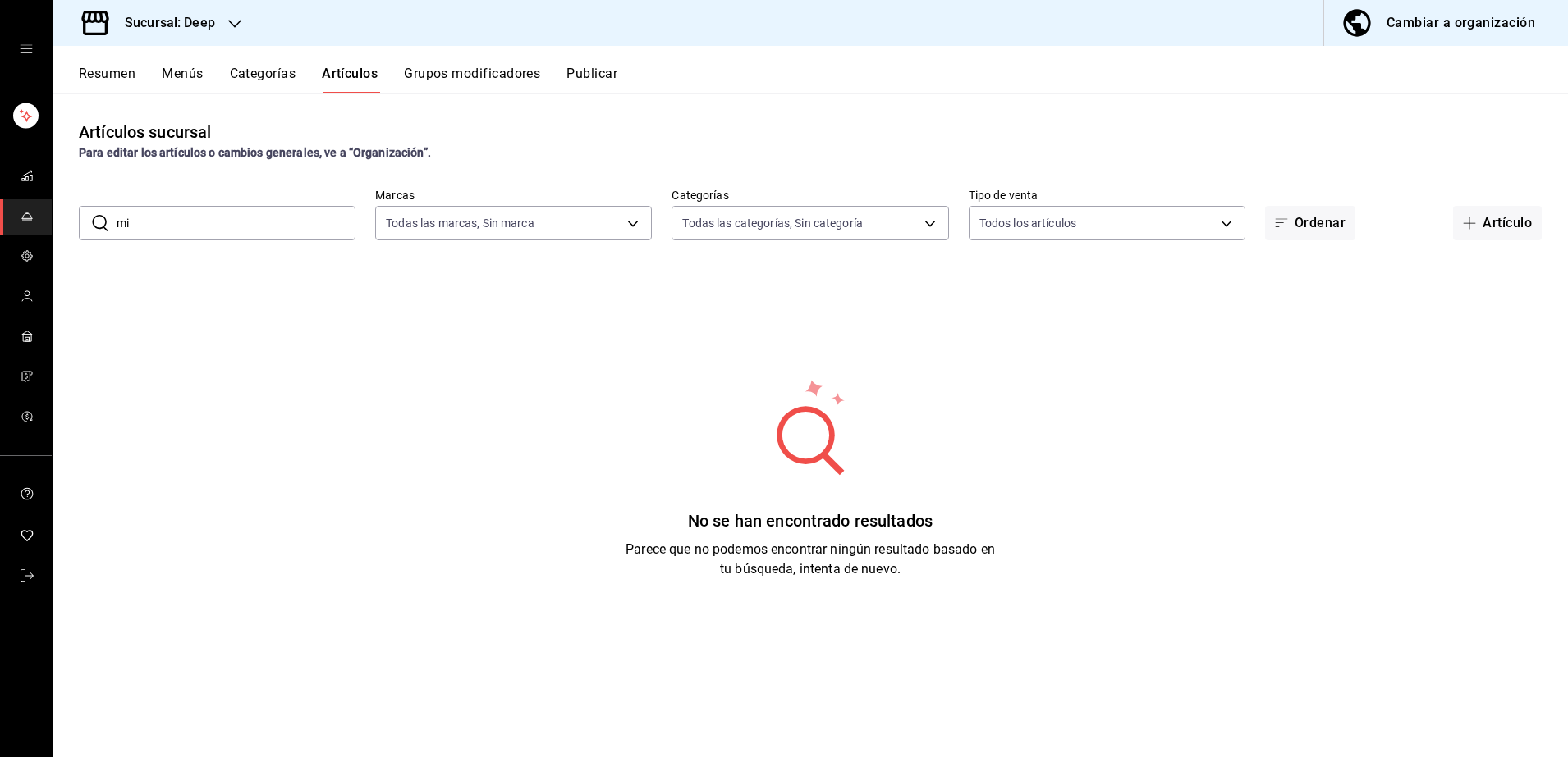
type input "m"
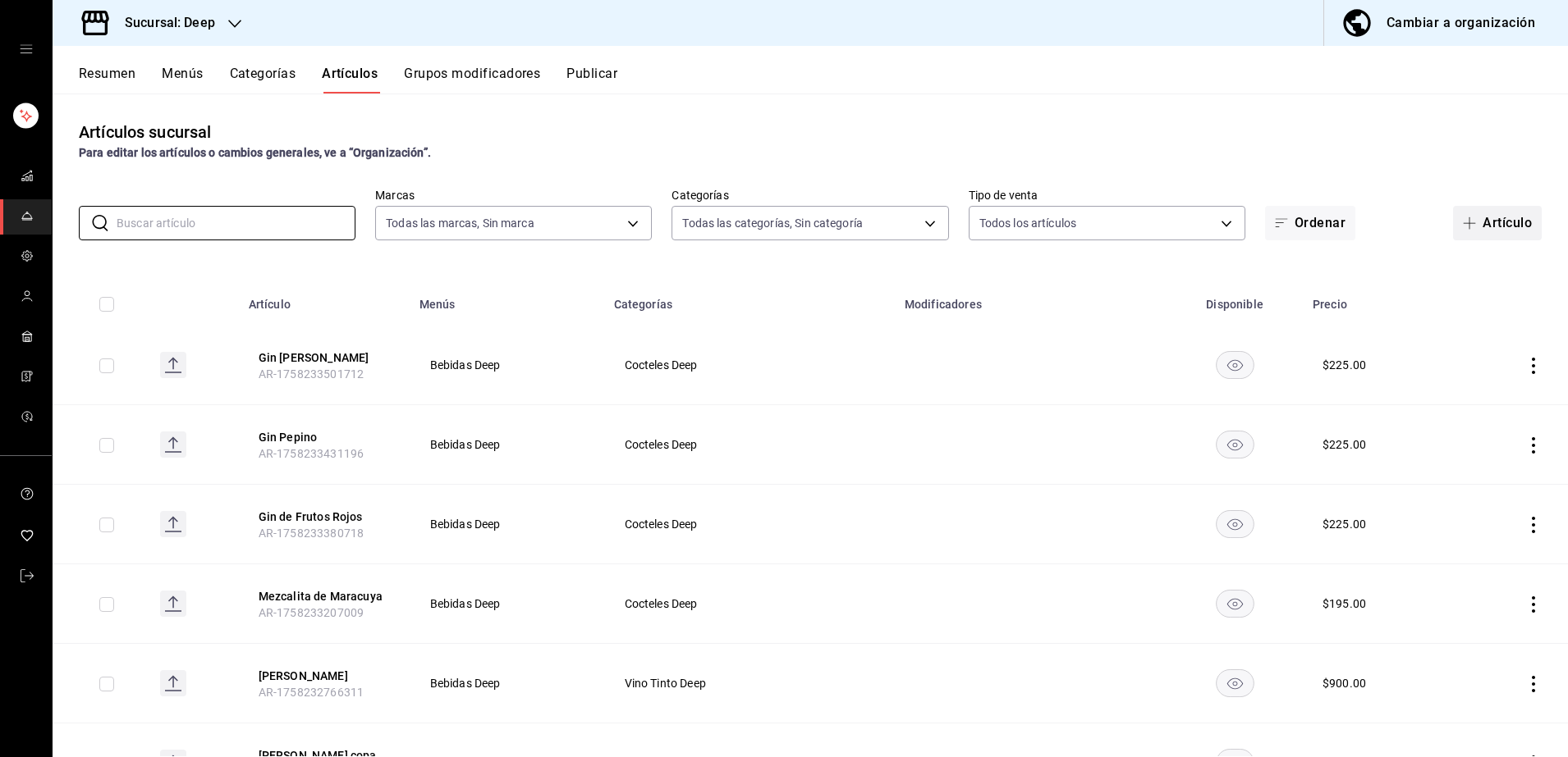
click at [1453, 231] on button "Artículo" at bounding box center [1498, 223] width 89 height 35
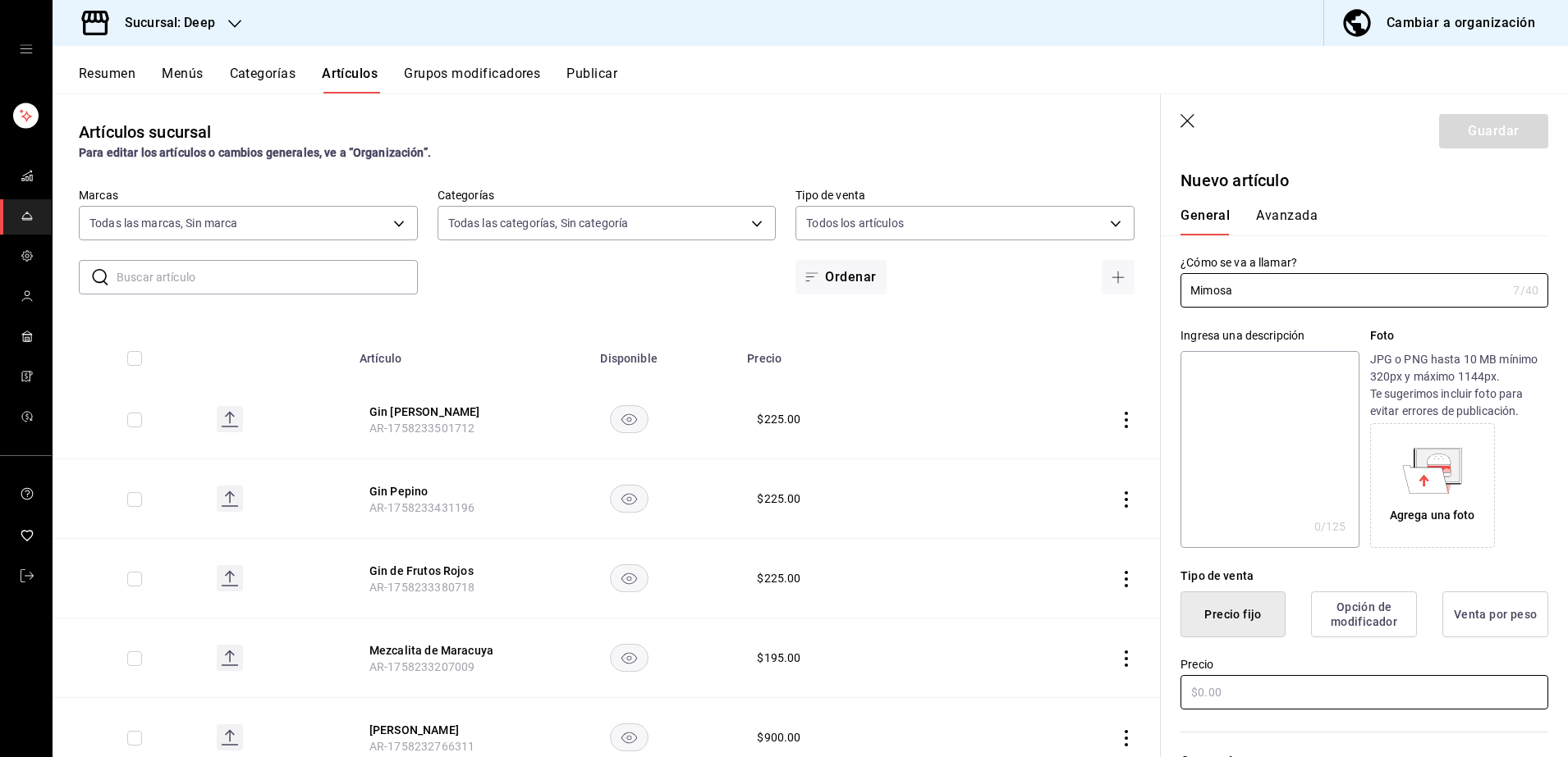
type input "Mimosa"
click at [1282, 693] on input "text" at bounding box center [1365, 693] width 368 height 35
type input "$190.00"
click at [1397, 652] on div "Precio $190.00" at bounding box center [1354, 674] width 387 height 74
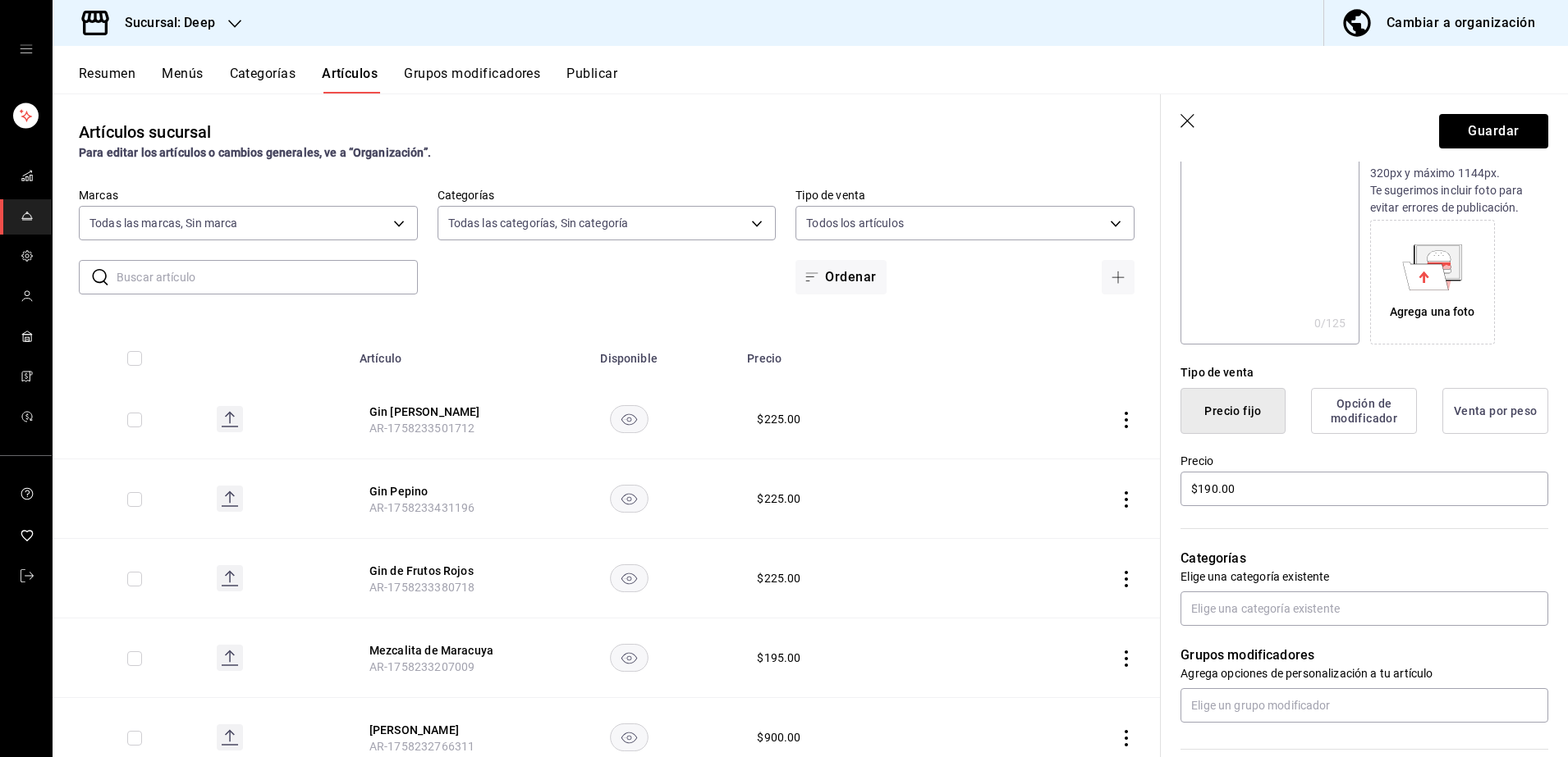
scroll to position [205, 0]
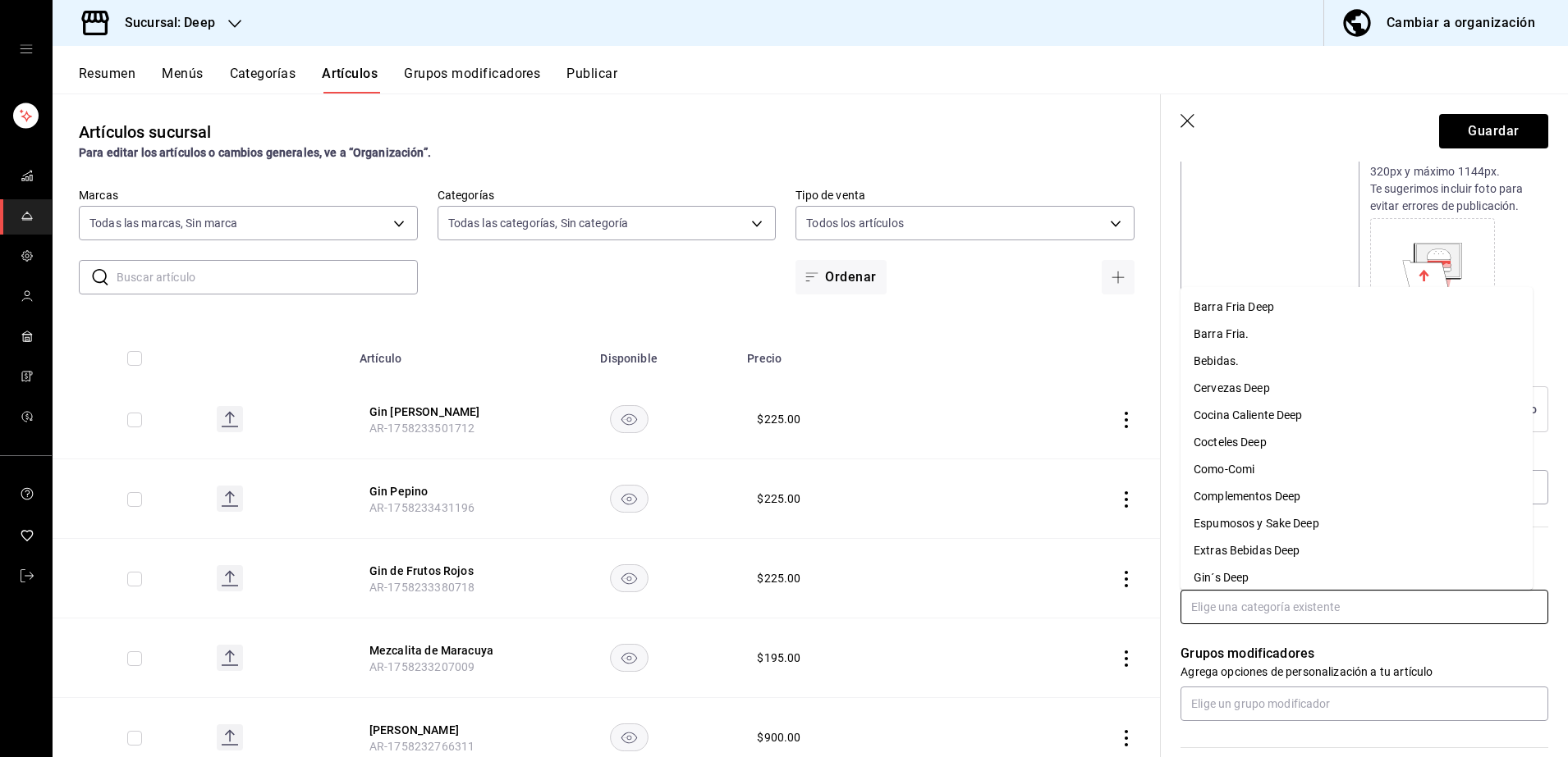
click at [1377, 599] on input "text" at bounding box center [1365, 607] width 368 height 35
click at [1277, 446] on li "Cocteles Deep" at bounding box center [1357, 442] width 352 height 27
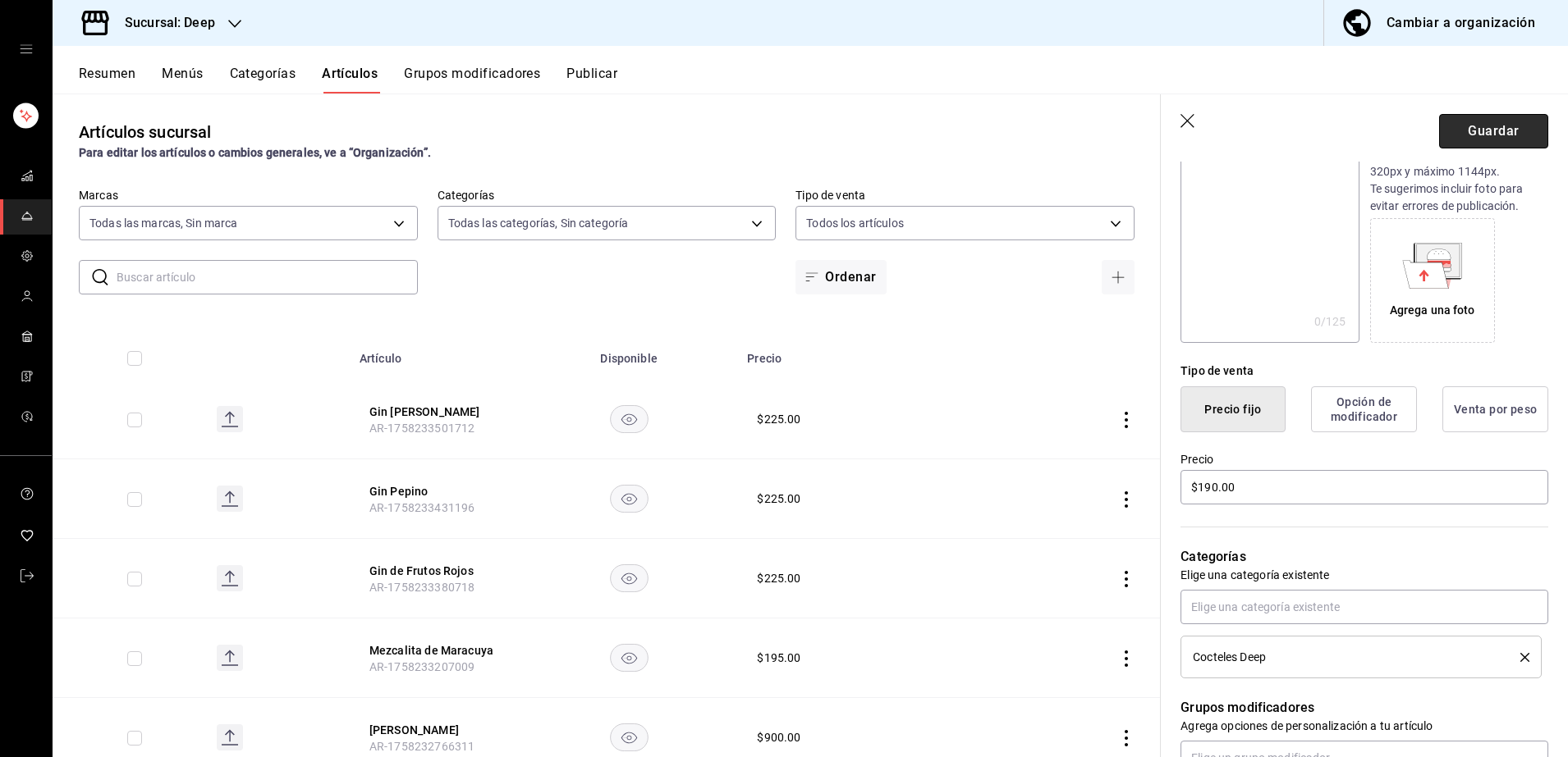
click at [1484, 137] on button "Guardar" at bounding box center [1494, 131] width 109 height 35
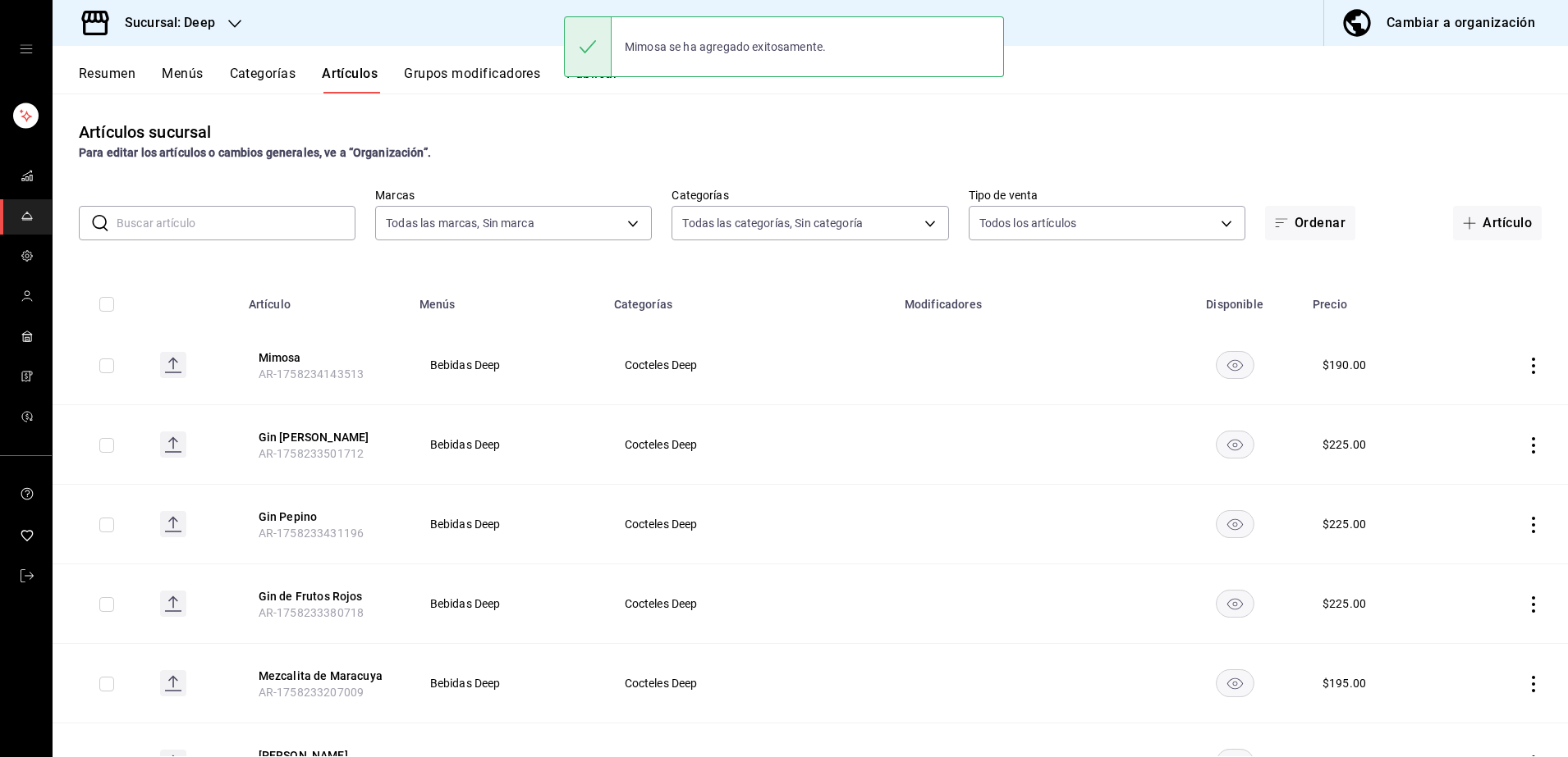
click at [310, 215] on input "text" at bounding box center [236, 223] width 239 height 33
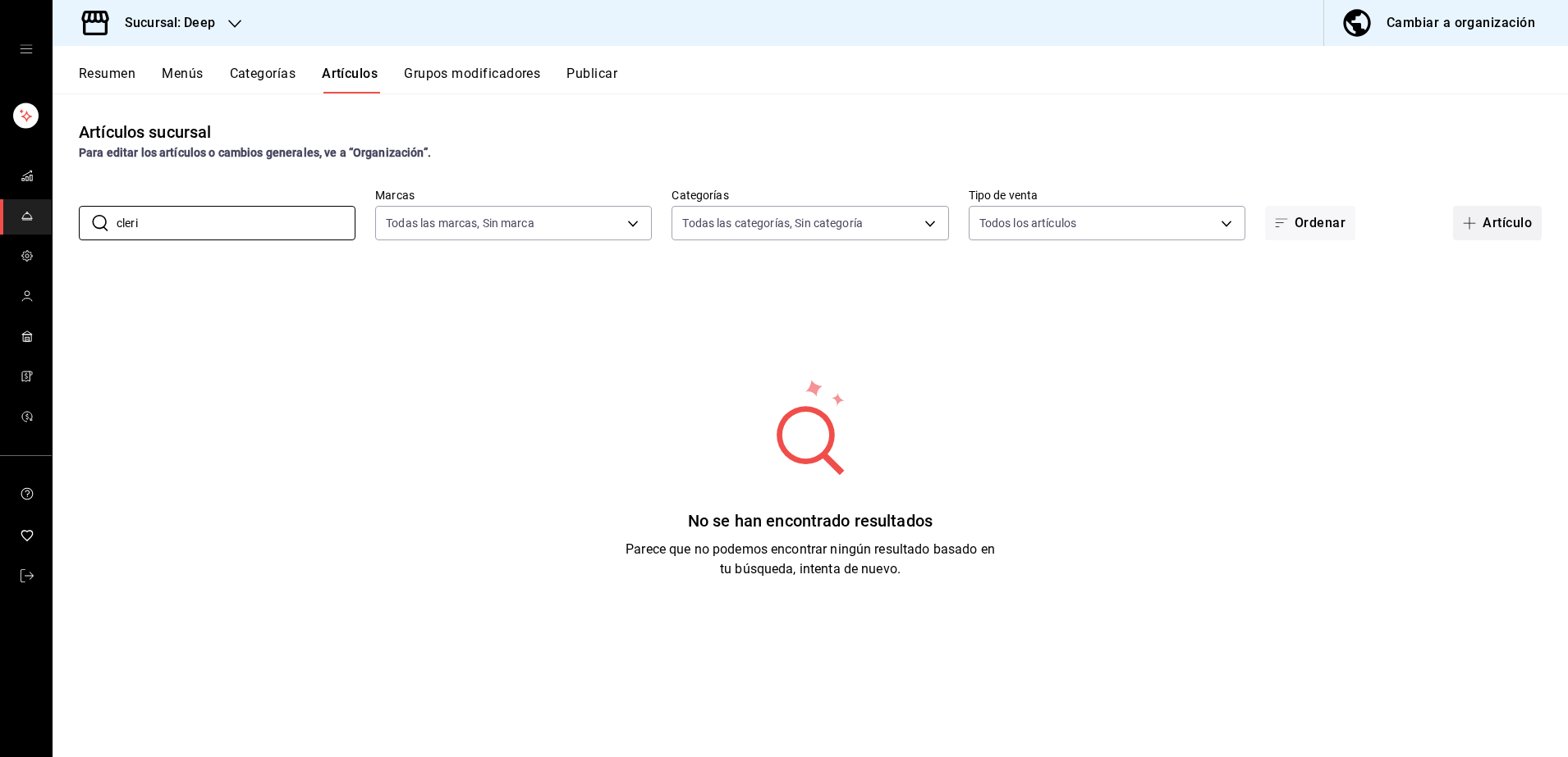
type input "cleri"
click at [1468, 237] on button "Artículo" at bounding box center [1498, 223] width 89 height 35
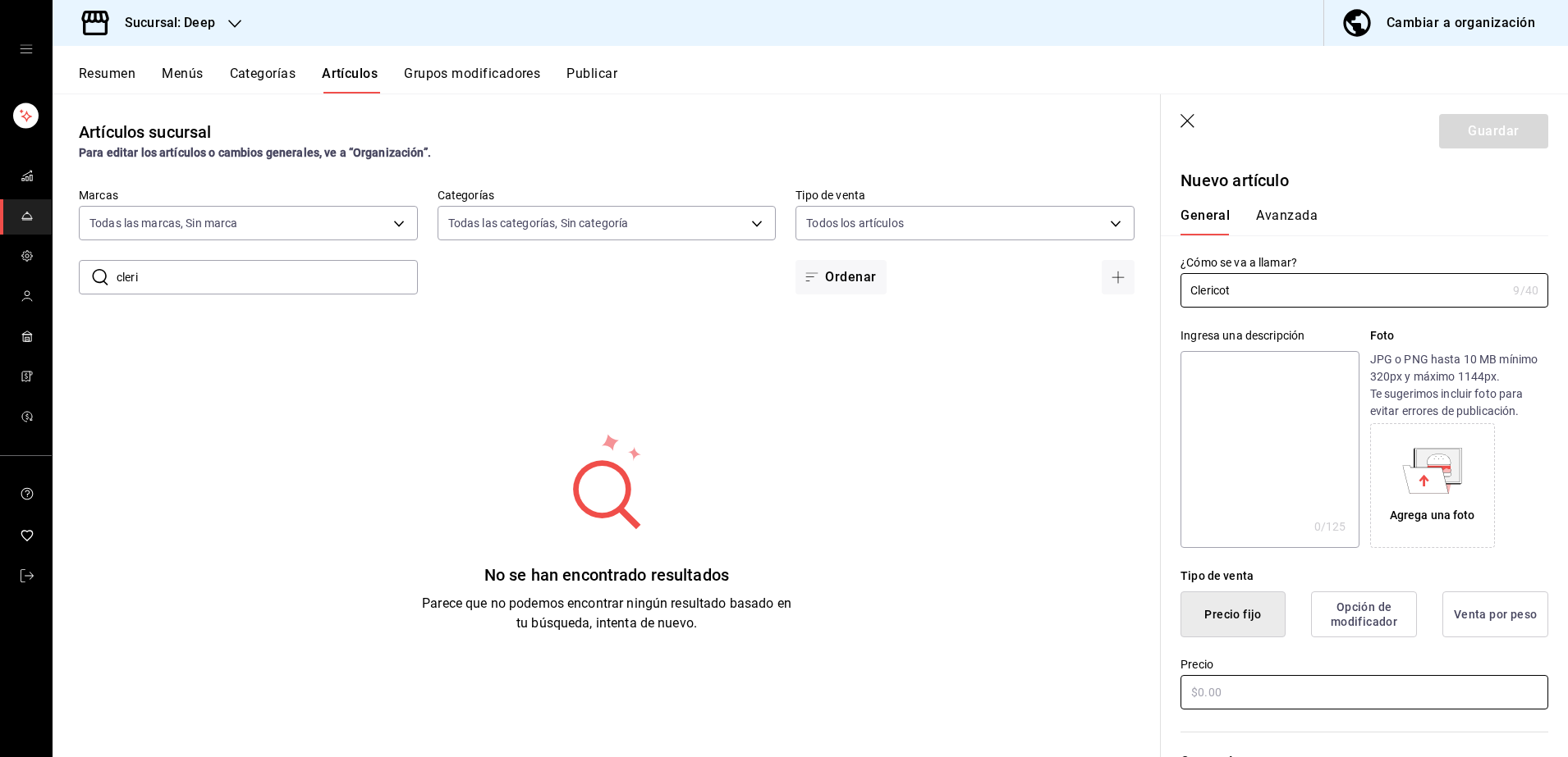
type input "Clericot"
click at [1311, 681] on input "text" at bounding box center [1365, 693] width 368 height 35
type input "$220.00"
click at [1298, 722] on div "Categorías Elige una categoría existente" at bounding box center [1354, 771] width 387 height 118
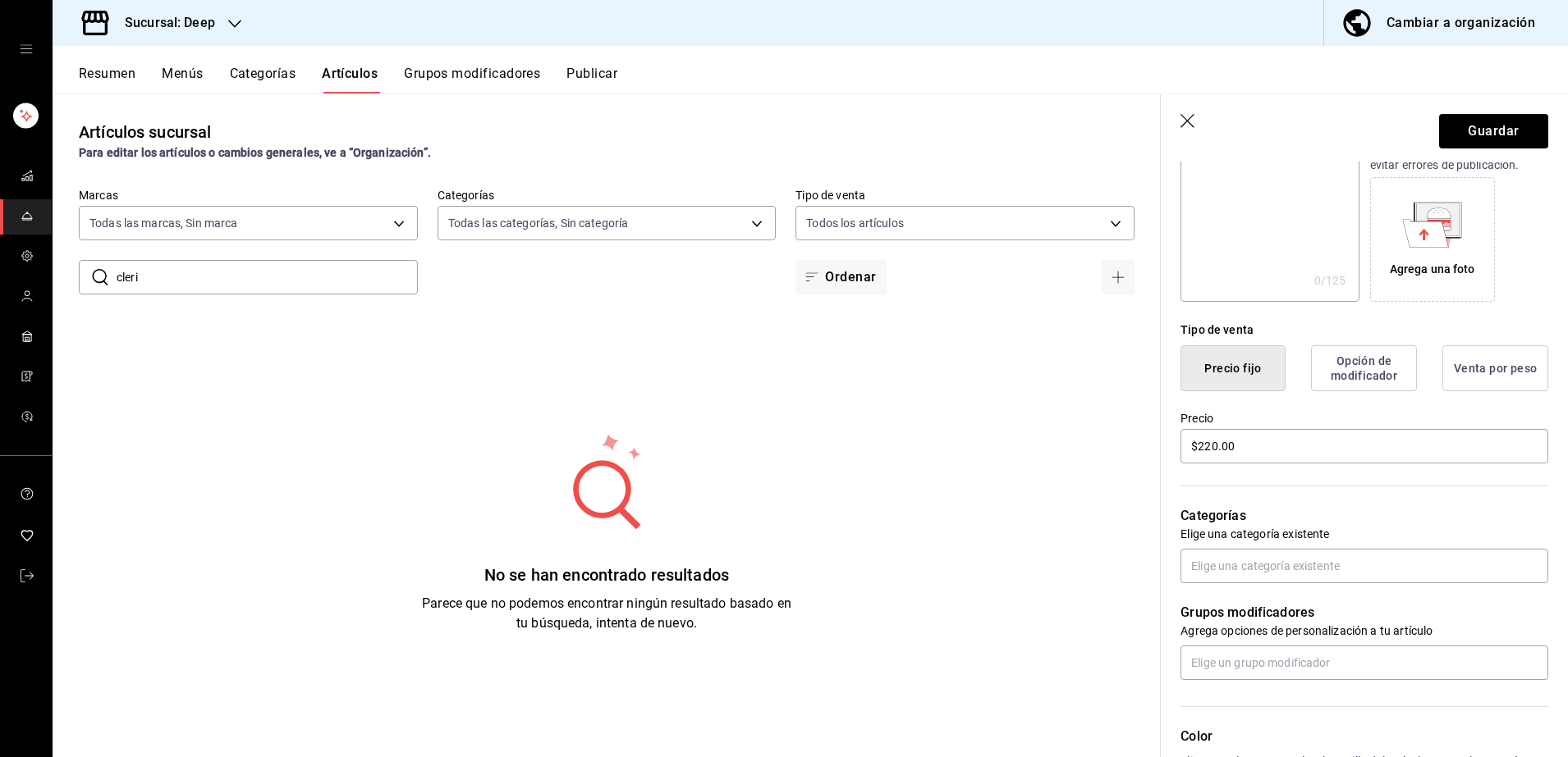
scroll to position [287, 0]
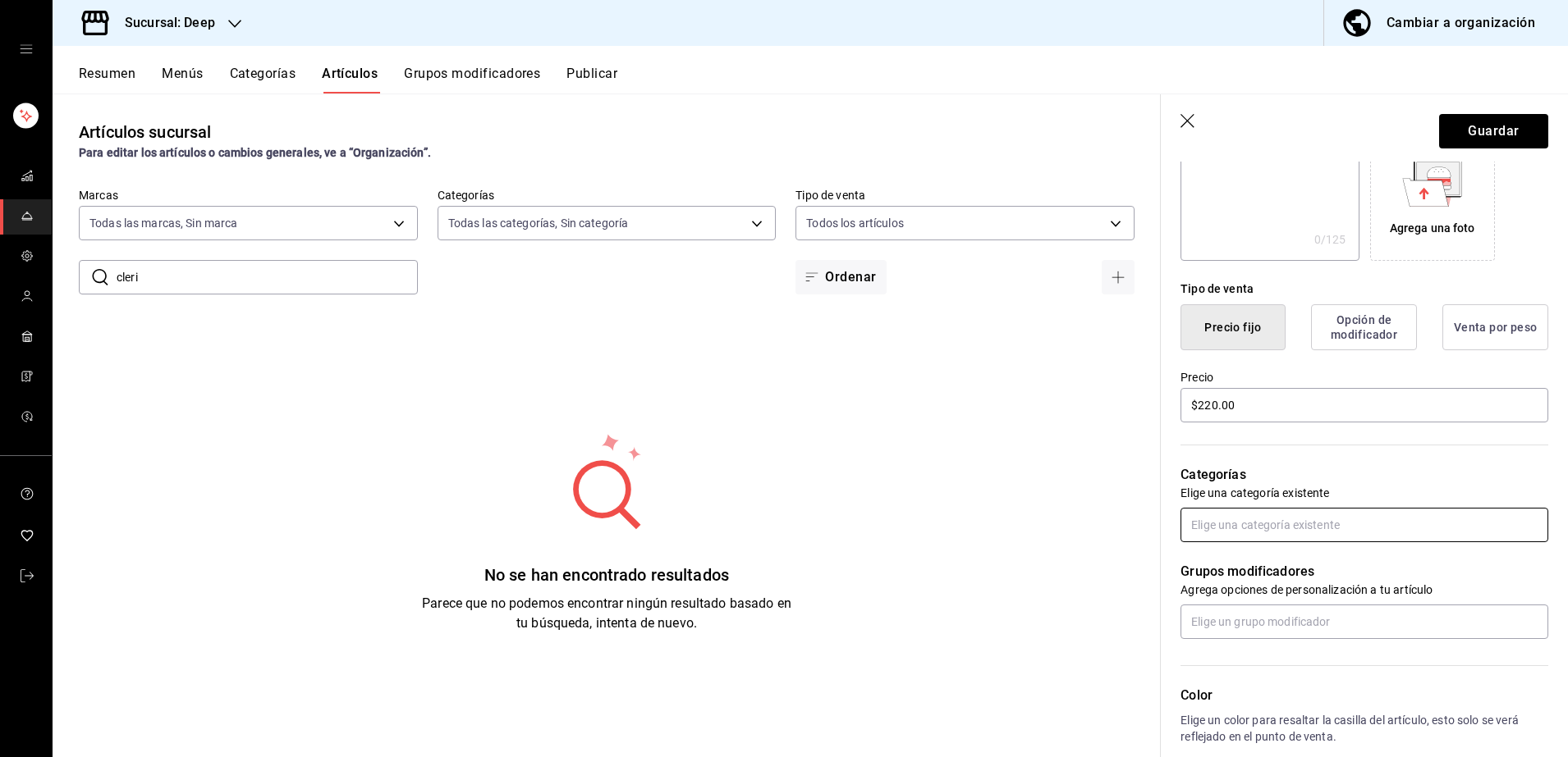
click at [1242, 507] on div "Categorías Elige una categoría existente" at bounding box center [1354, 484] width 387 height 118
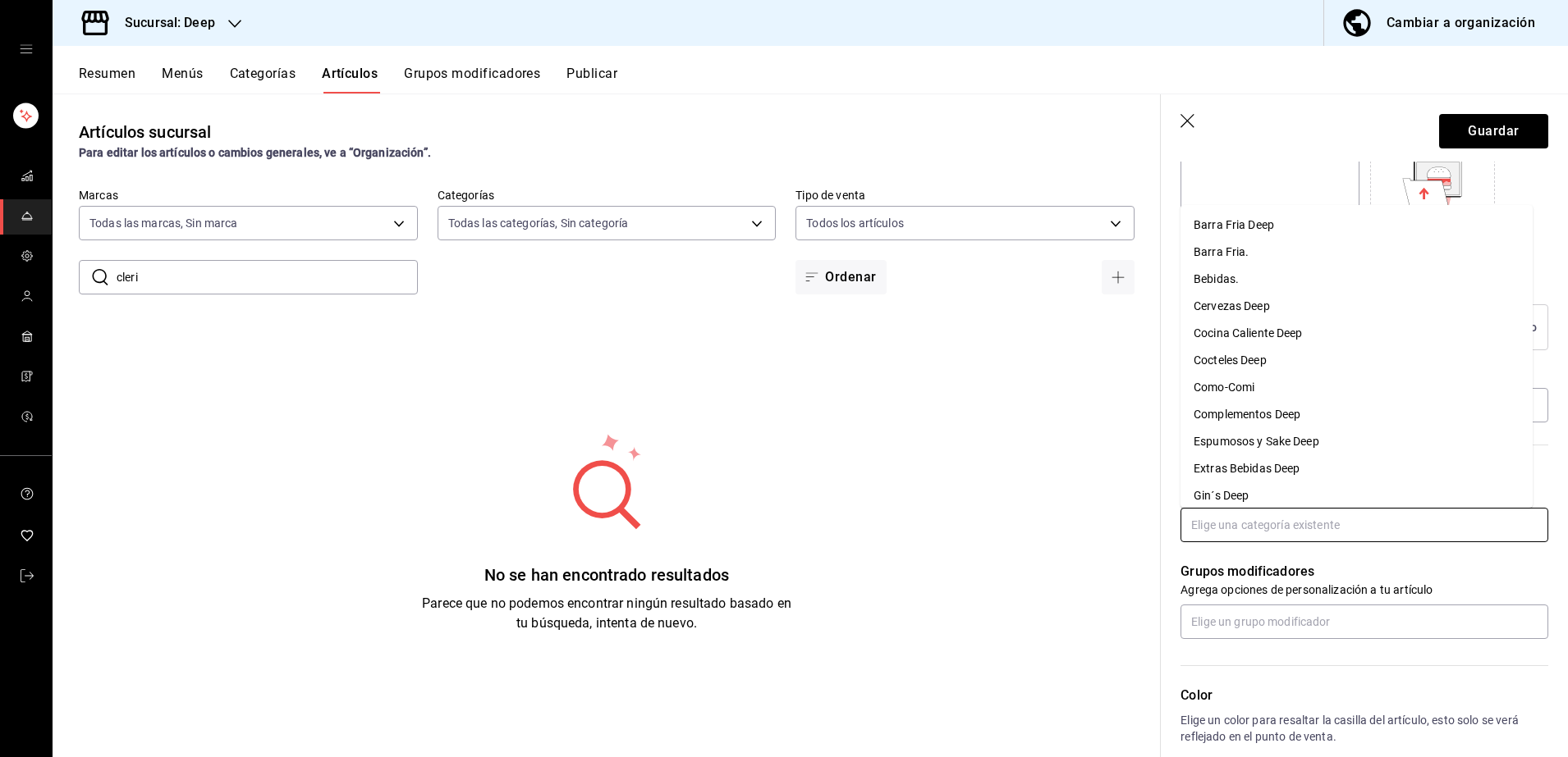
click at [1238, 532] on input "text" at bounding box center [1365, 524] width 368 height 35
click at [1242, 361] on li "Cocteles Deep" at bounding box center [1357, 360] width 352 height 27
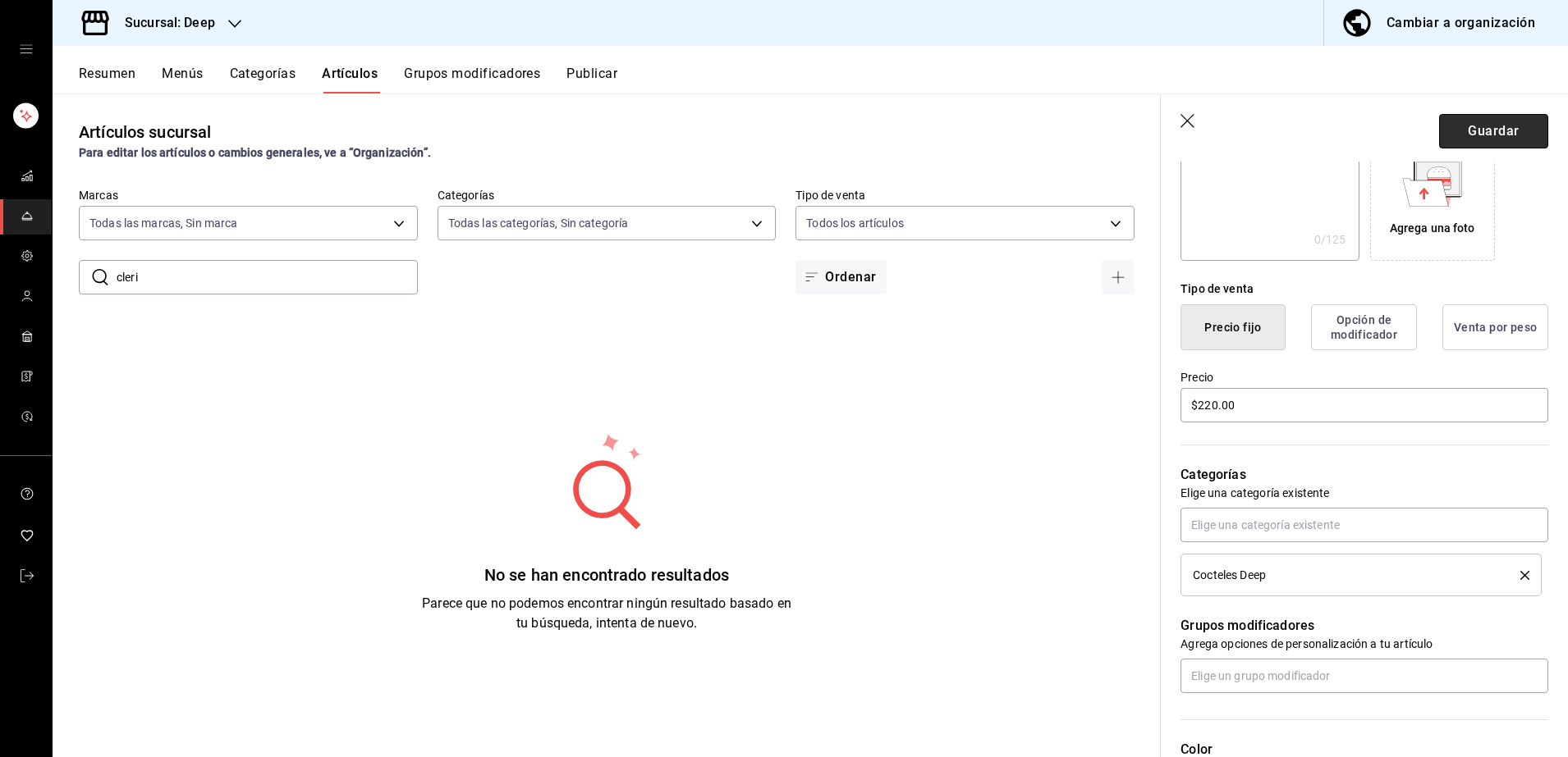
click at [1474, 133] on button "Guardar" at bounding box center [1494, 131] width 109 height 35
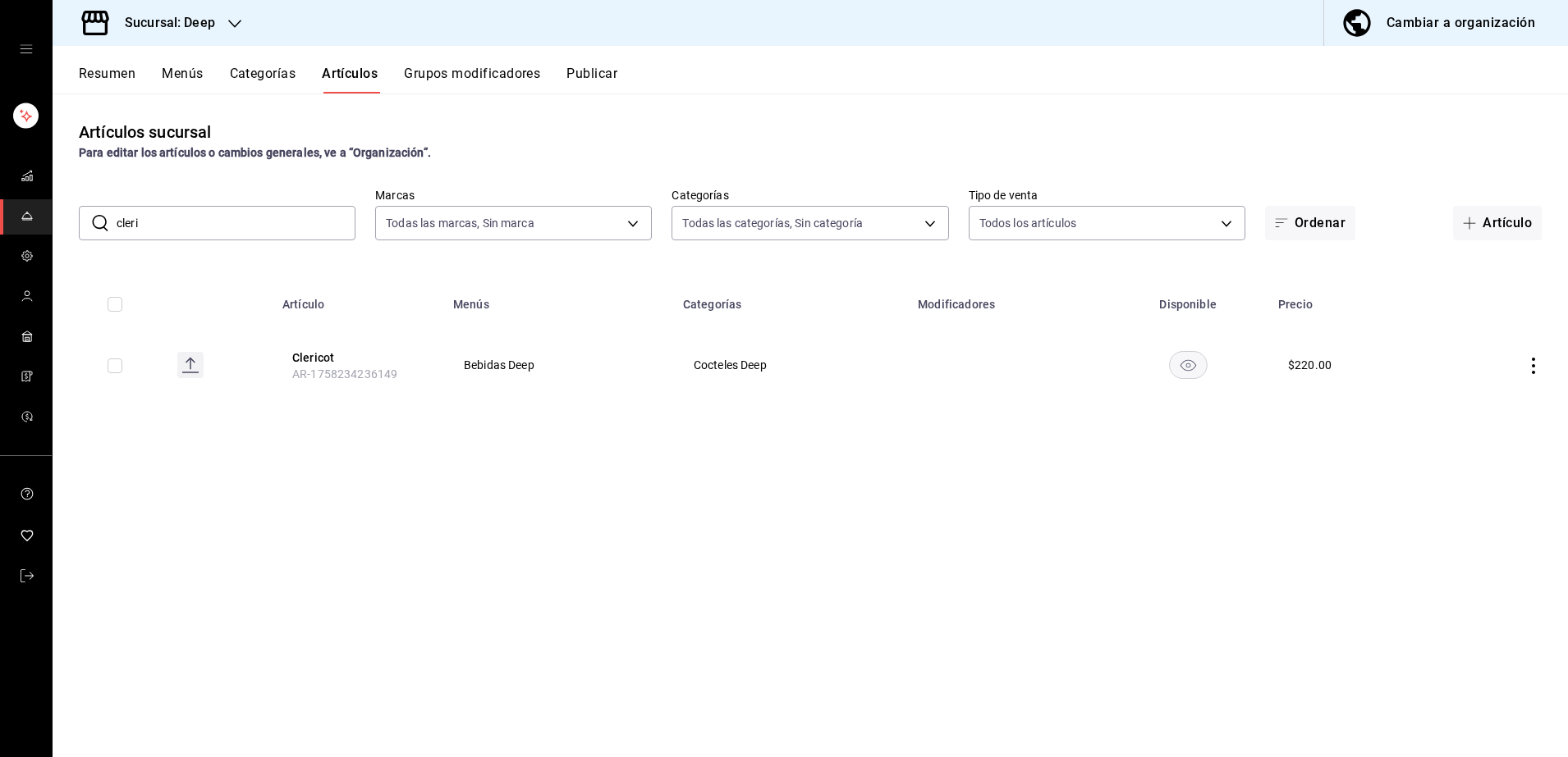
click at [609, 81] on button "Publicar" at bounding box center [591, 79] width 50 height 28
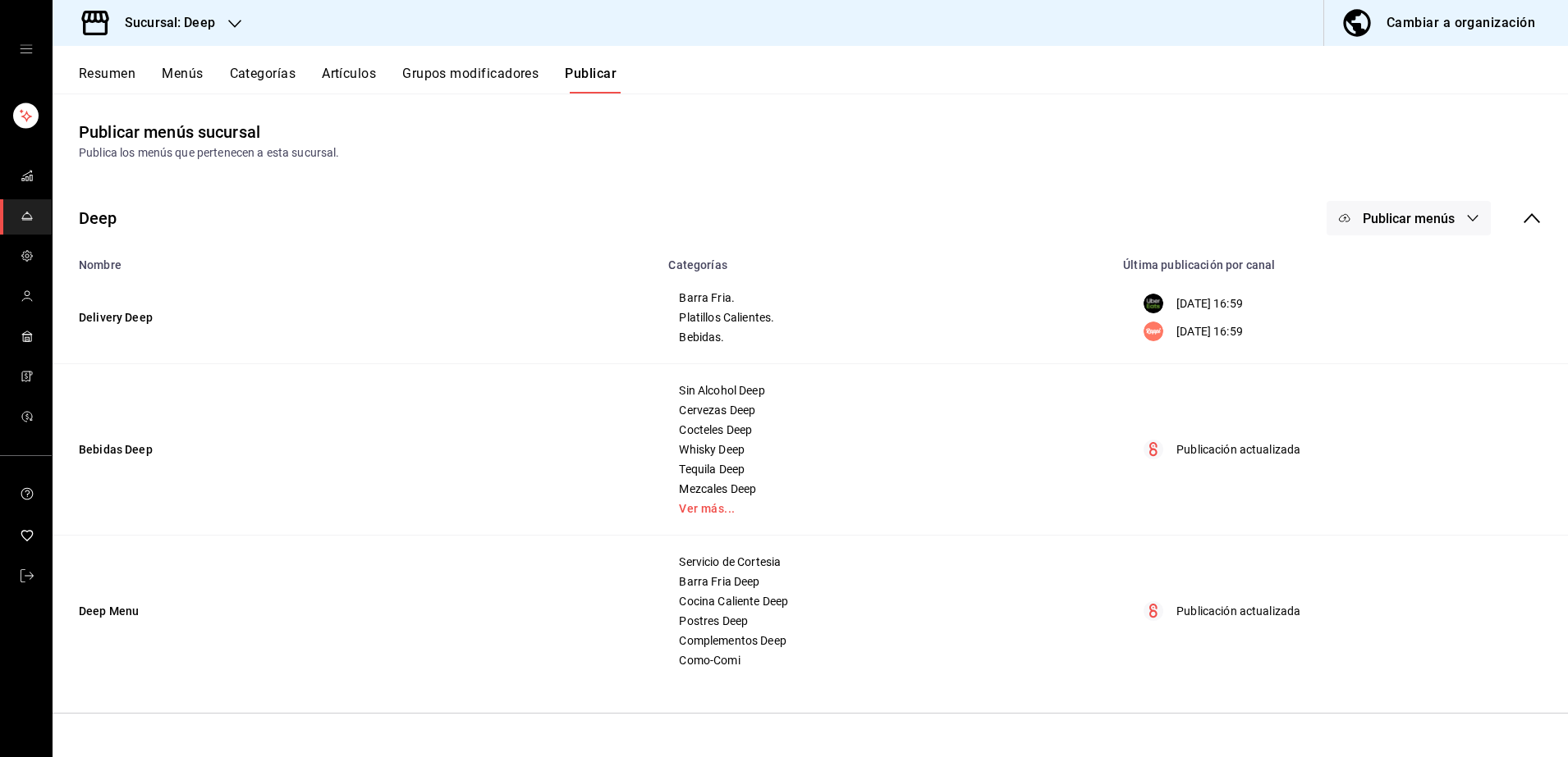
click at [1356, 229] on button "Publicar menús" at bounding box center [1409, 218] width 164 height 35
click at [1402, 364] on span "Punto de venta" at bounding box center [1432, 363] width 79 height 17
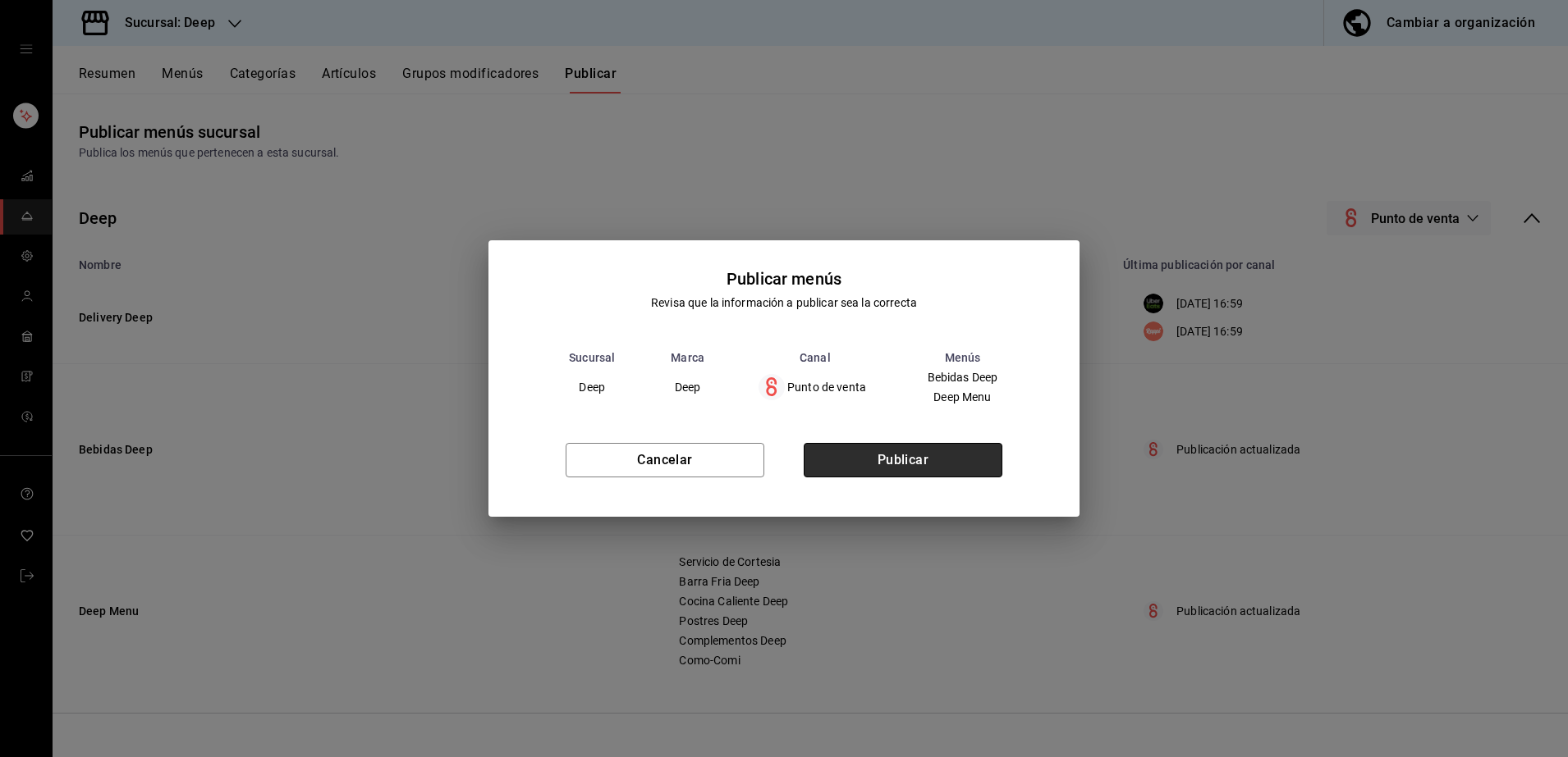
click at [931, 454] on button "Publicar" at bounding box center [903, 460] width 199 height 35
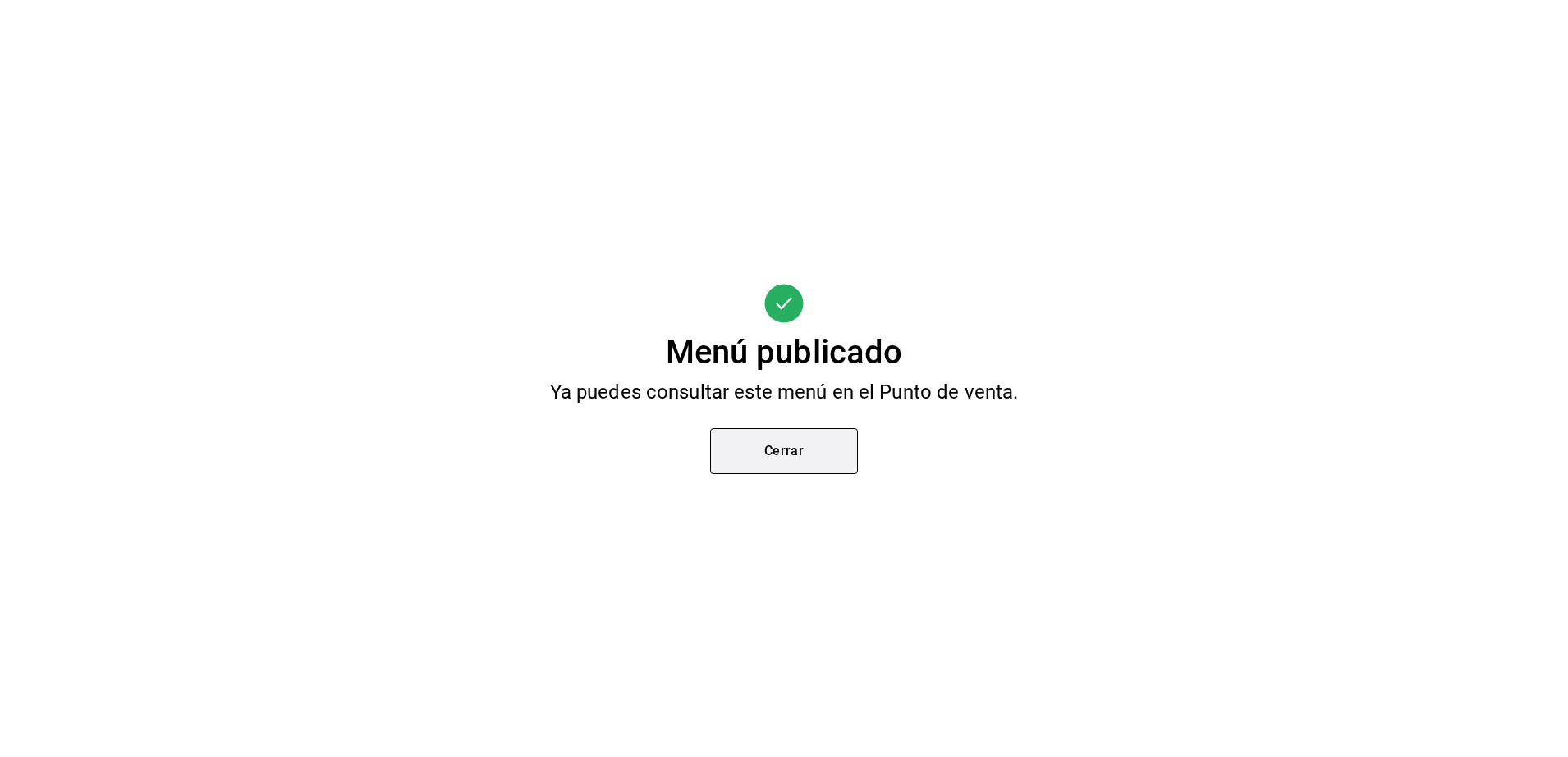
click at [780, 453] on button "Cerrar" at bounding box center [783, 451] width 147 height 46
